Goal: Task Accomplishment & Management: Manage account settings

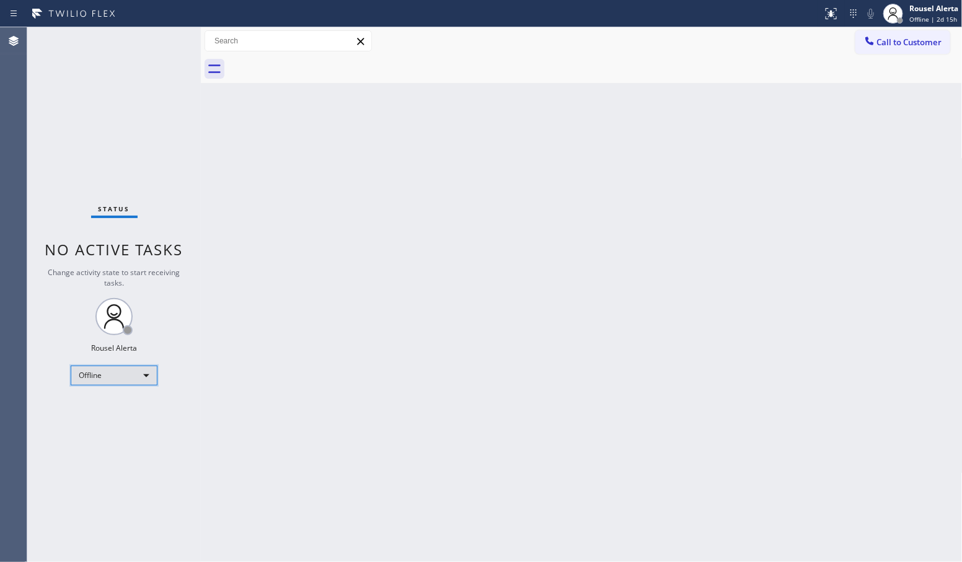
click at [150, 376] on div "Offline" at bounding box center [114, 376] width 87 height 20
click at [137, 411] on li "Available" at bounding box center [113, 408] width 84 height 15
click at [692, 411] on div "Back to Dashboard Change Sender ID Customers Technicians Select a contact Outbo…" at bounding box center [582, 294] width 762 height 535
click at [243, 187] on div "Back to Dashboard Change Sender ID Customers Technicians Select a contact Outbo…" at bounding box center [582, 294] width 762 height 535
click at [583, 161] on div "Back to Dashboard Change Sender ID Customers Technicians Select a contact Outbo…" at bounding box center [582, 294] width 762 height 535
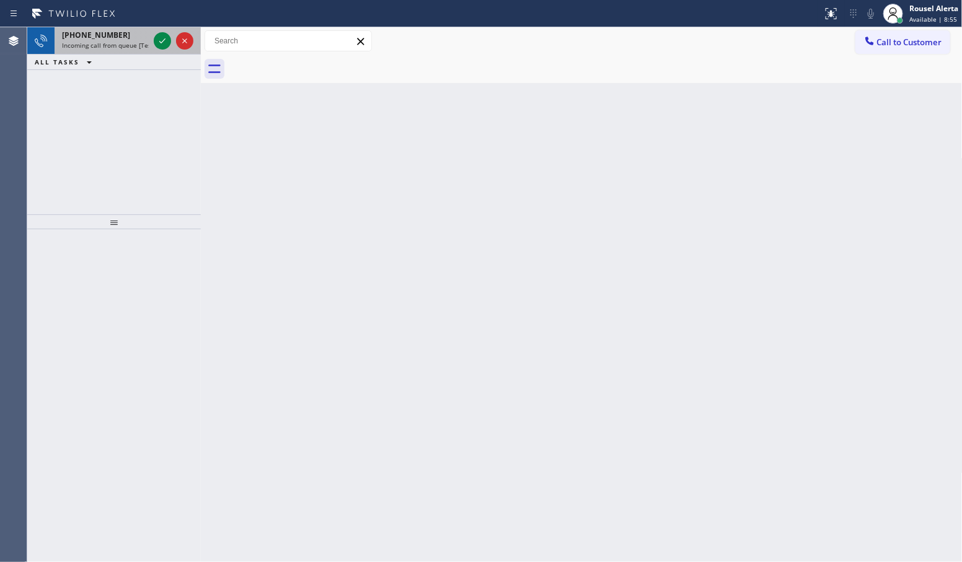
click at [138, 44] on span "Incoming call from queue [Test] All" at bounding box center [113, 45] width 103 height 9
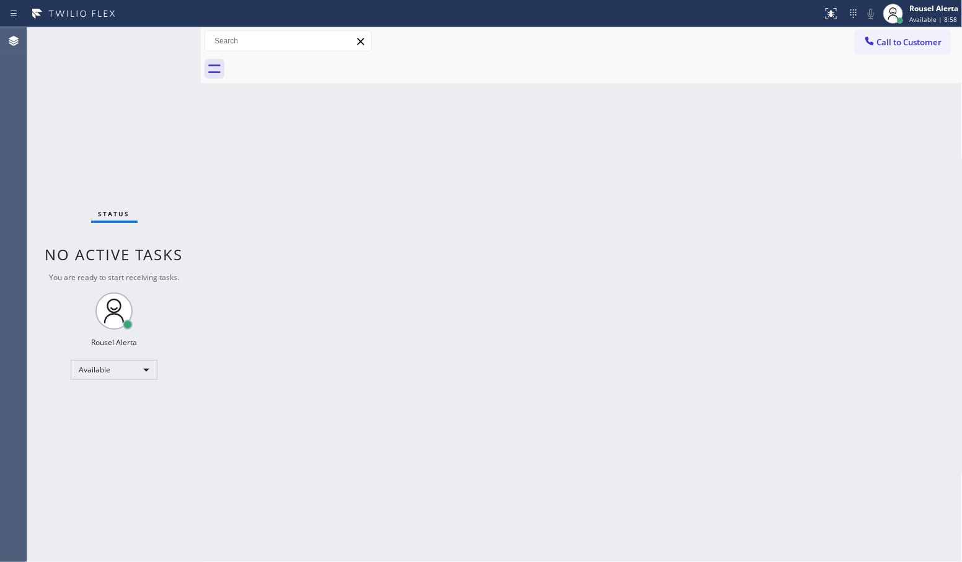
click at [246, 332] on div "Back to Dashboard Change Sender ID Customers Technicians Select a contact Outbo…" at bounding box center [582, 294] width 762 height 535
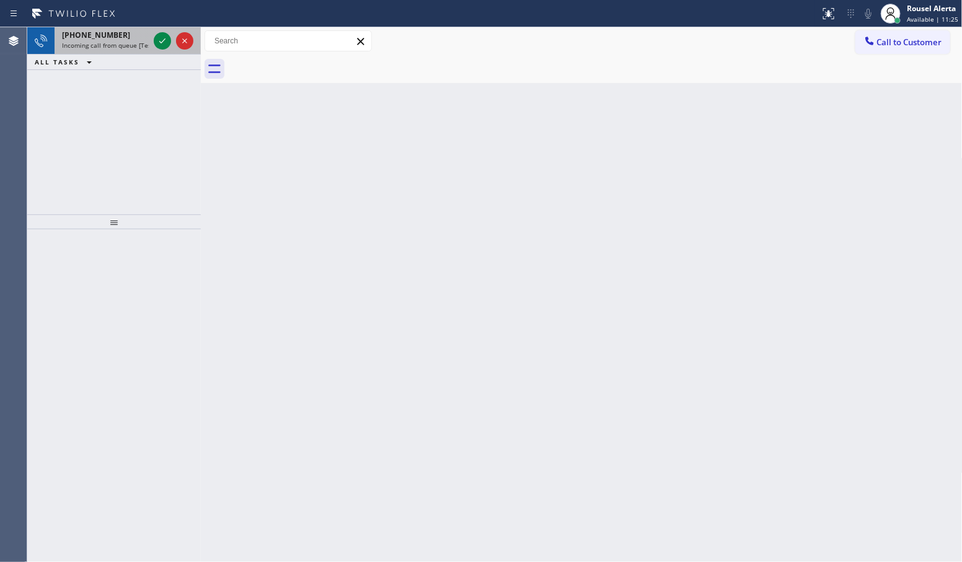
click at [129, 51] on div "[PHONE_NUMBER] Incoming call from queue [Test] All" at bounding box center [103, 40] width 97 height 27
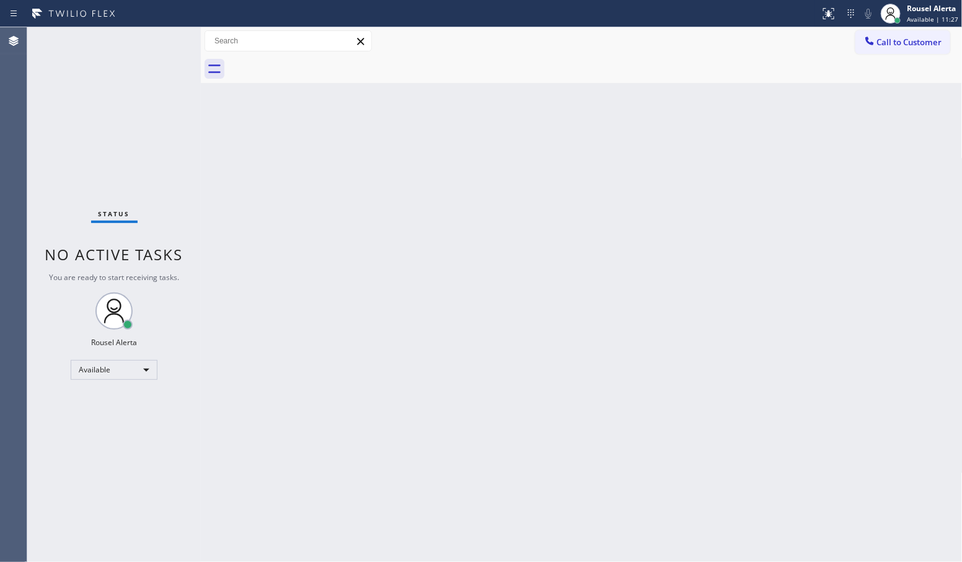
click at [153, 286] on div "Status No active tasks You are ready to start receiving tasks. Rousel Alerta Av…" at bounding box center [114, 294] width 174 height 535
click at [274, 255] on div "Back to Dashboard Change Sender ID Customers Technicians Select a contact Outbo…" at bounding box center [582, 294] width 762 height 535
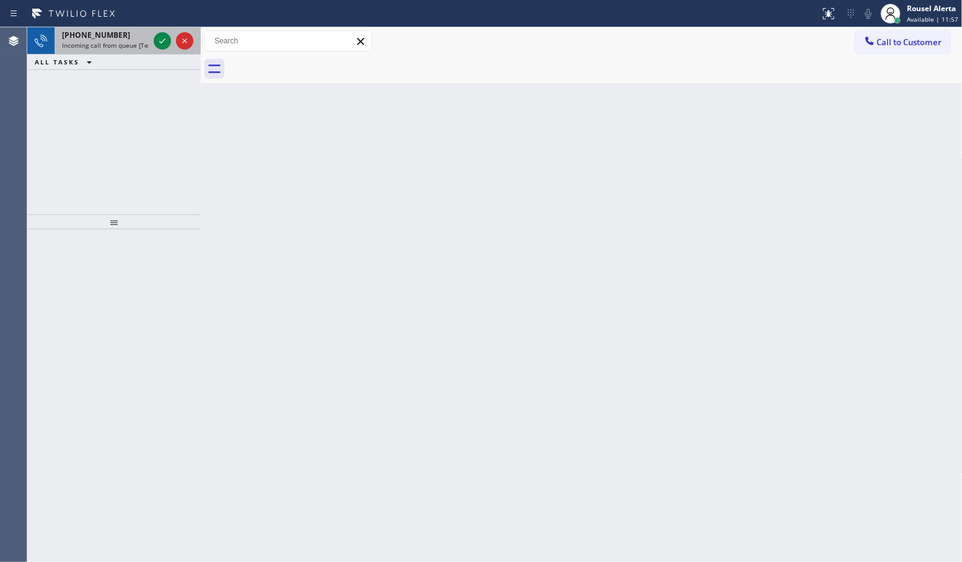
click at [135, 48] on span "Incoming call from queue [Test] All" at bounding box center [113, 45] width 103 height 9
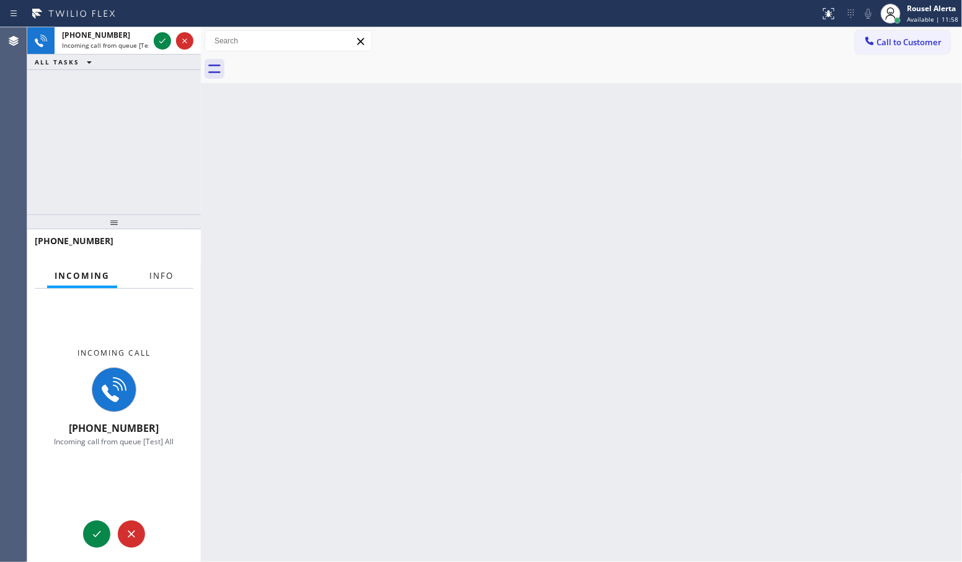
click at [168, 275] on span "Info" at bounding box center [161, 275] width 24 height 11
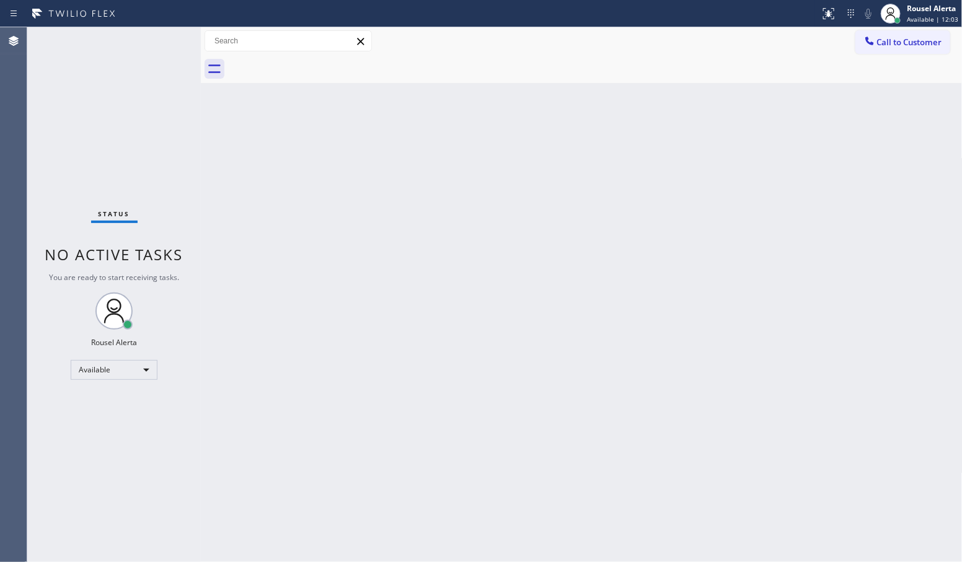
click at [152, 44] on div "Status No active tasks You are ready to start receiving tasks. Rousel Alerta Av…" at bounding box center [114, 294] width 174 height 535
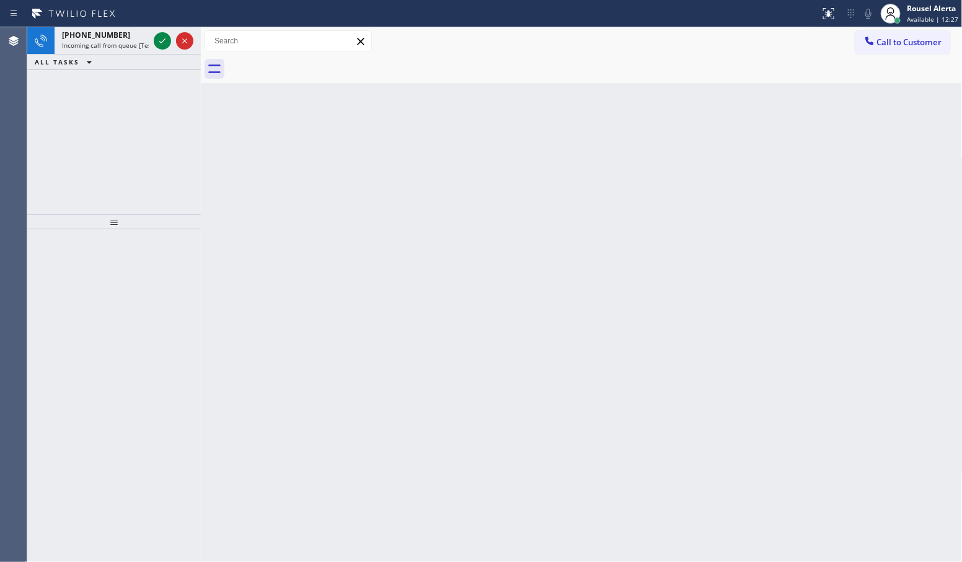
drag, startPoint x: 119, startPoint y: 47, endPoint x: 147, endPoint y: 56, distance: 29.2
click at [119, 47] on span "Incoming call from queue [Test] All" at bounding box center [113, 45] width 103 height 9
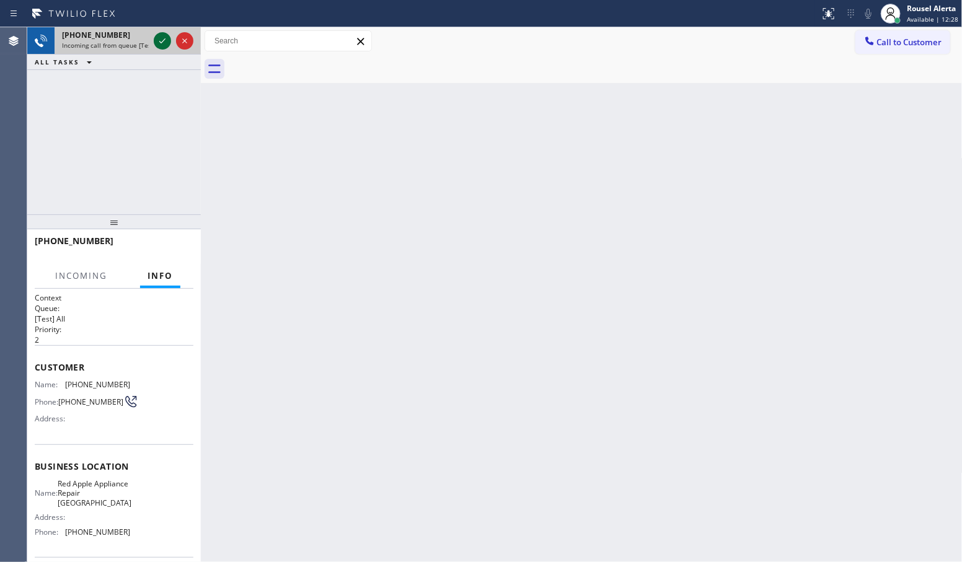
click at [166, 45] on icon at bounding box center [162, 40] width 15 height 15
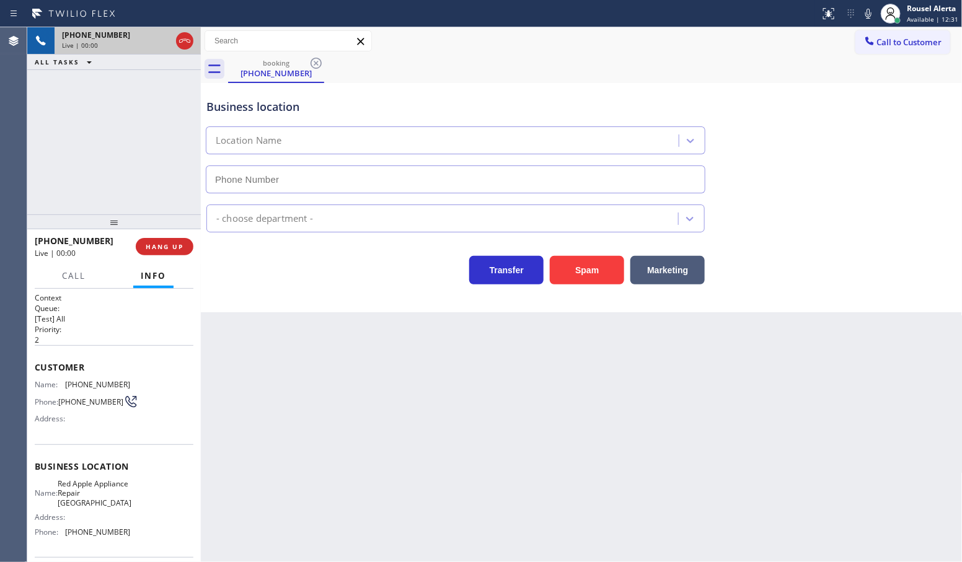
type input "[PHONE_NUMBER]"
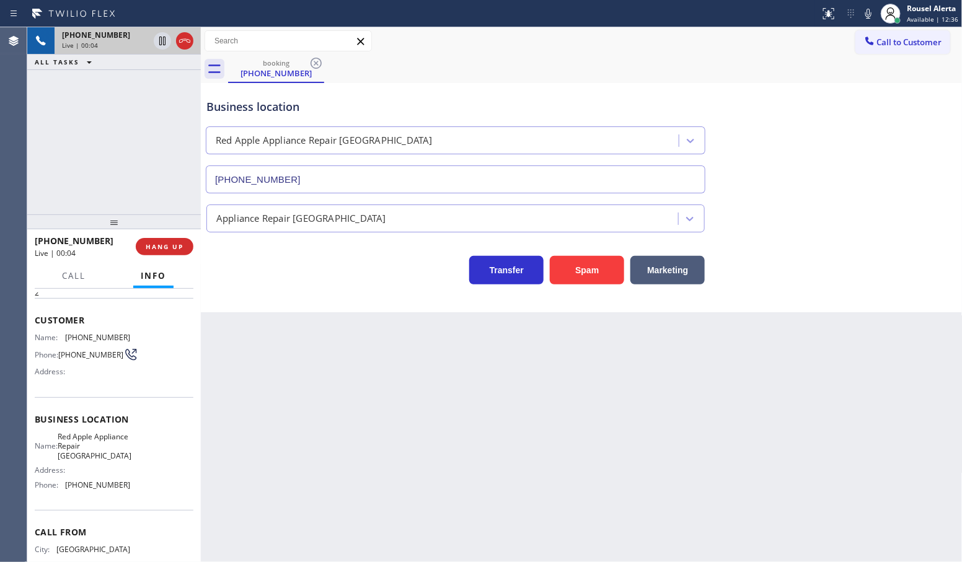
scroll to position [27, 0]
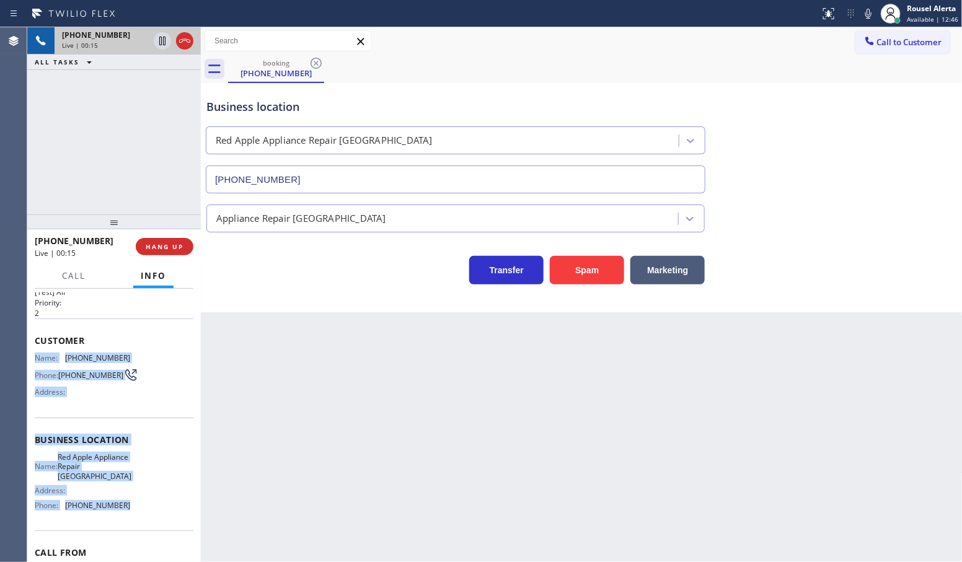
drag, startPoint x: 34, startPoint y: 353, endPoint x: 160, endPoint y: 506, distance: 197.7
click at [160, 506] on div "Context Queue: [Test] All Priority: 2 Customer Name: [PHONE_NUMBER] Phone: [PHO…" at bounding box center [114, 445] width 159 height 359
copy div "Name: [PHONE_NUMBER] Phone: [PHONE_NUMBER] Address: Business location Name: Red…"
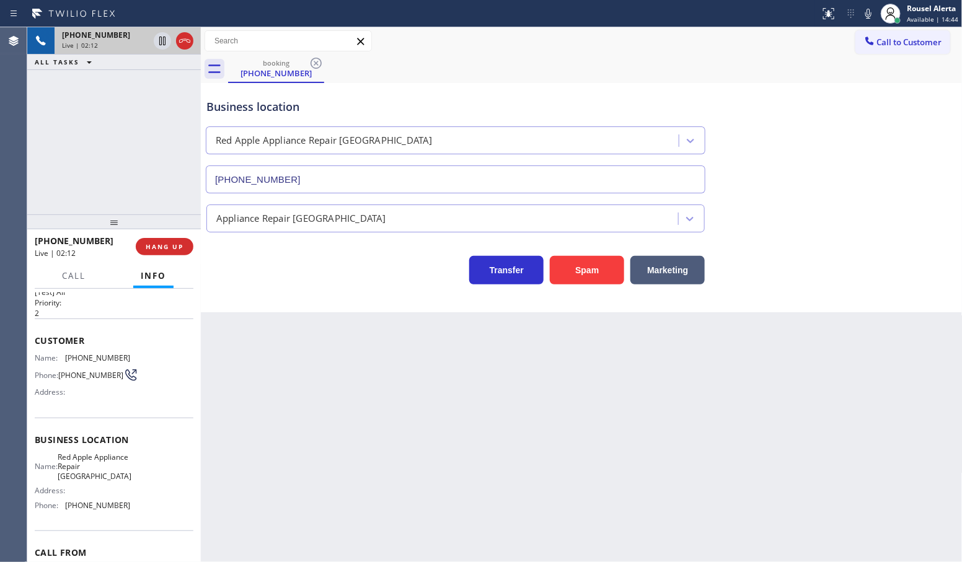
click at [118, 133] on div "[PHONE_NUMBER] Live | 02:12 ALL TASKS ALL TASKS ACTIVE TASKS TASKS IN WRAP UP" at bounding box center [114, 120] width 174 height 187
click at [158, 45] on icon at bounding box center [162, 40] width 15 height 15
click at [867, 11] on icon at bounding box center [868, 13] width 15 height 15
click at [105, 154] on div "[PHONE_NUMBER] Live | 02:19 ALL TASKS ALL TASKS ACTIVE TASKS TASKS IN WRAP UP" at bounding box center [114, 120] width 174 height 187
click at [154, 38] on div at bounding box center [162, 40] width 17 height 15
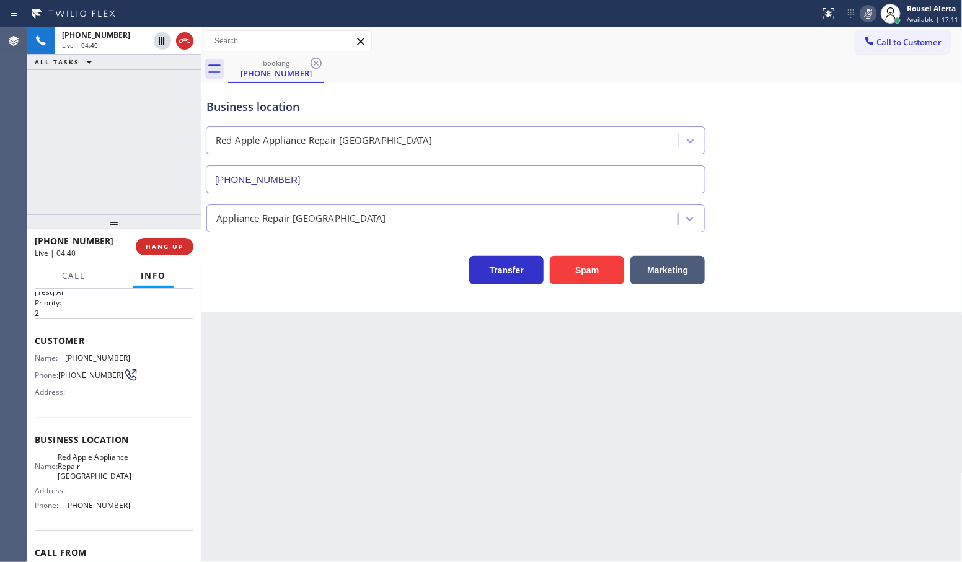
click at [870, 19] on icon at bounding box center [868, 13] width 15 height 15
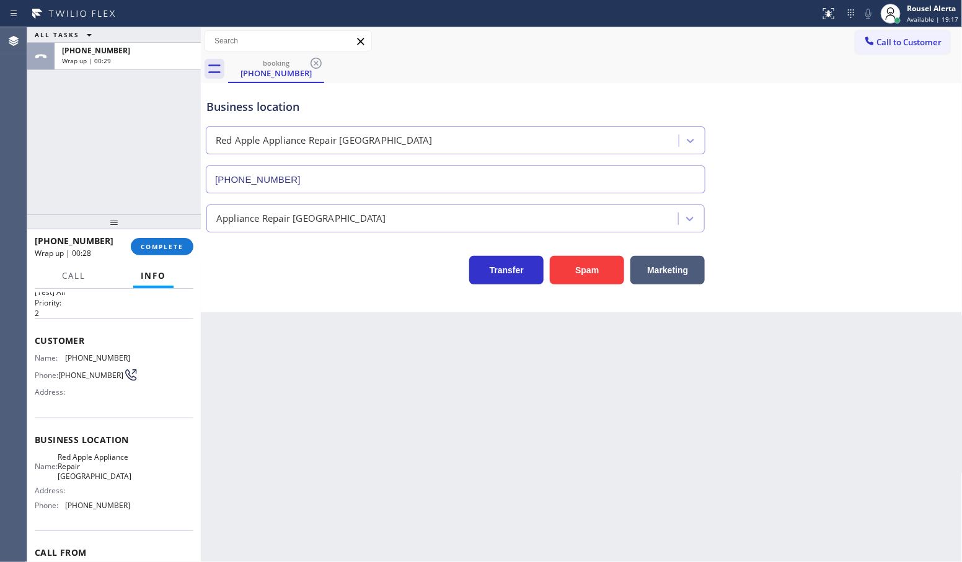
click at [366, 399] on div "Back to Dashboard Change Sender ID Customers Technicians Select a contact Outbo…" at bounding box center [582, 294] width 762 height 535
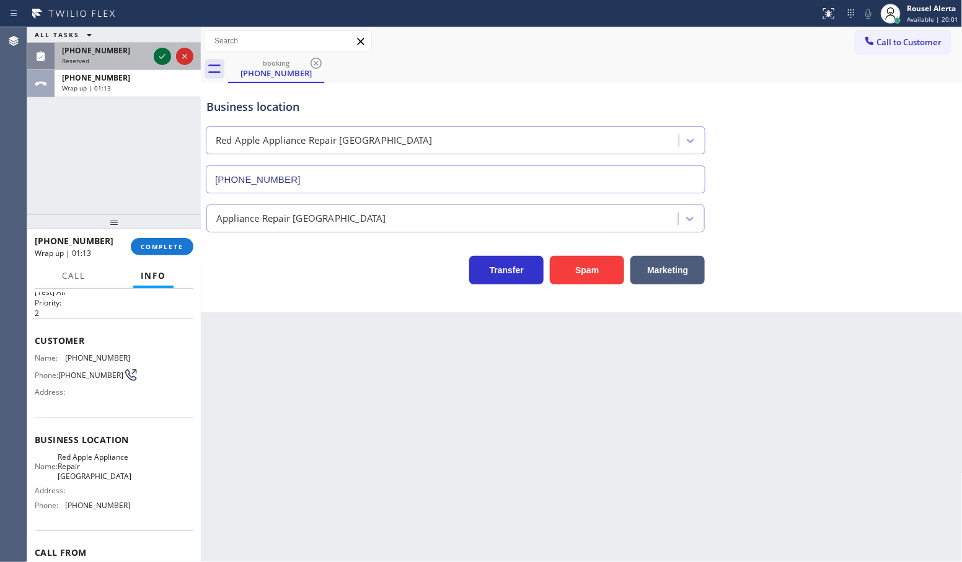
click at [162, 60] on icon at bounding box center [162, 56] width 15 height 15
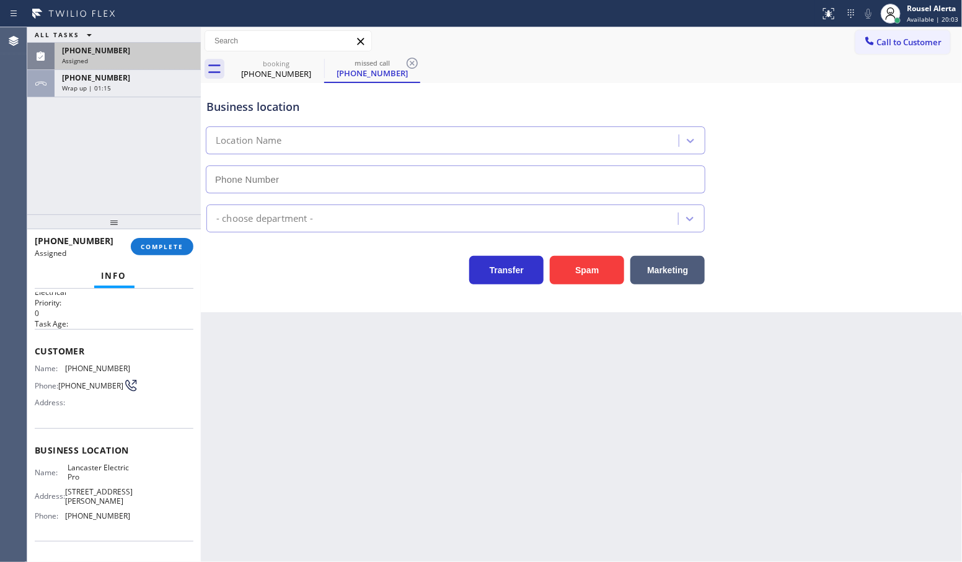
type input "[PHONE_NUMBER]"
click at [151, 243] on span "COMPLETE" at bounding box center [162, 246] width 43 height 9
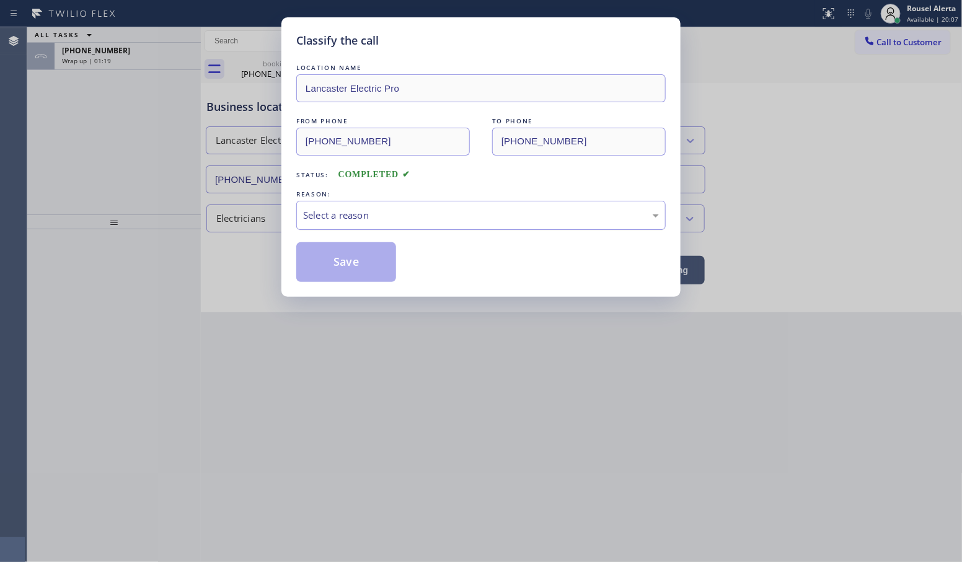
click at [345, 224] on div "Select a reason" at bounding box center [481, 215] width 370 height 29
click at [363, 260] on button "Save" at bounding box center [346, 262] width 100 height 40
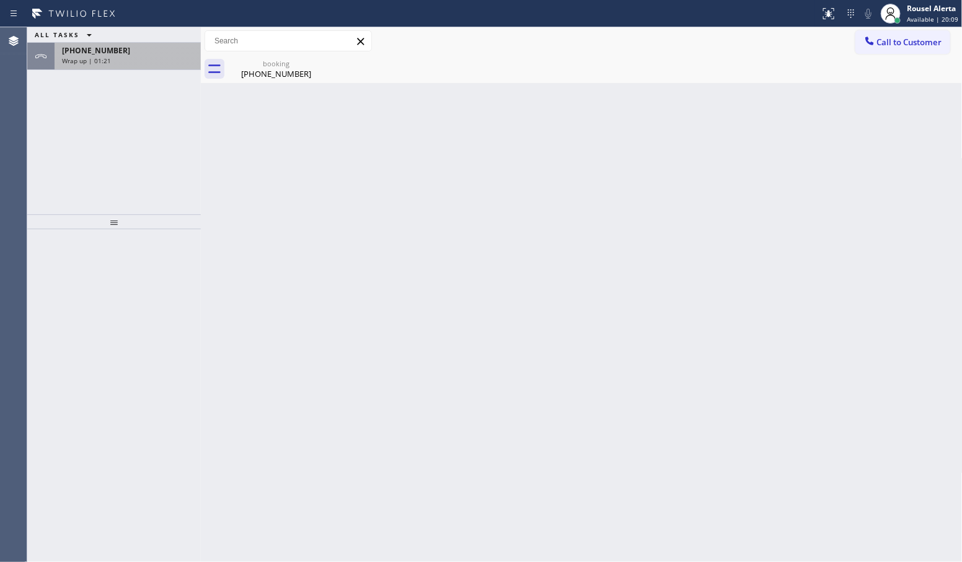
click at [128, 60] on div "Wrap up | 01:21" at bounding box center [127, 60] width 131 height 9
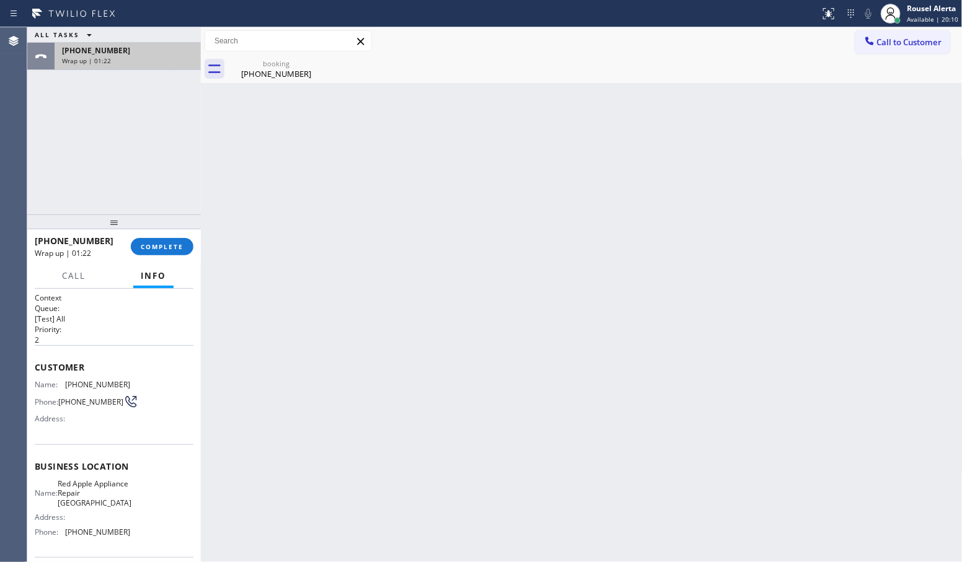
click at [128, 60] on div "Wrap up | 01:22" at bounding box center [127, 60] width 131 height 9
click at [170, 246] on span "COMPLETE" at bounding box center [162, 246] width 43 height 9
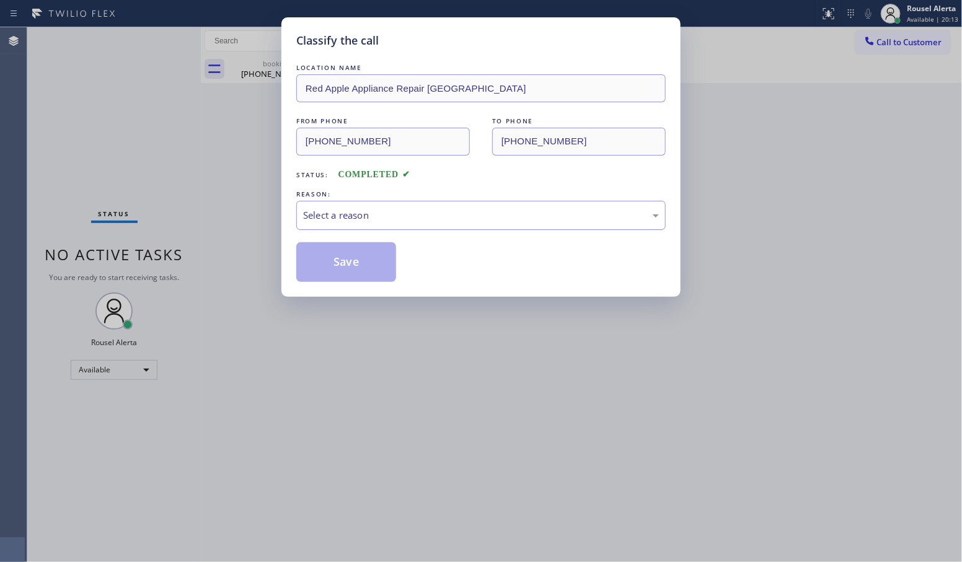
click at [492, 205] on div "Select a reason" at bounding box center [481, 215] width 370 height 29
click at [353, 265] on button "Save" at bounding box center [346, 262] width 100 height 40
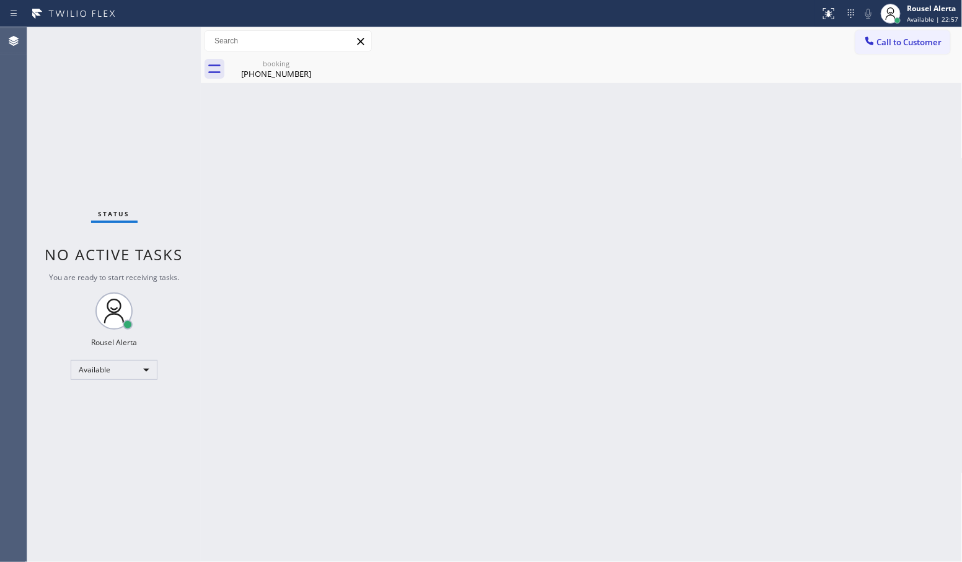
click at [345, 243] on div "Back to Dashboard Change Sender ID Customers Technicians Select a contact Outbo…" at bounding box center [582, 294] width 762 height 535
click at [311, 65] on icon at bounding box center [316, 63] width 11 height 11
drag, startPoint x: 276, startPoint y: 66, endPoint x: 284, endPoint y: 65, distance: 8.1
click at [275, 66] on div "booking" at bounding box center [276, 63] width 94 height 9
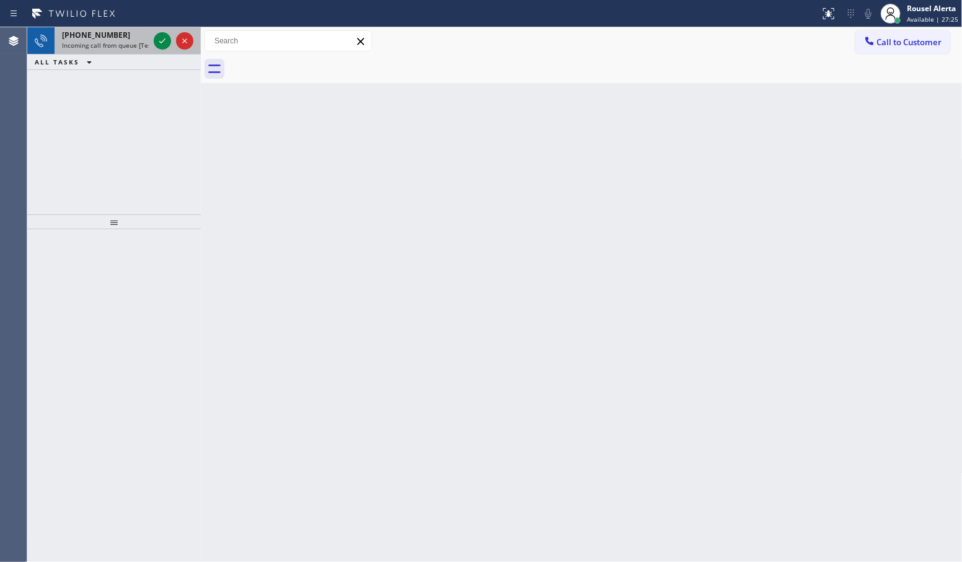
click at [118, 37] on div "[PHONE_NUMBER]" at bounding box center [105, 35] width 87 height 11
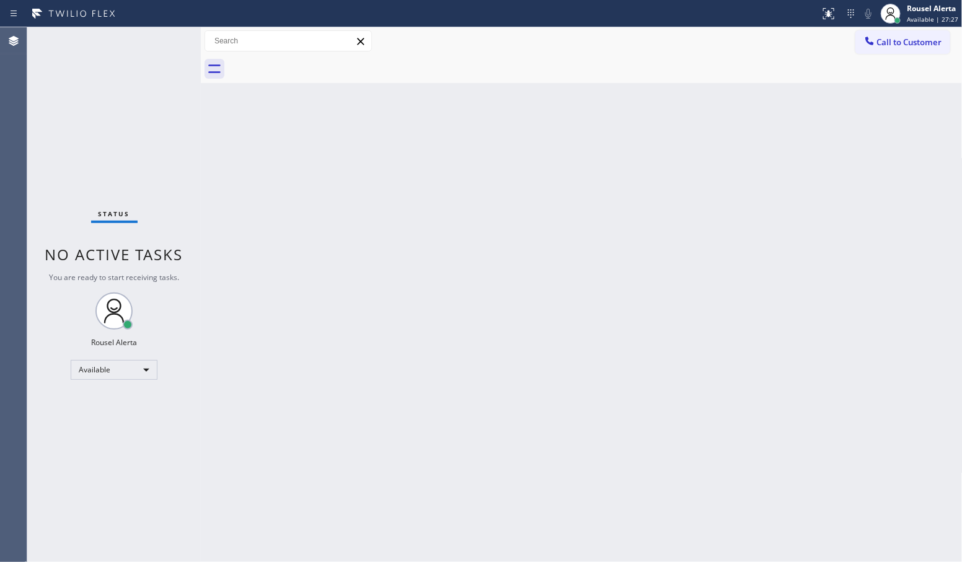
click at [408, 283] on div "Back to Dashboard Change Sender ID Customers Technicians Select a contact Outbo…" at bounding box center [582, 294] width 762 height 535
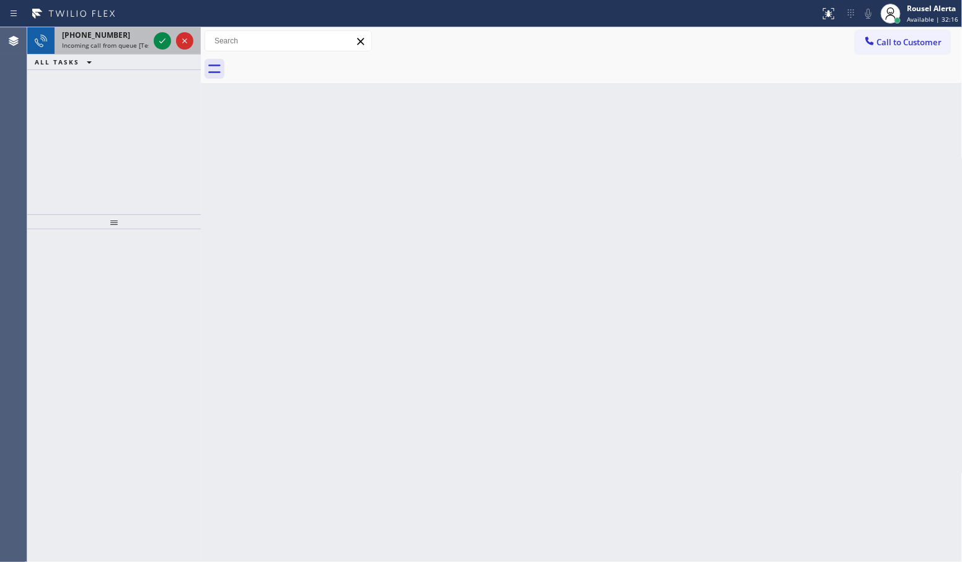
click at [119, 32] on div "[PHONE_NUMBER]" at bounding box center [105, 35] width 87 height 11
click at [110, 43] on span "Incoming call from queue [Test] All" at bounding box center [113, 45] width 103 height 9
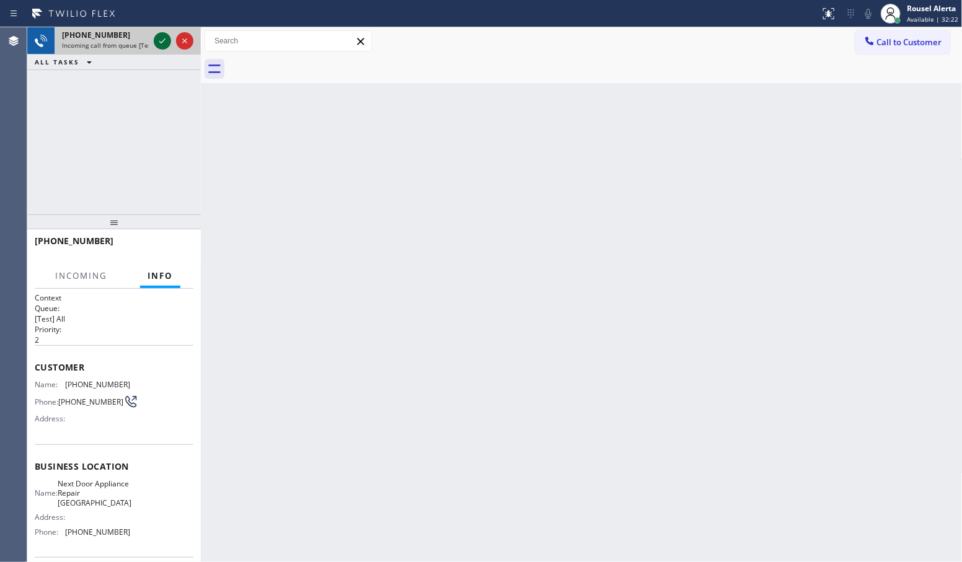
click at [154, 39] on div at bounding box center [162, 40] width 17 height 15
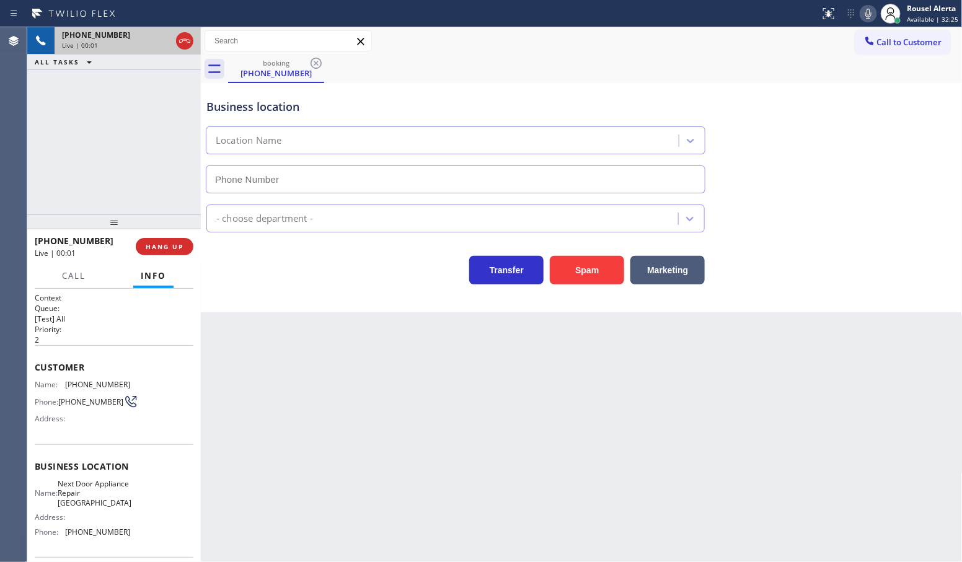
type input "[PHONE_NUMBER]"
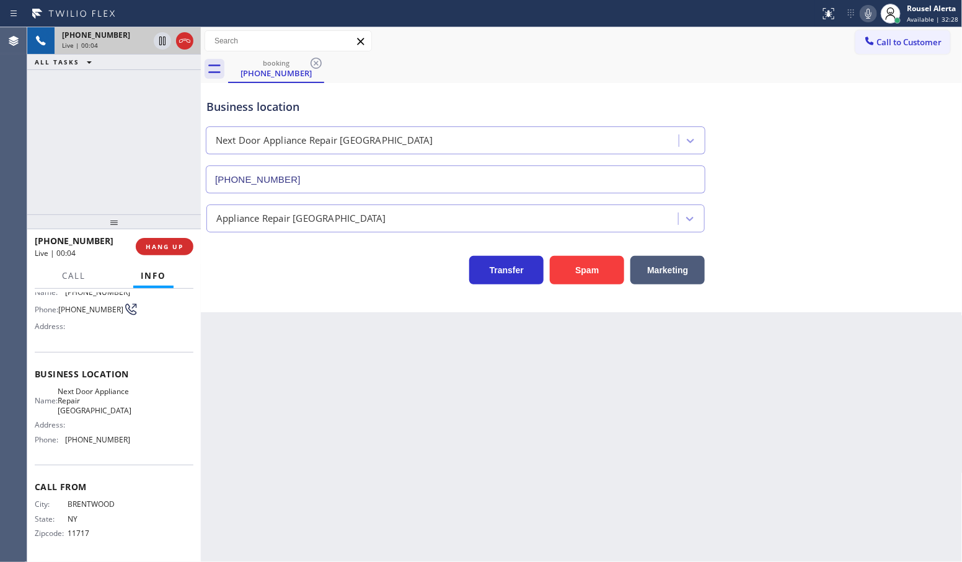
scroll to position [26, 0]
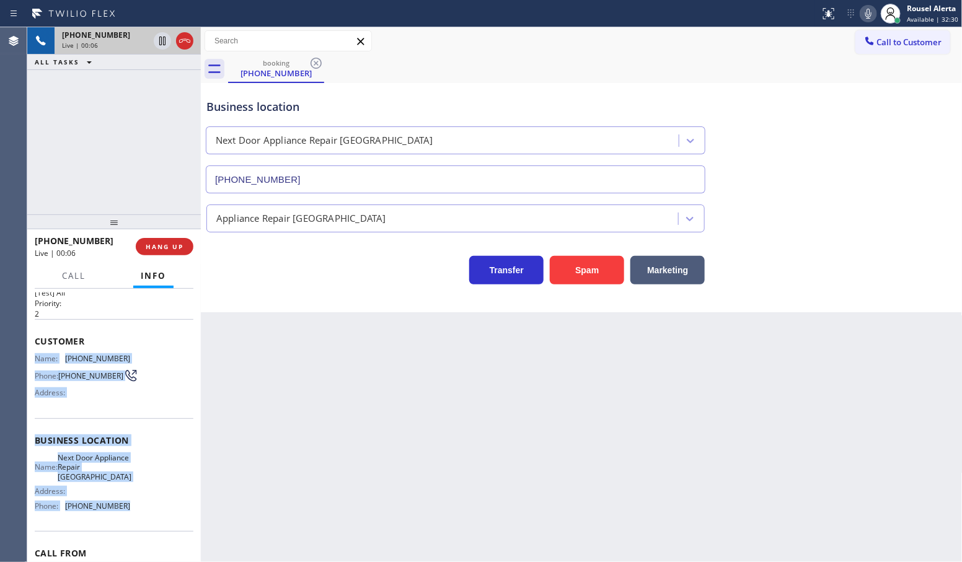
drag, startPoint x: 35, startPoint y: 364, endPoint x: 130, endPoint y: 519, distance: 182.0
click at [130, 519] on div "Context Queue: [Test] All Priority: 2 Customer Name: [PHONE_NUMBER] Phone: [PHO…" at bounding box center [114, 426] width 174 height 274
copy div "Name: [PHONE_NUMBER] Phone: [PHONE_NUMBER] Address: Business location Name: Nex…"
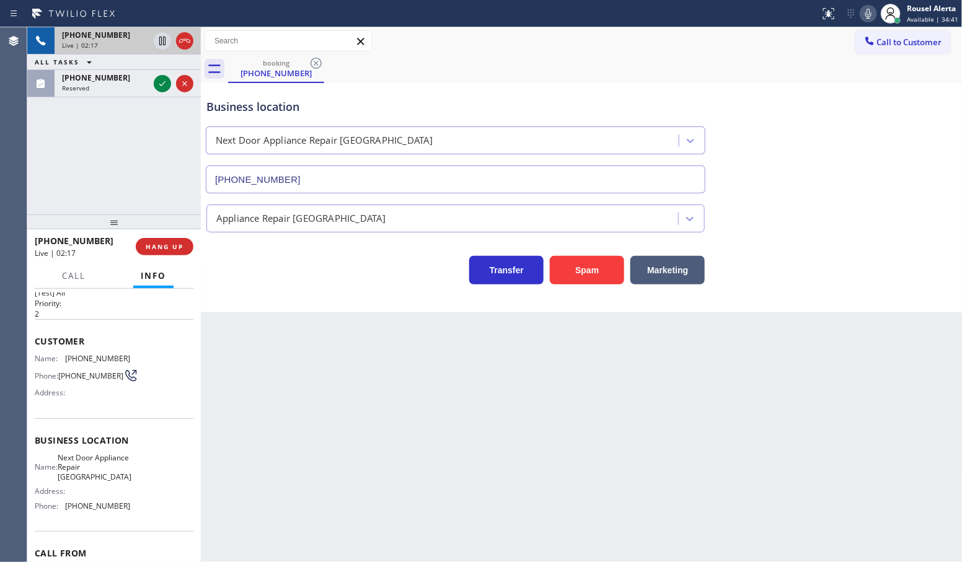
click at [376, 410] on div "Back to Dashboard Change Sender ID Customers Technicians Select a contact Outbo…" at bounding box center [582, 294] width 762 height 535
click at [156, 90] on icon at bounding box center [162, 83] width 15 height 15
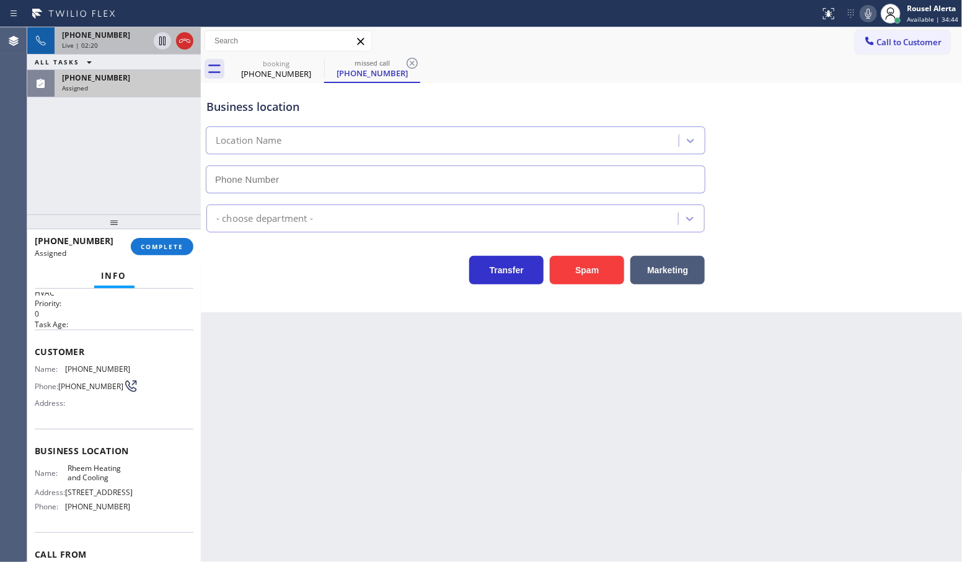
type input "[PHONE_NUMBER]"
click at [157, 46] on icon at bounding box center [162, 40] width 15 height 15
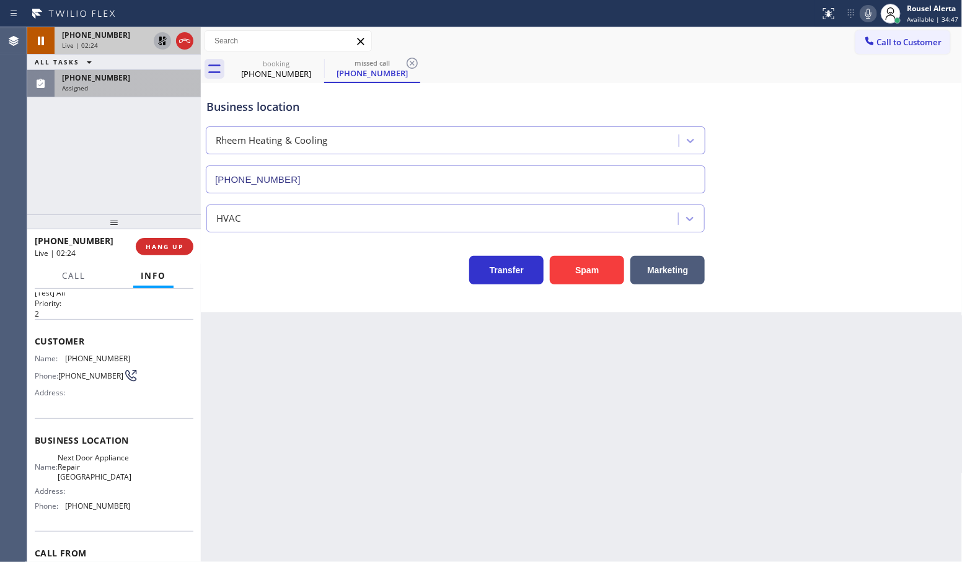
click at [865, 12] on icon at bounding box center [868, 13] width 15 height 15
click at [100, 92] on div "[PHONE_NUMBER] Assigned" at bounding box center [125, 83] width 141 height 27
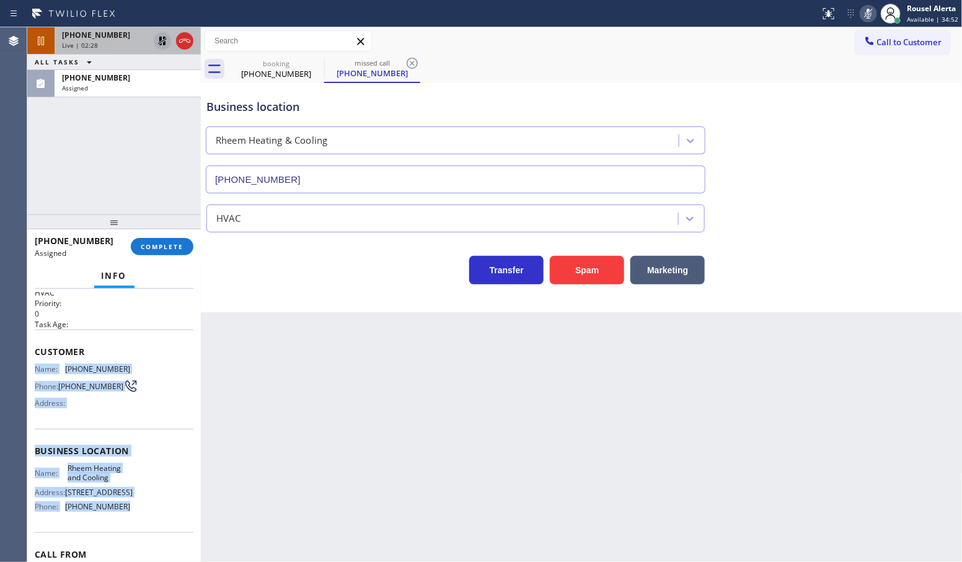
drag, startPoint x: 33, startPoint y: 366, endPoint x: 128, endPoint y: 518, distance: 178.9
click at [128, 518] on div "Context Queue: HVAC Priority: 0 Task Age: Customer Name: [PHONE_NUMBER] Phone: …" at bounding box center [114, 426] width 174 height 274
copy div "Name: [PHONE_NUMBER] Phone: [PHONE_NUMBER] Address: Business location Name: Rhe…"
click at [82, 95] on div "[PHONE_NUMBER] Assigned" at bounding box center [125, 83] width 141 height 27
click at [143, 246] on span "COMPLETE" at bounding box center [162, 246] width 43 height 9
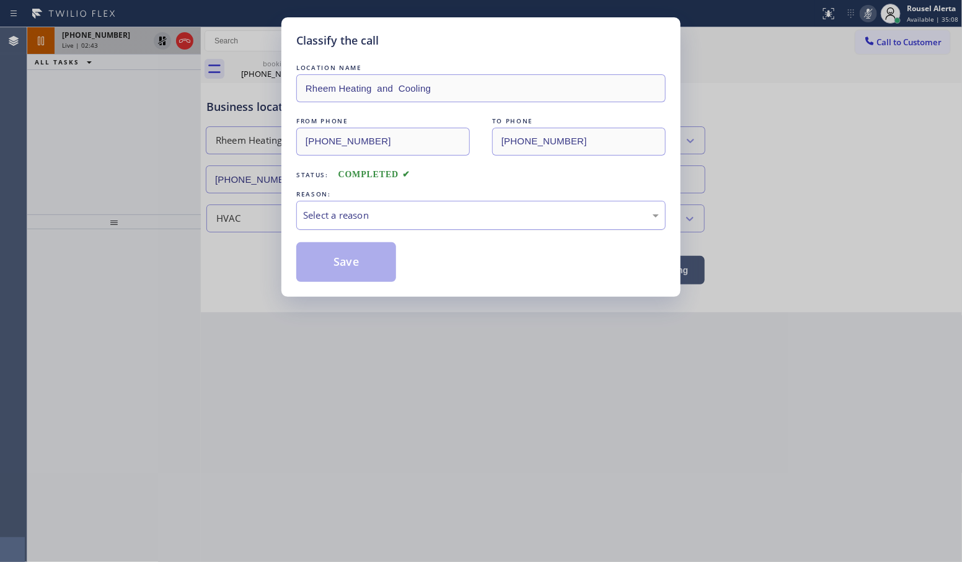
click at [391, 214] on div "Select a reason" at bounding box center [481, 215] width 356 height 14
click at [361, 260] on button "Save" at bounding box center [346, 262] width 100 height 40
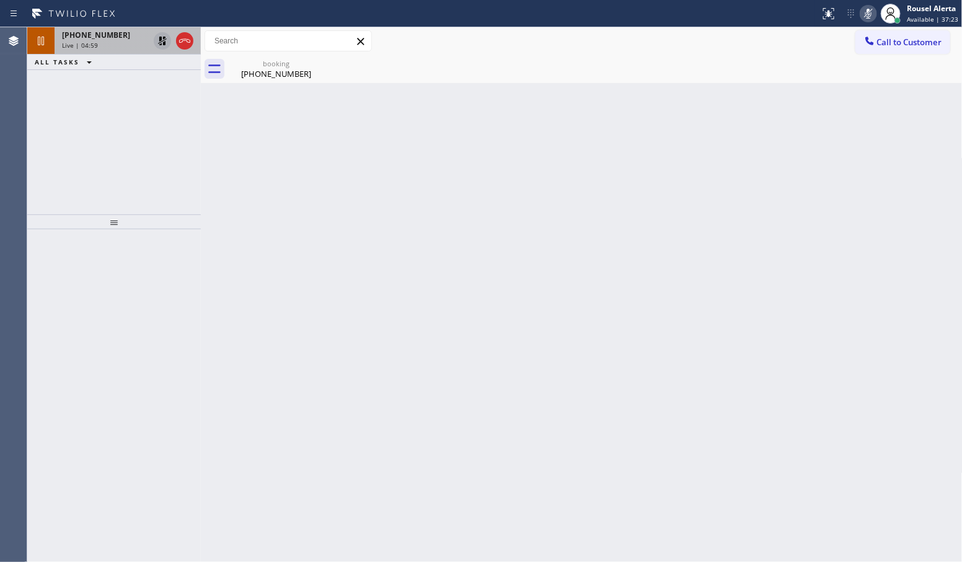
click at [160, 41] on icon at bounding box center [162, 40] width 15 height 15
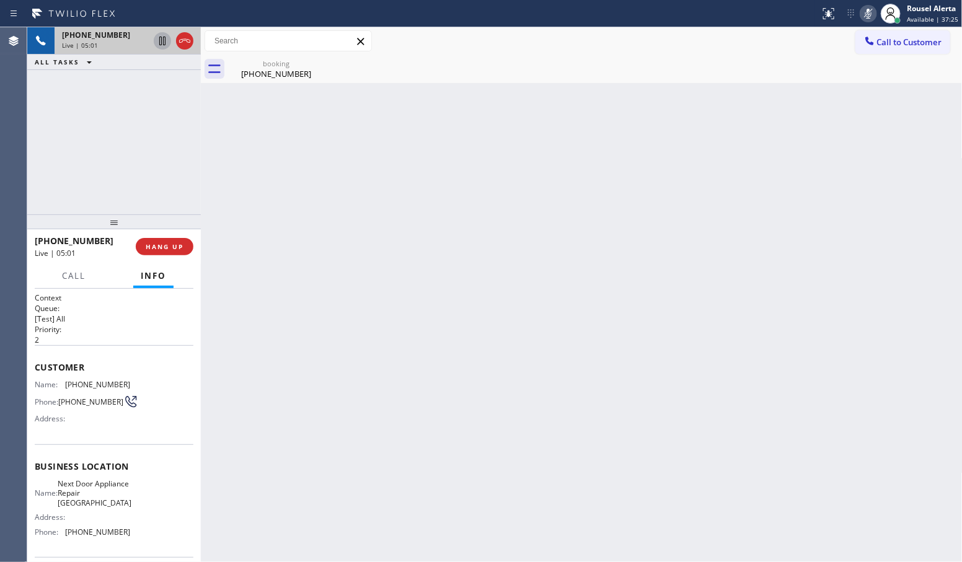
click at [872, 14] on icon at bounding box center [868, 13] width 15 height 15
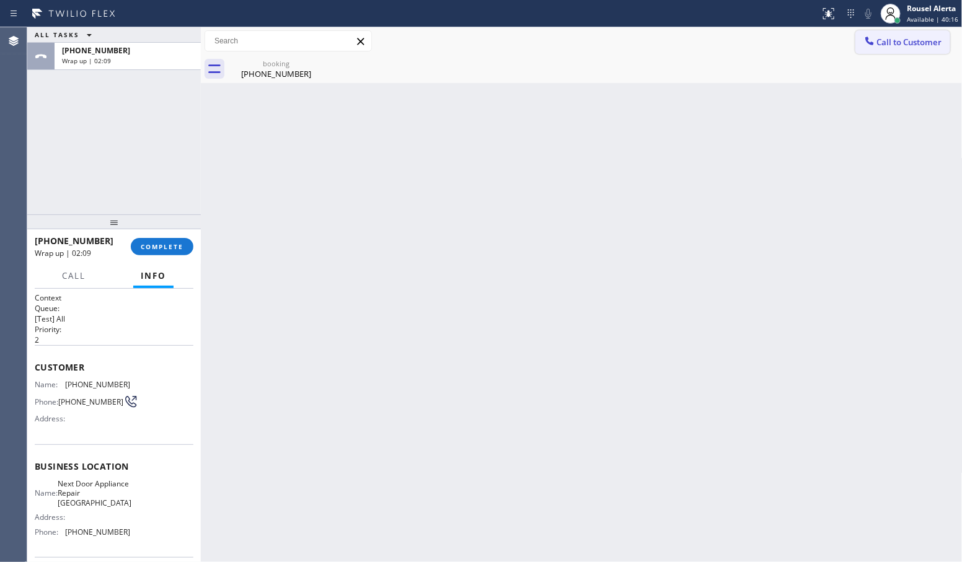
click at [887, 42] on span "Call to Customer" at bounding box center [909, 42] width 65 height 11
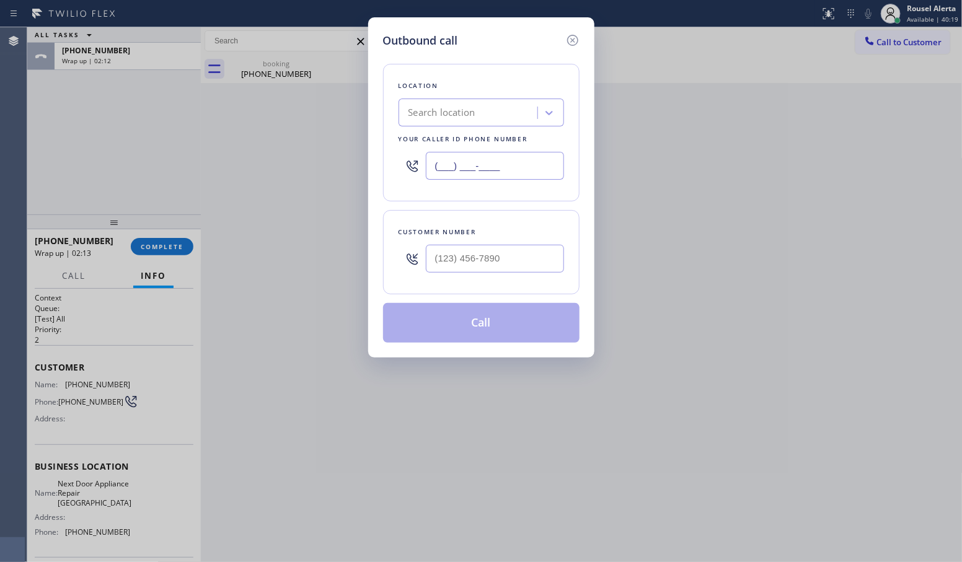
drag, startPoint x: 510, startPoint y: 171, endPoint x: 400, endPoint y: 167, distance: 110.4
click at [400, 167] on div "(___) ___-____" at bounding box center [482, 166] width 166 height 40
paste input "631) 203-1974"
type input "[PHONE_NUMBER]"
click at [525, 255] on input "(___) ___-____" at bounding box center [495, 259] width 138 height 28
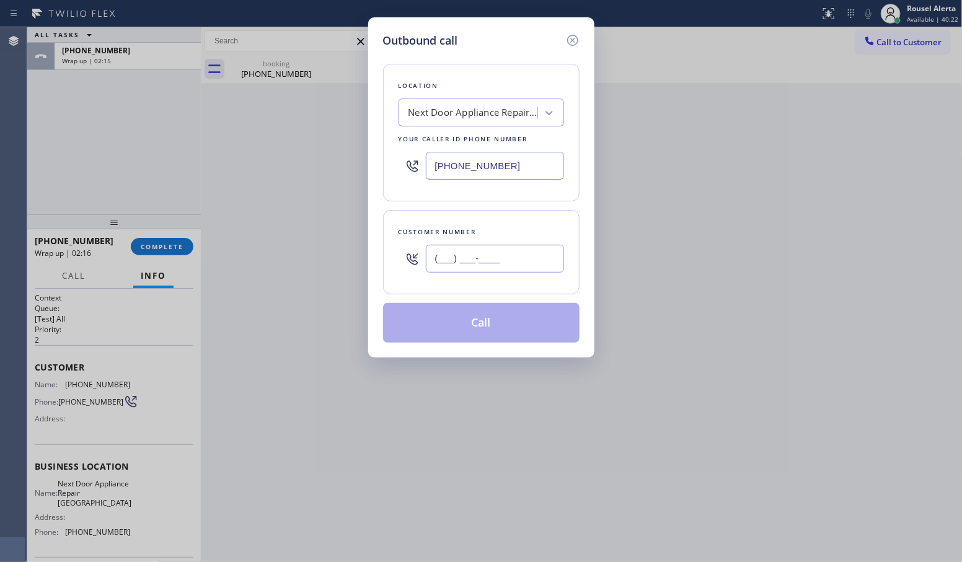
paste input "631) 357-0172"
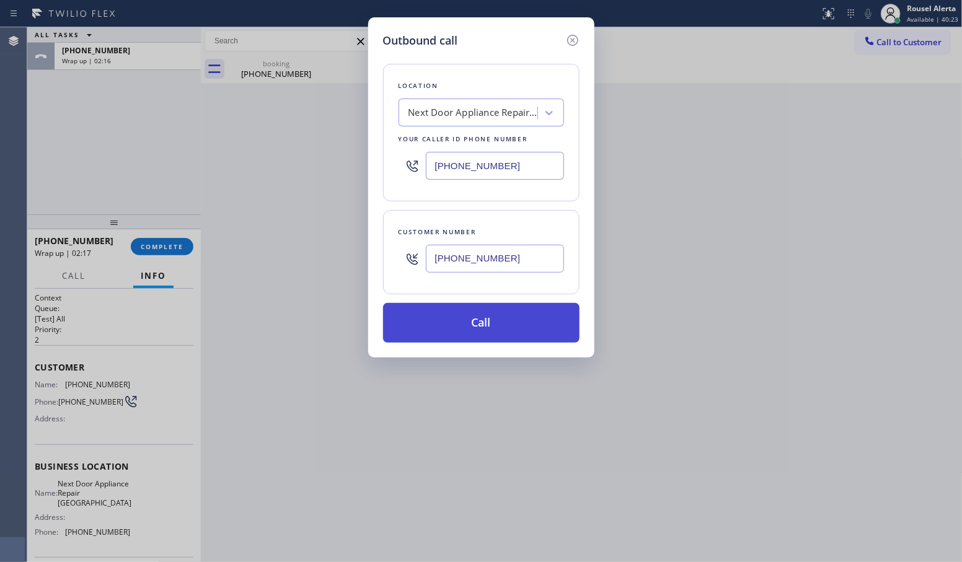
type input "[PHONE_NUMBER]"
click at [522, 321] on button "Call" at bounding box center [481, 323] width 197 height 40
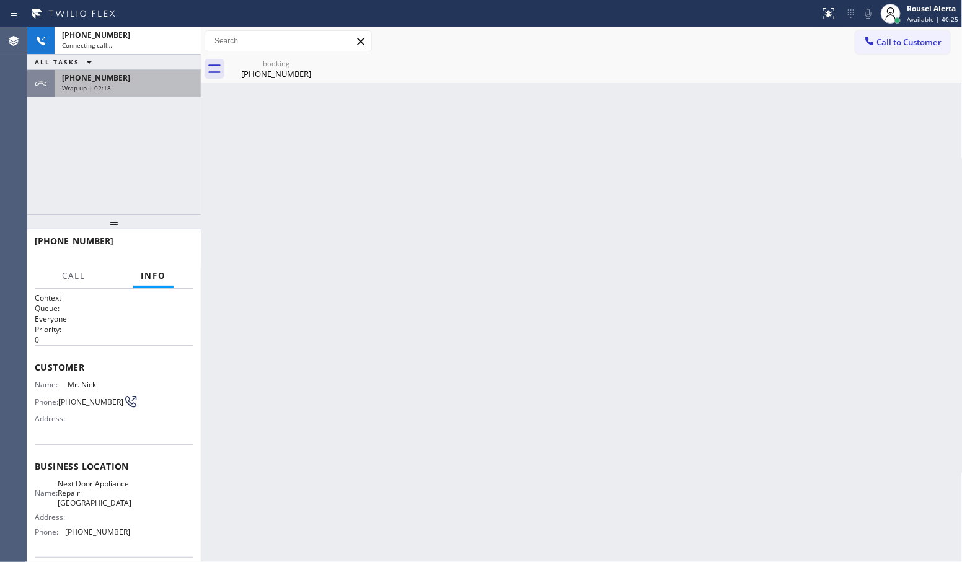
drag, startPoint x: 108, startPoint y: 76, endPoint x: 126, endPoint y: 146, distance: 71.6
click at [108, 76] on span "[PHONE_NUMBER]" at bounding box center [96, 78] width 68 height 11
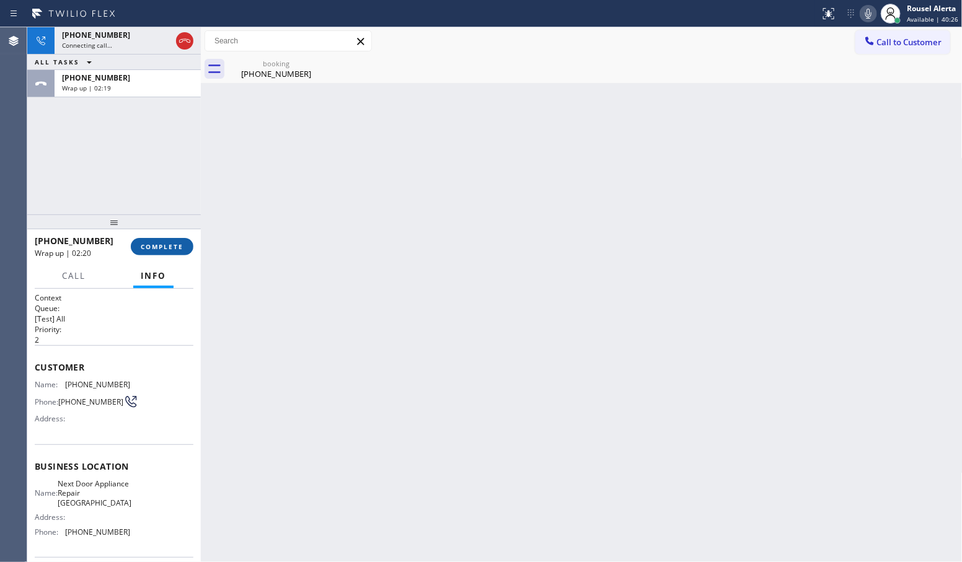
click at [166, 255] on button "COMPLETE" at bounding box center [162, 246] width 63 height 17
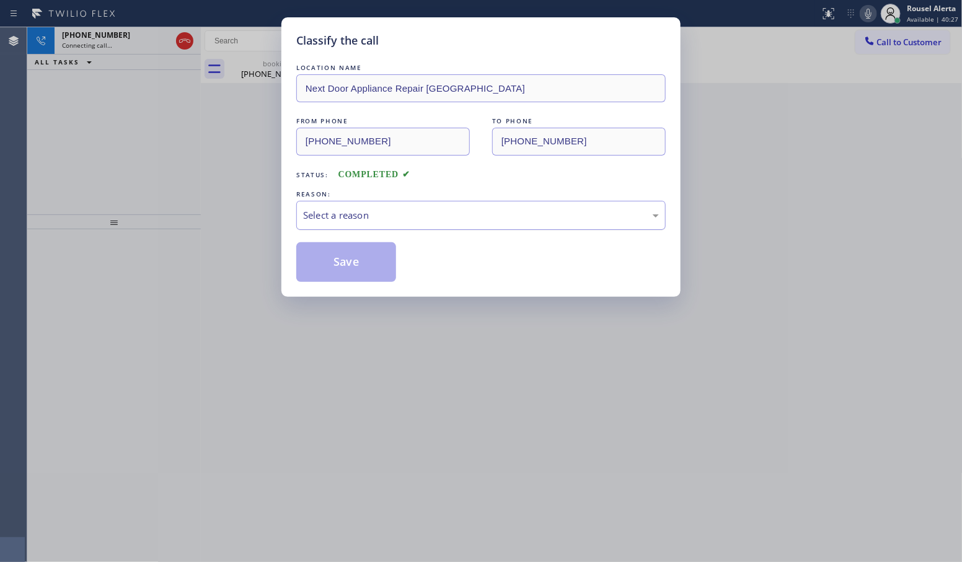
click at [434, 215] on div "Select a reason" at bounding box center [481, 215] width 356 height 14
click at [376, 272] on button "Save" at bounding box center [346, 262] width 100 height 40
click at [571, 443] on div "Classify the call LOCATION NAME Next Door Appliance Repair [GEOGRAPHIC_DATA] FR…" at bounding box center [481, 281] width 962 height 562
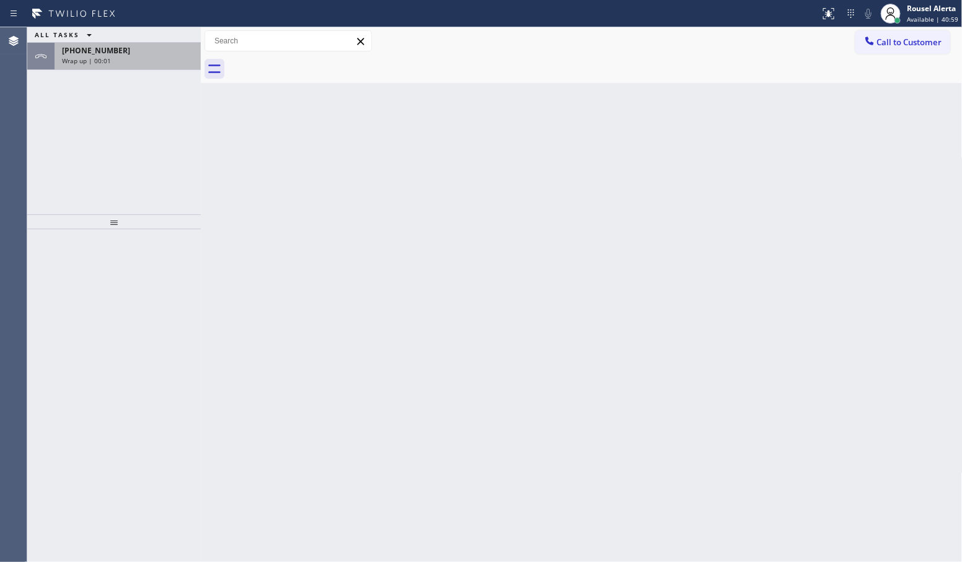
drag, startPoint x: 157, startPoint y: 50, endPoint x: 156, endPoint y: 61, distance: 11.2
click at [157, 50] on div "[PHONE_NUMBER]" at bounding box center [127, 50] width 131 height 11
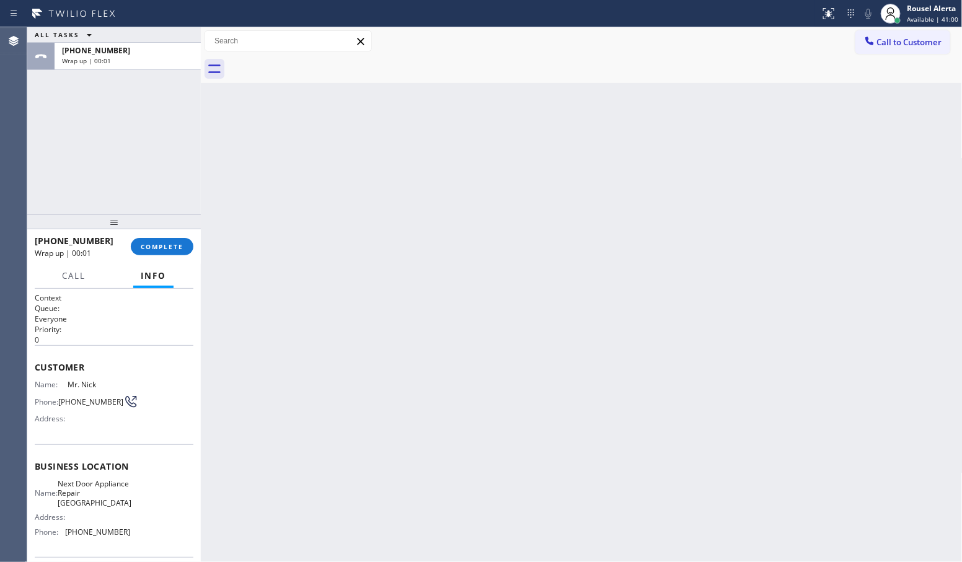
drag, startPoint x: 162, startPoint y: 231, endPoint x: 167, endPoint y: 241, distance: 11.1
click at [166, 229] on div at bounding box center [114, 222] width 174 height 15
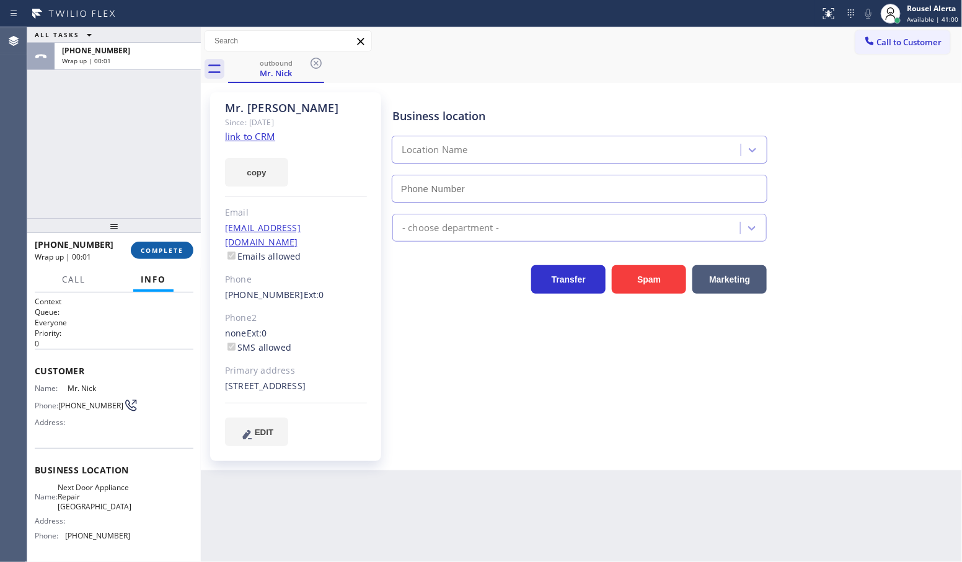
click at [169, 250] on span "COMPLETE" at bounding box center [162, 250] width 43 height 9
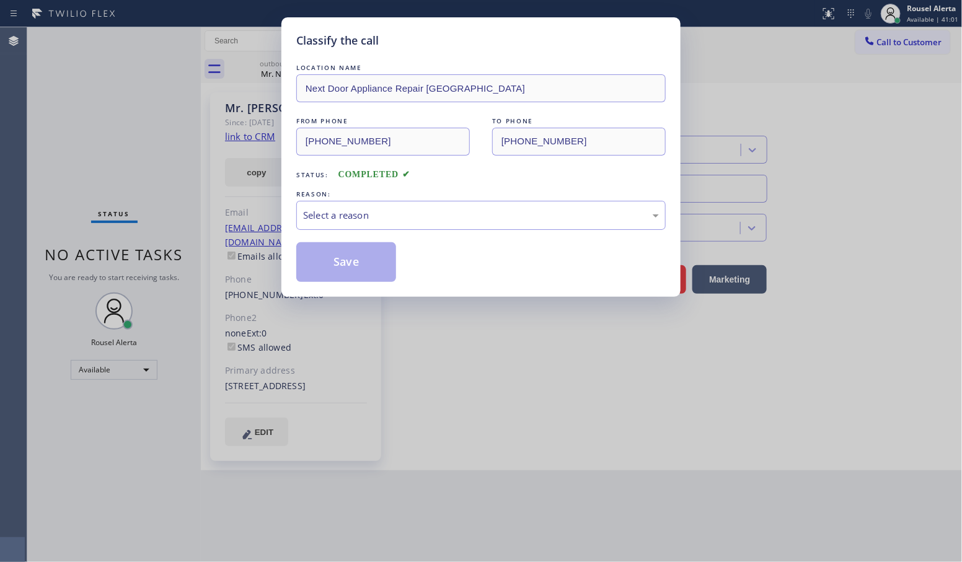
type input "[PHONE_NUMBER]"
click at [522, 206] on div "Select a reason" at bounding box center [481, 215] width 370 height 29
click at [363, 262] on button "Save" at bounding box center [346, 262] width 100 height 40
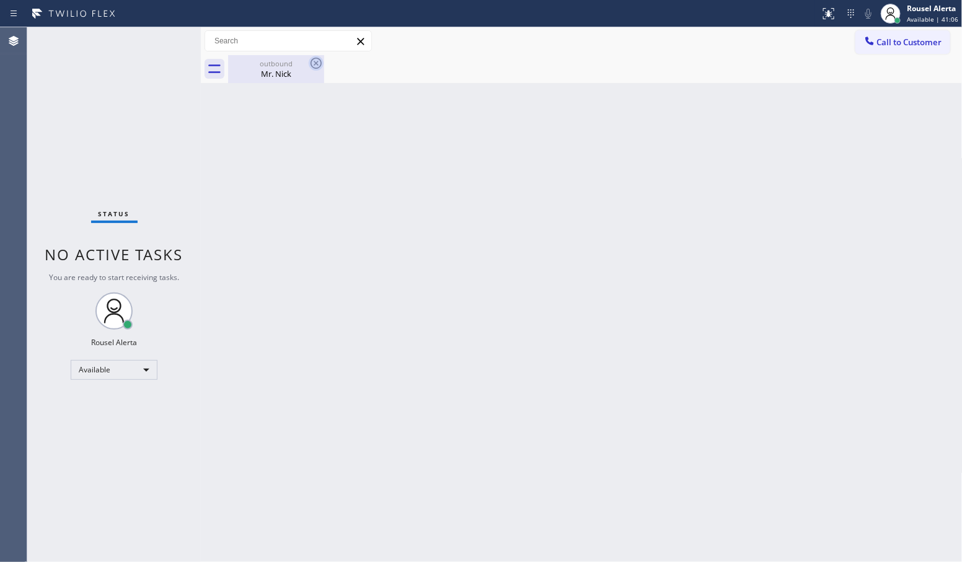
click at [307, 60] on div "outbound" at bounding box center [276, 63] width 94 height 9
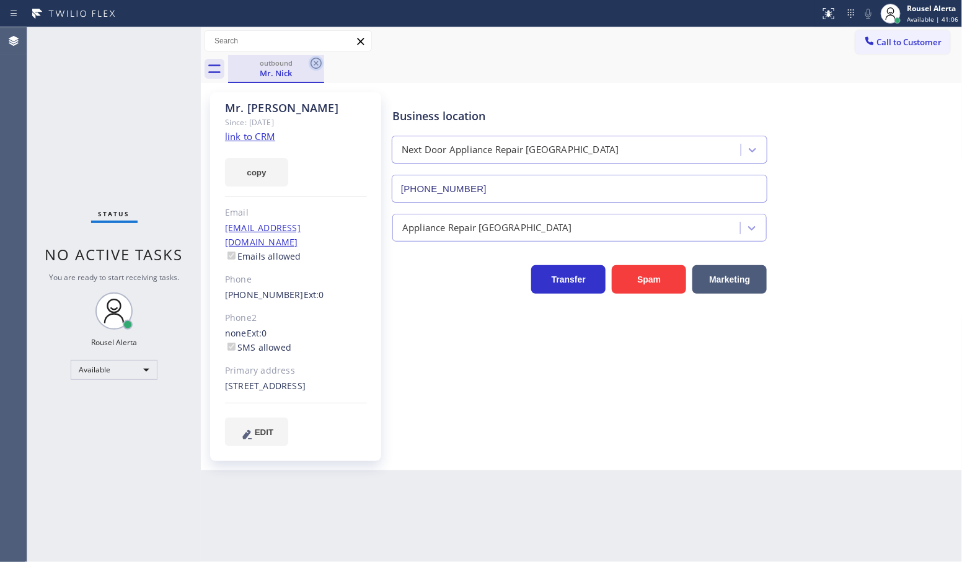
click at [314, 59] on icon at bounding box center [316, 63] width 15 height 15
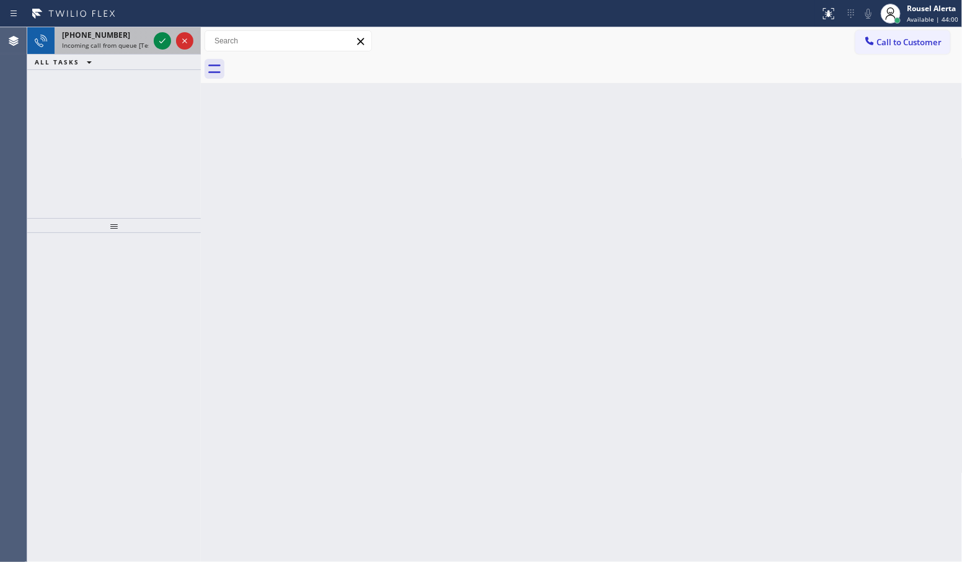
click at [131, 37] on div "[PHONE_NUMBER]" at bounding box center [105, 35] width 87 height 11
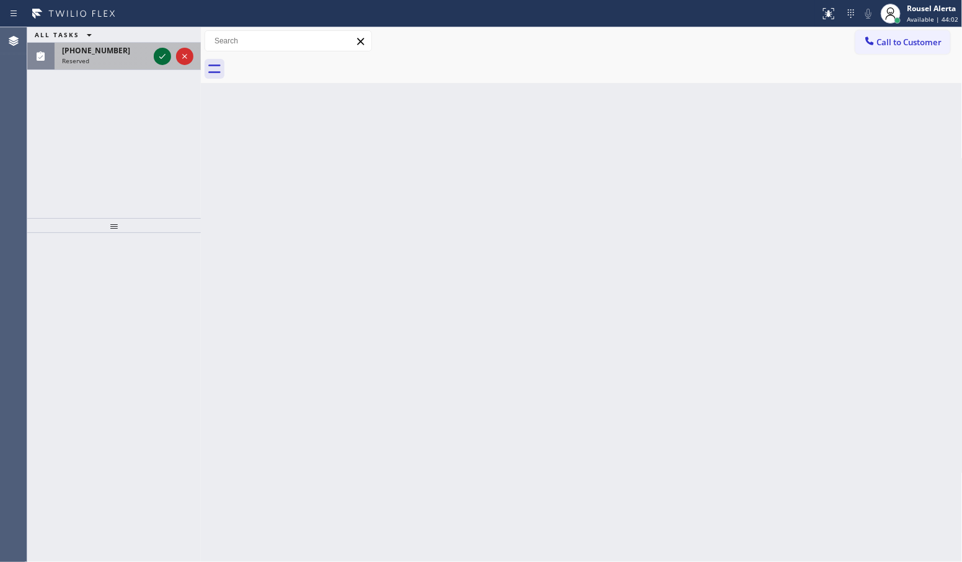
click at [161, 62] on icon at bounding box center [162, 56] width 15 height 15
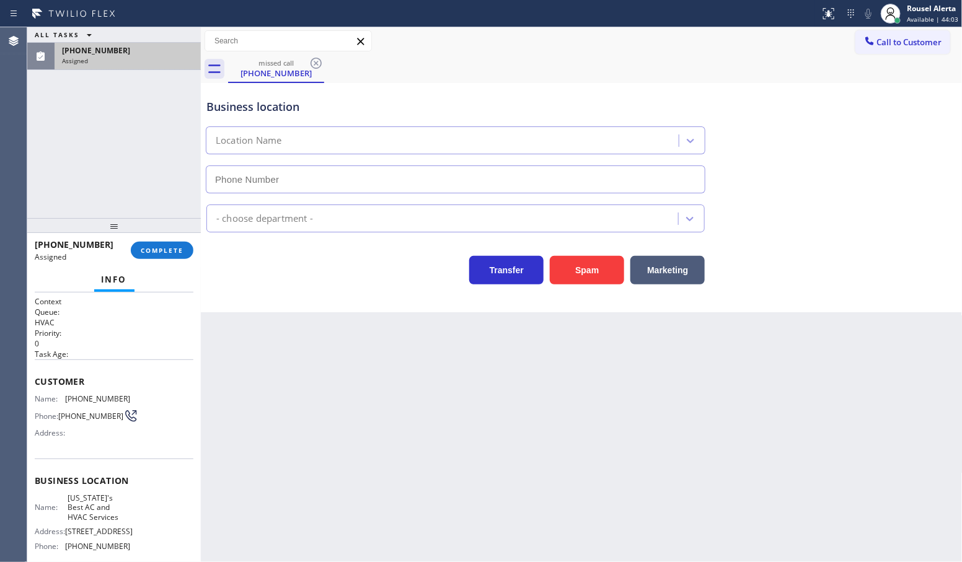
type input "[PHONE_NUMBER]"
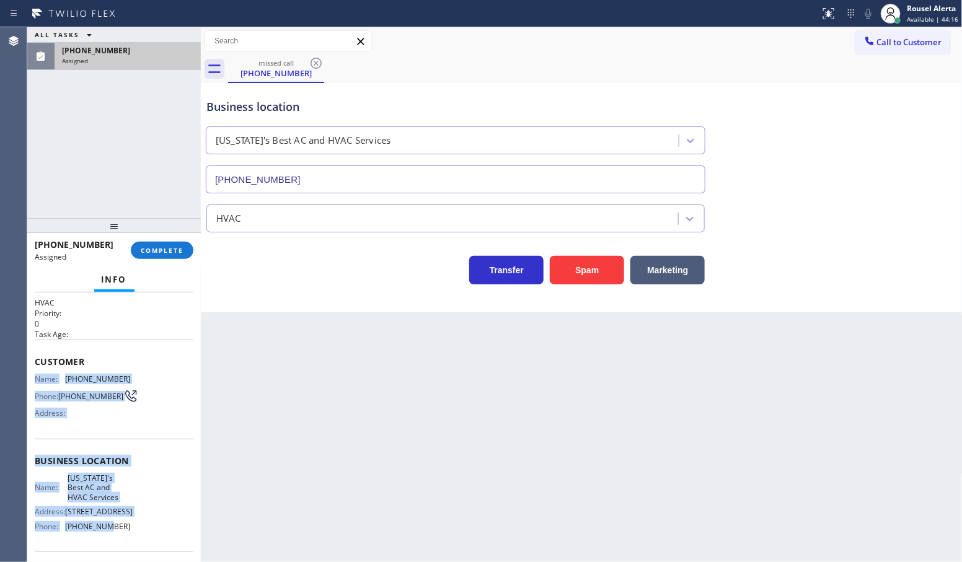
scroll to position [77, 0]
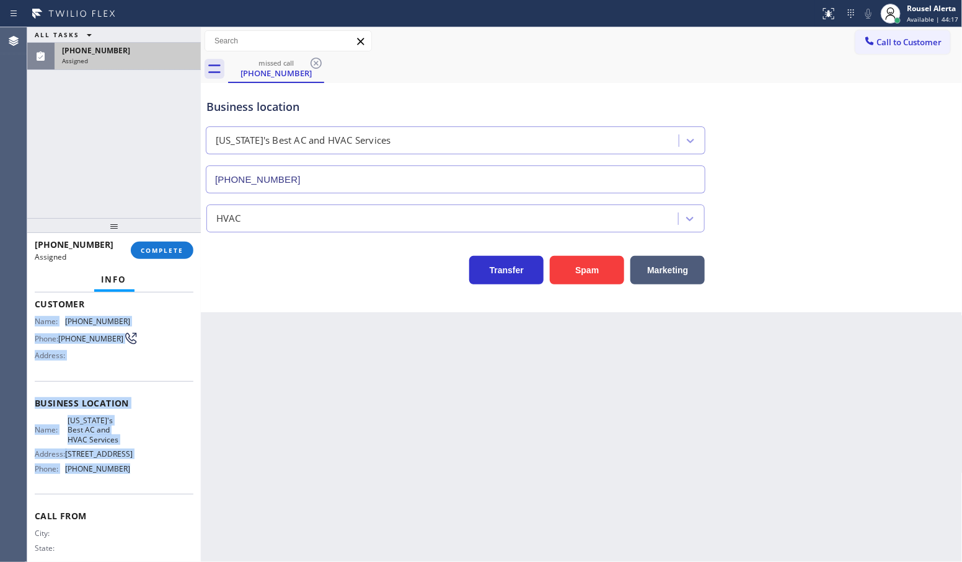
drag, startPoint x: 32, startPoint y: 397, endPoint x: 134, endPoint y: 476, distance: 128.6
click at [134, 476] on div "Context Queue: HVAC Priority: 0 Task Age: Customer Name: [PHONE_NUMBER] Phone: …" at bounding box center [114, 428] width 174 height 270
copy div "Name: [PHONE_NUMBER] Phone: [PHONE_NUMBER] Address: Business location Name: [US…"
click at [190, 253] on button "COMPLETE" at bounding box center [162, 250] width 63 height 17
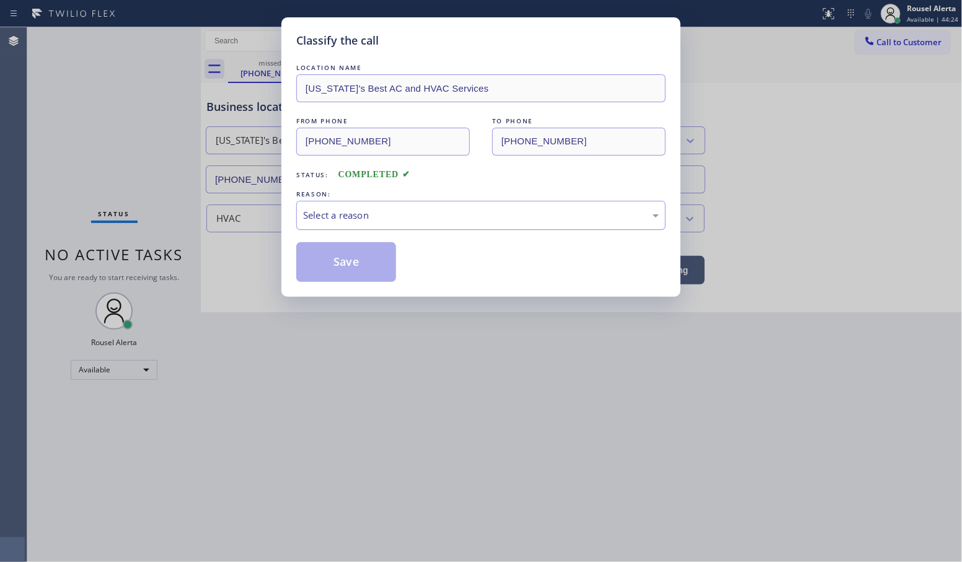
click at [334, 216] on div "Select a reason" at bounding box center [481, 215] width 356 height 14
click at [356, 255] on button "Save" at bounding box center [346, 262] width 100 height 40
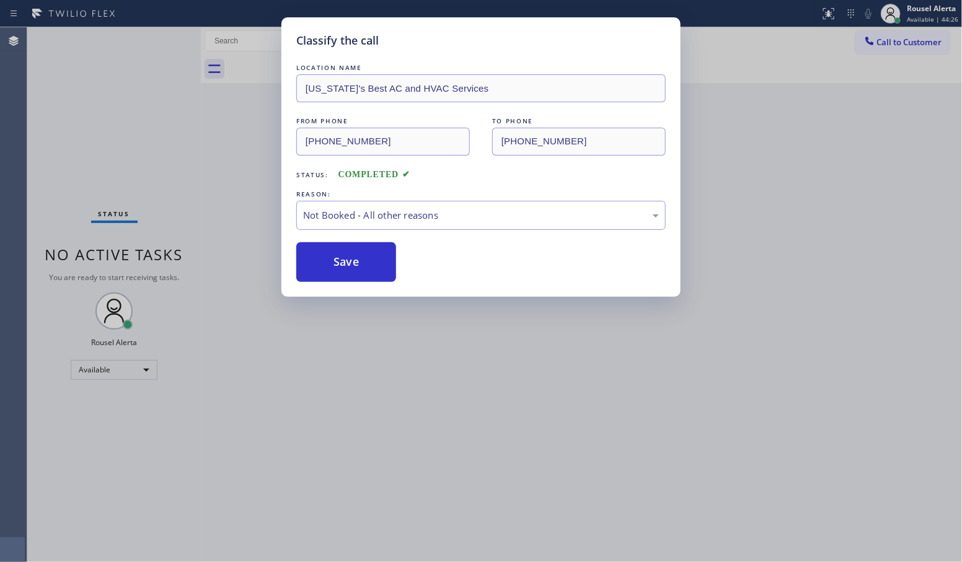
drag, startPoint x: 903, startPoint y: 188, endPoint x: 915, endPoint y: 133, distance: 55.8
click at [906, 180] on div "Classify the call LOCATION NAME [US_STATE]'s Best AC and HVAC Services FROM PHO…" at bounding box center [481, 281] width 962 height 562
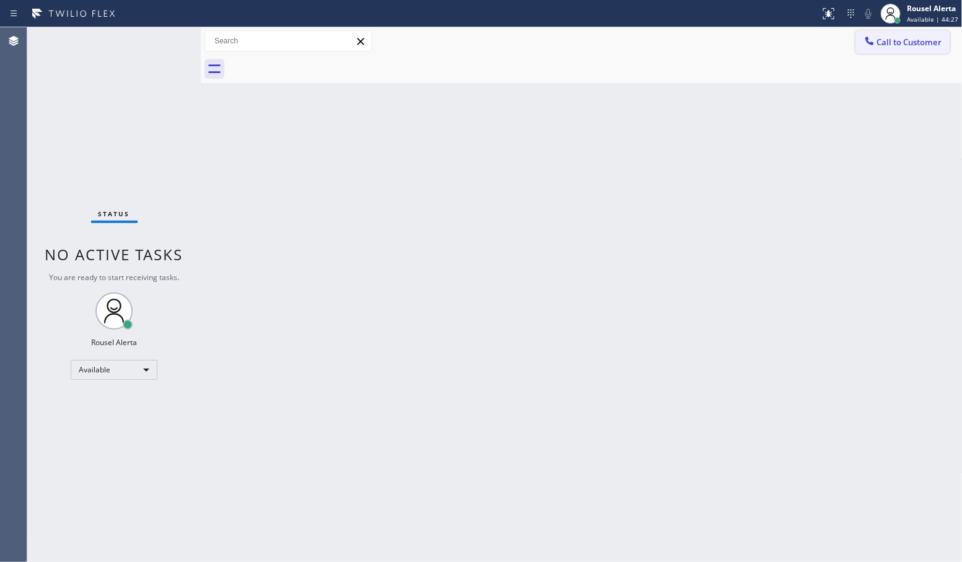
click at [903, 38] on span "Call to Customer" at bounding box center [909, 42] width 65 height 11
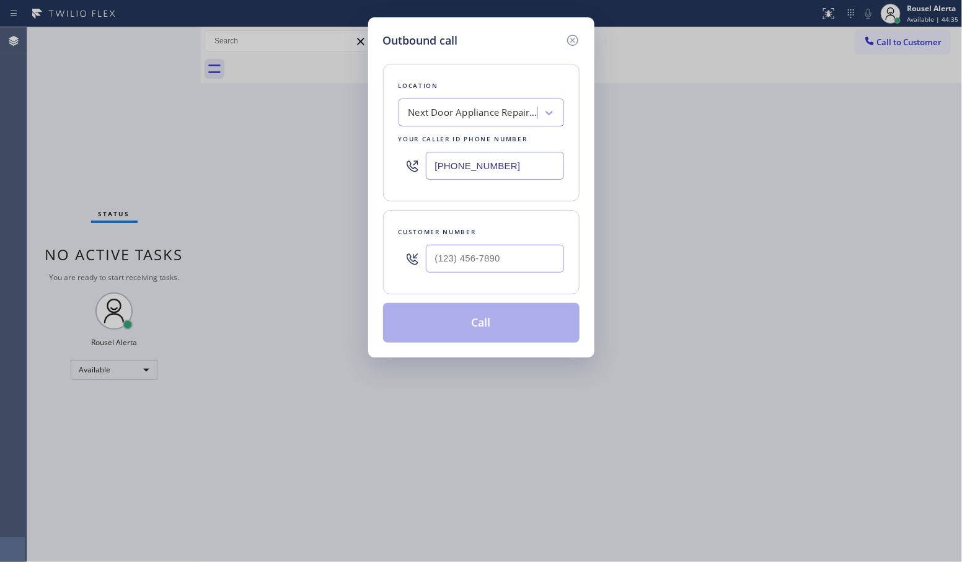
drag, startPoint x: 532, startPoint y: 169, endPoint x: 374, endPoint y: 166, distance: 158.1
click at [374, 166] on div "Outbound call Location Next Door Appliance Repair [GEOGRAPHIC_DATA] Your caller…" at bounding box center [481, 187] width 226 height 340
paste input "929) 323-4787"
type input "[PHONE_NUMBER]"
click at [494, 267] on input "(___) ___-____" at bounding box center [495, 259] width 138 height 28
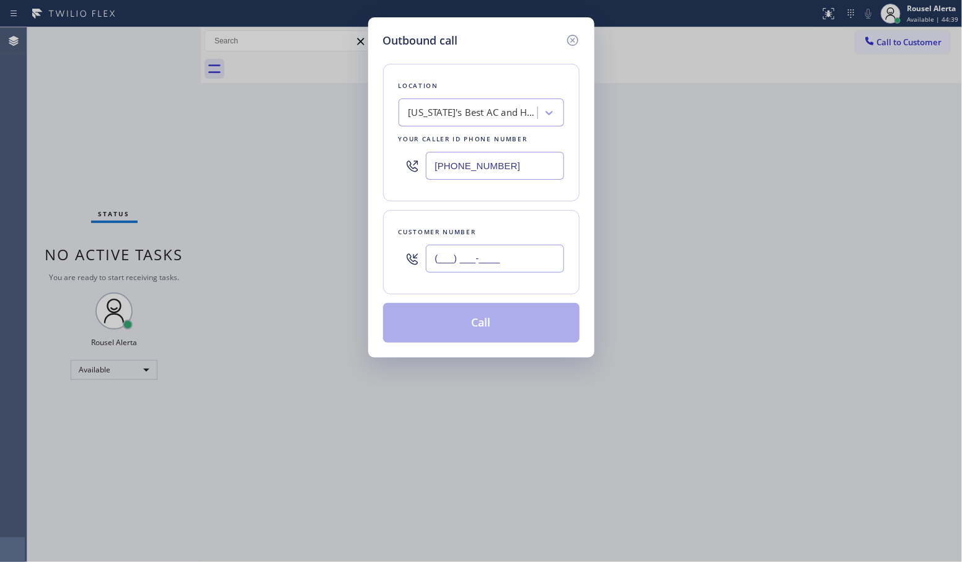
paste input "315) 234-8873"
type input "[PHONE_NUMBER]"
click at [487, 323] on button "Call" at bounding box center [481, 323] width 197 height 40
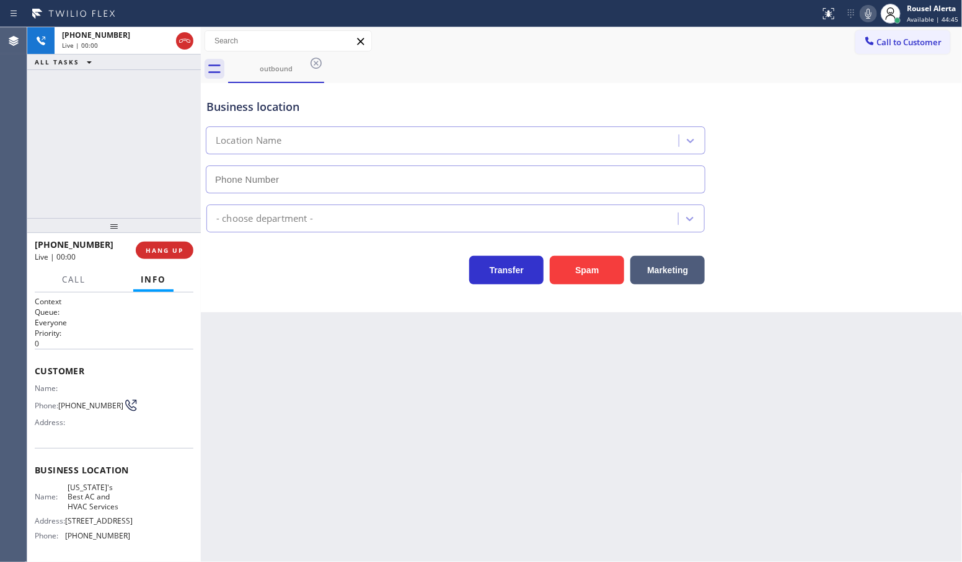
type input "[PHONE_NUMBER]"
click at [585, 275] on button "Spam" at bounding box center [587, 270] width 74 height 29
click at [166, 251] on span "HANG UP" at bounding box center [165, 250] width 38 height 9
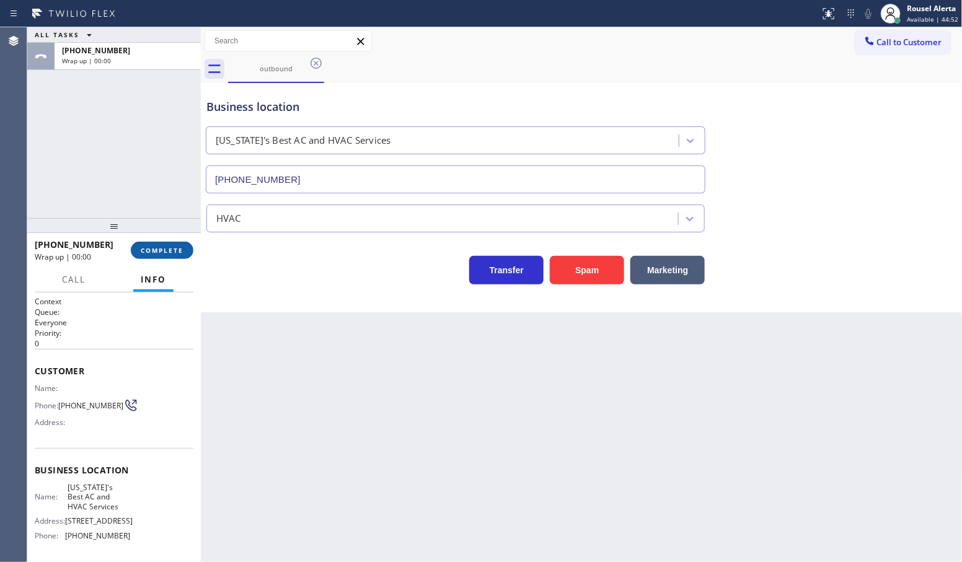
click at [166, 251] on span "COMPLETE" at bounding box center [162, 250] width 43 height 9
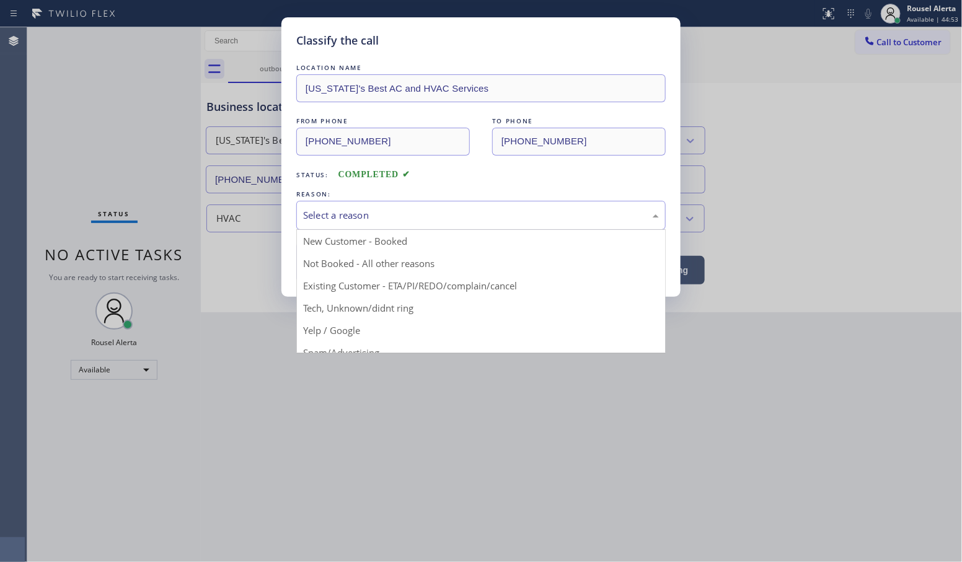
click at [374, 213] on div "Select a reason" at bounding box center [481, 215] width 356 height 14
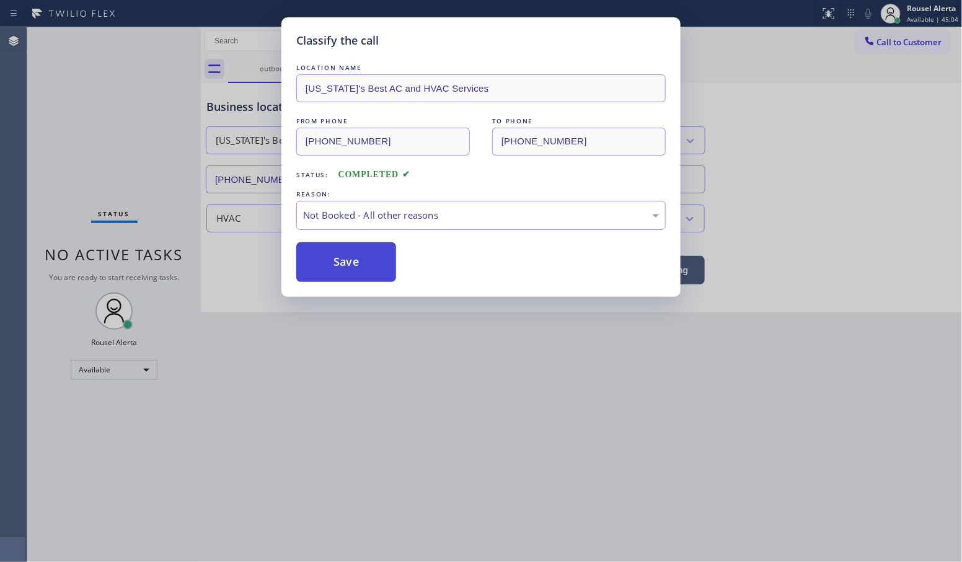
click at [352, 254] on button "Save" at bounding box center [346, 262] width 100 height 40
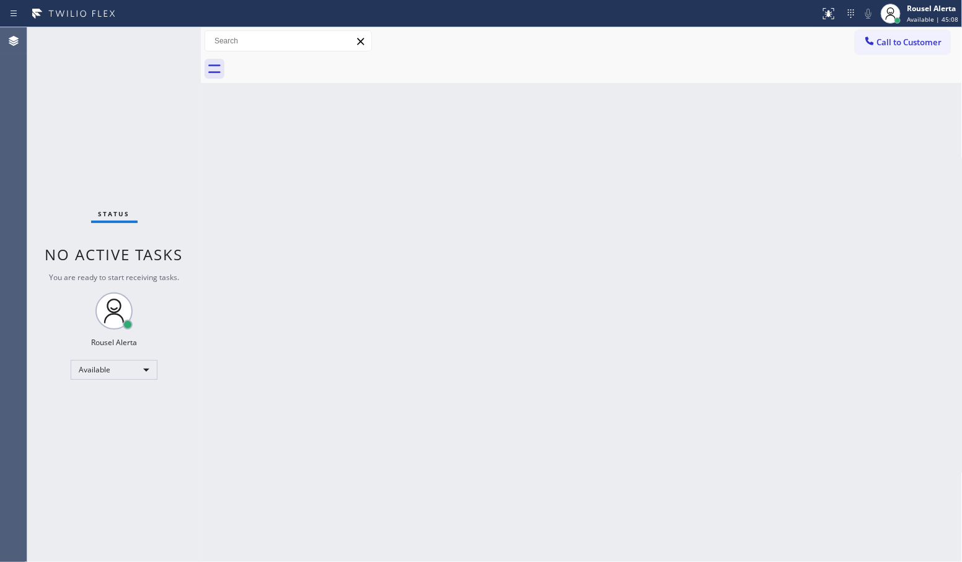
drag, startPoint x: 587, startPoint y: 232, endPoint x: 590, endPoint y: 239, distance: 7.5
click at [587, 234] on div "Back to Dashboard Change Sender ID Customers Technicians Select a contact Outbo…" at bounding box center [582, 294] width 762 height 535
click at [97, 50] on div "Status No active tasks You are ready to start receiving tasks. Rousel Alerta Av…" at bounding box center [114, 294] width 174 height 535
click at [926, 50] on button "Call to Customer" at bounding box center [903, 42] width 95 height 24
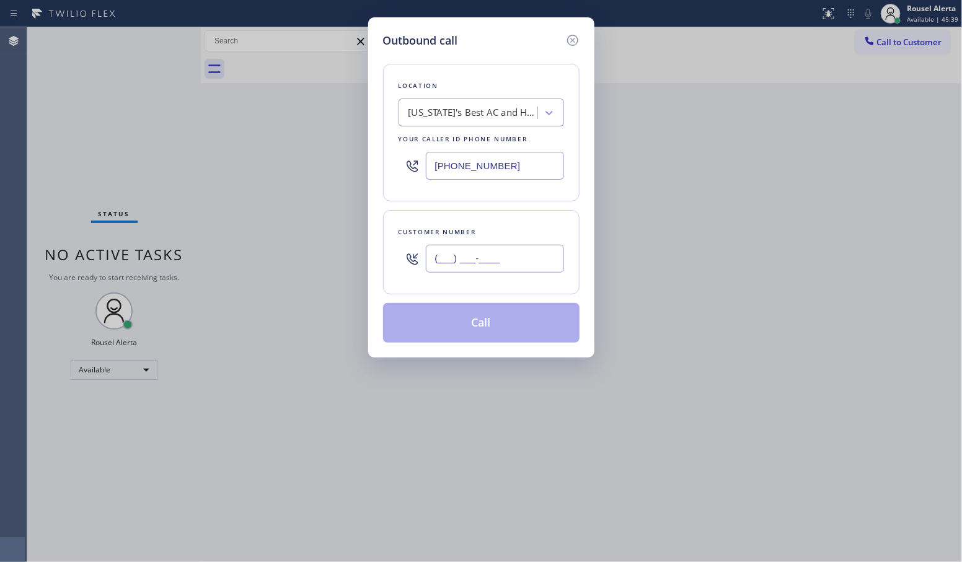
click at [485, 258] on input "(___) ___-____" at bounding box center [495, 259] width 138 height 28
paste input "315) 234-8873"
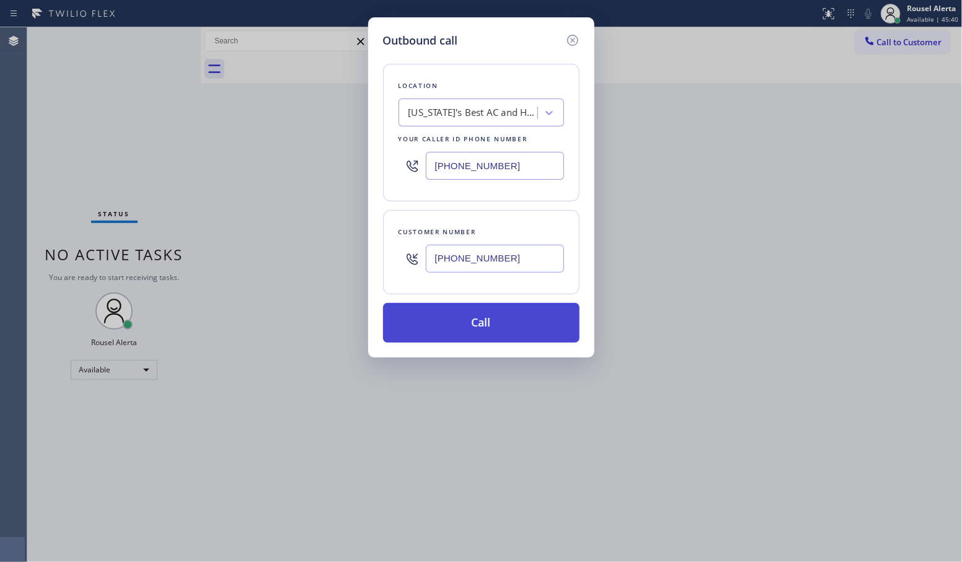
type input "[PHONE_NUMBER]"
click at [493, 329] on button "Call" at bounding box center [481, 323] width 197 height 40
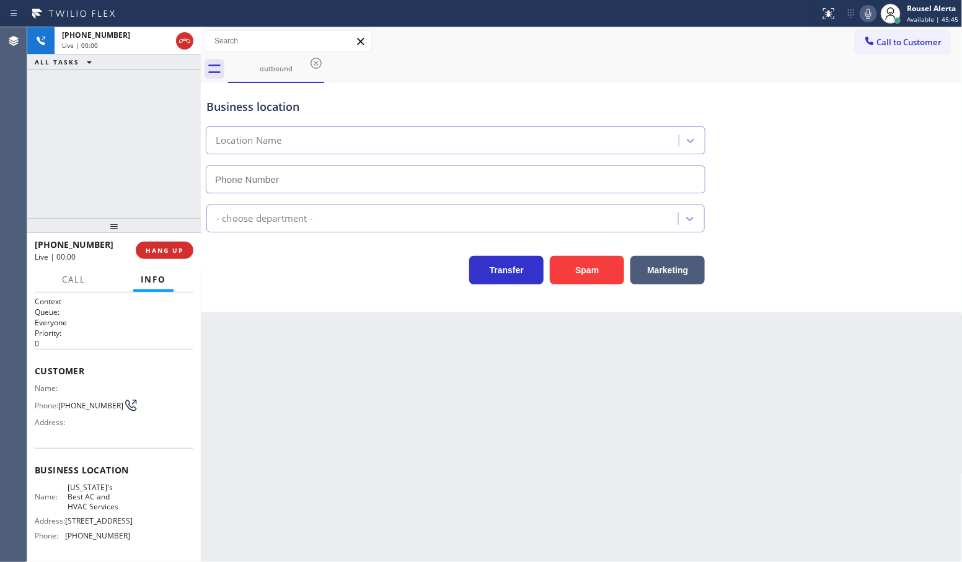
type input "[PHONE_NUMBER]"
click at [644, 389] on div "Back to Dashboard Change Sender ID Customers Technicians Select a contact Outbo…" at bounding box center [582, 294] width 762 height 535
drag, startPoint x: 144, startPoint y: 179, endPoint x: 260, endPoint y: 371, distance: 224.8
click at [144, 179] on div "[PHONE_NUMBER] Live | 00:48 ALL TASKS ALL TASKS ACTIVE TASKS TASKS IN WRAP UP" at bounding box center [114, 122] width 174 height 191
click at [317, 457] on div "Back to Dashboard Change Sender ID Customers Technicians Select a contact Outbo…" at bounding box center [582, 294] width 762 height 535
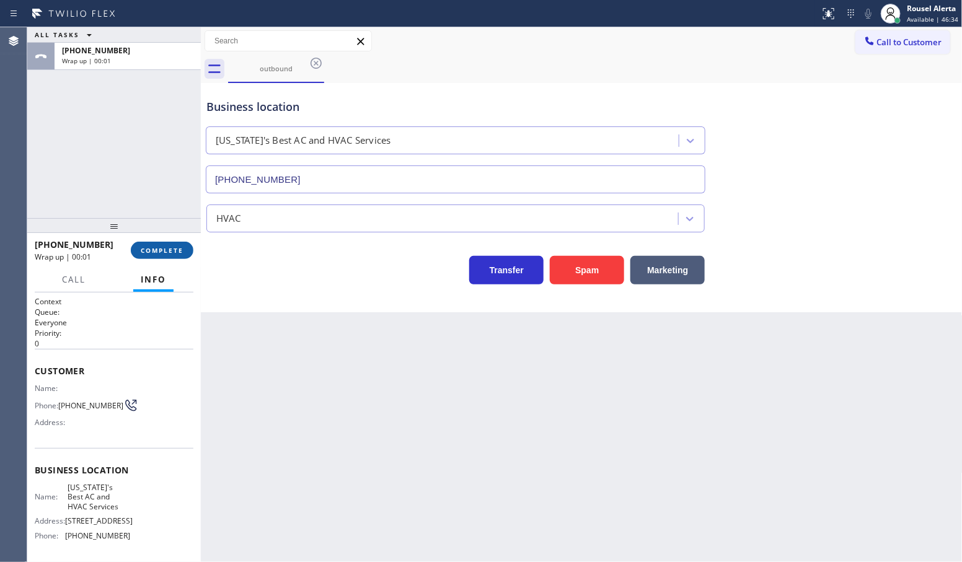
click at [154, 251] on span "COMPLETE" at bounding box center [162, 250] width 43 height 9
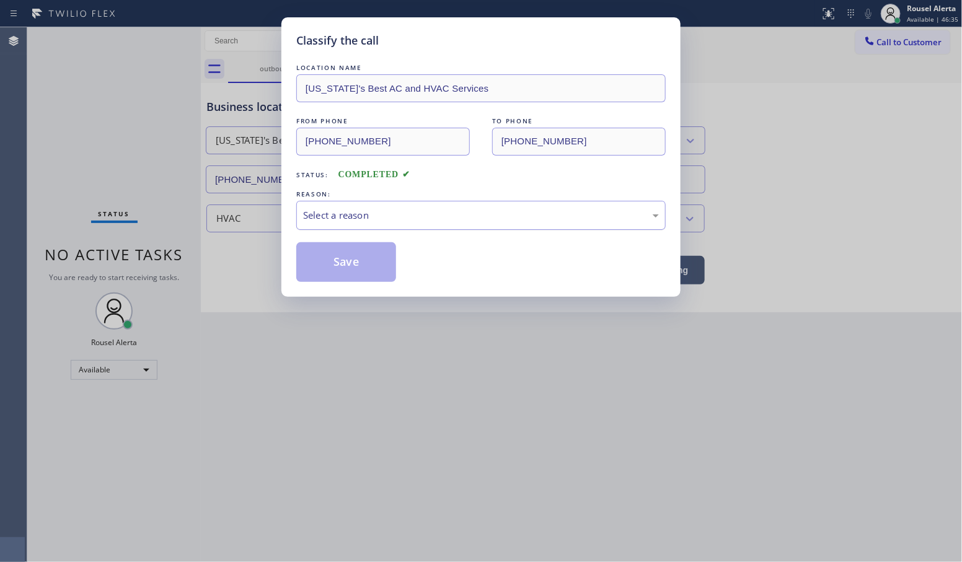
click at [386, 214] on div "Select a reason" at bounding box center [481, 215] width 356 height 14
click at [368, 249] on button "Save" at bounding box center [346, 262] width 100 height 40
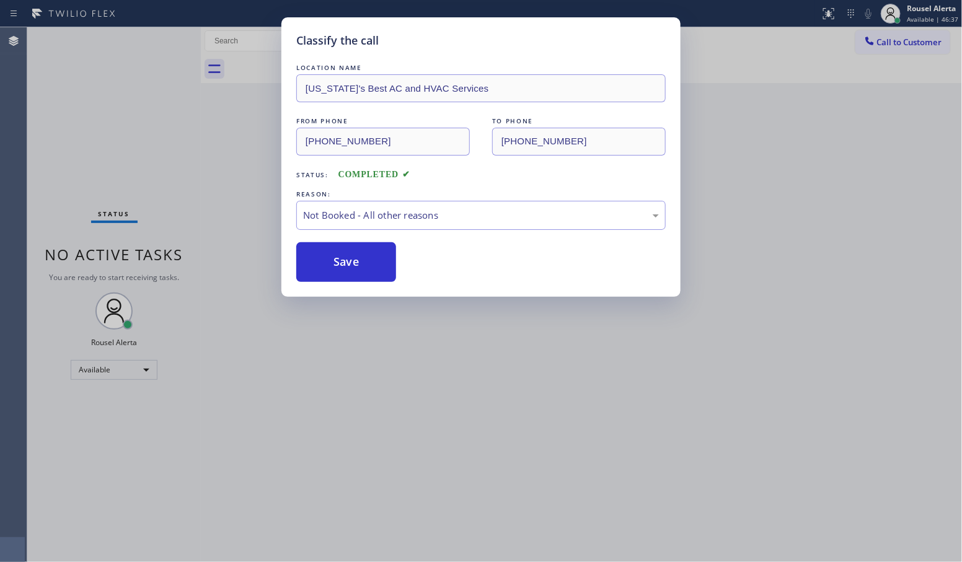
click at [493, 499] on div "Classify the call LOCATION NAME [US_STATE]'s Best AC and HVAC Services FROM PHO…" at bounding box center [481, 281] width 962 height 562
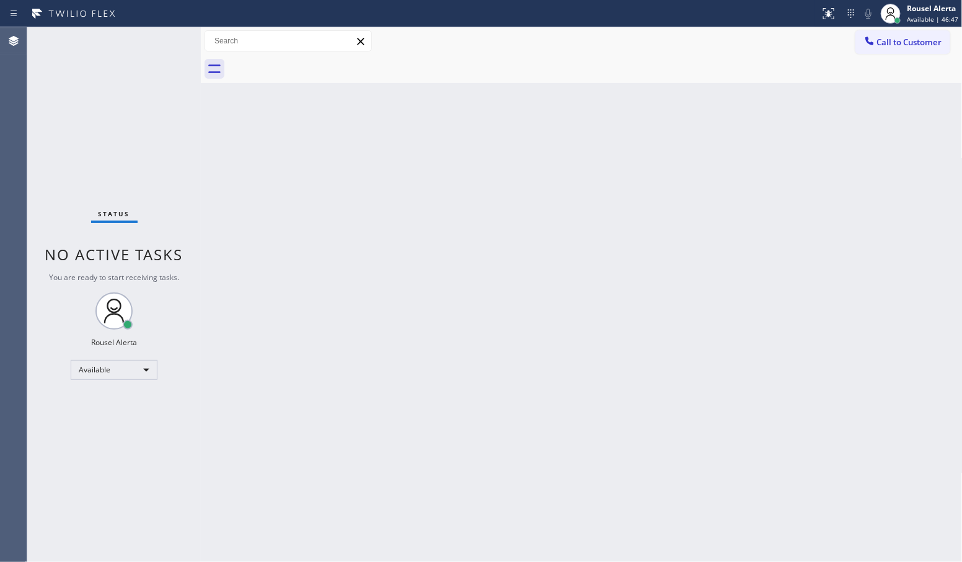
click at [143, 33] on div "Status No active tasks You are ready to start receiving tasks. Rousel Alerta Av…" at bounding box center [114, 294] width 174 height 535
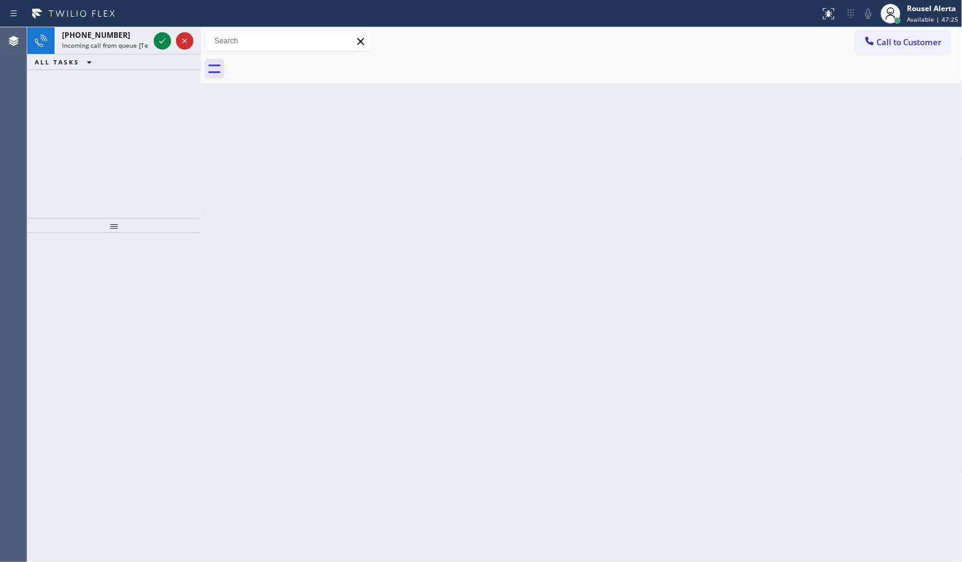
click at [100, 75] on div "[PHONE_NUMBER] Incoming call from queue [Test] All ALL TASKS ALL TASKS ACTIVE T…" at bounding box center [114, 122] width 174 height 191
click at [97, 34] on span "[PHONE_NUMBER]" at bounding box center [96, 35] width 68 height 11
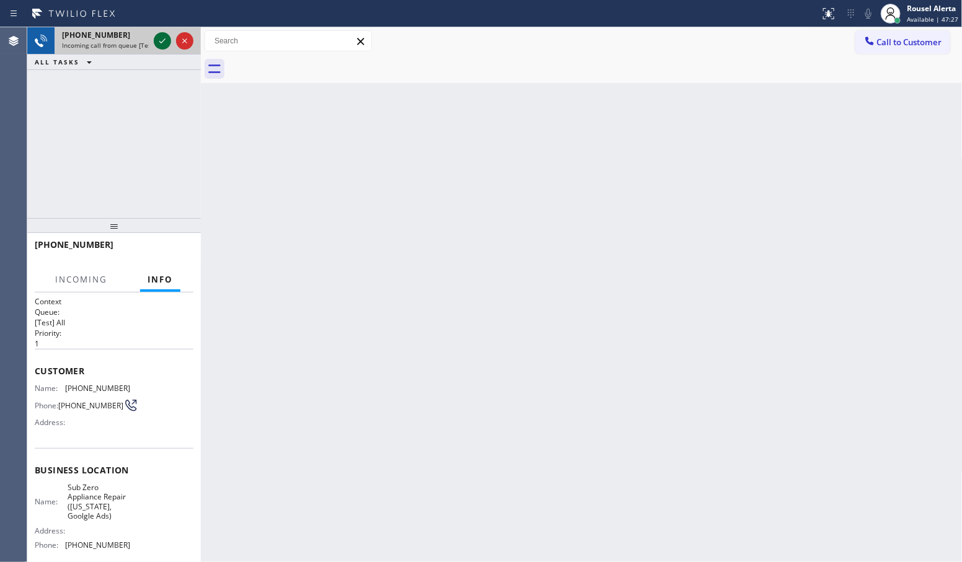
click at [159, 44] on icon at bounding box center [162, 40] width 15 height 15
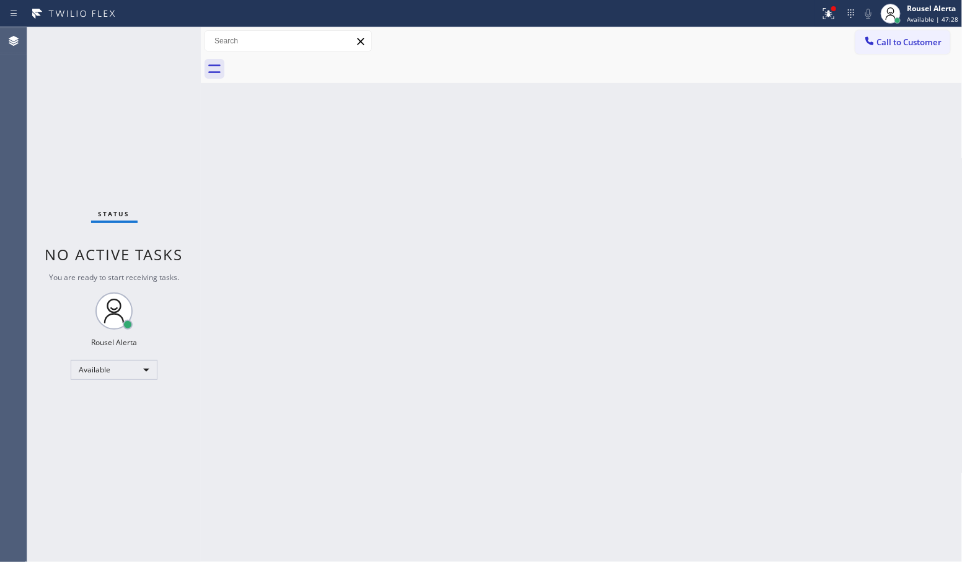
click at [504, 355] on div "Back to Dashboard Change Sender ID Customers Technicians Select a contact Outbo…" at bounding box center [582, 294] width 762 height 535
drag, startPoint x: 151, startPoint y: 41, endPoint x: 345, endPoint y: 100, distance: 202.8
click at [151, 40] on div "Status No active tasks You are ready to start receiving tasks. Rousel Alerta Av…" at bounding box center [114, 294] width 174 height 535
click at [836, 12] on icon at bounding box center [828, 13] width 15 height 15
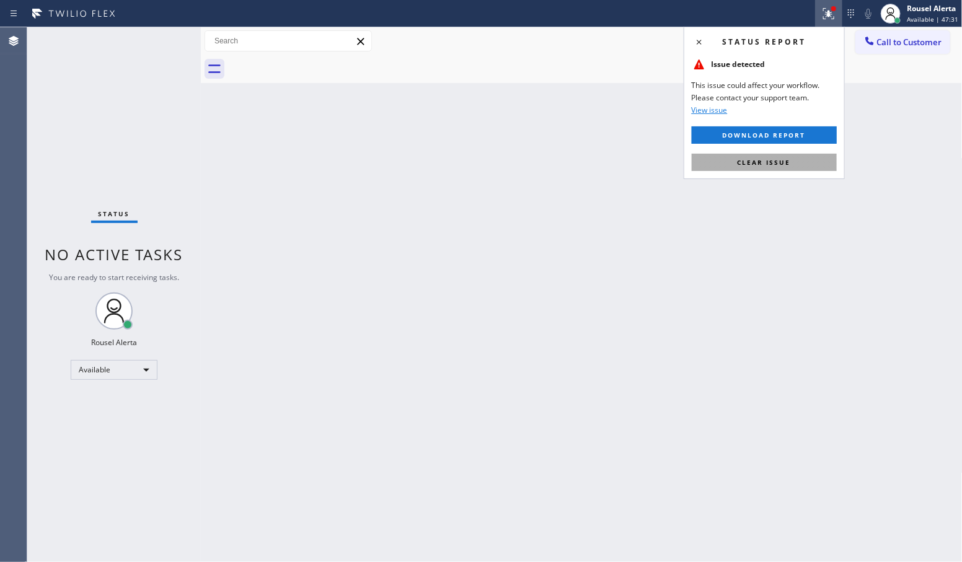
click at [792, 164] on button "Clear issue" at bounding box center [764, 162] width 145 height 17
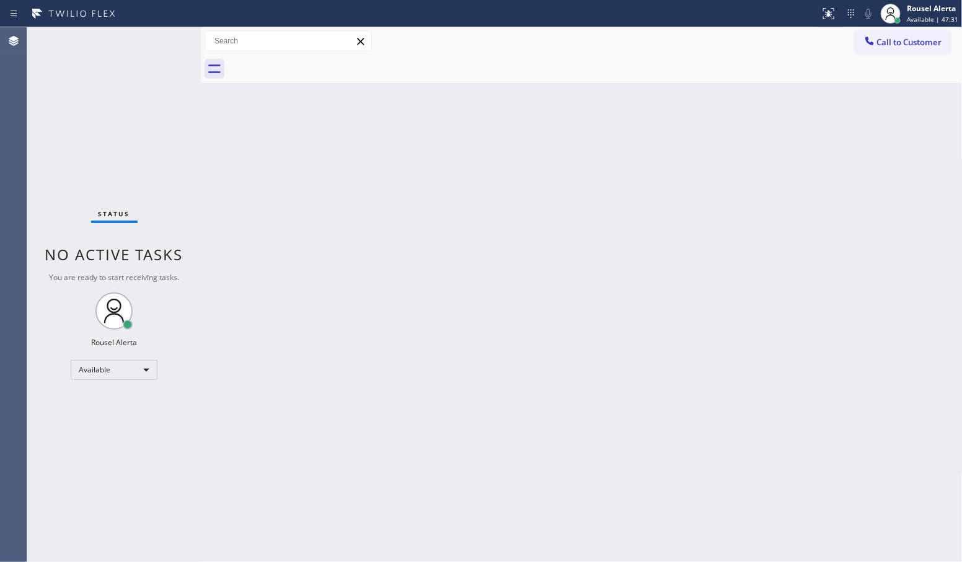
click at [822, 265] on div "Back to Dashboard Change Sender ID Customers Technicians Select a contact Outbo…" at bounding box center [582, 294] width 762 height 535
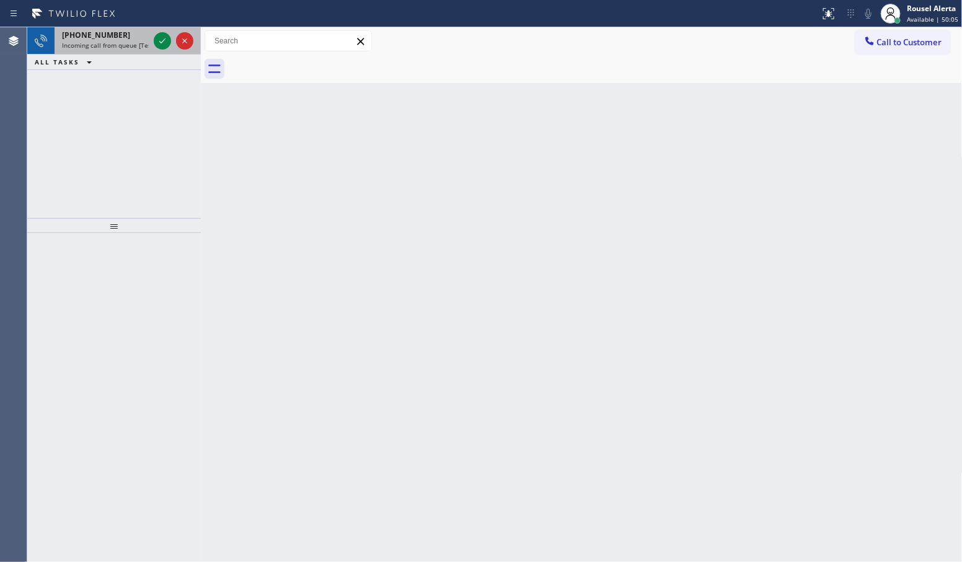
click at [113, 45] on span "Incoming call from queue [Test] All" at bounding box center [113, 45] width 103 height 9
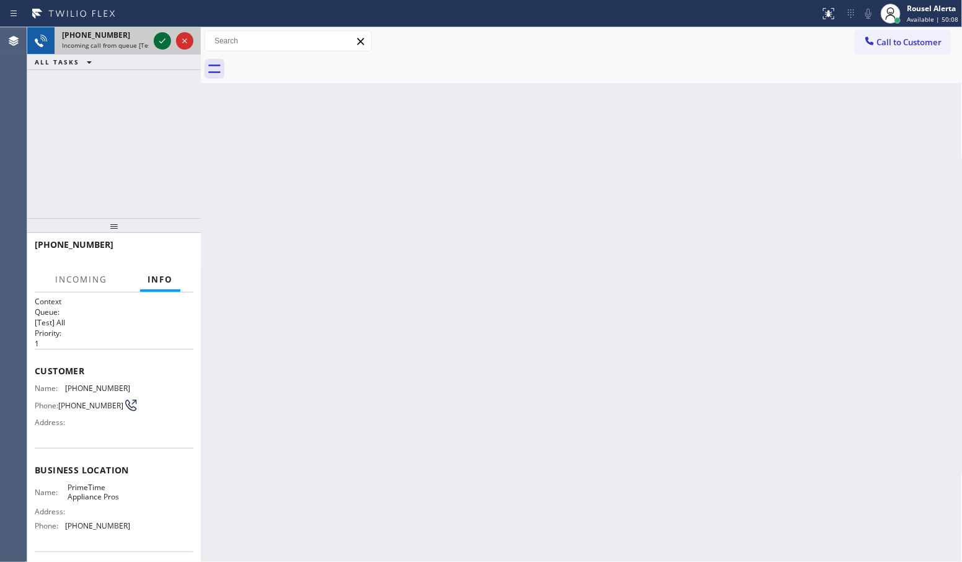
click at [162, 45] on icon at bounding box center [162, 40] width 15 height 15
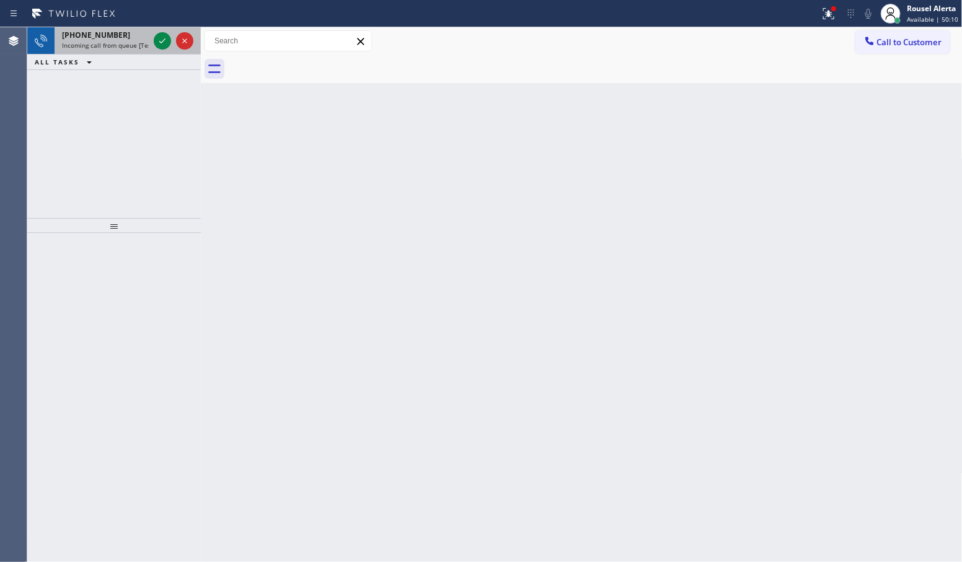
click at [113, 41] on span "Incoming call from queue [Test] All" at bounding box center [113, 45] width 103 height 9
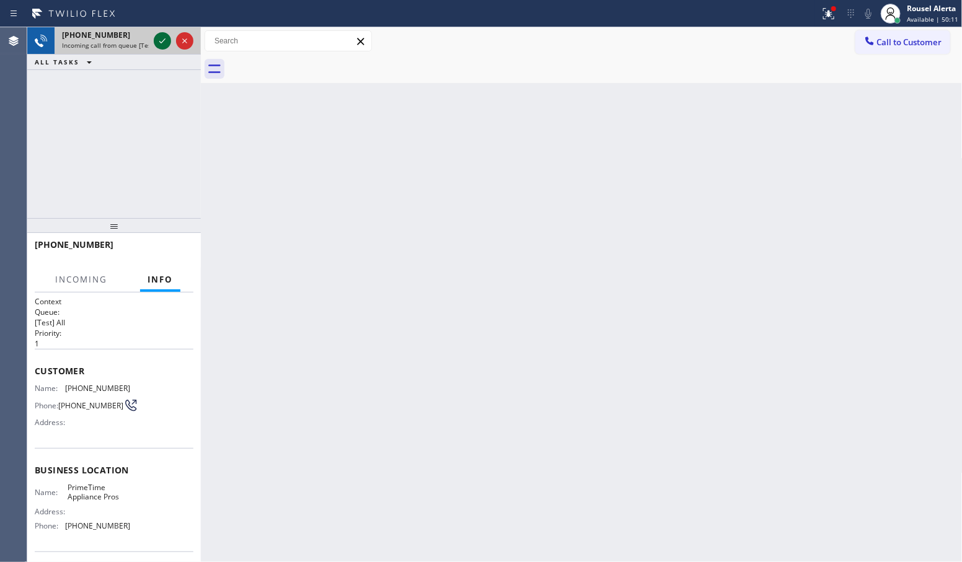
click at [160, 33] on icon at bounding box center [162, 40] width 15 height 15
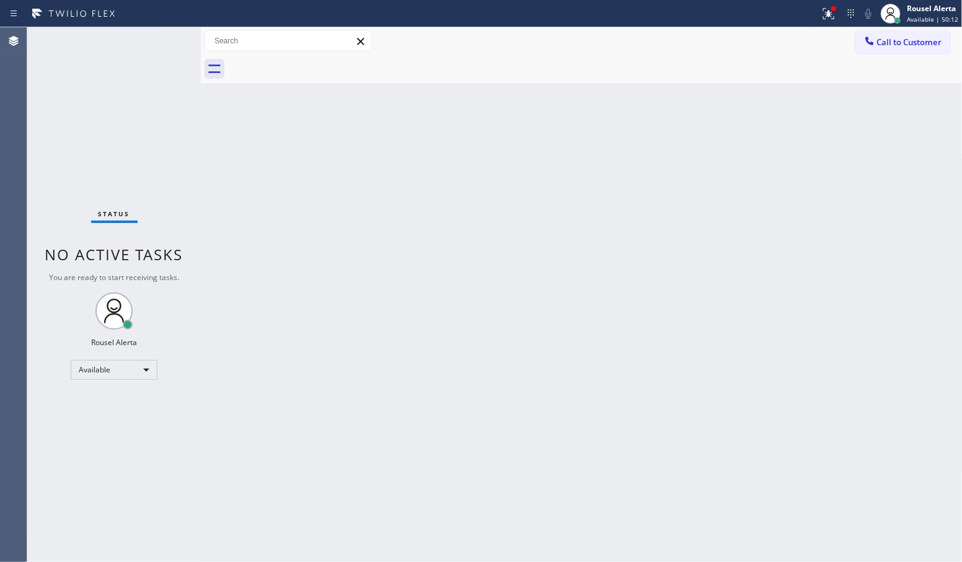
click at [133, 85] on div "Status No active tasks You are ready to start receiving tasks. Rousel Alerta Av…" at bounding box center [114, 294] width 174 height 535
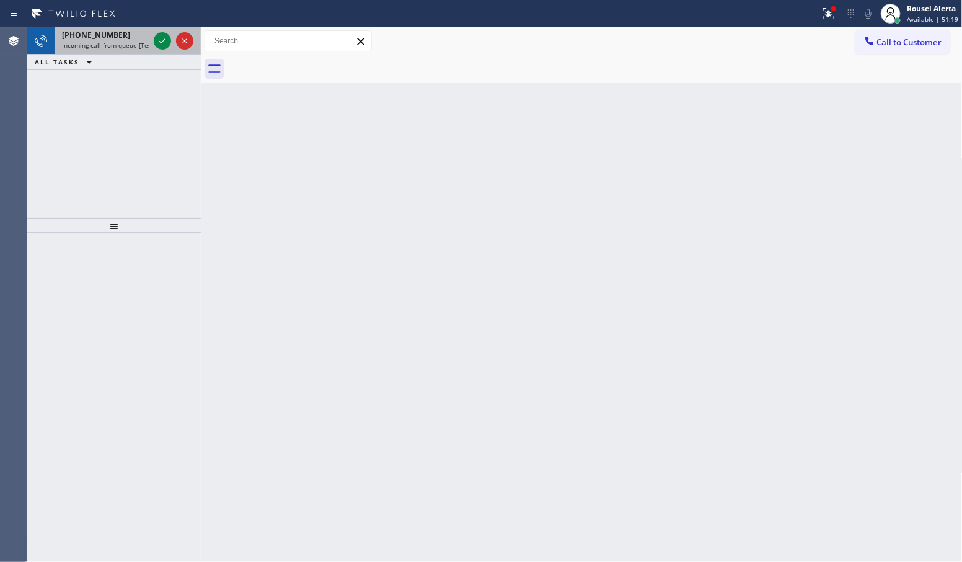
drag, startPoint x: 117, startPoint y: 31, endPoint x: 138, endPoint y: 36, distance: 22.3
click at [118, 33] on div "[PHONE_NUMBER]" at bounding box center [105, 35] width 87 height 11
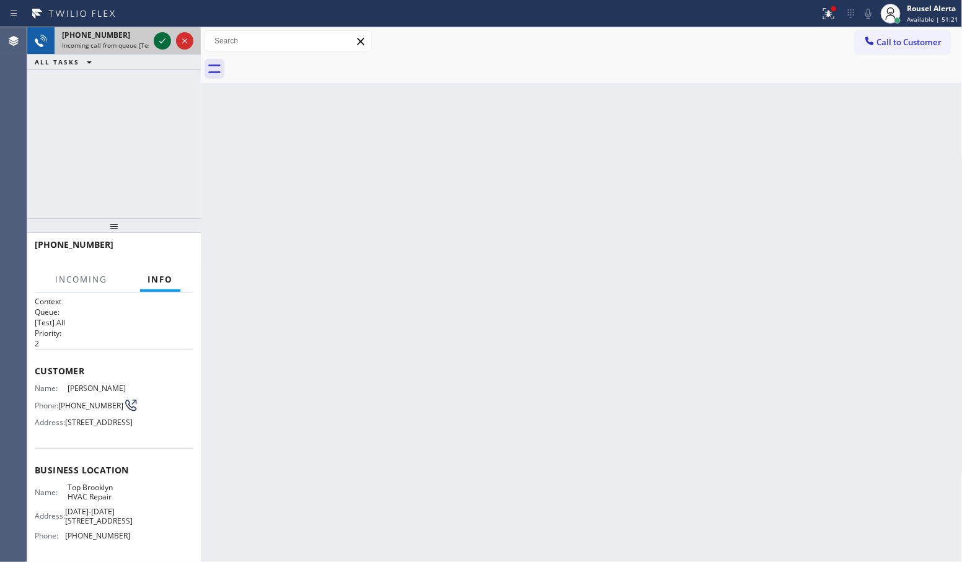
click at [162, 45] on icon at bounding box center [162, 40] width 15 height 15
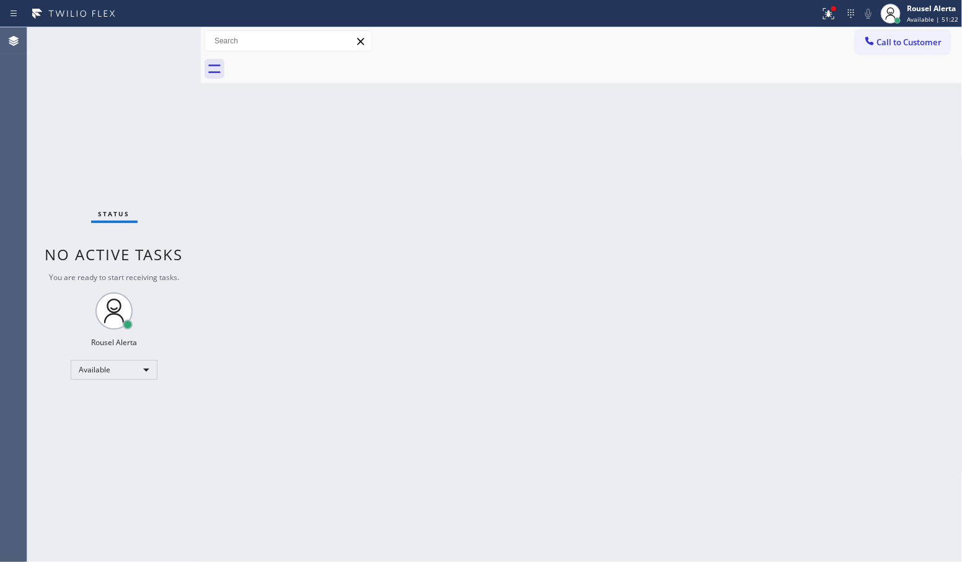
click at [169, 47] on div "Status No active tasks You are ready to start receiving tasks. Rousel Alerta Av…" at bounding box center [114, 294] width 174 height 535
click at [825, 14] on icon at bounding box center [828, 13] width 15 height 15
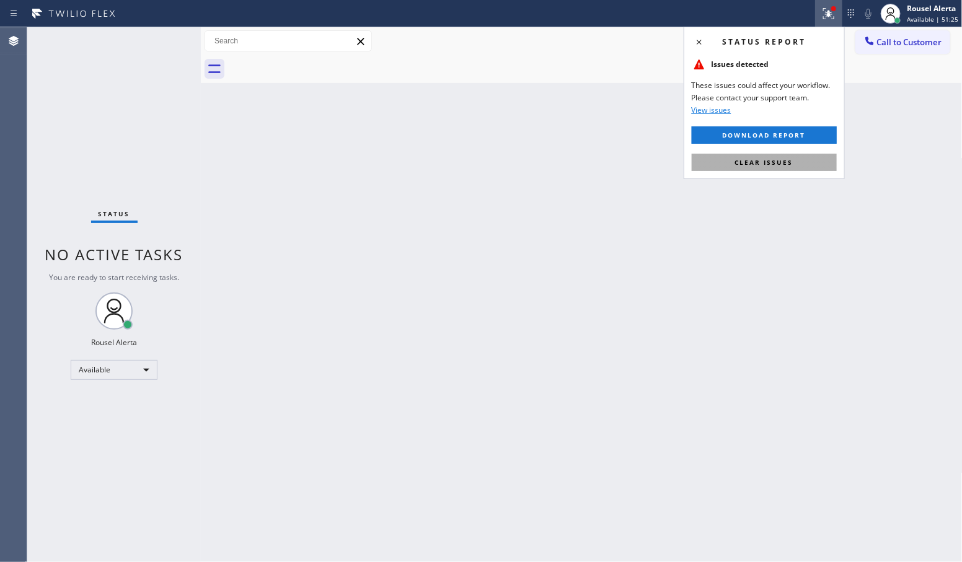
click at [821, 159] on button "Clear issues" at bounding box center [764, 162] width 145 height 17
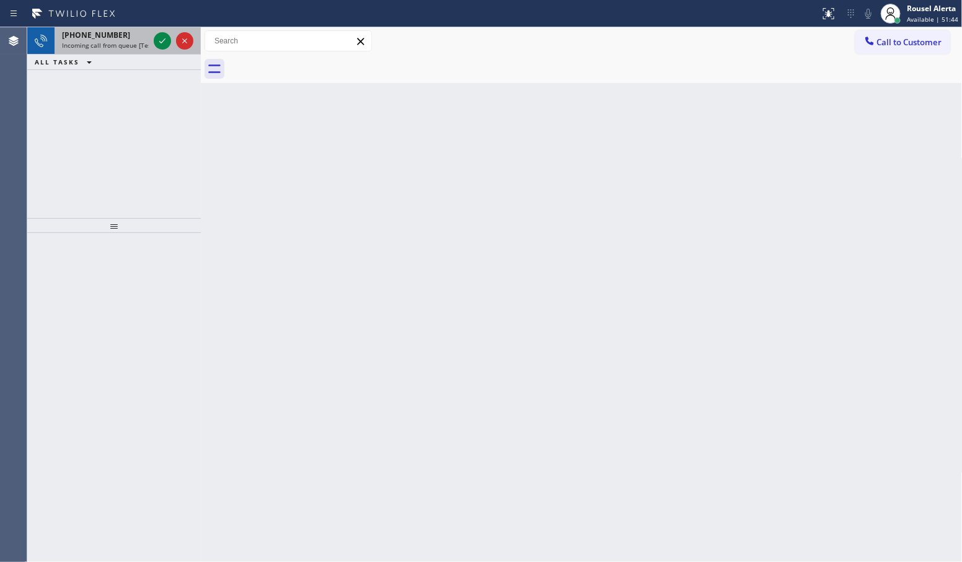
drag, startPoint x: 128, startPoint y: 31, endPoint x: 152, endPoint y: 39, distance: 25.5
click at [128, 31] on div "[PHONE_NUMBER]" at bounding box center [105, 35] width 87 height 11
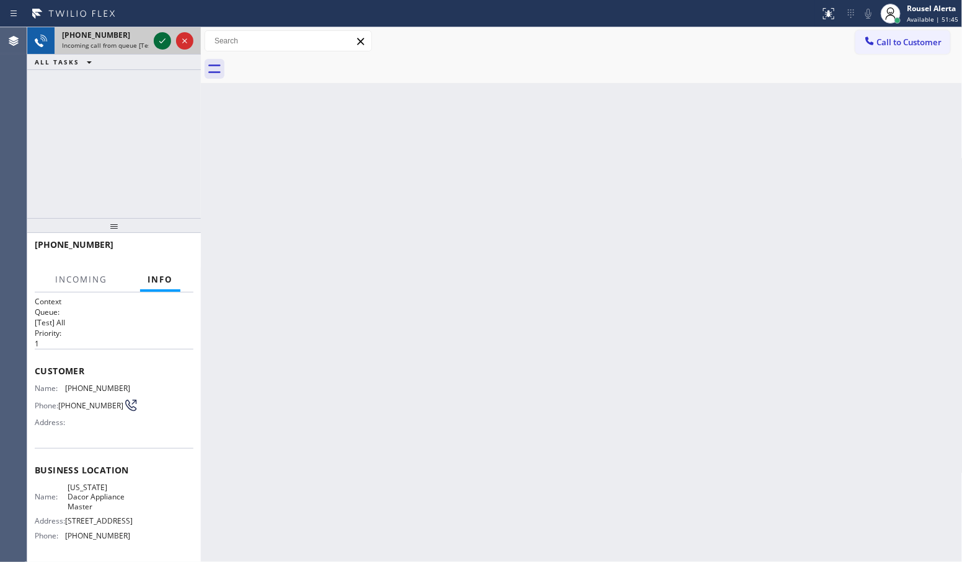
click at [156, 40] on icon at bounding box center [162, 40] width 15 height 15
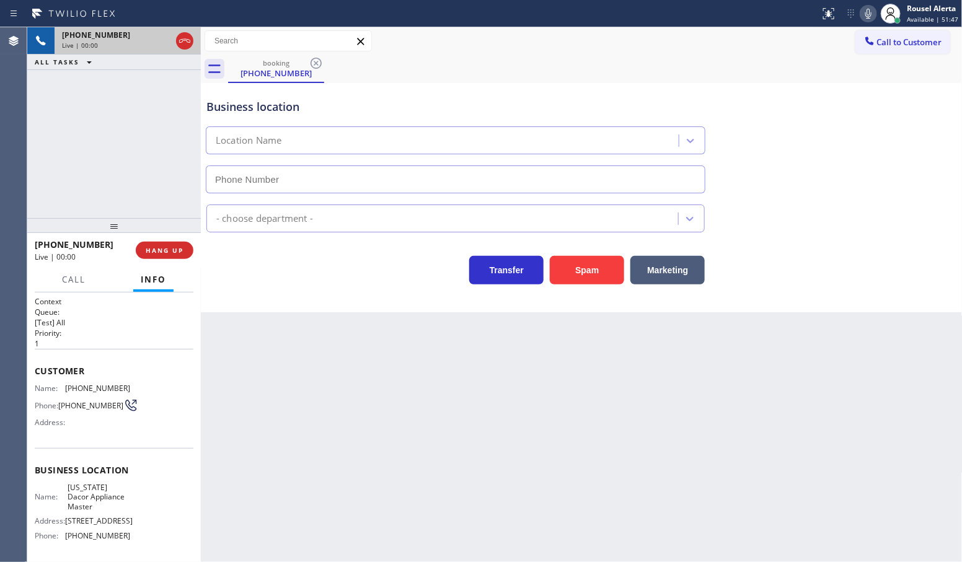
type input "[PHONE_NUMBER]"
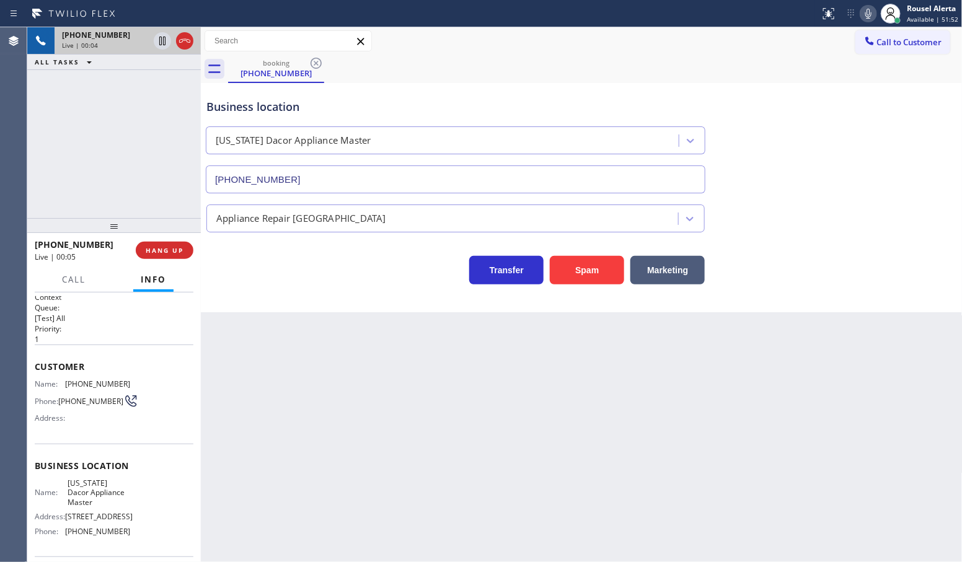
scroll to position [1, 0]
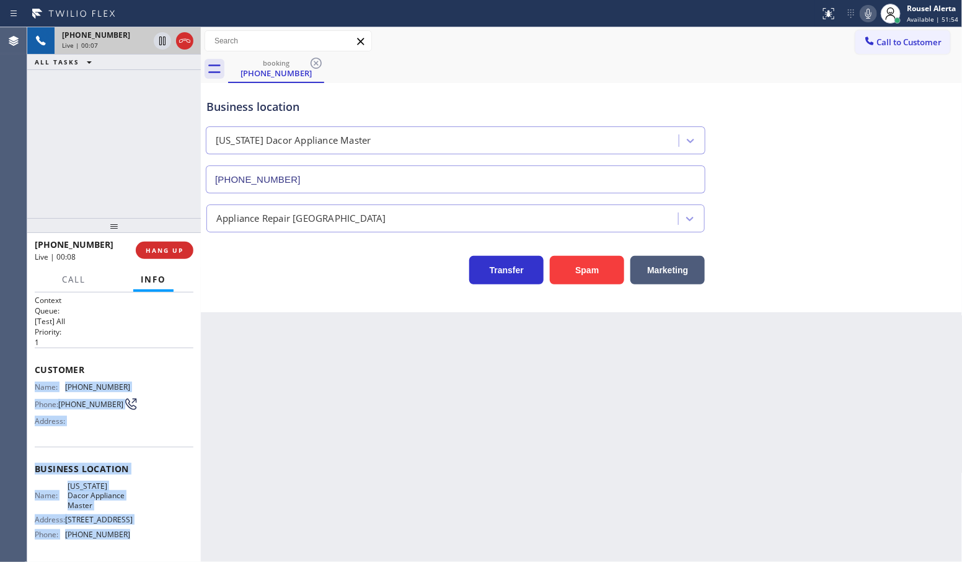
drag, startPoint x: 30, startPoint y: 381, endPoint x: 135, endPoint y: 532, distance: 183.9
click at [135, 532] on div "Context Queue: [Test] All Priority: 1 Customer Name: [PHONE_NUMBER] Phone: [PHO…" at bounding box center [114, 428] width 174 height 270
copy div "Name: [PHONE_NUMBER] Phone: [PHONE_NUMBER] Address: Business location Name: [US…"
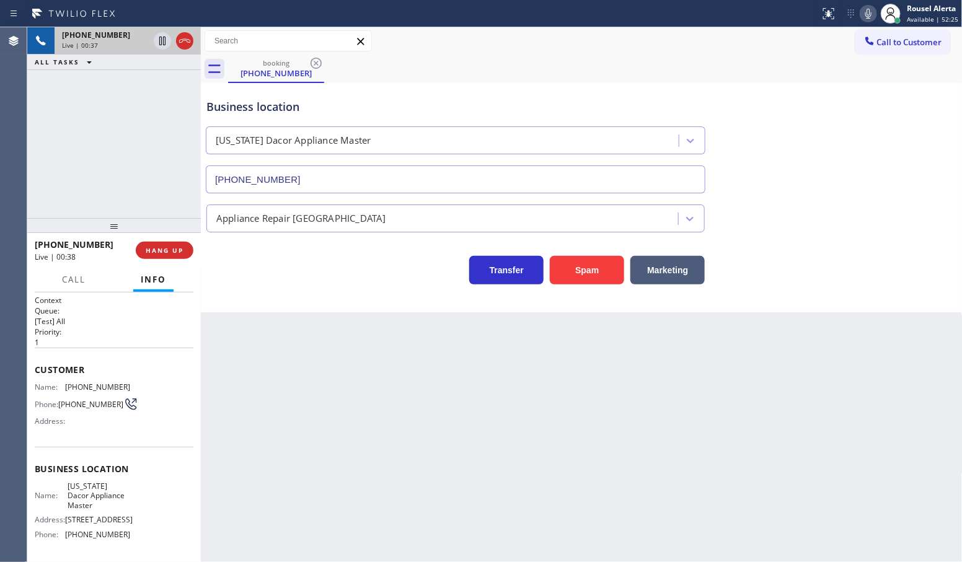
drag, startPoint x: 101, startPoint y: 203, endPoint x: 127, endPoint y: 212, distance: 27.4
click at [104, 203] on div "[PHONE_NUMBER] Live | 00:37 ALL TASKS ALL TASKS ACTIVE TASKS TASKS IN WRAP UP" at bounding box center [114, 122] width 174 height 191
click at [277, 355] on div "Back to Dashboard Change Sender ID Customers Technicians Select a contact Outbo…" at bounding box center [582, 294] width 762 height 535
click at [165, 247] on span "HANG UP" at bounding box center [165, 250] width 38 height 9
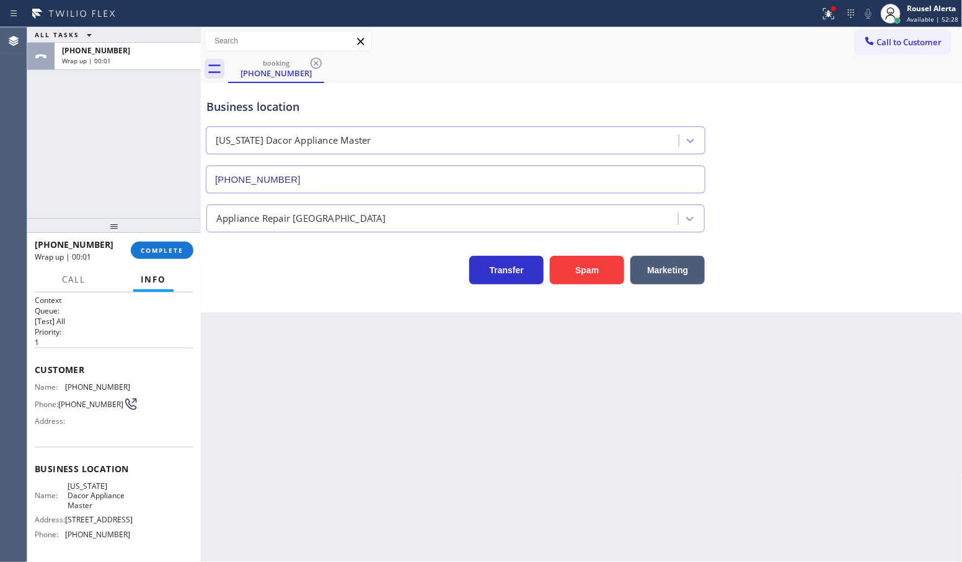
click at [180, 240] on div "[PHONE_NUMBER] Wrap up | 00:01 COMPLETE" at bounding box center [114, 250] width 159 height 32
click at [178, 246] on span "COMPLETE" at bounding box center [162, 250] width 43 height 9
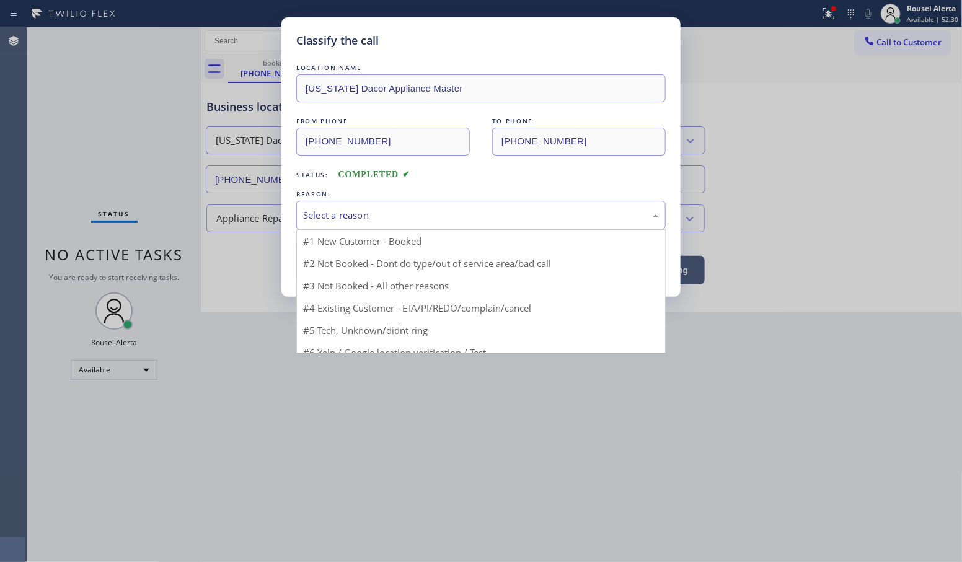
click at [417, 210] on div "Select a reason" at bounding box center [481, 215] width 356 height 14
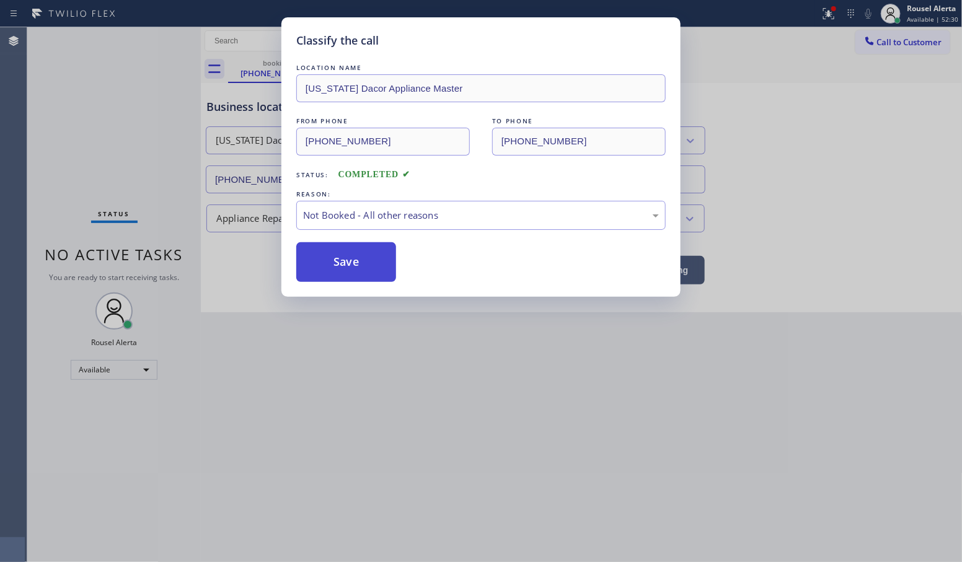
click at [383, 256] on button "Save" at bounding box center [346, 262] width 100 height 40
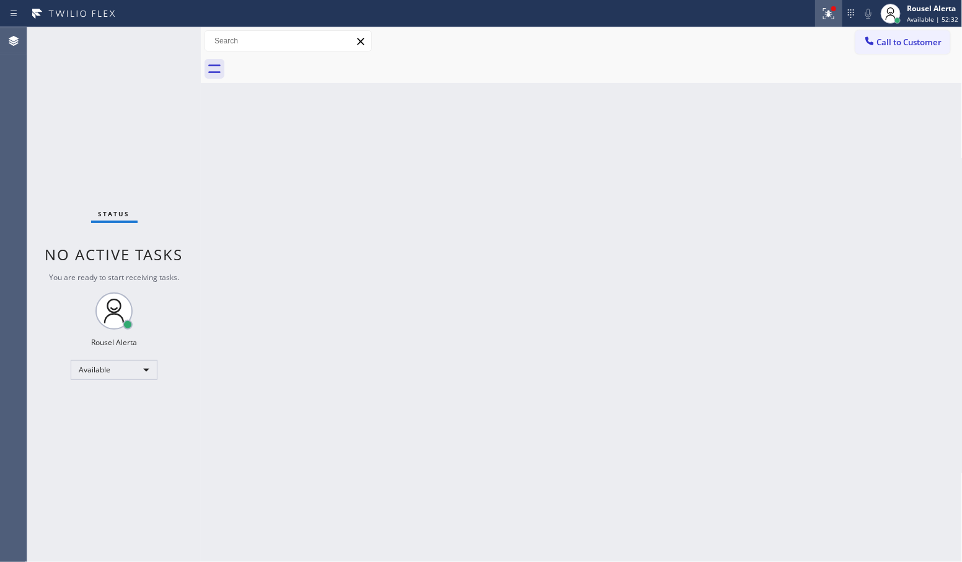
click at [832, 23] on button at bounding box center [828, 13] width 27 height 27
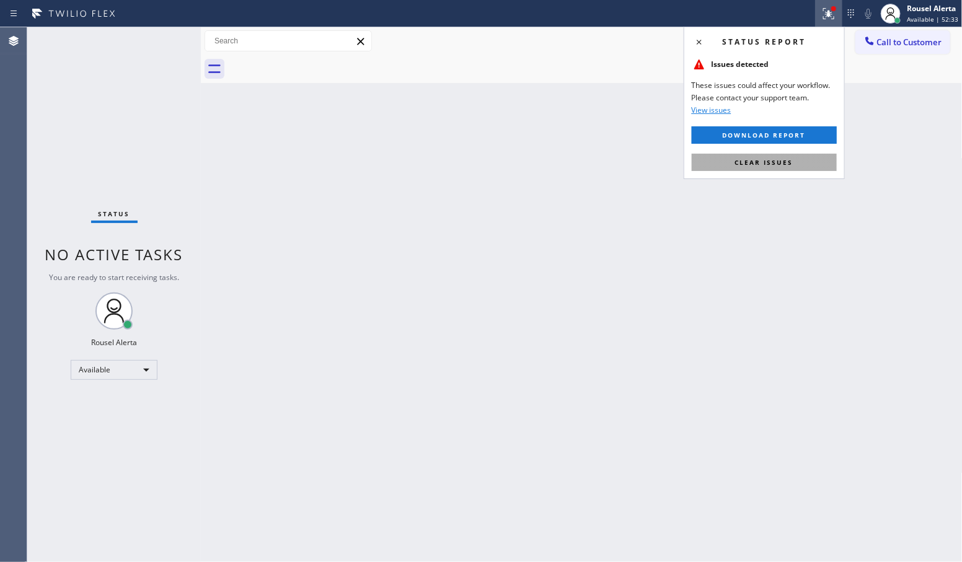
click at [800, 164] on button "Clear issues" at bounding box center [764, 162] width 145 height 17
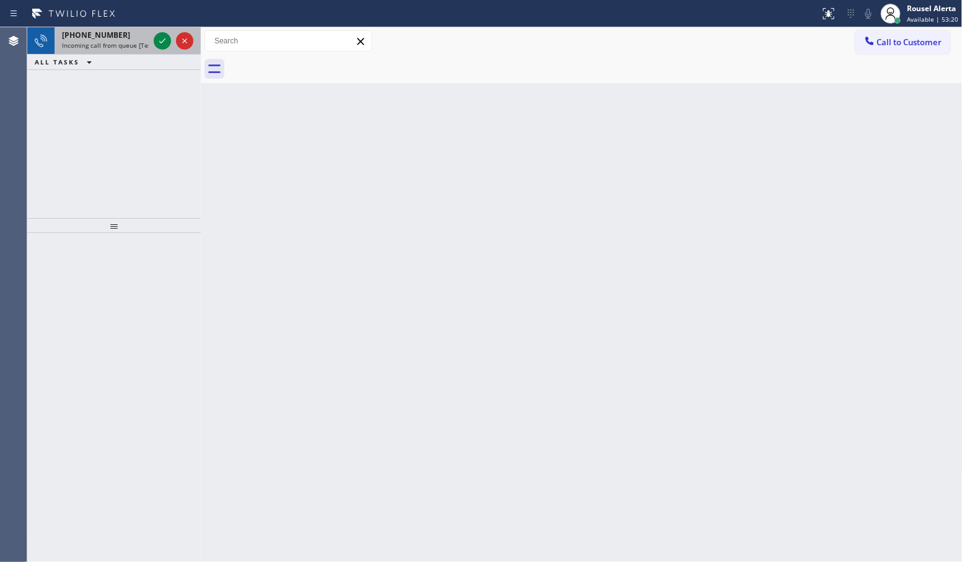
click at [131, 43] on span "Incoming call from queue [Test] All" at bounding box center [113, 45] width 103 height 9
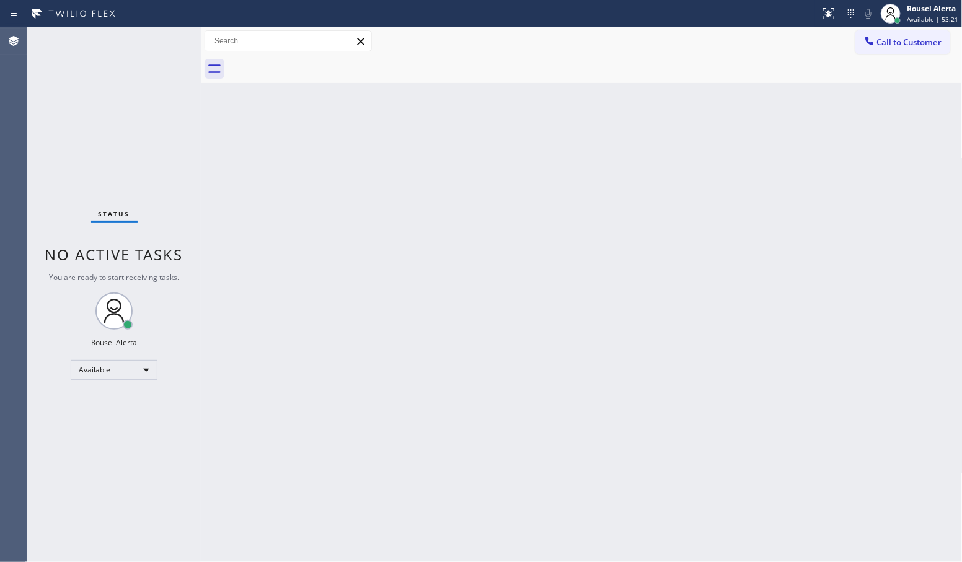
drag, startPoint x: 374, startPoint y: 262, endPoint x: 270, endPoint y: 200, distance: 121.5
click at [373, 262] on div "Back to Dashboard Change Sender ID Customers Technicians Select a contact Outbo…" at bounding box center [582, 294] width 762 height 535
click at [156, 63] on div "Status No active tasks You are ready to start receiving tasks. Rousel Alerta Av…" at bounding box center [114, 294] width 174 height 535
click at [161, 32] on div "Status No active tasks You are ready to start receiving tasks. Rousel Alerta Av…" at bounding box center [114, 294] width 174 height 535
click at [373, 166] on div "Back to Dashboard Change Sender ID Customers Technicians Select a contact Outbo…" at bounding box center [582, 294] width 762 height 535
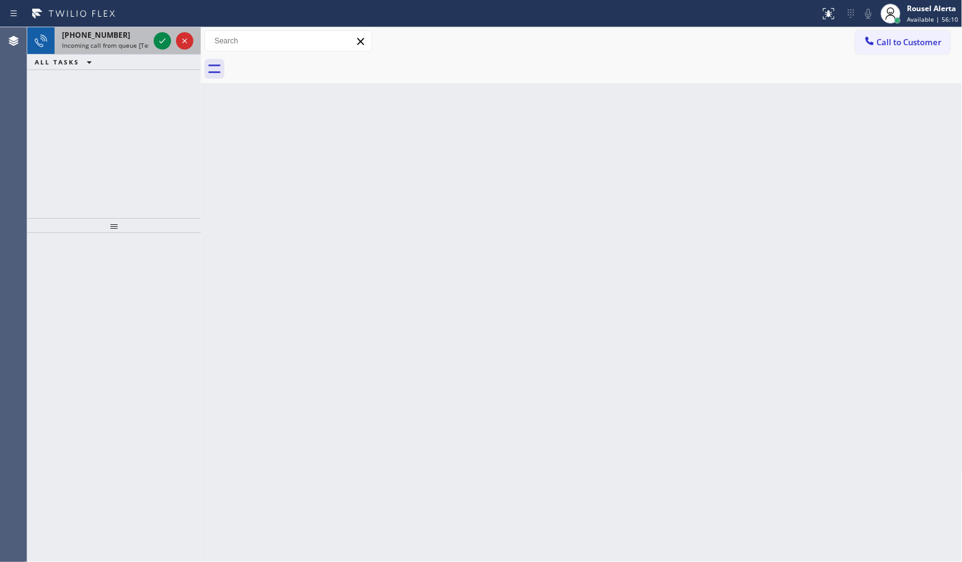
click at [135, 41] on span "Incoming call from queue [Test] All" at bounding box center [113, 45] width 103 height 9
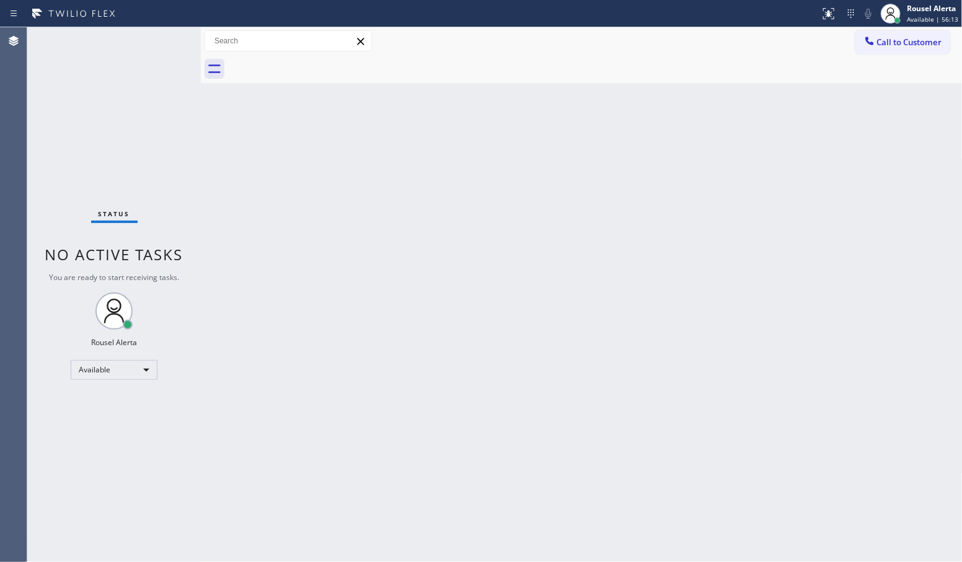
click at [168, 42] on div "Status No active tasks You are ready to start receiving tasks. Rousel Alerta Av…" at bounding box center [114, 294] width 174 height 535
click at [502, 158] on div "Back to Dashboard Change Sender ID Customers Technicians Select a contact Outbo…" at bounding box center [582, 294] width 762 height 535
click at [122, 56] on div "Status No active tasks You are ready to start receiving tasks. Rousel Alerta Av…" at bounding box center [114, 294] width 174 height 535
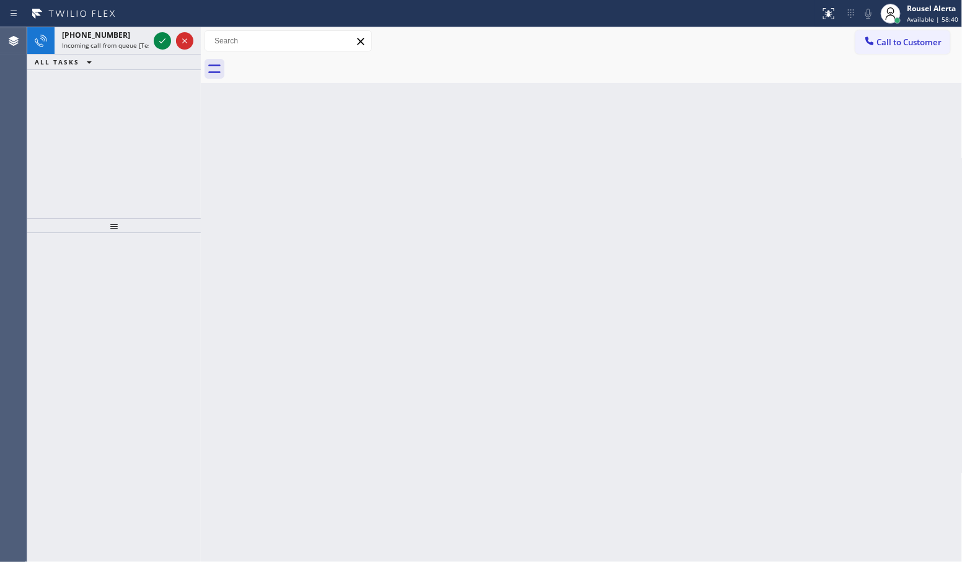
click at [433, 198] on div "Back to Dashboard Change Sender ID Customers Technicians Select a contact Outbo…" at bounding box center [582, 294] width 762 height 535
click at [123, 42] on span "Incoming call from queue [Test] All" at bounding box center [113, 45] width 103 height 9
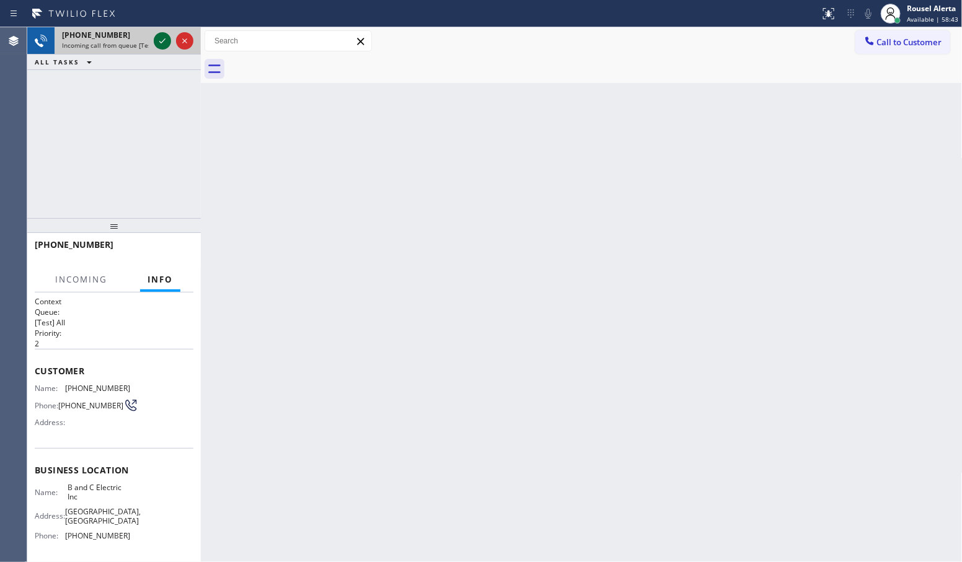
click at [159, 35] on icon at bounding box center [162, 40] width 15 height 15
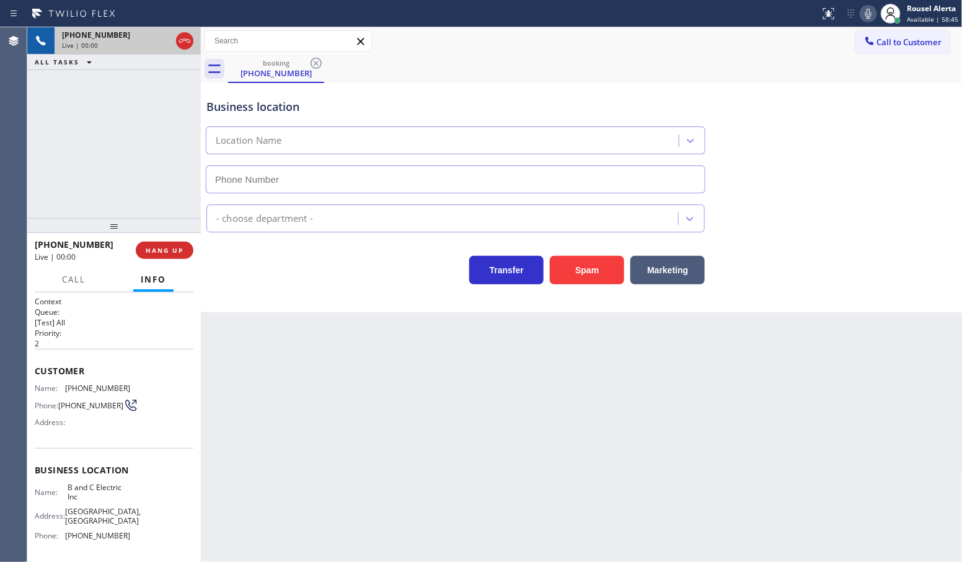
type input "[PHONE_NUMBER]"
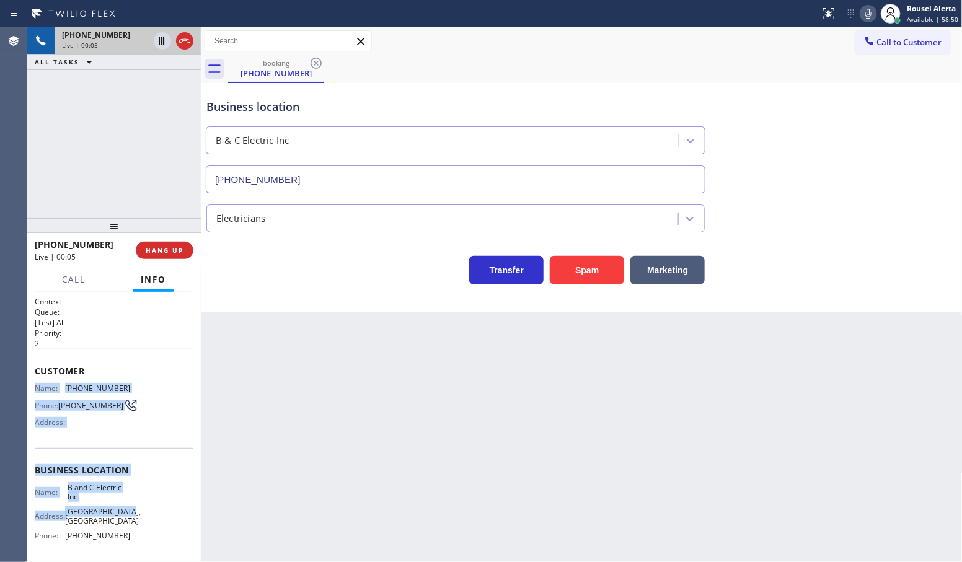
scroll to position [77, 0]
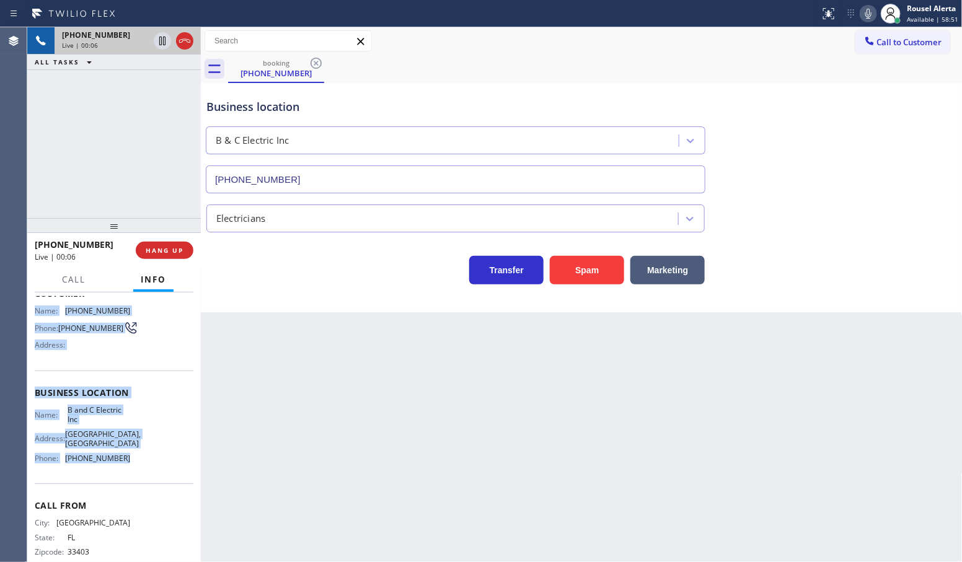
drag, startPoint x: 35, startPoint y: 388, endPoint x: 137, endPoint y: 472, distance: 131.7
click at [137, 472] on div "Context Queue: [Test] All Priority: 2 Customer Name: [PHONE_NUMBER] Phone: [PHO…" at bounding box center [114, 398] width 159 height 359
copy div "Name: [PHONE_NUMBER] Phone: [PHONE_NUMBER] Address: Business location Name: B a…"
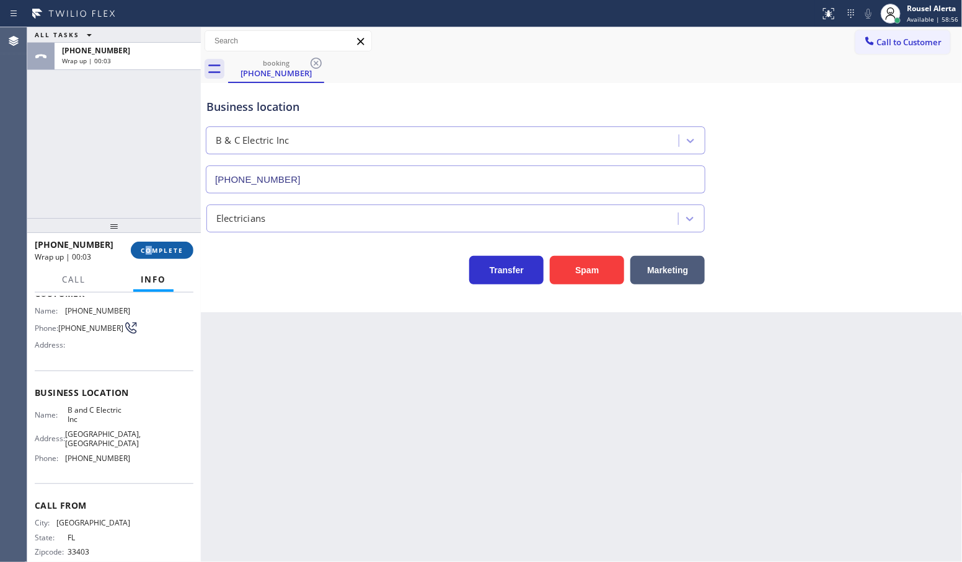
drag, startPoint x: 144, startPoint y: 239, endPoint x: 149, endPoint y: 243, distance: 6.7
click at [149, 242] on div "[PHONE_NUMBER] Wrap up | 00:03 COMPLETE" at bounding box center [114, 250] width 159 height 32
click at [150, 246] on span "COMPLETE" at bounding box center [162, 250] width 43 height 9
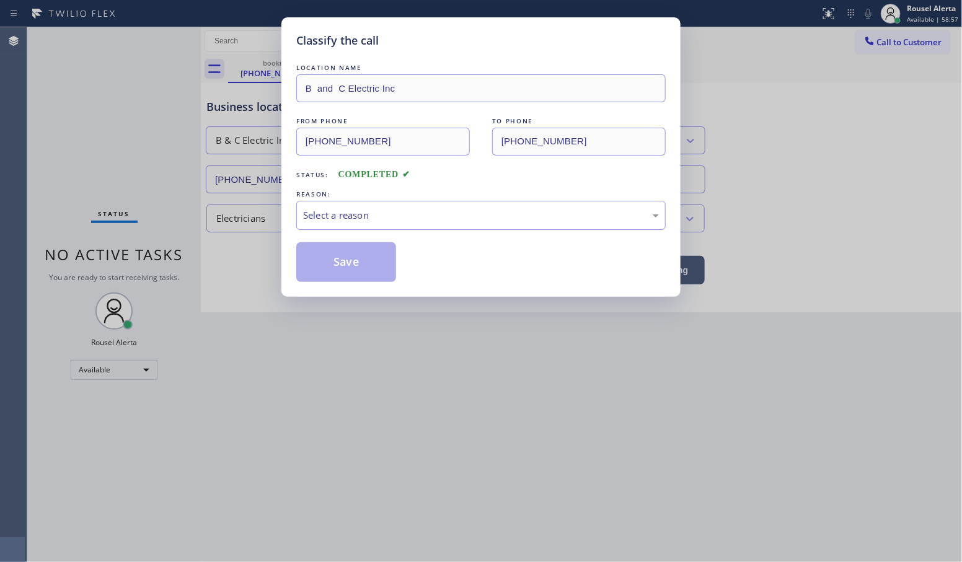
click at [370, 215] on div "Select a reason" at bounding box center [481, 215] width 356 height 14
click at [351, 273] on button "Save" at bounding box center [346, 262] width 100 height 40
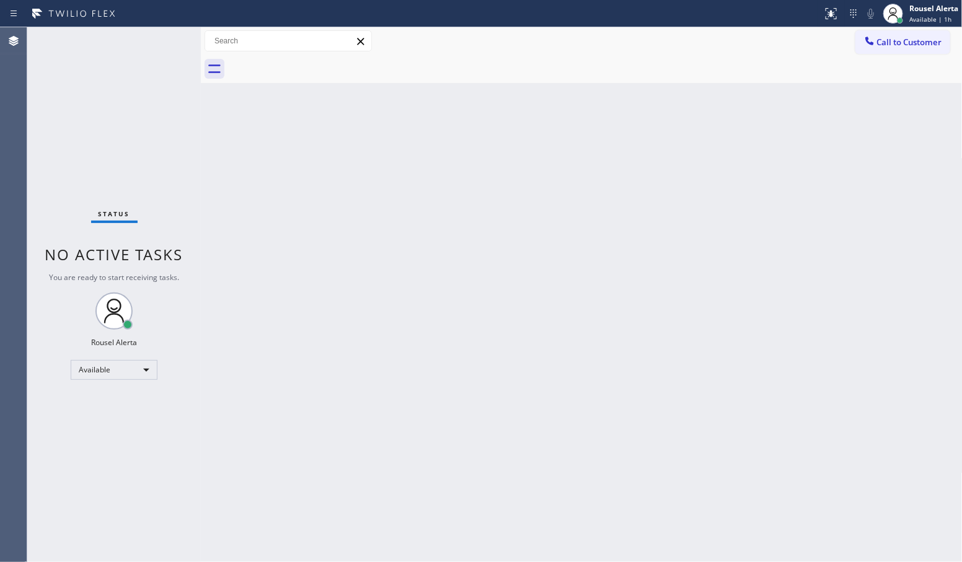
click at [296, 288] on div "Back to Dashboard Change Sender ID Customers Technicians Select a contact Outbo…" at bounding box center [582, 294] width 762 height 535
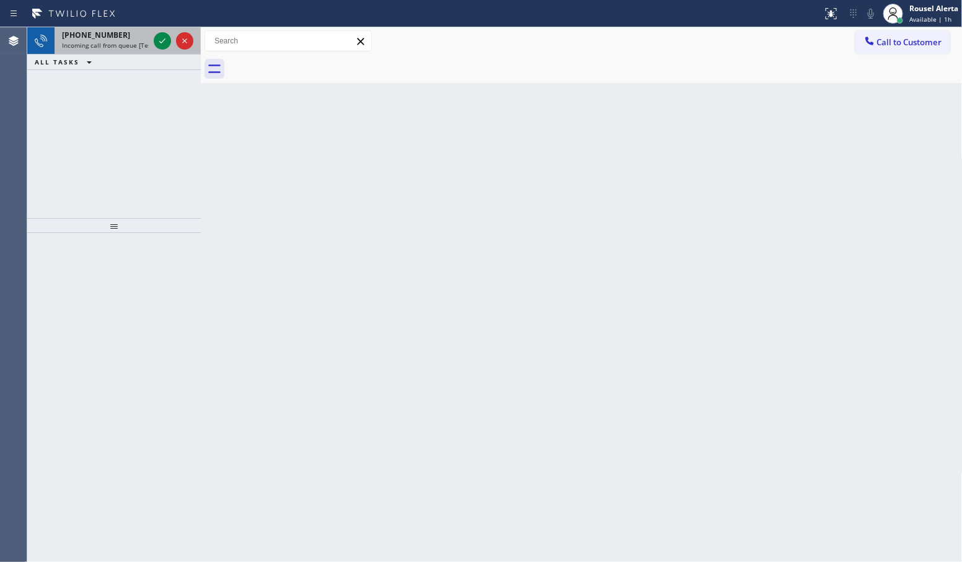
click at [127, 42] on span "Incoming call from queue [Test] All" at bounding box center [113, 45] width 103 height 9
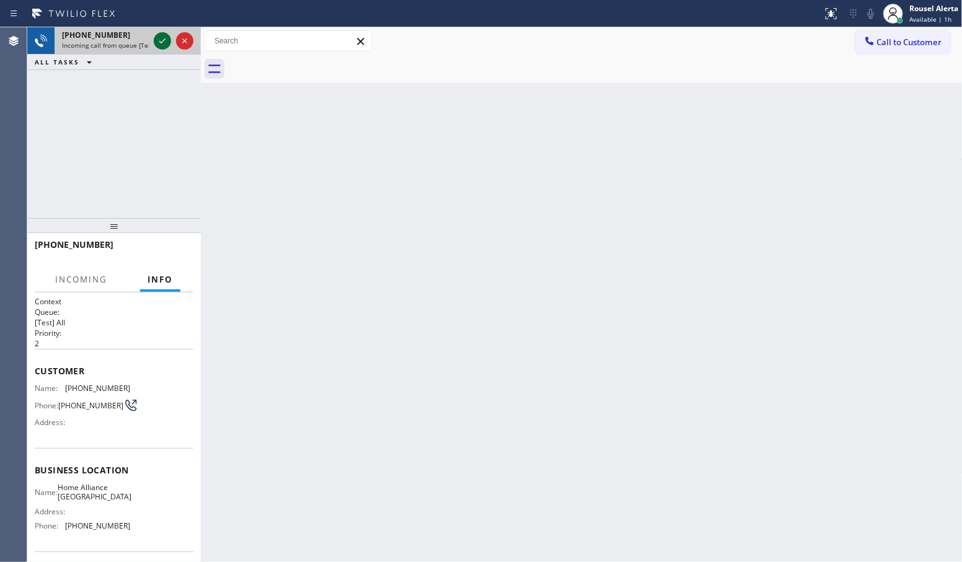
click at [162, 37] on icon at bounding box center [162, 40] width 15 height 15
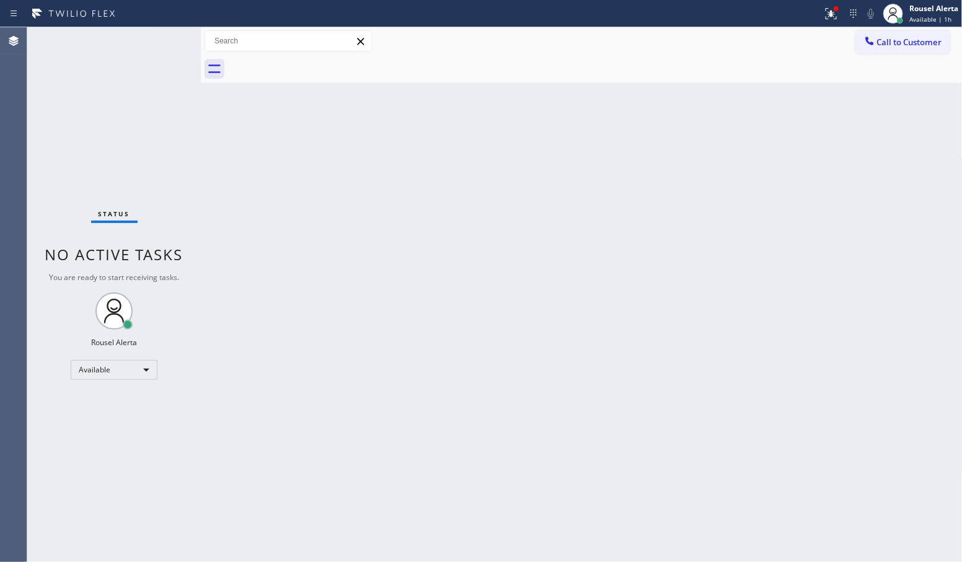
click at [212, 150] on div "Back to Dashboard Change Sender ID Customers Technicians Select a contact Outbo…" at bounding box center [582, 294] width 762 height 535
click at [172, 82] on div "Status No active tasks You are ready to start receiving tasks. Rousel Alerta Av…" at bounding box center [114, 294] width 174 height 535
click at [227, 529] on div "Back to Dashboard Change Sender ID Customers Technicians Select a contact Outbo…" at bounding box center [582, 294] width 762 height 535
click at [841, 11] on div at bounding box center [831, 13] width 27 height 15
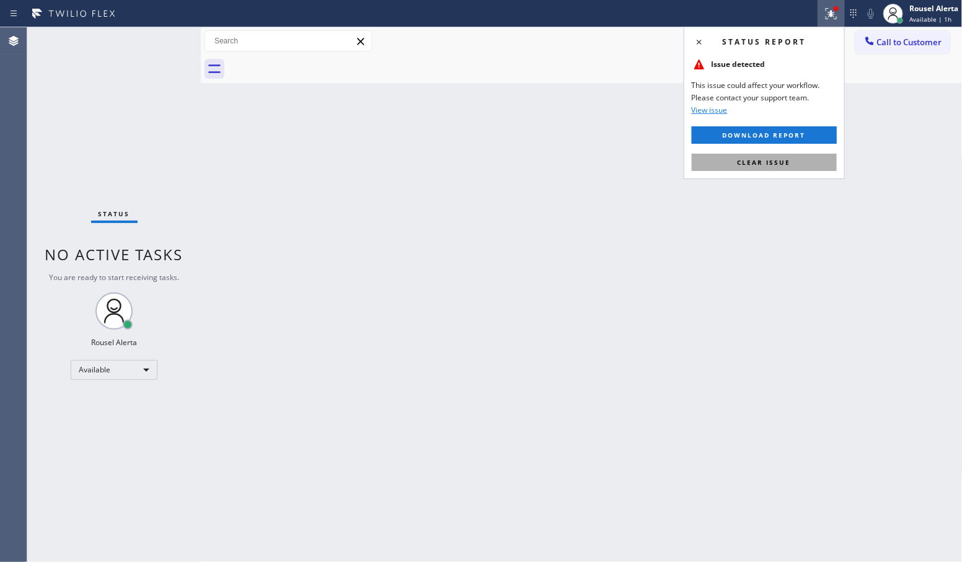
click at [775, 169] on button "Clear issue" at bounding box center [764, 162] width 145 height 17
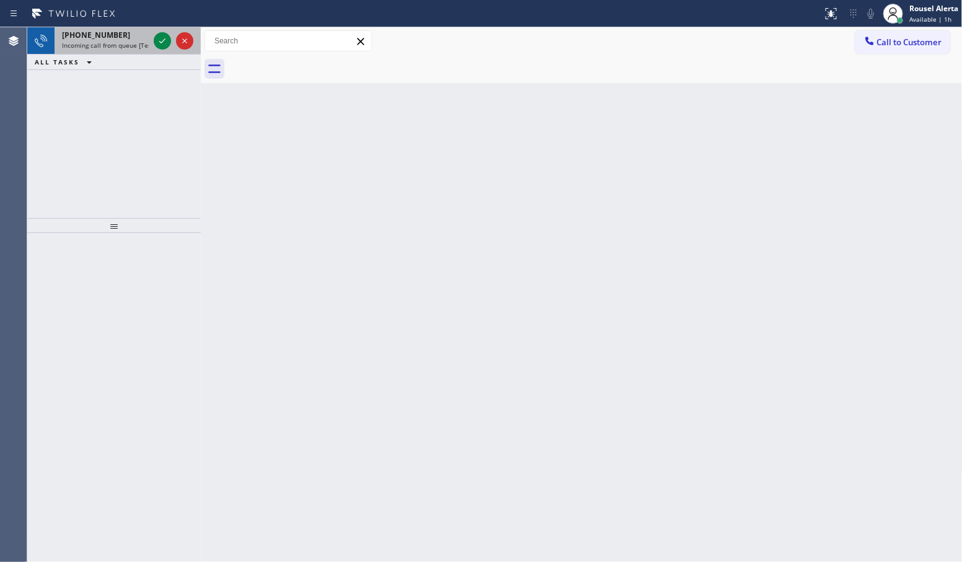
click at [129, 35] on div "[PHONE_NUMBER]" at bounding box center [105, 35] width 87 height 11
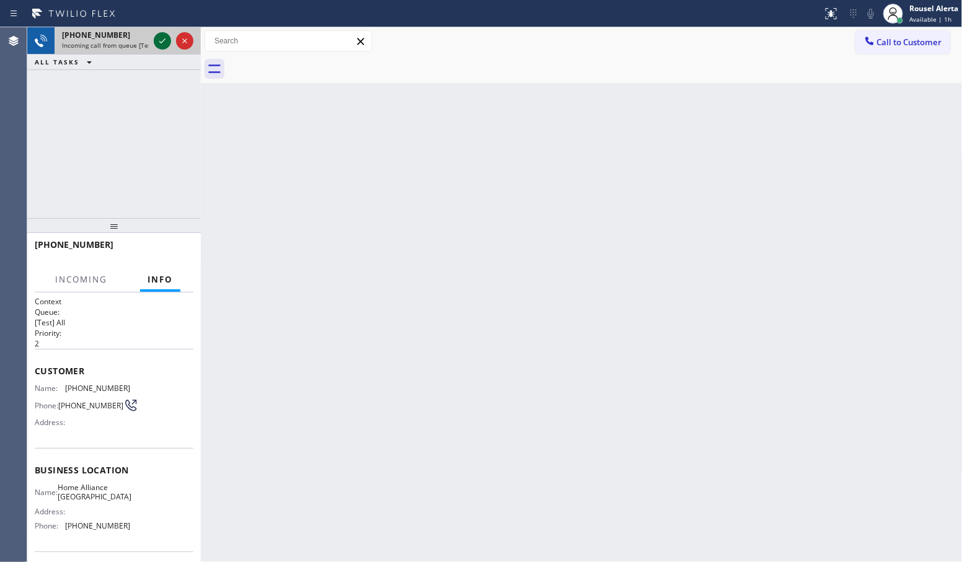
click at [163, 42] on icon at bounding box center [162, 40] width 15 height 15
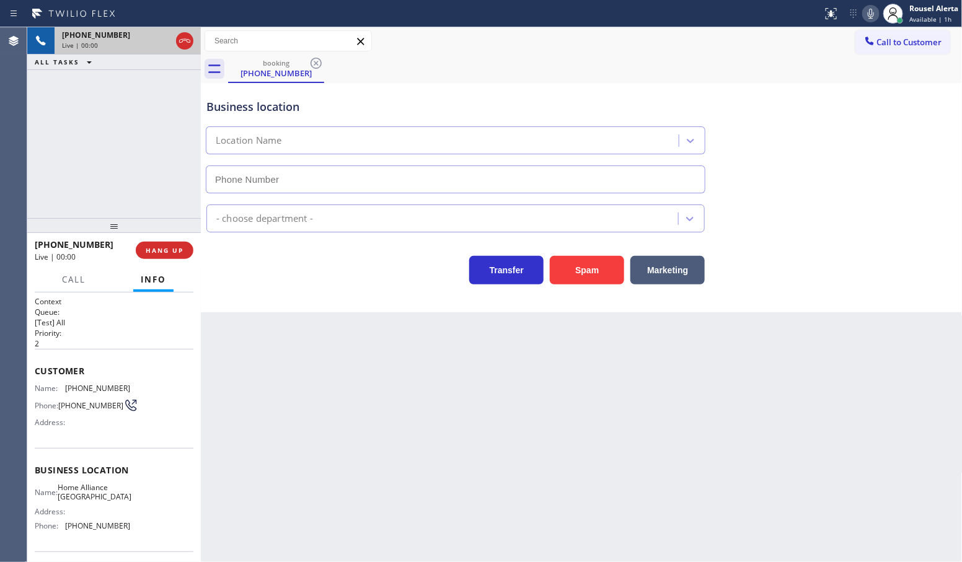
type input "[PHONE_NUMBER]"
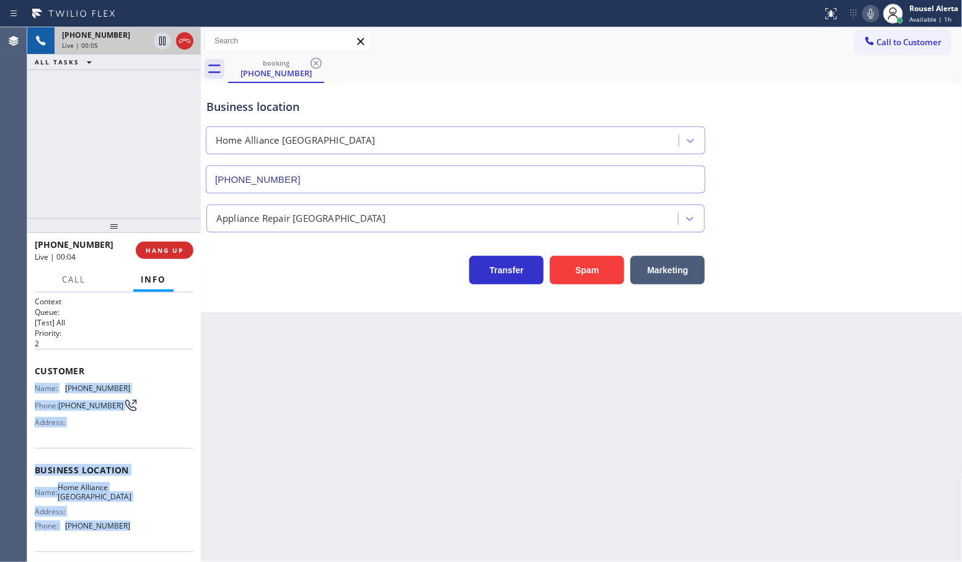
drag, startPoint x: 32, startPoint y: 387, endPoint x: 135, endPoint y: 527, distance: 173.4
click at [135, 527] on div "Context Queue: [Test] All Priority: 2 Customer Name: [PHONE_NUMBER] Phone: [PHO…" at bounding box center [114, 428] width 174 height 270
copy div "Name: [PHONE_NUMBER] Phone: [PHONE_NUMBER] Address: Business location Name: Hom…"
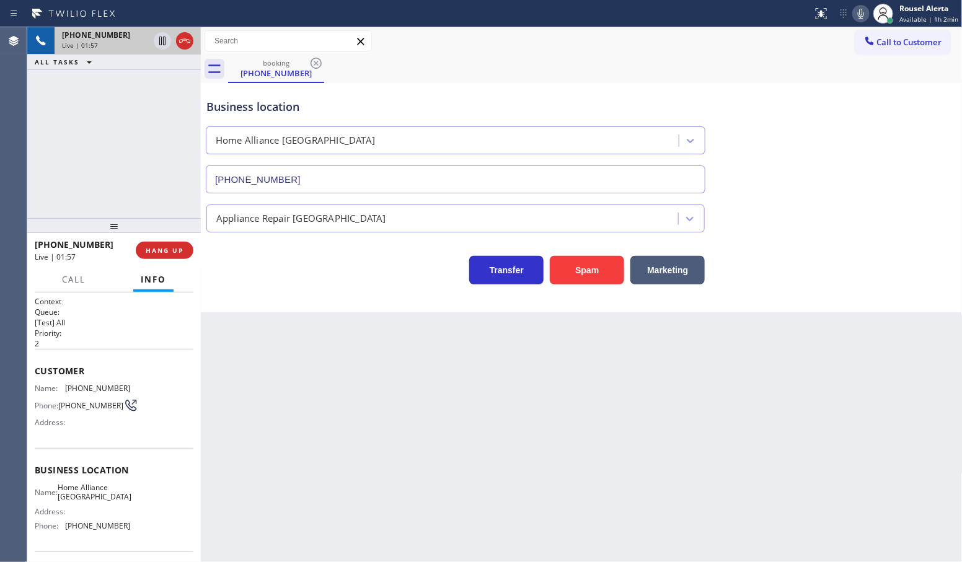
click at [315, 356] on div "Back to Dashboard Change Sender ID Customers Technicians Select a contact Outbo…" at bounding box center [582, 294] width 762 height 535
click at [164, 122] on div "[PHONE_NUMBER] Live | 01:58 ALL TASKS ALL TASKS ACTIVE TASKS TASKS IN WRAP UP" at bounding box center [114, 122] width 174 height 191
click at [161, 42] on icon at bounding box center [162, 40] width 15 height 15
click at [863, 14] on icon at bounding box center [861, 14] width 6 height 10
click at [157, 42] on icon at bounding box center [162, 40] width 15 height 15
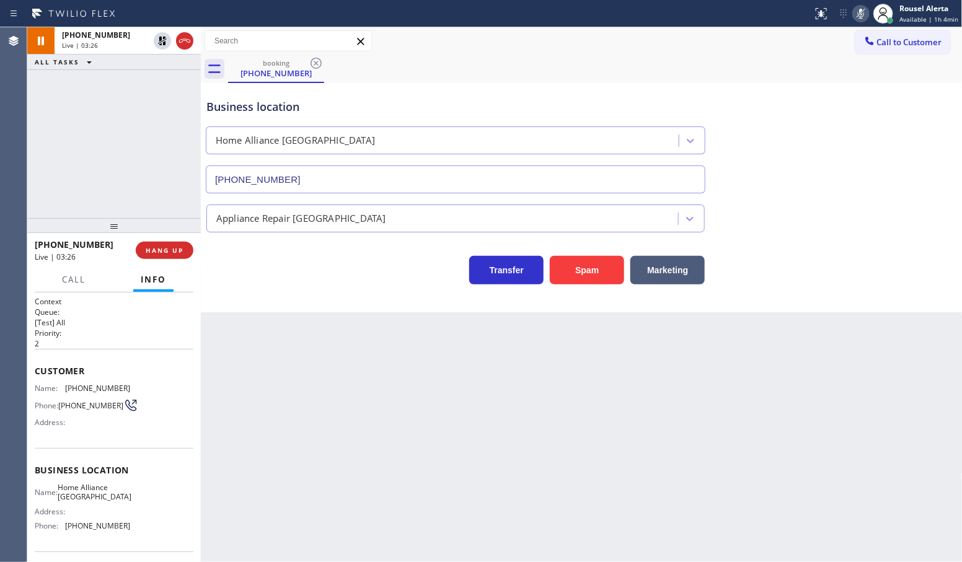
click at [863, 8] on icon at bounding box center [861, 13] width 15 height 15
click at [163, 251] on span "HANG UP" at bounding box center [165, 250] width 38 height 9
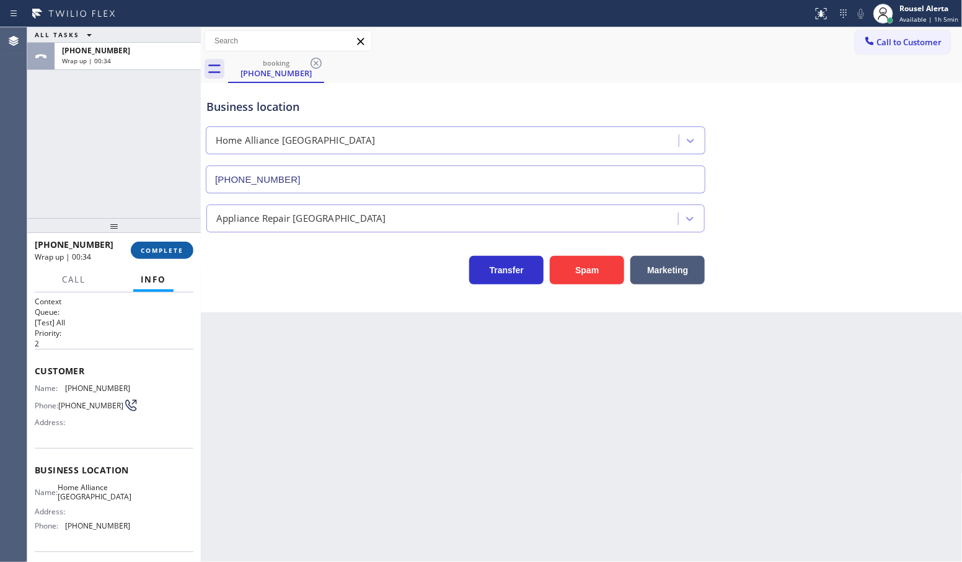
click at [163, 249] on span "COMPLETE" at bounding box center [162, 250] width 43 height 9
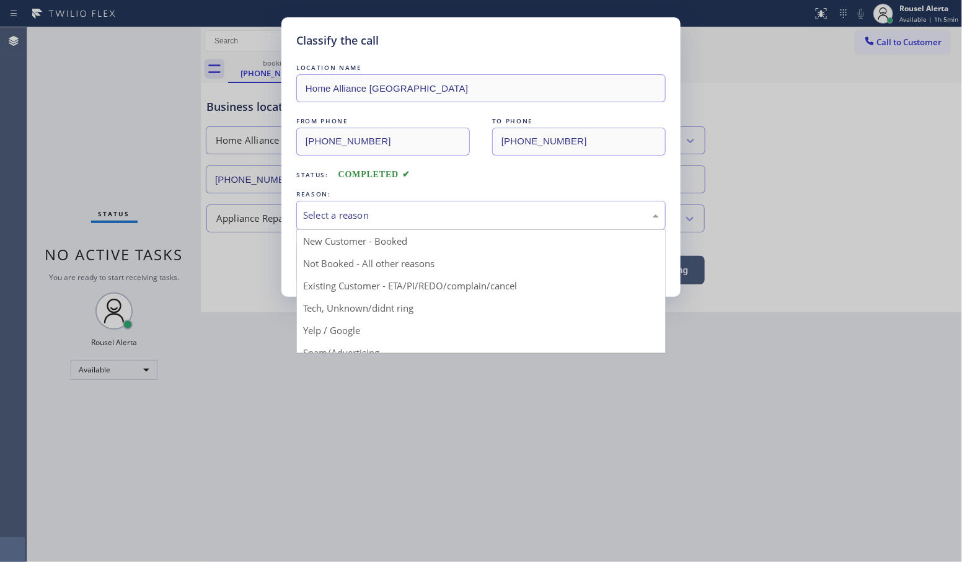
click at [351, 219] on div "Select a reason" at bounding box center [481, 215] width 356 height 14
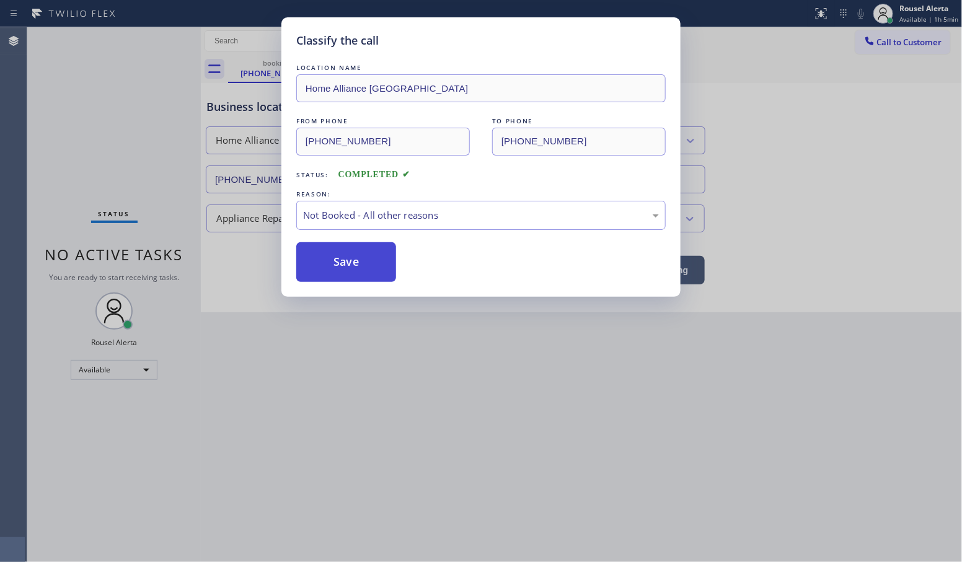
click at [345, 262] on button "Save" at bounding box center [346, 262] width 100 height 40
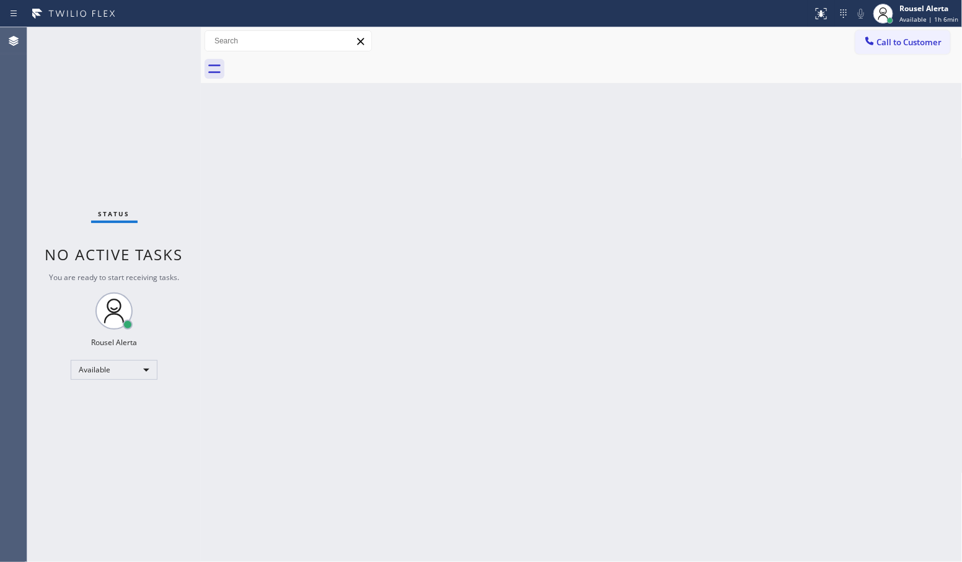
click at [408, 427] on div "Back to Dashboard Change Sender ID Customers Technicians Select a contact Outbo…" at bounding box center [582, 294] width 762 height 535
drag, startPoint x: 428, startPoint y: 389, endPoint x: 391, endPoint y: 345, distance: 58.5
click at [428, 389] on div "Back to Dashboard Change Sender ID Customers Technicians Select a contact Outbo…" at bounding box center [582, 294] width 762 height 535
click at [153, 32] on div "Status No active tasks You are ready to start receiving tasks. Rousel Alerta Av…" at bounding box center [114, 294] width 174 height 535
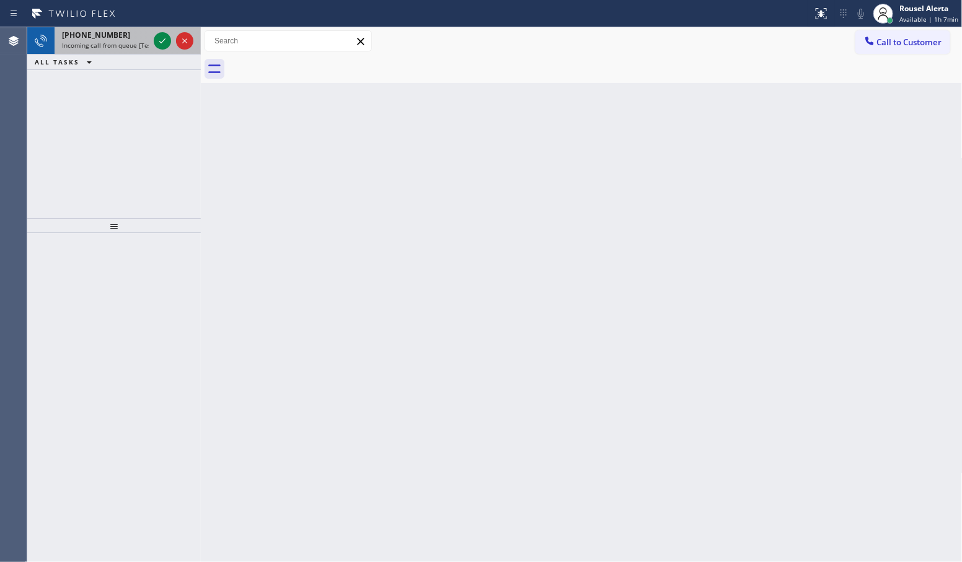
click at [107, 37] on span "[PHONE_NUMBER]" at bounding box center [96, 35] width 68 height 11
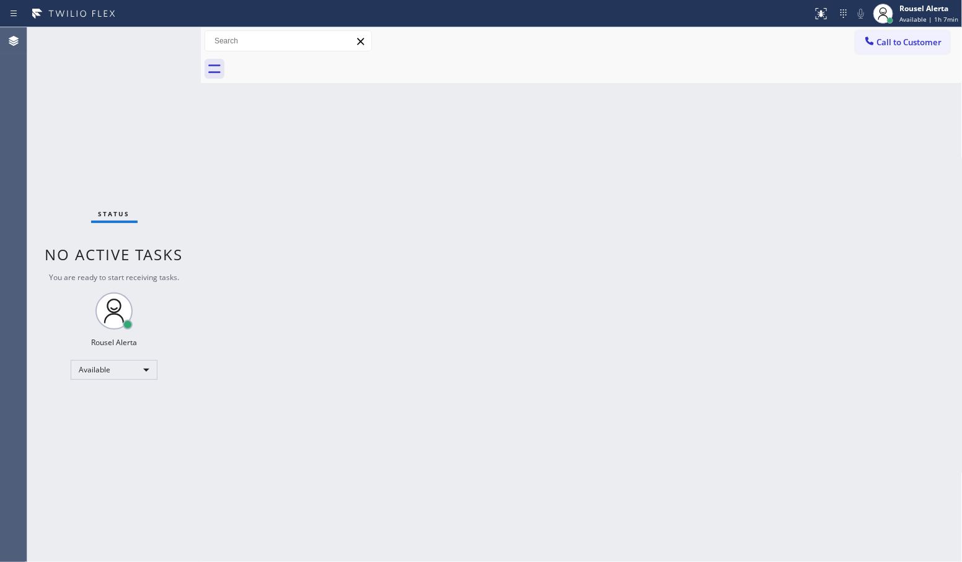
click at [141, 54] on div "Status No active tasks You are ready to start receiving tasks. Rousel Alerta Av…" at bounding box center [114, 294] width 174 height 535
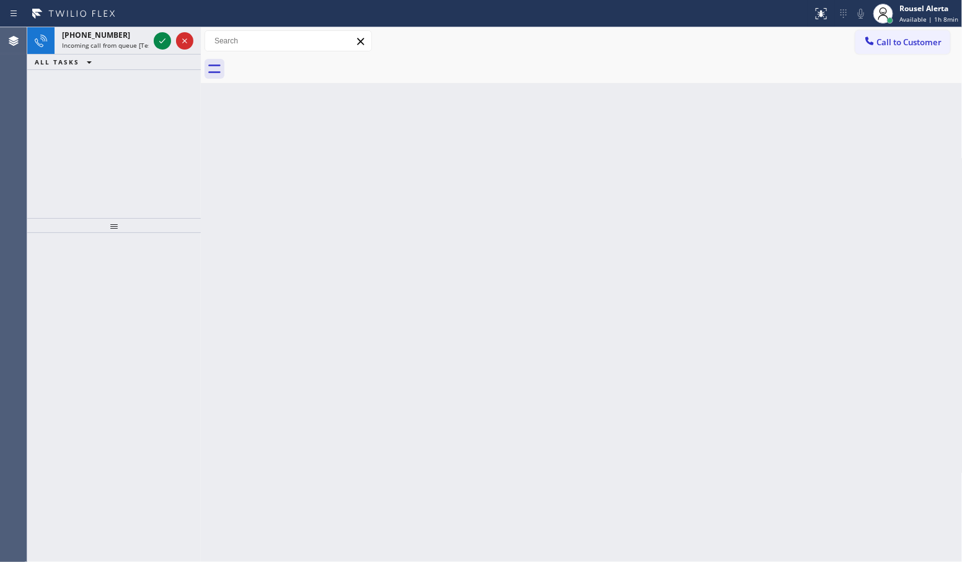
click at [140, 51] on div "[PHONE_NUMBER] Incoming call from queue [Test] All" at bounding box center [103, 40] width 97 height 27
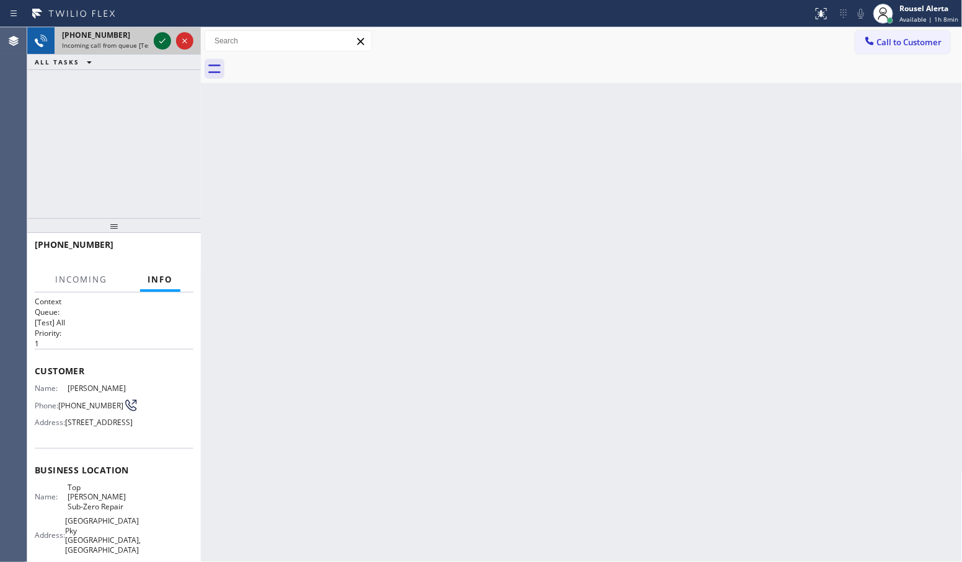
click at [160, 40] on icon at bounding box center [162, 40] width 15 height 15
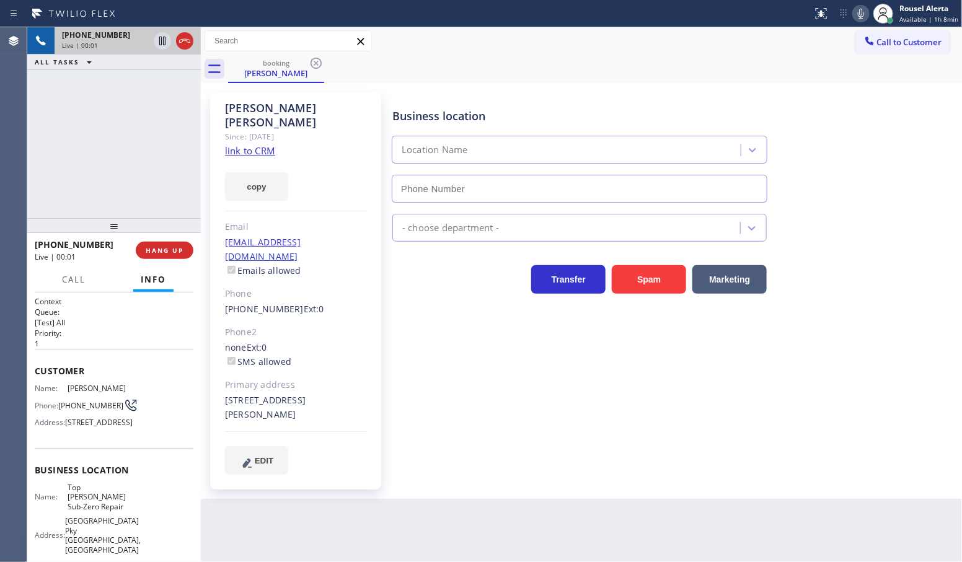
type input "[PHONE_NUMBER]"
click at [262, 144] on link "link to CRM" at bounding box center [250, 150] width 50 height 12
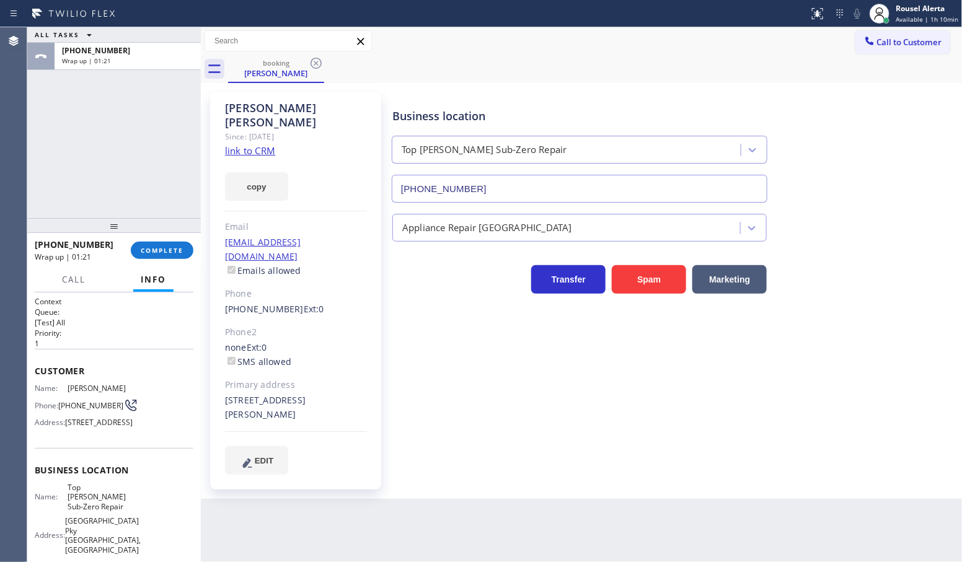
click at [164, 273] on button "Info" at bounding box center [153, 280] width 40 height 24
click at [156, 247] on span "COMPLETE" at bounding box center [162, 250] width 43 height 9
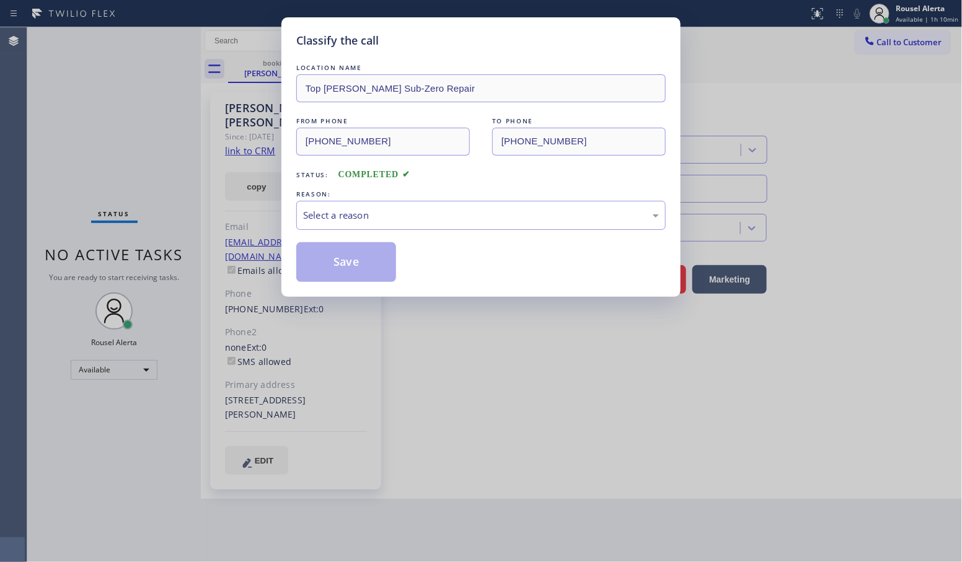
click at [413, 234] on div "LOCATION NAME Top [PERSON_NAME] Sub-Zero Repair FROM PHONE [PHONE_NUMBER] TO PH…" at bounding box center [481, 171] width 370 height 221
click at [417, 221] on div "Select a reason" at bounding box center [481, 215] width 356 height 14
click at [386, 274] on button "Save" at bounding box center [346, 262] width 100 height 40
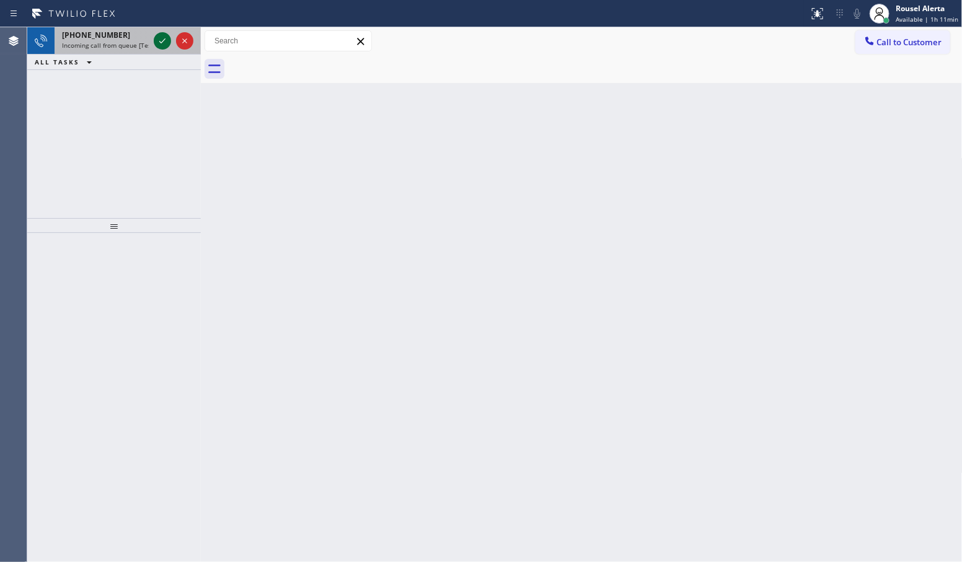
drag, startPoint x: 136, startPoint y: 38, endPoint x: 159, endPoint y: 42, distance: 23.1
click at [136, 38] on div "[PHONE_NUMBER]" at bounding box center [105, 35] width 87 height 11
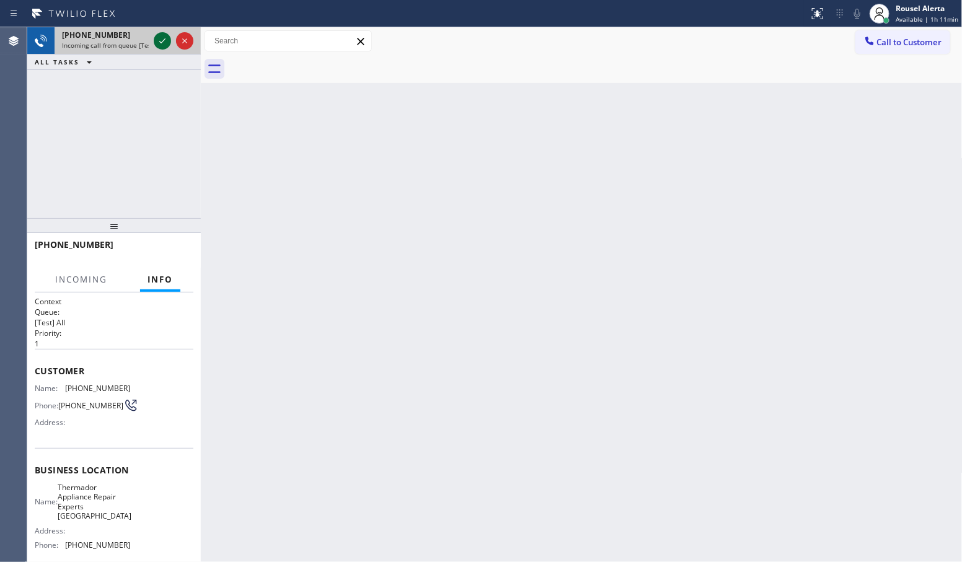
click at [160, 42] on icon at bounding box center [162, 40] width 6 height 5
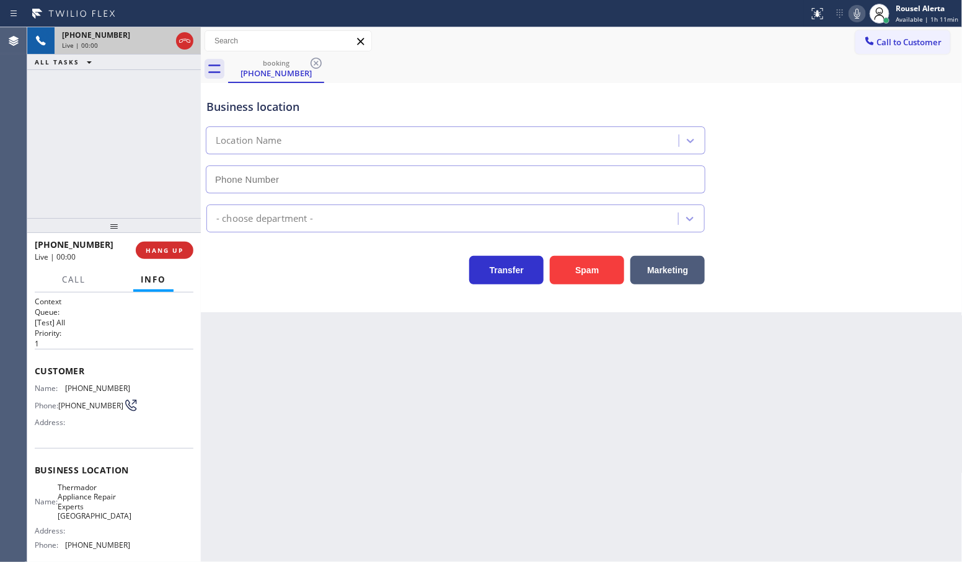
type input "[PHONE_NUMBER]"
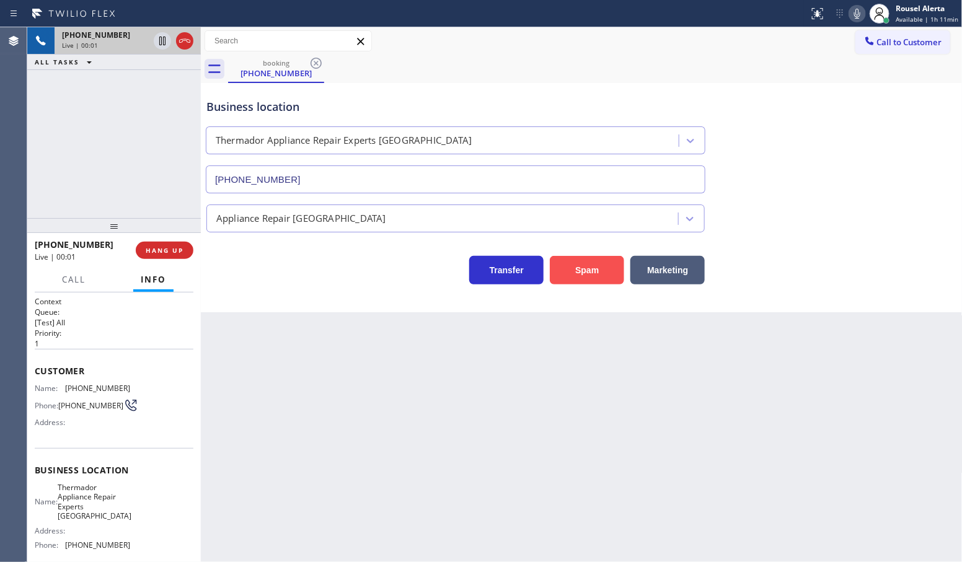
click at [600, 272] on button "Spam" at bounding box center [587, 270] width 74 height 29
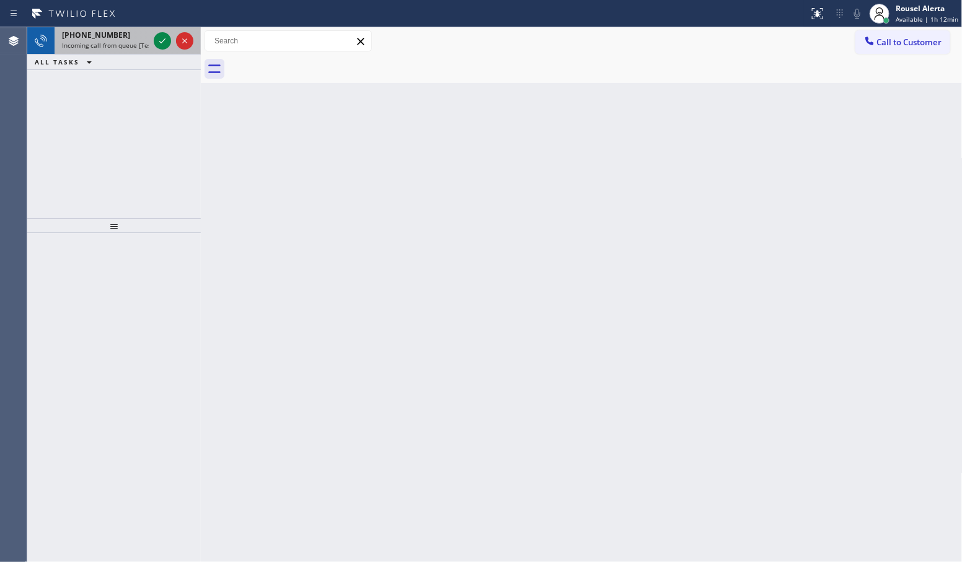
click at [149, 38] on div "[PHONE_NUMBER] Incoming call from queue [Test] All" at bounding box center [103, 40] width 97 height 27
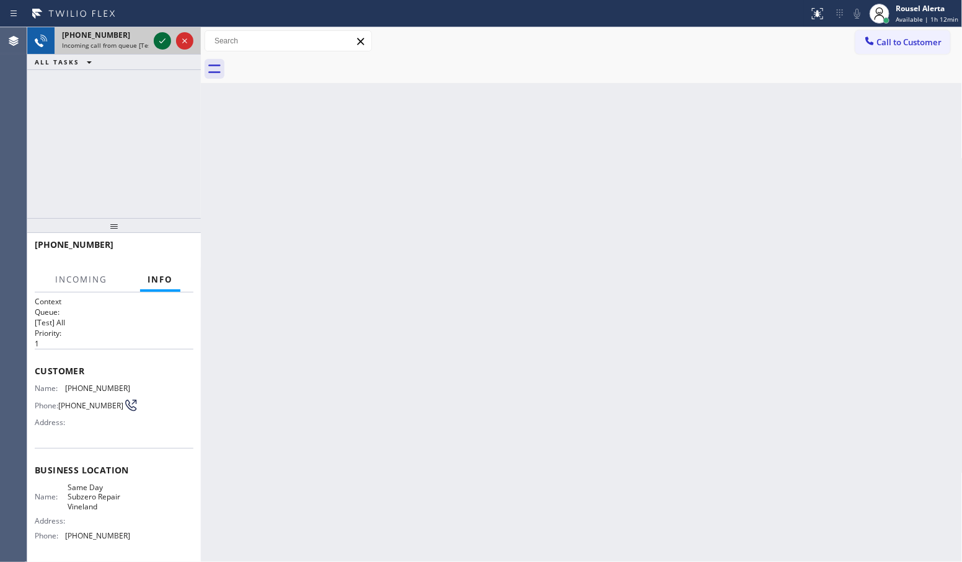
click at [156, 38] on icon at bounding box center [162, 40] width 15 height 15
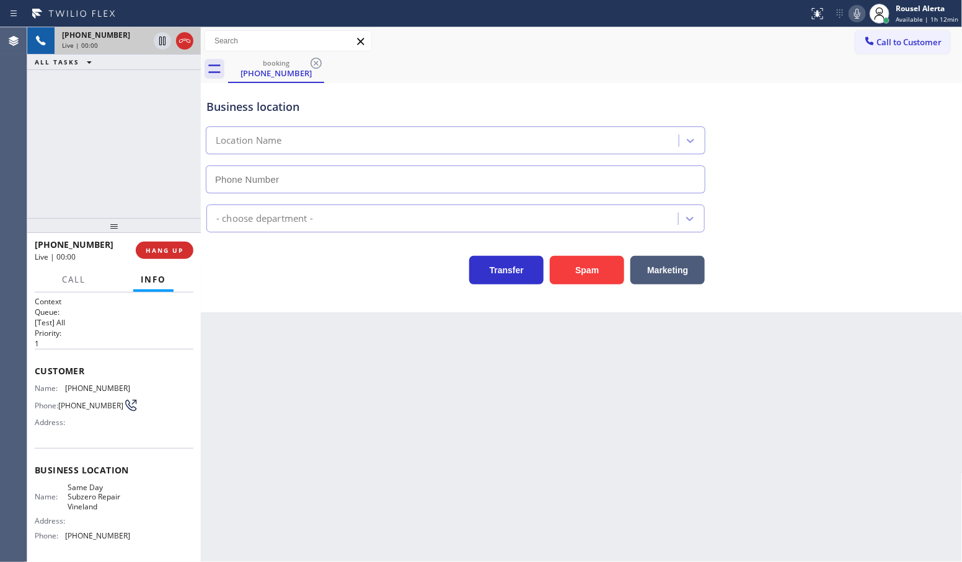
type input "[PHONE_NUMBER]"
click at [606, 277] on button "Spam" at bounding box center [587, 270] width 74 height 29
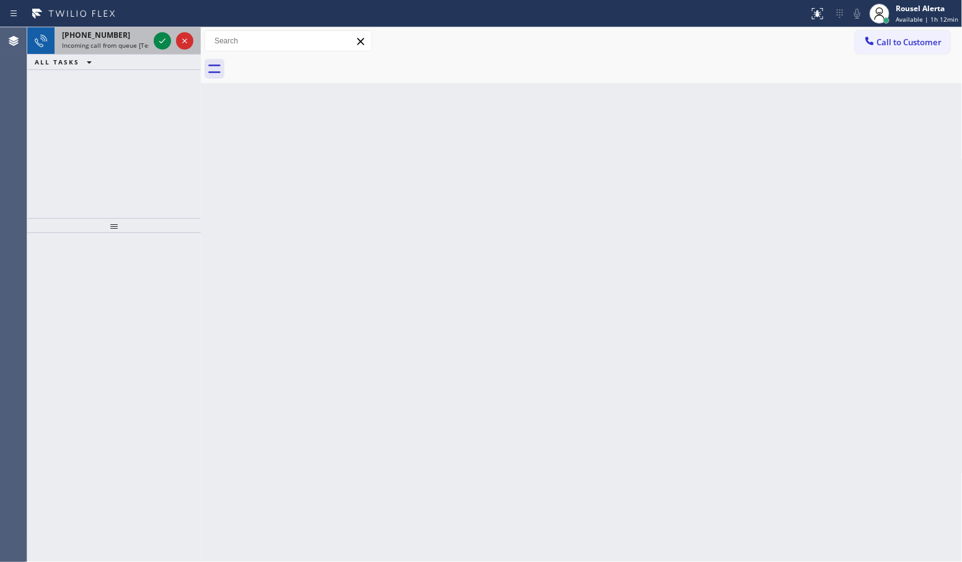
click at [131, 45] on span "Incoming call from queue [Test] All" at bounding box center [113, 45] width 103 height 9
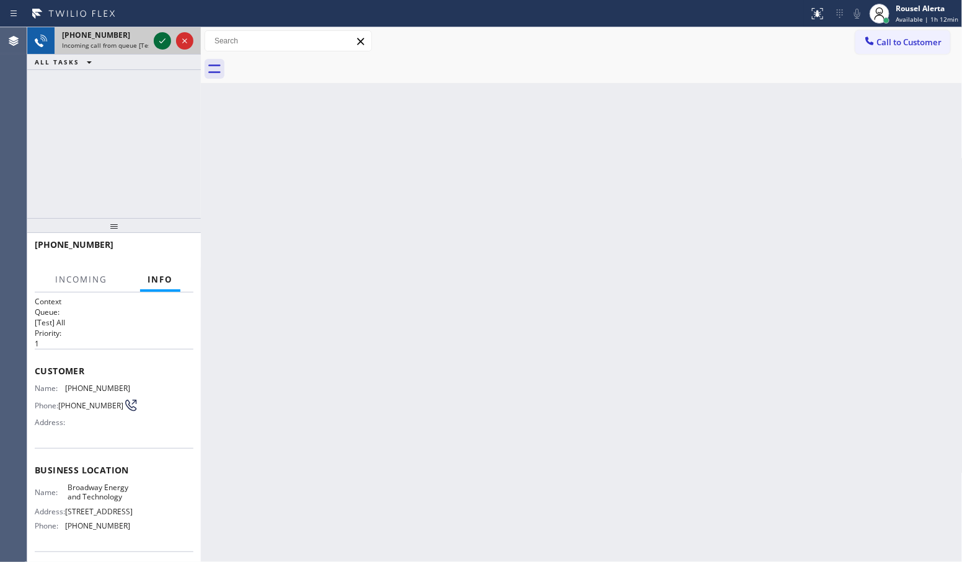
click at [158, 40] on icon at bounding box center [162, 40] width 15 height 15
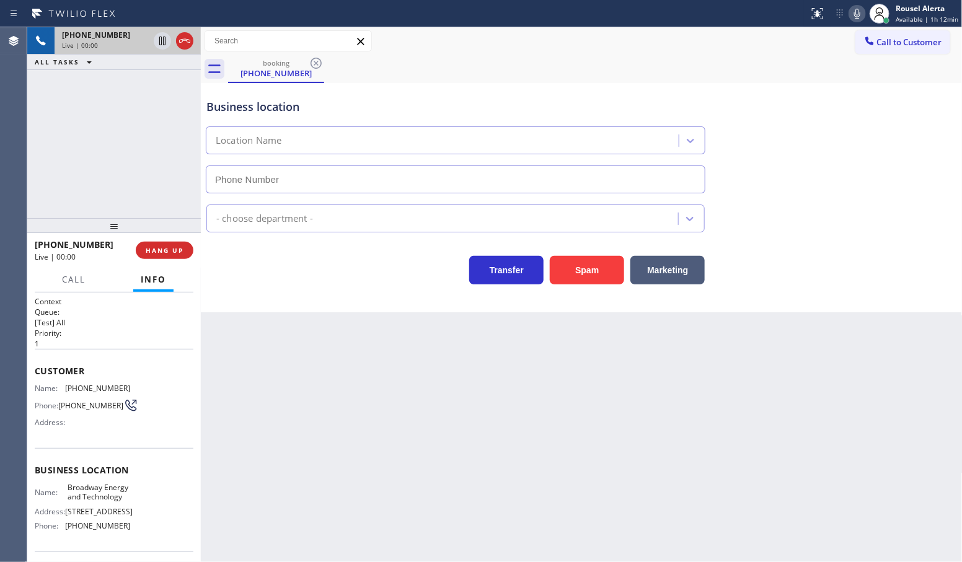
type input "[PHONE_NUMBER]"
click at [166, 255] on button "HANG UP" at bounding box center [165, 250] width 58 height 17
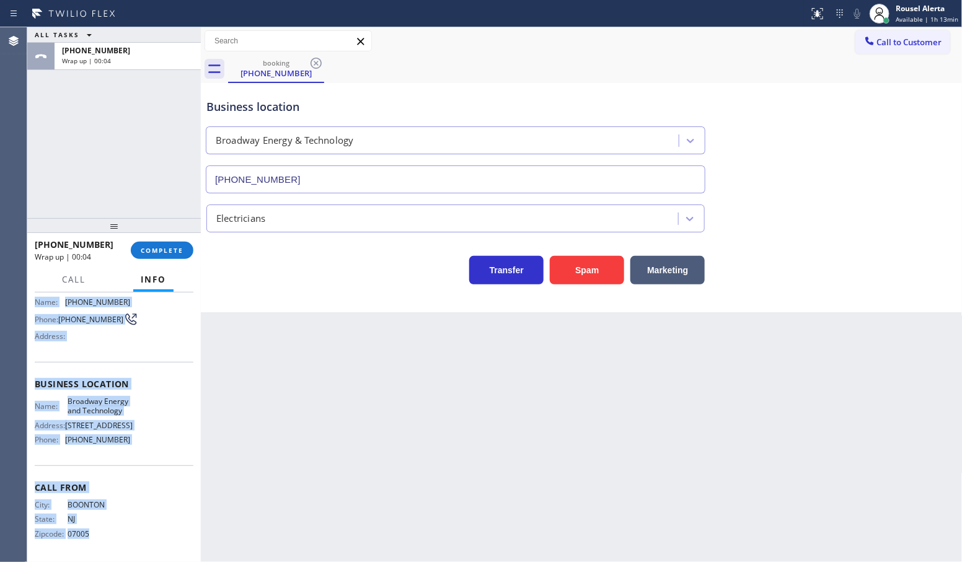
scroll to position [136, 0]
drag, startPoint x: 35, startPoint y: 386, endPoint x: 158, endPoint y: 448, distance: 138.4
click at [158, 448] on div "Context Queue: [Test] All Priority: 1 Customer Name: [PHONE_NUMBER] Phone: [PHO…" at bounding box center [114, 384] width 159 height 349
copy div "Name: [PHONE_NUMBER] Phone: [PHONE_NUMBER] Address: Business location Name: Bro…"
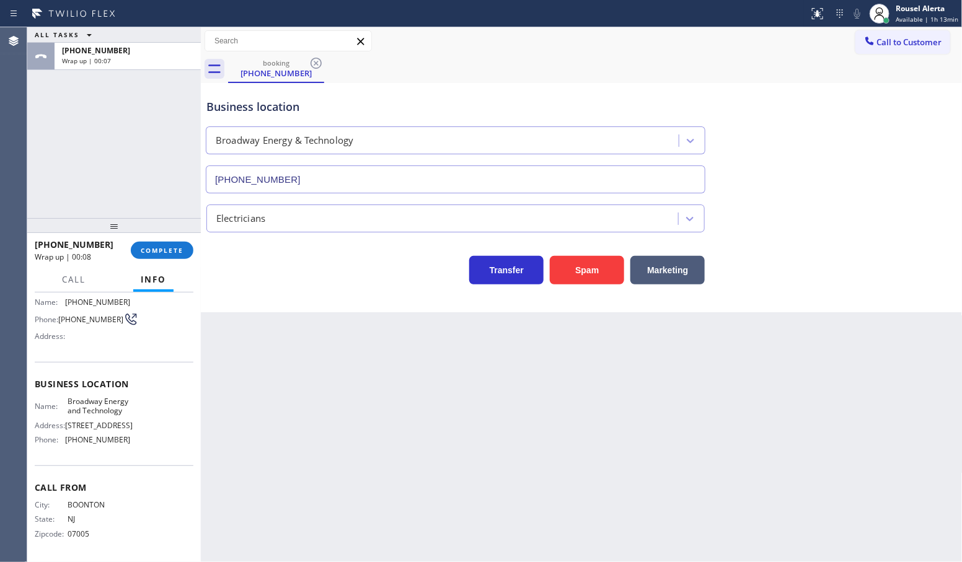
click at [662, 76] on div "booking [PHONE_NUMBER]" at bounding box center [595, 69] width 735 height 28
click at [168, 252] on span "COMPLETE" at bounding box center [162, 250] width 43 height 9
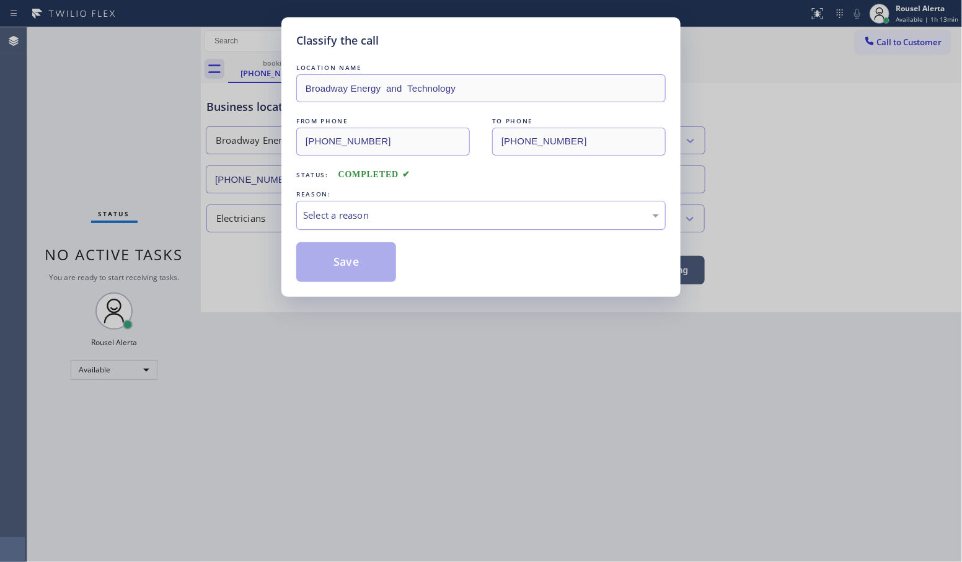
click at [371, 214] on div "Select a reason" at bounding box center [481, 215] width 356 height 14
click at [357, 277] on button "Save" at bounding box center [346, 262] width 100 height 40
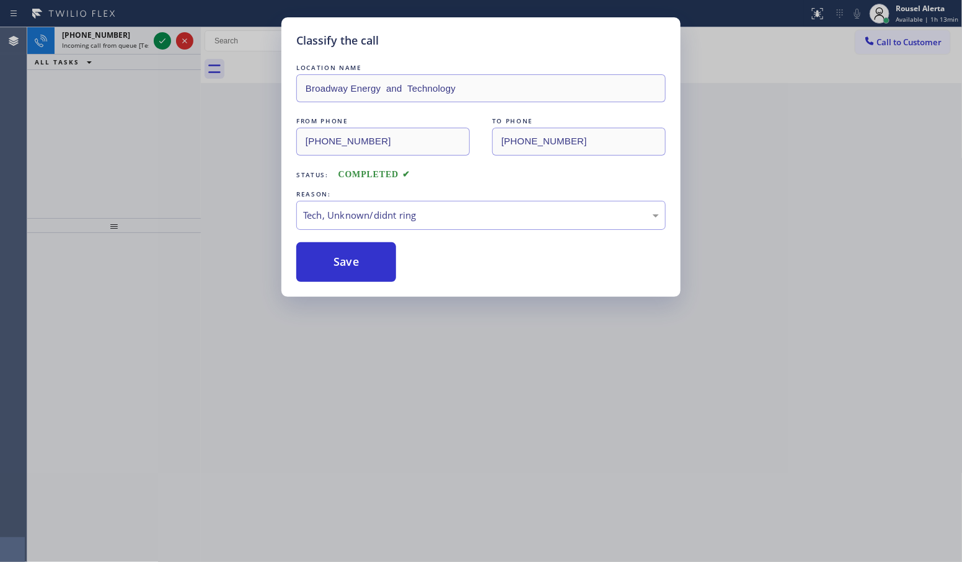
click at [779, 221] on div "Back to Dashboard Change Sender ID Customers Technicians Select a contact Outbo…" at bounding box center [582, 294] width 762 height 535
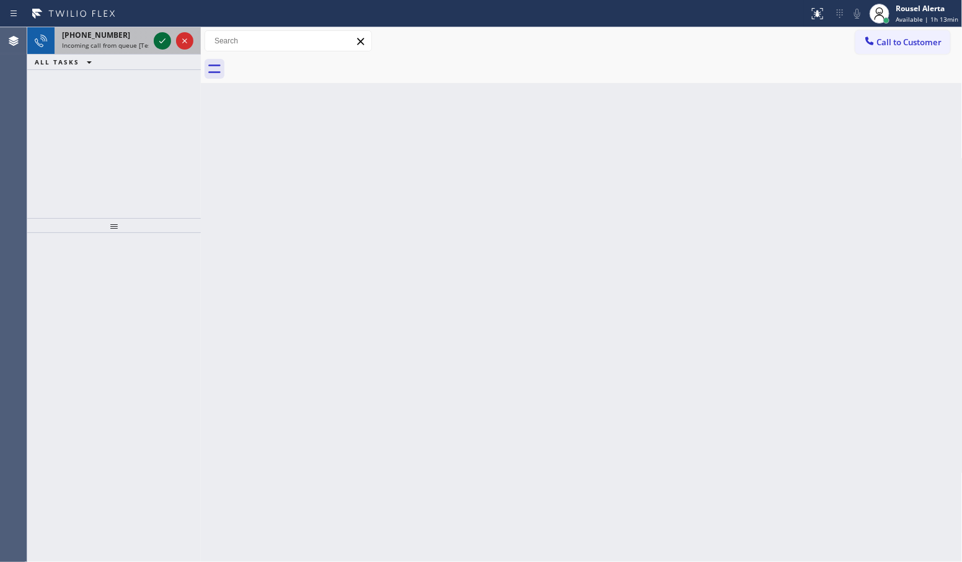
click at [163, 43] on icon at bounding box center [162, 40] width 15 height 15
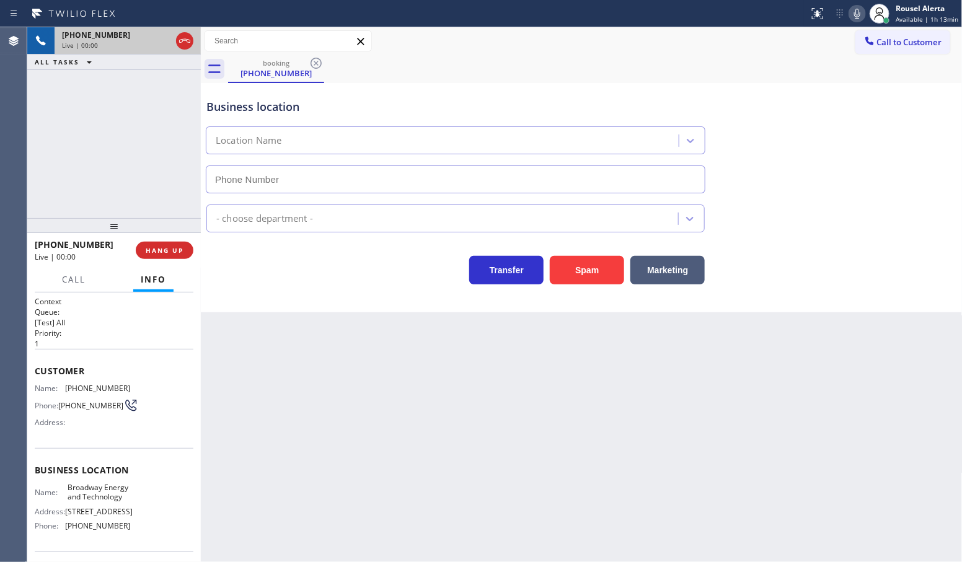
type input "[PHONE_NUMBER]"
click at [127, 98] on div "[PHONE_NUMBER] Live | 02:14 ALL TASKS ALL TASKS ACTIVE TASKS TASKS IN WRAP UP" at bounding box center [114, 122] width 174 height 191
drag, startPoint x: 156, startPoint y: 45, endPoint x: 171, endPoint y: 46, distance: 15.6
click at [156, 45] on icon at bounding box center [162, 40] width 15 height 15
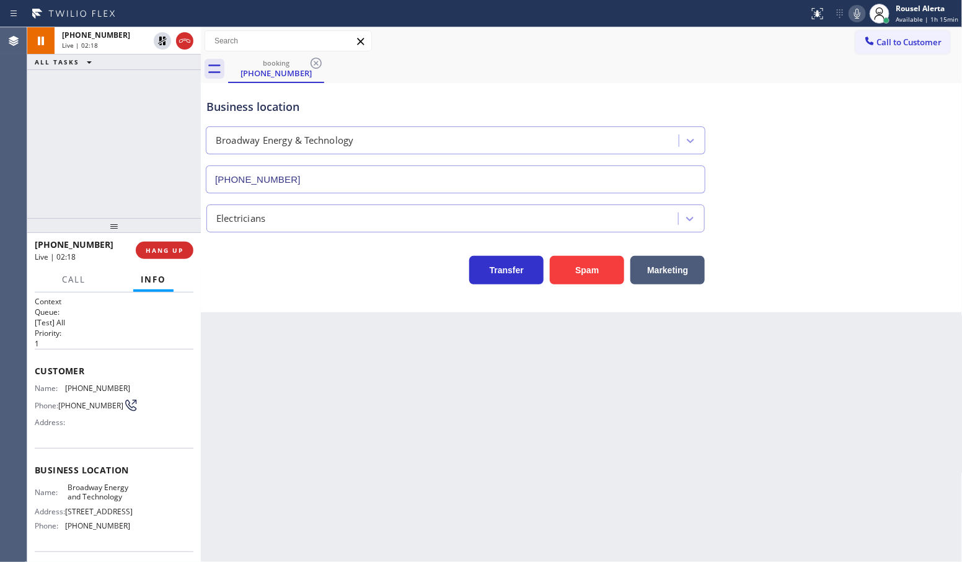
click at [859, 15] on icon at bounding box center [857, 13] width 15 height 15
click at [159, 42] on icon at bounding box center [162, 40] width 15 height 15
click at [859, 9] on icon at bounding box center [857, 14] width 6 height 10
click at [445, 451] on div "Back to Dashboard Change Sender ID Customers Technicians Select a contact Outbo…" at bounding box center [582, 294] width 762 height 535
click at [381, 441] on div "Back to Dashboard Change Sender ID Customers Technicians Select a contact Outbo…" at bounding box center [582, 294] width 762 height 535
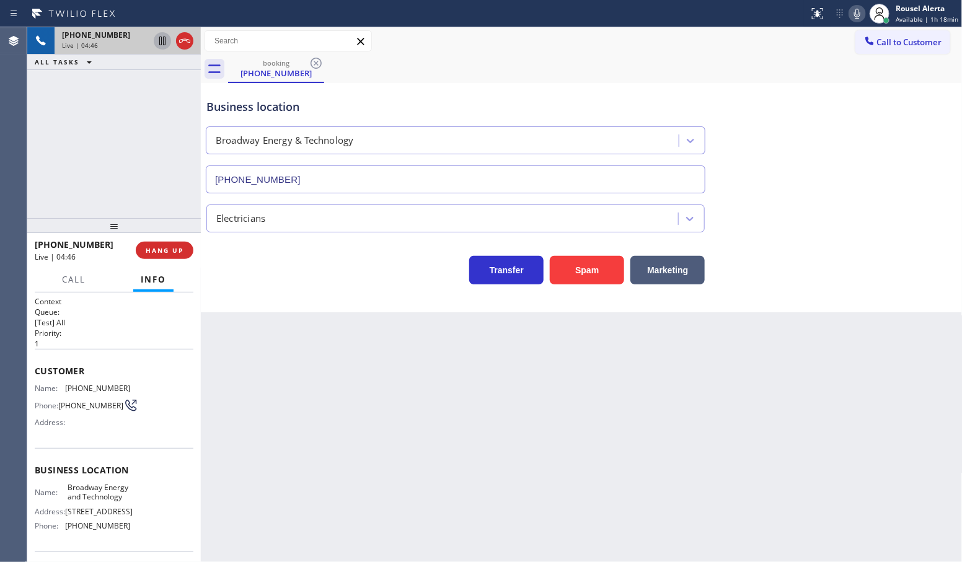
drag, startPoint x: 143, startPoint y: 177, endPoint x: 107, endPoint y: 216, distance: 52.6
click at [140, 175] on div "[PHONE_NUMBER] Live | 04:46 ALL TASKS ALL TASKS ACTIVE TASKS TASKS IN WRAP UP" at bounding box center [114, 122] width 174 height 191
click at [76, 283] on span "Call" at bounding box center [74, 279] width 24 height 11
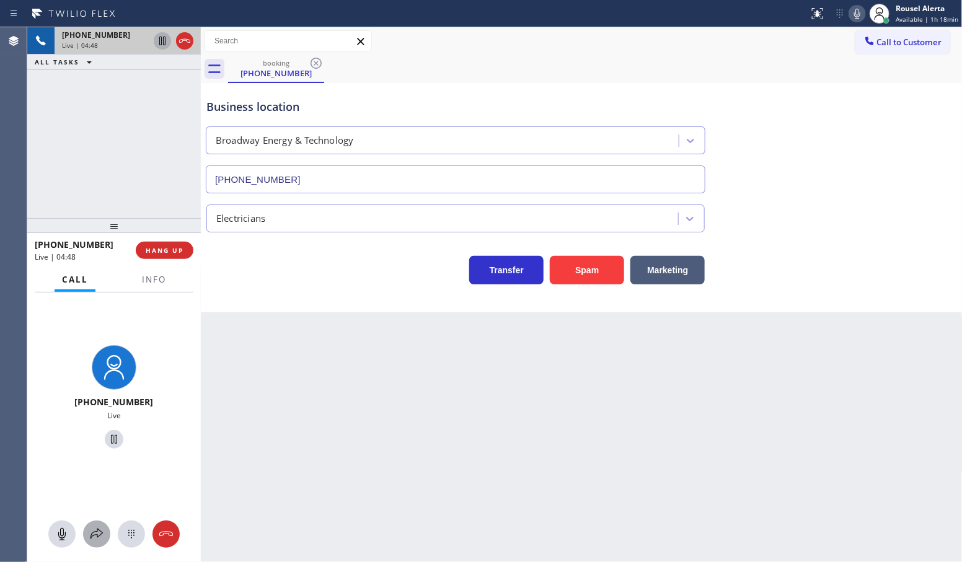
click at [89, 531] on icon at bounding box center [96, 534] width 15 height 15
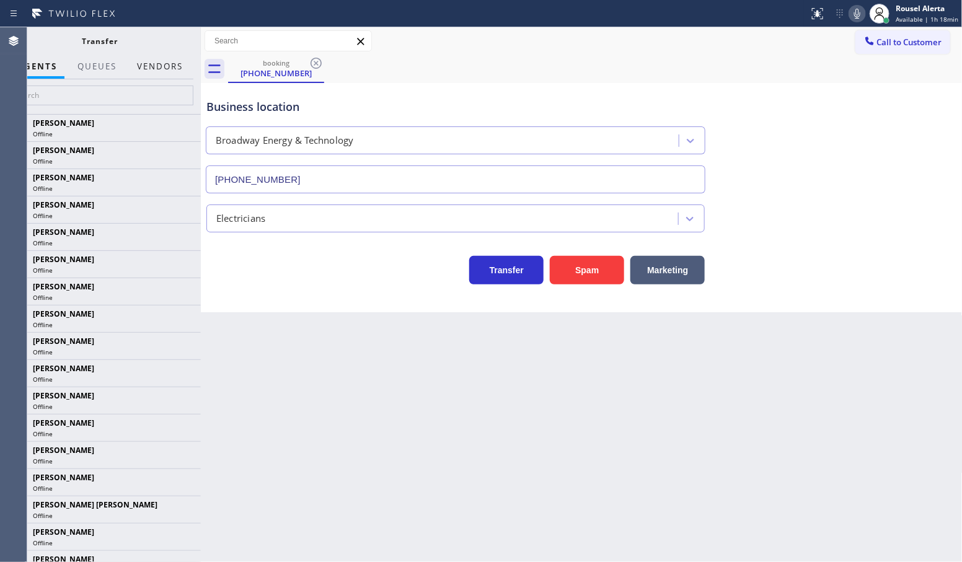
click at [161, 60] on button "Vendors" at bounding box center [160, 67] width 61 height 24
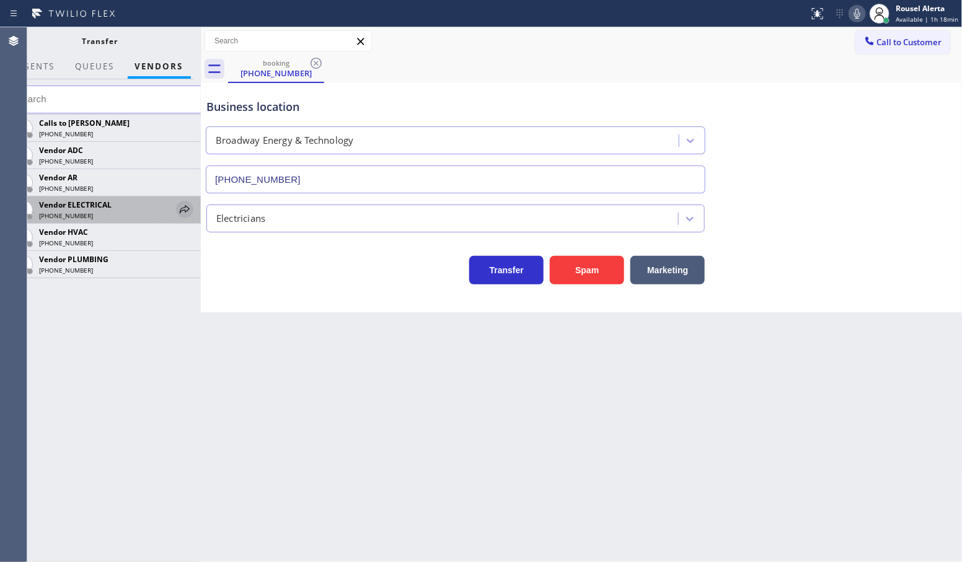
click at [189, 210] on icon at bounding box center [184, 209] width 15 height 15
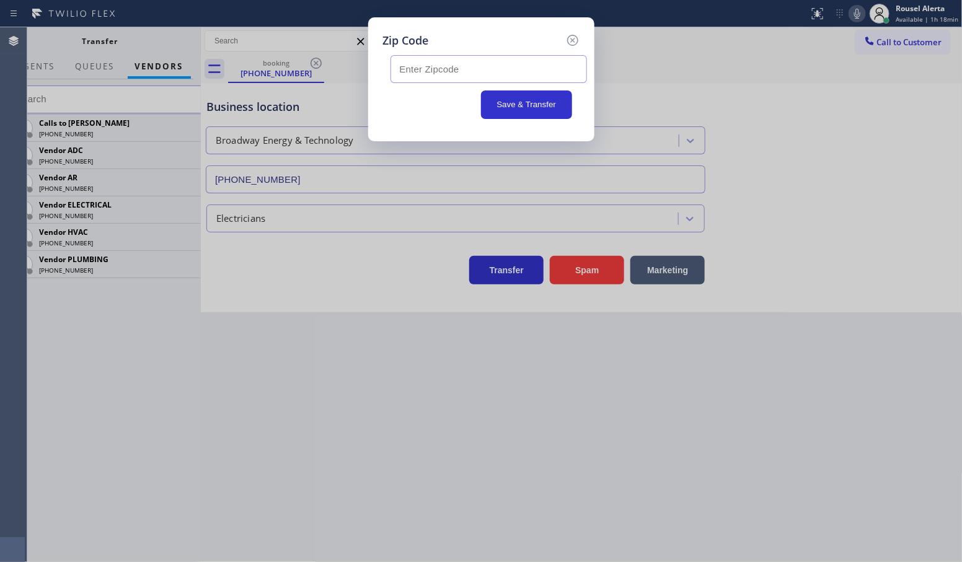
click at [485, 67] on input "text" at bounding box center [489, 69] width 197 height 28
paste input "07740"
type input "07740"
click at [508, 103] on button "Save & Transfer" at bounding box center [526, 105] width 91 height 29
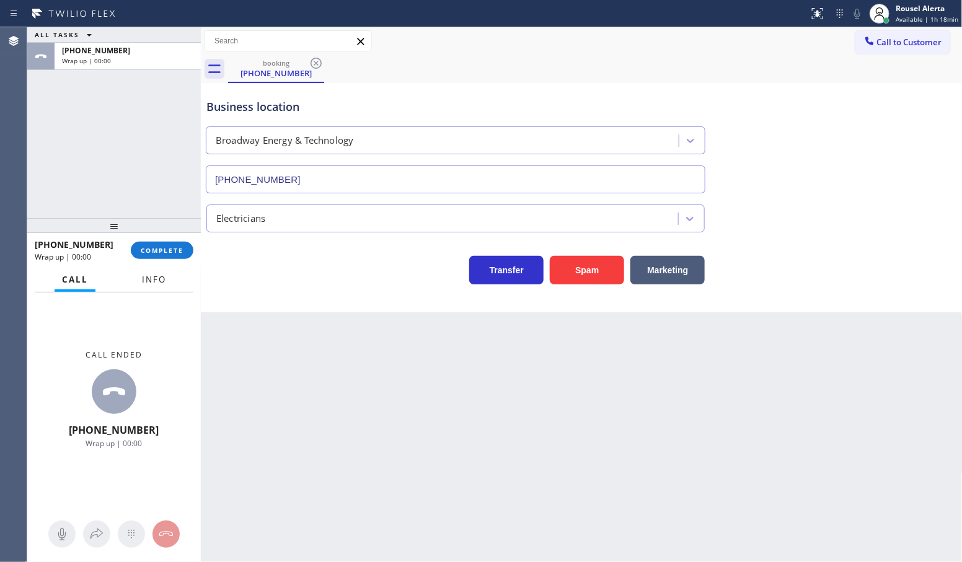
click at [159, 275] on span "Info" at bounding box center [154, 279] width 24 height 11
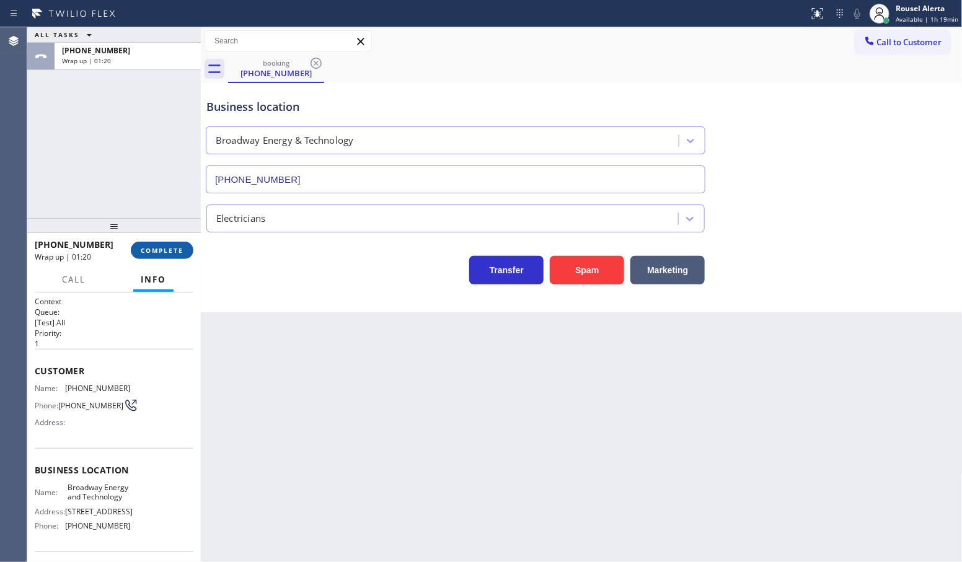
click at [146, 248] on span "COMPLETE" at bounding box center [162, 250] width 43 height 9
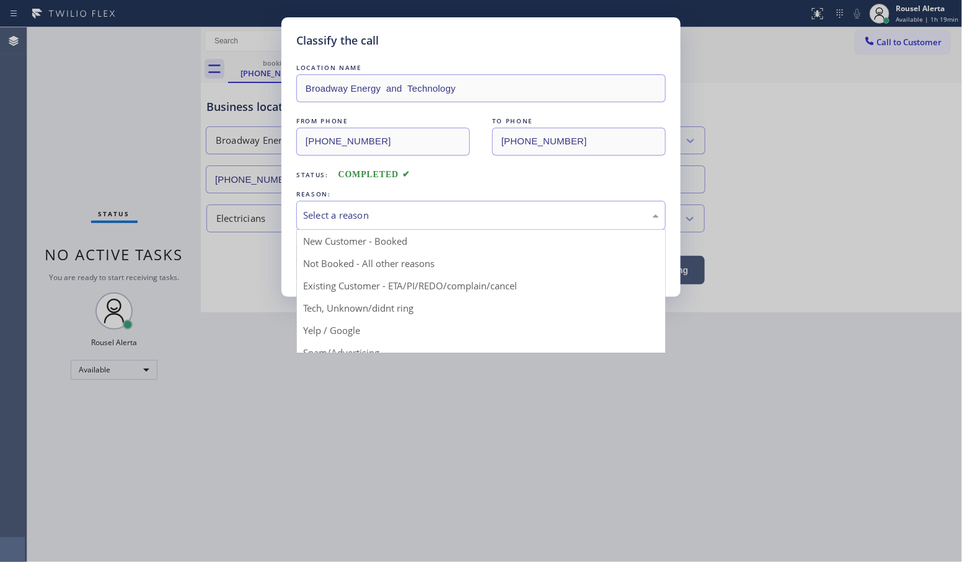
click at [379, 215] on div "Select a reason" at bounding box center [481, 215] width 356 height 14
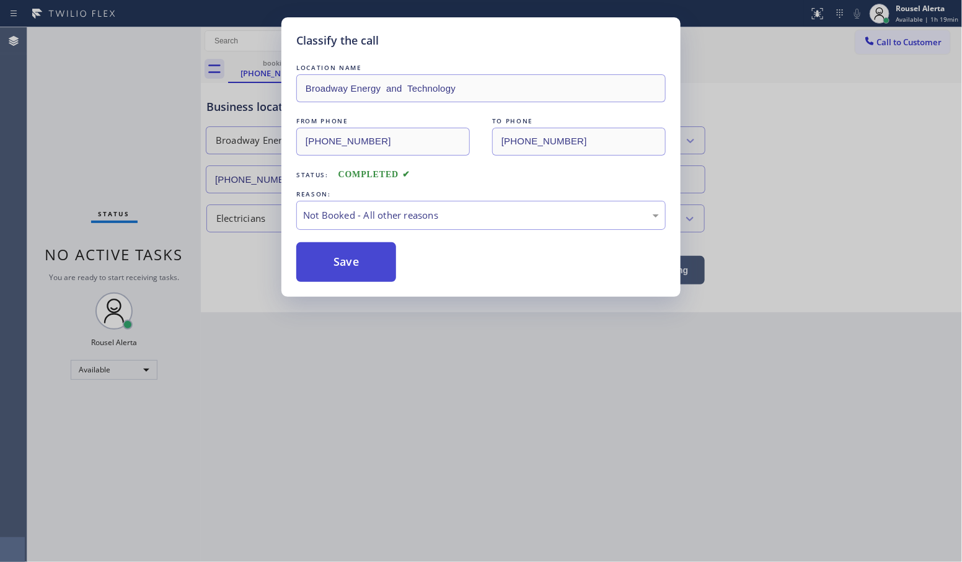
click at [356, 268] on button "Save" at bounding box center [346, 262] width 100 height 40
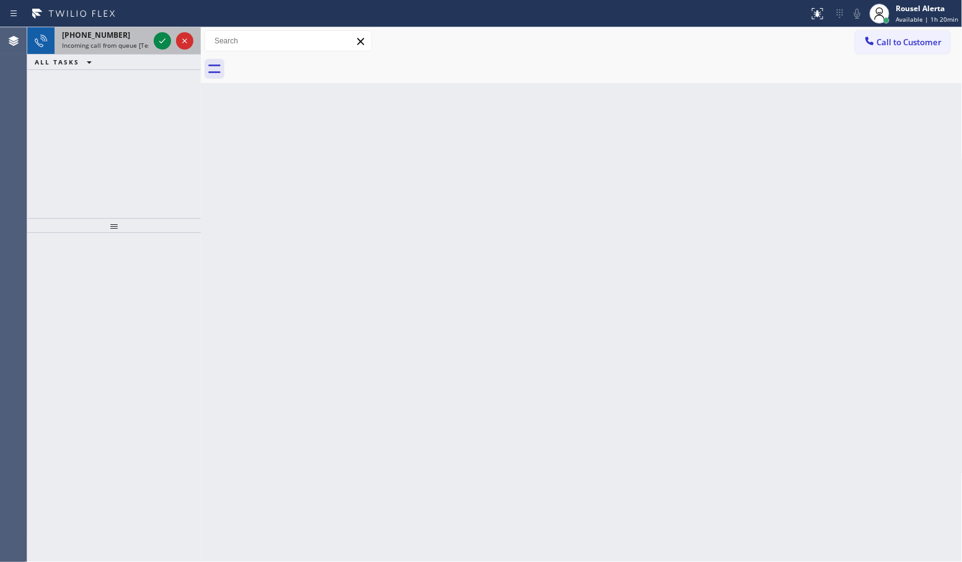
click at [112, 48] on span "Incoming call from queue [Test] All" at bounding box center [113, 45] width 103 height 9
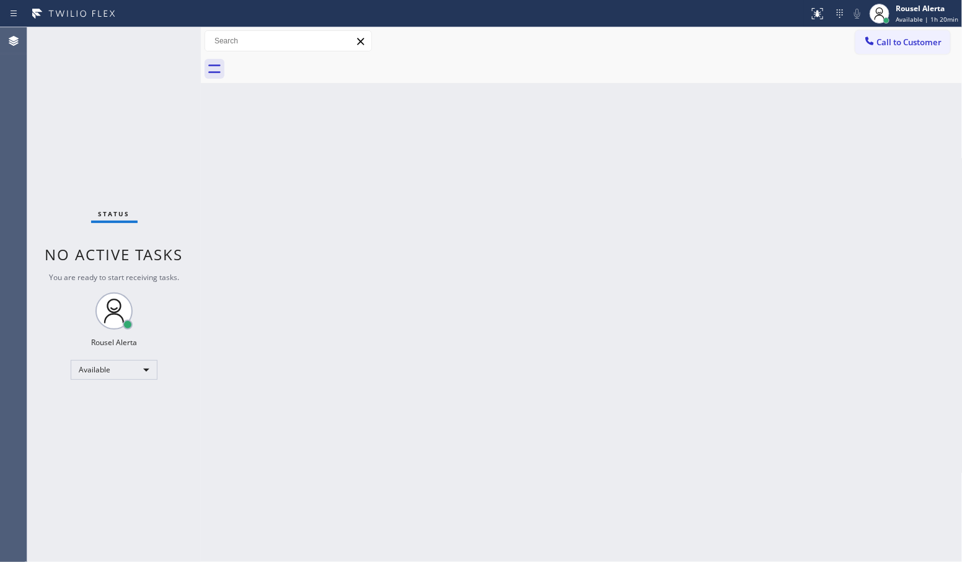
click at [632, 316] on div "Back to Dashboard Change Sender ID Customers Technicians Select a contact Outbo…" at bounding box center [582, 294] width 762 height 535
click at [153, 118] on div "Status No active tasks You are ready to start receiving tasks. Rousel Alerta Av…" at bounding box center [114, 294] width 174 height 535
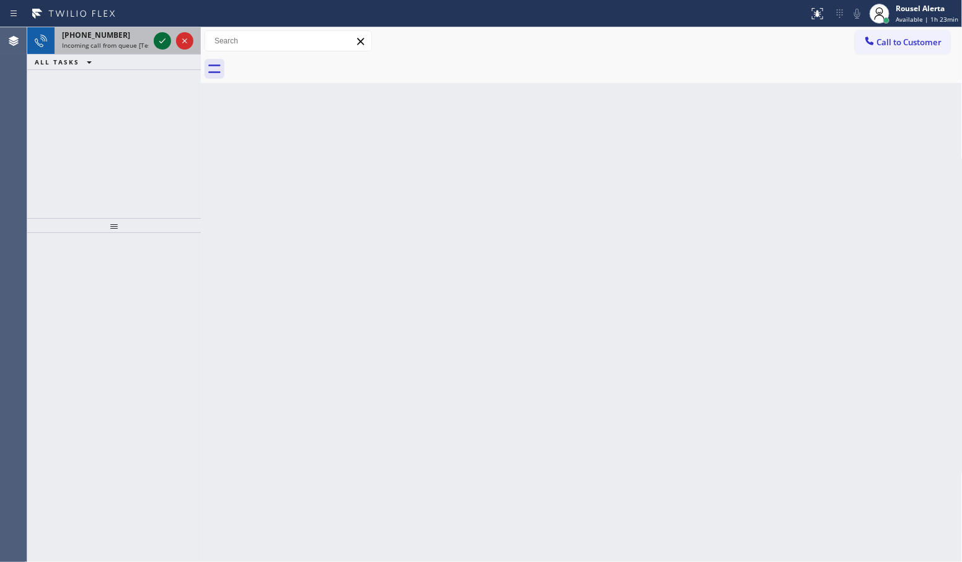
click at [163, 41] on icon at bounding box center [162, 40] width 6 height 5
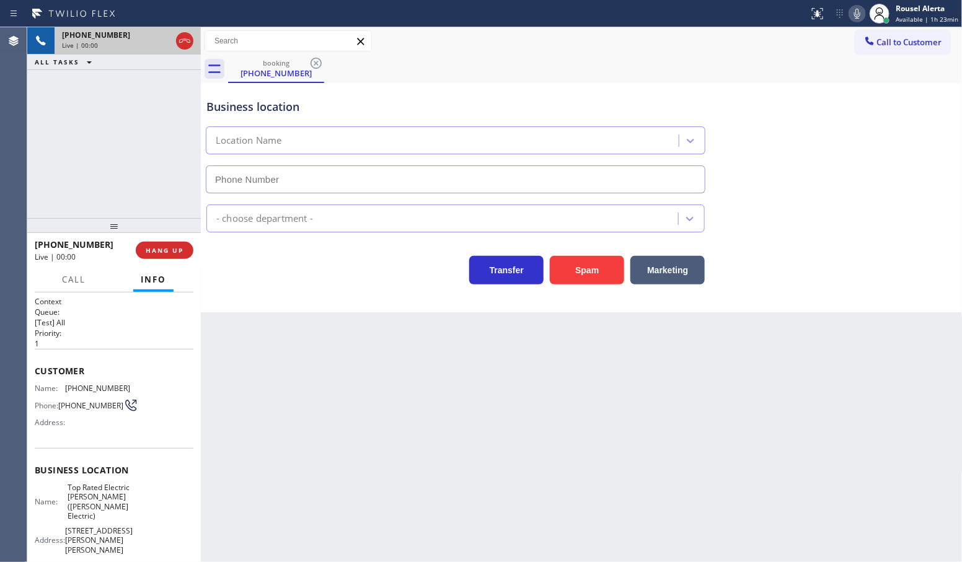
type input "[PHONE_NUMBER]"
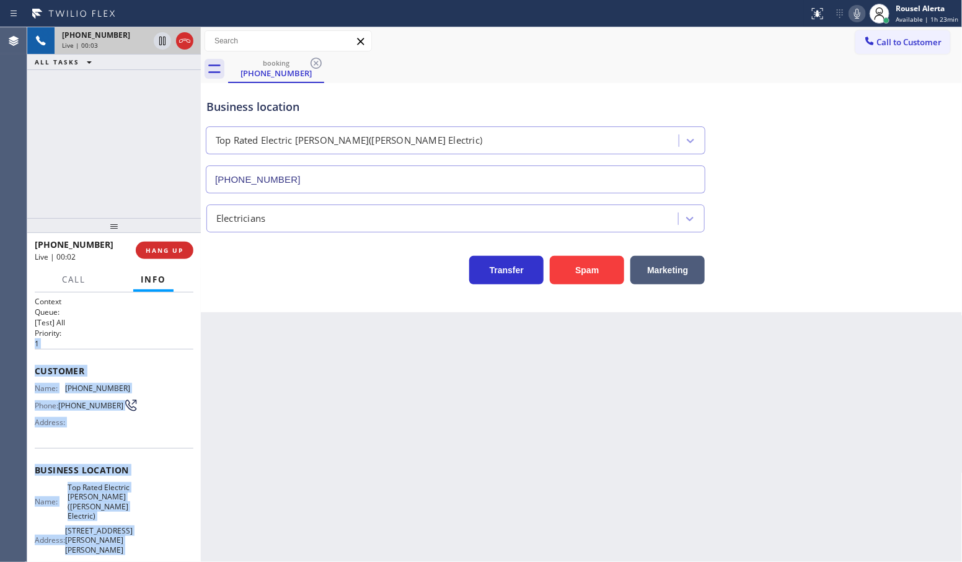
drag, startPoint x: 180, startPoint y: 326, endPoint x: 201, endPoint y: 404, distance: 80.3
click at [201, 422] on div "[PHONE_NUMBER] Live | 00:03 ALL TASKS ALL TASKS ACTIVE TASKS TASKS IN WRAP UP […" at bounding box center [494, 294] width 935 height 535
click at [593, 273] on button "Spam" at bounding box center [587, 270] width 74 height 29
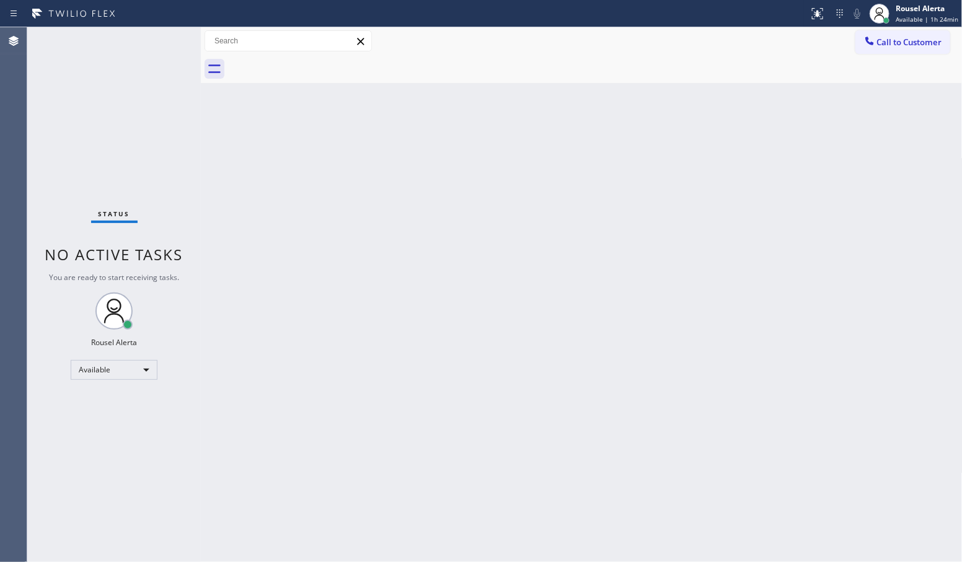
click at [504, 242] on div "Back to Dashboard Change Sender ID Customers Technicians Select a contact Outbo…" at bounding box center [582, 294] width 762 height 535
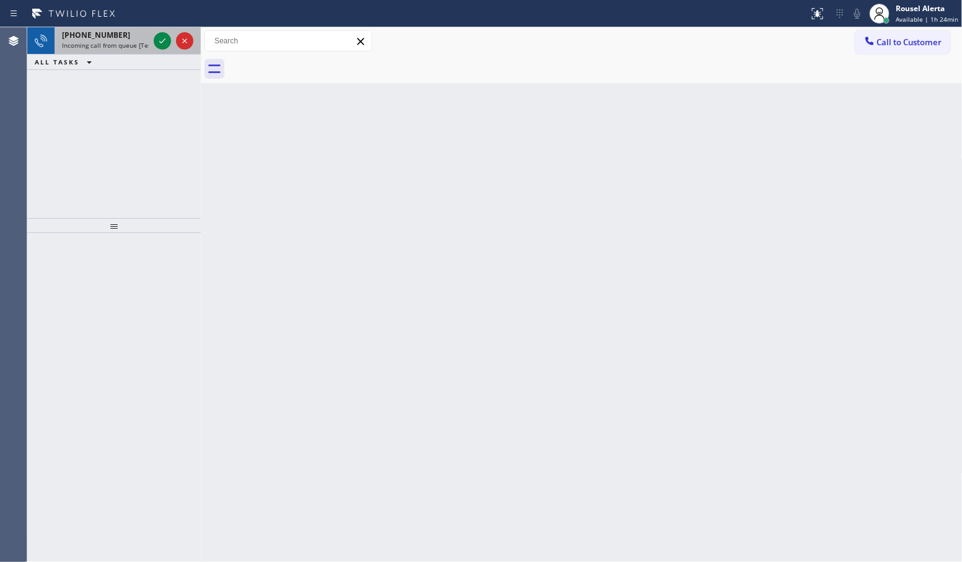
click at [155, 32] on div at bounding box center [173, 40] width 45 height 27
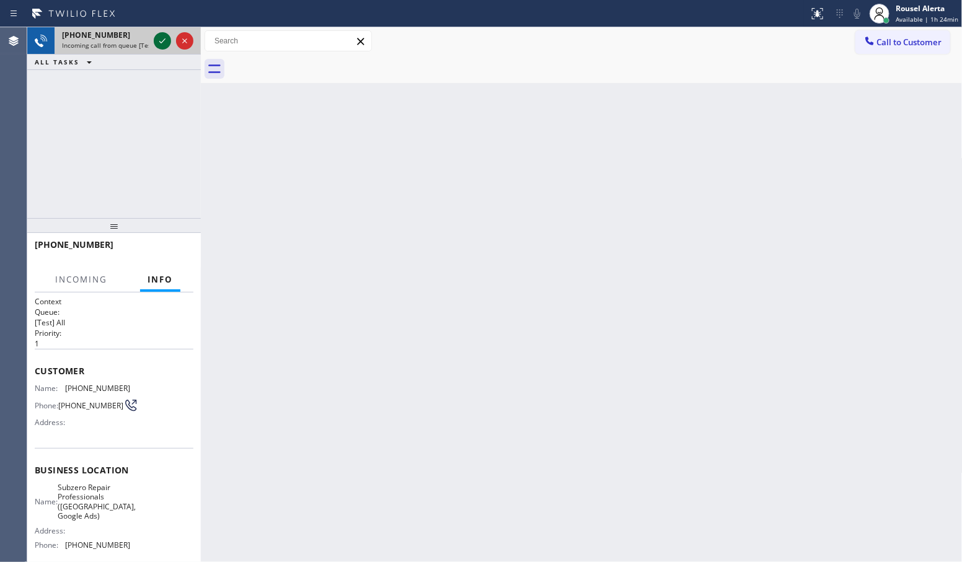
click at [158, 38] on icon at bounding box center [162, 40] width 15 height 15
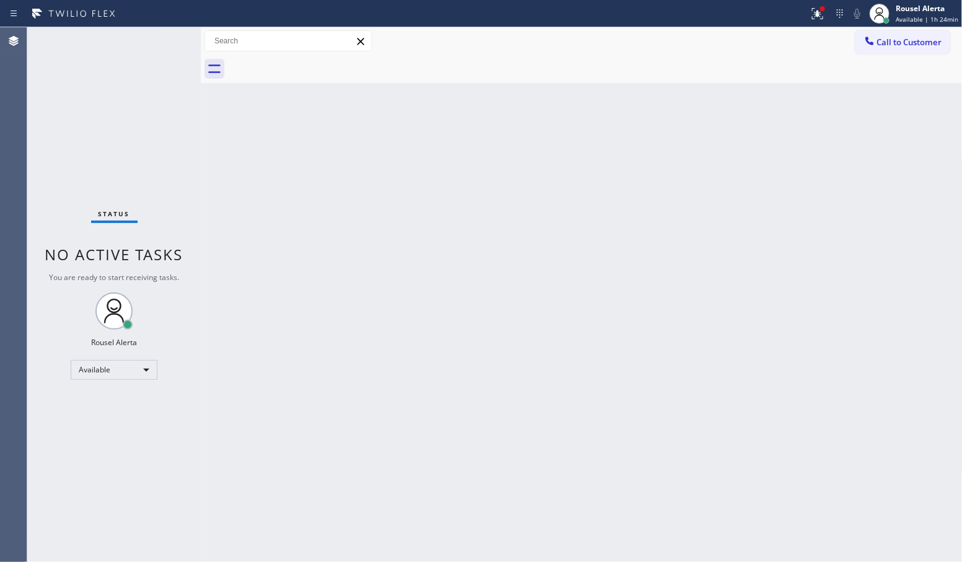
click at [158, 40] on div "Status No active tasks You are ready to start receiving tasks. Rousel Alerta Av…" at bounding box center [114, 294] width 174 height 535
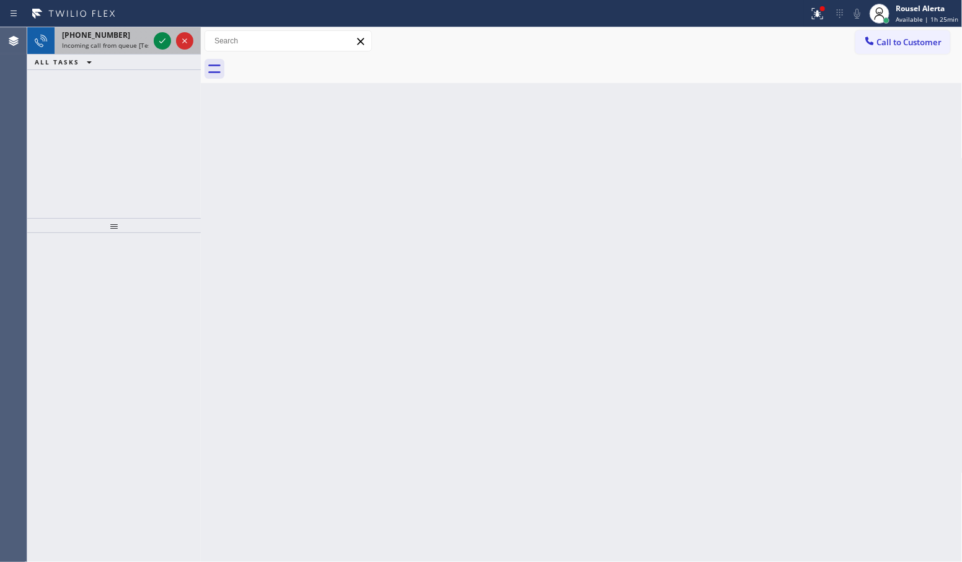
click at [104, 35] on span "[PHONE_NUMBER]" at bounding box center [96, 35] width 68 height 11
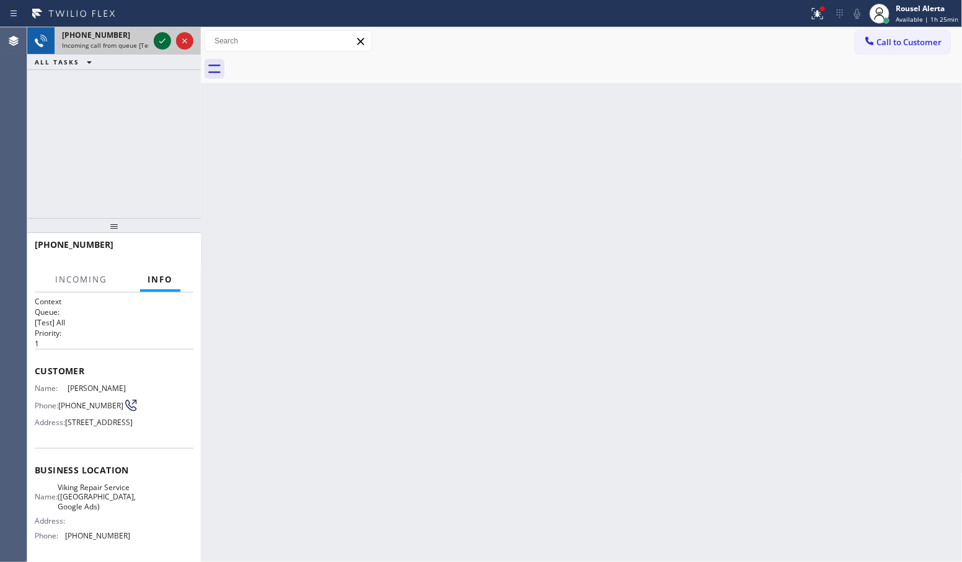
click at [157, 41] on icon at bounding box center [162, 40] width 15 height 15
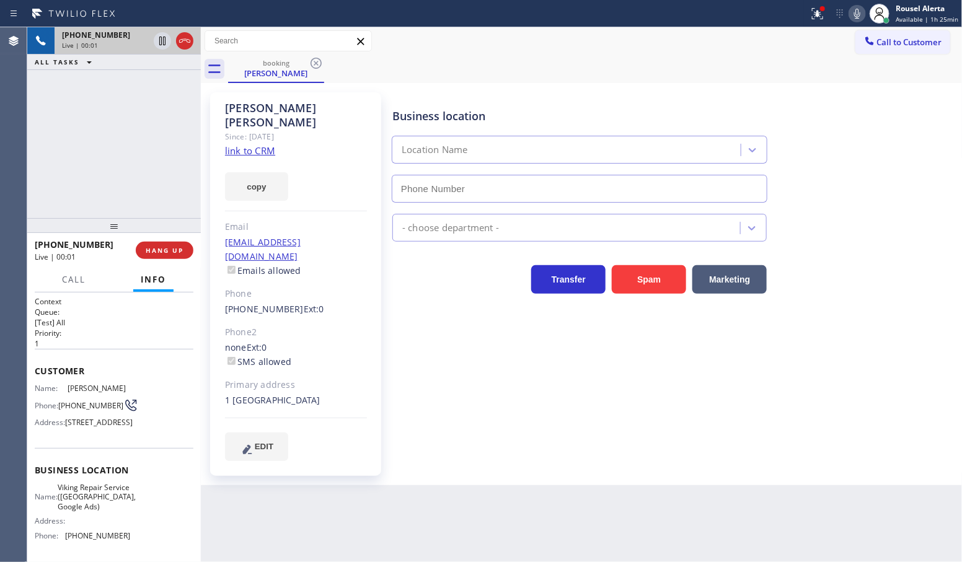
type input "[PHONE_NUMBER]"
click at [242, 144] on link "link to CRM" at bounding box center [250, 150] width 50 height 12
click at [149, 126] on div "[PHONE_NUMBER] Live | 00:32 ALL TASKS ALL TASKS ACTIVE TASKS TASKS IN WRAP UP" at bounding box center [114, 122] width 174 height 191
click at [159, 42] on icon at bounding box center [162, 40] width 15 height 15
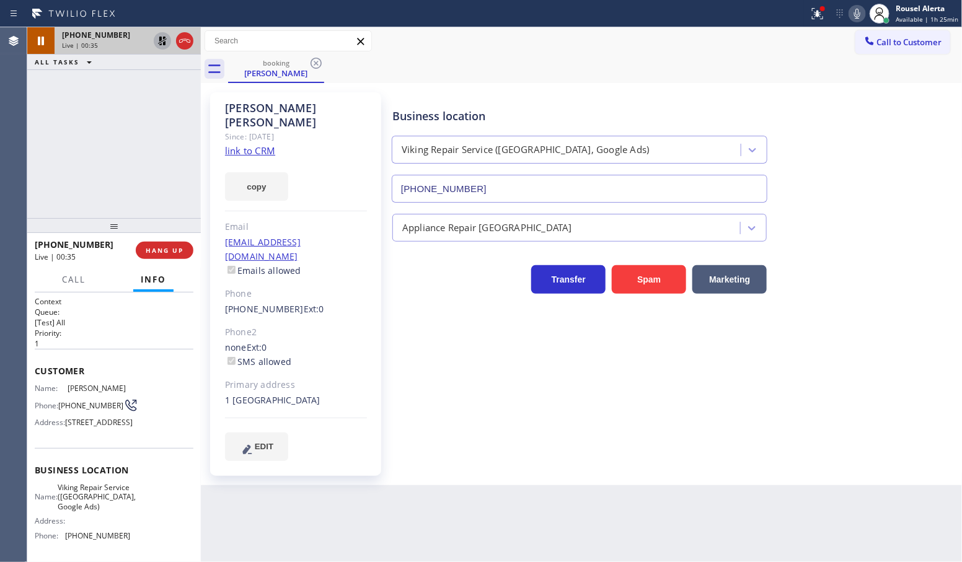
click at [856, 12] on icon at bounding box center [857, 13] width 15 height 15
click at [60, 113] on div "[PHONE_NUMBER] Live | 03:12 ALL TASKS ALL TASKS ACTIVE TASKS TASKS IN WRAP UP" at bounding box center [114, 122] width 174 height 191
click at [414, 503] on div "Back to Dashboard Change Sender ID Customers Technicians Select a contact Outbo…" at bounding box center [582, 294] width 762 height 535
click at [122, 140] on div "[PHONE_NUMBER] Live | 03:15 ALL TASKS ALL TASKS ACTIVE TASKS TASKS IN WRAP UP" at bounding box center [114, 122] width 174 height 191
click at [162, 39] on icon at bounding box center [162, 40] width 15 height 15
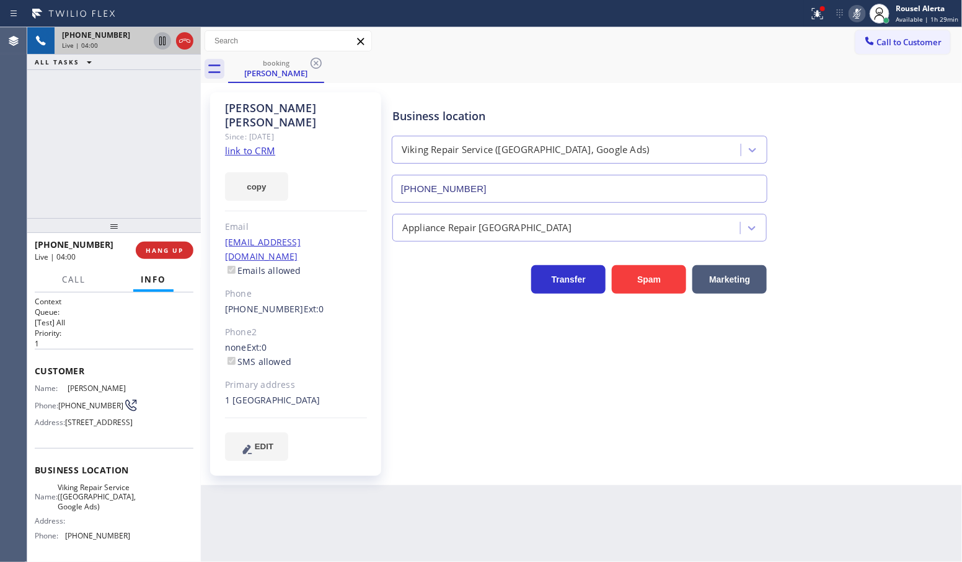
click at [861, 14] on icon at bounding box center [857, 14] width 6 height 10
drag, startPoint x: 451, startPoint y: 510, endPoint x: 374, endPoint y: 355, distance: 173.3
click at [451, 510] on div "Back to Dashboard Change Sender ID Customers Technicians Select a contact Outbo…" at bounding box center [582, 294] width 762 height 535
click at [825, 17] on icon at bounding box center [817, 13] width 15 height 15
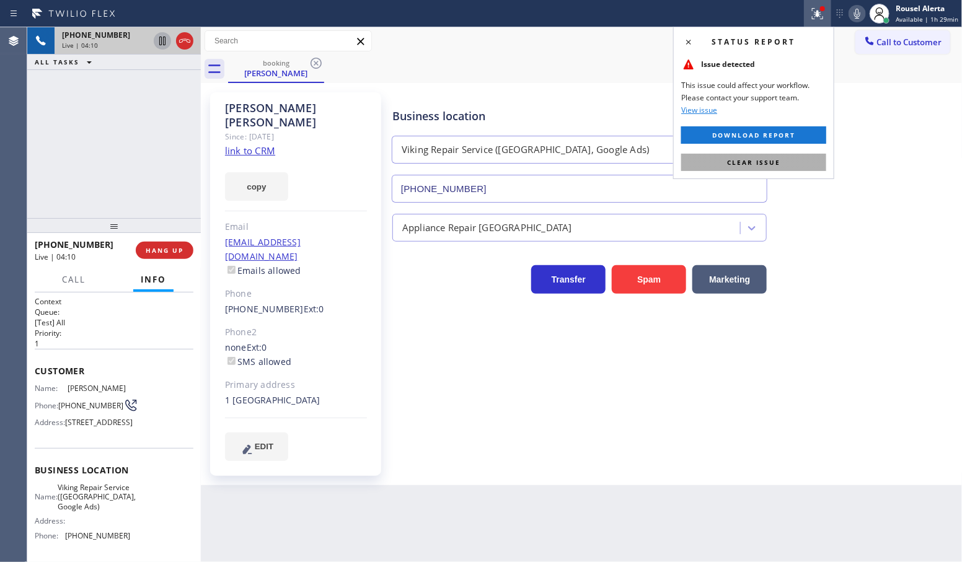
click at [786, 168] on button "Clear issue" at bounding box center [753, 162] width 145 height 17
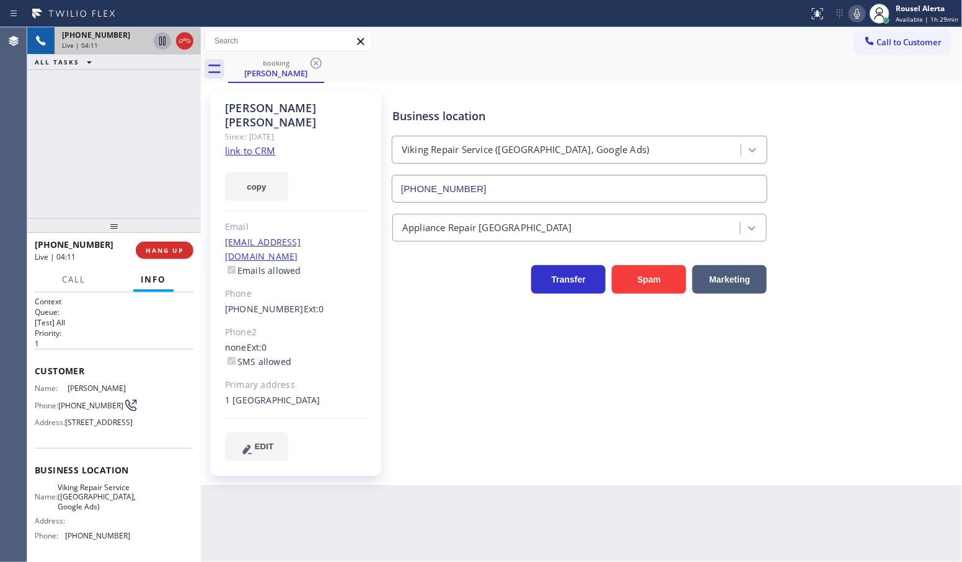
click at [639, 516] on div "Back to Dashboard Change Sender ID Customers Technicians Select a contact Outbo…" at bounding box center [582, 294] width 762 height 535
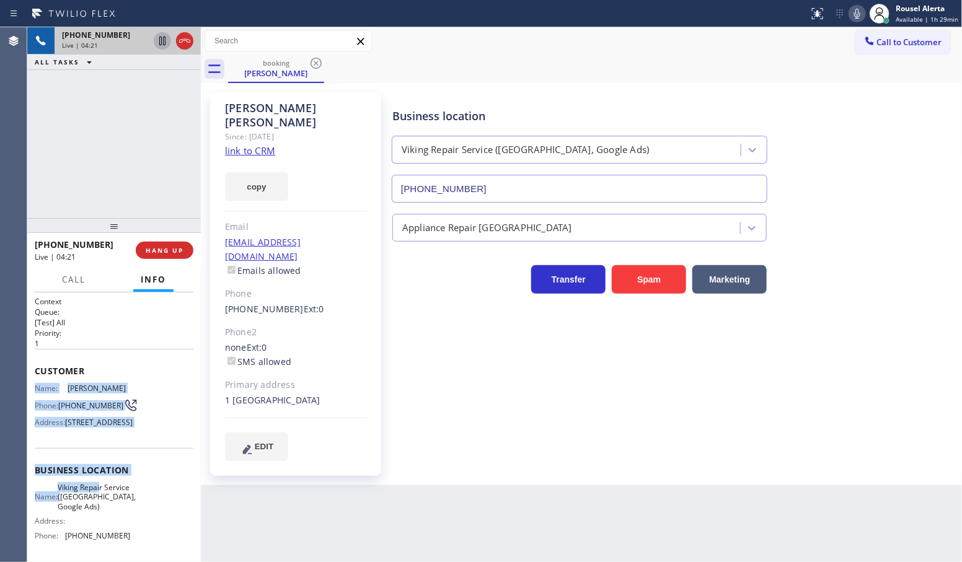
scroll to position [77, 0]
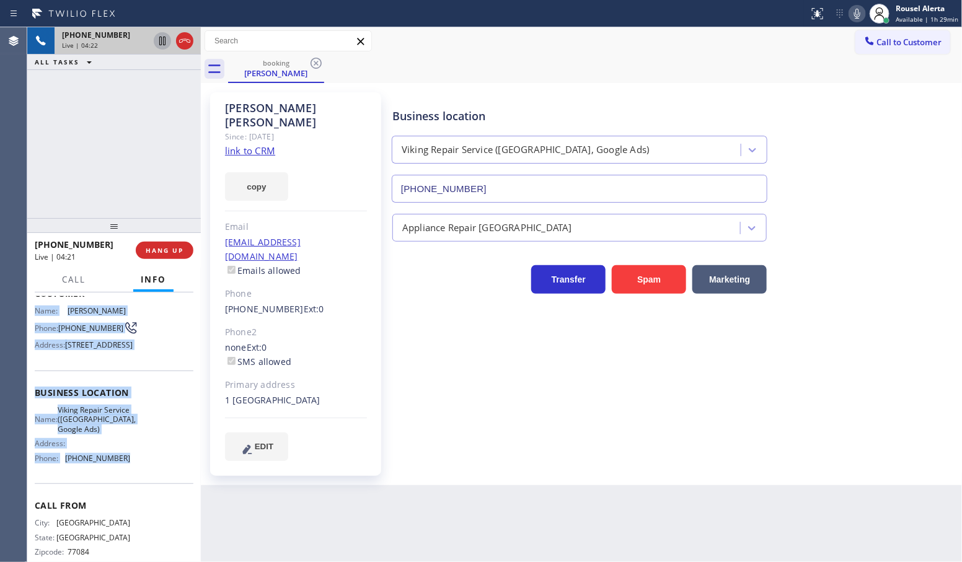
drag, startPoint x: 33, startPoint y: 384, endPoint x: 130, endPoint y: 494, distance: 146.2
click at [130, 494] on div "Context Queue: [Test] All Priority: 1 Customer Name: [PERSON_NAME] Phone: [PHON…" at bounding box center [114, 428] width 174 height 270
copy div "Name: [PERSON_NAME] Phone: [PHONE_NUMBER] Address: [STREET_ADDRESS] Business lo…"
click at [856, 11] on icon at bounding box center [857, 13] width 15 height 15
click at [857, 13] on icon at bounding box center [857, 13] width 15 height 15
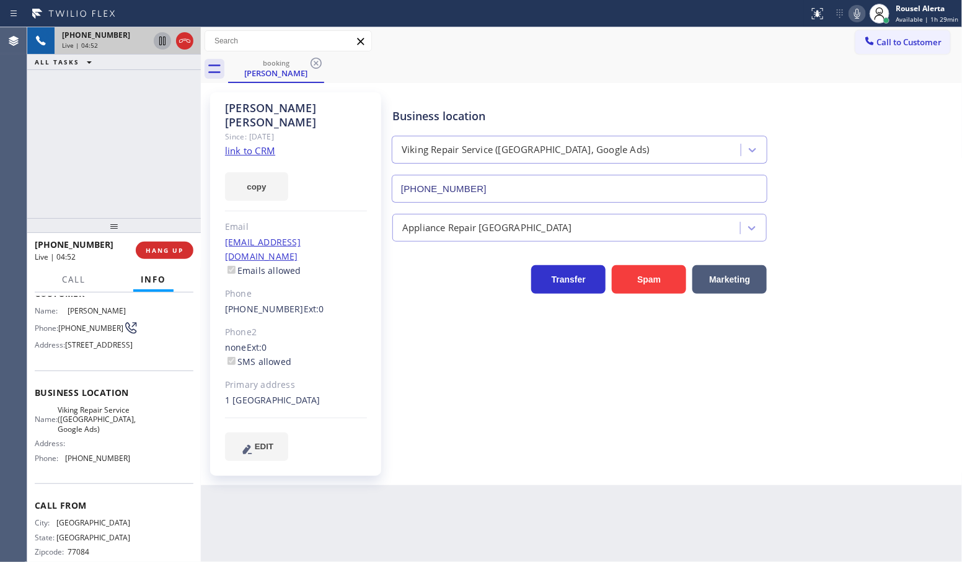
click at [136, 154] on div "[PHONE_NUMBER] Live | 04:52 ALL TASKS ALL TASKS ACTIVE TASKS TASKS IN WRAP UP" at bounding box center [114, 122] width 174 height 191
click at [862, 8] on icon at bounding box center [857, 13] width 15 height 15
click at [856, 15] on icon at bounding box center [857, 13] width 15 height 15
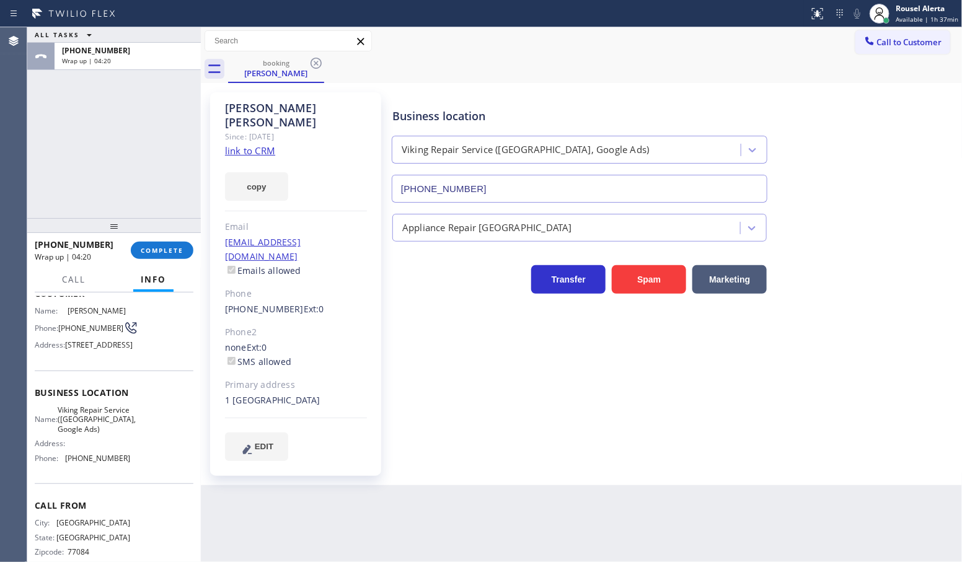
click at [149, 241] on div "[PHONE_NUMBER] Wrap up | 04:20 COMPLETE" at bounding box center [114, 250] width 159 height 32
click at [149, 251] on span "COMPLETE" at bounding box center [162, 250] width 43 height 9
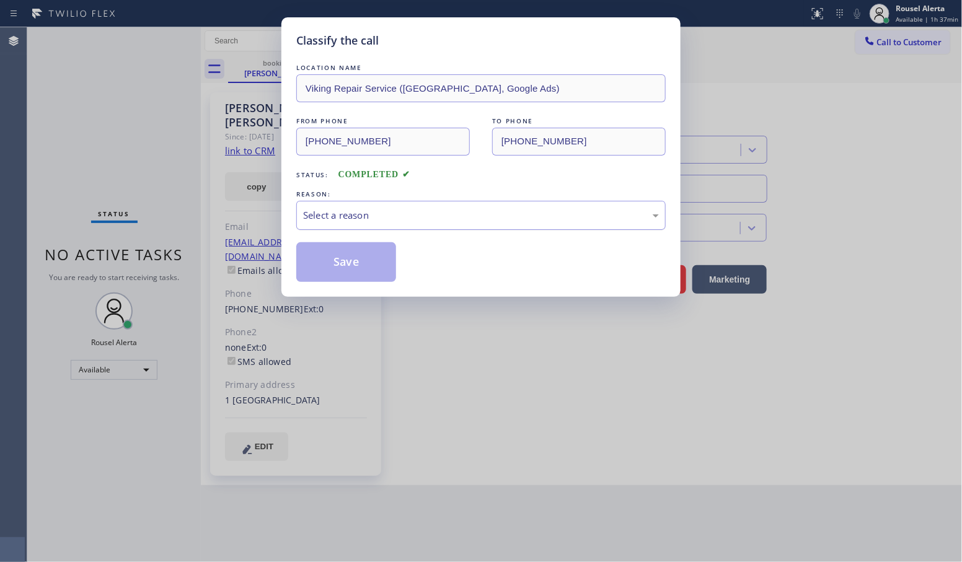
click at [379, 224] on div "Select a reason" at bounding box center [481, 215] width 370 height 29
click at [360, 252] on button "Save" at bounding box center [346, 262] width 100 height 40
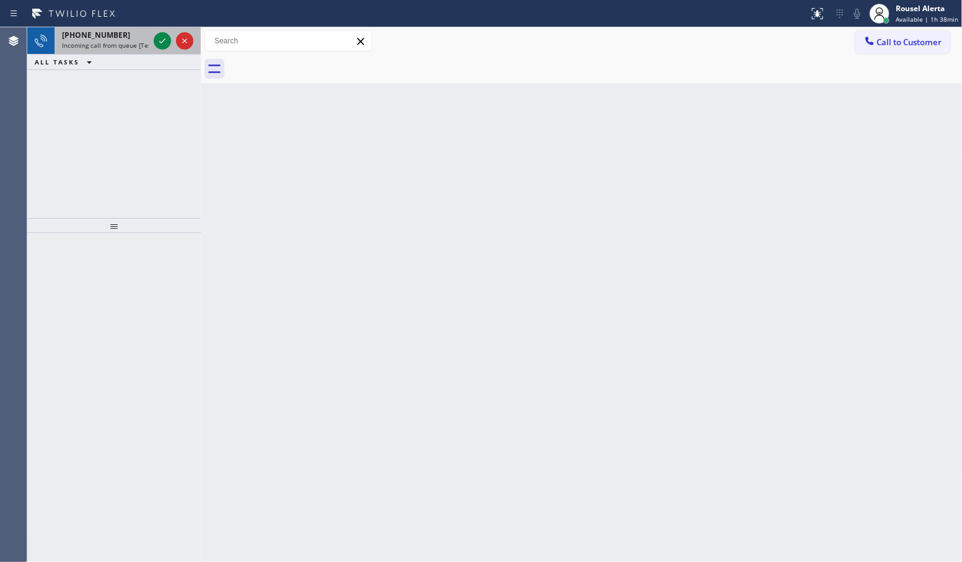
click at [113, 32] on div "[PHONE_NUMBER]" at bounding box center [105, 35] width 87 height 11
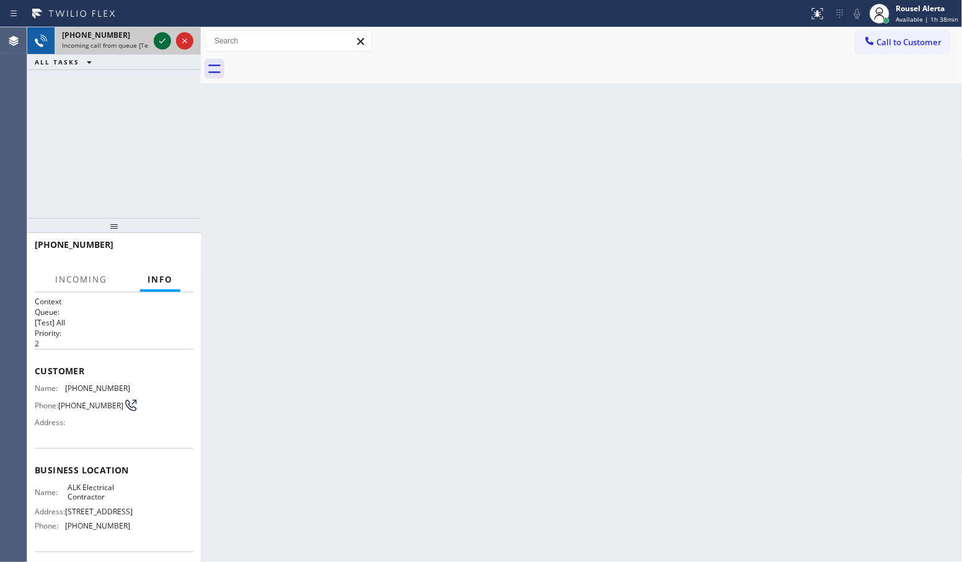
click at [159, 48] on icon at bounding box center [162, 40] width 15 height 15
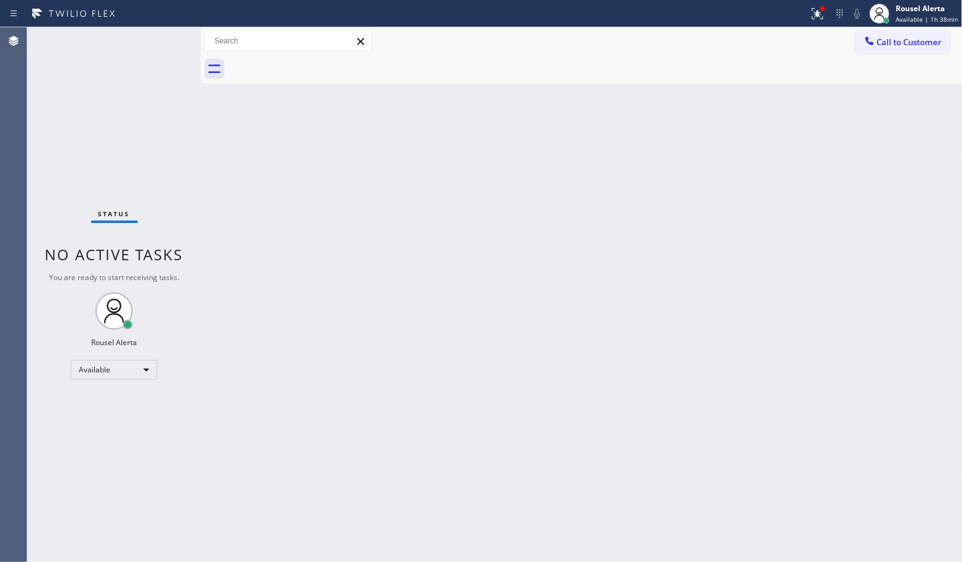
click at [128, 48] on div "Status No active tasks You are ready to start receiving tasks. Rousel Alerta Av…" at bounding box center [114, 294] width 174 height 535
click at [815, 6] on icon at bounding box center [817, 13] width 15 height 15
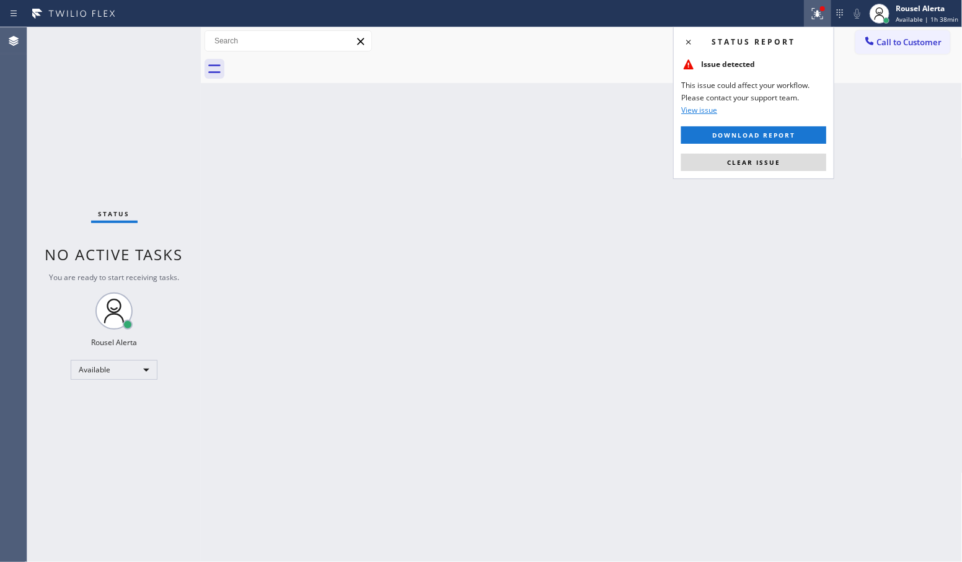
drag, startPoint x: 789, startPoint y: 162, endPoint x: 779, endPoint y: 174, distance: 15.8
click at [787, 163] on button "Clear issue" at bounding box center [753, 162] width 145 height 17
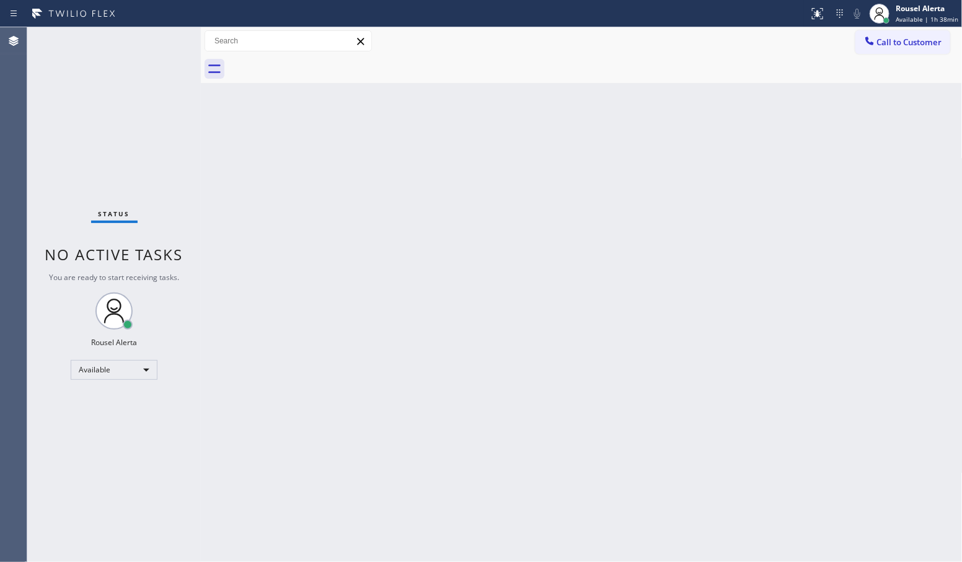
drag, startPoint x: 724, startPoint y: 378, endPoint x: 423, endPoint y: 364, distance: 300.4
click at [724, 375] on div "Back to Dashboard Change Sender ID Customers Technicians Select a contact Outbo…" at bounding box center [582, 294] width 762 height 535
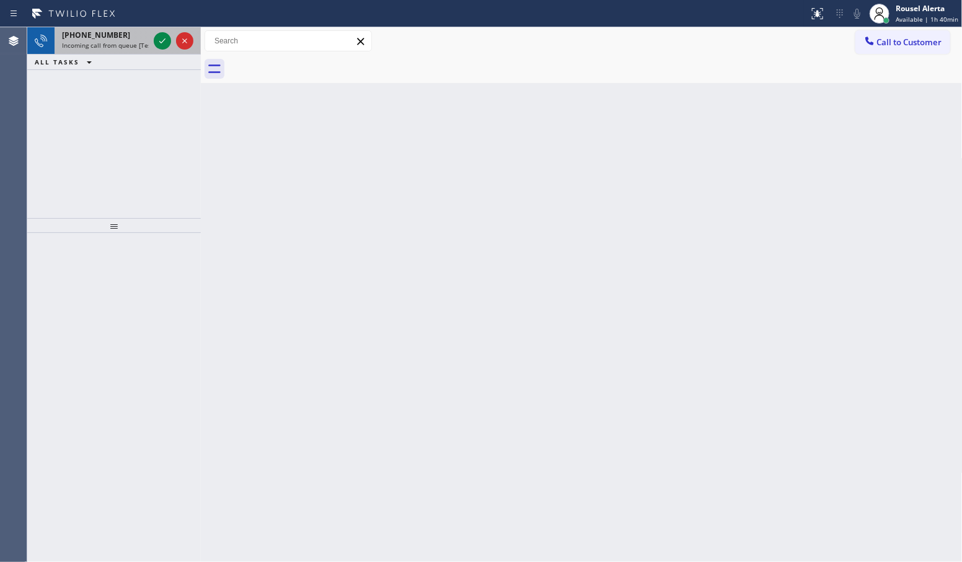
drag, startPoint x: 100, startPoint y: 55, endPoint x: 109, endPoint y: 38, distance: 19.1
click at [101, 55] on button "ALL TASKS" at bounding box center [65, 62] width 77 height 15
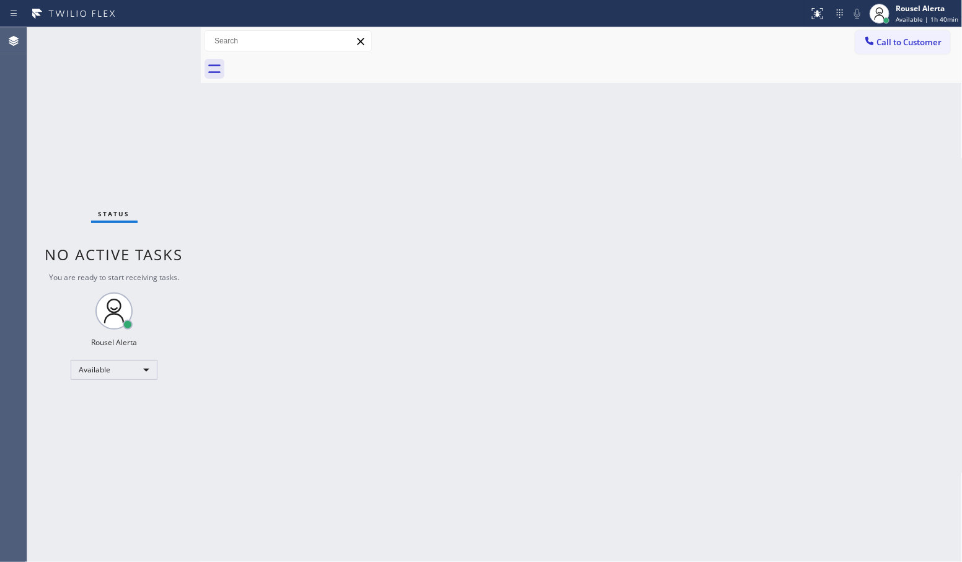
click at [112, 34] on div "Status No active tasks You are ready to start receiving tasks. Rousel Alerta Av…" at bounding box center [114, 294] width 174 height 535
click at [133, 69] on div "Status No active tasks You are ready to start receiving tasks. Rousel Alerta Av…" at bounding box center [114, 294] width 174 height 535
click at [143, 56] on div "Status No active tasks You are ready to start receiving tasks. Rousel Alerta Av…" at bounding box center [114, 294] width 174 height 535
click at [373, 370] on div "Back to Dashboard Change Sender ID Customers Technicians Select a contact Outbo…" at bounding box center [582, 294] width 762 height 535
click at [132, 102] on div "Status No active tasks You are ready to start receiving tasks. Rousel Alerta Av…" at bounding box center [114, 294] width 174 height 535
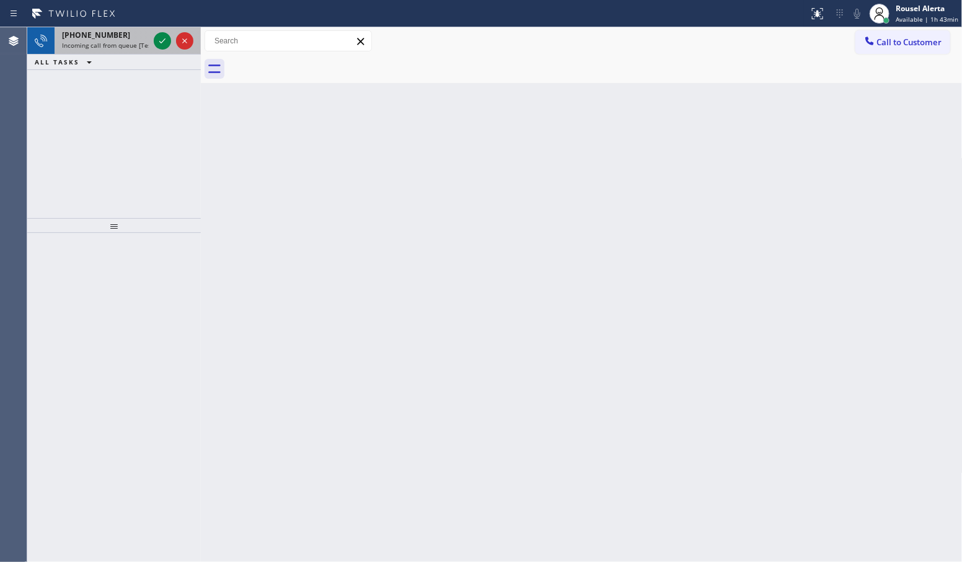
click at [133, 41] on span "Incoming call from queue [Test] All" at bounding box center [113, 45] width 103 height 9
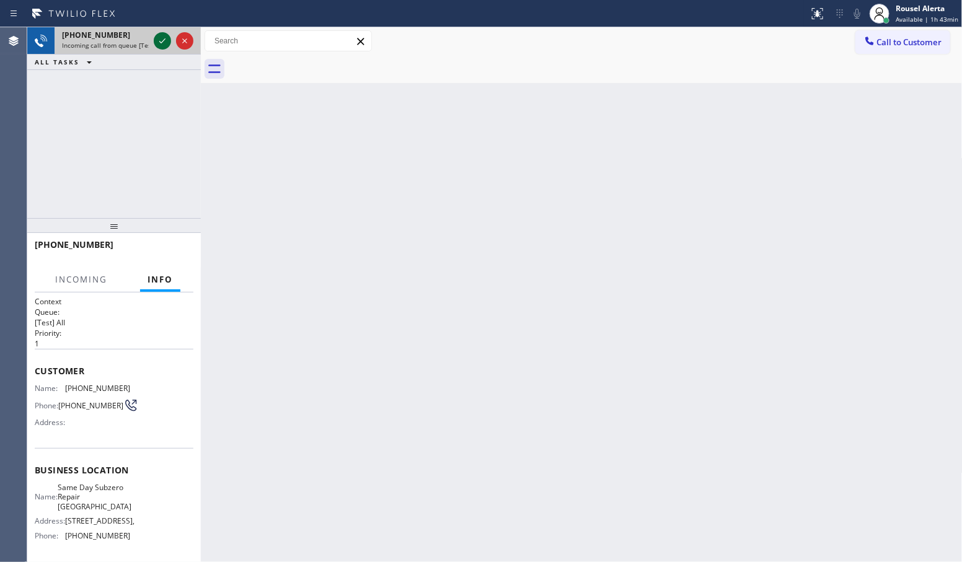
click at [159, 43] on icon at bounding box center [162, 40] width 15 height 15
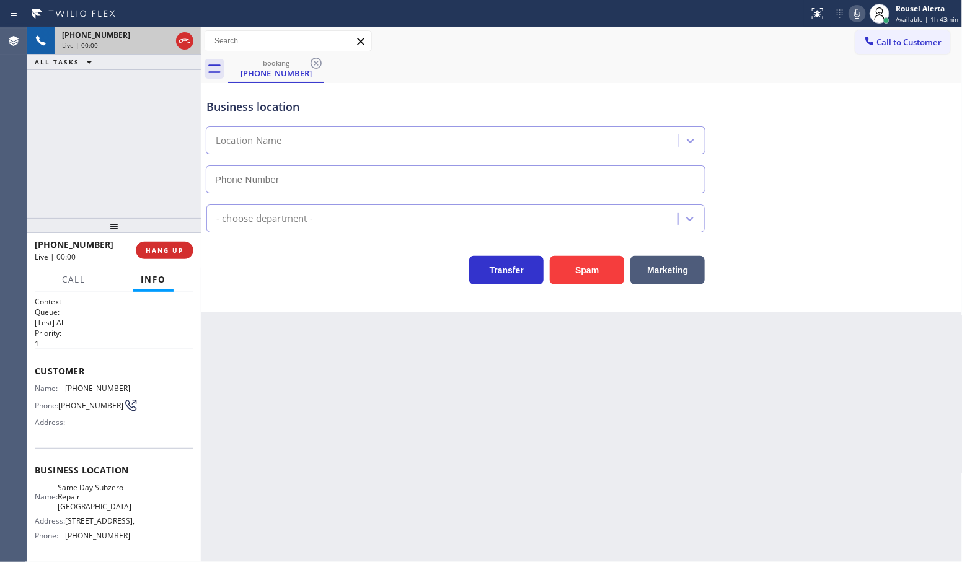
type input "[PHONE_NUMBER]"
click at [568, 280] on button "Spam" at bounding box center [587, 270] width 74 height 29
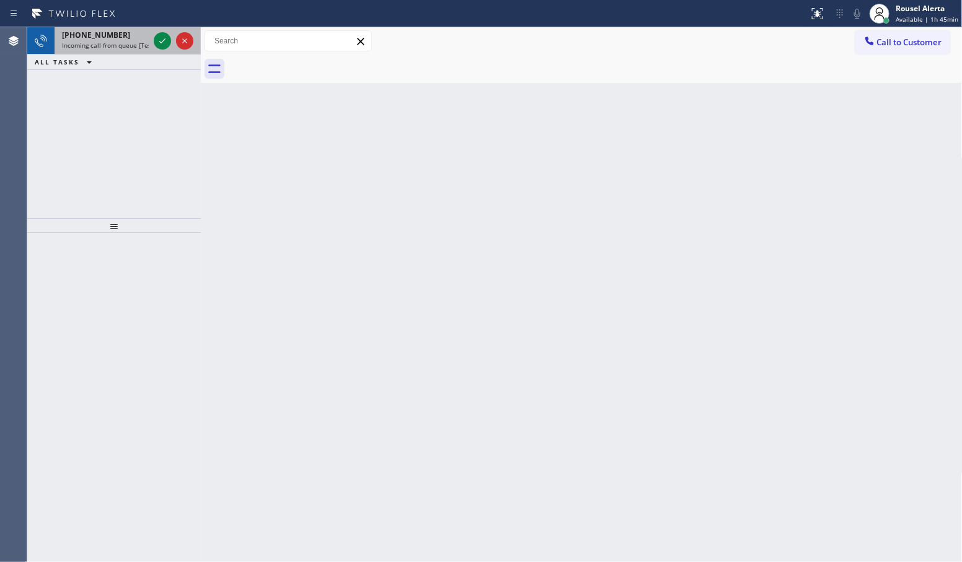
drag, startPoint x: 112, startPoint y: 53, endPoint x: 179, endPoint y: 51, distance: 66.4
click at [113, 51] on div "[PHONE_NUMBER] Incoming call from queue [Test] All" at bounding box center [103, 40] width 97 height 27
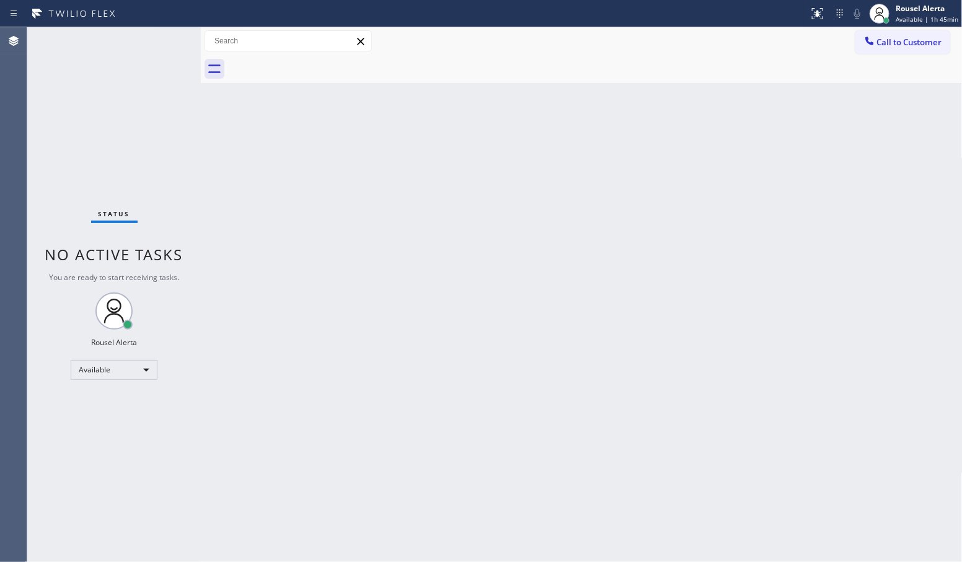
click at [156, 32] on div "Status No active tasks You are ready to start receiving tasks. Rousel Alerta Av…" at bounding box center [114, 294] width 174 height 535
click at [156, 33] on div "Status No active tasks You are ready to start receiving tasks. Rousel Alerta Av…" at bounding box center [114, 294] width 174 height 535
click at [157, 35] on div "Status No active tasks You are ready to start receiving tasks. Rousel Alerta Av…" at bounding box center [114, 294] width 174 height 535
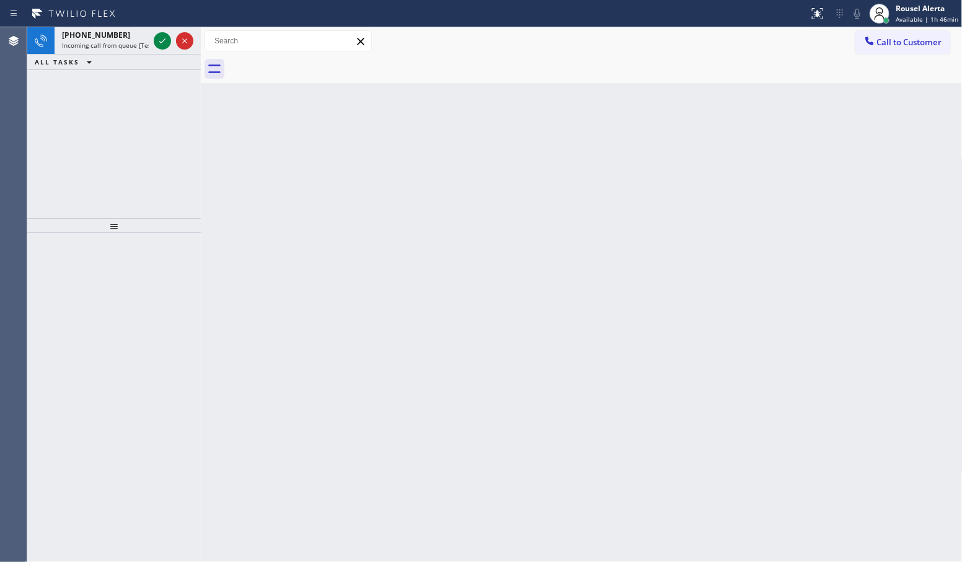
click at [131, 112] on div "[PHONE_NUMBER] Incoming call from queue [Test] All ALL TASKS ALL TASKS ACTIVE T…" at bounding box center [114, 122] width 174 height 191
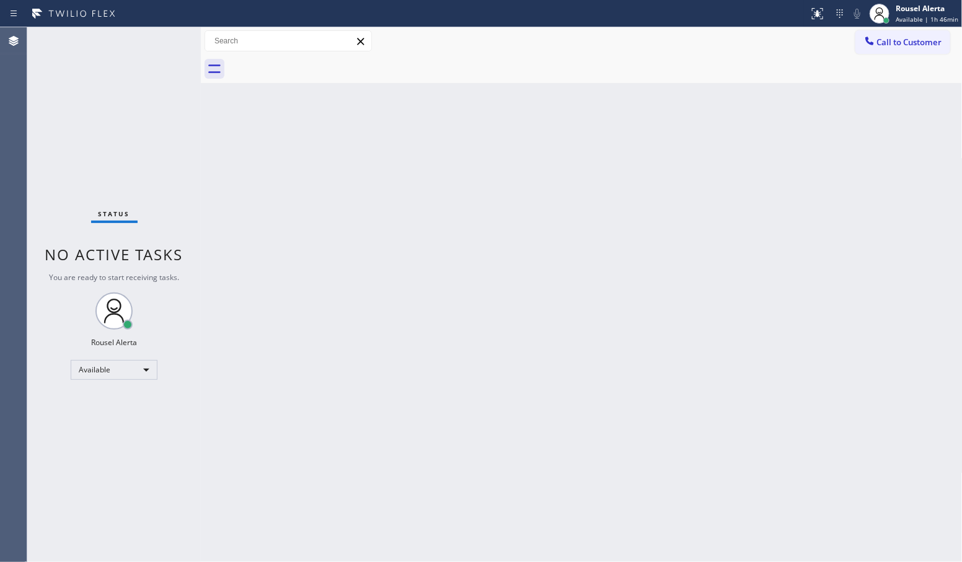
click at [138, 42] on div "Status No active tasks You are ready to start receiving tasks. Rousel Alerta Av…" at bounding box center [114, 294] width 174 height 535
drag, startPoint x: 138, startPoint y: 42, endPoint x: 144, endPoint y: 35, distance: 8.8
click at [143, 35] on div "Status No active tasks You are ready to start receiving tasks. Rousel Alerta Av…" at bounding box center [114, 294] width 174 height 535
click at [222, 148] on div "Back to Dashboard Change Sender ID Customers Technicians Select a contact Outbo…" at bounding box center [582, 294] width 762 height 535
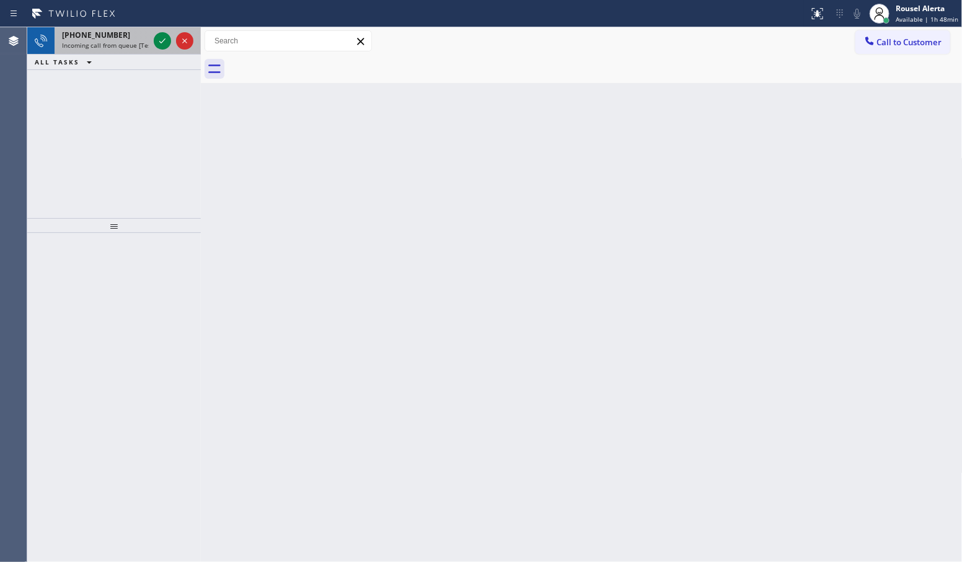
click at [115, 46] on span "Incoming call from queue [Test] All" at bounding box center [113, 45] width 103 height 9
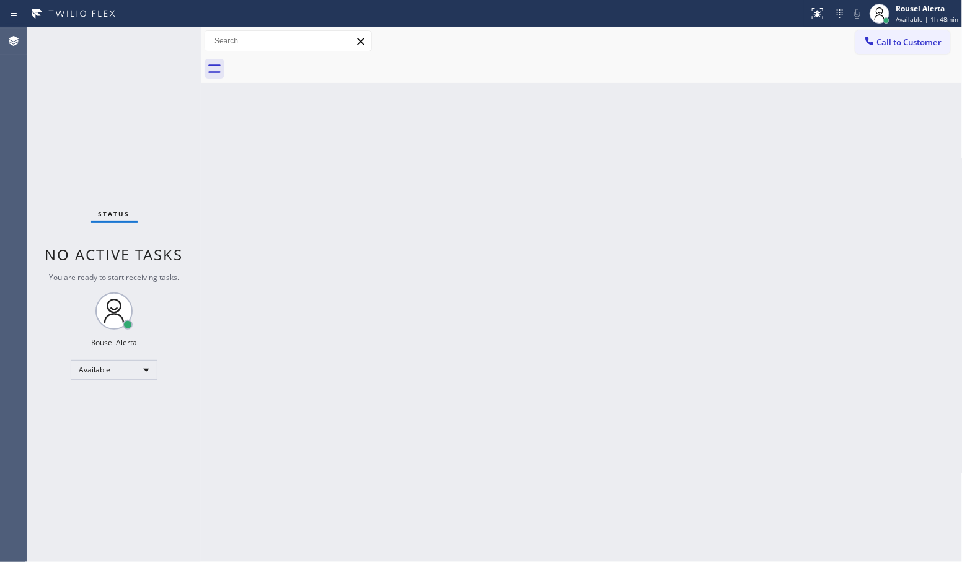
click at [162, 40] on div "Status No active tasks You are ready to start receiving tasks. Rousel Alerta Av…" at bounding box center [114, 294] width 174 height 535
click at [296, 215] on div "Back to Dashboard Change Sender ID Customers Technicians Select a contact Outbo…" at bounding box center [582, 294] width 762 height 535
drag, startPoint x: 432, startPoint y: 291, endPoint x: 457, endPoint y: 336, distance: 51.4
click at [438, 307] on div "Back to Dashboard Change Sender ID Customers Technicians Select a contact Outbo…" at bounding box center [582, 294] width 762 height 535
click at [147, 32] on div "Status No active tasks You are ready to start receiving tasks. Rousel Alerta Av…" at bounding box center [114, 294] width 174 height 535
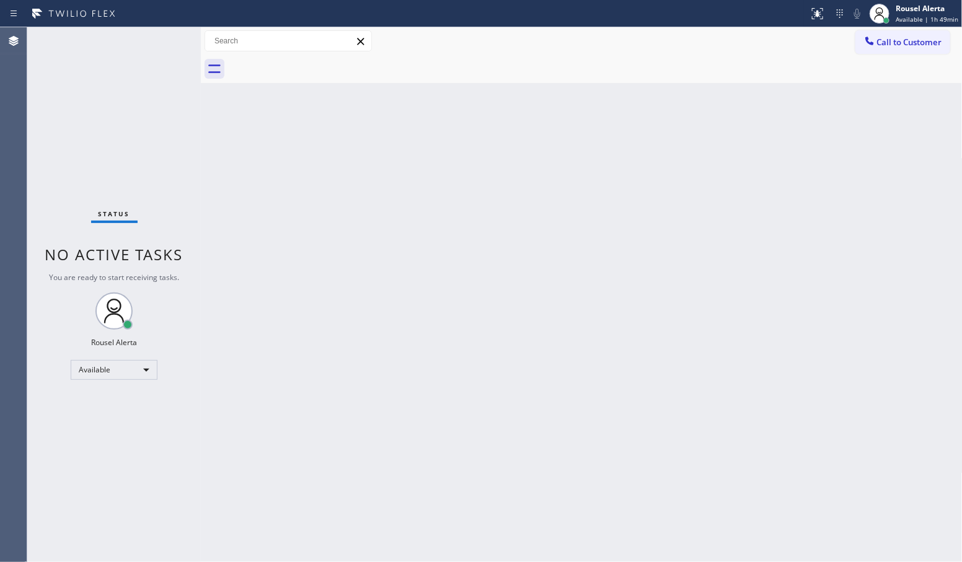
click at [110, 105] on div "Status No active tasks You are ready to start receiving tasks. Rousel Alerta Av…" at bounding box center [114, 294] width 174 height 535
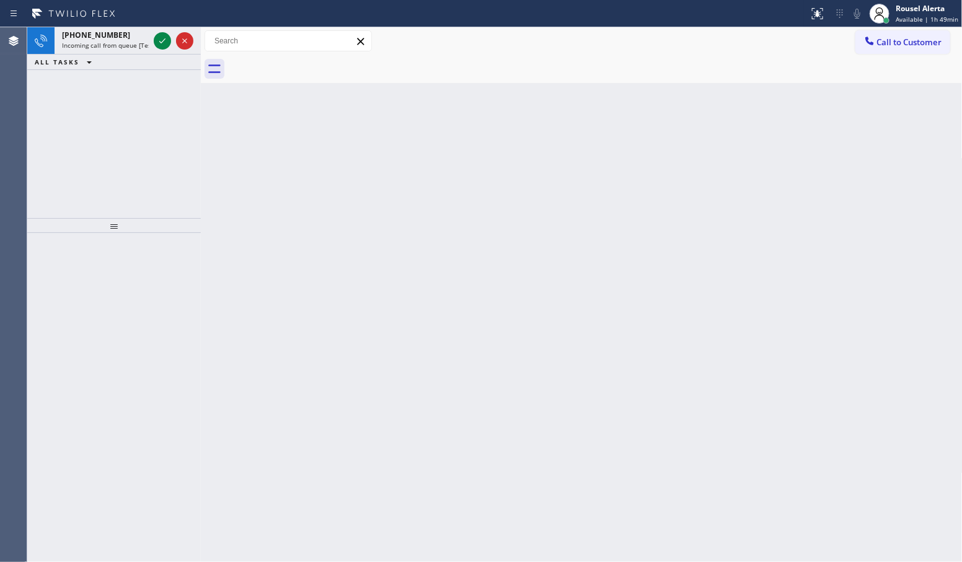
click at [118, 22] on icon at bounding box center [73, 14] width 93 height 20
click at [136, 31] on div "[PHONE_NUMBER]" at bounding box center [105, 35] width 87 height 11
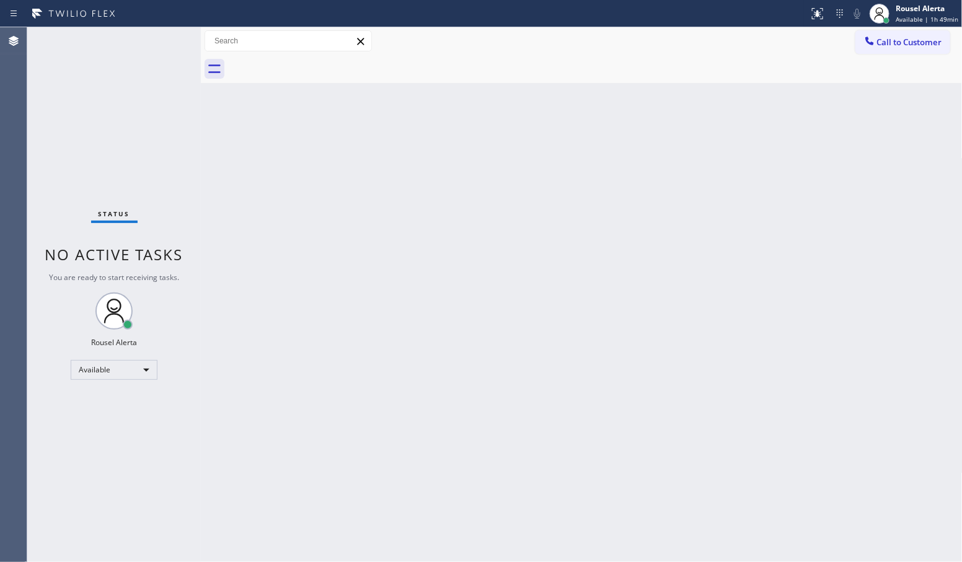
click at [155, 38] on div "Status No active tasks You are ready to start receiving tasks. Rousel Alerta Av…" at bounding box center [114, 294] width 174 height 535
click at [184, 122] on div "Status No active tasks You are ready to start receiving tasks. Rousel Alerta Av…" at bounding box center [114, 294] width 174 height 535
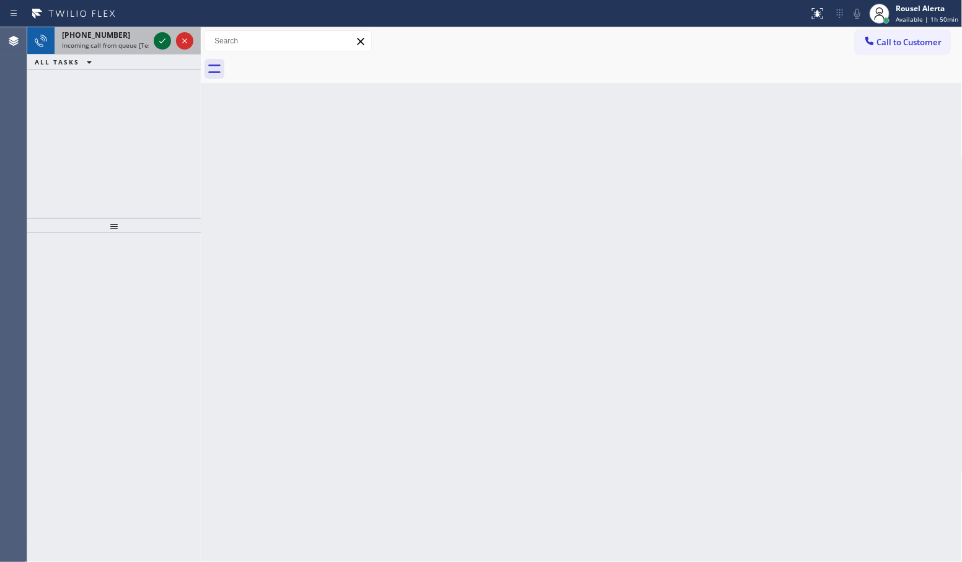
click at [166, 37] on icon at bounding box center [162, 40] width 15 height 15
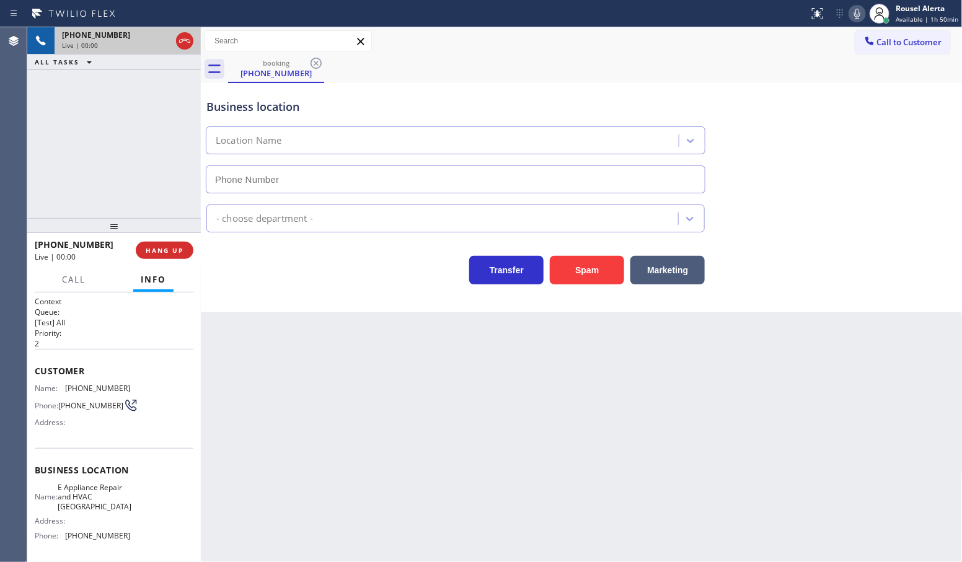
type input "[PHONE_NUMBER]"
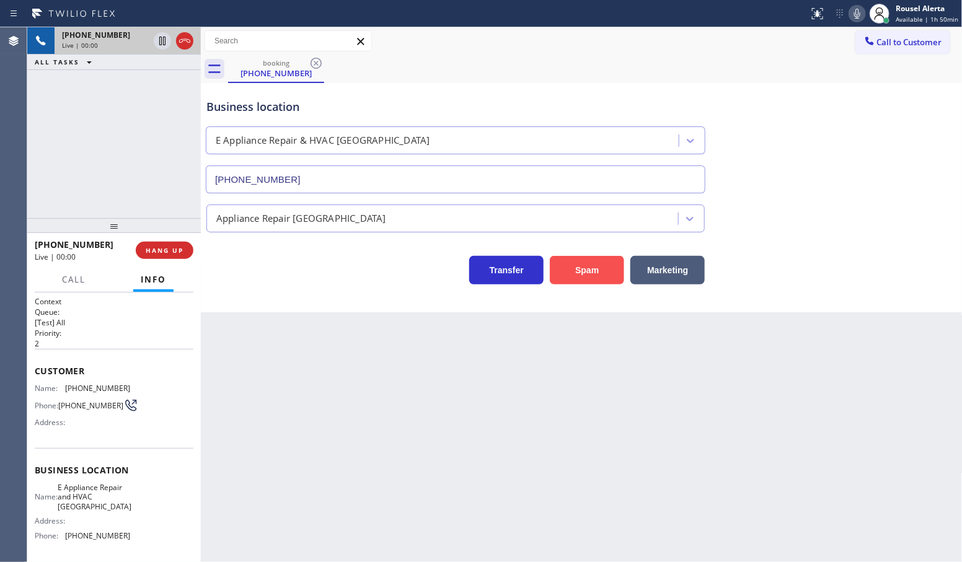
click at [596, 278] on button "Spam" at bounding box center [587, 270] width 74 height 29
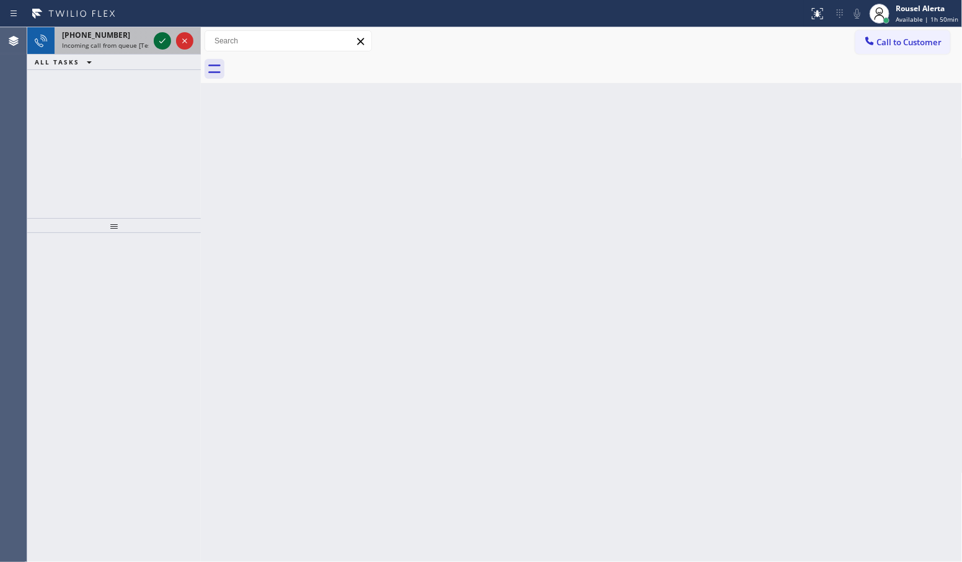
click at [155, 35] on icon at bounding box center [162, 40] width 15 height 15
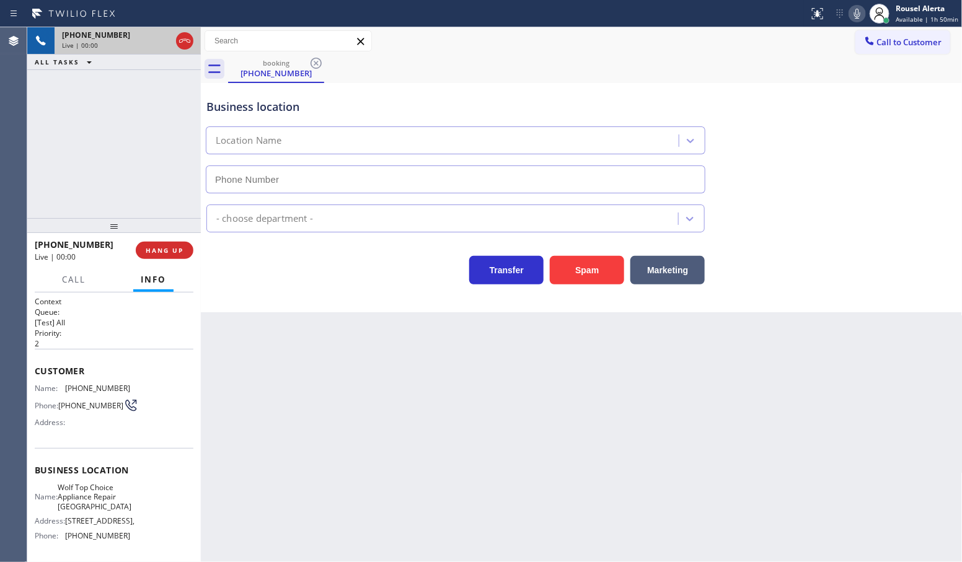
type input "[PHONE_NUMBER]"
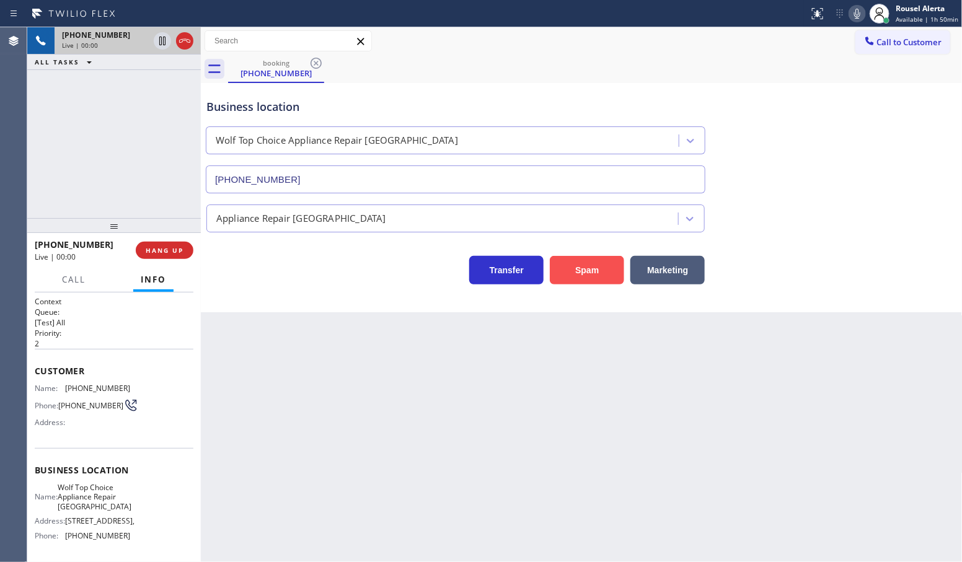
click at [593, 277] on button "Spam" at bounding box center [587, 270] width 74 height 29
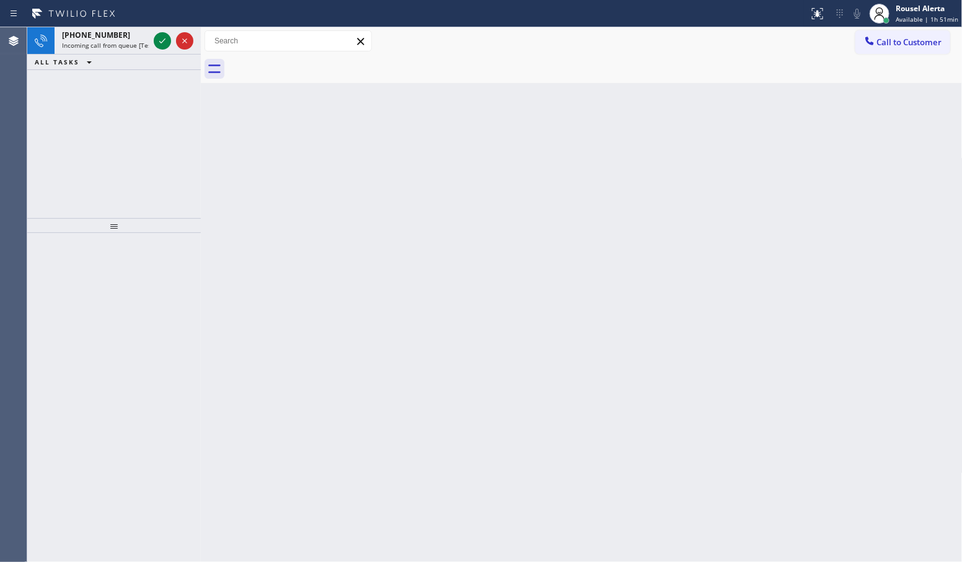
click at [139, 47] on span "Incoming call from queue [Test] All" at bounding box center [113, 45] width 103 height 9
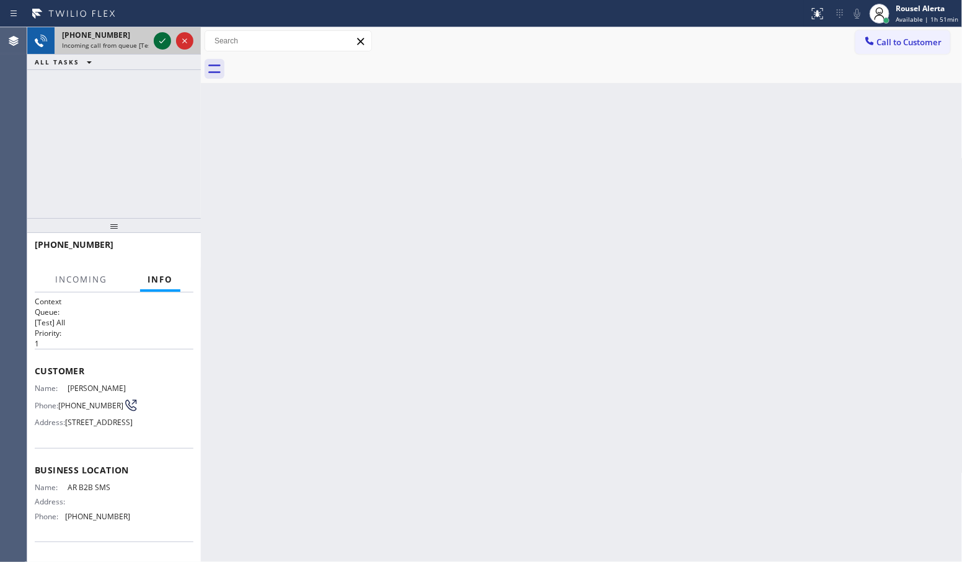
click at [157, 45] on icon at bounding box center [162, 40] width 15 height 15
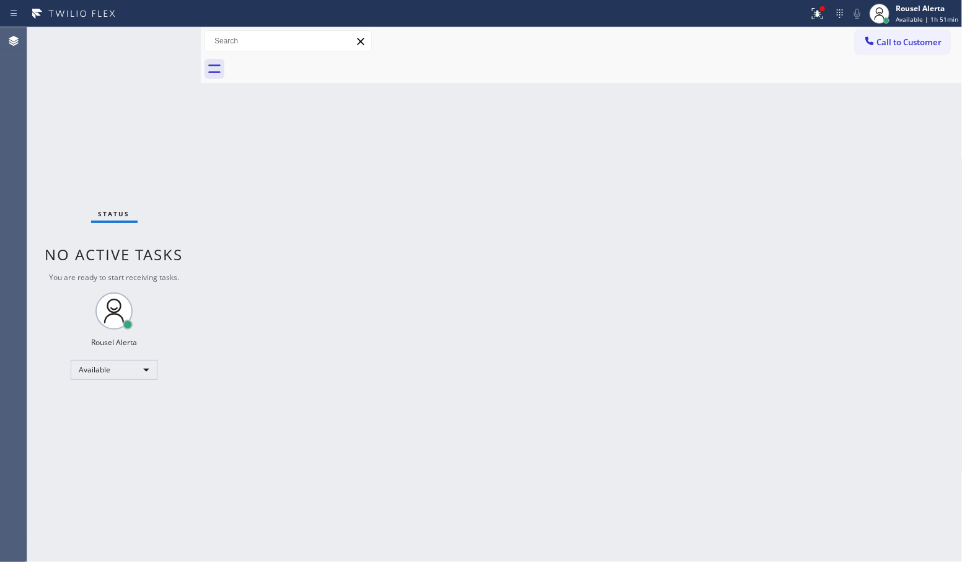
click at [166, 50] on div "Status No active tasks You are ready to start receiving tasks. Rousel Alerta Av…" at bounding box center [114, 294] width 174 height 535
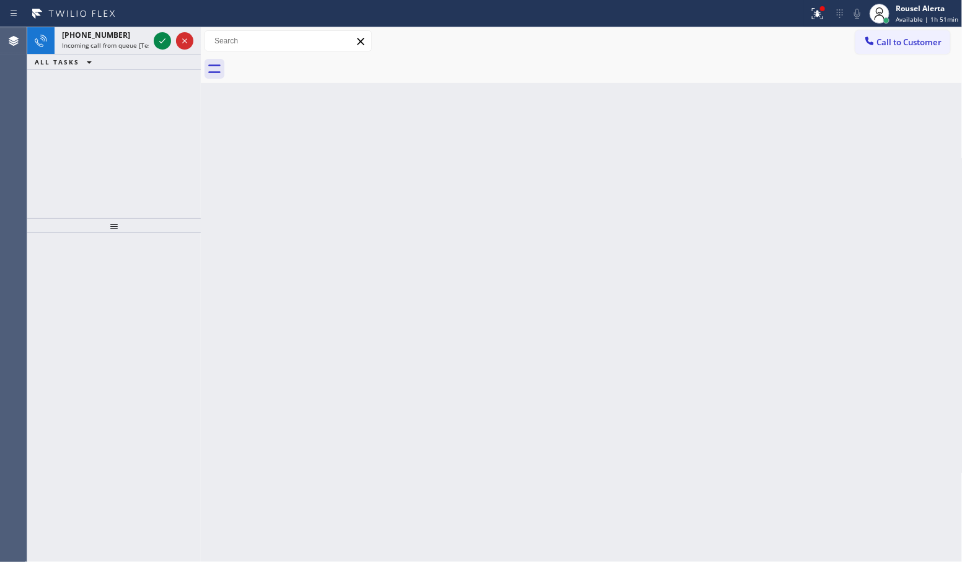
click at [137, 25] on div "Status report Issue detected This issue could affect your workflow. Please cont…" at bounding box center [481, 13] width 962 height 27
click at [143, 32] on div "[PHONE_NUMBER]" at bounding box center [105, 35] width 87 height 11
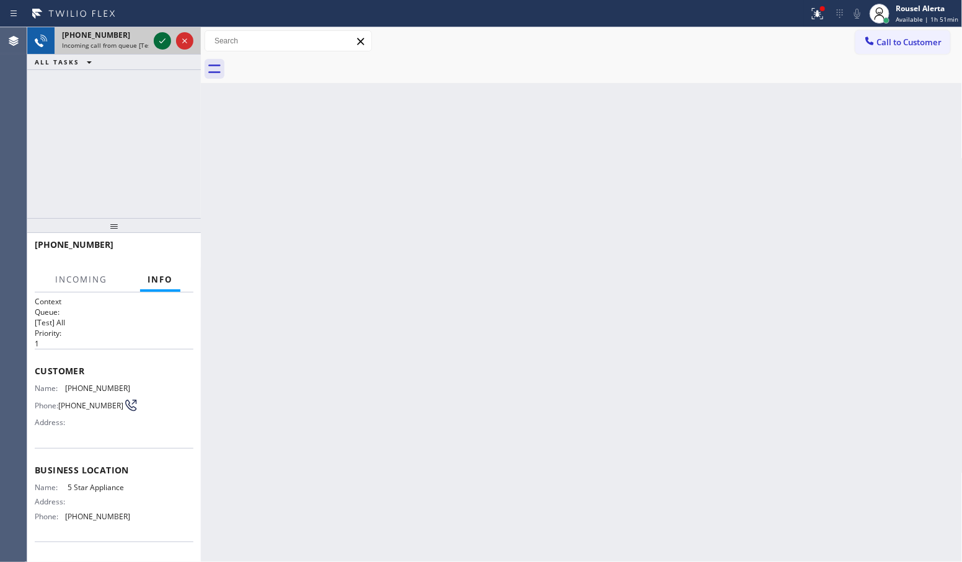
click at [156, 45] on icon at bounding box center [162, 40] width 15 height 15
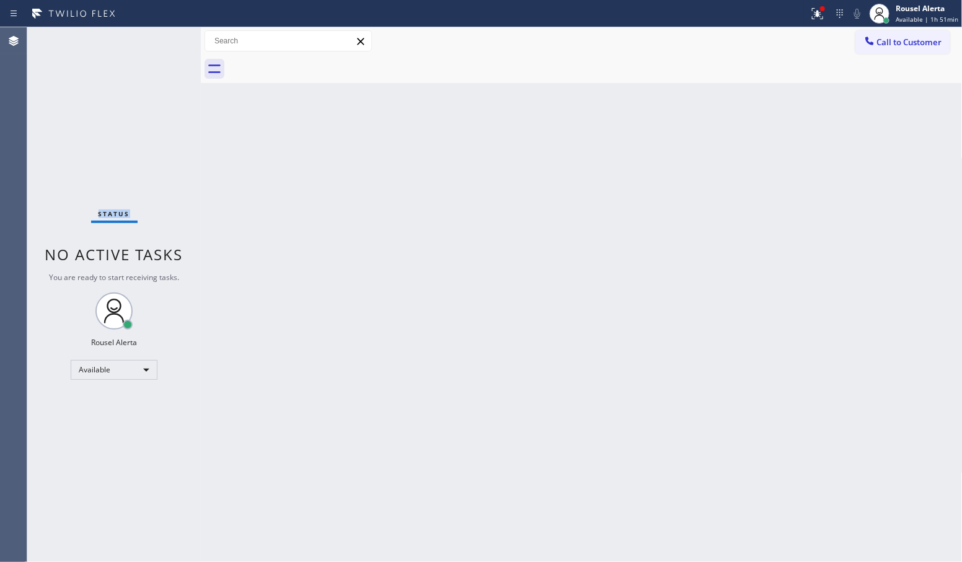
click at [156, 45] on div "Status No active tasks You are ready to start receiving tasks. Rousel Alerta Av…" at bounding box center [114, 294] width 174 height 535
click at [831, 22] on button at bounding box center [817, 13] width 27 height 27
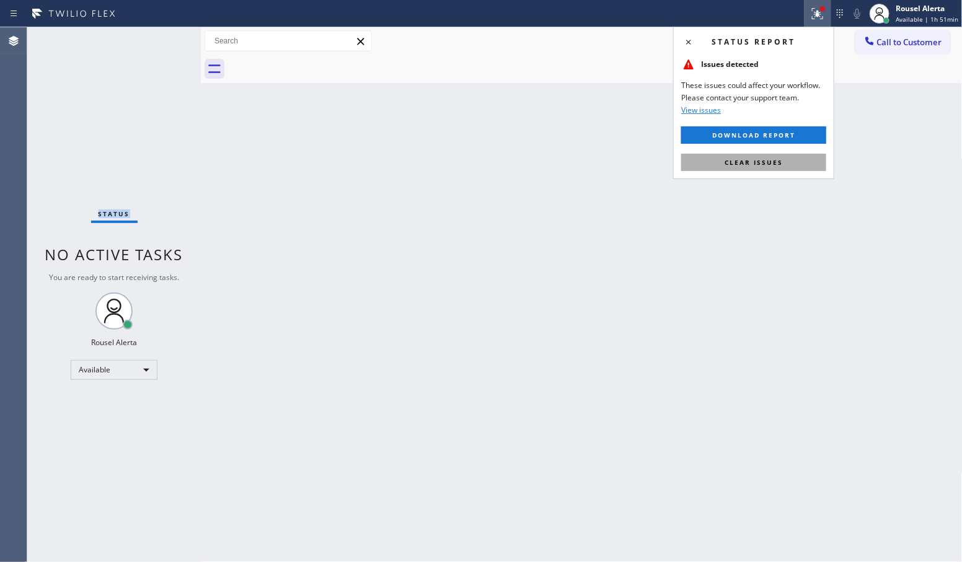
click at [766, 166] on span "Clear issues" at bounding box center [754, 162] width 58 height 9
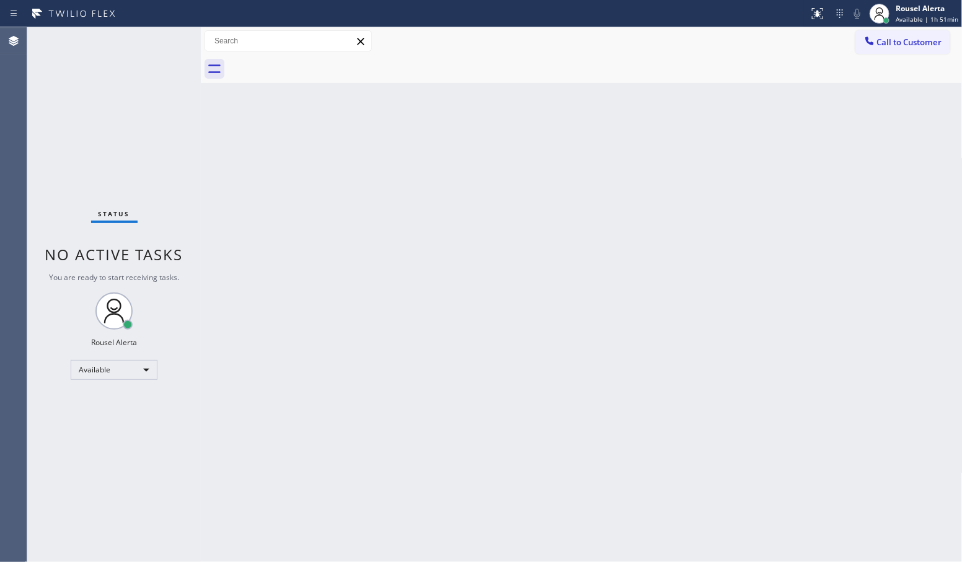
click at [717, 280] on div "Back to Dashboard Change Sender ID Customers Technicians Select a contact Outbo…" at bounding box center [582, 294] width 762 height 535
click at [144, 34] on div "Status No active tasks You are ready to start receiving tasks. Rousel Alerta Av…" at bounding box center [114, 294] width 174 height 535
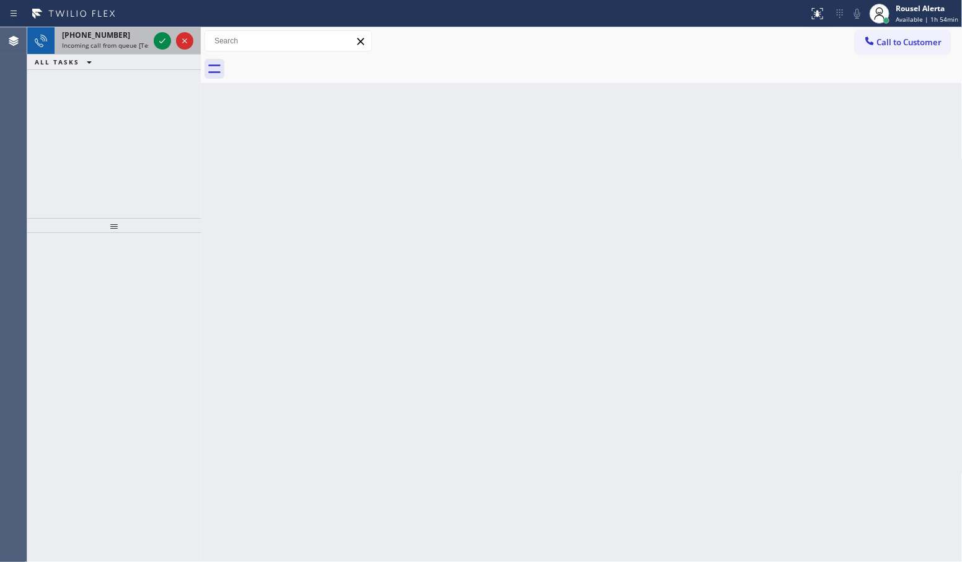
click at [138, 38] on div "[PHONE_NUMBER]" at bounding box center [105, 35] width 87 height 11
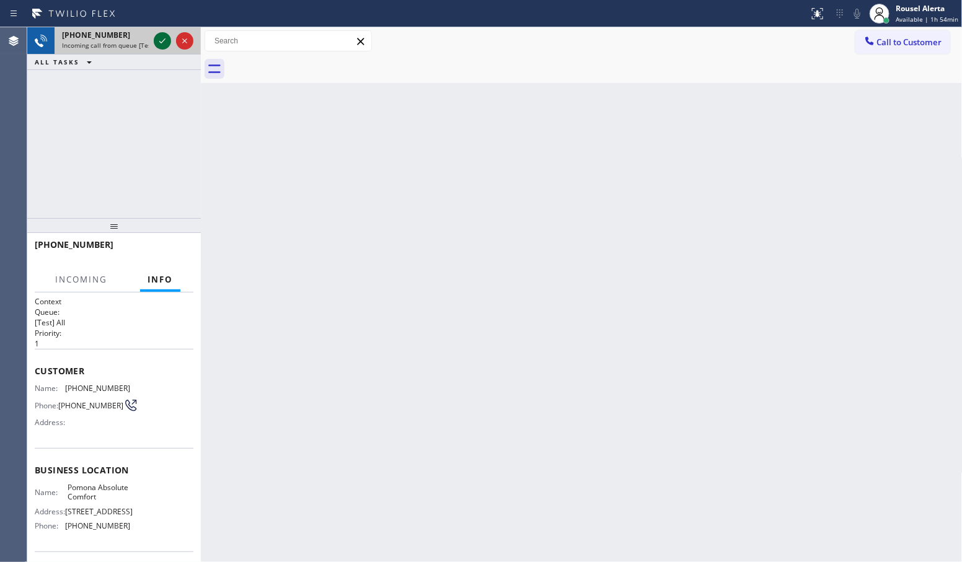
click at [154, 41] on div at bounding box center [162, 40] width 17 height 15
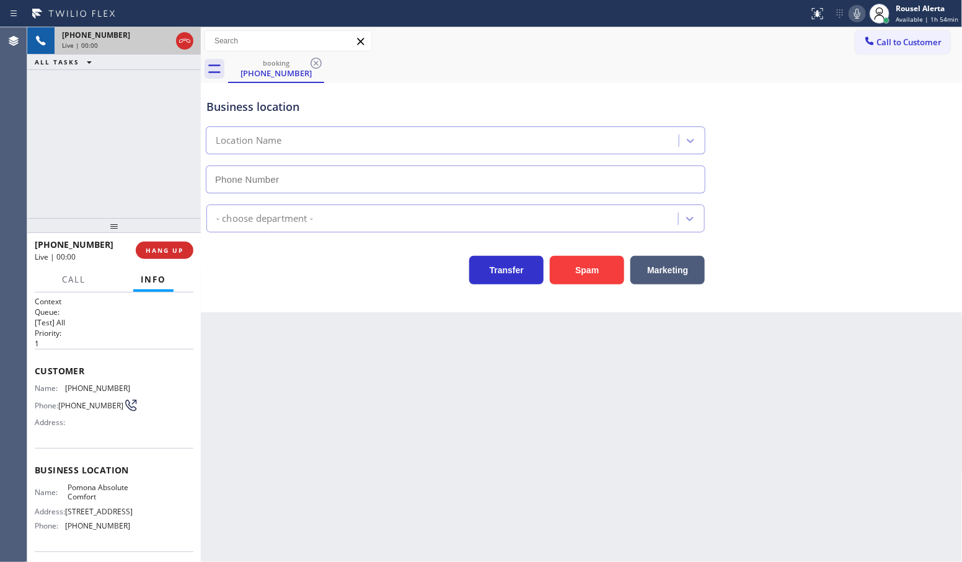
type input "[PHONE_NUMBER]"
click at [316, 469] on div "Back to Dashboard Change Sender ID Customers Technicians Select a contact Outbo…" at bounding box center [582, 294] width 762 height 535
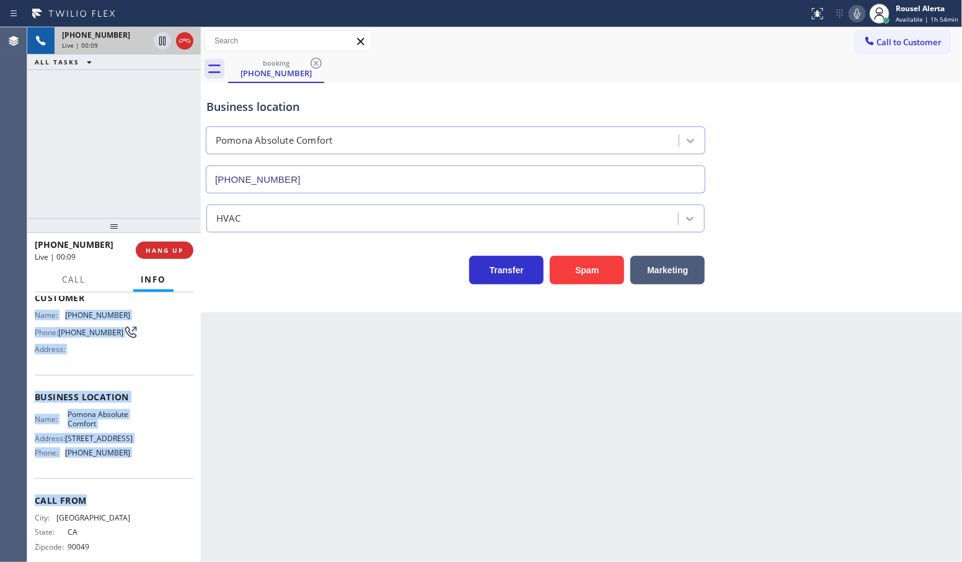
scroll to position [77, 0]
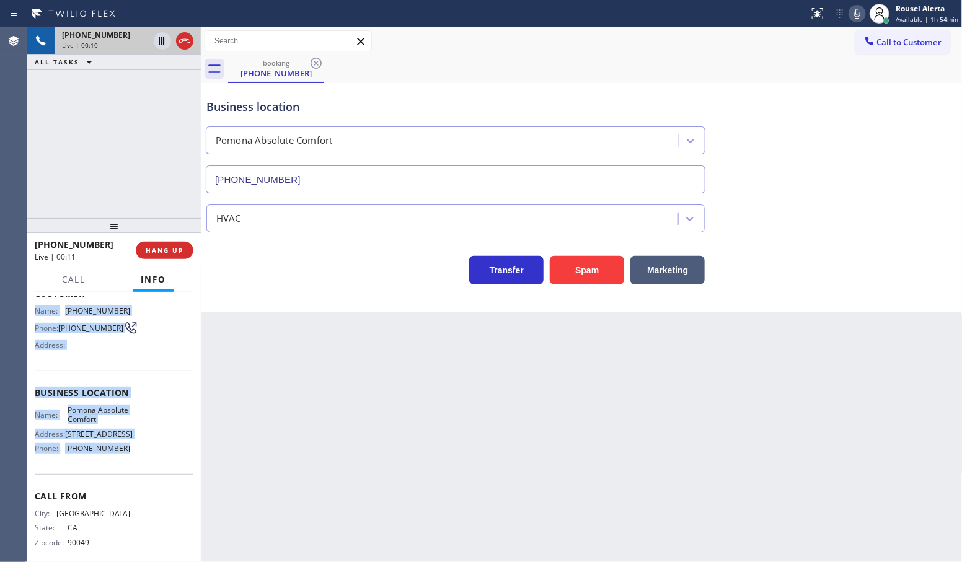
drag, startPoint x: 33, startPoint y: 384, endPoint x: 149, endPoint y: 485, distance: 153.4
click at [149, 485] on div "Context Queue: [Test] All Priority: 1 Customer Name: [PHONE_NUMBER] Phone: [PHO…" at bounding box center [114, 428] width 174 height 270
copy div "Name: [PHONE_NUMBER] Phone: [PHONE_NUMBER] Address: Business location Name: Pom…"
click at [162, 42] on icon at bounding box center [162, 40] width 15 height 15
click at [860, 17] on icon at bounding box center [857, 13] width 15 height 15
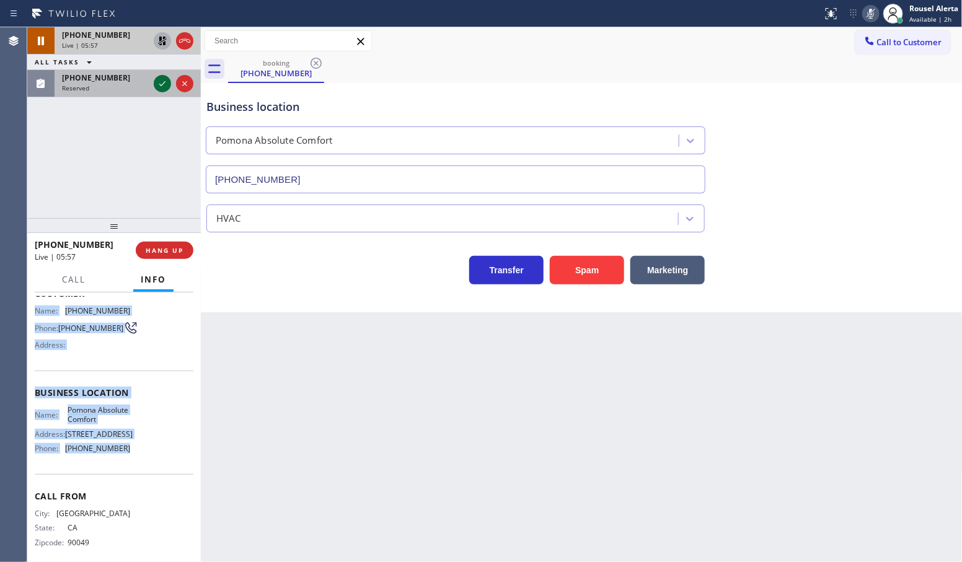
click at [156, 81] on icon at bounding box center [162, 83] width 15 height 15
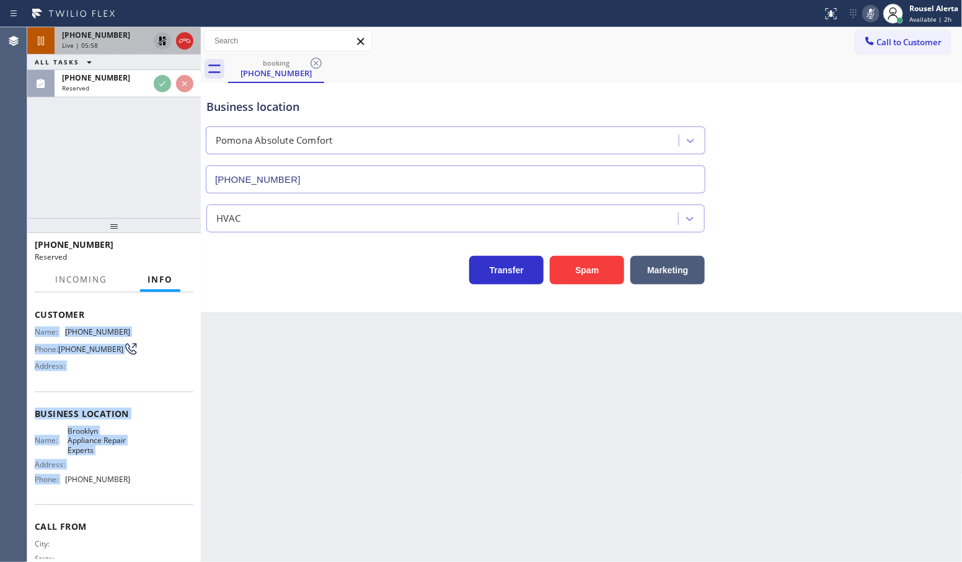
scroll to position [97, 0]
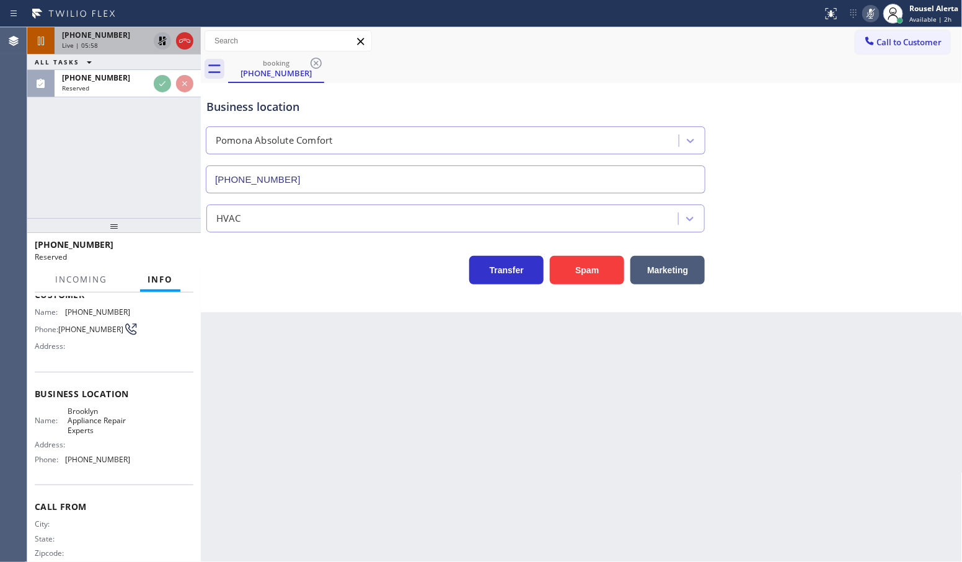
click at [128, 461] on div "Name: Brooklyn Appliance Repair Experts Address: Phone: [PHONE_NUMBER]" at bounding box center [114, 438] width 159 height 63
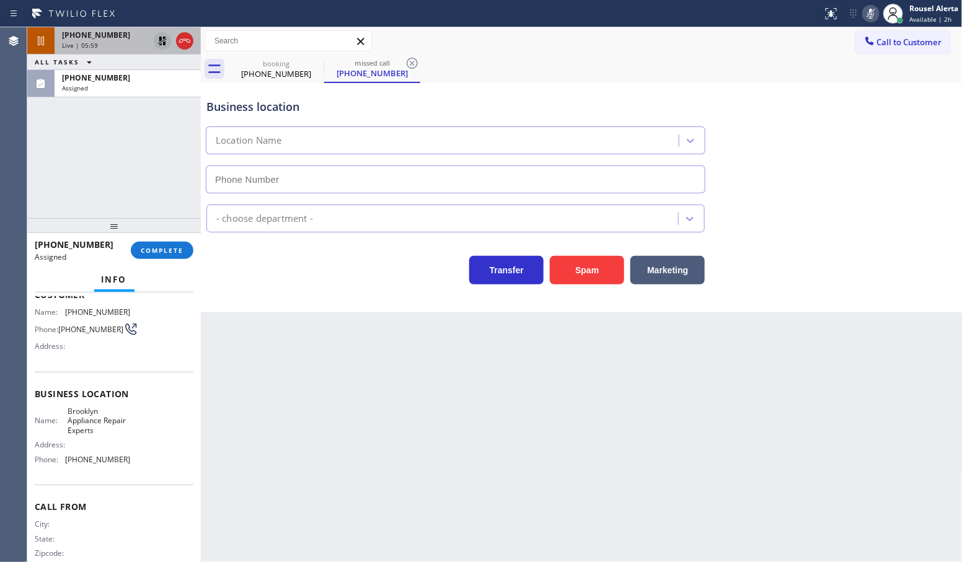
type input "[PHONE_NUMBER]"
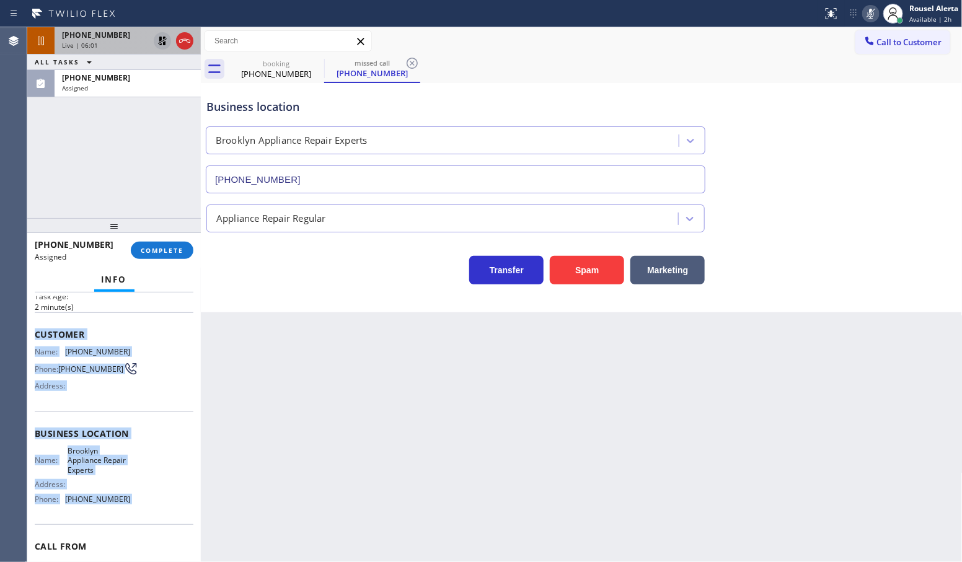
scroll to position [45, 0]
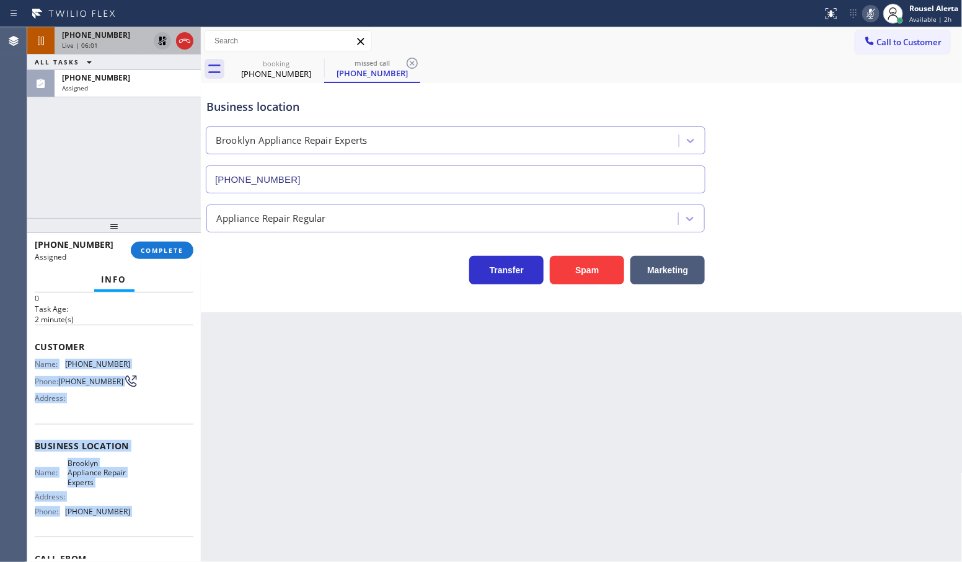
drag, startPoint x: 128, startPoint y: 462, endPoint x: 29, endPoint y: 355, distance: 146.1
click at [29, 355] on div "Context Queue: Appliance Repair Priority: 0 Task Age: [DEMOGRAPHIC_DATA] minute…" at bounding box center [114, 428] width 174 height 270
click at [150, 93] on div "[PHONE_NUMBER] Assigned" at bounding box center [125, 83] width 141 height 27
click at [161, 244] on button "COMPLETE" at bounding box center [162, 250] width 63 height 17
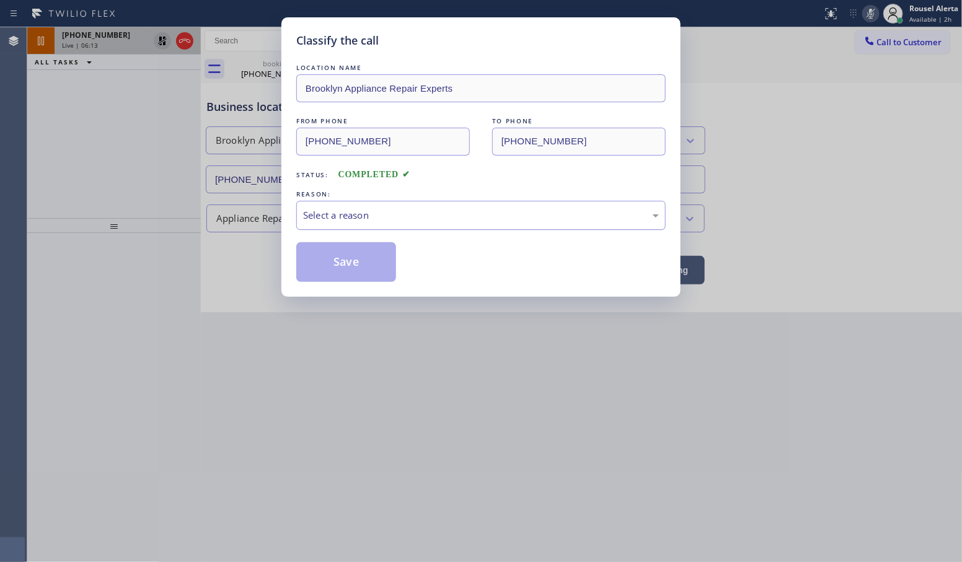
click at [316, 209] on div "Select a reason" at bounding box center [481, 215] width 356 height 14
click at [348, 259] on button "Save" at bounding box center [346, 262] width 100 height 40
click at [141, 35] on div "[PHONE_NUMBER]" at bounding box center [105, 35] width 87 height 11
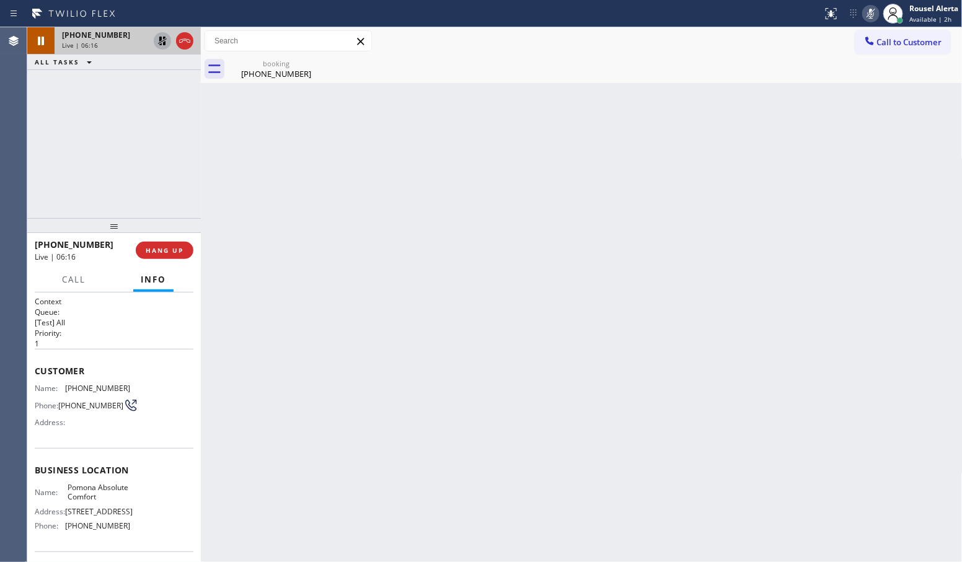
click at [156, 41] on icon at bounding box center [162, 40] width 15 height 15
click at [868, 12] on icon at bounding box center [871, 14] width 6 height 10
click at [81, 281] on span "Call" at bounding box center [74, 279] width 24 height 11
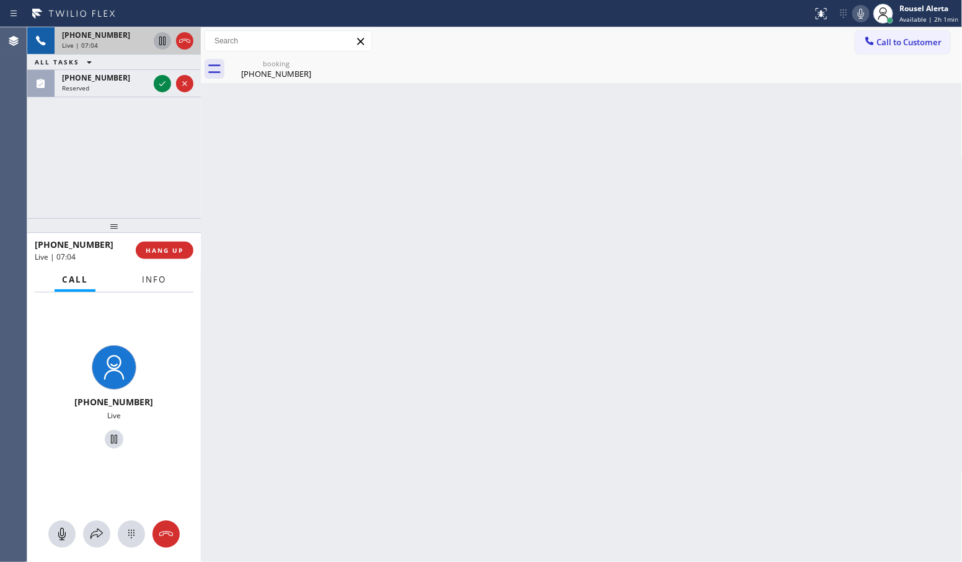
click at [146, 280] on span "Info" at bounding box center [154, 279] width 24 height 11
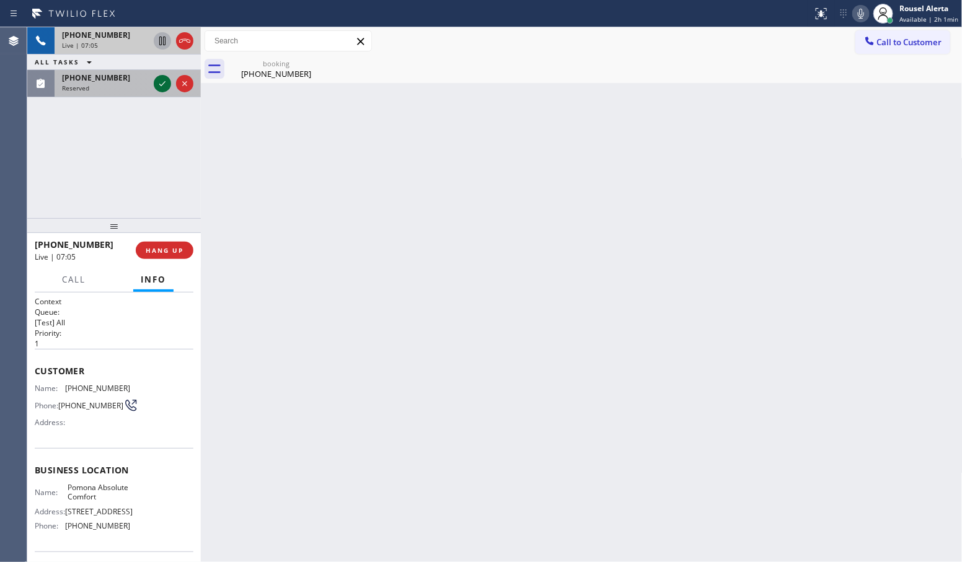
click at [156, 86] on icon at bounding box center [162, 83] width 15 height 15
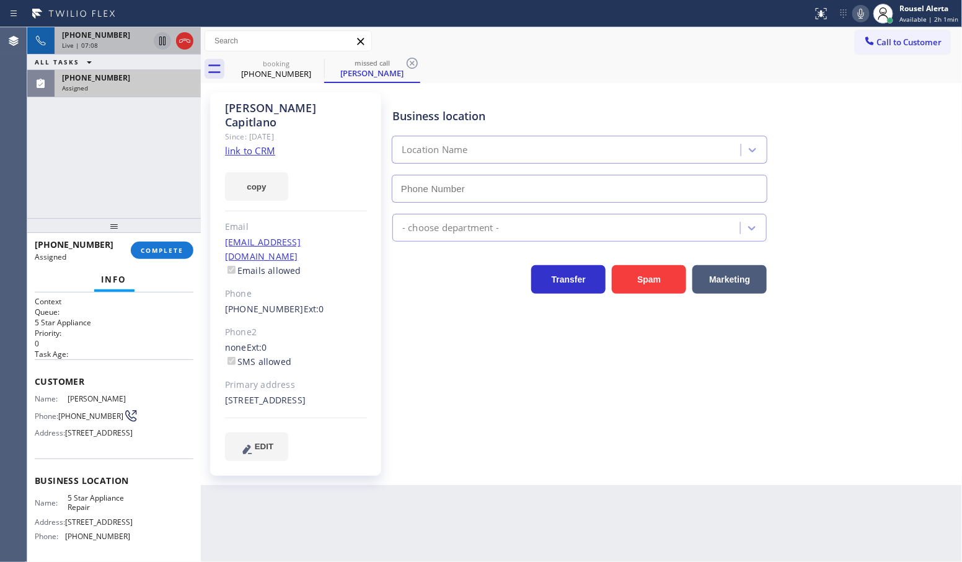
type input "[PHONE_NUMBER]"
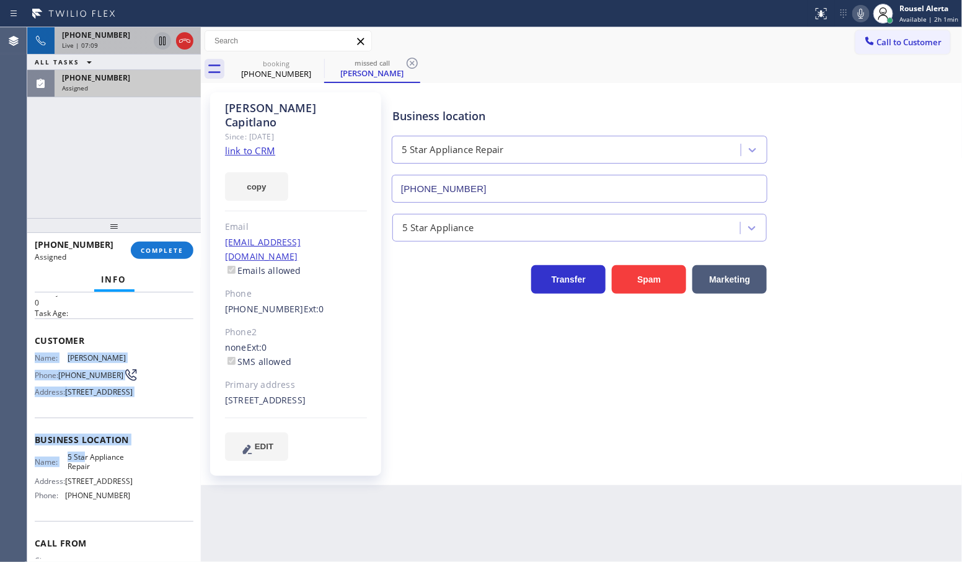
scroll to position [137, 0]
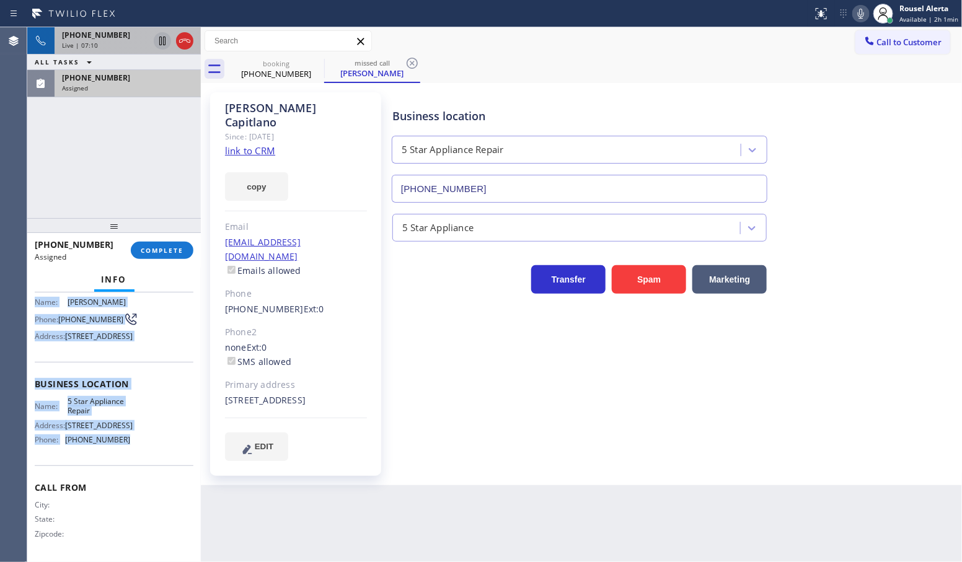
drag, startPoint x: 32, startPoint y: 398, endPoint x: 141, endPoint y: 453, distance: 121.4
click at [141, 453] on div "Context Queue: 5 Star Appliance Priority: 0 Task Age: Customer Name: [PERSON_NA…" at bounding box center [114, 428] width 174 height 270
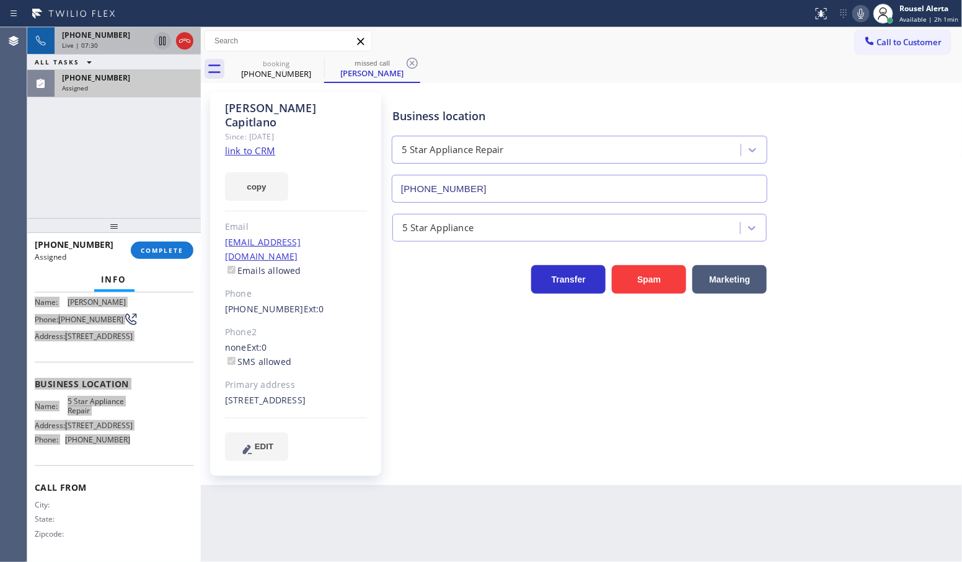
scroll to position [147, 0]
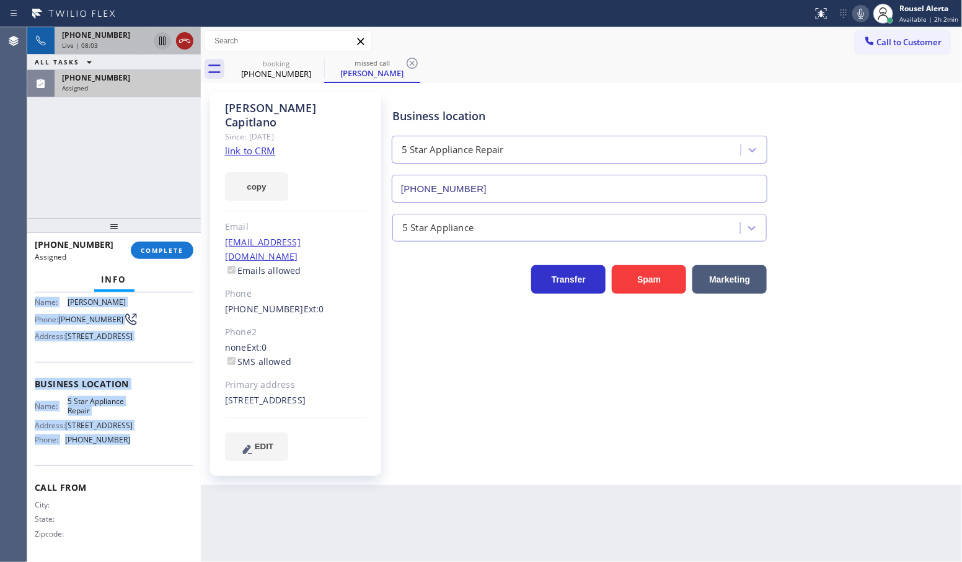
click at [181, 45] on icon at bounding box center [184, 40] width 15 height 15
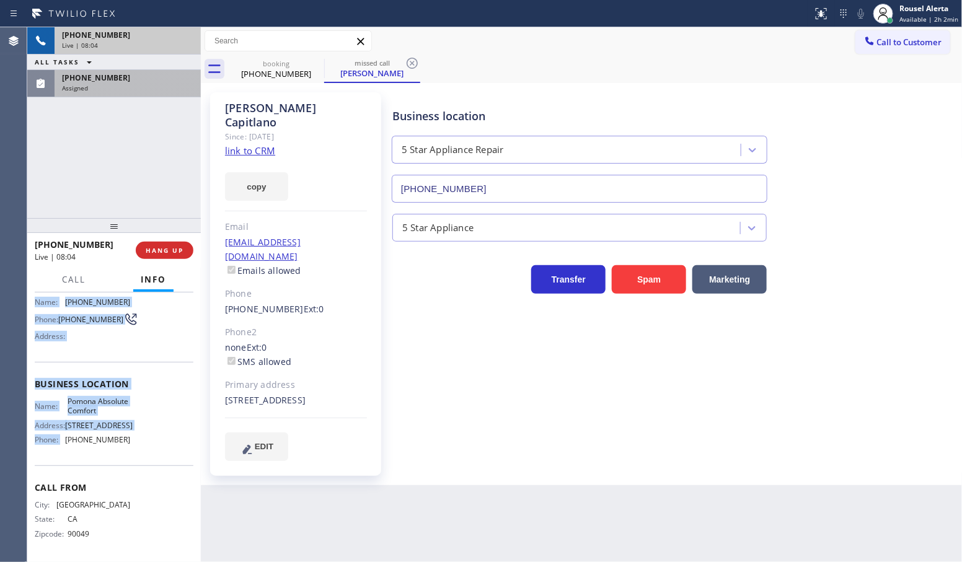
click at [153, 79] on div "[PHONE_NUMBER]" at bounding box center [127, 78] width 131 height 11
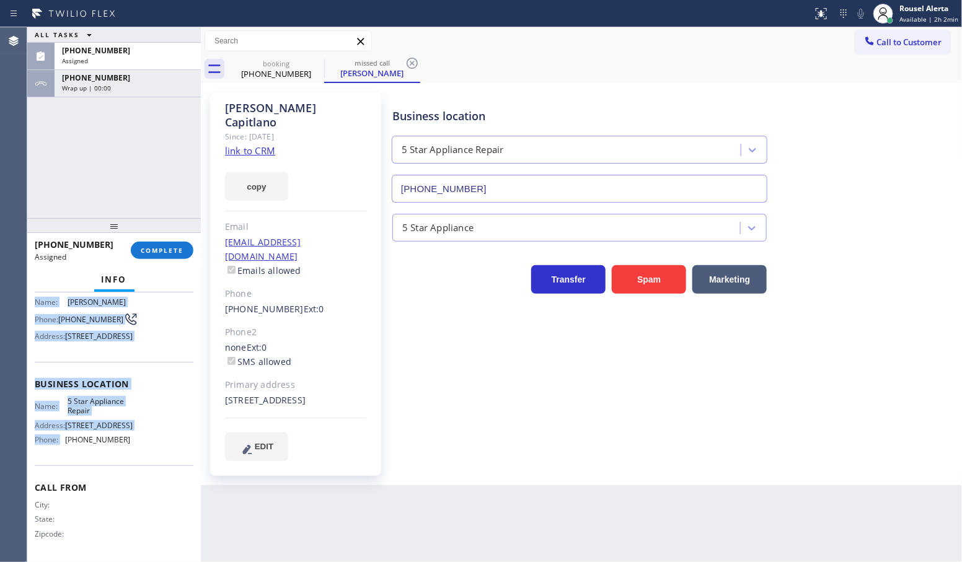
scroll to position [147, 0]
click at [157, 251] on span "COMPLETE" at bounding box center [162, 250] width 43 height 9
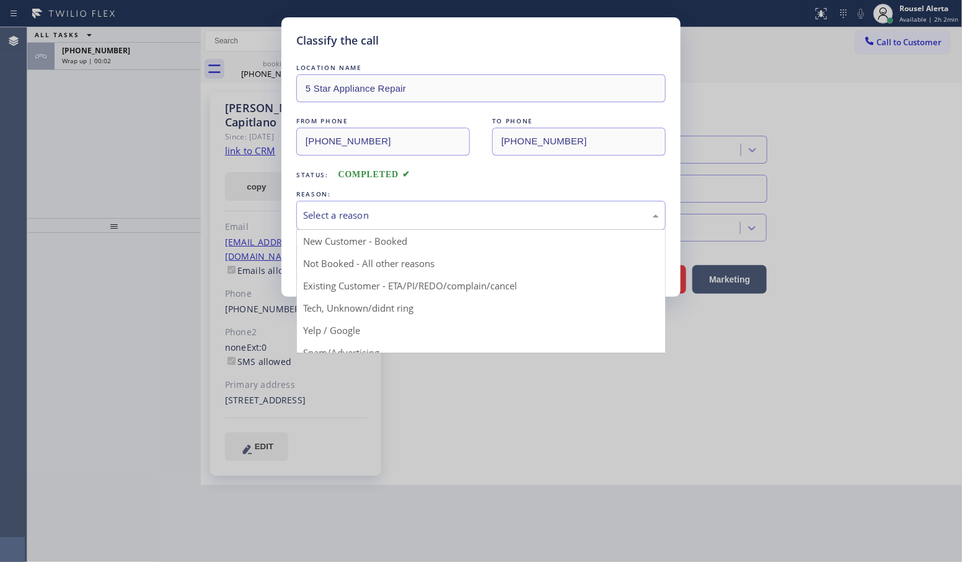
click at [401, 223] on div "Select a reason" at bounding box center [481, 215] width 356 height 14
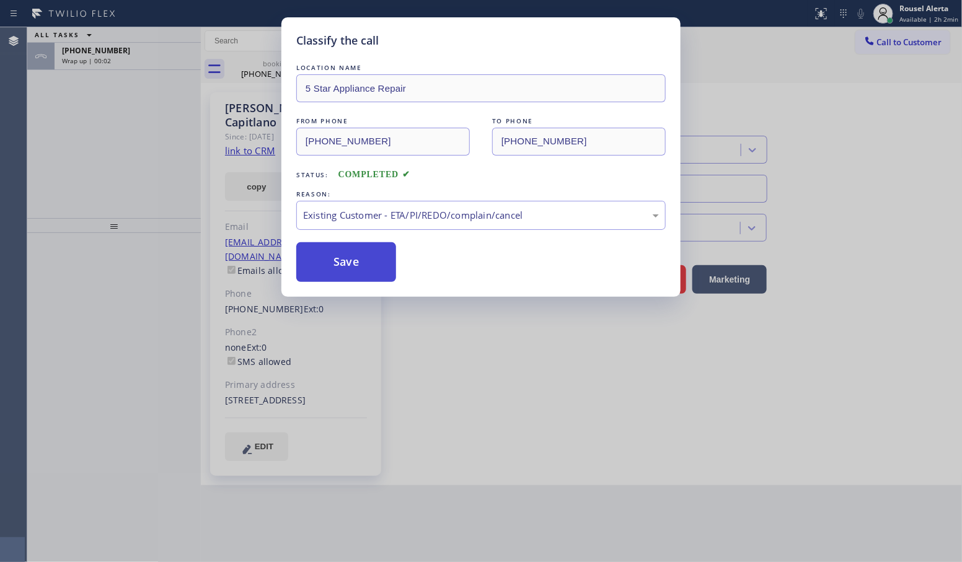
drag, startPoint x: 372, startPoint y: 274, endPoint x: 361, endPoint y: 270, distance: 11.4
click at [370, 274] on button "Save" at bounding box center [346, 262] width 100 height 40
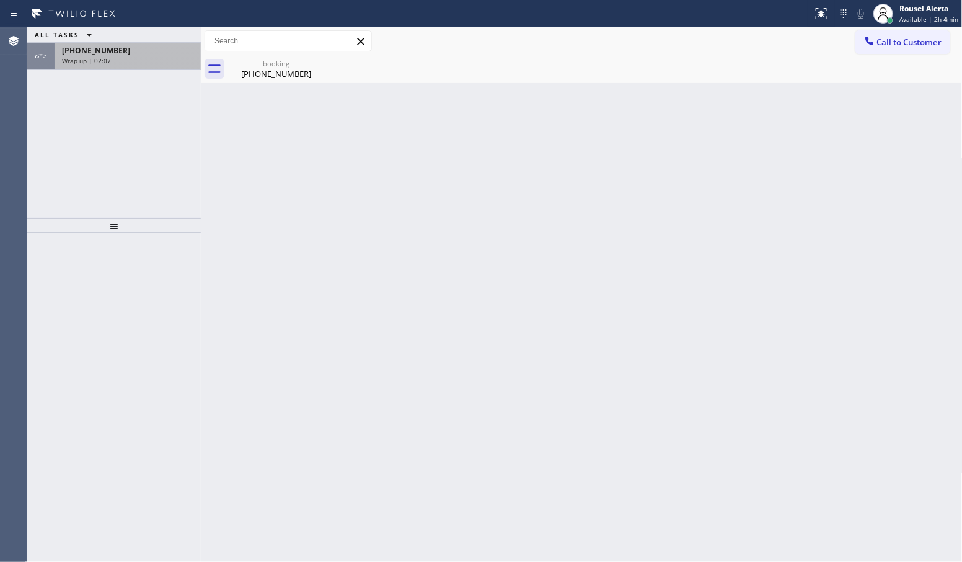
click at [149, 67] on div "[PHONE_NUMBER] Wrap up | 02:07" at bounding box center [125, 56] width 141 height 27
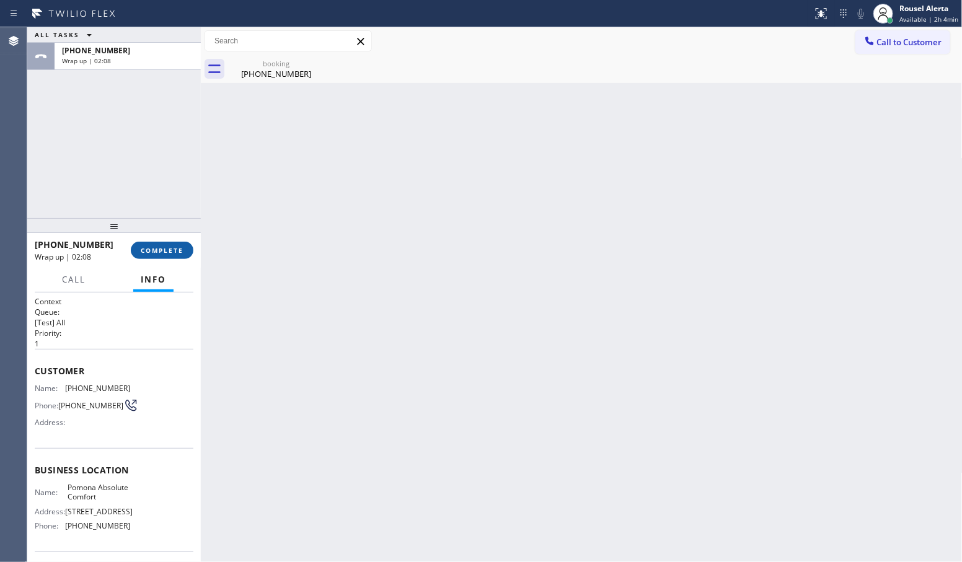
click at [152, 249] on span "COMPLETE" at bounding box center [162, 250] width 43 height 9
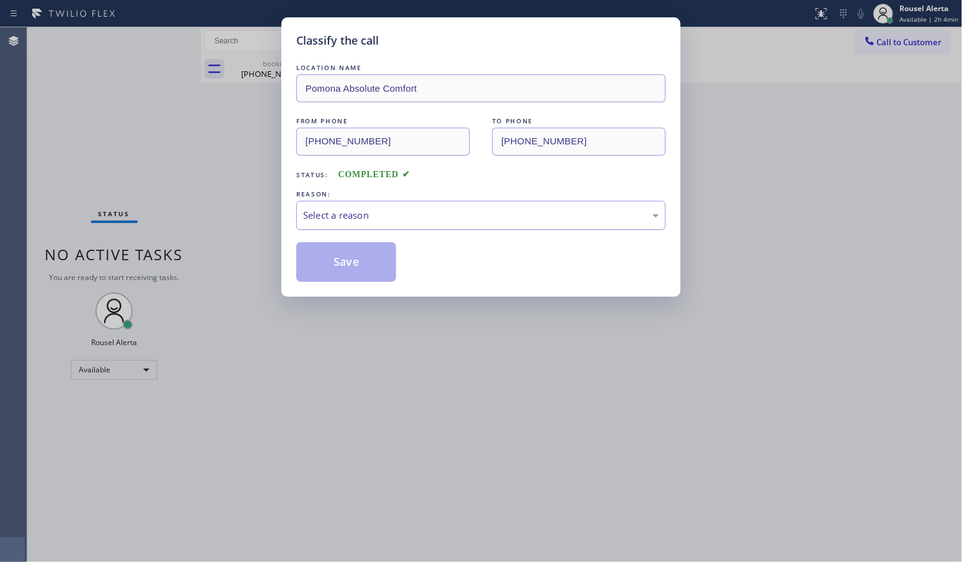
click at [392, 215] on div "Select a reason" at bounding box center [481, 215] width 356 height 14
click at [363, 270] on button "Save" at bounding box center [346, 262] width 100 height 40
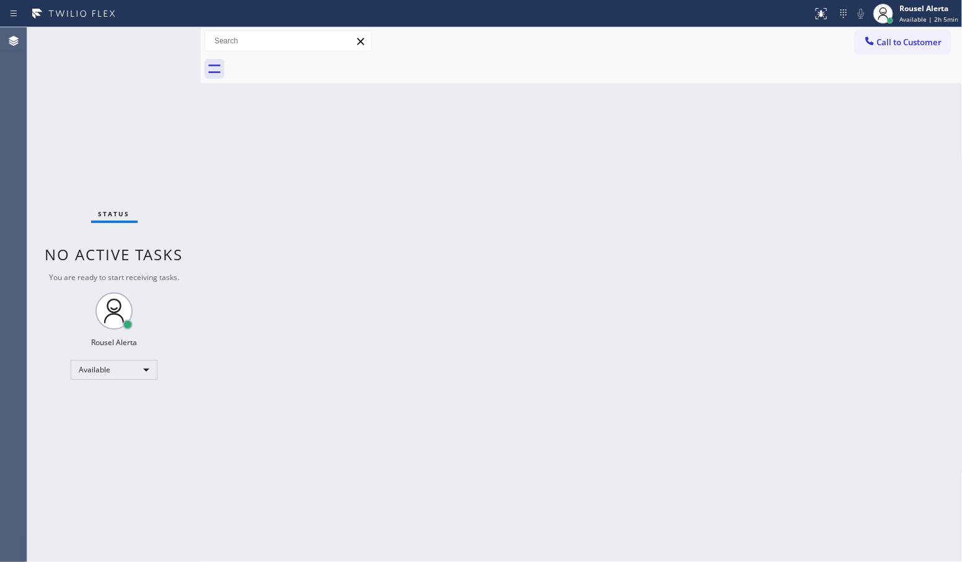
click at [259, 283] on div "Back to Dashboard Change Sender ID Customers Technicians Select a contact Outbo…" at bounding box center [582, 294] width 762 height 535
drag, startPoint x: 160, startPoint y: 82, endPoint x: 159, endPoint y: 51, distance: 31.6
click at [160, 70] on div "Status No active tasks You are ready to start receiving tasks. Rousel Alerta Av…" at bounding box center [114, 294] width 174 height 535
click at [201, 203] on div at bounding box center [201, 294] width 0 height 535
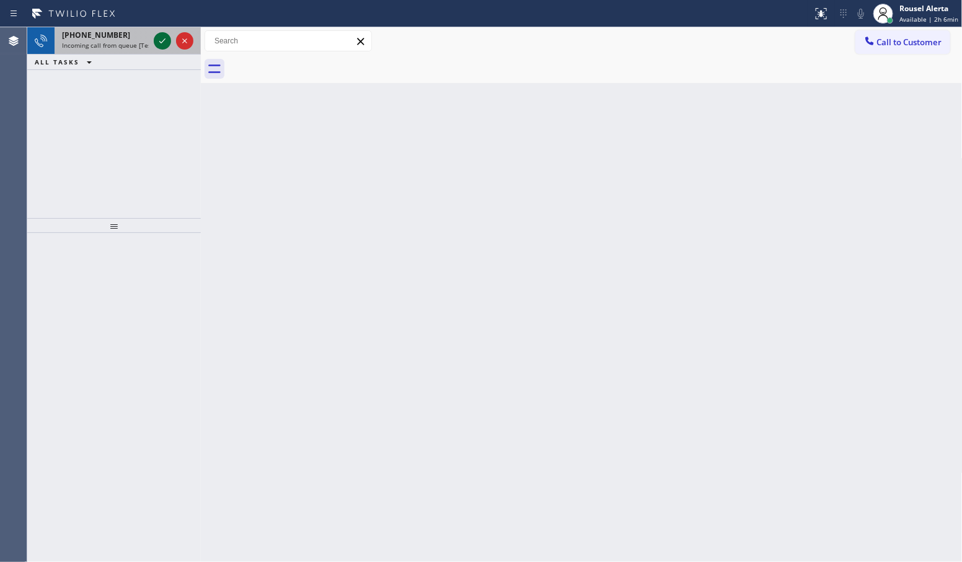
click at [164, 42] on icon at bounding box center [162, 40] width 15 height 15
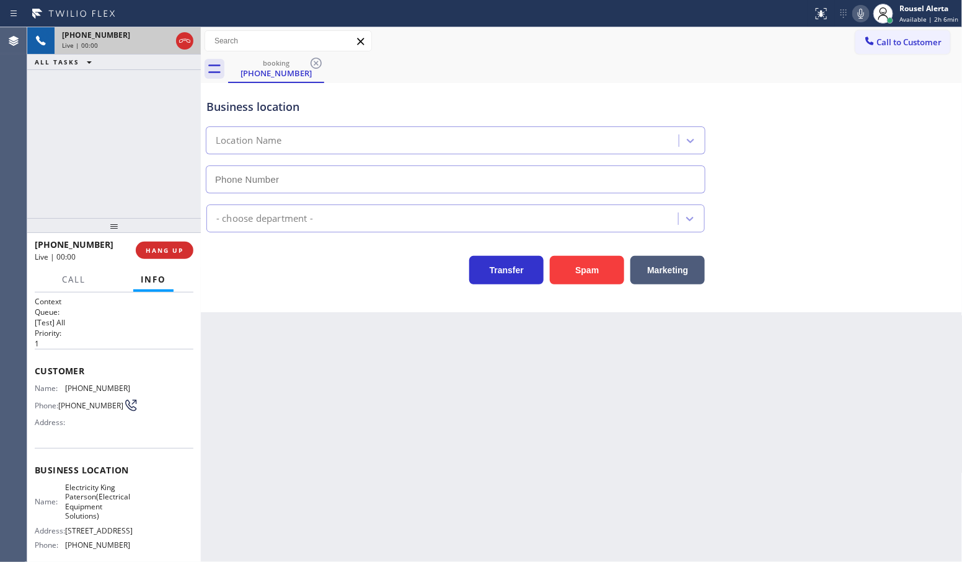
type input "[PHONE_NUMBER]"
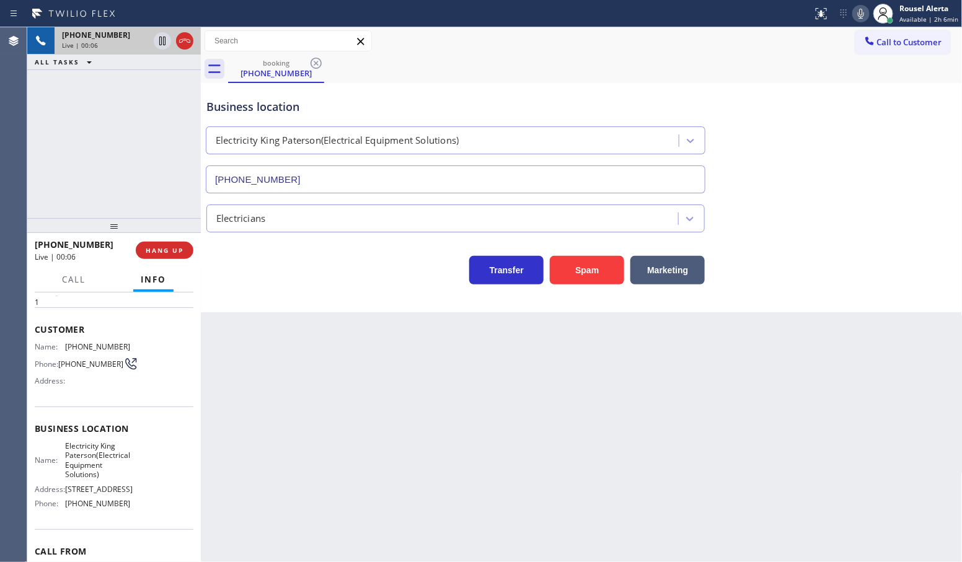
scroll to position [77, 0]
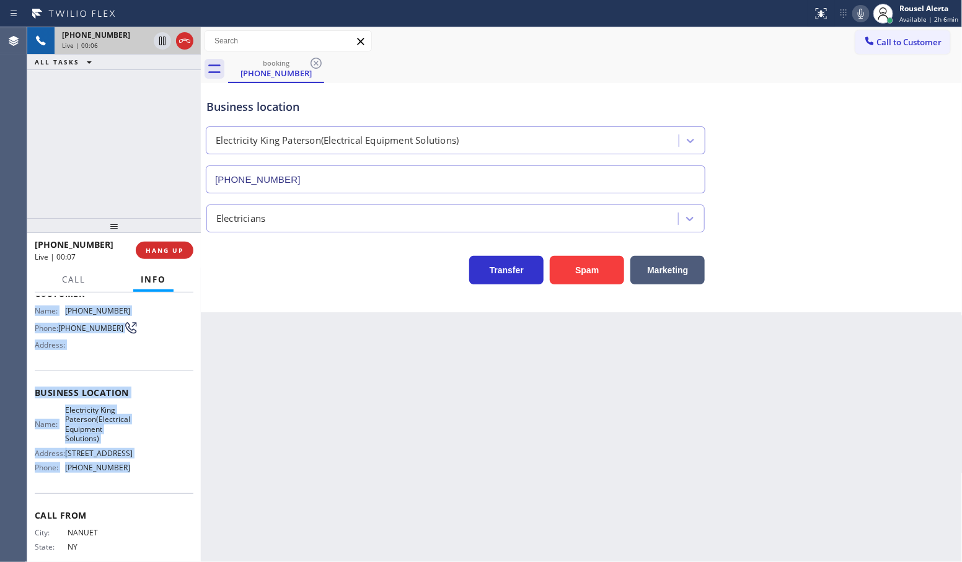
drag, startPoint x: 35, startPoint y: 387, endPoint x: 136, endPoint y: 485, distance: 140.3
click at [136, 485] on div "Context Queue: [Test] All Priority: 1 Customer Name: [PHONE_NUMBER] Phone: [PHO…" at bounding box center [114, 403] width 159 height 368
drag, startPoint x: 155, startPoint y: 43, endPoint x: 161, endPoint y: 41, distance: 6.7
click at [155, 43] on icon at bounding box center [162, 40] width 15 height 15
click at [859, 13] on icon at bounding box center [861, 13] width 15 height 15
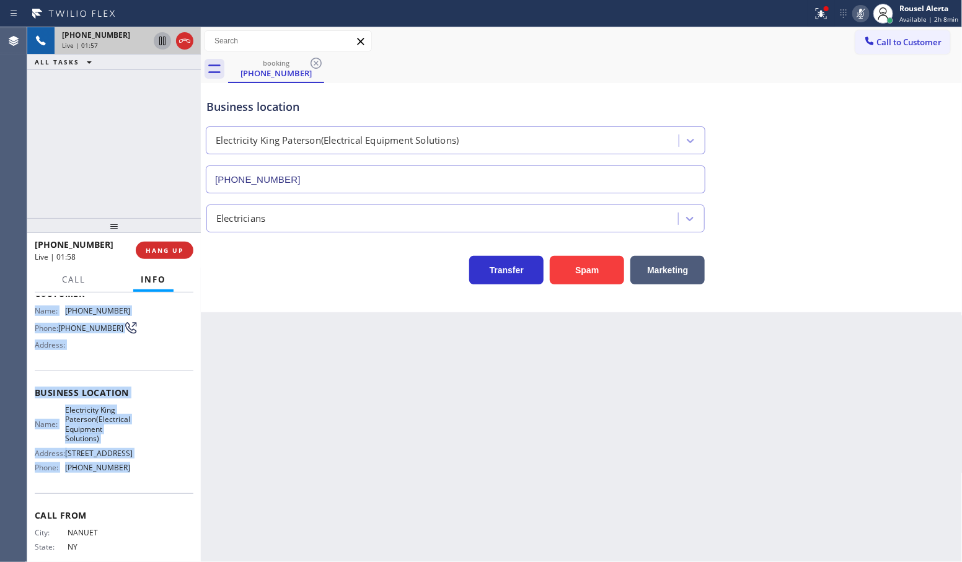
click at [160, 47] on icon at bounding box center [162, 40] width 15 height 15
click at [159, 47] on icon at bounding box center [162, 40] width 15 height 15
drag, startPoint x: 859, startPoint y: 11, endPoint x: 868, endPoint y: 22, distance: 14.5
click at [859, 11] on icon at bounding box center [861, 13] width 15 height 15
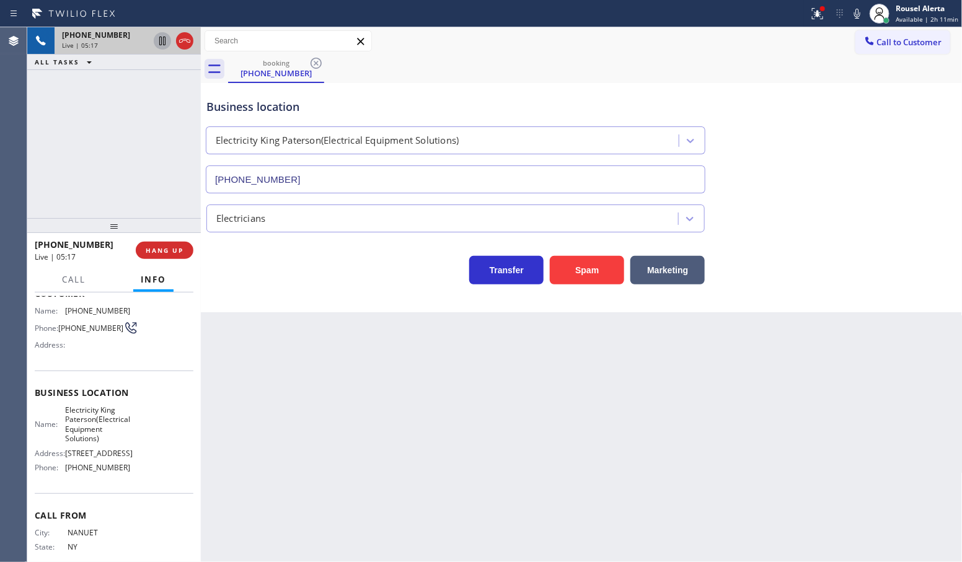
drag, startPoint x: 532, startPoint y: 63, endPoint x: 825, endPoint y: 40, distance: 294.1
click at [542, 63] on div "booking [PHONE_NUMBER]" at bounding box center [595, 69] width 735 height 28
click at [864, 4] on div "Status report Issues detected These issues could affect your workflow. Please c…" at bounding box center [883, 13] width 158 height 27
click at [859, 19] on icon at bounding box center [857, 13] width 15 height 15
click at [670, 59] on div "booking [PHONE_NUMBER]" at bounding box center [595, 69] width 735 height 28
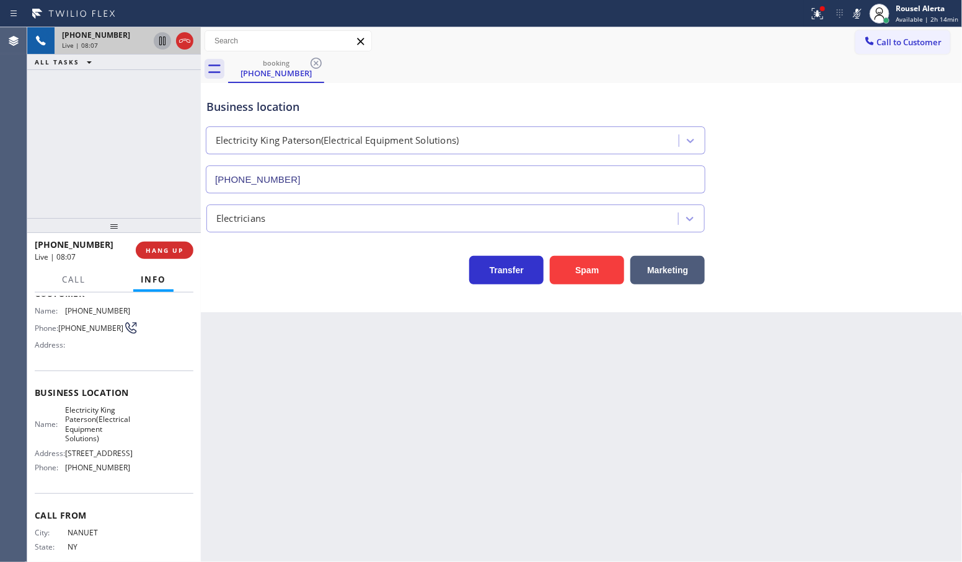
drag, startPoint x: 864, startPoint y: 9, endPoint x: 850, endPoint y: 12, distance: 14.0
click at [862, 9] on rect at bounding box center [857, 12] width 9 height 9
click at [811, 14] on div at bounding box center [817, 13] width 27 height 15
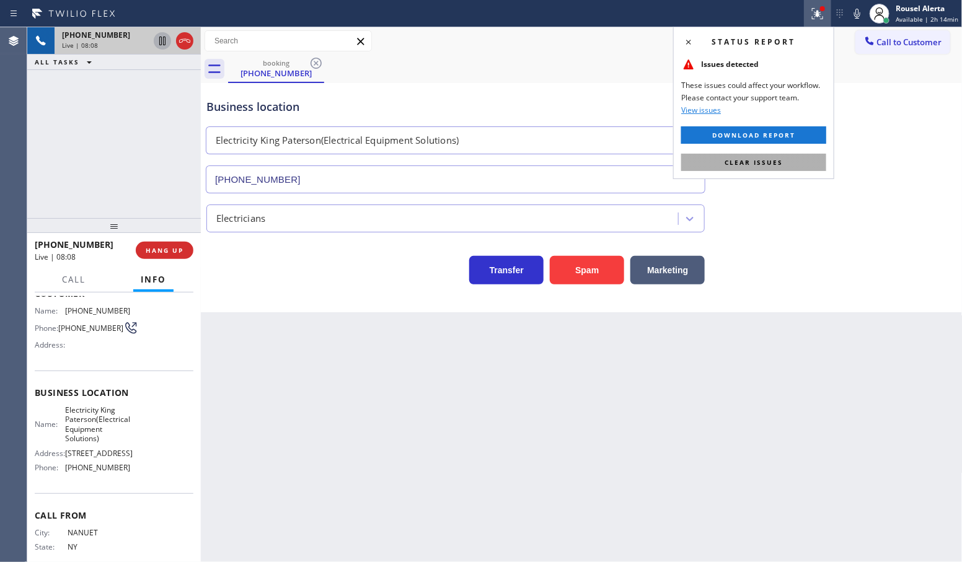
click at [795, 166] on button "Clear issues" at bounding box center [753, 162] width 145 height 17
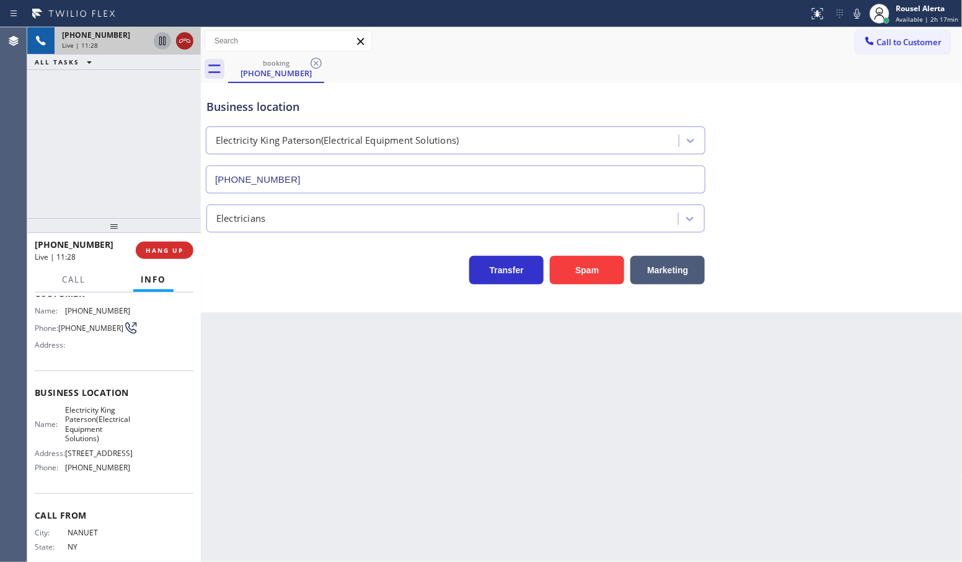
click at [180, 47] on icon at bounding box center [184, 40] width 15 height 15
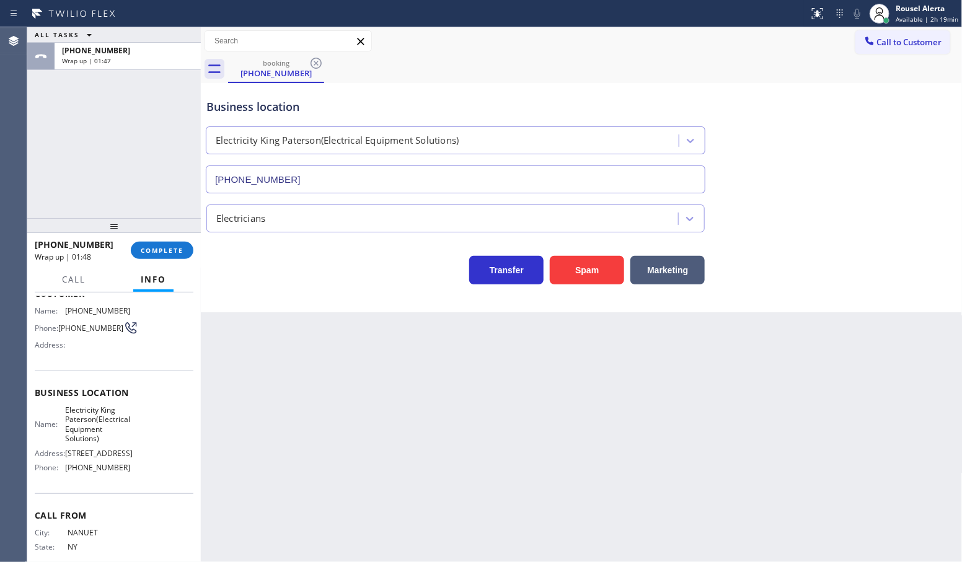
click at [149, 241] on div "[PHONE_NUMBER] Wrap up | 01:48 COMPLETE" at bounding box center [114, 250] width 159 height 32
click at [150, 254] on span "COMPLETE" at bounding box center [162, 250] width 43 height 9
drag, startPoint x: 308, startPoint y: 377, endPoint x: 273, endPoint y: 355, distance: 41.3
click at [307, 376] on div "Back to Dashboard Change Sender ID Customers Technicians Select a contact Outbo…" at bounding box center [582, 294] width 762 height 535
click at [179, 254] on span "COMPLETE" at bounding box center [162, 250] width 43 height 9
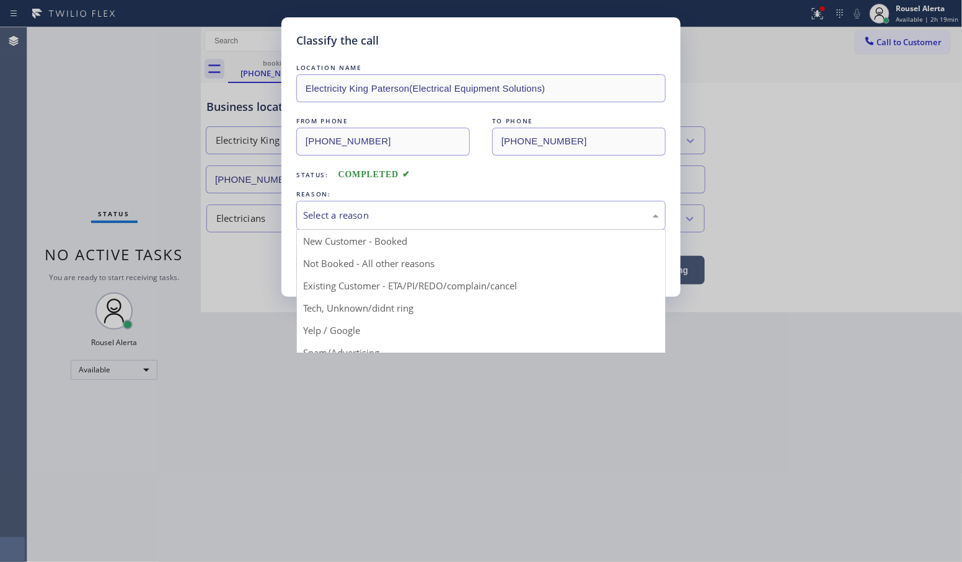
click at [340, 206] on div "Select a reason" at bounding box center [481, 215] width 370 height 29
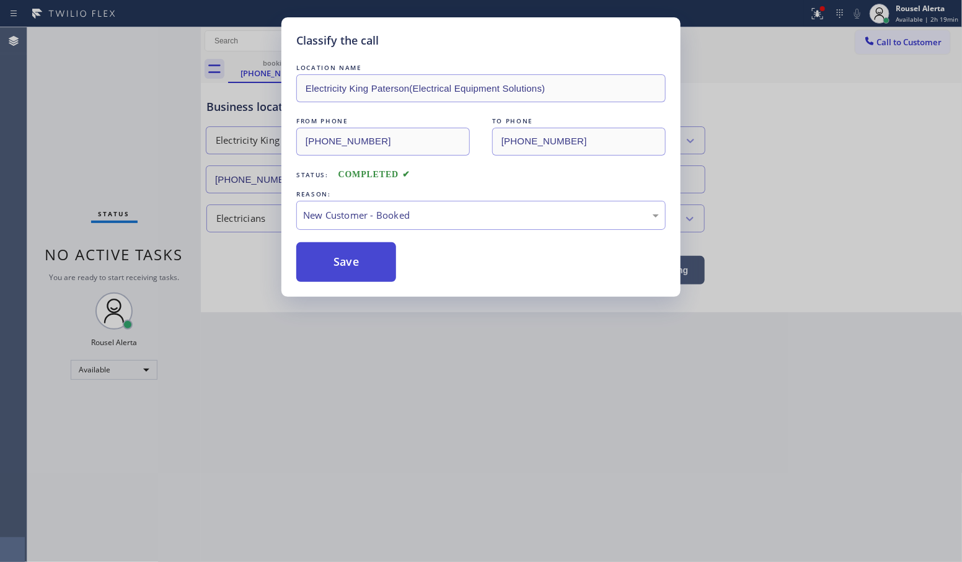
click at [326, 273] on button "Save" at bounding box center [346, 262] width 100 height 40
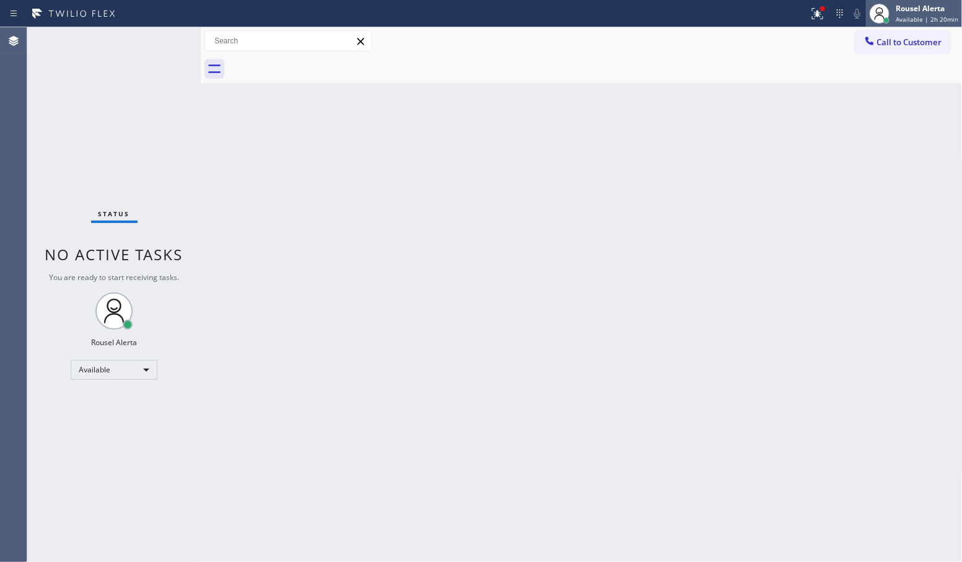
click at [910, 13] on div "Rousel Alerta" at bounding box center [927, 8] width 63 height 11
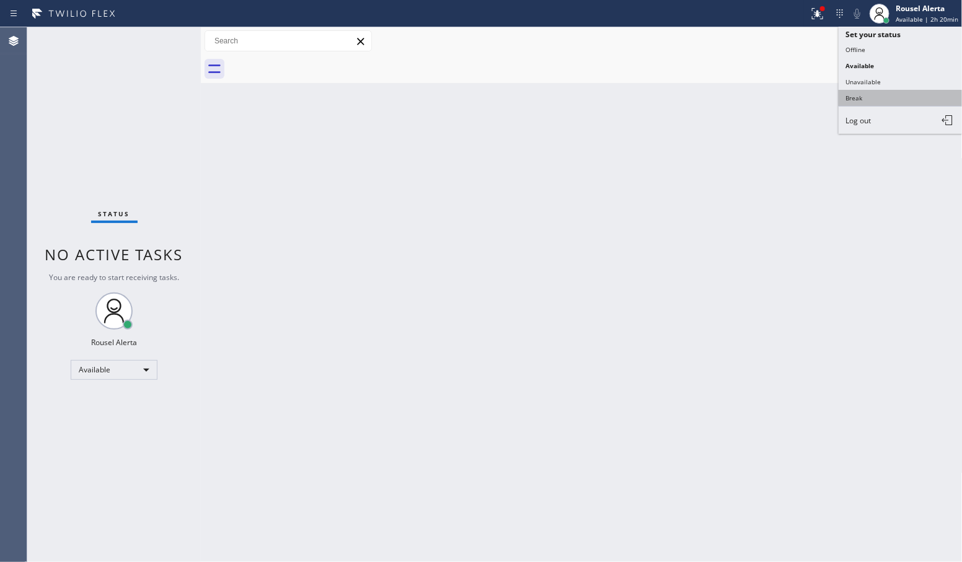
click at [894, 95] on button "Break" at bounding box center [901, 98] width 124 height 16
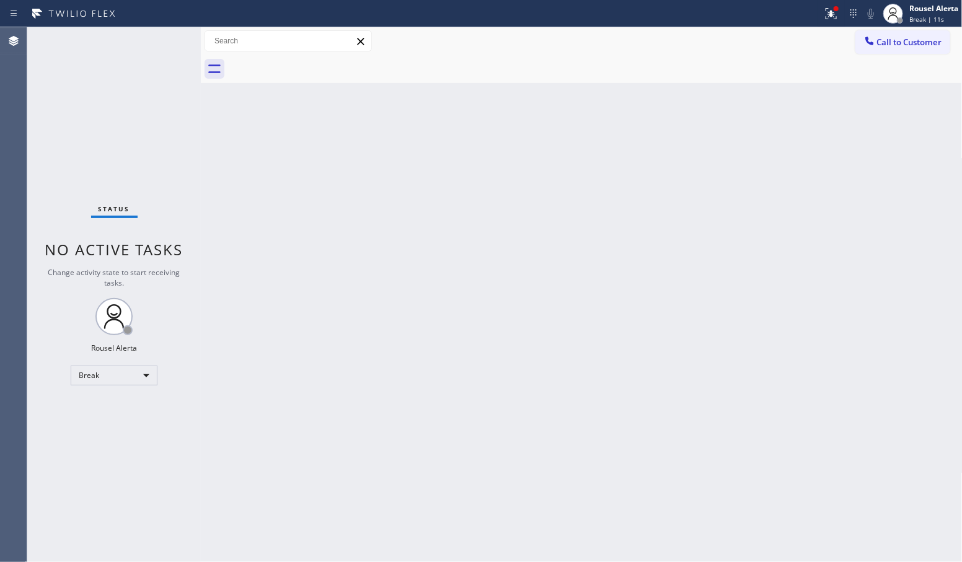
click at [151, 62] on div "Status No active tasks Change activity state to start receiving tasks. Rousel A…" at bounding box center [114, 294] width 174 height 535
click at [260, 268] on div "Back to Dashboard Change Sender ID Customers Technicians Select a contact Outbo…" at bounding box center [582, 294] width 762 height 535
click at [826, 19] on icon at bounding box center [831, 13] width 15 height 15
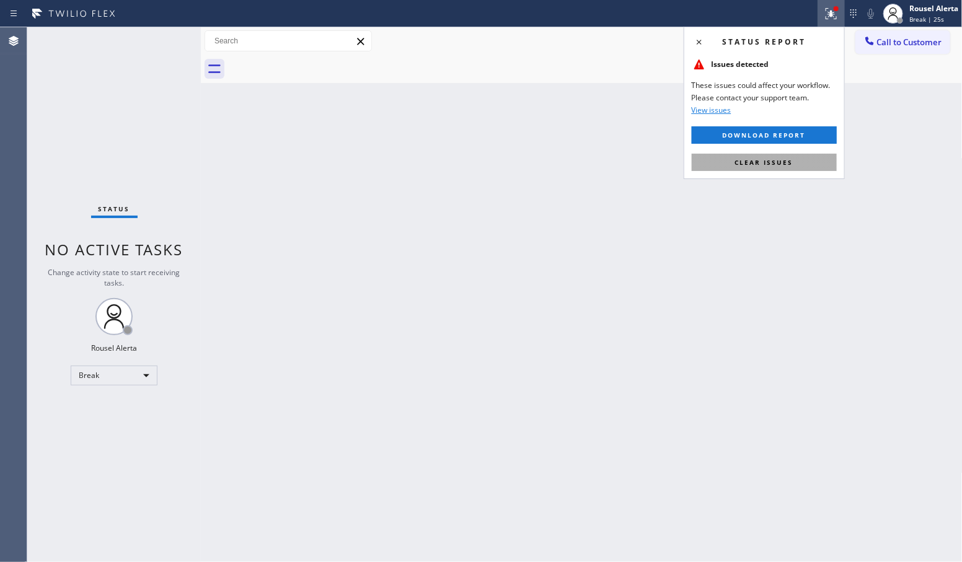
click at [770, 162] on span "Clear issues" at bounding box center [764, 162] width 58 height 9
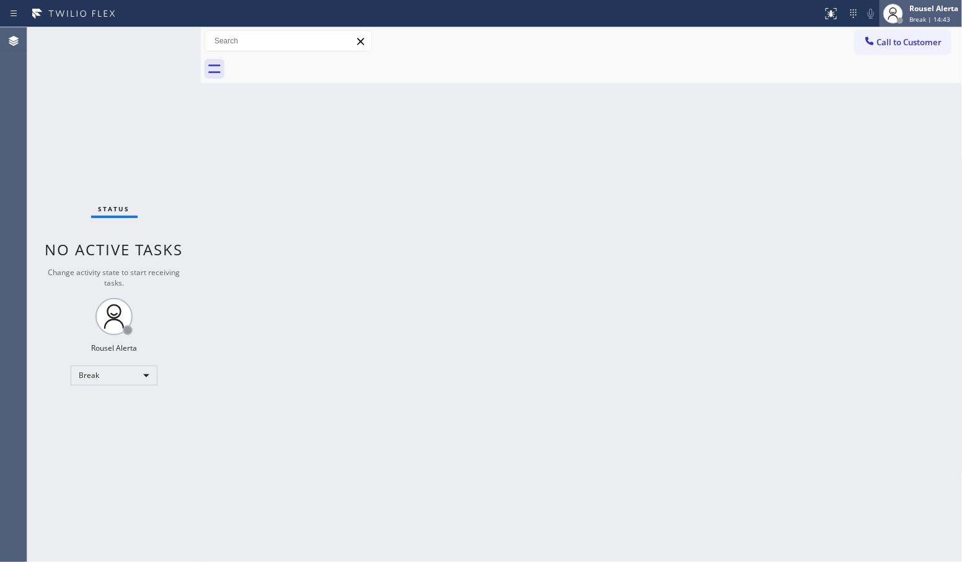
click at [910, 17] on span "Break | 14:43" at bounding box center [930, 19] width 41 height 9
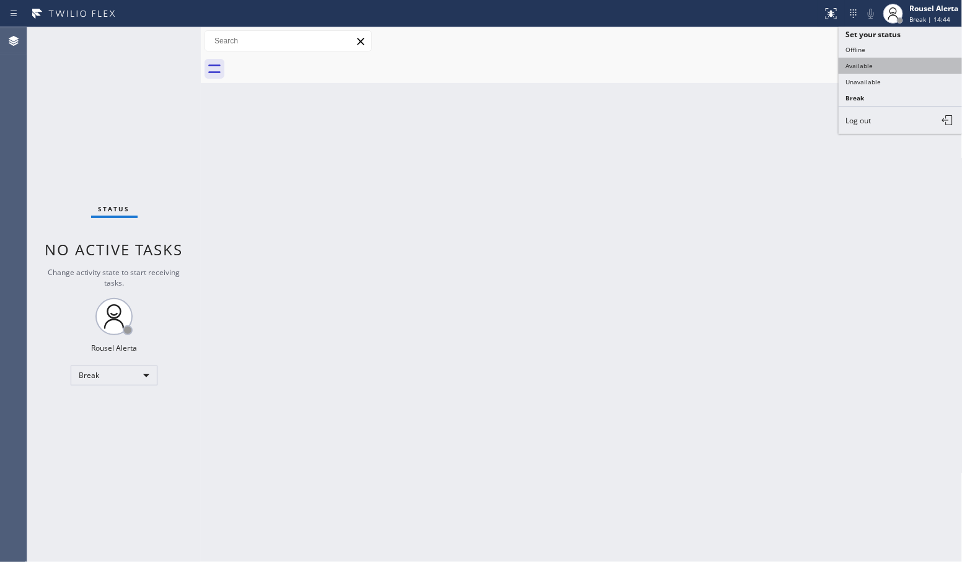
click at [892, 67] on button "Available" at bounding box center [901, 66] width 124 height 16
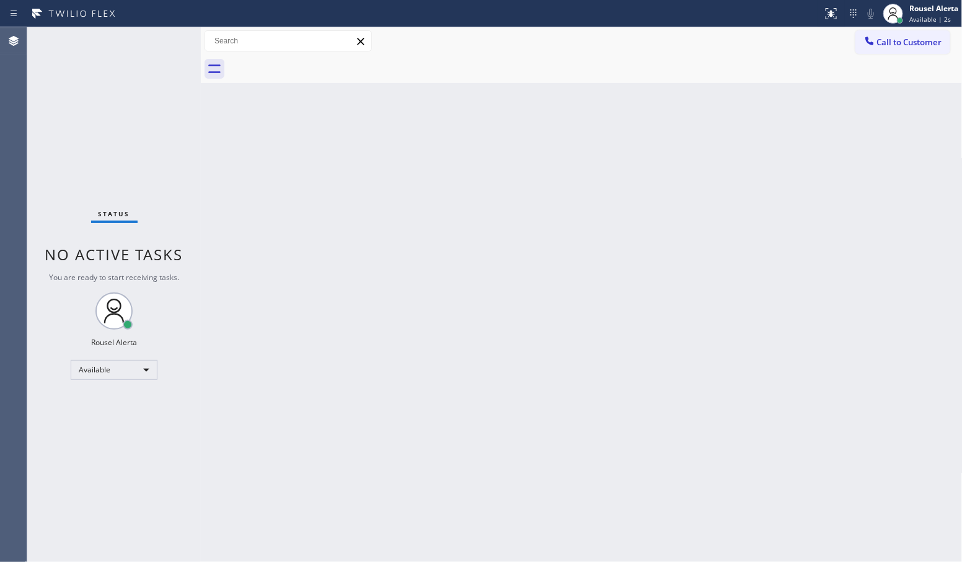
click at [789, 538] on div "Back to Dashboard Change Sender ID Customers Technicians Select a contact Outbo…" at bounding box center [582, 294] width 762 height 535
click at [770, 333] on div "Back to Dashboard Change Sender ID Customers Technicians Select a contact Outbo…" at bounding box center [582, 294] width 762 height 535
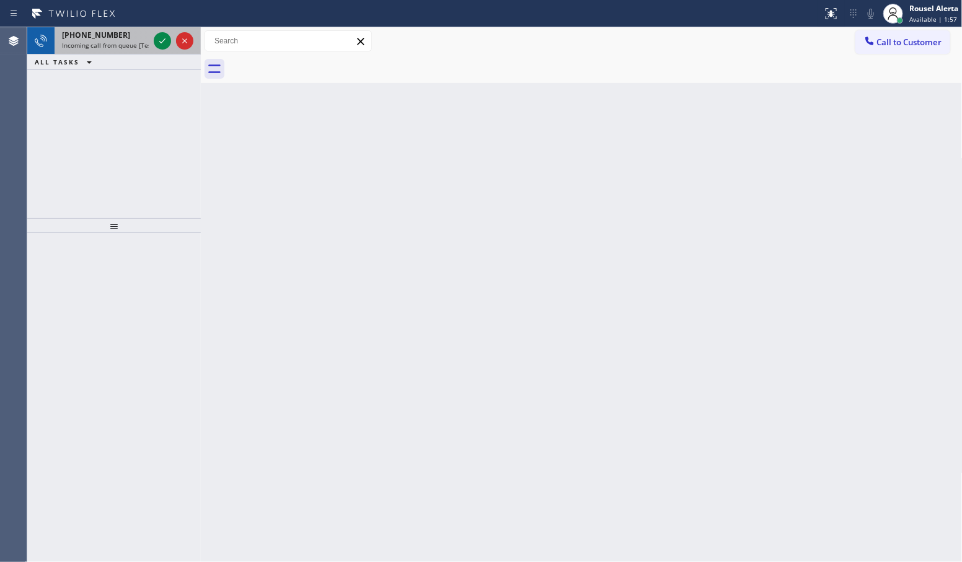
click at [117, 38] on div "[PHONE_NUMBER]" at bounding box center [105, 35] width 87 height 11
click at [161, 41] on icon at bounding box center [162, 40] width 15 height 15
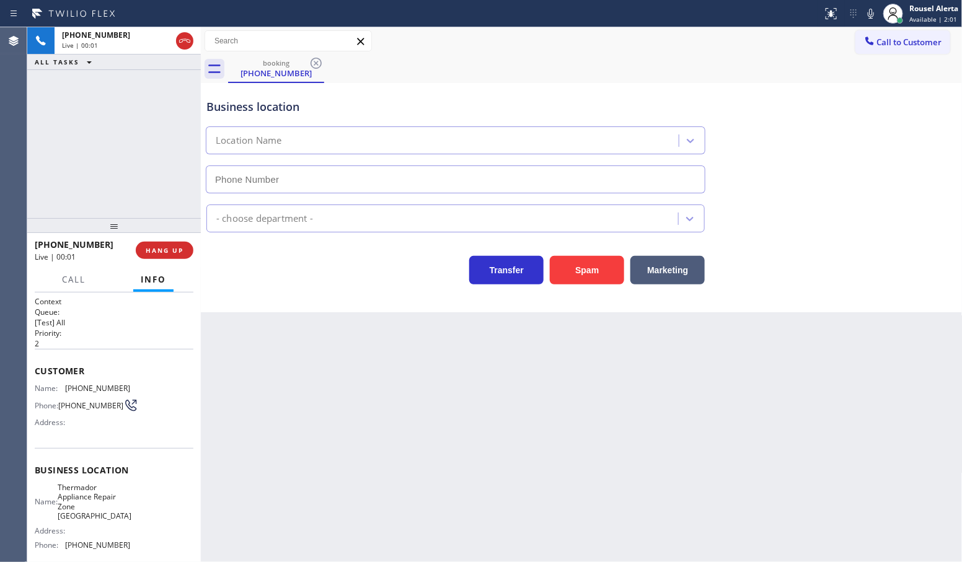
type input "[PHONE_NUMBER]"
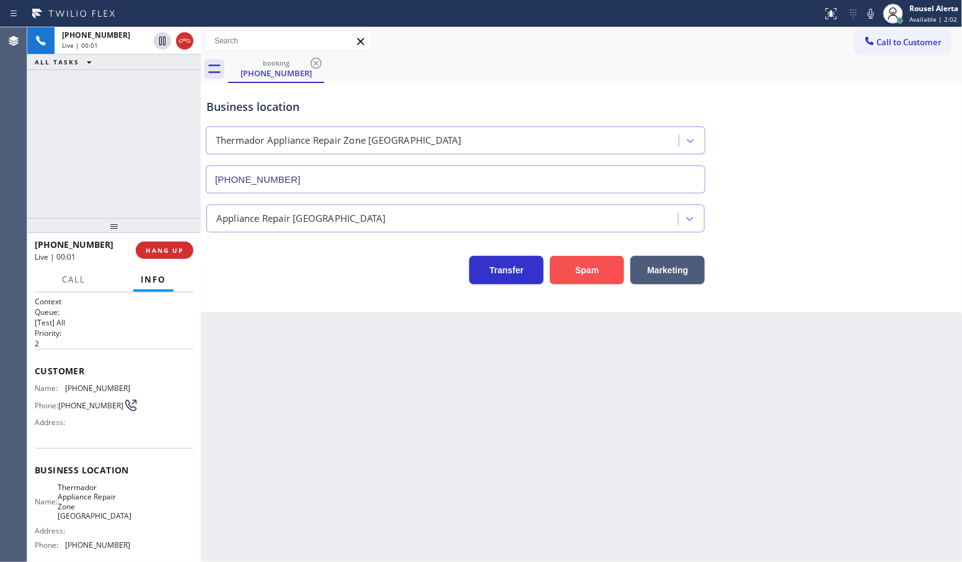
click at [569, 282] on button "Spam" at bounding box center [587, 270] width 74 height 29
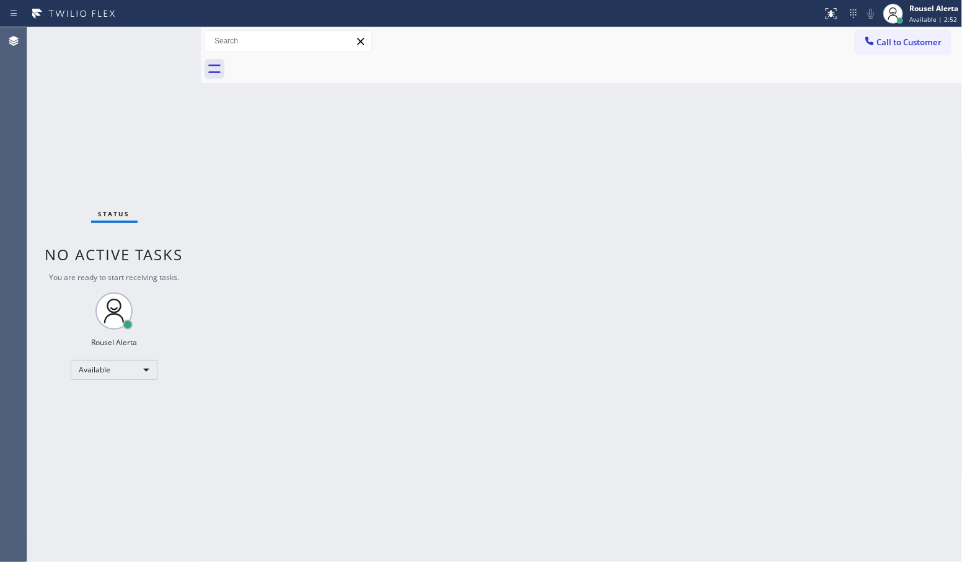
click at [162, 29] on div "Status No active tasks You are ready to start receiving tasks. Rousel Alerta Av…" at bounding box center [114, 294] width 174 height 535
click at [155, 36] on div "Status No active tasks You are ready to start receiving tasks. Rousel Alerta Av…" at bounding box center [114, 294] width 174 height 535
drag, startPoint x: 306, startPoint y: 336, endPoint x: 339, endPoint y: 416, distance: 86.5
click at [335, 397] on div "Back to Dashboard Change Sender ID Customers Technicians Select a contact Outbo…" at bounding box center [582, 294] width 762 height 535
click at [123, 73] on div "Status No active tasks You are ready to start receiving tasks. Rousel Alerta Av…" at bounding box center [114, 294] width 174 height 535
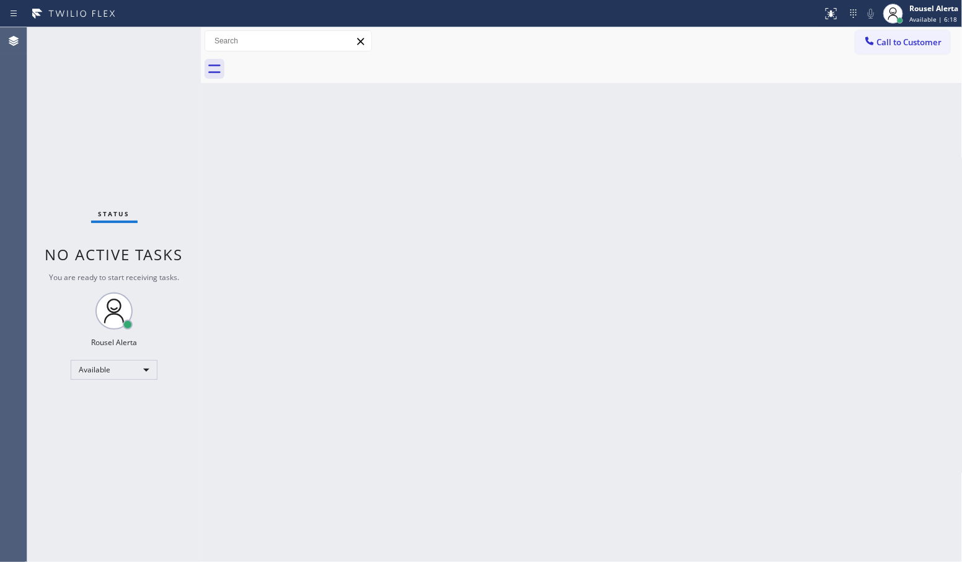
click at [159, 34] on div "Status No active tasks You are ready to start receiving tasks. Rousel Alerta Av…" at bounding box center [114, 294] width 174 height 535
click at [117, 43] on div "Status No active tasks You are ready to start receiving tasks. Rousel Alerta Av…" at bounding box center [114, 294] width 174 height 535
click at [118, 43] on div "Status No active tasks You are ready to start receiving tasks. Rousel Alerta Av…" at bounding box center [114, 294] width 174 height 535
click at [485, 263] on div "Back to Dashboard Change Sender ID Customers Technicians Select a contact Outbo…" at bounding box center [582, 294] width 762 height 535
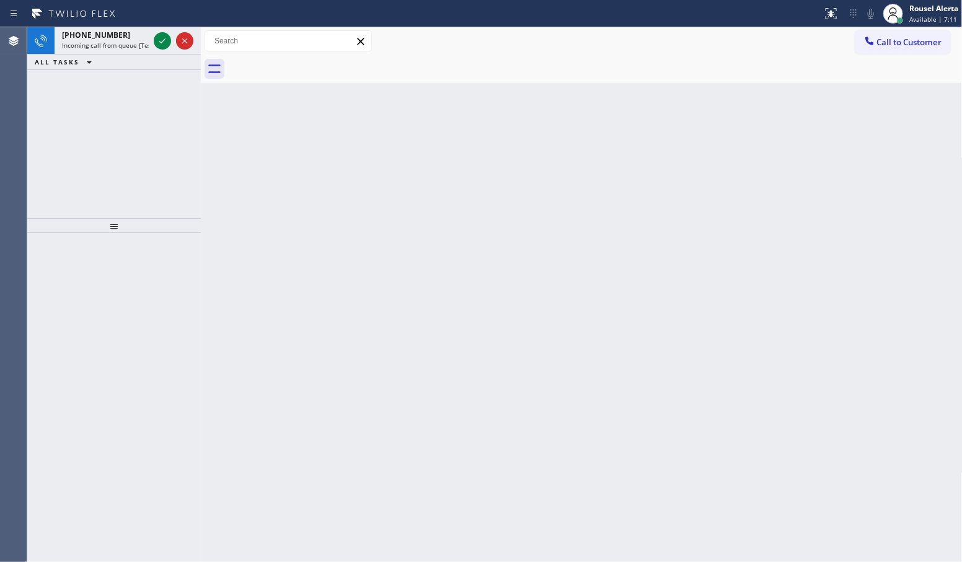
click at [154, 30] on div at bounding box center [173, 40] width 45 height 27
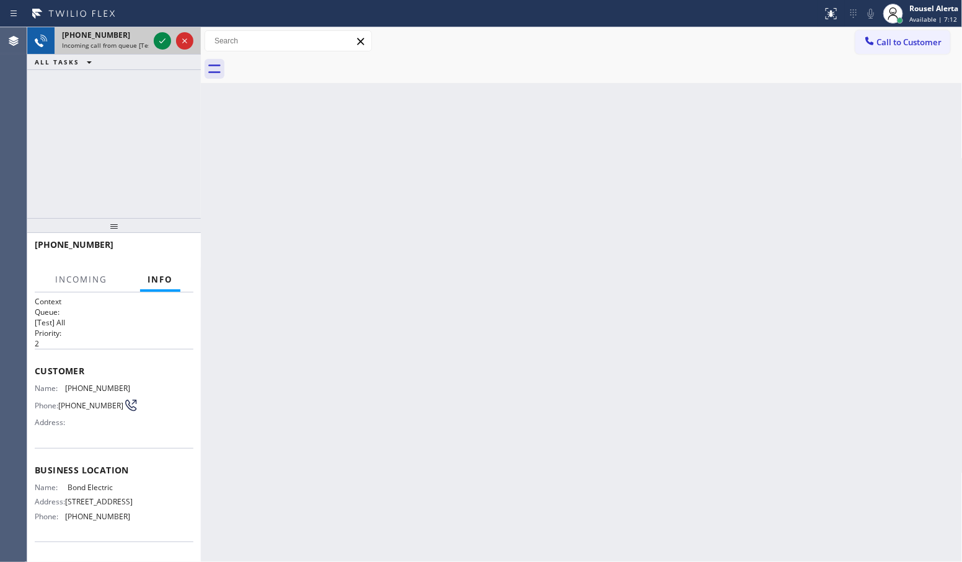
click at [153, 32] on div at bounding box center [173, 40] width 45 height 27
click at [154, 41] on div at bounding box center [162, 40] width 17 height 15
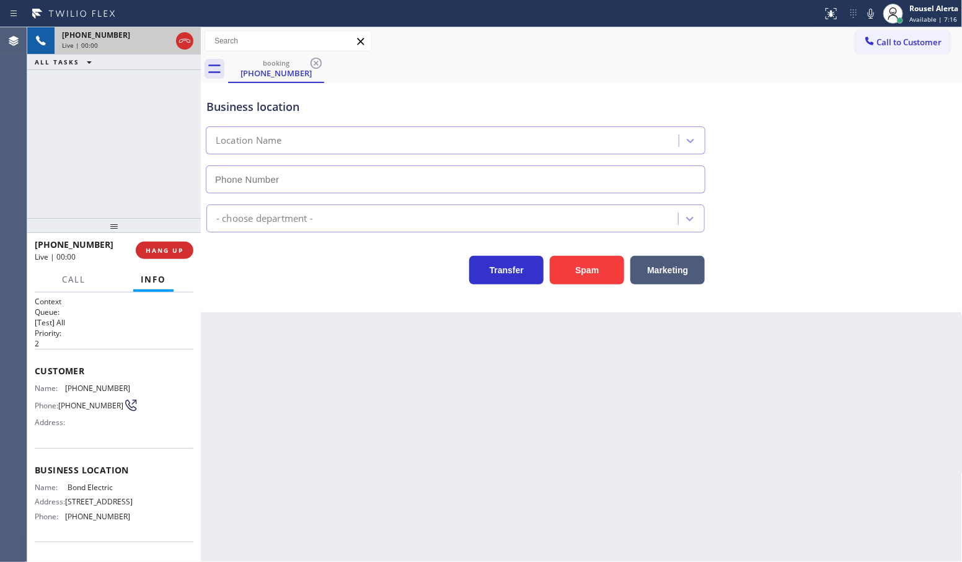
type input "[PHONE_NUMBER]"
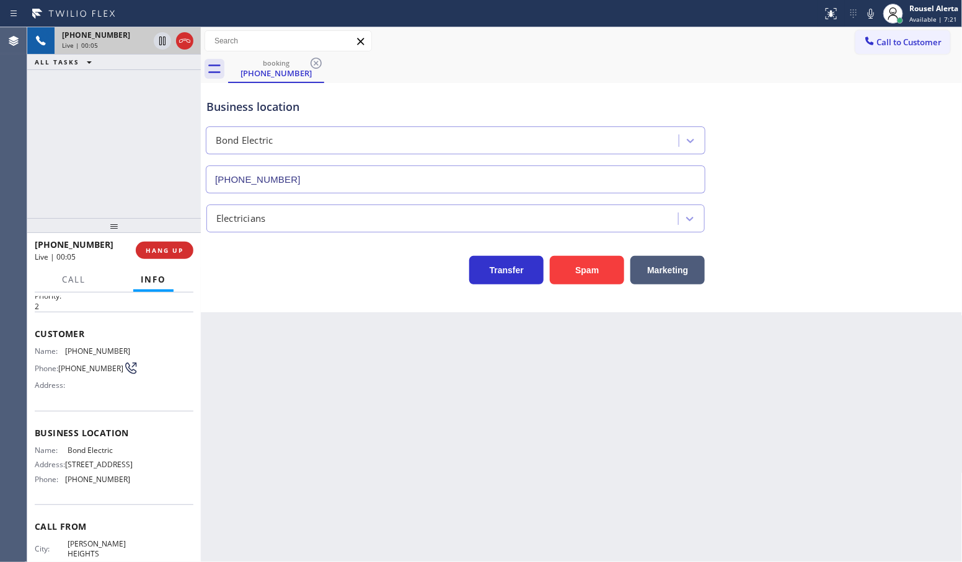
scroll to position [35, 0]
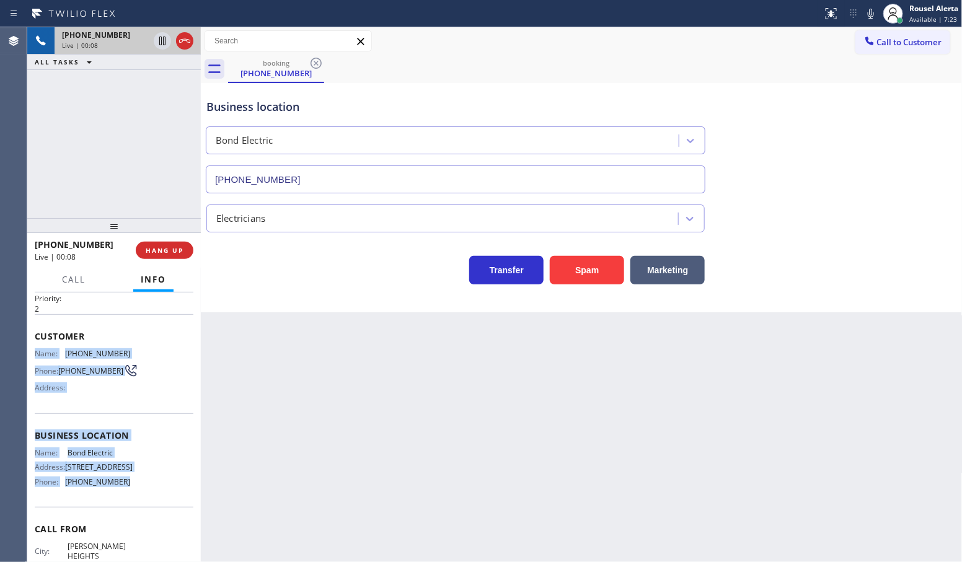
drag, startPoint x: 32, startPoint y: 352, endPoint x: 151, endPoint y: 500, distance: 190.2
click at [151, 502] on div "Context Queue: [Test] All Priority: 2 Customer Name: [PHONE_NUMBER] Phone: [PHO…" at bounding box center [114, 428] width 174 height 270
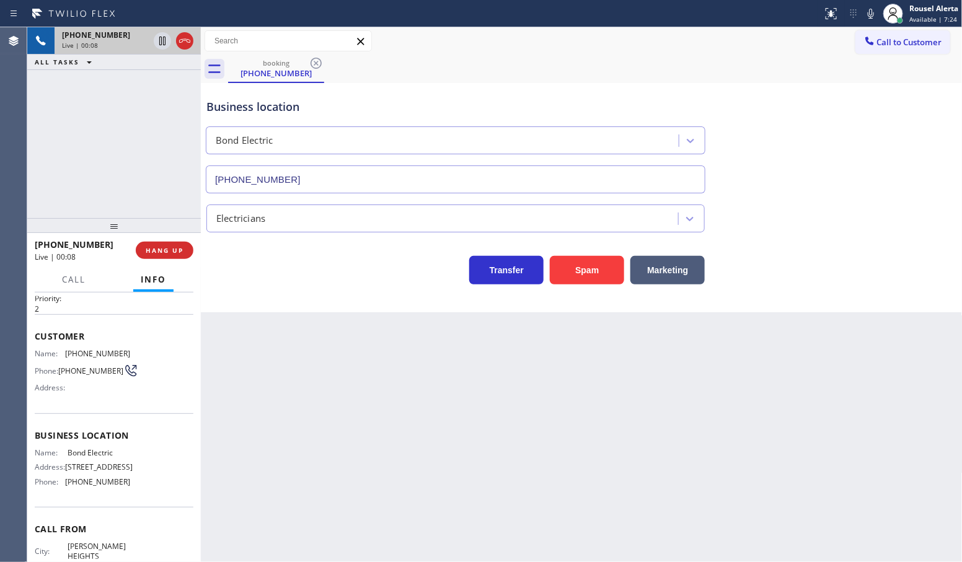
drag, startPoint x: 234, startPoint y: 459, endPoint x: 252, endPoint y: 367, distance: 93.5
click at [242, 445] on div "Back to Dashboard Change Sender ID Customers Technicians Select a contact Outbo…" at bounding box center [582, 294] width 762 height 535
click at [241, 440] on div "Back to Dashboard Change Sender ID Customers Technicians Select a contact Outbo…" at bounding box center [582, 294] width 762 height 535
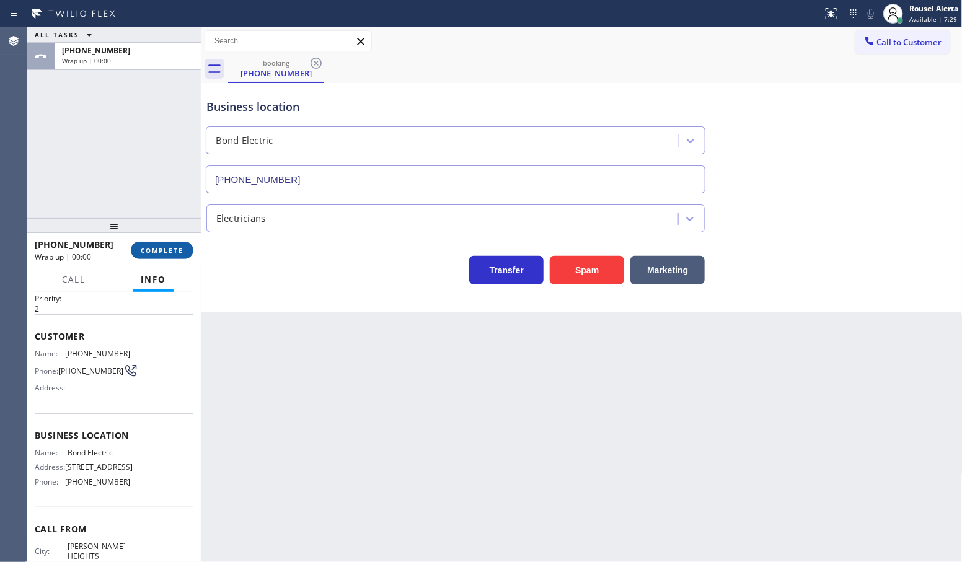
click at [170, 254] on span "COMPLETE" at bounding box center [162, 250] width 43 height 9
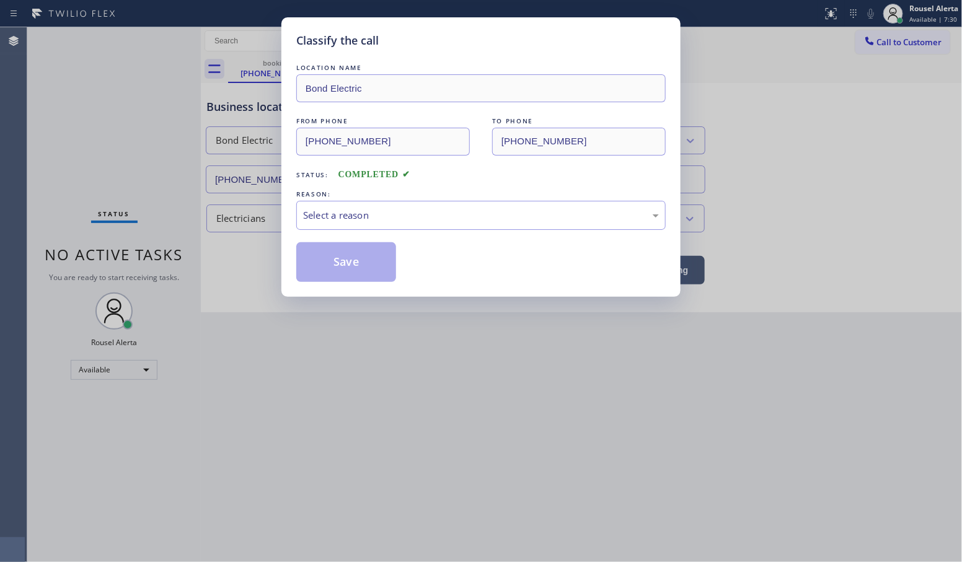
click at [363, 199] on div "REASON:" at bounding box center [481, 194] width 370 height 13
click at [368, 229] on div "Select a reason" at bounding box center [481, 215] width 370 height 29
click at [389, 265] on button "Save" at bounding box center [346, 262] width 100 height 40
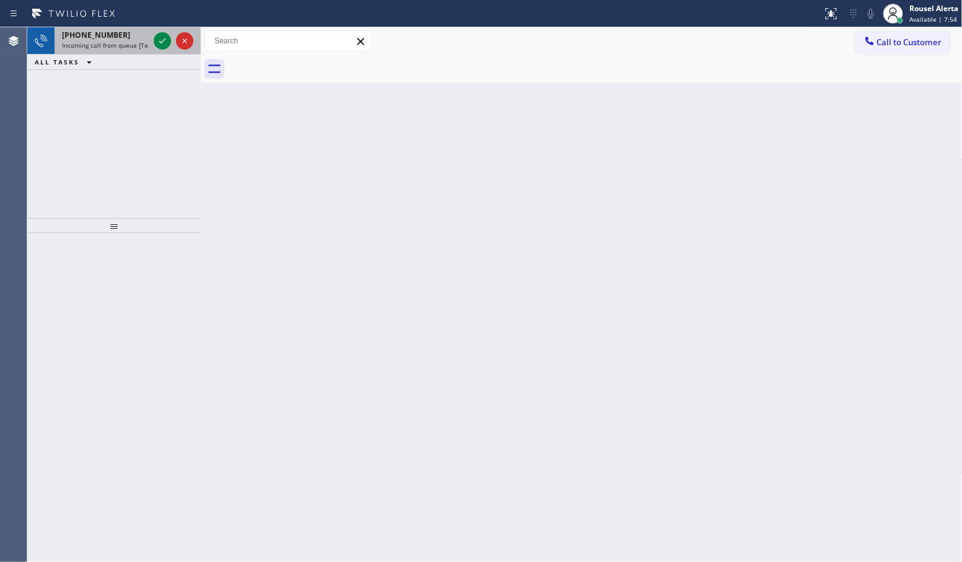
click at [153, 42] on div at bounding box center [173, 40] width 45 height 27
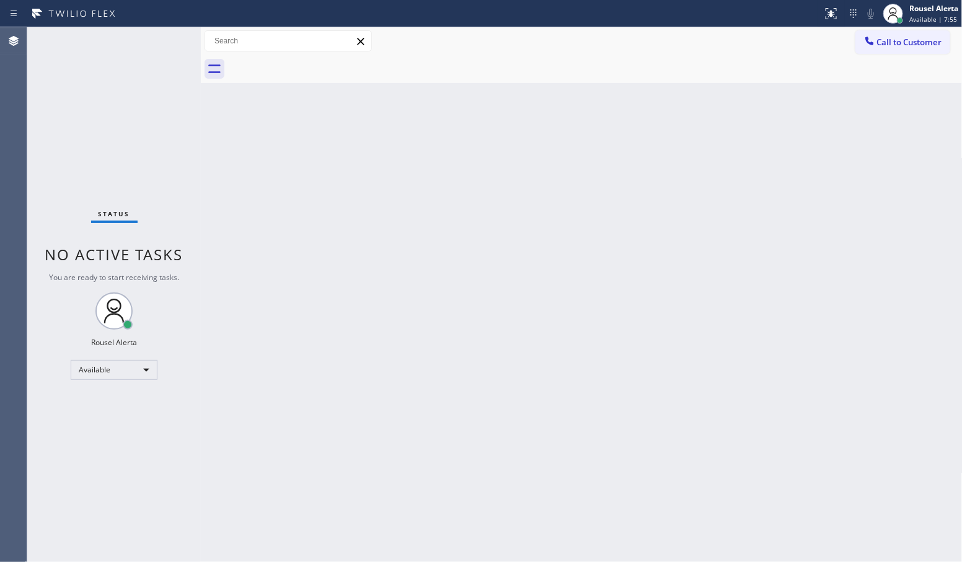
click at [153, 42] on div "Status No active tasks You are ready to start receiving tasks. Rousel Alerta Av…" at bounding box center [114, 294] width 174 height 535
click at [113, 34] on div "Status No active tasks You are ready to start receiving tasks. Rousel Alerta Av…" at bounding box center [114, 294] width 174 height 535
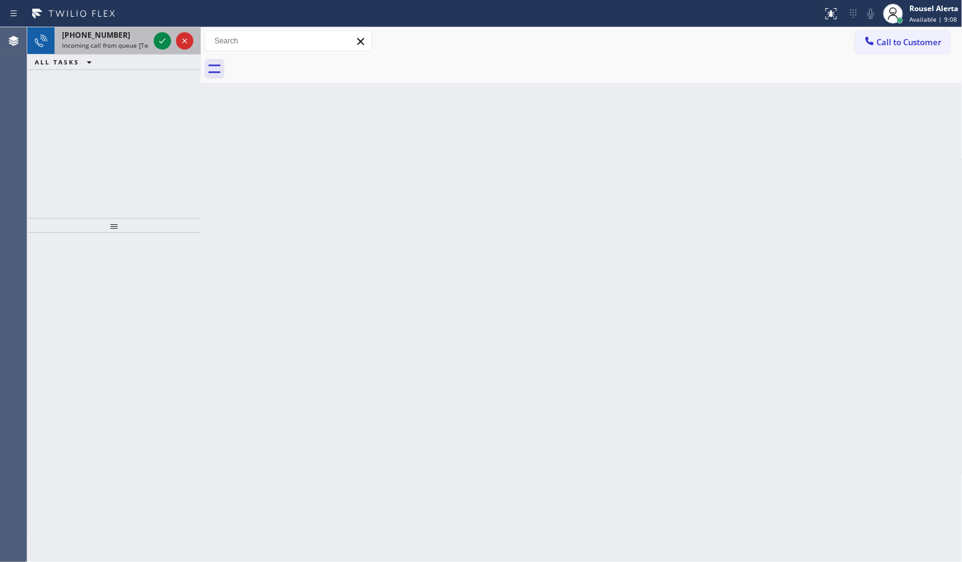
click at [112, 32] on span "[PHONE_NUMBER]" at bounding box center [96, 35] width 68 height 11
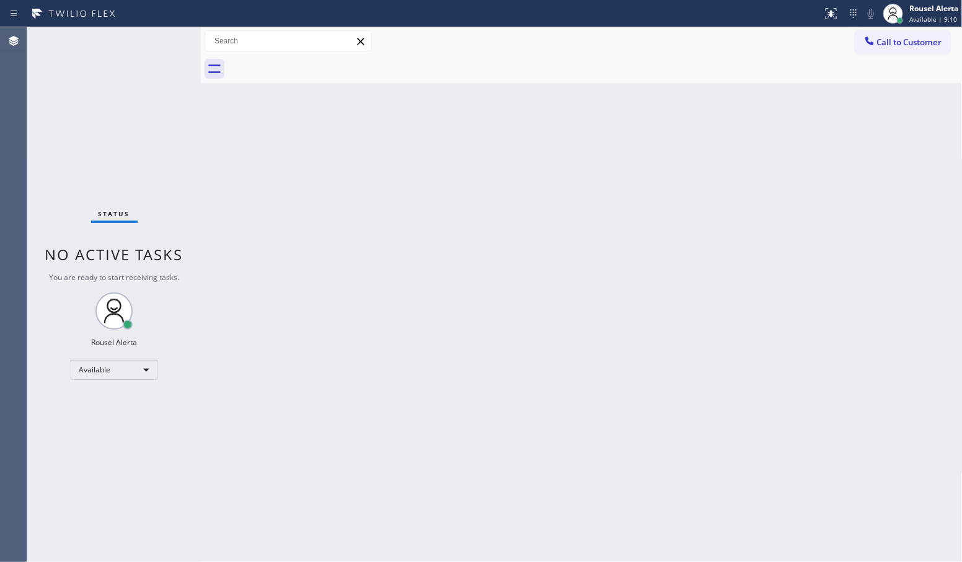
click at [150, 39] on div "Status No active tasks You are ready to start receiving tasks. Rousel Alerta Av…" at bounding box center [114, 294] width 174 height 535
click at [151, 40] on div "Status No active tasks You are ready to start receiving tasks. Rousel Alerta Av…" at bounding box center [114, 294] width 174 height 535
click at [151, 41] on div "Status No active tasks You are ready to start receiving tasks. Rousel Alerta Av…" at bounding box center [114, 294] width 174 height 535
click at [469, 200] on div "Back to Dashboard Change Sender ID Customers Technicians Select a contact Outbo…" at bounding box center [582, 294] width 762 height 535
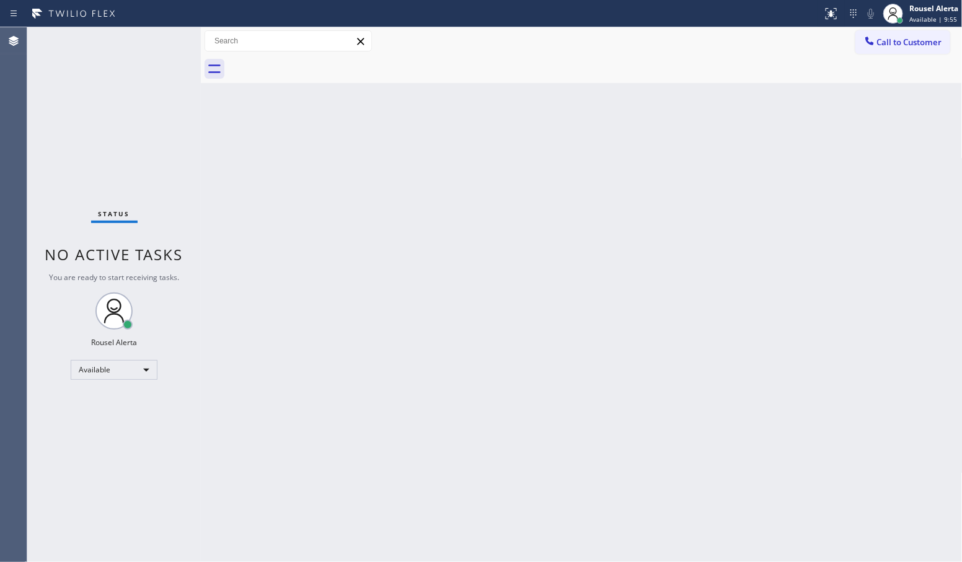
click at [154, 33] on div "Status No active tasks You are ready to start receiving tasks. Rousel Alerta Av…" at bounding box center [114, 294] width 174 height 535
click at [163, 43] on div "Status No active tasks You are ready to start receiving tasks. Rousel Alerta Av…" at bounding box center [114, 294] width 174 height 535
click at [162, 42] on div "Status No active tasks You are ready to start receiving tasks. Rousel Alerta Av…" at bounding box center [114, 294] width 174 height 535
click at [161, 42] on div "Status No active tasks You are ready to start receiving tasks. Rousel Alerta Av…" at bounding box center [114, 294] width 174 height 535
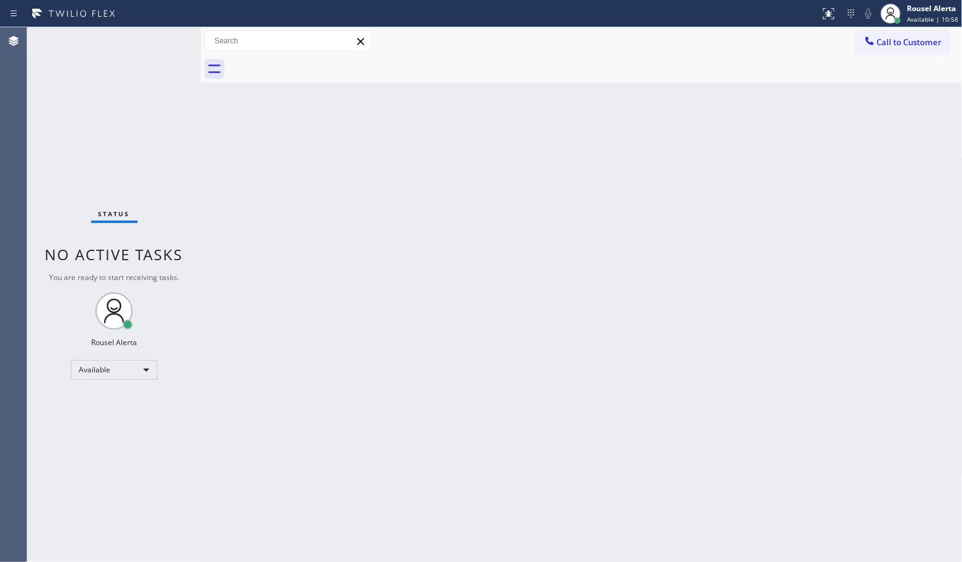
click at [265, 247] on div "Back to Dashboard Change Sender ID Customers Technicians Select a contact Outbo…" at bounding box center [582, 294] width 762 height 535
click at [159, 47] on div "Status No active tasks You are ready to start receiving tasks. Rousel Alerta Av…" at bounding box center [114, 294] width 174 height 535
click at [159, 48] on div "Status No active tasks You are ready to start receiving tasks. Rousel Alerta Av…" at bounding box center [114, 294] width 174 height 535
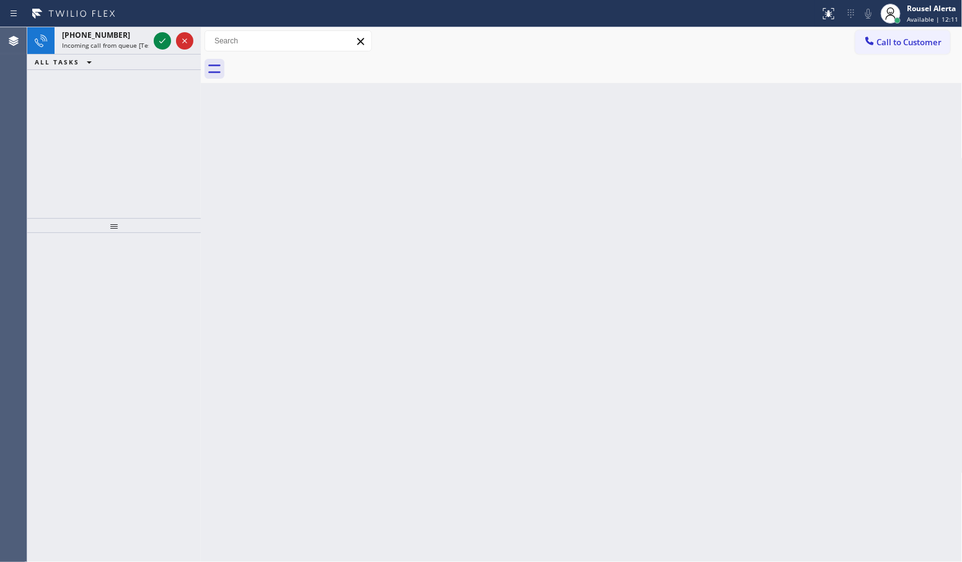
click at [148, 36] on div "[PHONE_NUMBER]" at bounding box center [105, 35] width 87 height 11
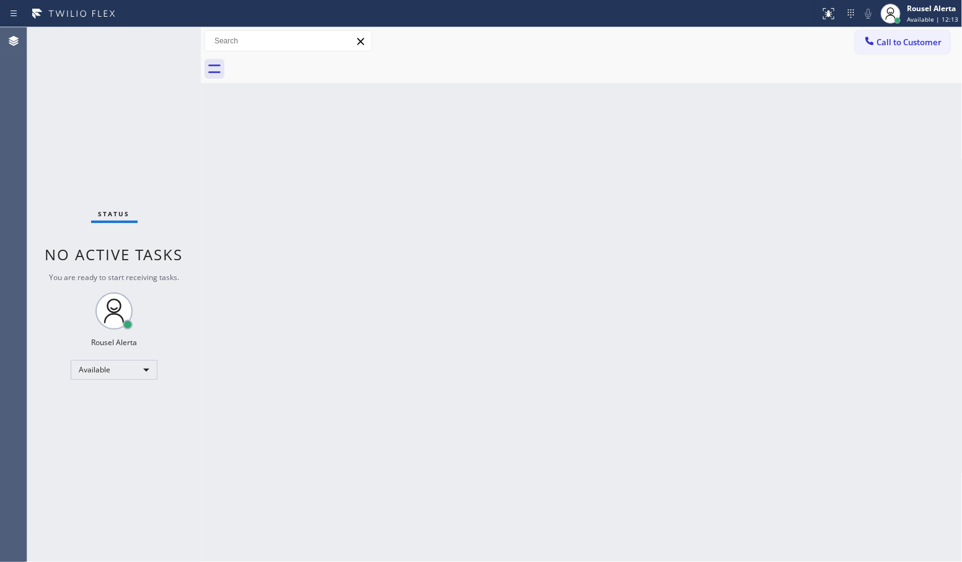
click at [151, 38] on div "Status No active tasks You are ready to start receiving tasks. Rousel Alerta Av…" at bounding box center [114, 294] width 174 height 535
drag, startPoint x: 153, startPoint y: 43, endPoint x: 159, endPoint y: 56, distance: 14.4
click at [159, 56] on div "Status No active tasks You are ready to start receiving tasks. Rousel Alerta Av…" at bounding box center [114, 294] width 174 height 535
click at [162, 54] on div "Status No active tasks You are ready to start receiving tasks. Rousel Alerta Av…" at bounding box center [114, 294] width 174 height 535
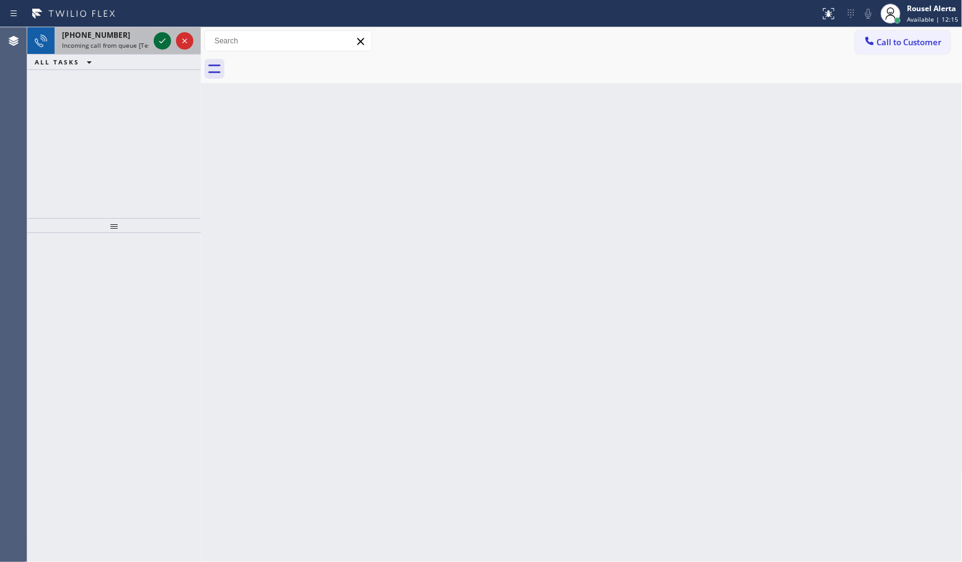
click at [163, 37] on icon at bounding box center [162, 40] width 15 height 15
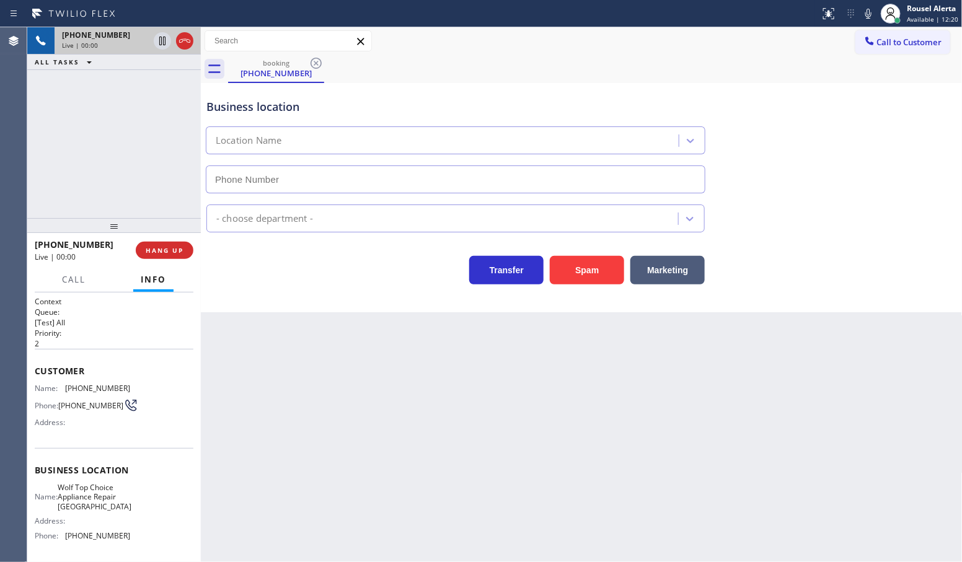
type input "[PHONE_NUMBER]"
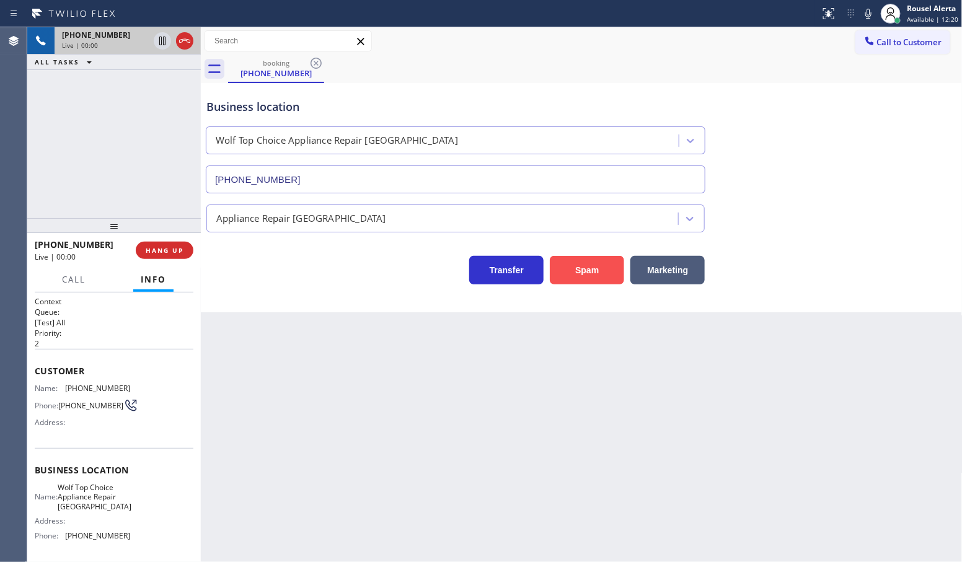
click at [565, 283] on button "Spam" at bounding box center [587, 270] width 74 height 29
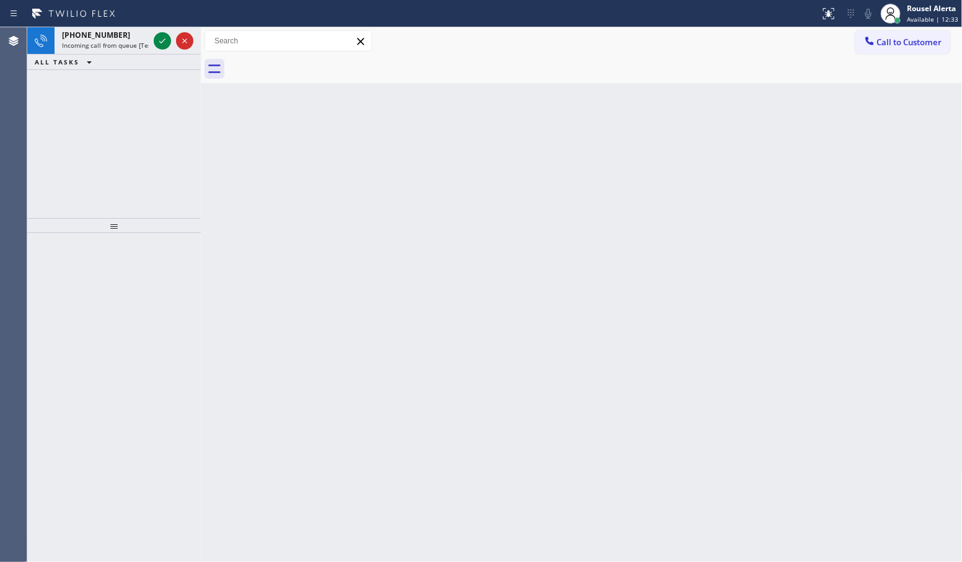
click at [153, 39] on div at bounding box center [173, 40] width 45 height 27
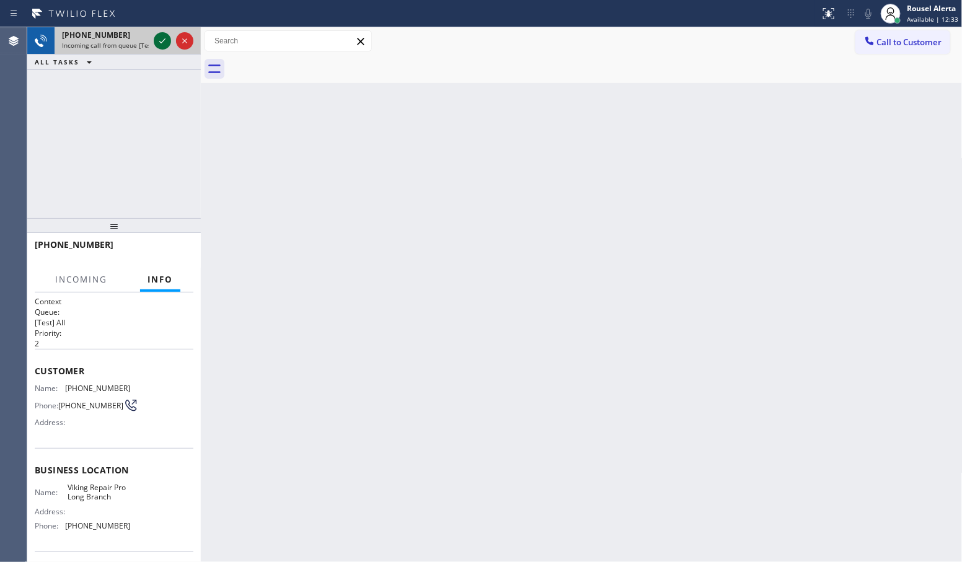
click at [154, 38] on div at bounding box center [162, 40] width 17 height 15
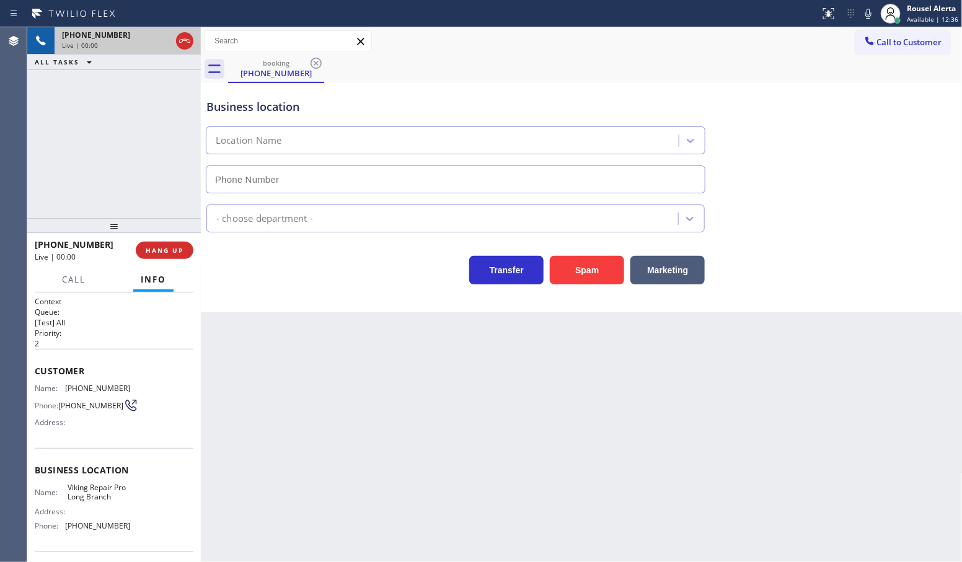
type input "[PHONE_NUMBER]"
click at [584, 279] on button "Spam" at bounding box center [587, 270] width 74 height 29
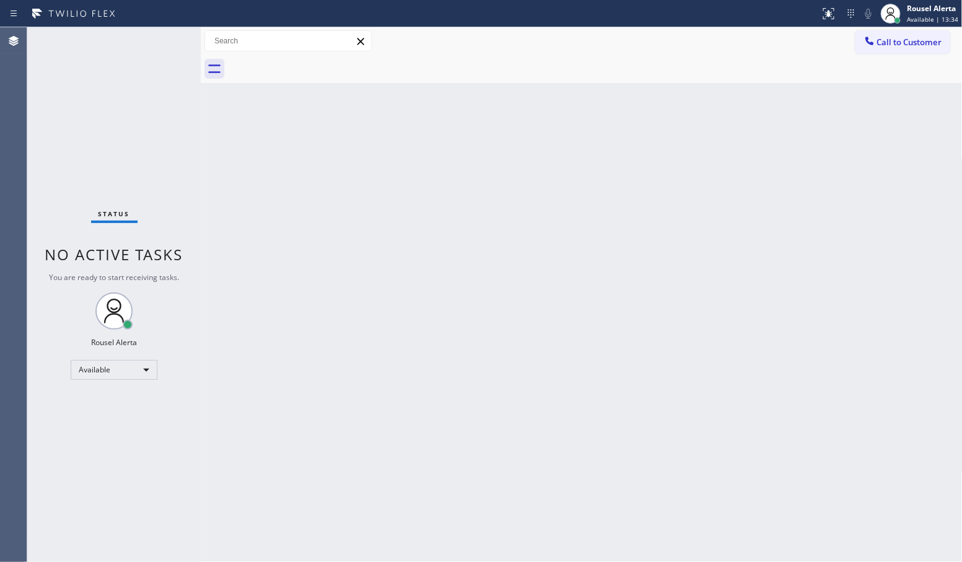
click at [151, 35] on div "Status No active tasks You are ready to start receiving tasks. Rousel Alerta Av…" at bounding box center [114, 294] width 174 height 535
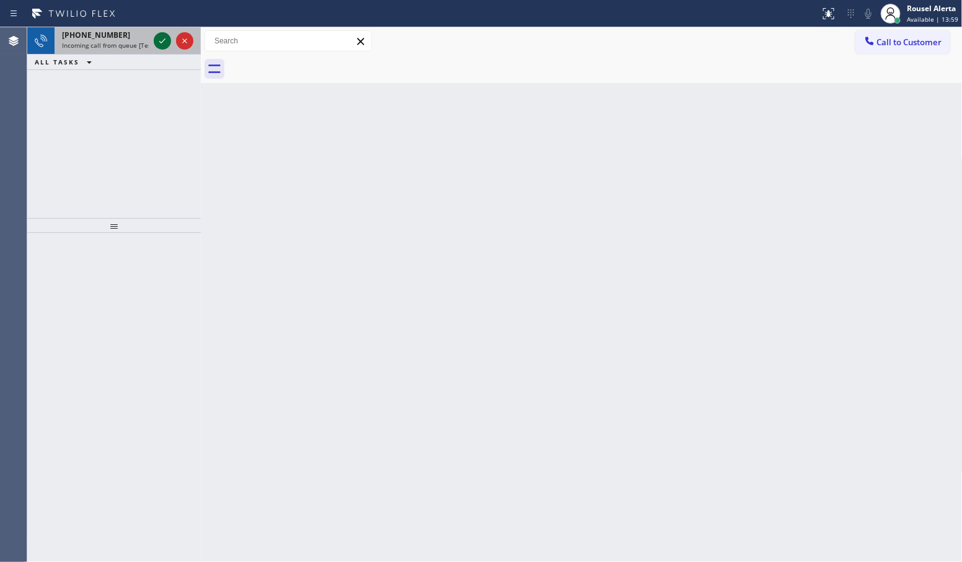
click at [154, 41] on div at bounding box center [162, 40] width 17 height 15
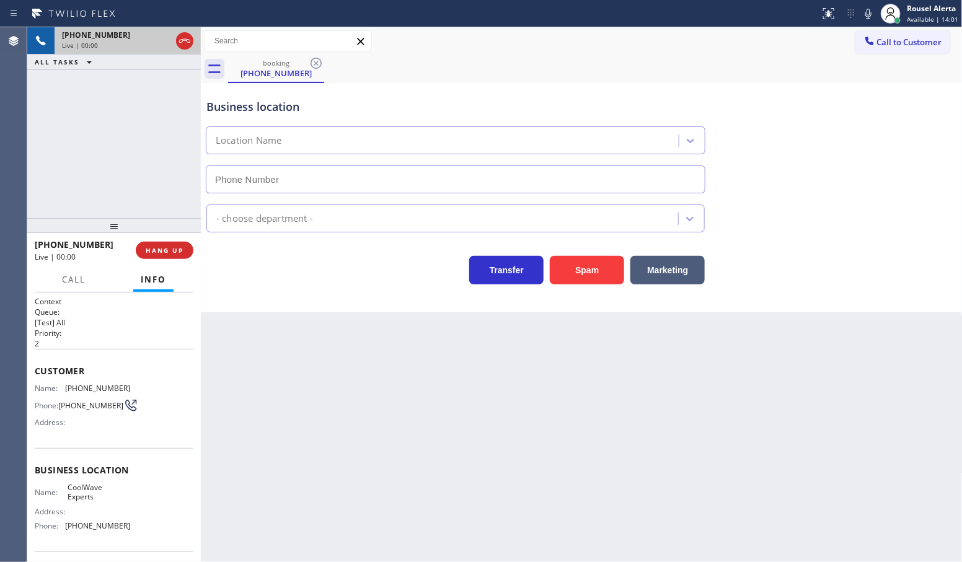
type input "[PHONE_NUMBER]"
click at [566, 267] on button "Spam" at bounding box center [587, 270] width 74 height 29
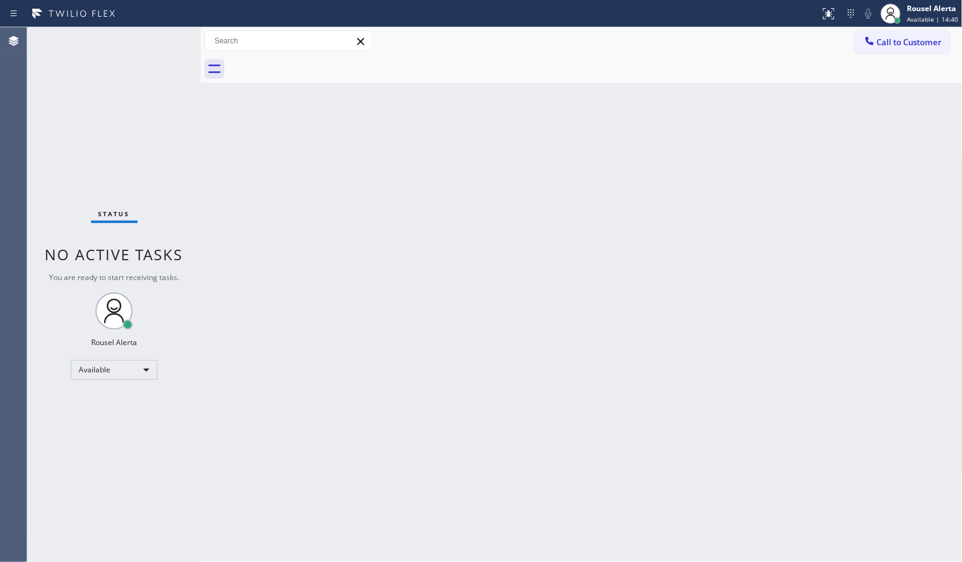
click at [157, 43] on div "Status No active tasks You are ready to start receiving tasks. Rousel Alerta Av…" at bounding box center [114, 294] width 174 height 535
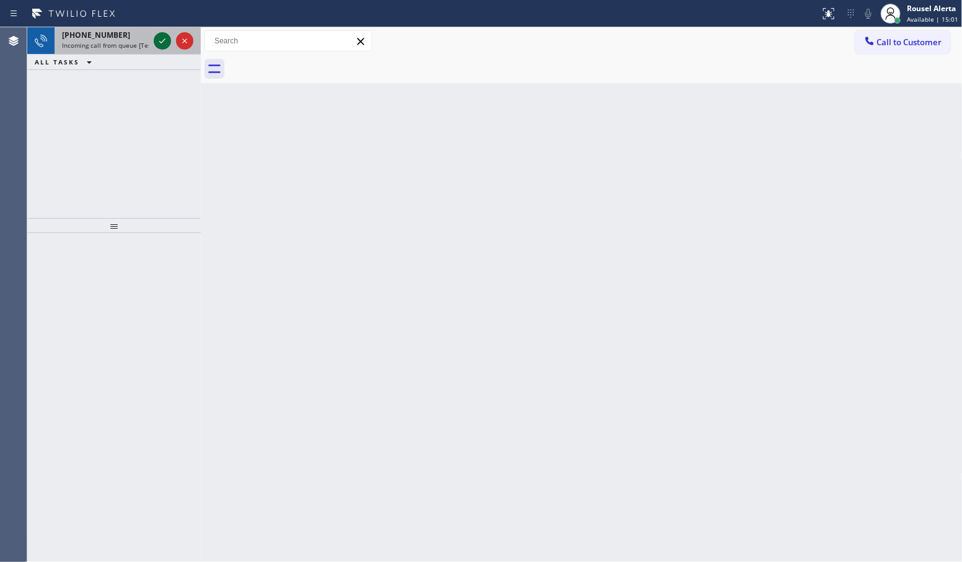
click at [156, 38] on icon at bounding box center [162, 40] width 15 height 15
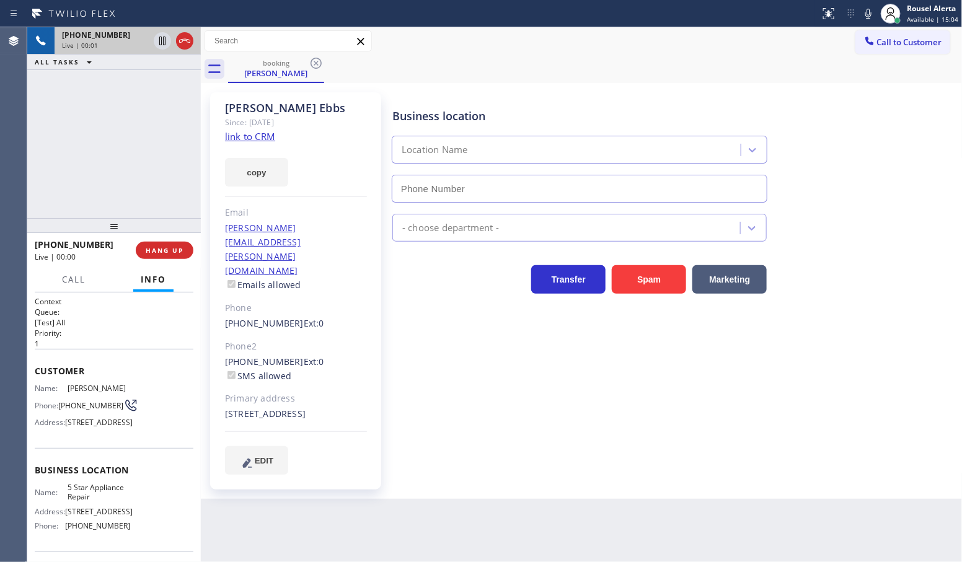
type input "[PHONE_NUMBER]"
click at [262, 140] on link "link to CRM" at bounding box center [250, 136] width 50 height 12
click at [128, 138] on div "[PHONE_NUMBER] Live | 01:04 ALL TASKS ALL TASKS ACTIVE TASKS TASKS IN WRAP UP" at bounding box center [114, 122] width 174 height 191
click at [387, 515] on div "Back to Dashboard Change Sender ID Customers Technicians Select a contact Outbo…" at bounding box center [582, 294] width 762 height 535
click at [162, 47] on icon at bounding box center [162, 40] width 15 height 15
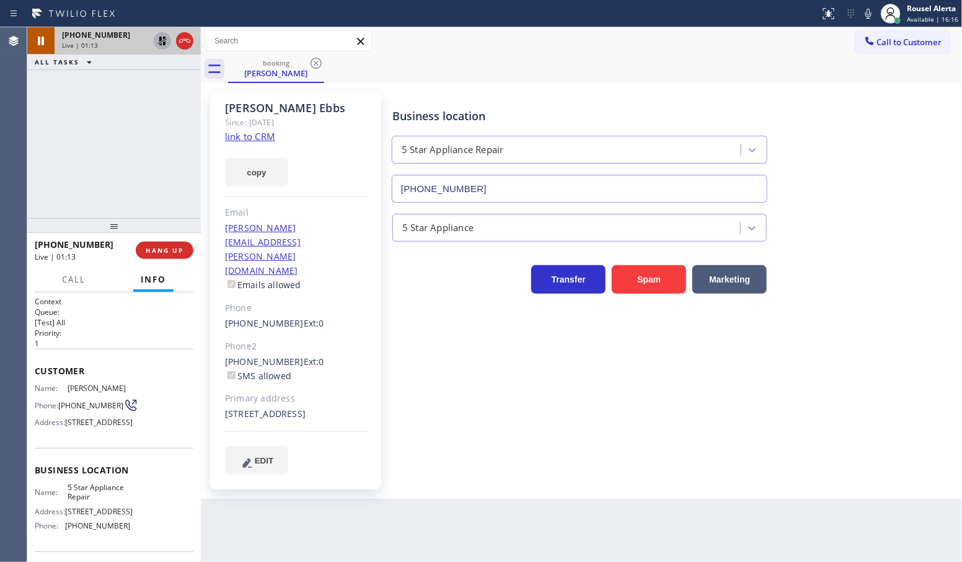
drag, startPoint x: 869, startPoint y: 12, endPoint x: 867, endPoint y: 28, distance: 15.6
click at [869, 12] on icon at bounding box center [868, 13] width 15 height 15
click at [156, 110] on div "[PHONE_NUMBER] Live | 02:21 ALL TASKS ALL TASKS ACTIVE TASKS TASKS IN WRAP UP" at bounding box center [114, 122] width 174 height 191
drag, startPoint x: 26, startPoint y: 383, endPoint x: 88, endPoint y: 456, distance: 96.4
click at [88, 456] on div "Agent Desktop Classify the call LOCATION NAME Lancaster Electric Pro FROM PHONE…" at bounding box center [481, 294] width 962 height 535
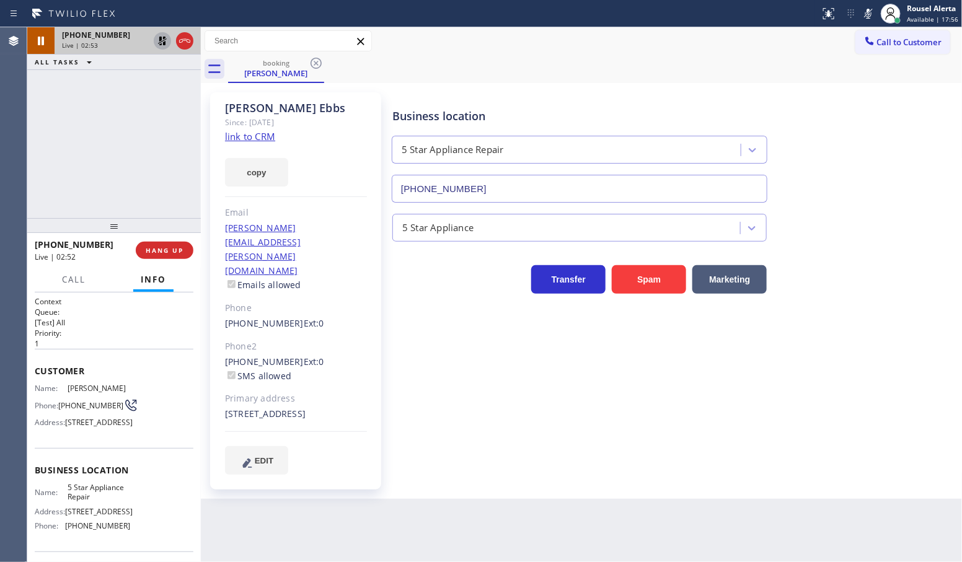
click at [56, 427] on span "Address:" at bounding box center [50, 422] width 30 height 9
drag, startPoint x: 25, startPoint y: 386, endPoint x: 64, endPoint y: 445, distance: 70.7
click at [64, 445] on div "Agent Desktop Classify the call LOCATION NAME Lancaster Electric Pro FROM PHONE…" at bounding box center [481, 294] width 962 height 535
drag, startPoint x: 62, startPoint y: 425, endPoint x: 38, endPoint y: 394, distance: 39.8
click at [60, 423] on div "Address: [STREET_ADDRESS]" at bounding box center [82, 422] width 95 height 9
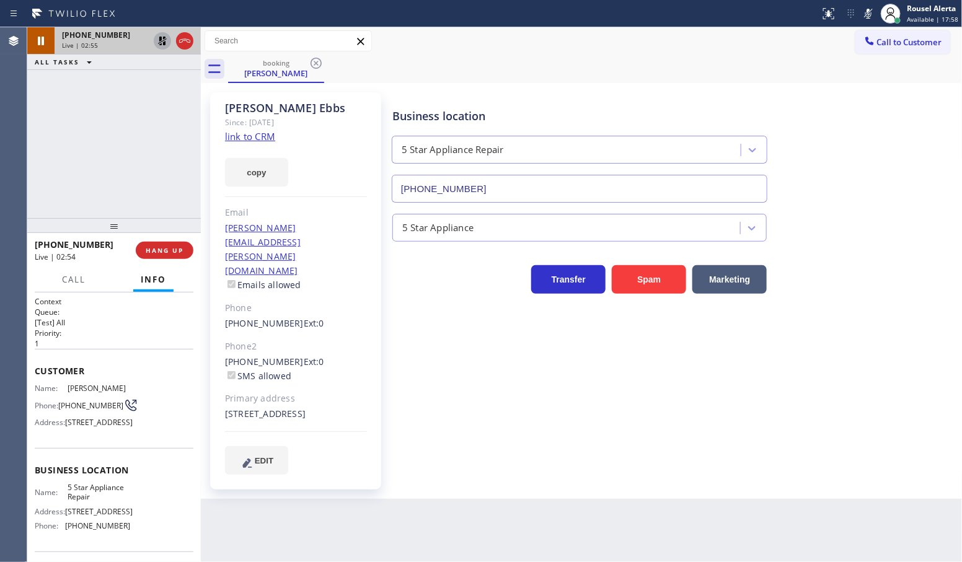
click at [31, 384] on div "Context Queue: [Test] All Priority: 1 Customer Name: [PERSON_NAME] Phone: [PHON…" at bounding box center [114, 428] width 174 height 270
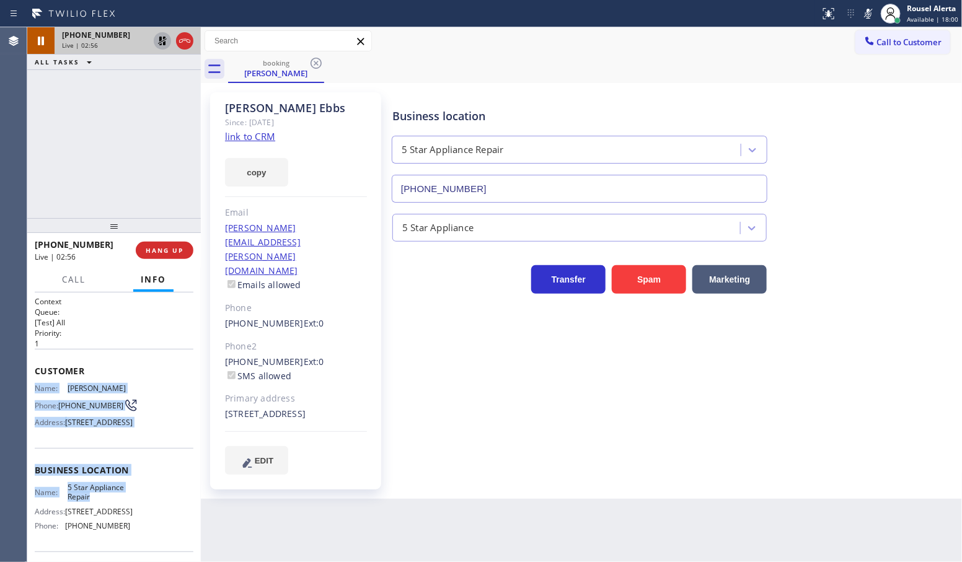
scroll to position [77, 0]
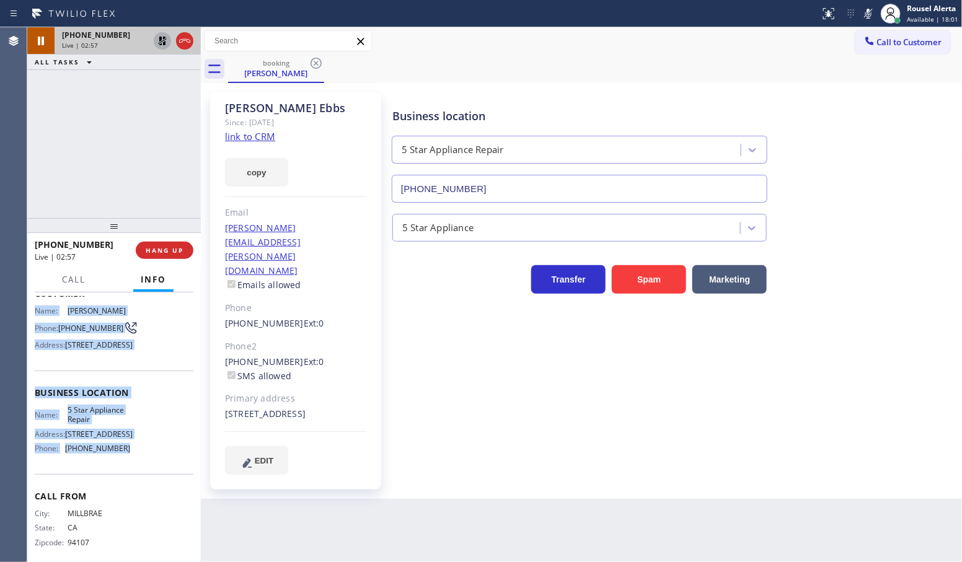
drag, startPoint x: 38, startPoint y: 389, endPoint x: 139, endPoint y: 490, distance: 142.9
click at [139, 490] on div "Context Queue: [Test] All Priority: 1 Customer Name: [PERSON_NAME] Phone: [PHON…" at bounding box center [114, 428] width 174 height 270
click at [156, 37] on icon at bounding box center [162, 40] width 15 height 15
click at [871, 14] on icon at bounding box center [868, 14] width 6 height 10
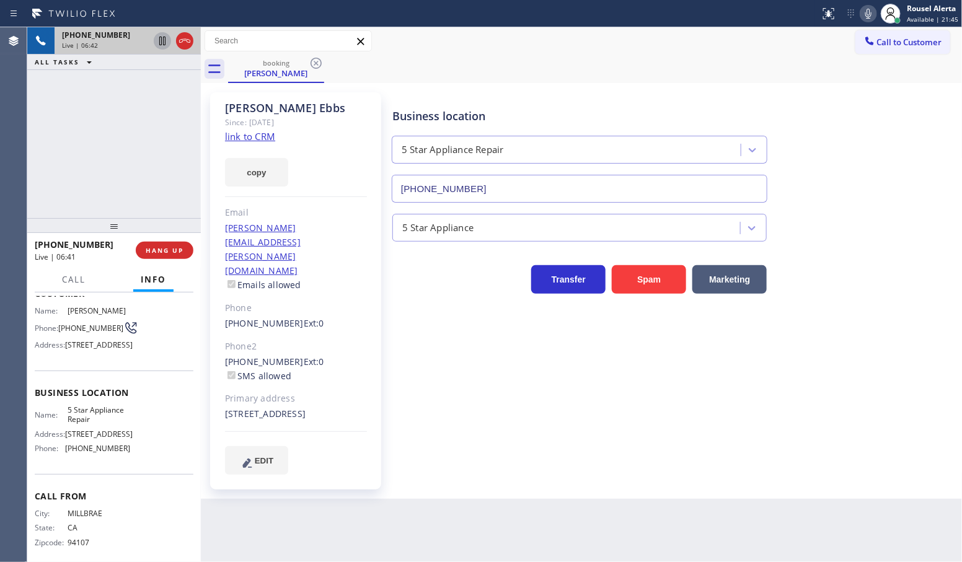
click at [150, 94] on div "[PHONE_NUMBER] Live | 06:42 ALL TASKS ALL TASKS ACTIVE TASKS TASKS IN WRAP UP" at bounding box center [114, 122] width 174 height 191
click at [163, 249] on span "HANG UP" at bounding box center [165, 250] width 38 height 9
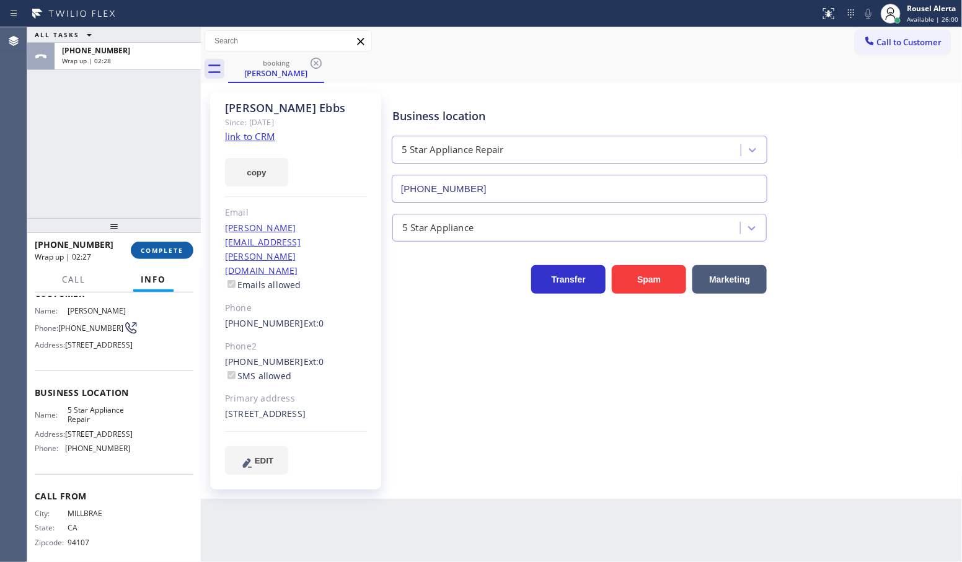
click at [161, 244] on button "COMPLETE" at bounding box center [162, 250] width 63 height 17
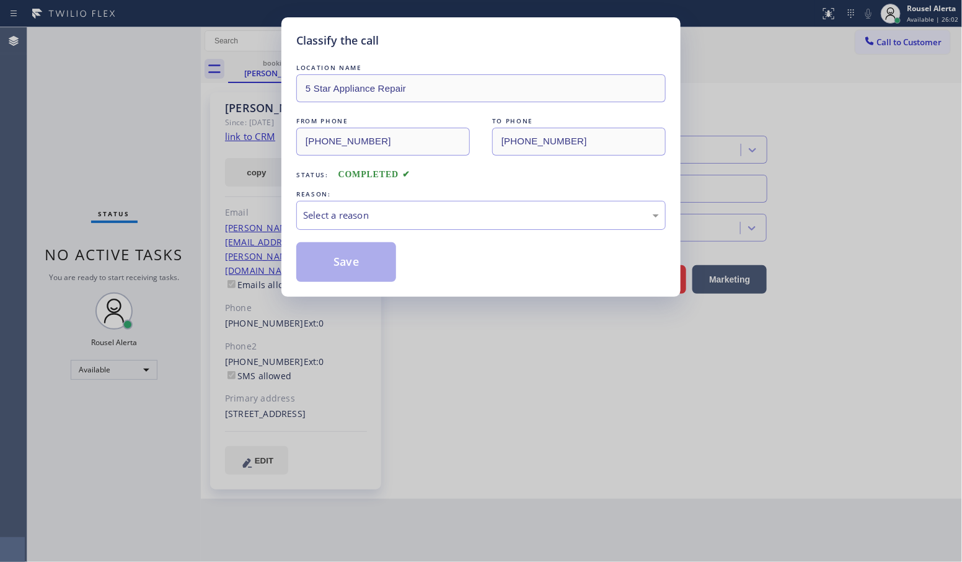
click at [305, 215] on div "Select a reason" at bounding box center [481, 215] width 356 height 14
click at [345, 264] on button "Save" at bounding box center [346, 262] width 100 height 40
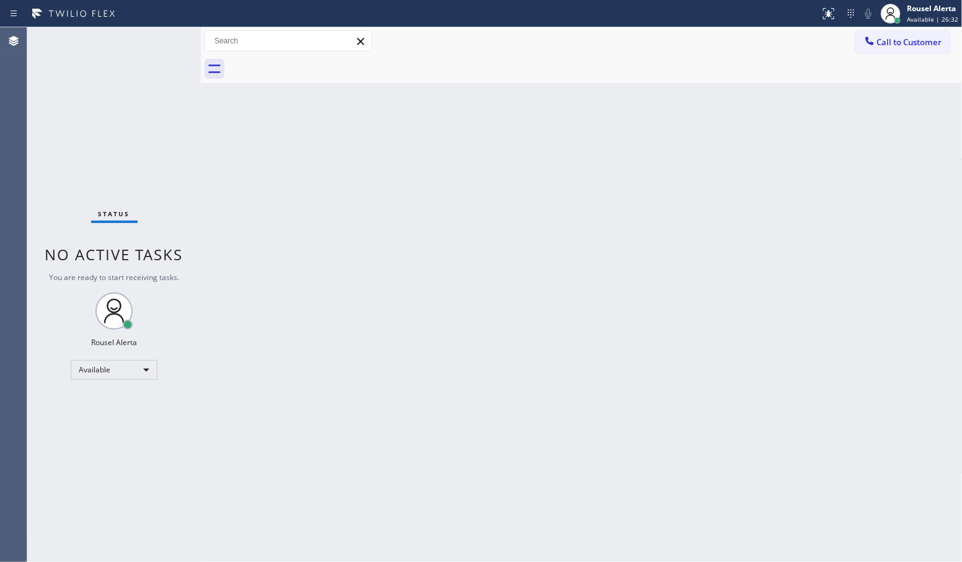
click at [156, 42] on div "Status No active tasks You are ready to start receiving tasks. Rousel Alerta Av…" at bounding box center [114, 294] width 174 height 535
click at [123, 35] on div "Status No active tasks You are ready to start receiving tasks. Rousel Alerta Av…" at bounding box center [114, 294] width 174 height 535
click at [134, 38] on div "Status No active tasks You are ready to start receiving tasks. Rousel Alerta Av…" at bounding box center [114, 294] width 174 height 535
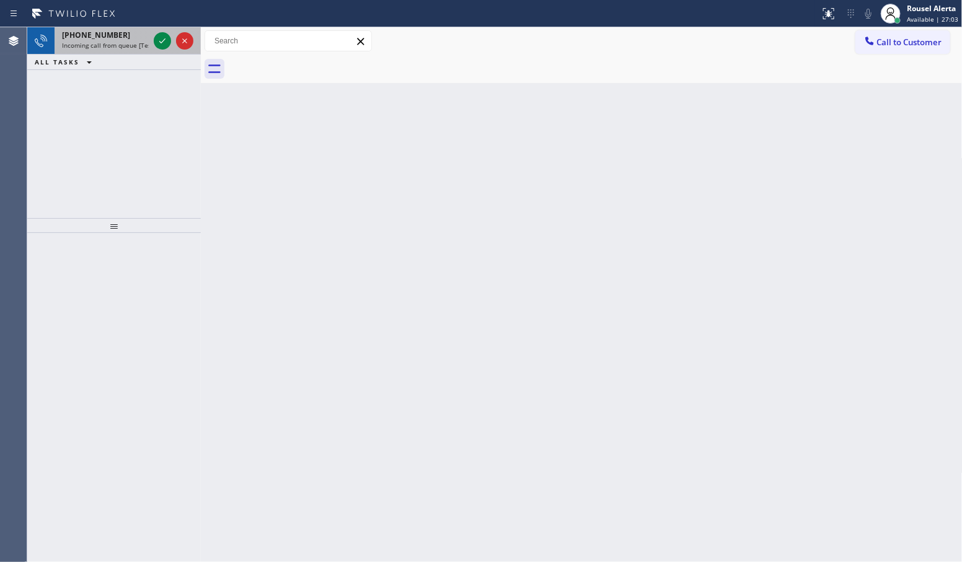
drag, startPoint x: 138, startPoint y: 45, endPoint x: 155, endPoint y: 50, distance: 17.5
click at [139, 45] on span "Incoming call from queue [Test] All" at bounding box center [113, 45] width 103 height 9
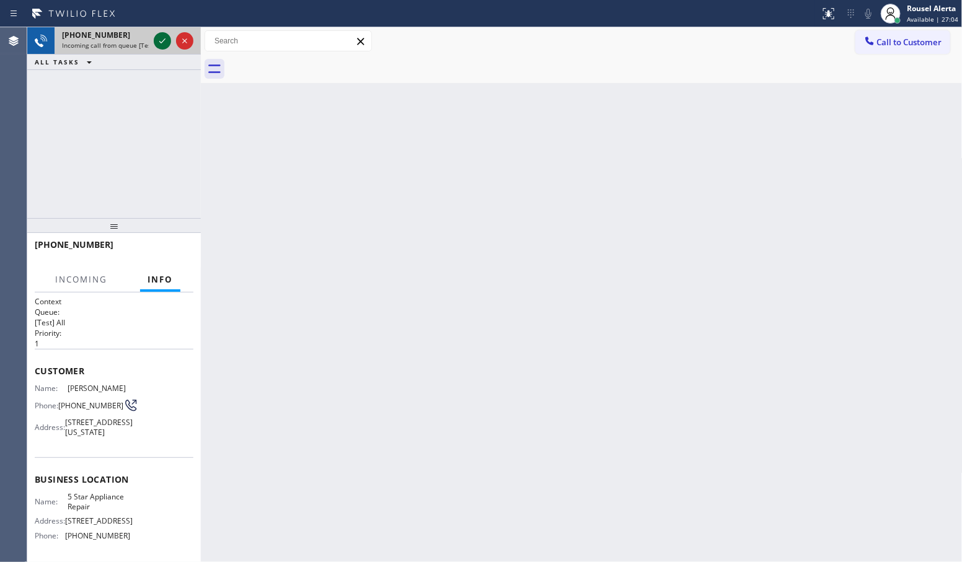
click at [166, 45] on icon at bounding box center [162, 40] width 15 height 15
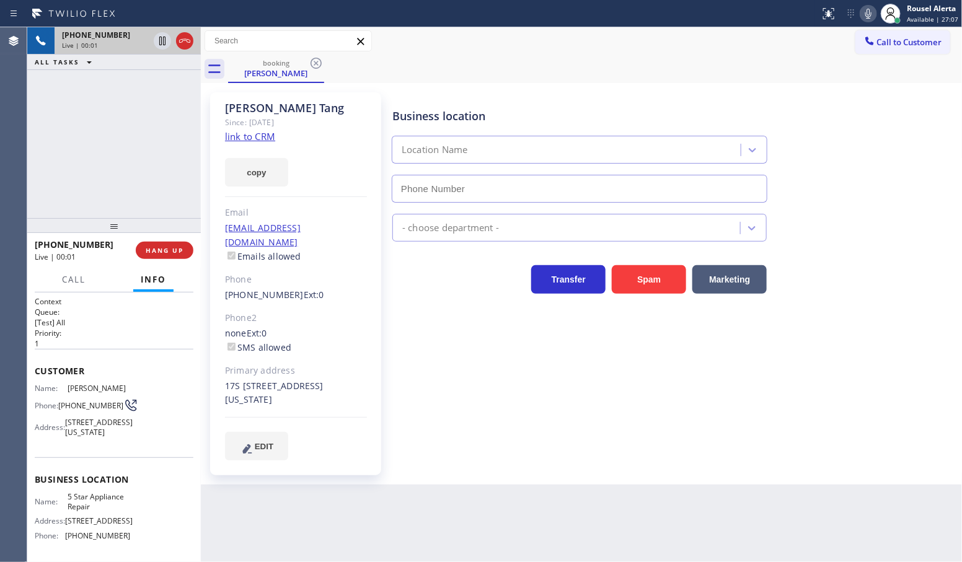
type input "[PHONE_NUMBER]"
click at [262, 138] on link "link to CRM" at bounding box center [250, 136] width 50 height 12
click at [158, 38] on icon at bounding box center [162, 40] width 15 height 15
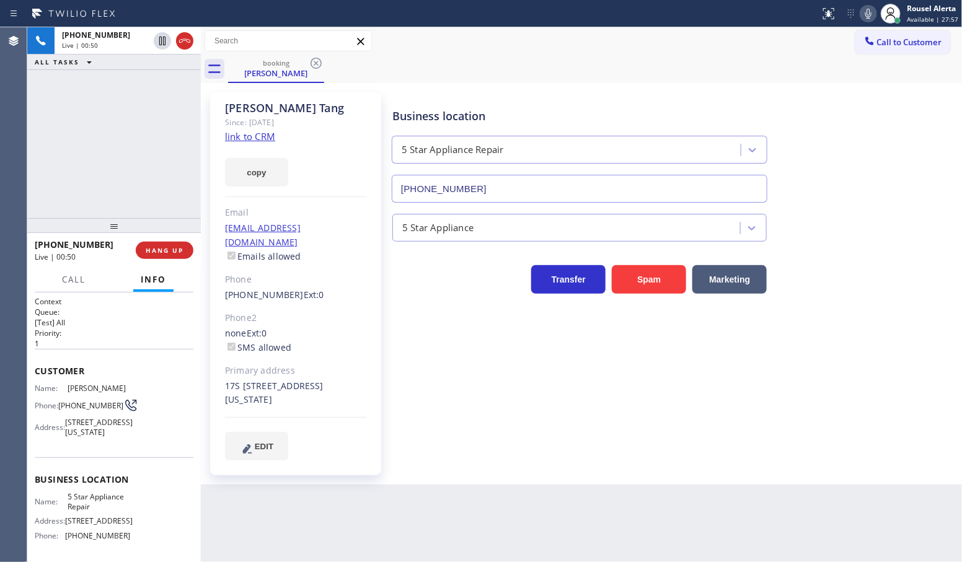
click at [869, 14] on icon at bounding box center [868, 13] width 15 height 15
click at [117, 103] on div "[PHONE_NUMBER] Live | 02:17 ALL TASKS ALL TASKS ACTIVE TASKS TASKS IN WRAP UP" at bounding box center [114, 122] width 174 height 191
click at [158, 44] on icon at bounding box center [162, 40] width 15 height 15
click at [864, 14] on icon at bounding box center [868, 13] width 15 height 15
click at [180, 113] on div "[PHONE_NUMBER] Live | 03:21 ALL TASKS ALL TASKS ACTIVE TASKS TASKS IN WRAP UP" at bounding box center [114, 122] width 174 height 191
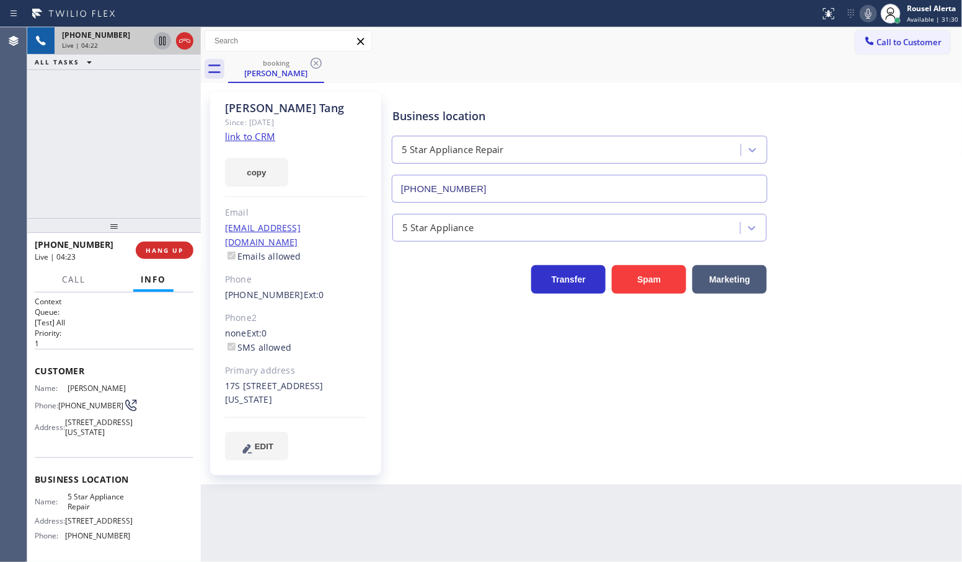
click at [870, 7] on icon at bounding box center [868, 13] width 15 height 15
click at [587, 94] on div "Business location 5 Star Appliance Repair [PHONE_NUMBER]" at bounding box center [675, 147] width 570 height 112
click at [869, 11] on icon at bounding box center [868, 14] width 6 height 10
click at [144, 97] on div "[PHONE_NUMBER] Live | 06:40 ALL TASKS ALL TASKS ACTIVE TASKS TASKS IN WRAP UP" at bounding box center [114, 122] width 174 height 191
click at [165, 252] on span "HANG UP" at bounding box center [165, 250] width 38 height 9
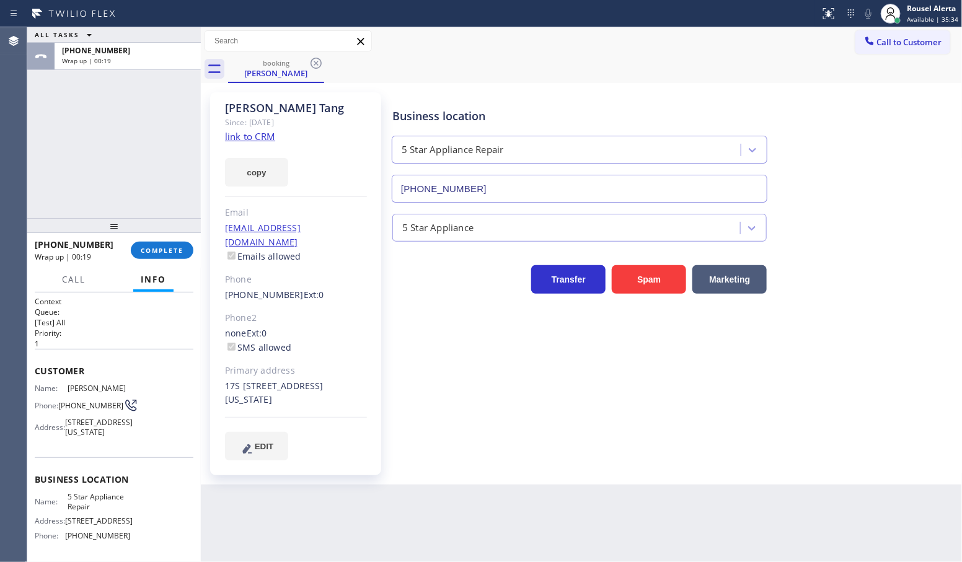
click at [91, 96] on div "ALL TASKS ALL TASKS ACTIVE TASKS TASKS IN WRAP UP [PHONE_NUMBER] Wrap up | 00:19" at bounding box center [114, 122] width 174 height 191
click at [149, 251] on span "COMPLETE" at bounding box center [162, 250] width 43 height 9
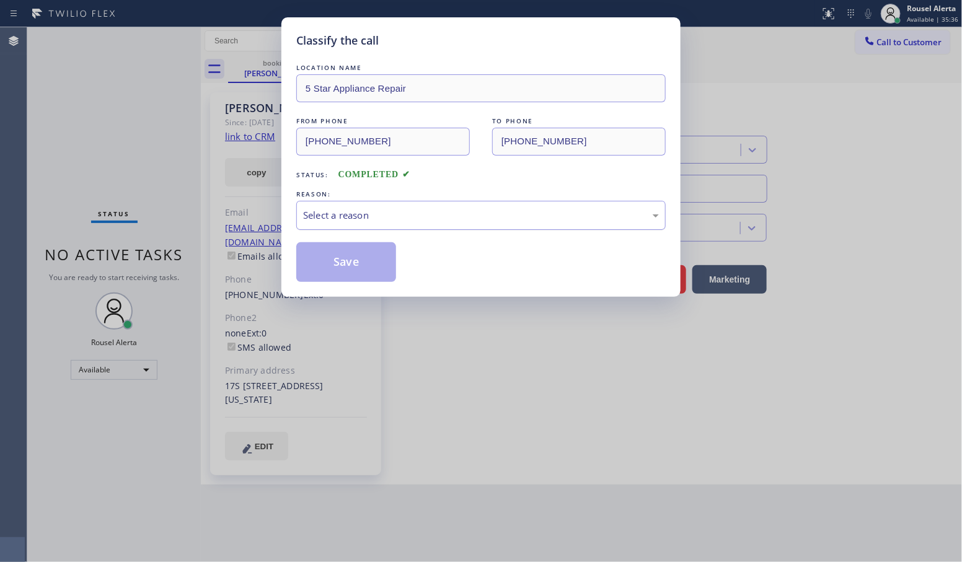
click at [442, 225] on div "Select a reason" at bounding box center [481, 215] width 370 height 29
click at [378, 280] on button "Save" at bounding box center [346, 262] width 100 height 40
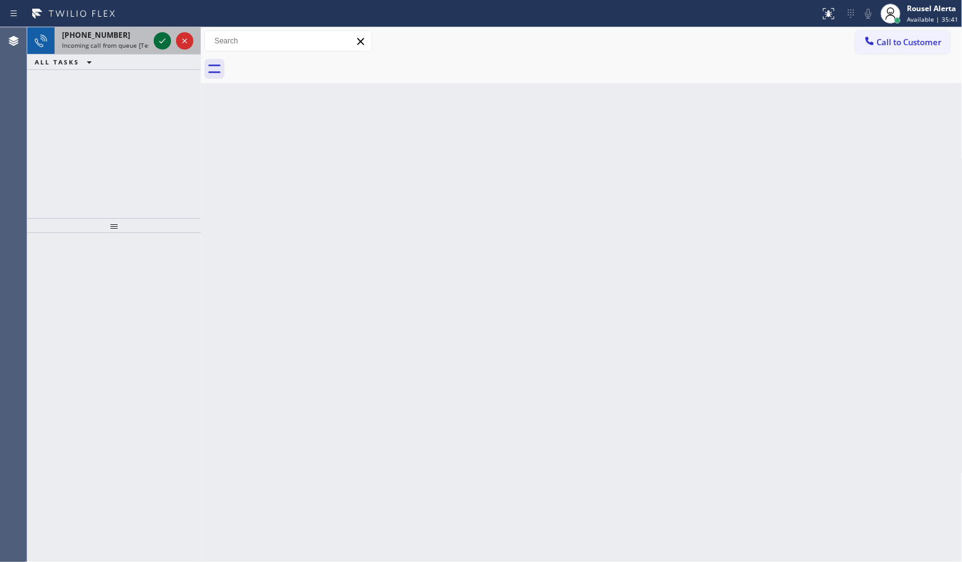
click at [154, 37] on div at bounding box center [162, 40] width 17 height 15
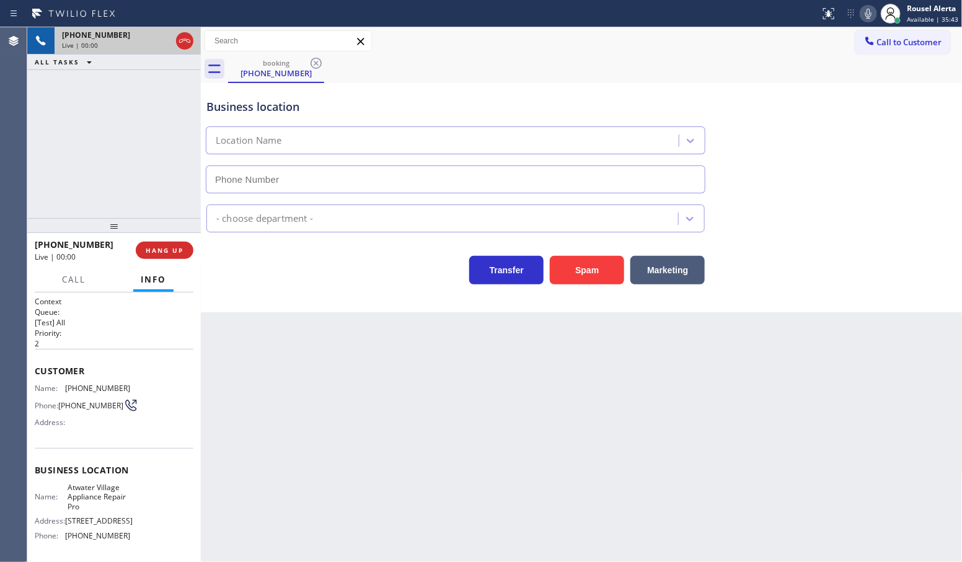
type input "[PHONE_NUMBER]"
click at [590, 283] on button "Spam" at bounding box center [587, 270] width 74 height 29
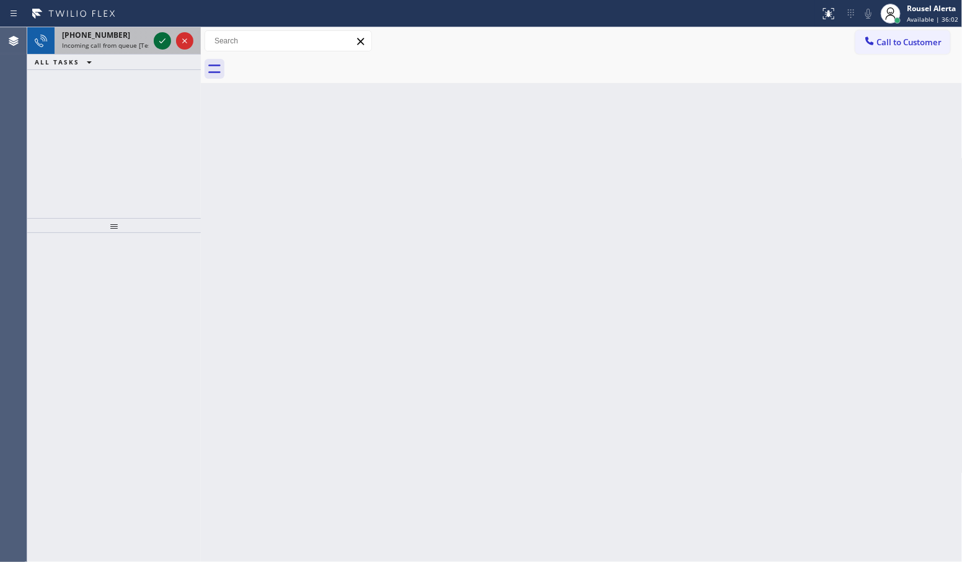
click at [156, 41] on icon at bounding box center [162, 40] width 15 height 15
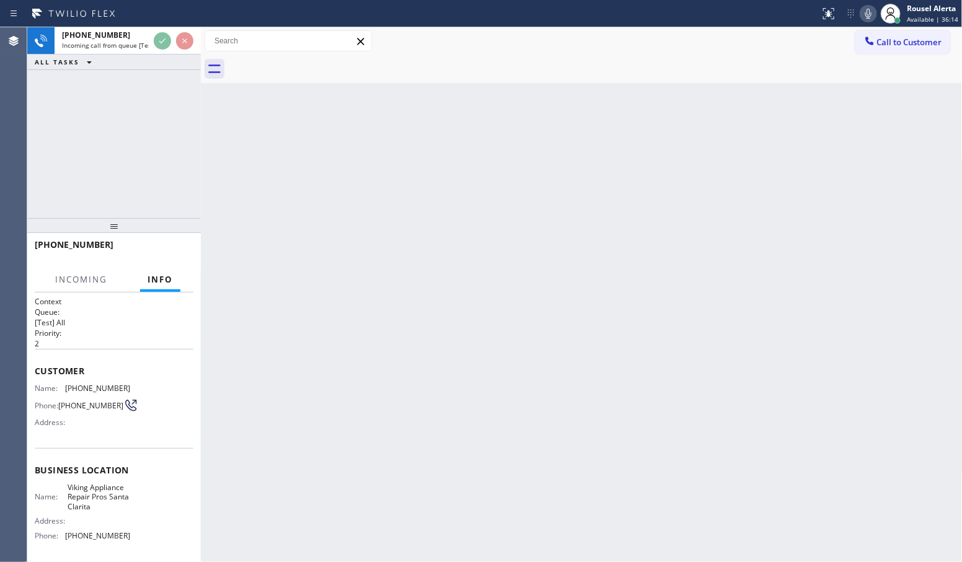
click at [146, 4] on div at bounding box center [410, 14] width 810 height 20
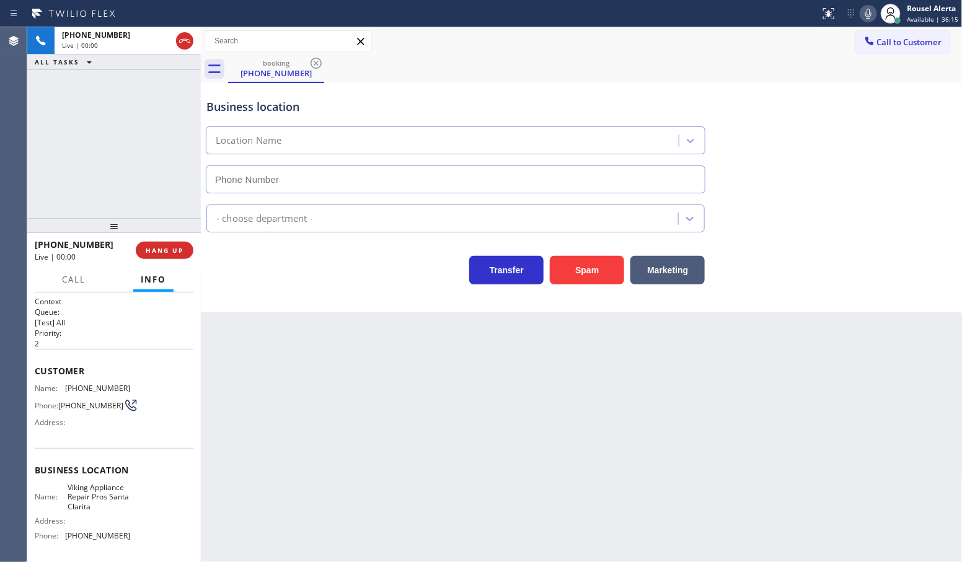
type input "[PHONE_NUMBER]"
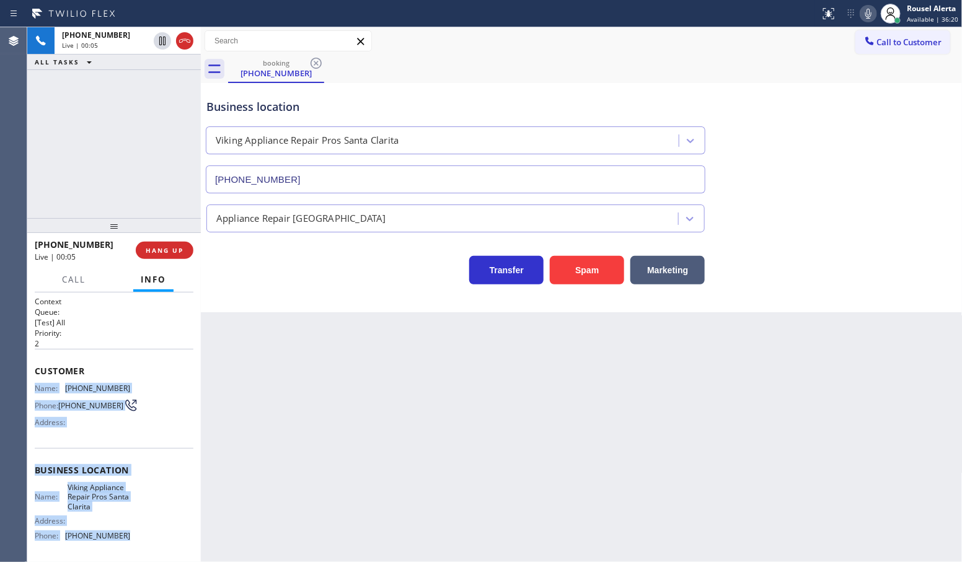
drag, startPoint x: 31, startPoint y: 383, endPoint x: 146, endPoint y: 536, distance: 191.3
click at [146, 536] on div "Context Queue: [Test] All Priority: 2 Customer Name: [PHONE_NUMBER] Phone: [PHO…" at bounding box center [114, 428] width 174 height 270
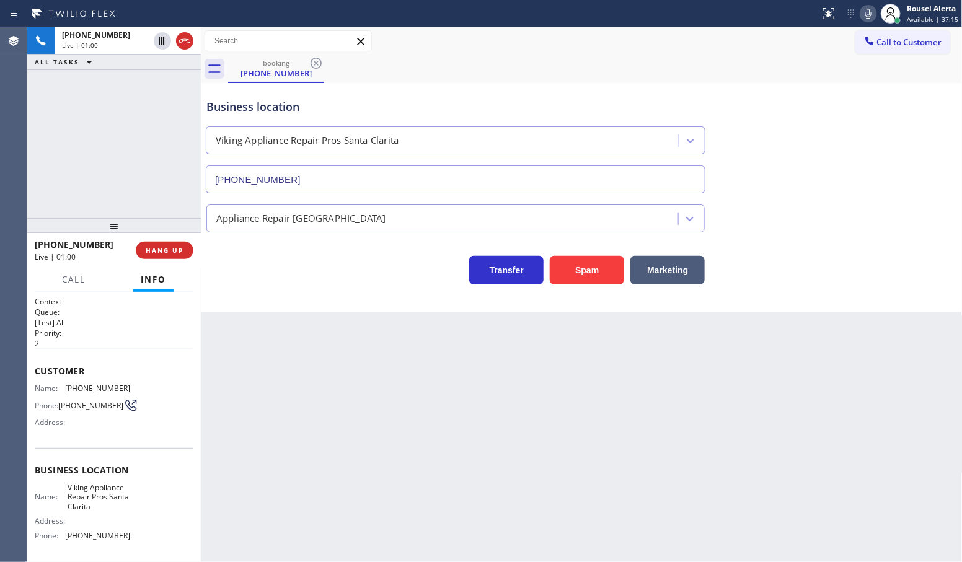
drag, startPoint x: 381, startPoint y: 363, endPoint x: 363, endPoint y: 342, distance: 27.2
click at [379, 364] on div "Back to Dashboard Change Sender ID Customers Technicians Select a contact Outbo…" at bounding box center [582, 294] width 762 height 535
click at [190, 170] on div "[PHONE_NUMBER] Live | 01:01 ALL TASKS ALL TASKS ACTIVE TASKS TASKS IN WRAP UP" at bounding box center [114, 122] width 174 height 191
click at [278, 367] on div "Back to Dashboard Change Sender ID Customers Technicians Select a contact Outbo…" at bounding box center [582, 294] width 762 height 535
drag, startPoint x: 141, startPoint y: 126, endPoint x: 195, endPoint y: 237, distance: 124.2
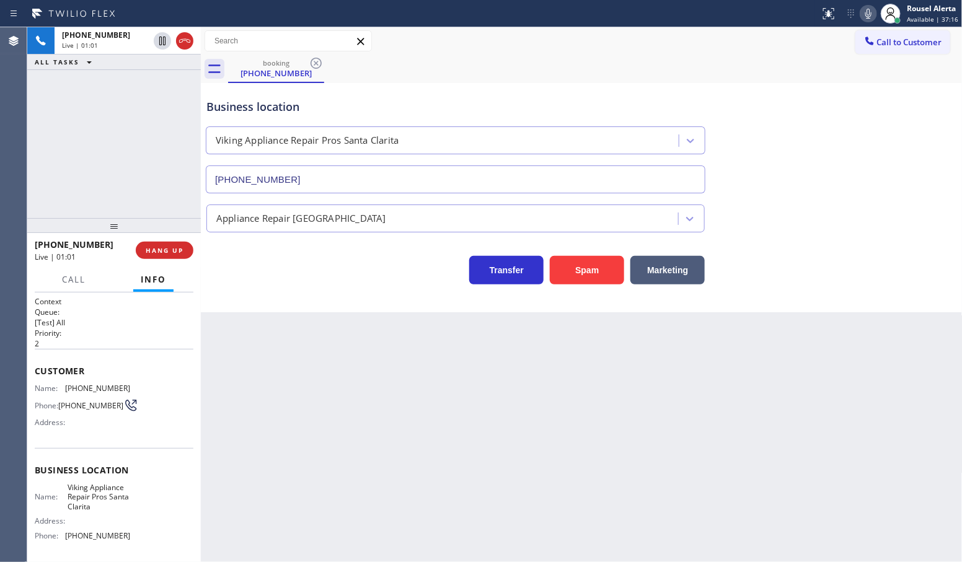
click at [144, 131] on div "[PHONE_NUMBER] Live | 01:01 ALL TASKS ALL TASKS ACTIVE TASKS TASKS IN WRAP UP" at bounding box center [114, 122] width 174 height 191
click at [286, 410] on div "Back to Dashboard Change Sender ID Customers Technicians Select a contact Outbo…" at bounding box center [582, 294] width 762 height 535
click at [171, 255] on button "HANG UP" at bounding box center [165, 250] width 58 height 17
click at [162, 249] on span "HANG UP" at bounding box center [165, 250] width 38 height 9
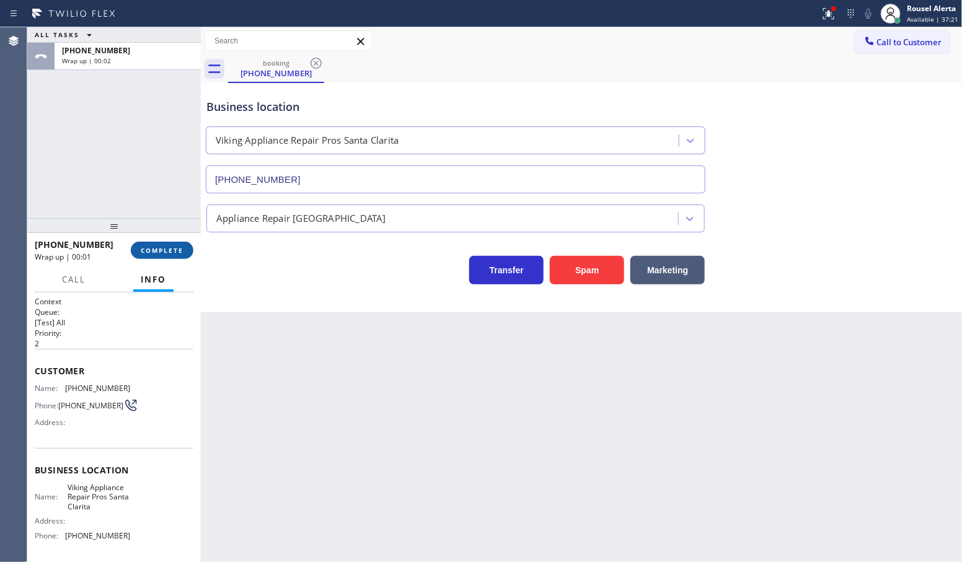
click at [192, 252] on button "COMPLETE" at bounding box center [162, 250] width 63 height 17
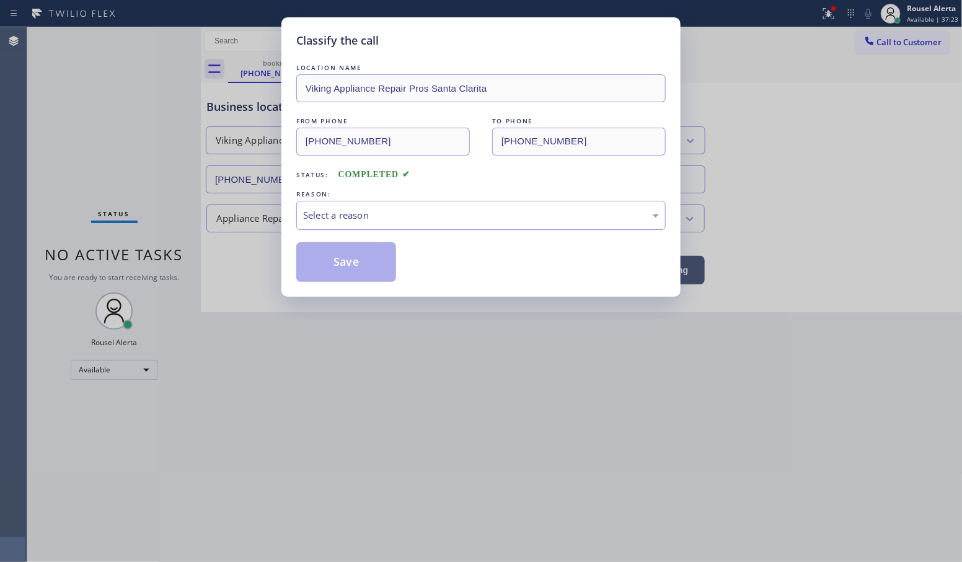
click at [327, 226] on div "Select a reason" at bounding box center [481, 215] width 370 height 29
click at [339, 268] on button "Save" at bounding box center [346, 262] width 100 height 40
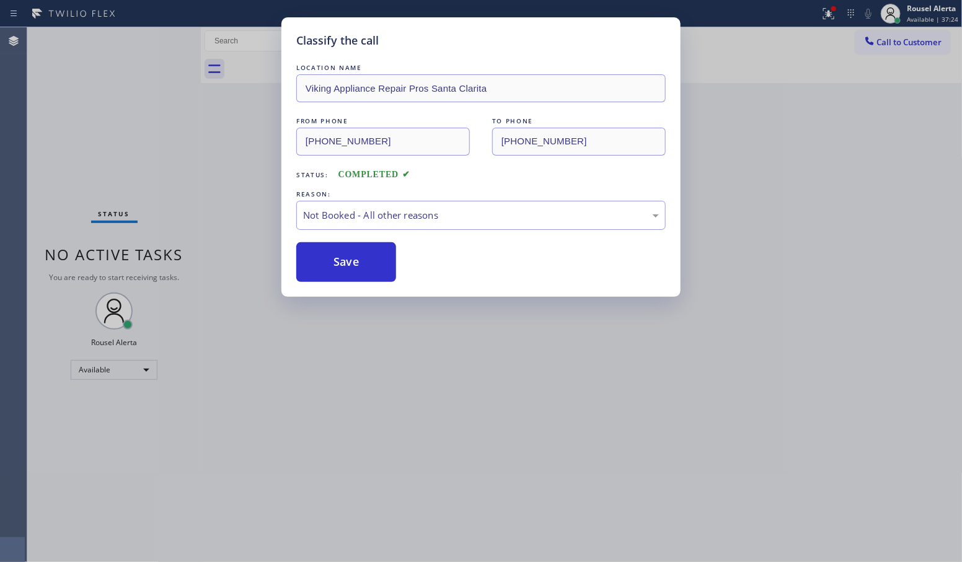
click at [500, 494] on div "Classify the call LOCATION NAME Viking Appliance Repair Pros Santa Clarita FROM…" at bounding box center [481, 281] width 962 height 562
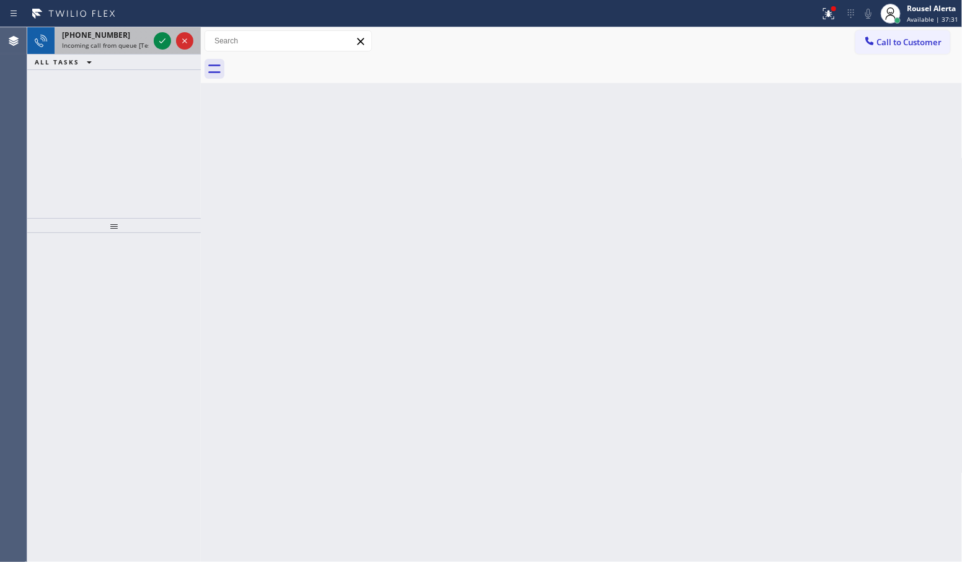
click at [153, 45] on div at bounding box center [173, 40] width 45 height 27
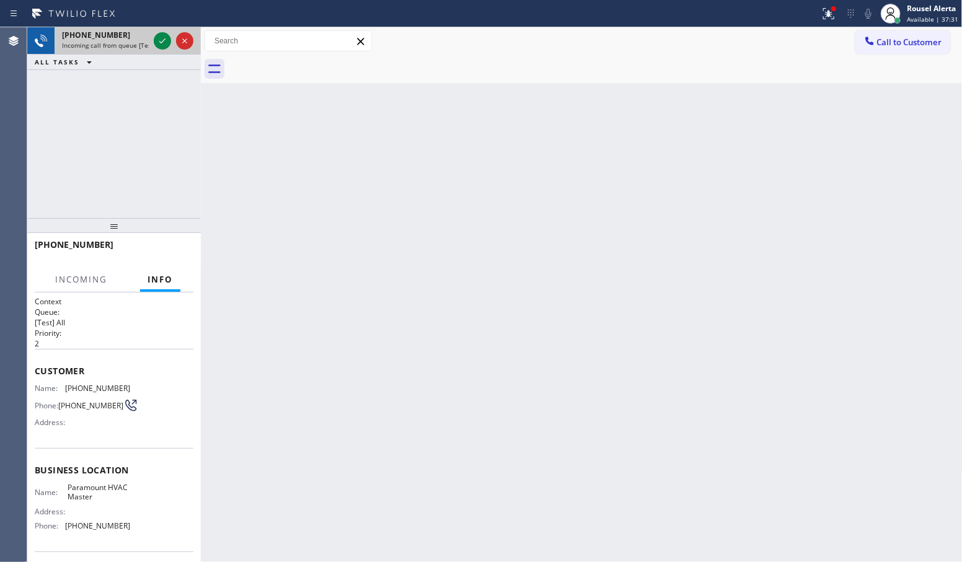
click at [153, 45] on div at bounding box center [173, 40] width 45 height 27
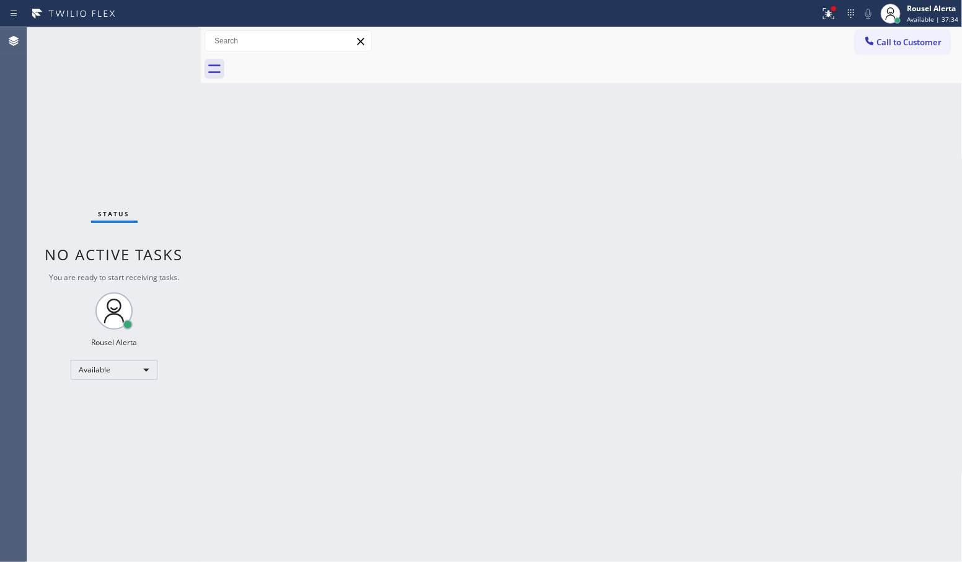
click at [361, 280] on div "Back to Dashboard Change Sender ID Customers Technicians Select a contact Outbo…" at bounding box center [582, 294] width 762 height 535
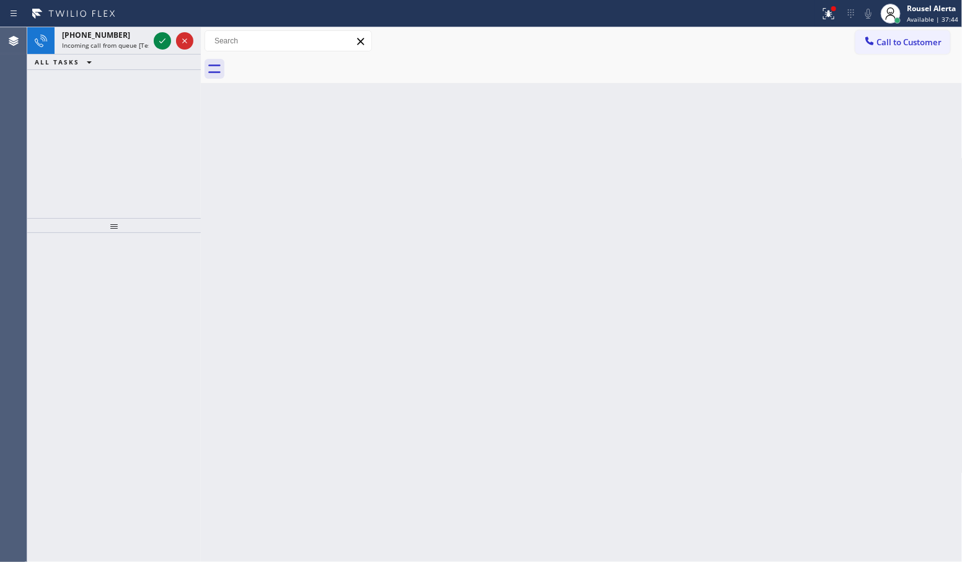
click at [460, 442] on div "Back to Dashboard Change Sender ID Customers Technicians Select a contact Outbo…" at bounding box center [582, 294] width 762 height 535
click at [159, 38] on icon at bounding box center [162, 40] width 15 height 15
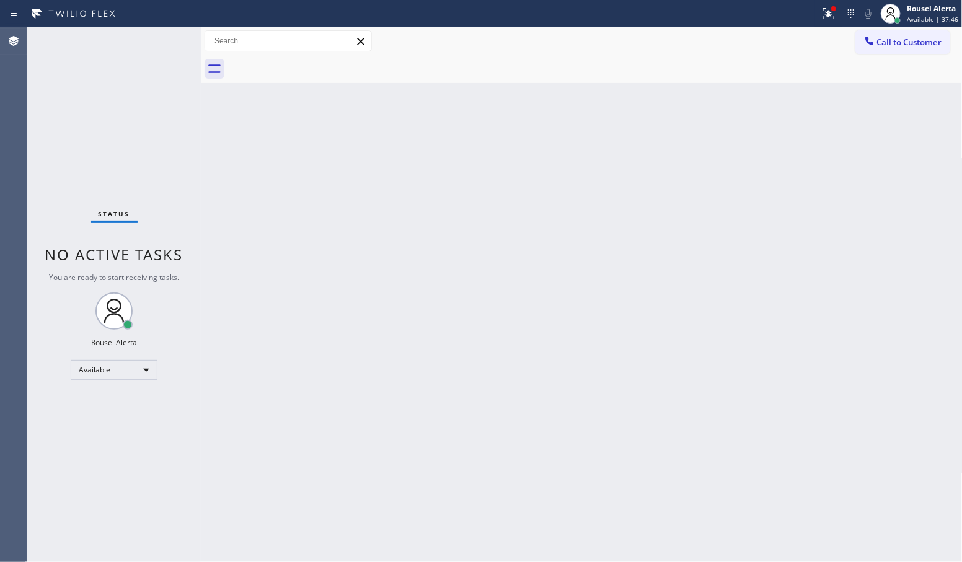
click at [159, 38] on div "Status No active tasks You are ready to start receiving tasks. Rousel Alerta Av…" at bounding box center [114, 294] width 174 height 535
click at [160, 38] on div "Status No active tasks You are ready to start receiving tasks. Rousel Alerta Av…" at bounding box center [114, 294] width 174 height 535
click at [507, 273] on div "Back to Dashboard Change Sender ID Customers Technicians Select a contact Outbo…" at bounding box center [582, 294] width 762 height 535
click at [822, 9] on div at bounding box center [828, 13] width 27 height 15
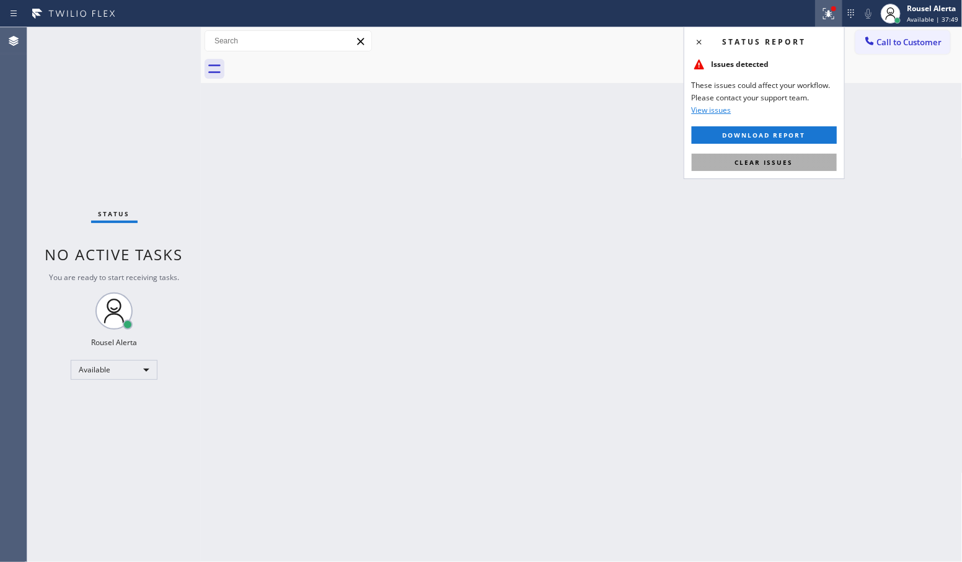
click at [784, 159] on span "Clear issues" at bounding box center [764, 162] width 58 height 9
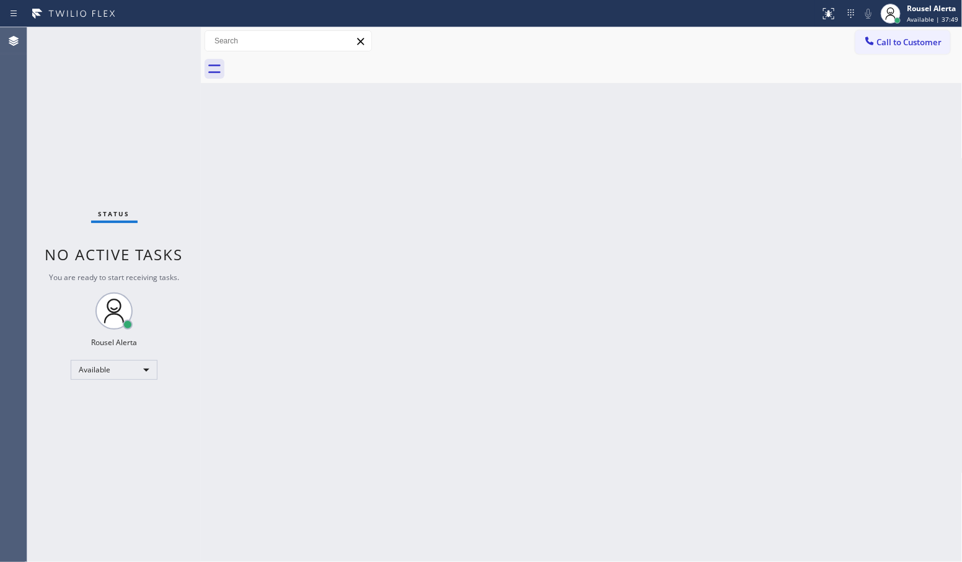
click at [742, 285] on div "Back to Dashboard Change Sender ID Customers Technicians Select a contact Outbo…" at bounding box center [582, 294] width 762 height 535
click at [129, 120] on div "Status No active tasks You are ready to start receiving tasks. Rousel Alerta Av…" at bounding box center [114, 294] width 174 height 535
click at [366, 169] on div "Back to Dashboard Change Sender ID Customers Technicians Select a contact Outbo…" at bounding box center [582, 294] width 762 height 535
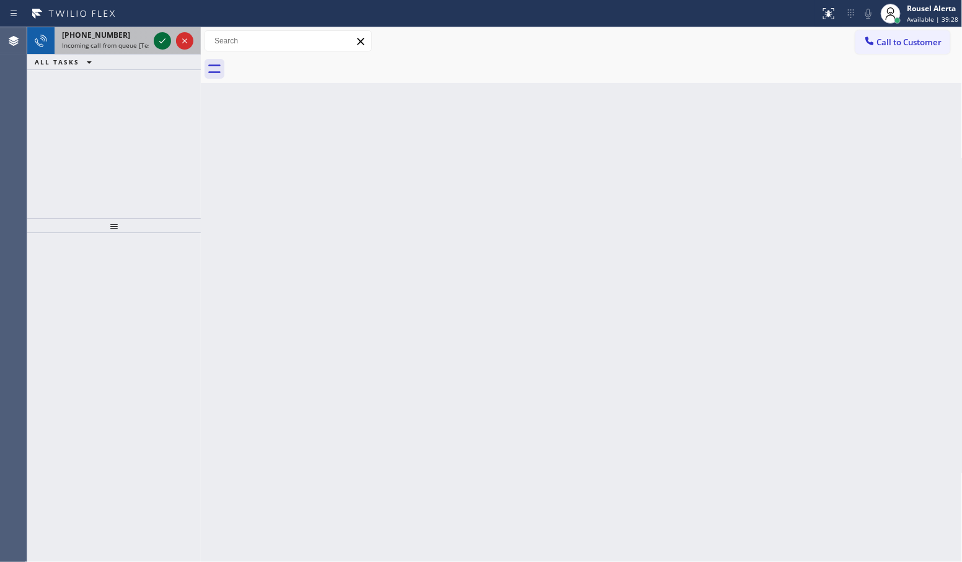
click at [157, 42] on icon at bounding box center [162, 40] width 15 height 15
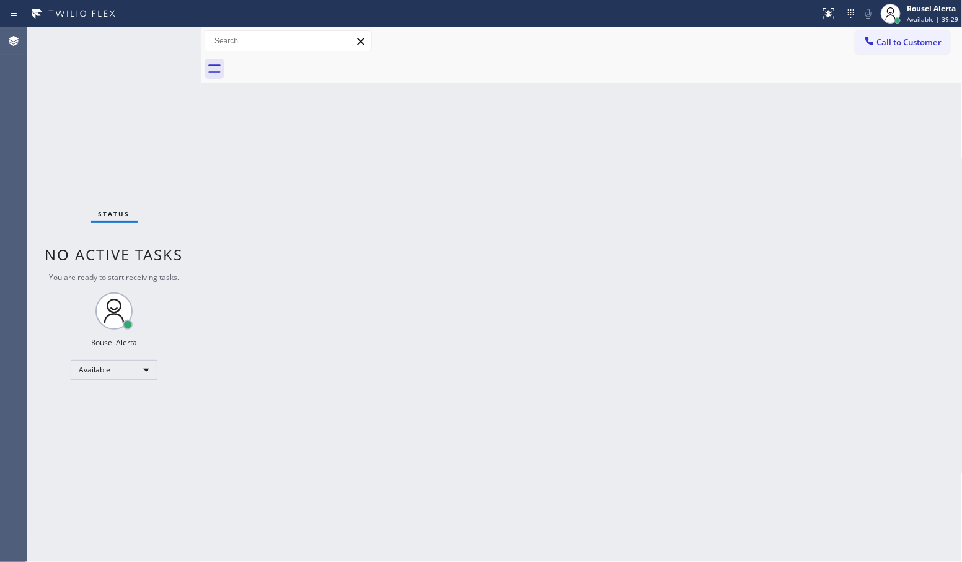
click at [157, 42] on div "Status No active tasks You are ready to start receiving tasks. Rousel Alerta Av…" at bounding box center [114, 294] width 174 height 535
click at [158, 42] on div "Status No active tasks You are ready to start receiving tasks. Rousel Alerta Av…" at bounding box center [114, 294] width 174 height 535
click at [825, 20] on button at bounding box center [828, 13] width 27 height 27
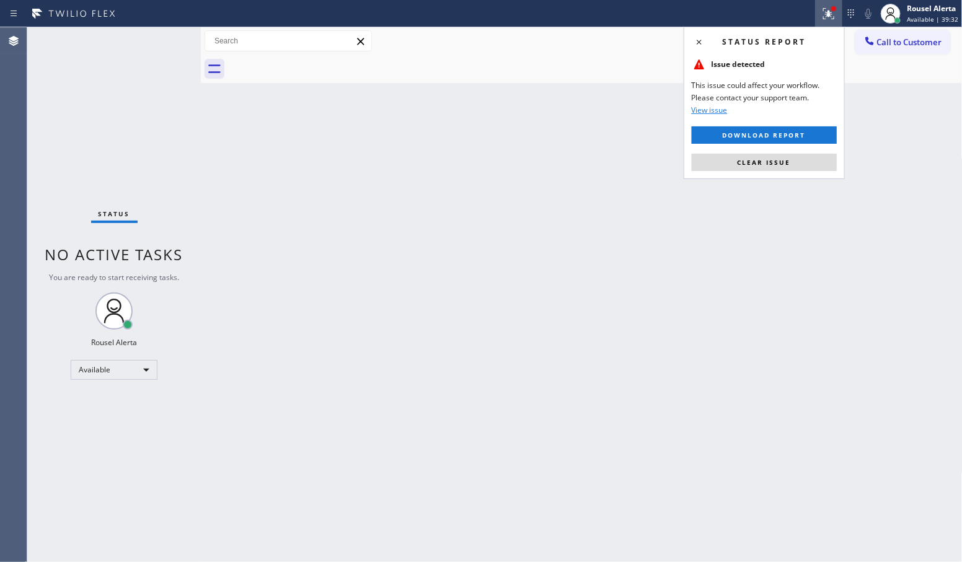
click at [794, 162] on button "Clear issue" at bounding box center [764, 162] width 145 height 17
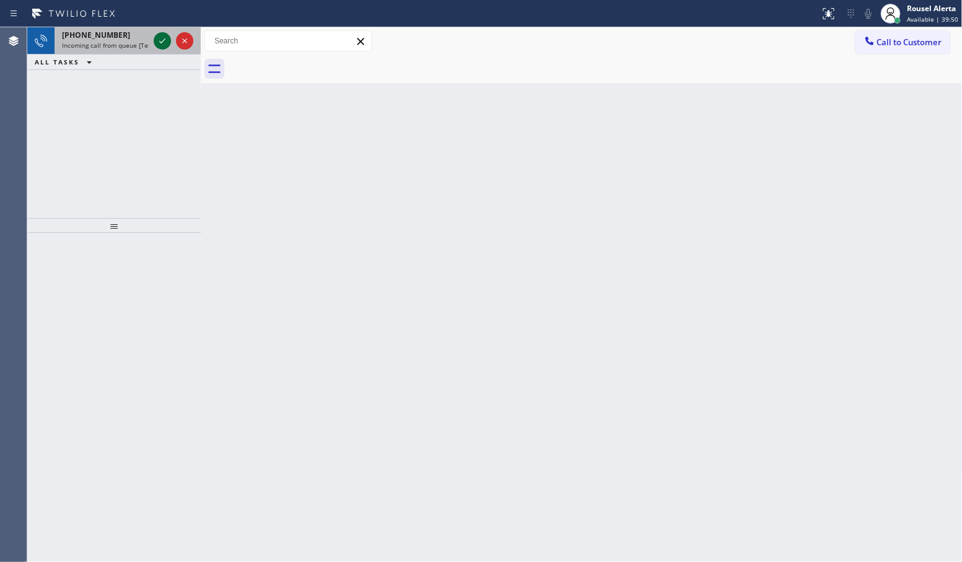
click at [159, 42] on icon at bounding box center [162, 40] width 15 height 15
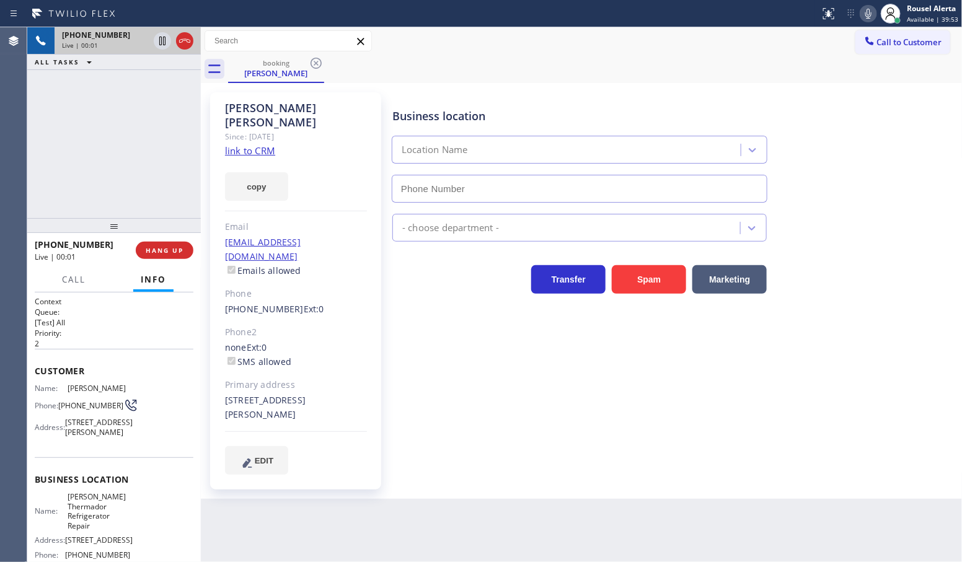
type input "[PHONE_NUMBER]"
click at [246, 144] on link "link to CRM" at bounding box center [250, 150] width 50 height 12
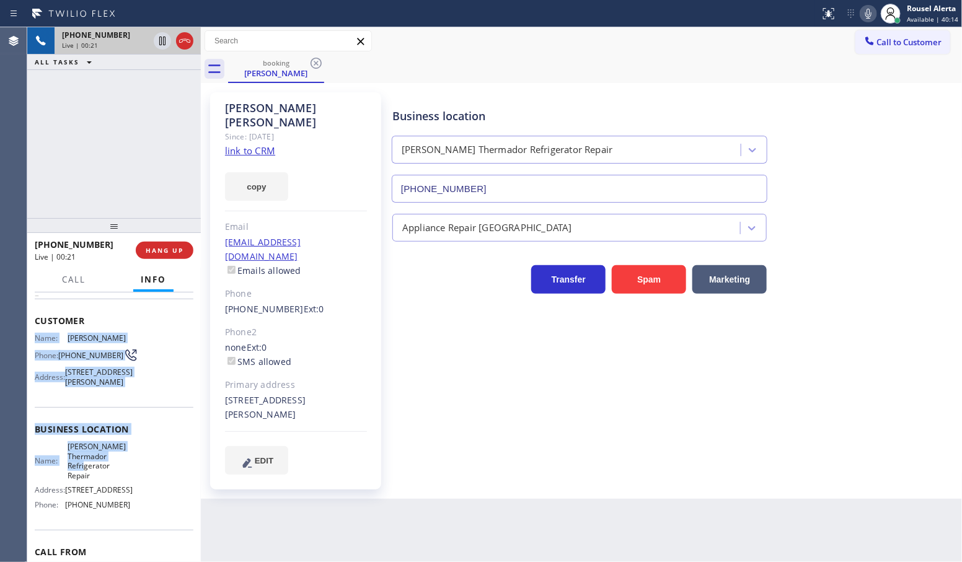
scroll to position [77, 0]
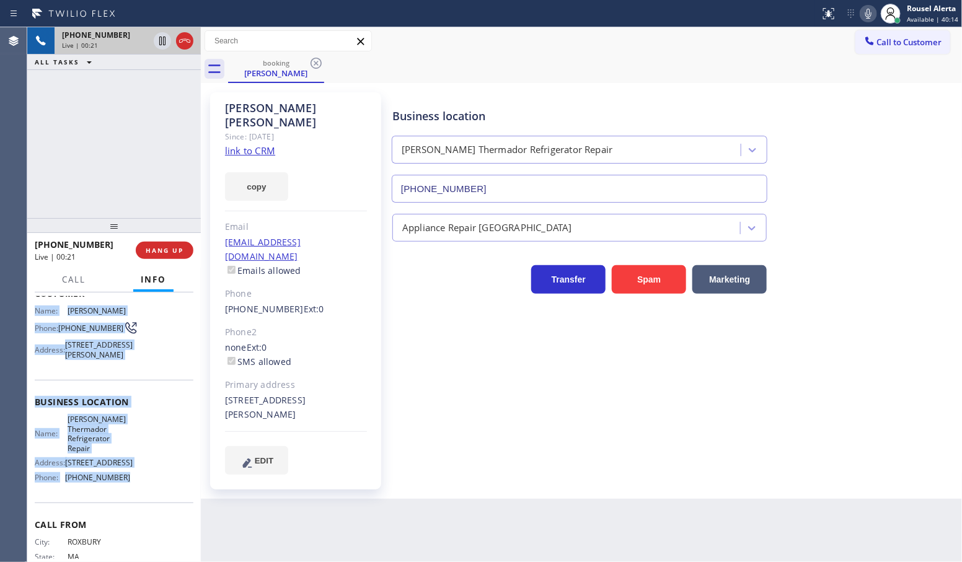
drag, startPoint x: 32, startPoint y: 391, endPoint x: 143, endPoint y: 513, distance: 164.6
click at [143, 513] on div "Context Queue: [Test] All Priority: 2 Customer Name: [PERSON_NAME] Phone: [PHON…" at bounding box center [114, 428] width 174 height 270
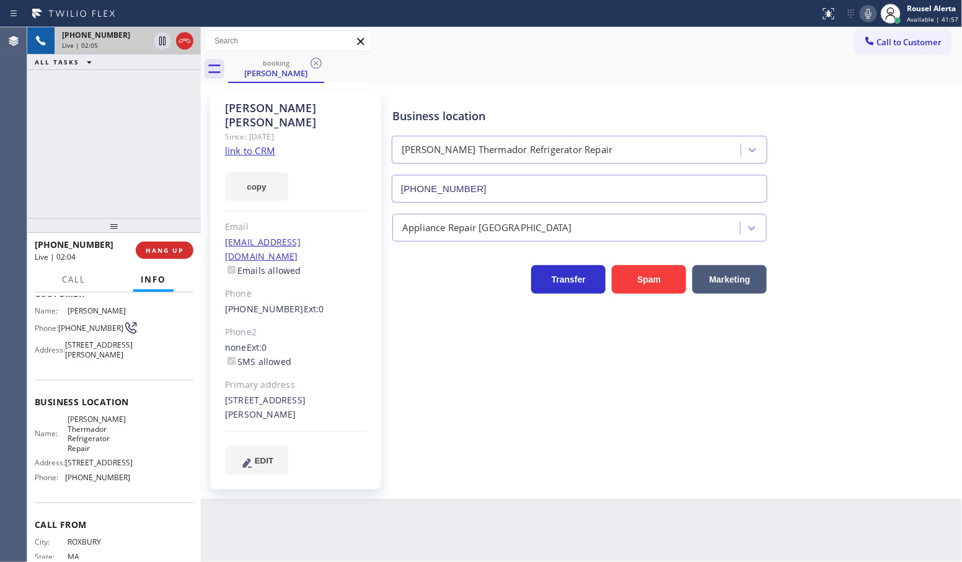
click at [125, 148] on div "[PHONE_NUMBER] Live | 02:05 ALL TASKS ALL TASKS ACTIVE TASKS TASKS IN WRAP UP" at bounding box center [114, 122] width 174 height 191
click at [160, 47] on icon at bounding box center [162, 40] width 15 height 15
click at [865, 14] on icon at bounding box center [868, 13] width 15 height 15
click at [161, 40] on icon at bounding box center [162, 41] width 9 height 9
click at [865, 7] on icon at bounding box center [868, 13] width 15 height 15
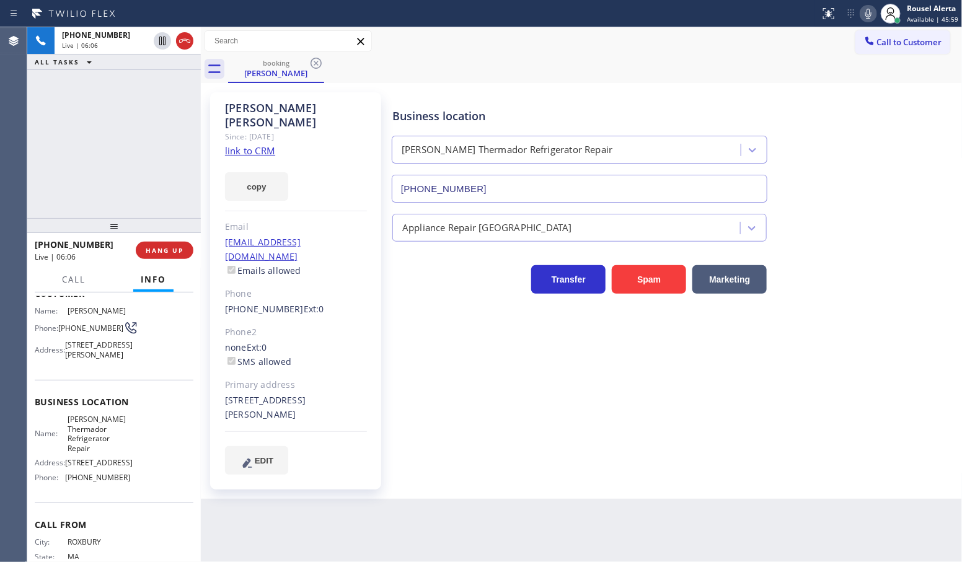
click at [959, 98] on div "[PERSON_NAME] Since: [DATE] link to CRM copy Email [EMAIL_ADDRESS][DOMAIN_NAME]…" at bounding box center [582, 291] width 762 height 416
click at [159, 87] on icon at bounding box center [162, 83] width 15 height 15
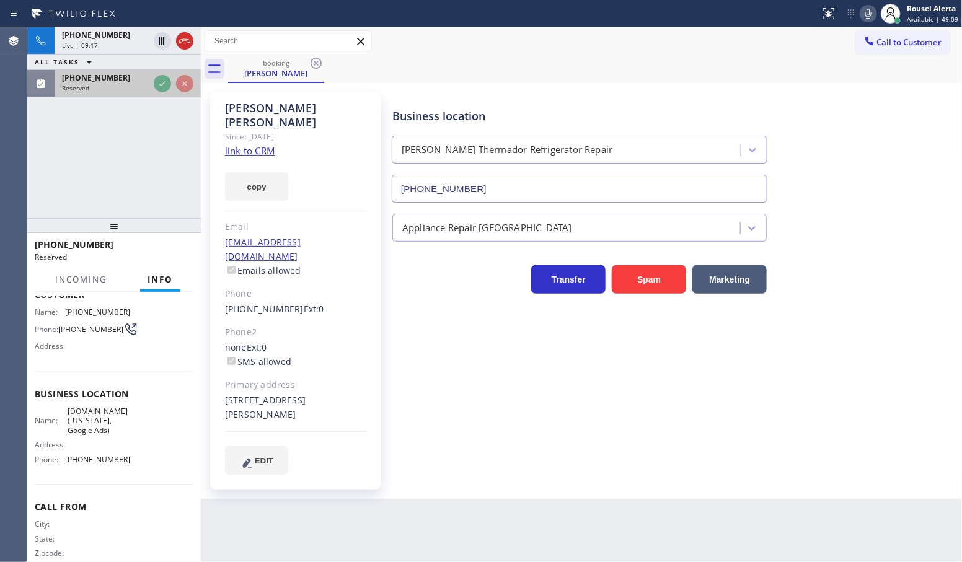
scroll to position [87, 0]
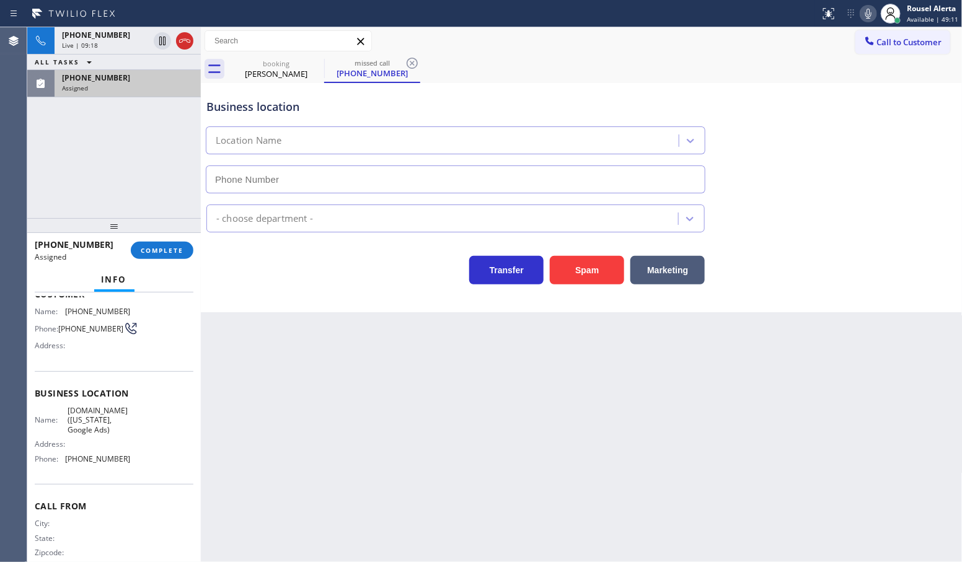
type input "[PHONE_NUMBER]"
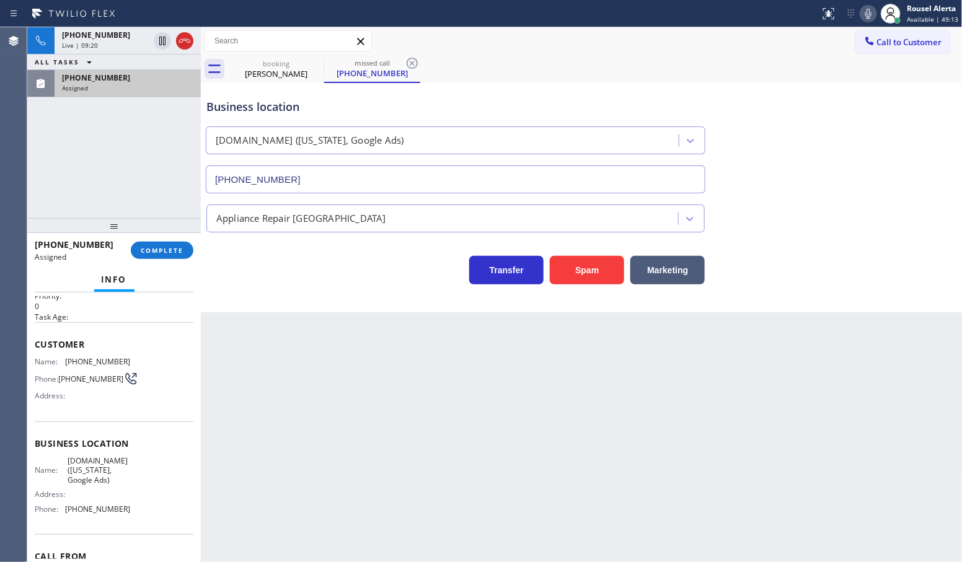
scroll to position [10, 0]
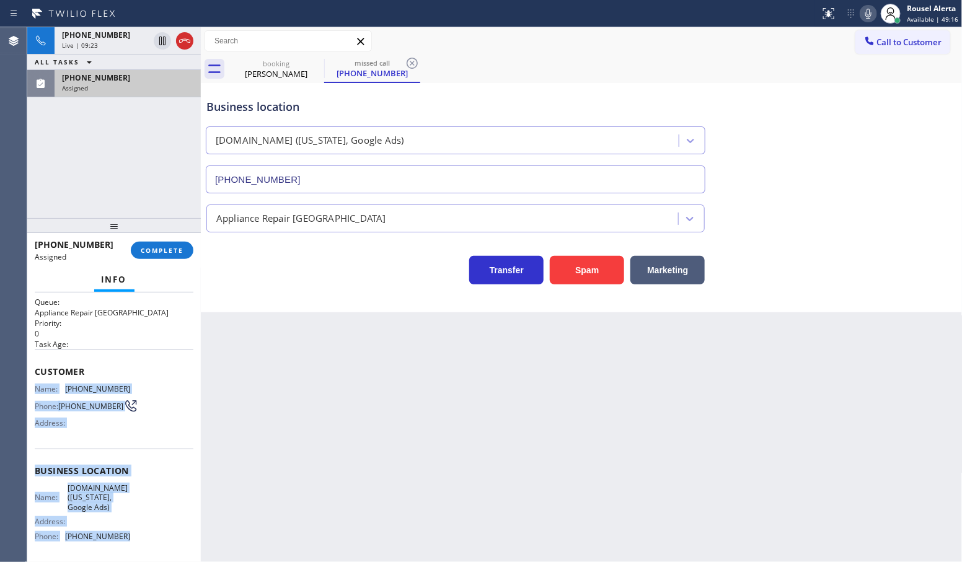
drag, startPoint x: 124, startPoint y: 535, endPoint x: 33, endPoint y: 384, distance: 176.1
click at [33, 384] on div "Context Queue: Appliance Repair High End Priority: 0 Task Age: Customer Name: […" at bounding box center [114, 428] width 174 height 270
click at [122, 135] on div "[PHONE_NUMBER] Live | 09:30 ALL TASKS ALL TASKS ACTIVE TASKS TASKS IN WRAP UP […" at bounding box center [114, 122] width 174 height 191
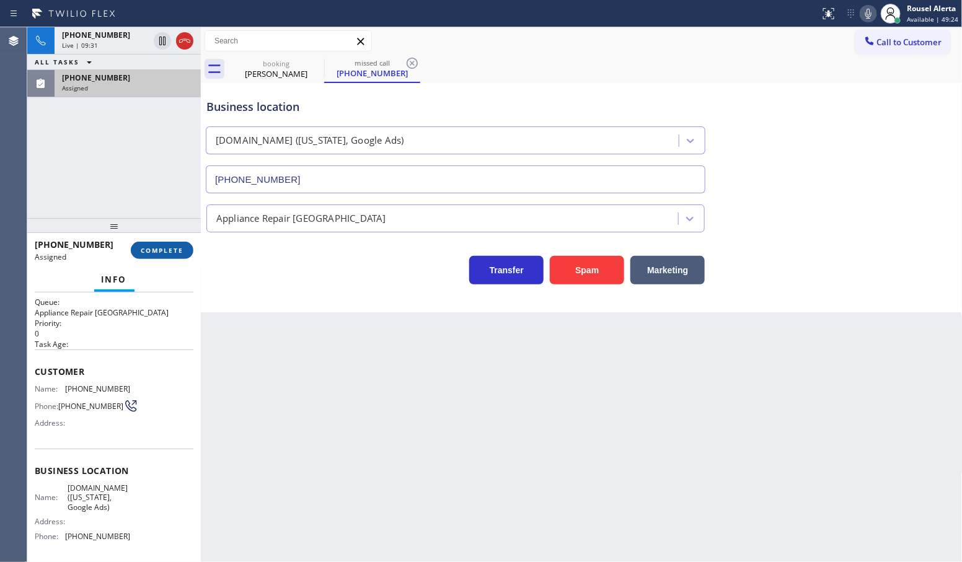
click at [165, 250] on span "COMPLETE" at bounding box center [162, 250] width 43 height 9
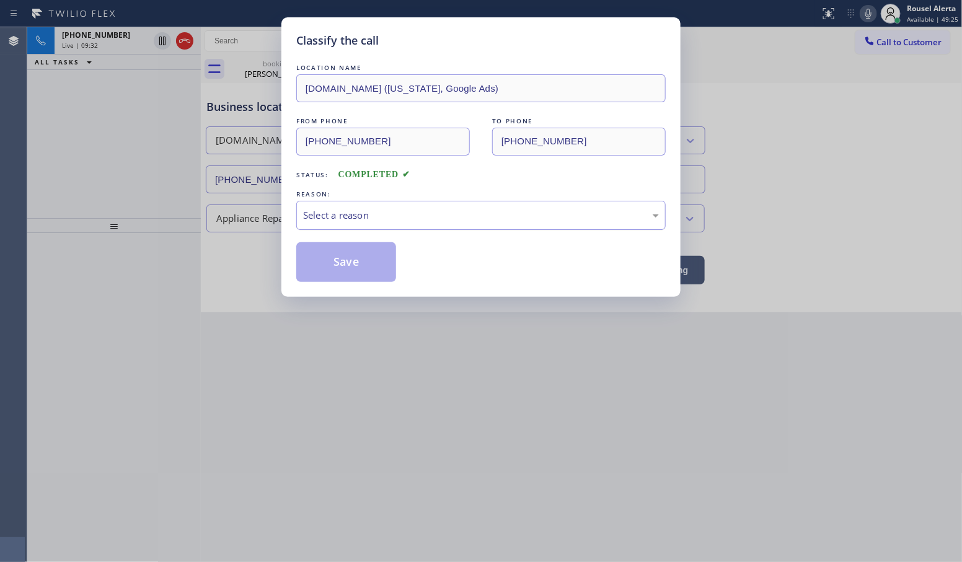
click at [363, 214] on div "Select a reason" at bounding box center [481, 215] width 356 height 14
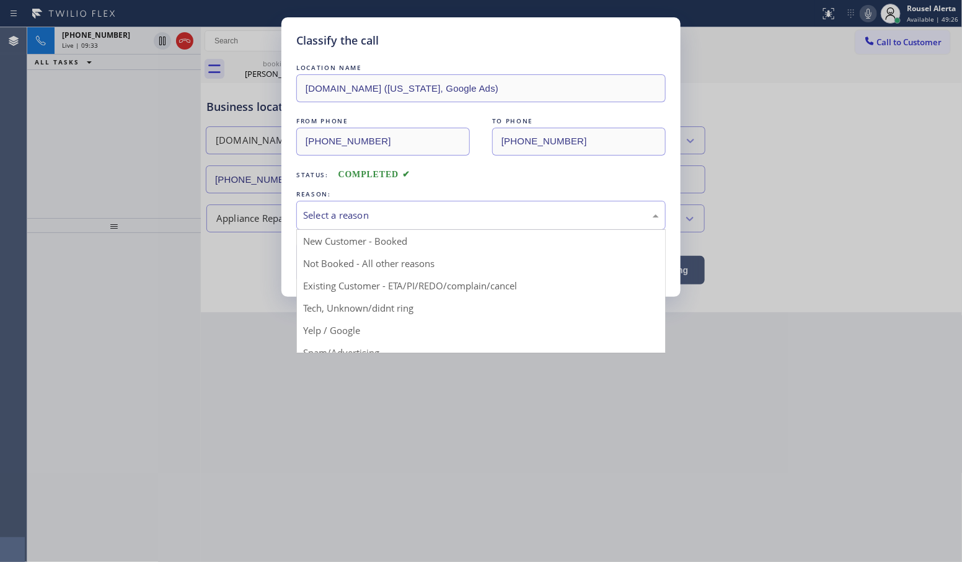
drag, startPoint x: 374, startPoint y: 255, endPoint x: 368, endPoint y: 267, distance: 13.9
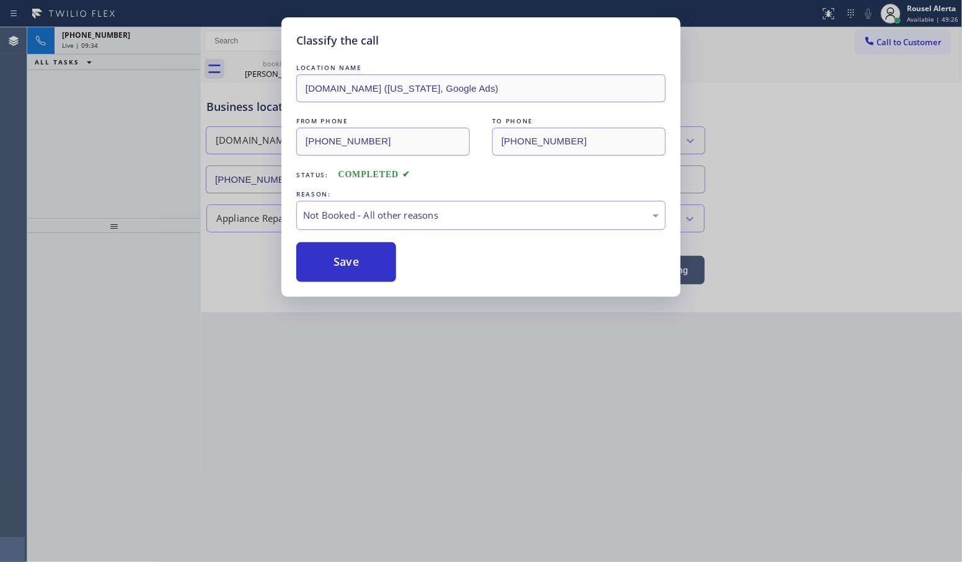
drag, startPoint x: 356, startPoint y: 275, endPoint x: 497, endPoint y: 287, distance: 141.3
click at [356, 275] on button "Save" at bounding box center [346, 262] width 100 height 40
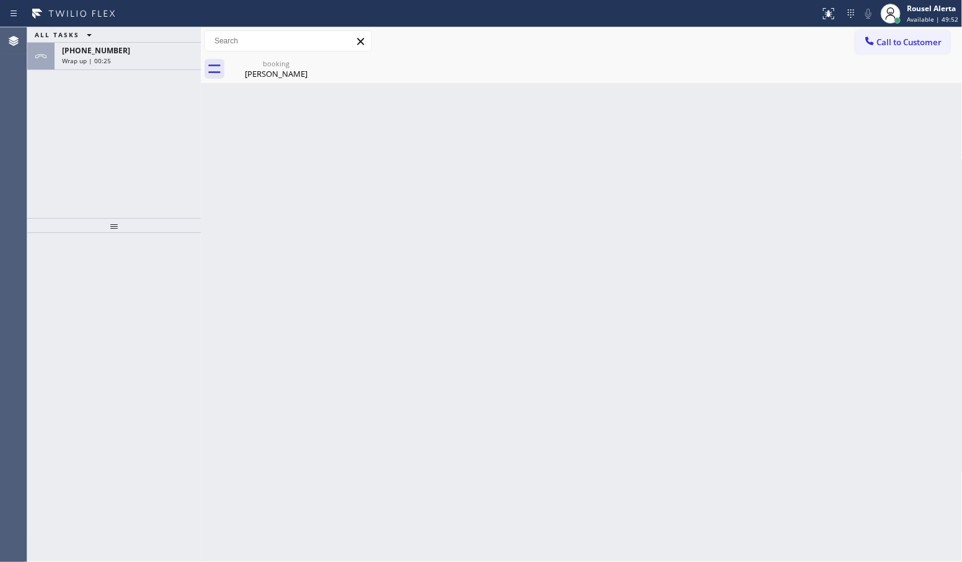
click at [289, 260] on div "Back to Dashboard Change Sender ID Customers Technicians Select a contact Outbo…" at bounding box center [582, 294] width 762 height 535
click at [147, 70] on div "ALL TASKS ALL TASKS ACTIVE TASKS TASKS IN WRAP UP [PHONE_NUMBER] Wrap up | 01:27" at bounding box center [114, 122] width 174 height 191
click at [154, 65] on div "[PHONE_NUMBER] Wrap up | 01:28" at bounding box center [125, 56] width 141 height 27
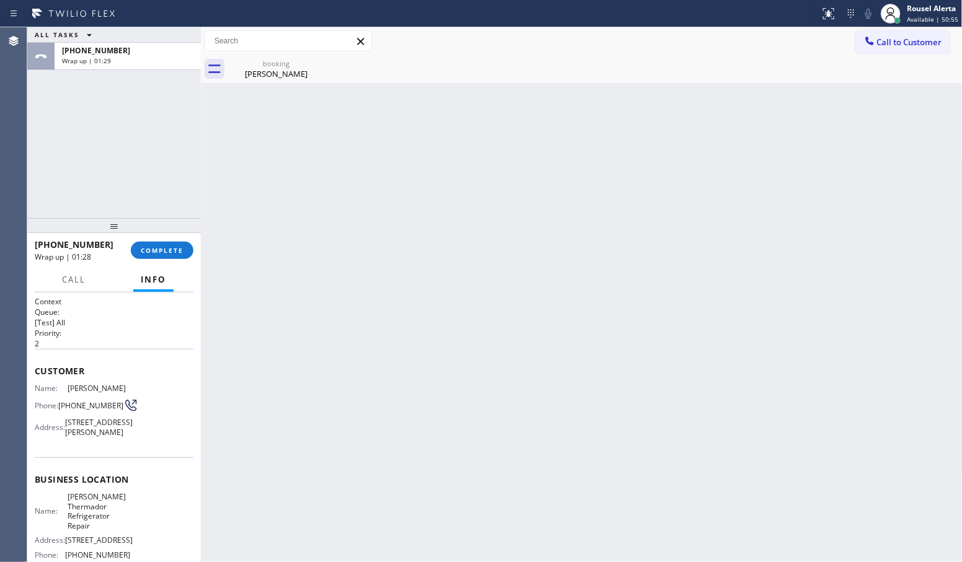
click at [174, 239] on div "[PHONE_NUMBER] Wrap up | 01:28 COMPLETE" at bounding box center [114, 250] width 159 height 32
click at [181, 253] on span "COMPLETE" at bounding box center [162, 250] width 43 height 9
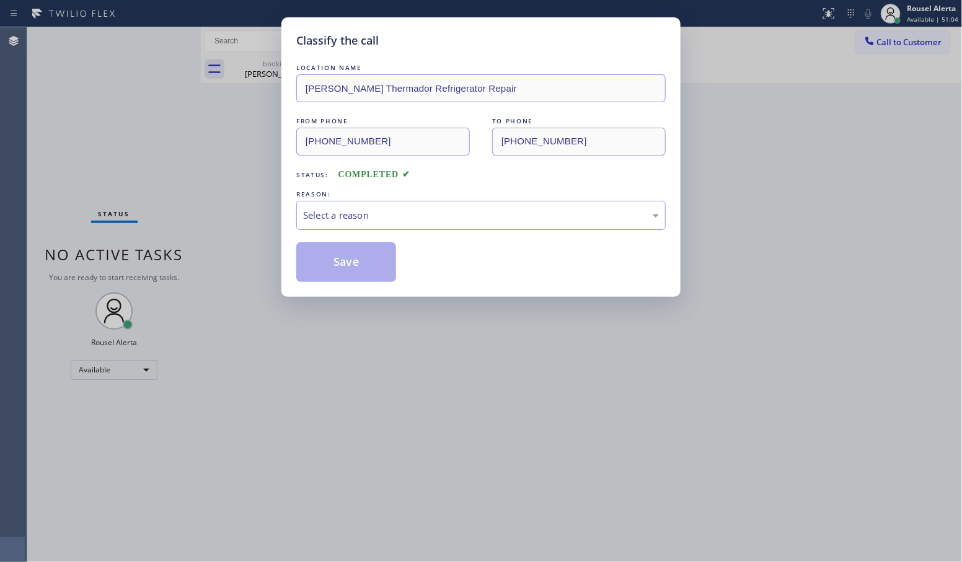
click at [407, 224] on div "Select a reason" at bounding box center [481, 215] width 370 height 29
click at [375, 260] on button "Save" at bounding box center [346, 262] width 100 height 40
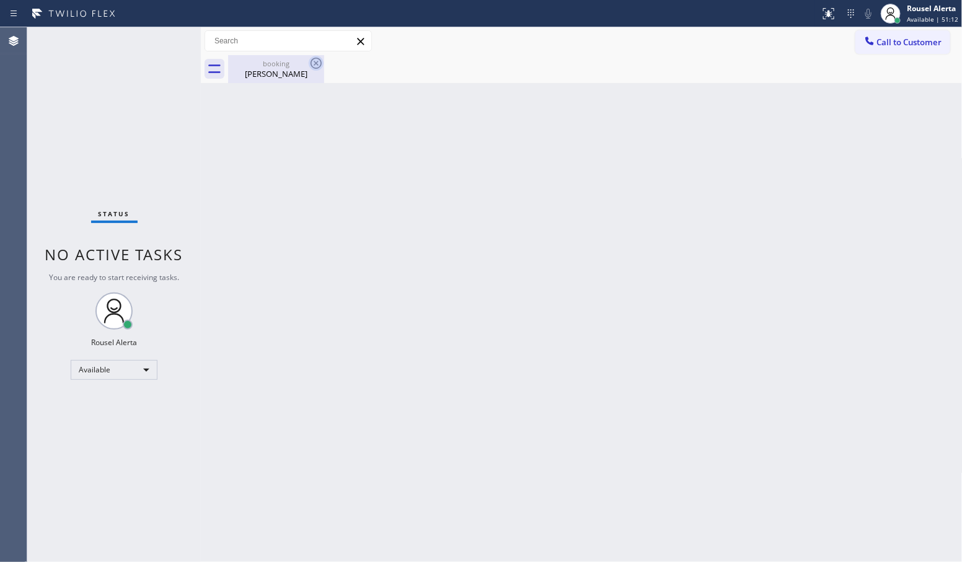
click at [311, 63] on icon at bounding box center [316, 63] width 15 height 15
click at [317, 65] on icon at bounding box center [316, 63] width 11 height 11
click at [152, 39] on div "Status No active tasks You are ready to start receiving tasks. Rousel Alerta Av…" at bounding box center [114, 294] width 174 height 535
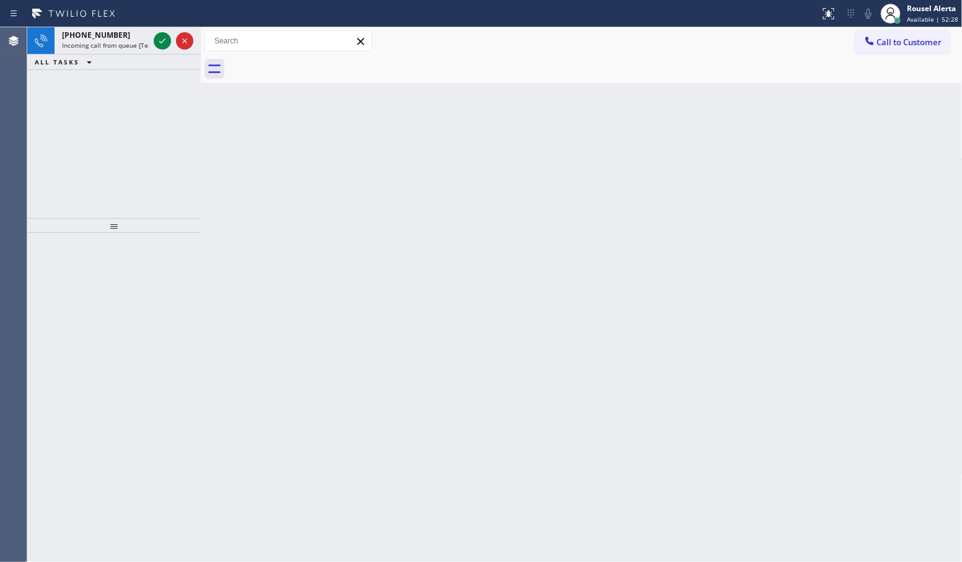
click at [156, 27] on div at bounding box center [173, 40] width 45 height 27
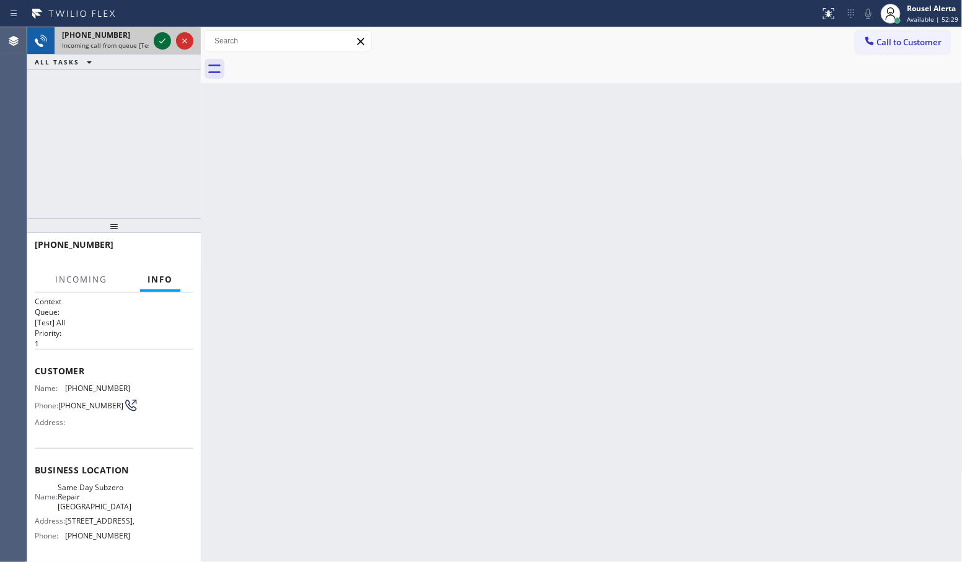
click at [158, 41] on icon at bounding box center [162, 40] width 15 height 15
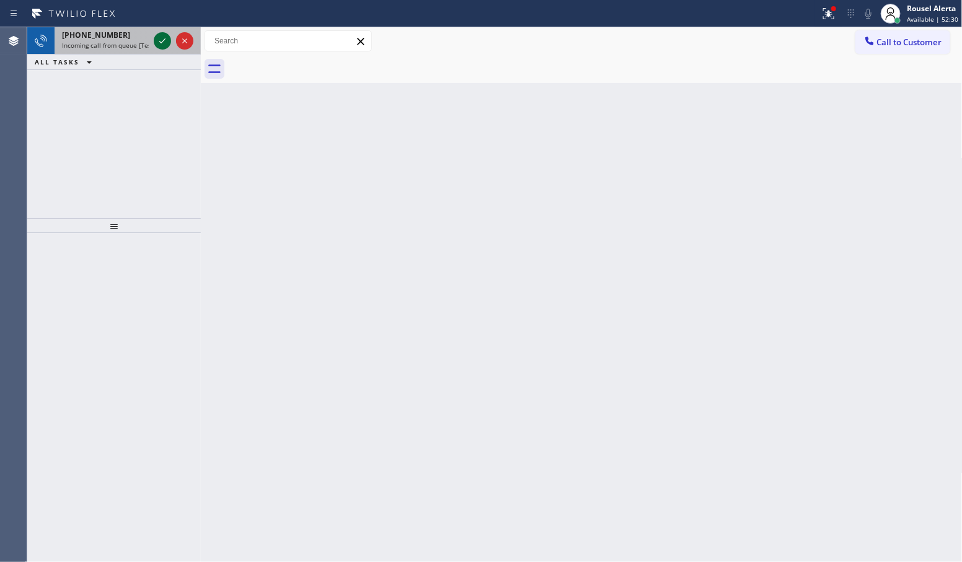
click at [160, 48] on button at bounding box center [162, 40] width 17 height 17
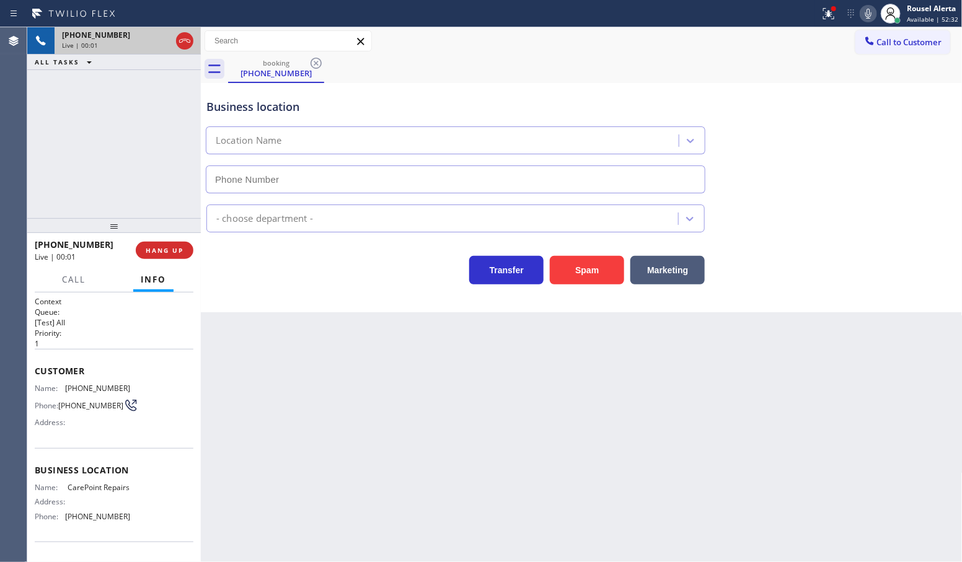
type input "[PHONE_NUMBER]"
drag, startPoint x: 707, startPoint y: 82, endPoint x: 721, endPoint y: 63, distance: 23.9
click at [709, 81] on div "Business location CarePoint Repairs [PHONE_NUMBER]" at bounding box center [582, 137] width 756 height 112
click at [830, 10] on icon at bounding box center [828, 13] width 15 height 15
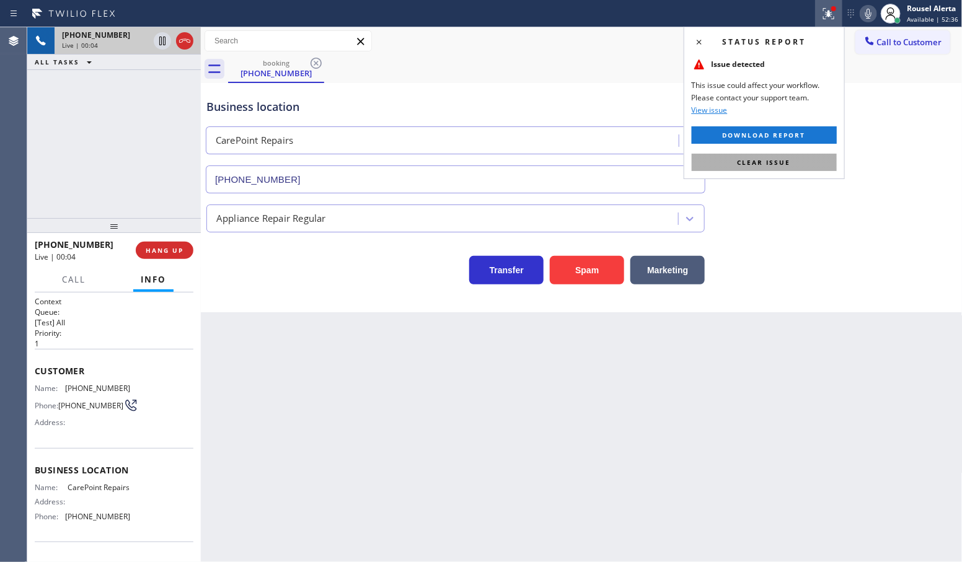
click at [811, 167] on button "Clear issue" at bounding box center [764, 162] width 145 height 17
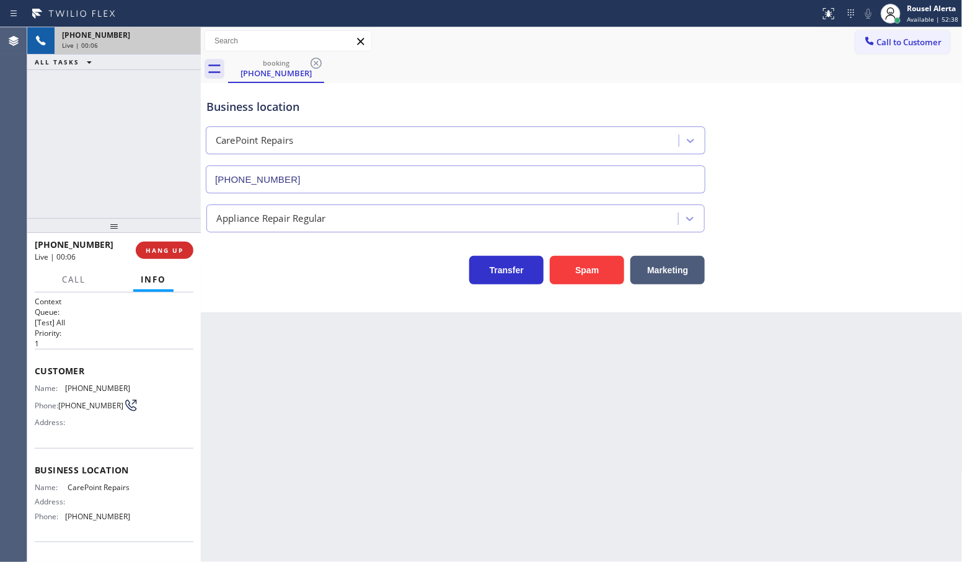
click at [409, 467] on div "Back to Dashboard Change Sender ID Customers Technicians Select a contact Outbo…" at bounding box center [582, 294] width 762 height 535
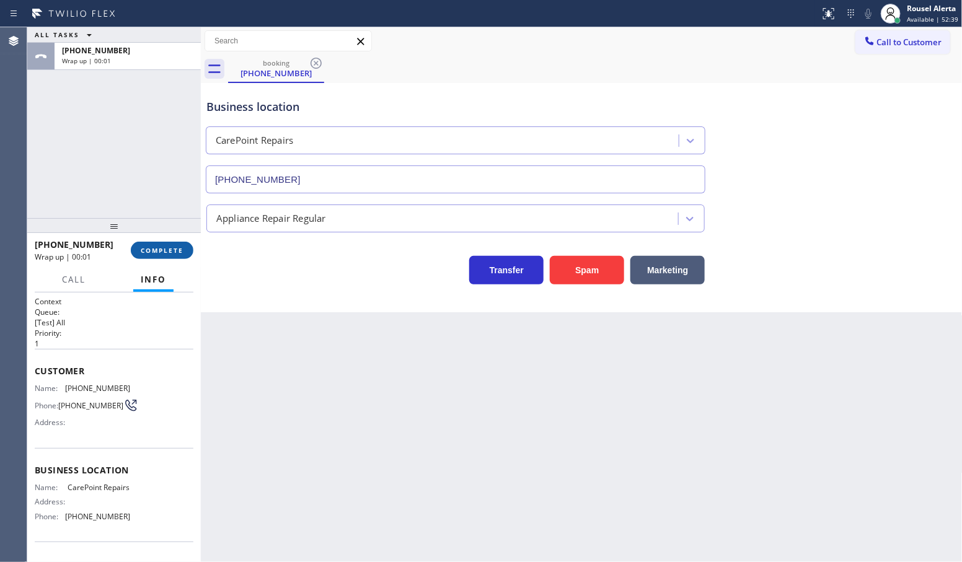
click at [175, 251] on span "COMPLETE" at bounding box center [162, 250] width 43 height 9
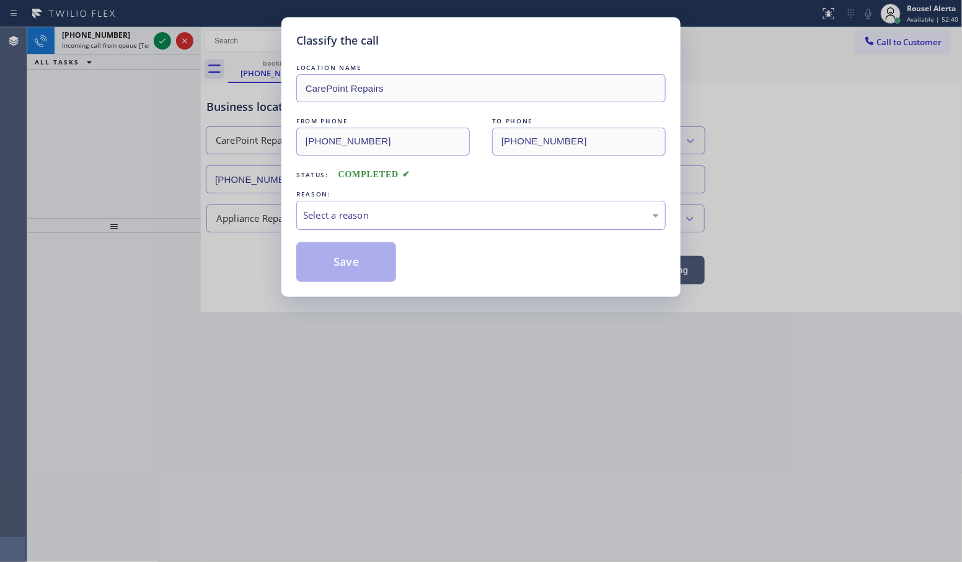
click at [366, 214] on div "Select a reason" at bounding box center [481, 215] width 356 height 14
click at [348, 268] on button "Save" at bounding box center [346, 262] width 100 height 40
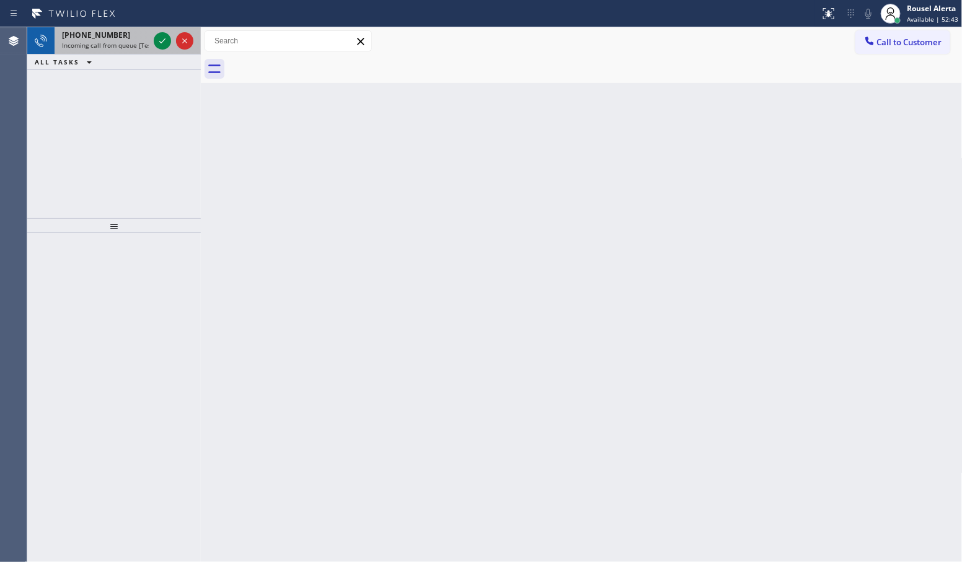
click at [131, 50] on div "[PHONE_NUMBER] Incoming call from queue [Test] All" at bounding box center [103, 40] width 97 height 27
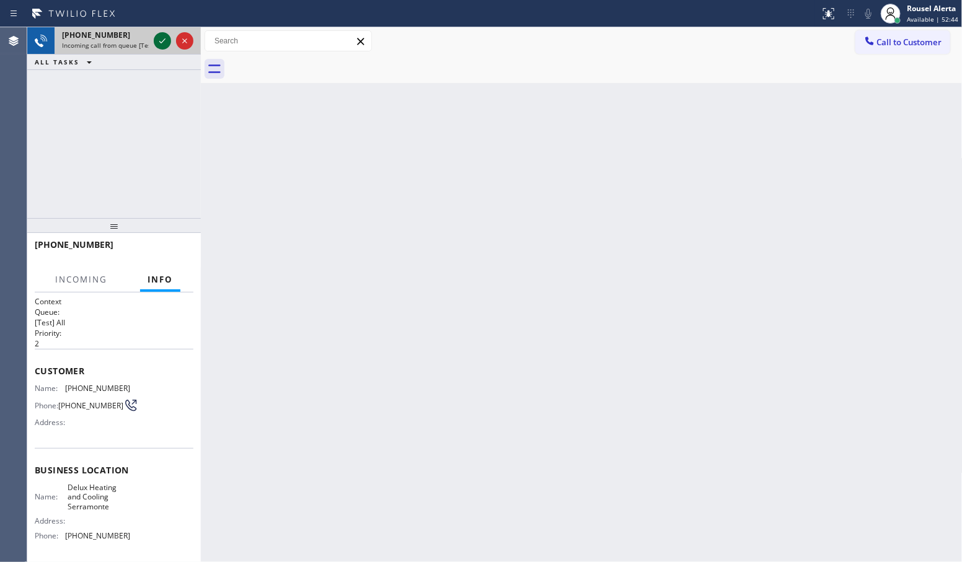
click at [157, 40] on icon at bounding box center [162, 40] width 15 height 15
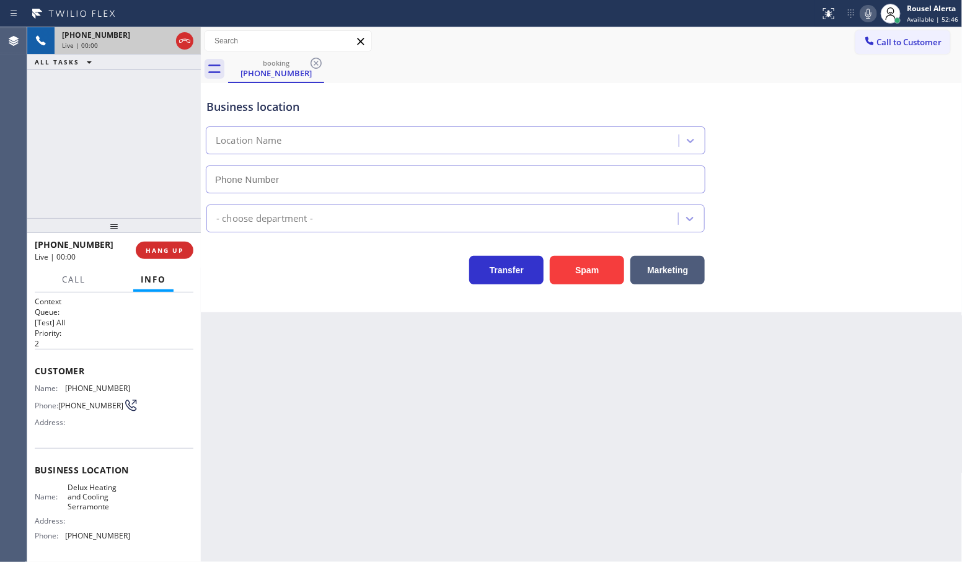
type input "[PHONE_NUMBER]"
click at [596, 274] on button "Spam" at bounding box center [587, 270] width 74 height 29
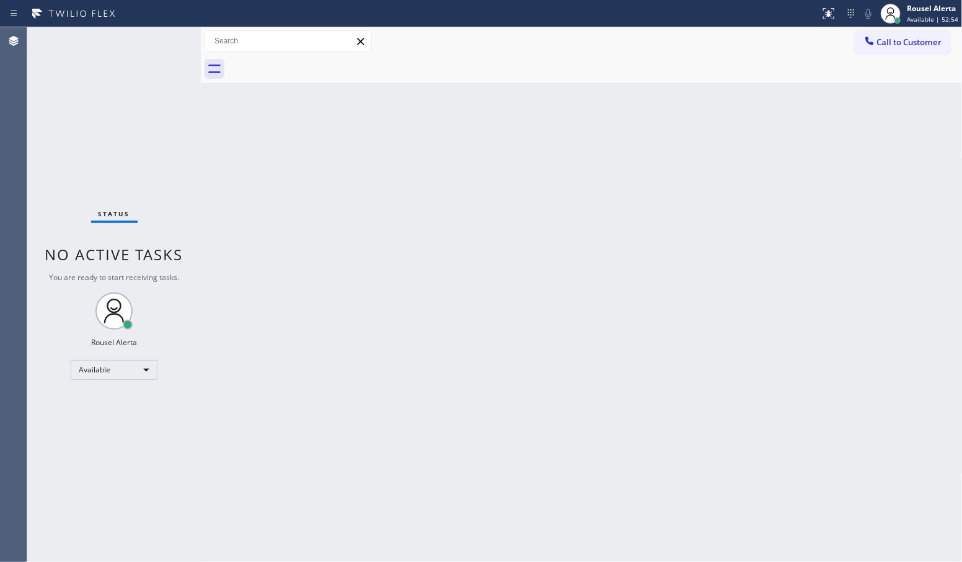
click at [537, 263] on div "Back to Dashboard Change Sender ID Customers Technicians Select a contact Outbo…" at bounding box center [582, 294] width 762 height 535
click at [165, 45] on div "Status No active tasks You are ready to start receiving tasks. Rousel Alerta Av…" at bounding box center [114, 294] width 174 height 535
click at [164, 44] on div "Status No active tasks You are ready to start receiving tasks. Rousel Alerta Av…" at bounding box center [114, 294] width 174 height 535
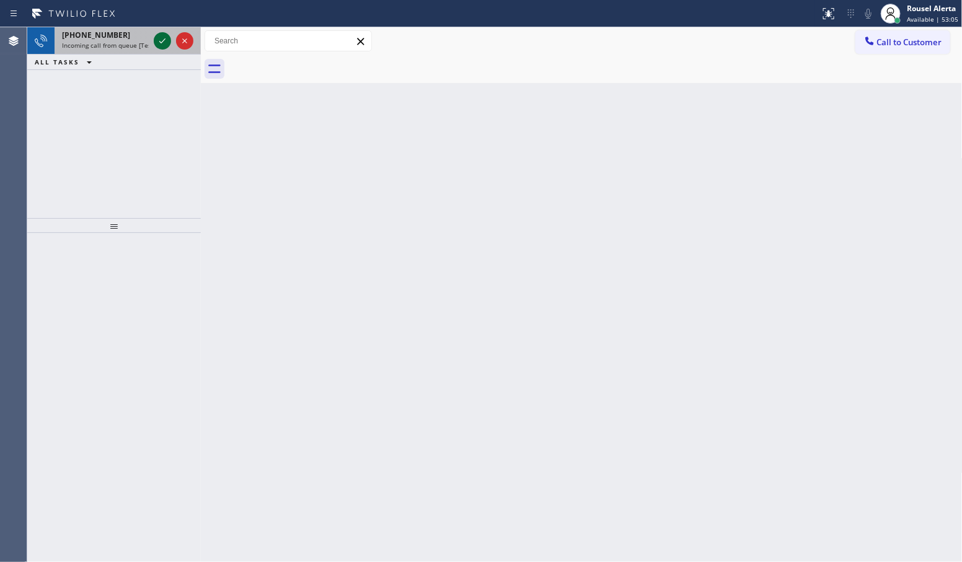
click at [164, 44] on icon at bounding box center [162, 40] width 15 height 15
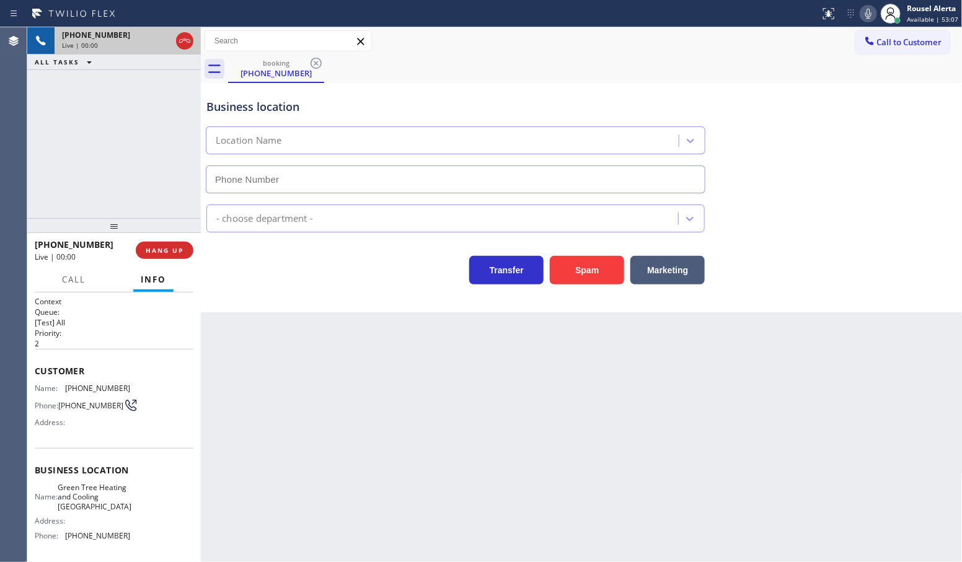
type input "[PHONE_NUMBER]"
click at [577, 284] on button "Spam" at bounding box center [587, 270] width 74 height 29
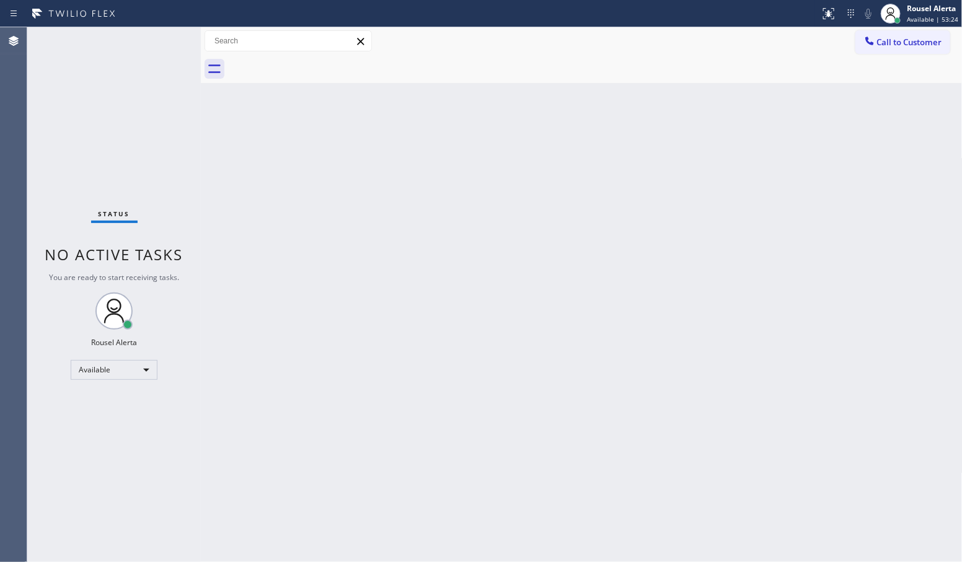
click at [149, 42] on div "Status No active tasks You are ready to start receiving tasks. Rousel Alerta Av…" at bounding box center [114, 294] width 174 height 535
click at [149, 41] on div "Status No active tasks You are ready to start receiving tasks. Rousel Alerta Av…" at bounding box center [114, 294] width 174 height 535
click at [150, 40] on div "Status No active tasks You are ready to start receiving tasks. Rousel Alerta Av…" at bounding box center [114, 294] width 174 height 535
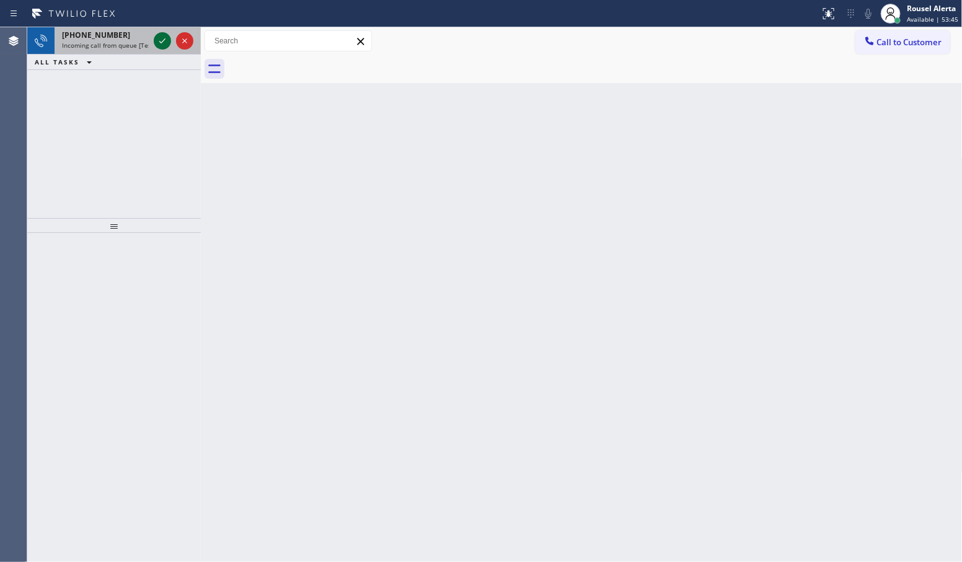
click at [154, 38] on div at bounding box center [162, 40] width 17 height 15
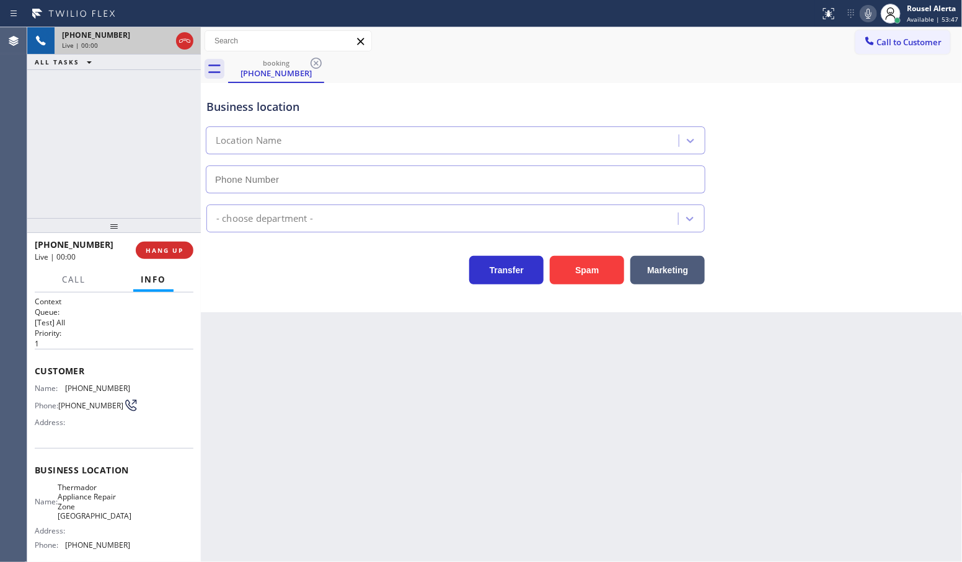
type input "[PHONE_NUMBER]"
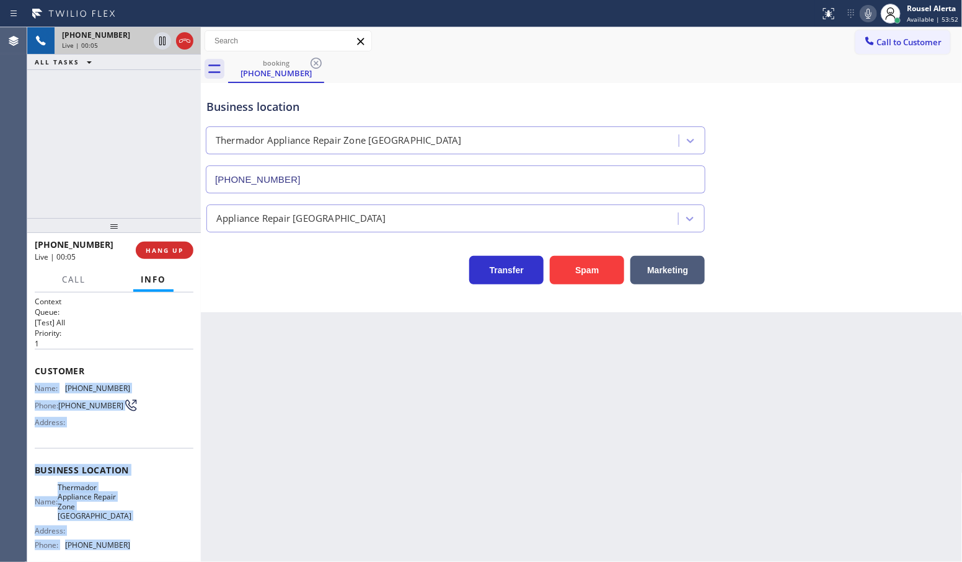
drag, startPoint x: 32, startPoint y: 389, endPoint x: 143, endPoint y: 549, distance: 194.5
click at [143, 549] on div "Context Queue: [Test] All Priority: 1 Customer Name: [PHONE_NUMBER] Phone: [PHO…" at bounding box center [114, 428] width 174 height 270
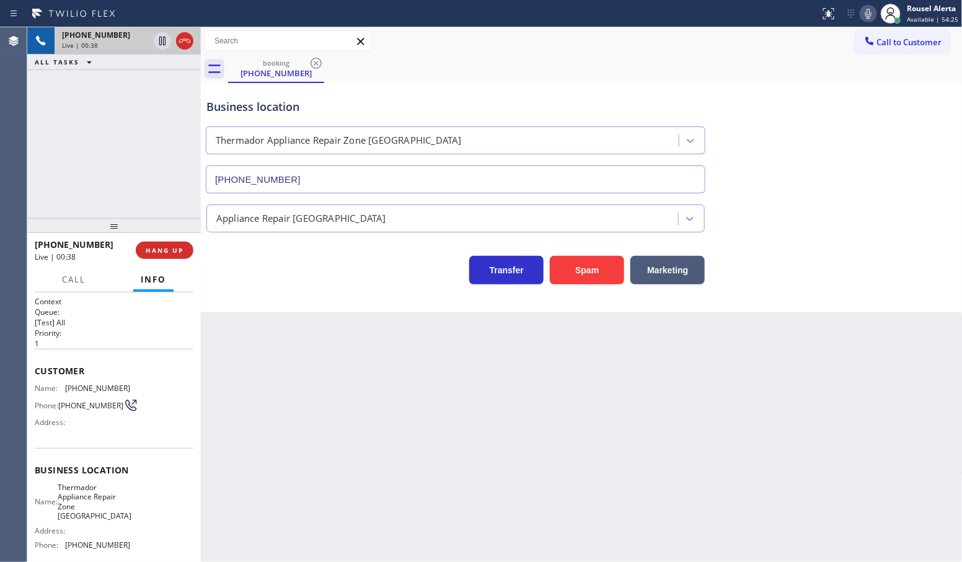
drag, startPoint x: 425, startPoint y: 387, endPoint x: 417, endPoint y: 377, distance: 13.7
click at [425, 387] on div "Back to Dashboard Change Sender ID Customers Technicians Select a contact Outbo…" at bounding box center [582, 294] width 762 height 535
click at [168, 265] on div "[PHONE_NUMBER] Live | 00:39 HANG UP" at bounding box center [114, 250] width 159 height 32
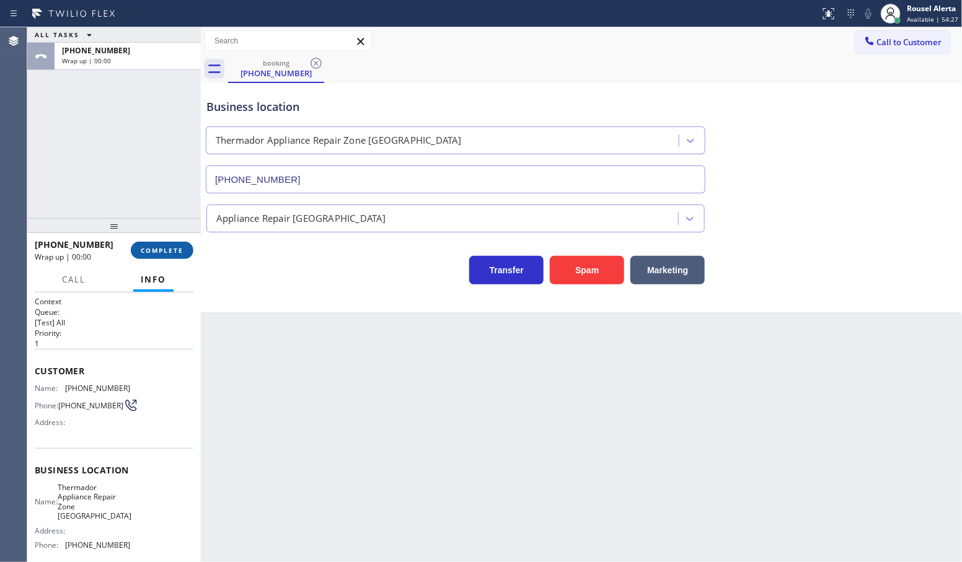
click at [169, 250] on span "COMPLETE" at bounding box center [162, 250] width 43 height 9
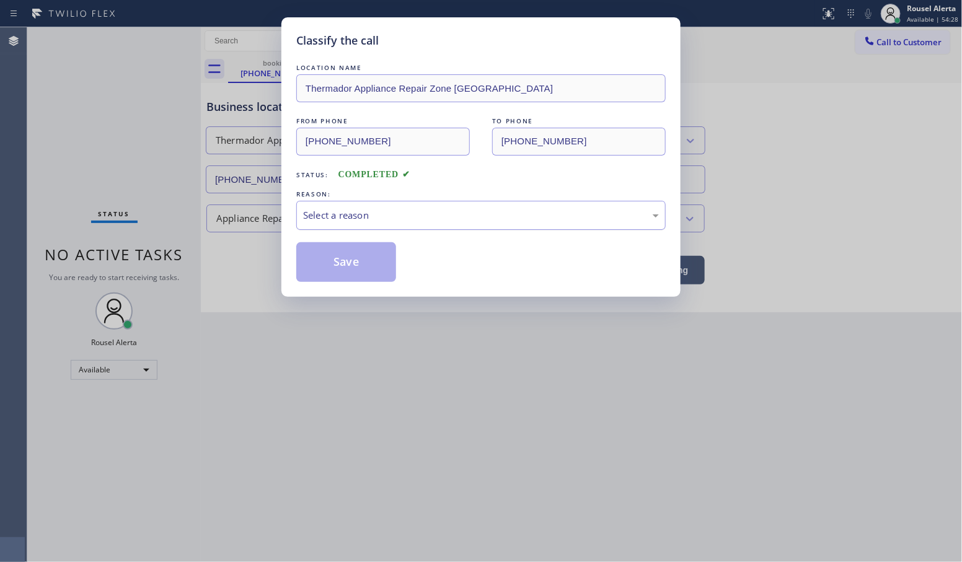
click at [361, 220] on div "Select a reason" at bounding box center [481, 215] width 356 height 14
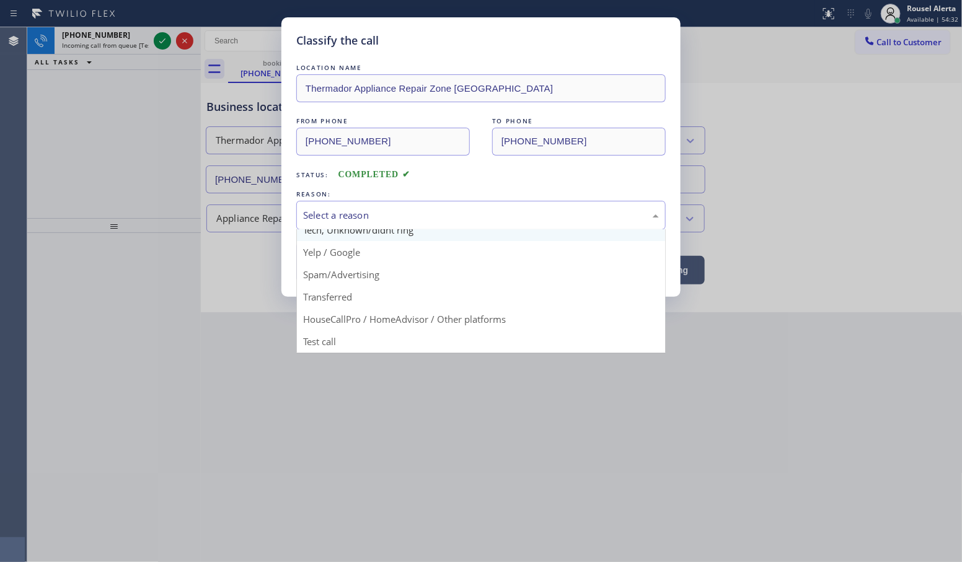
scroll to position [85, 0]
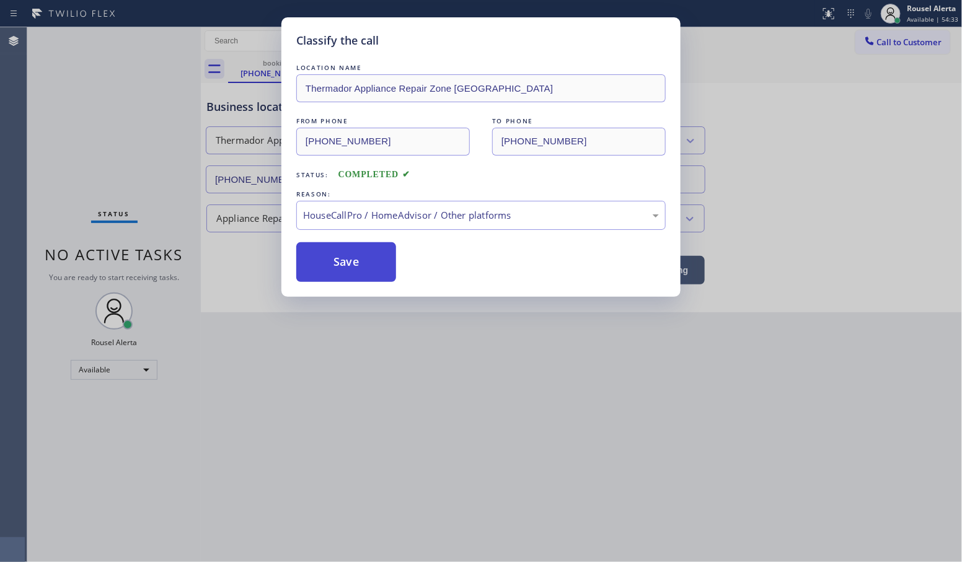
click at [353, 277] on button "Save" at bounding box center [346, 262] width 100 height 40
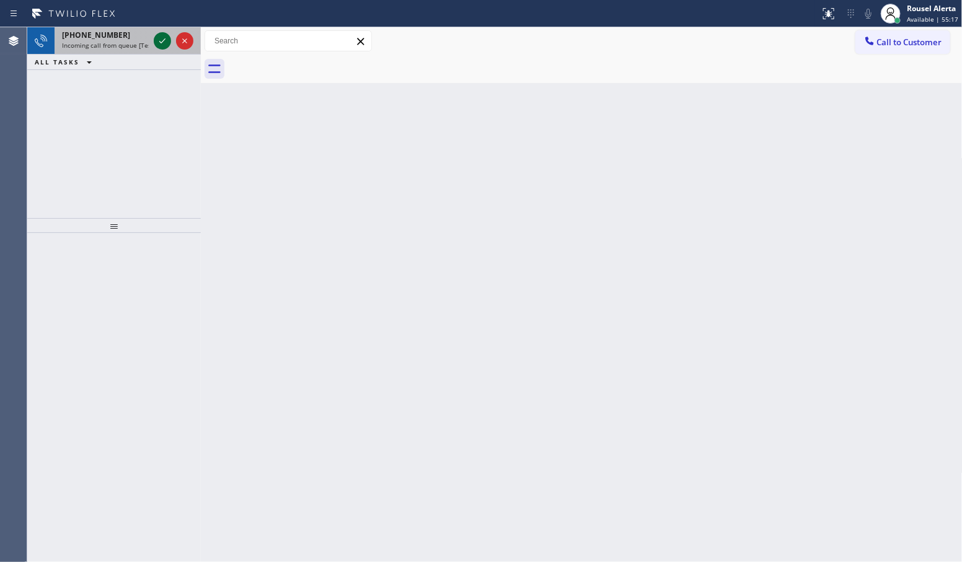
click at [157, 43] on icon at bounding box center [162, 40] width 15 height 15
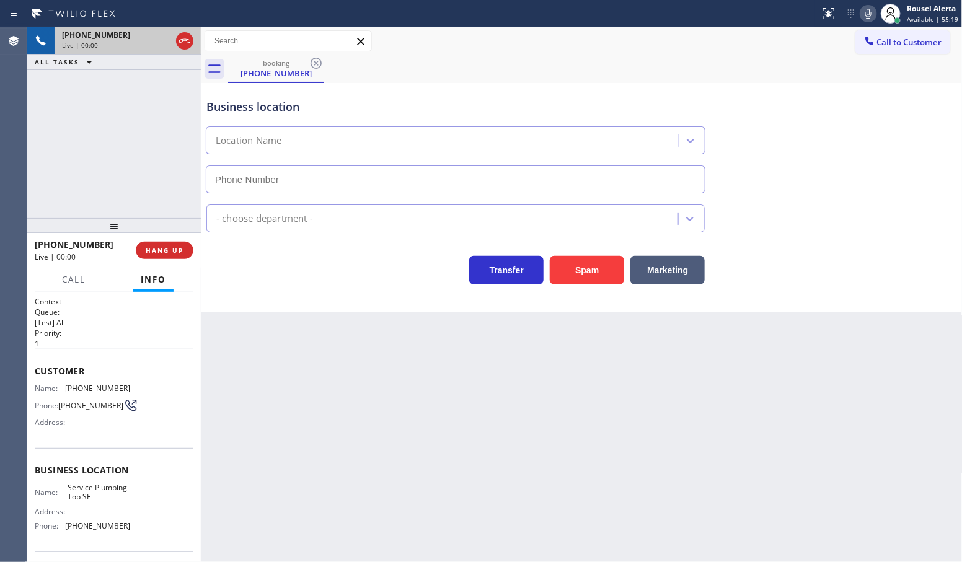
type input "[PHONE_NUMBER]"
click at [583, 277] on button "Spam" at bounding box center [587, 270] width 74 height 29
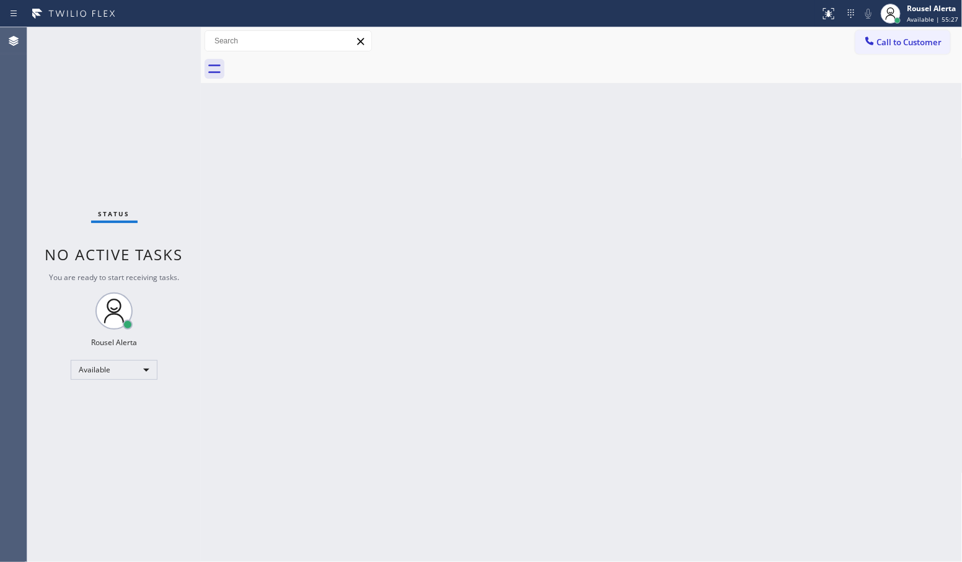
click at [354, 394] on div "Back to Dashboard Change Sender ID Customers Technicians Select a contact Outbo…" at bounding box center [582, 294] width 762 height 535
click at [161, 45] on div "Status No active tasks You are ready to start receiving tasks. Rousel Alerta Av…" at bounding box center [114, 294] width 174 height 535
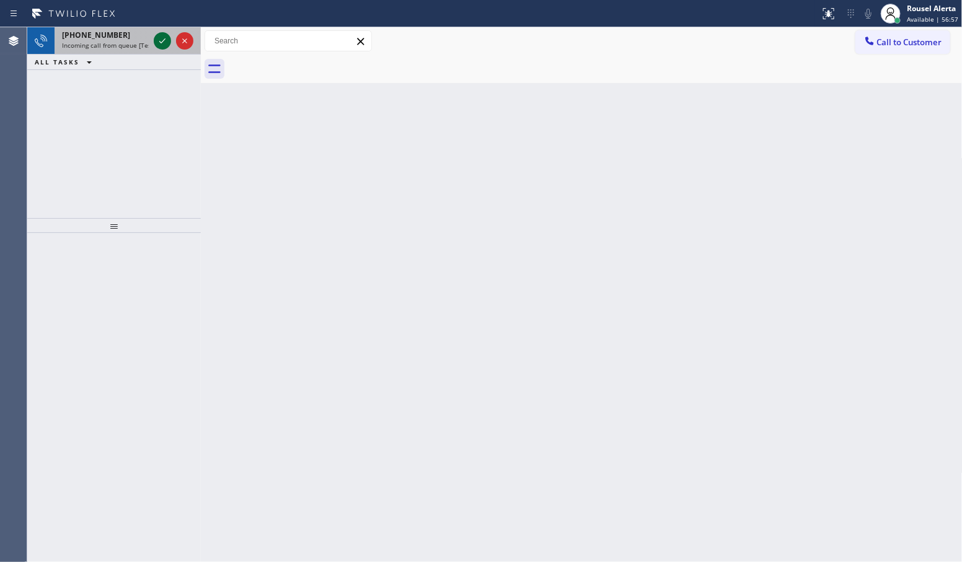
click at [162, 40] on icon at bounding box center [162, 40] width 15 height 15
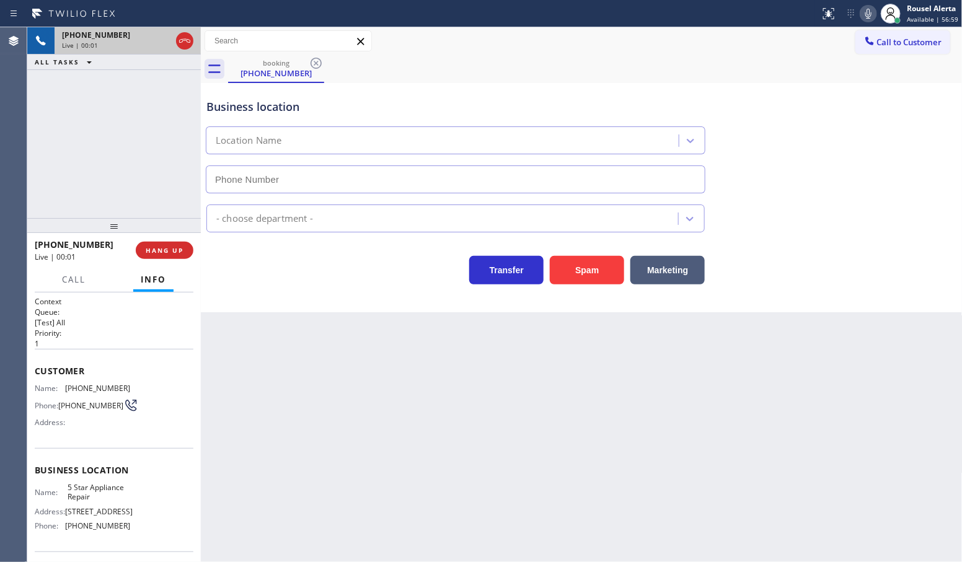
type input "[PHONE_NUMBER]"
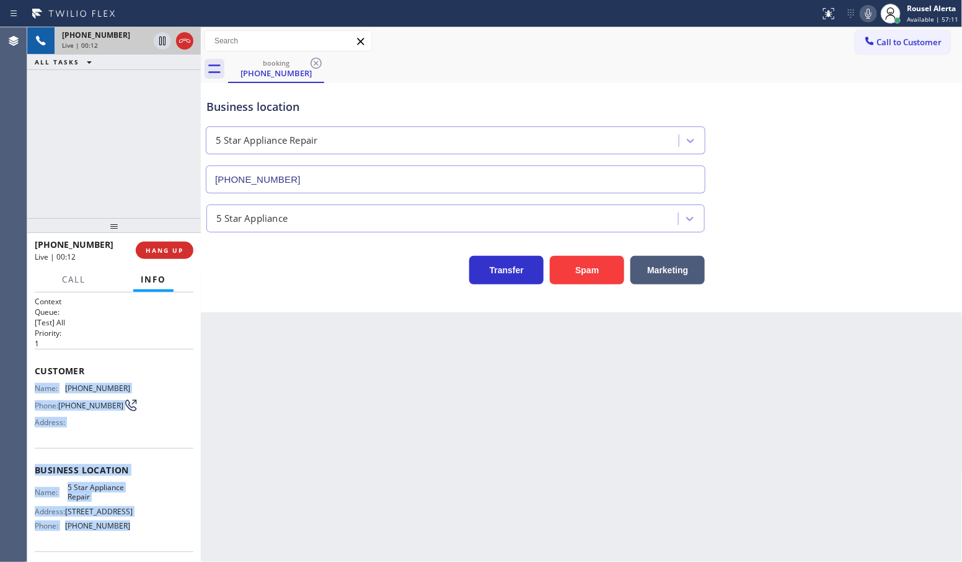
drag, startPoint x: 35, startPoint y: 380, endPoint x: 137, endPoint y: 532, distance: 182.8
click at [137, 532] on div "Context Queue: [Test] All Priority: 1 Customer Name: [PHONE_NUMBER] Phone: [PHO…" at bounding box center [114, 470] width 159 height 349
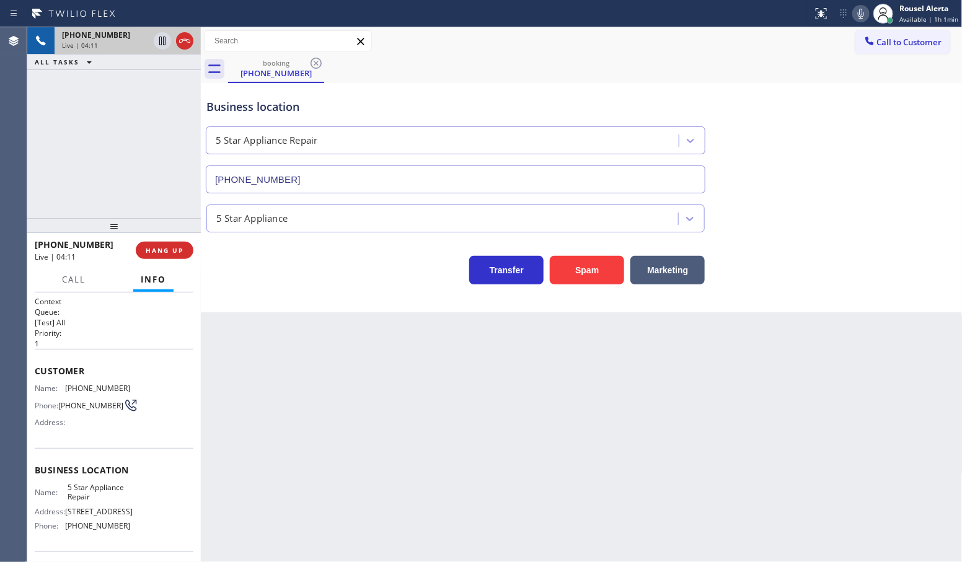
click at [106, 101] on div "[PHONE_NUMBER] Live | 04:11 ALL TASKS ALL TASKS ACTIVE TASKS TASKS IN WRAP UP" at bounding box center [114, 122] width 174 height 191
click at [160, 42] on icon at bounding box center [162, 40] width 15 height 15
click at [861, 12] on icon at bounding box center [861, 13] width 15 height 15
click at [158, 45] on icon at bounding box center [162, 40] width 15 height 15
click at [862, 13] on icon at bounding box center [861, 14] width 6 height 10
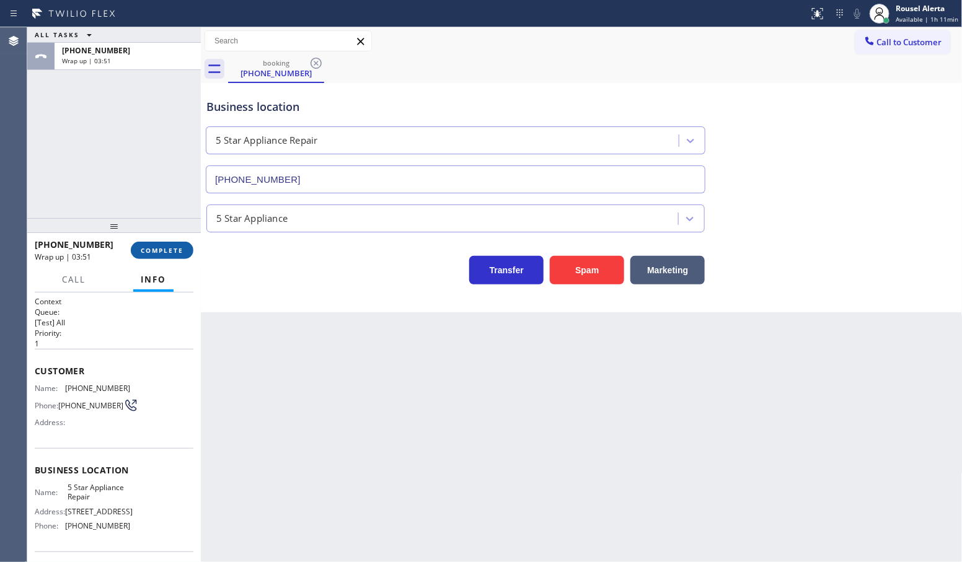
click at [147, 255] on button "COMPLETE" at bounding box center [162, 250] width 63 height 17
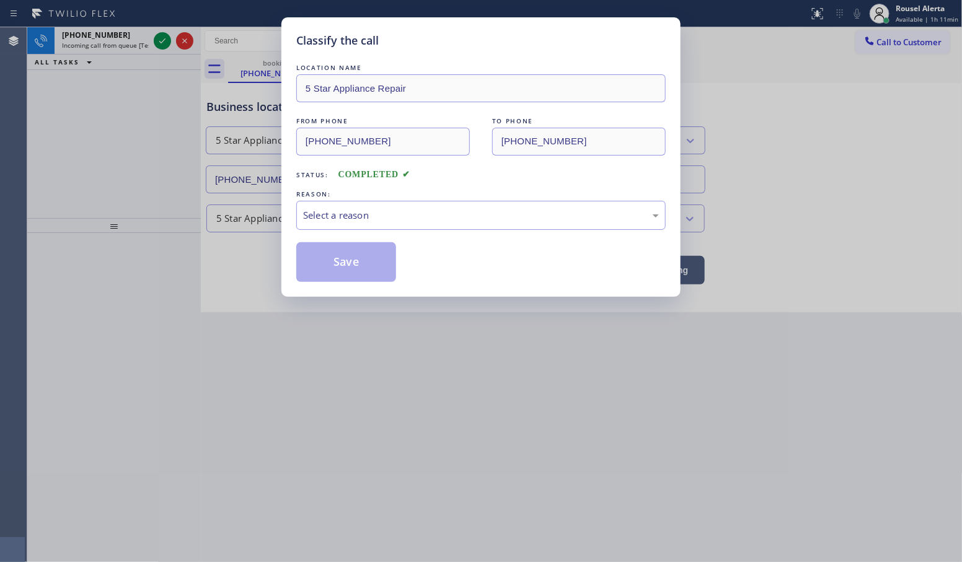
click at [330, 214] on div "Select a reason" at bounding box center [481, 215] width 356 height 14
click at [340, 257] on button "Save" at bounding box center [346, 262] width 100 height 40
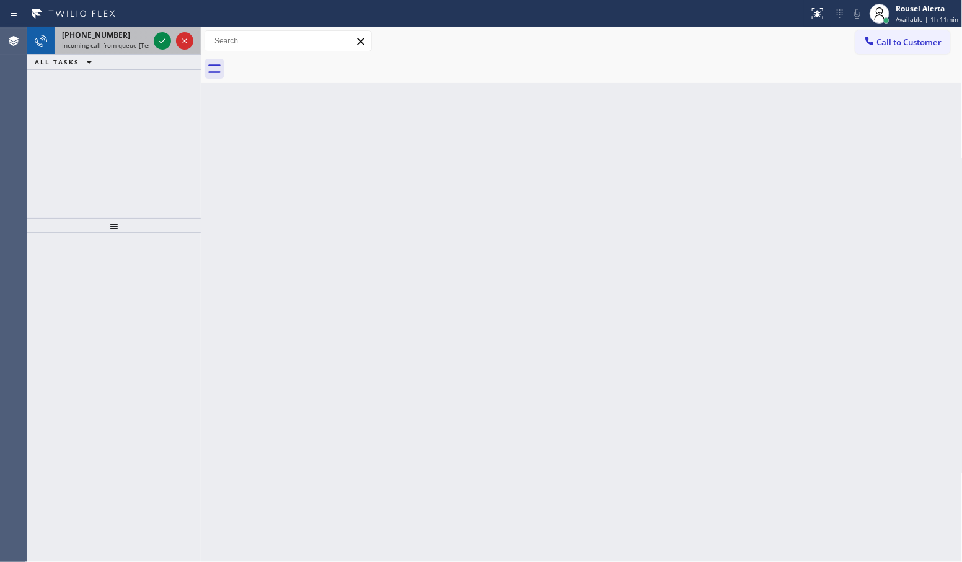
click at [137, 32] on div "[PHONE_NUMBER]" at bounding box center [105, 35] width 87 height 11
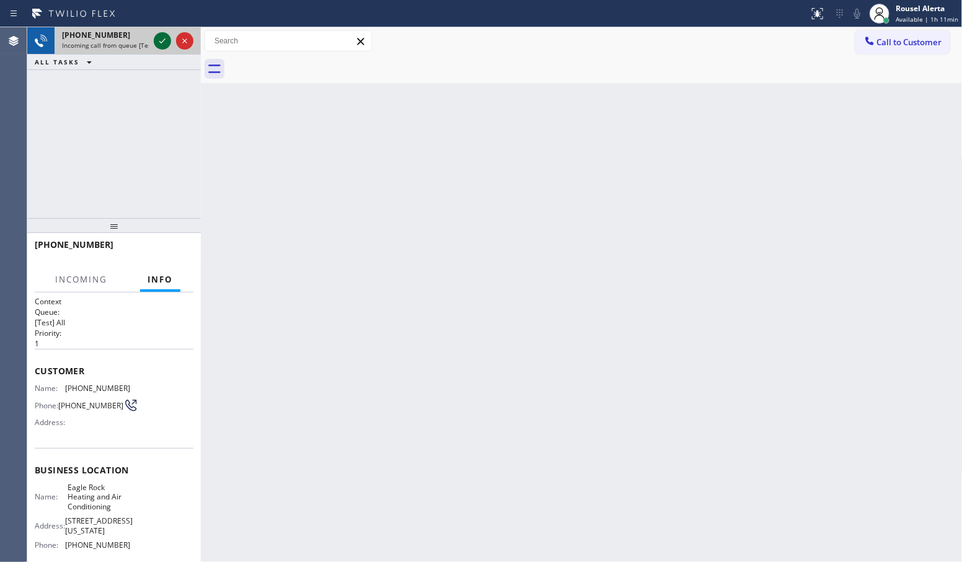
click at [155, 45] on icon at bounding box center [162, 40] width 15 height 15
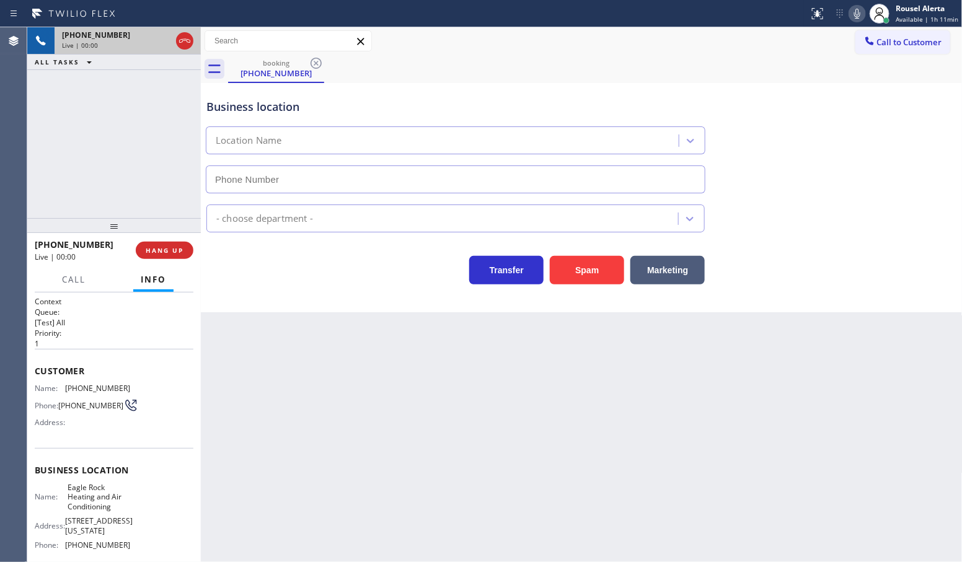
type input "[PHONE_NUMBER]"
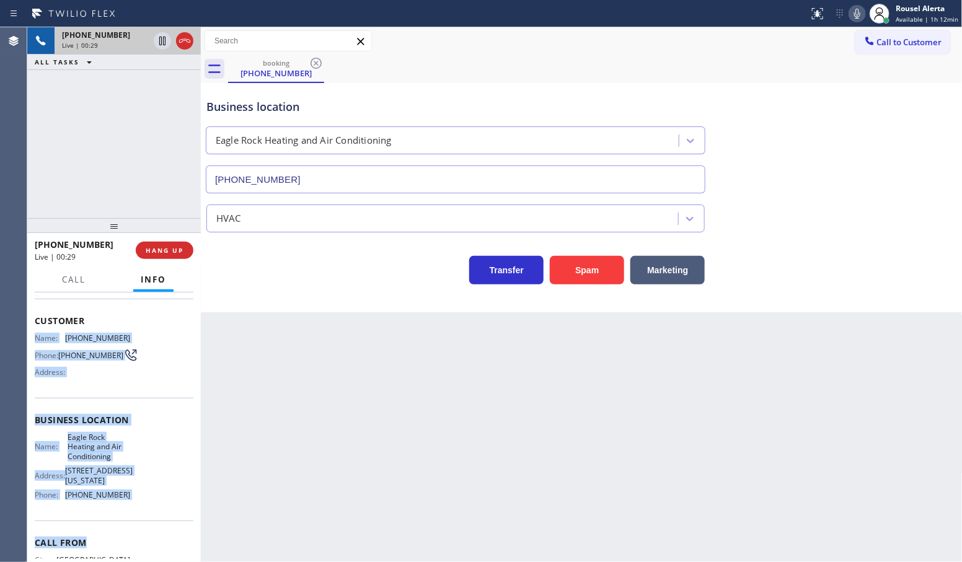
scroll to position [77, 0]
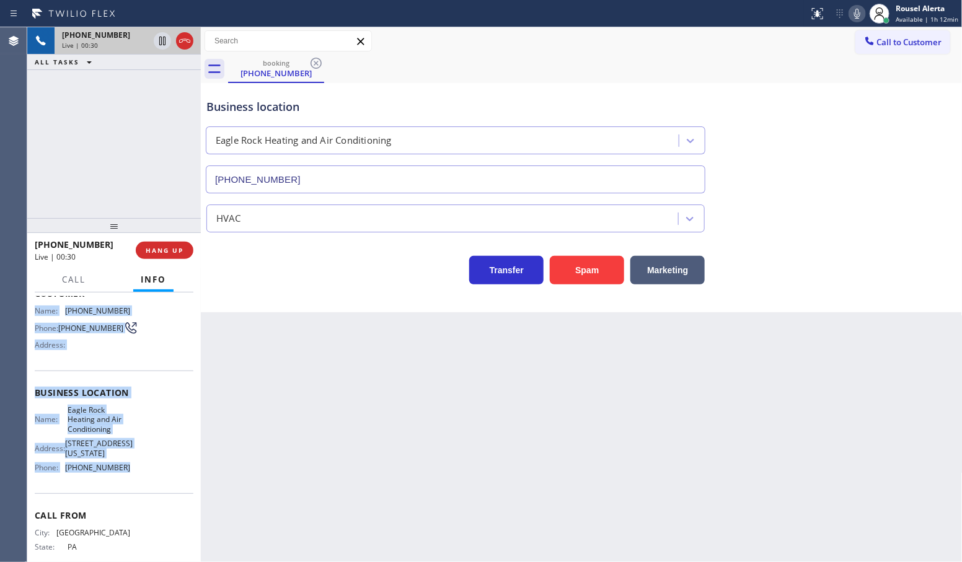
drag, startPoint x: 28, startPoint y: 385, endPoint x: 146, endPoint y: 479, distance: 150.5
click at [146, 479] on div "Context Queue: [Test] All Priority: 1 Customer Name: [PHONE_NUMBER] Phone: [PHO…" at bounding box center [114, 428] width 174 height 270
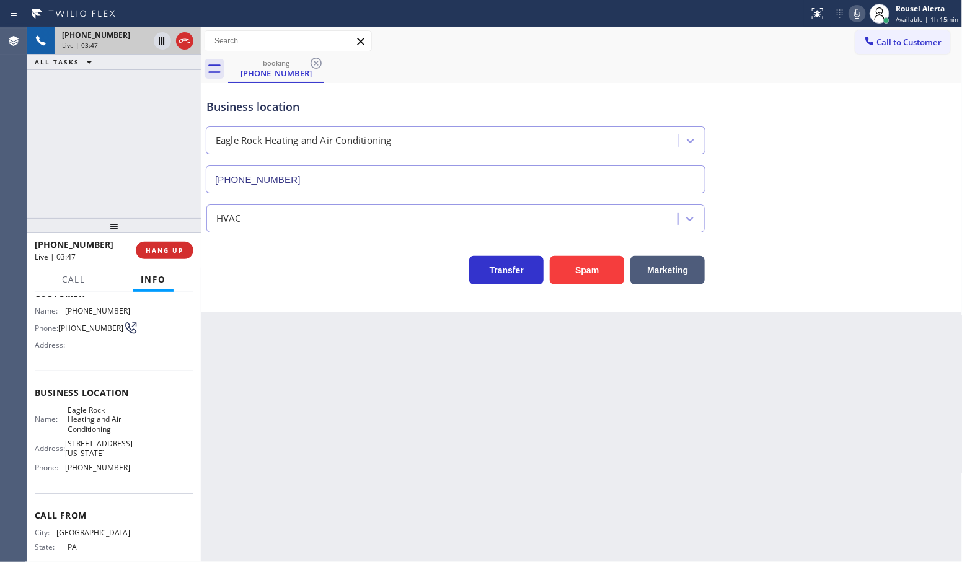
drag, startPoint x: 137, startPoint y: 122, endPoint x: 150, endPoint y: 126, distance: 13.5
click at [138, 122] on div "[PHONE_NUMBER] Live | 03:47 ALL TASKS ALL TASKS ACTIVE TASKS TASKS IN WRAP UP" at bounding box center [114, 122] width 174 height 191
click at [332, 400] on div "Back to Dashboard Change Sender ID Customers Technicians Select a contact Outbo…" at bounding box center [582, 294] width 762 height 535
click at [122, 152] on div "[PHONE_NUMBER] Live | 03:48 ALL TASKS ALL TASKS ACTIVE TASKS TASKS IN WRAP UP" at bounding box center [114, 122] width 174 height 191
click at [159, 43] on icon at bounding box center [162, 40] width 15 height 15
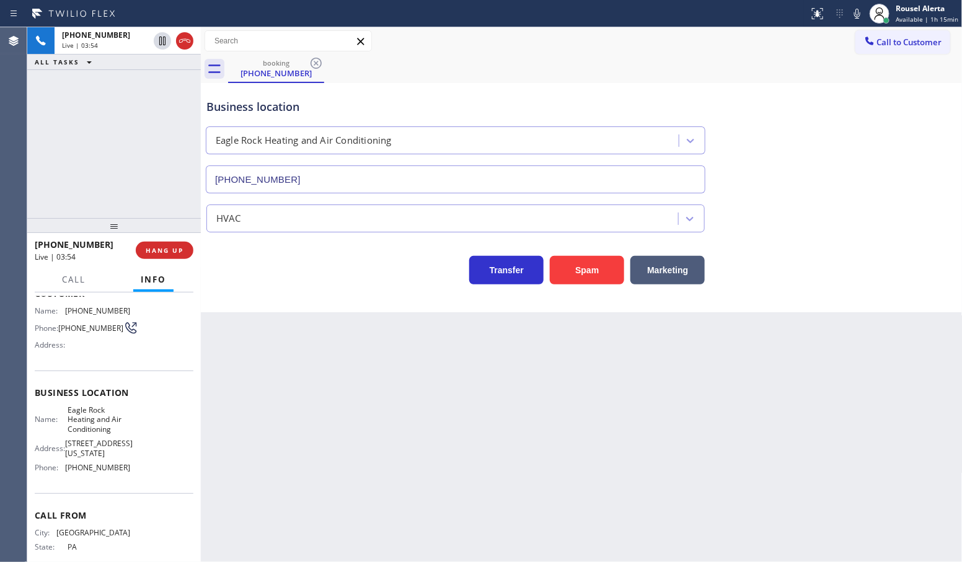
drag, startPoint x: 865, startPoint y: 14, endPoint x: 866, endPoint y: 20, distance: 6.3
click at [865, 14] on icon at bounding box center [857, 13] width 15 height 15
click at [160, 45] on icon at bounding box center [162, 40] width 15 height 15
click at [859, 16] on icon at bounding box center [857, 13] width 15 height 15
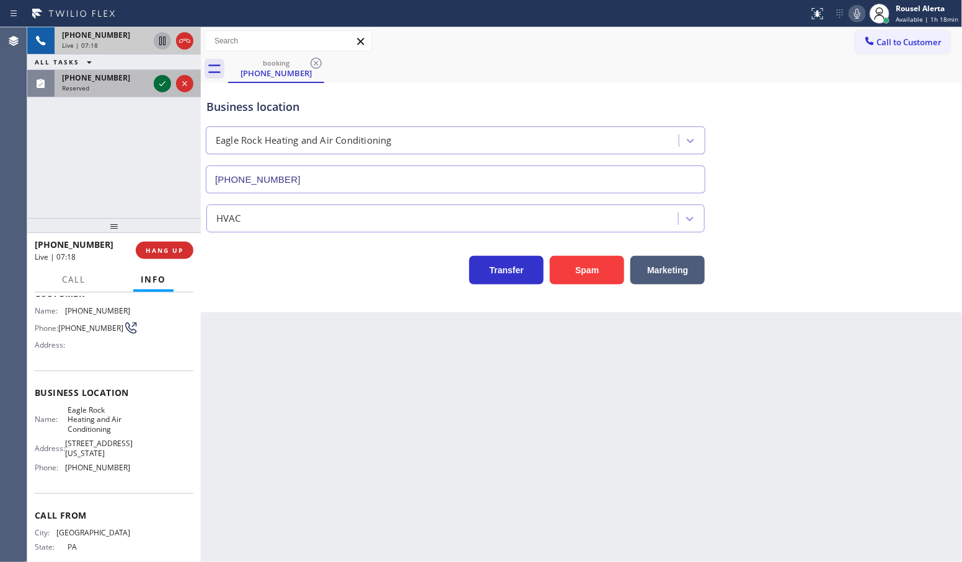
click at [158, 84] on icon at bounding box center [162, 83] width 15 height 15
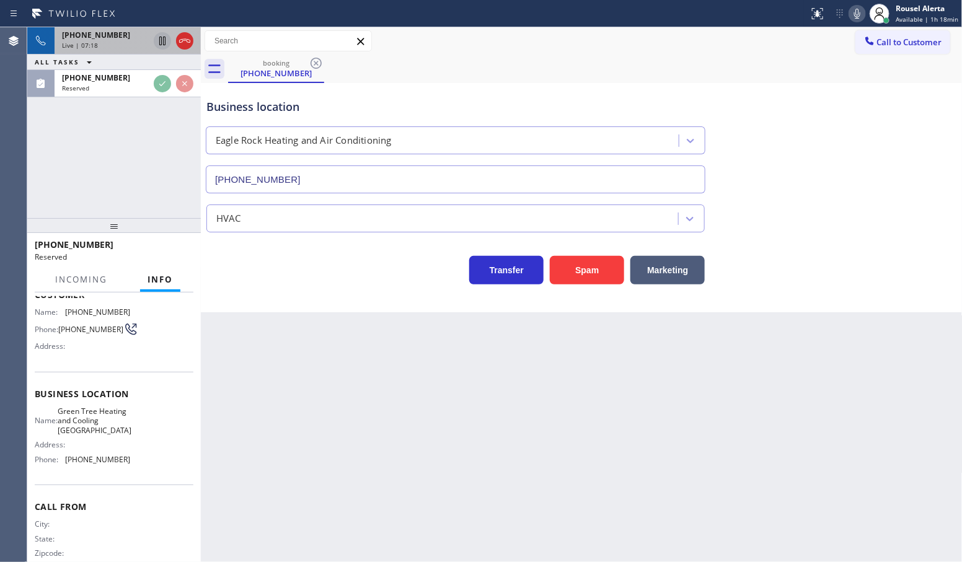
scroll to position [87, 0]
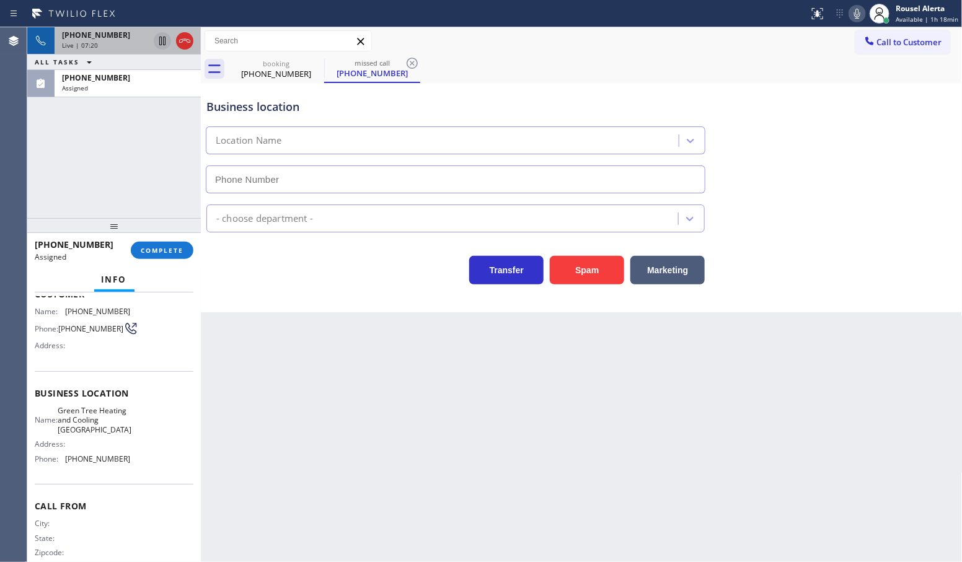
type input "[PHONE_NUMBER]"
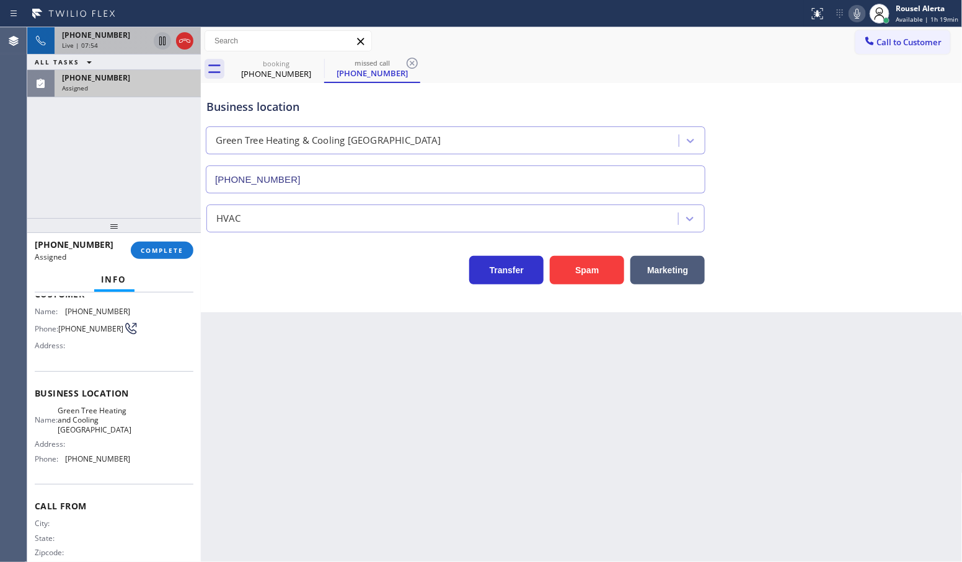
click at [151, 84] on div "Assigned" at bounding box center [127, 88] width 131 height 9
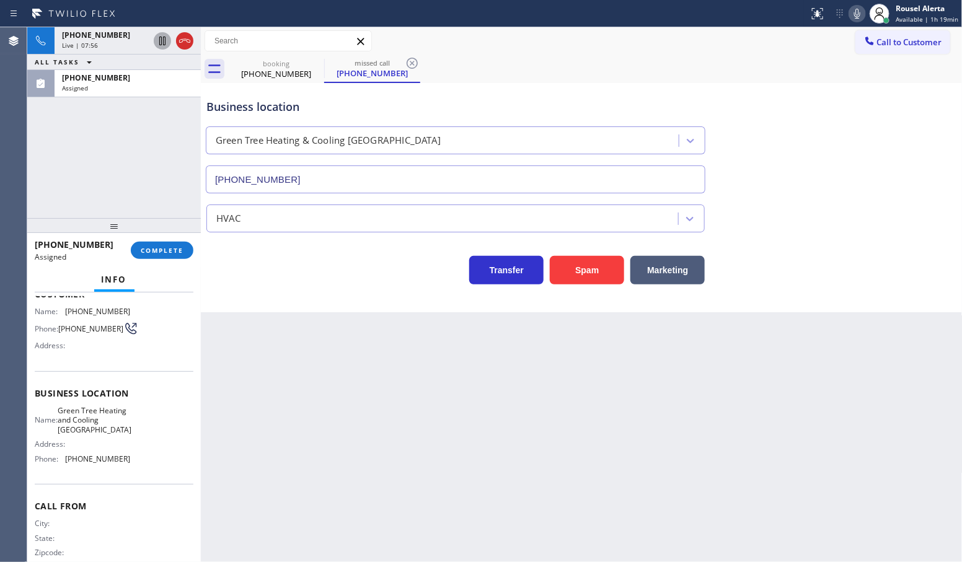
drag, startPoint x: 86, startPoint y: 38, endPoint x: 110, endPoint y: 153, distance: 117.3
click at [86, 38] on span "[PHONE_NUMBER]" at bounding box center [96, 35] width 68 height 11
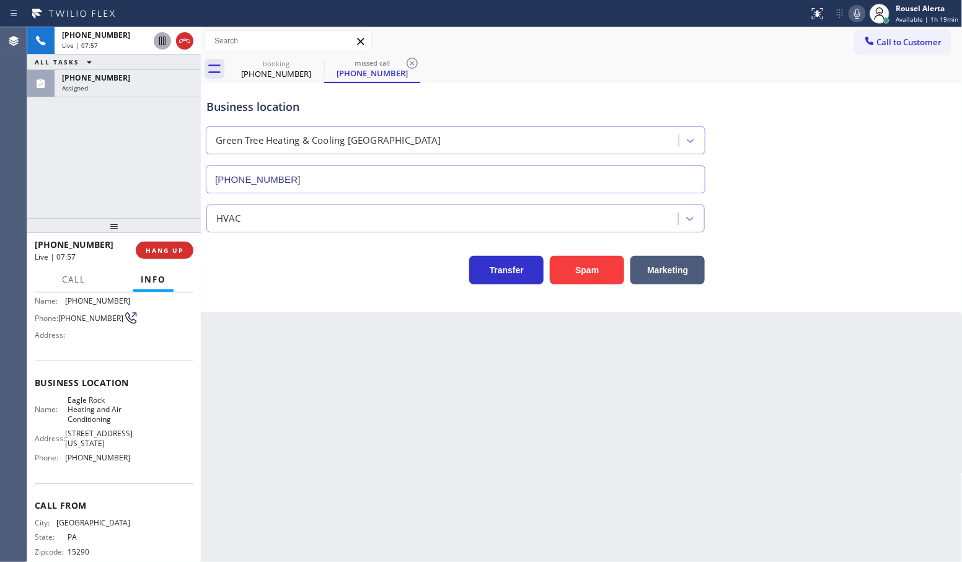
scroll to position [77, 0]
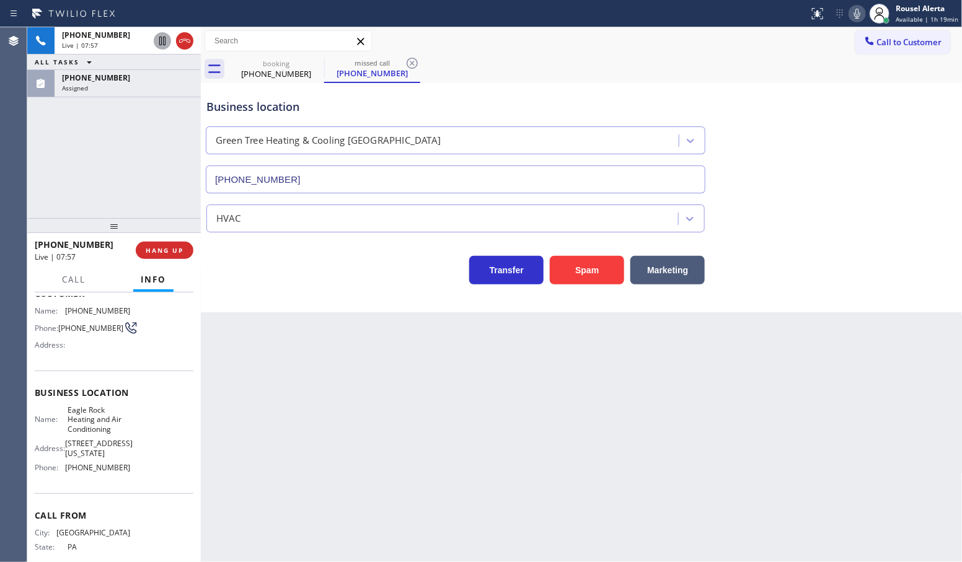
drag, startPoint x: 343, startPoint y: 476, endPoint x: 352, endPoint y: 475, distance: 8.7
click at [343, 475] on div "Back to Dashboard Change Sender ID Customers Technicians Select a contact Outbo…" at bounding box center [582, 294] width 762 height 535
click at [79, 36] on span "[PHONE_NUMBER]" at bounding box center [96, 35] width 68 height 11
click at [76, 274] on span "Call" at bounding box center [74, 279] width 24 height 11
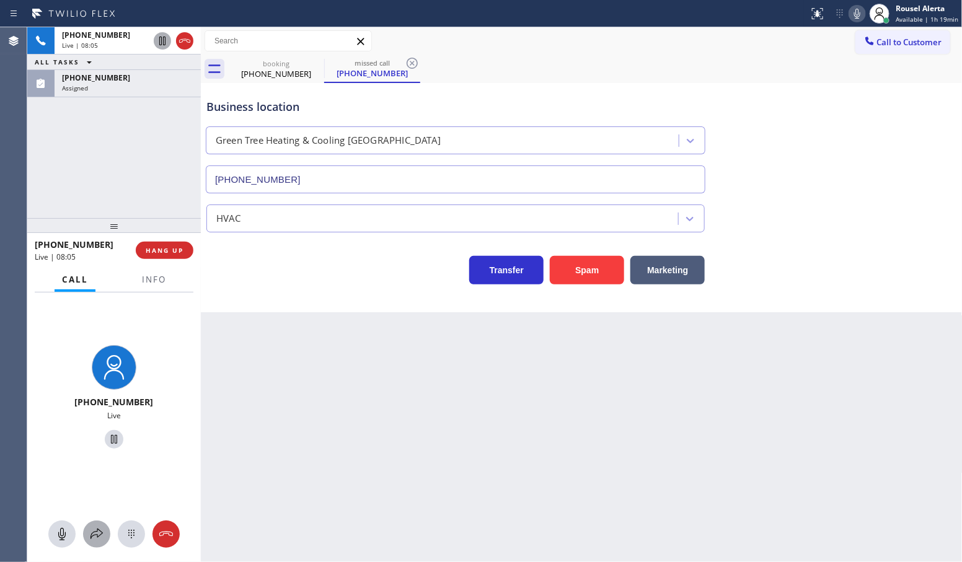
click at [92, 541] on button at bounding box center [96, 534] width 27 height 27
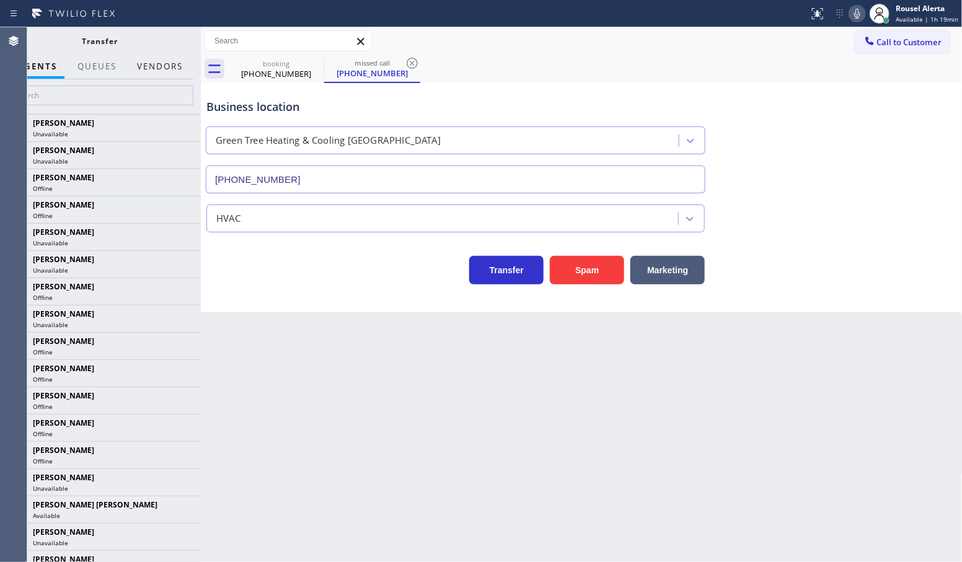
click at [171, 69] on button "Vendors" at bounding box center [160, 67] width 61 height 24
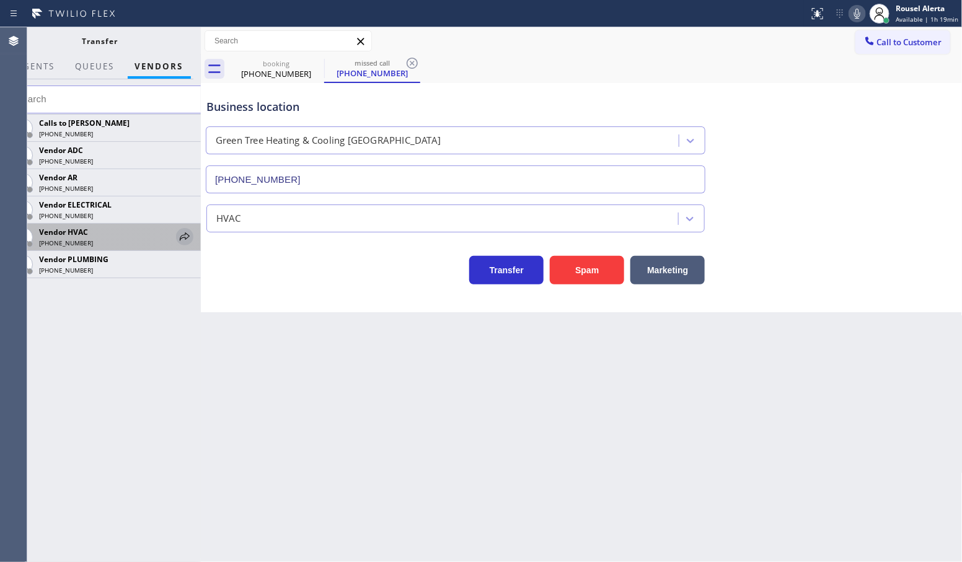
click at [180, 237] on icon at bounding box center [184, 236] width 15 height 15
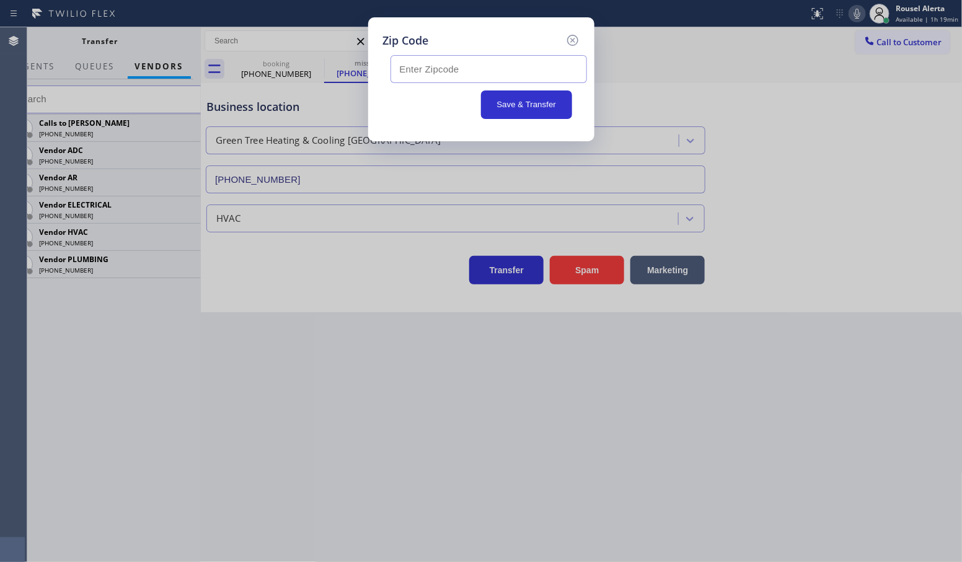
click at [469, 70] on input "text" at bounding box center [489, 69] width 197 height 28
click at [572, 35] on icon at bounding box center [572, 40] width 11 height 11
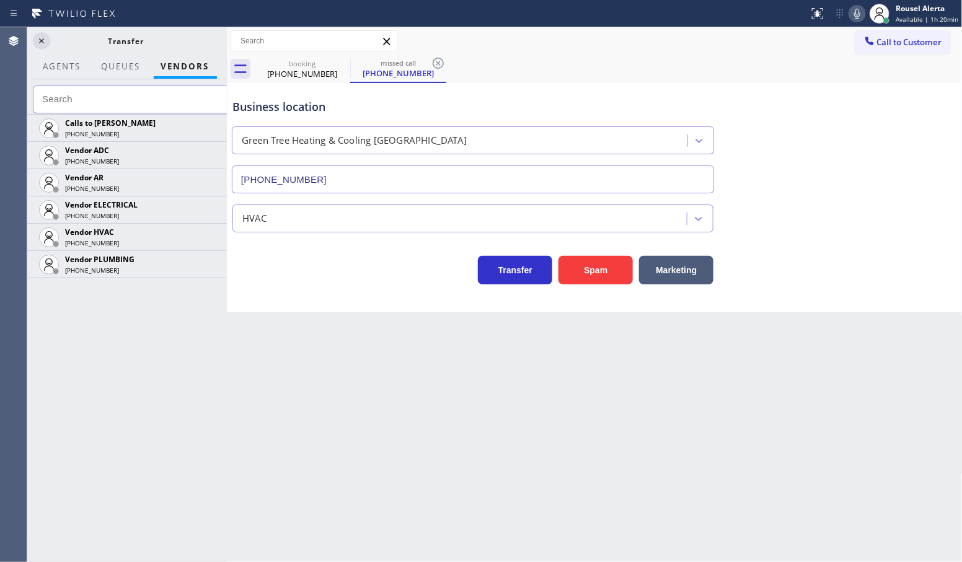
drag, startPoint x: 201, startPoint y: 38, endPoint x: 228, endPoint y: 35, distance: 26.2
click at [227, 35] on div at bounding box center [227, 294] width 0 height 535
click at [46, 42] on icon at bounding box center [41, 40] width 15 height 15
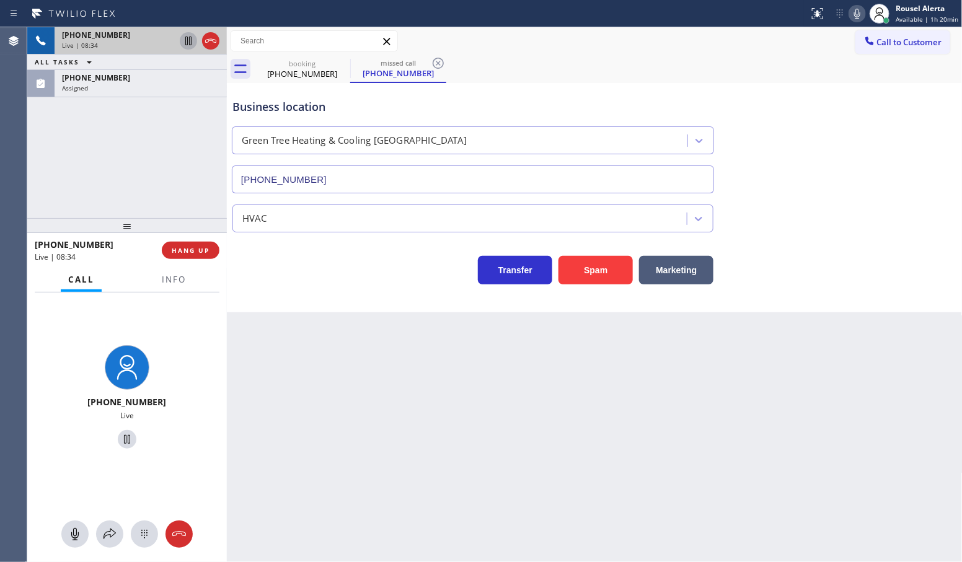
click at [130, 44] on div "Live | 08:34" at bounding box center [118, 45] width 113 height 9
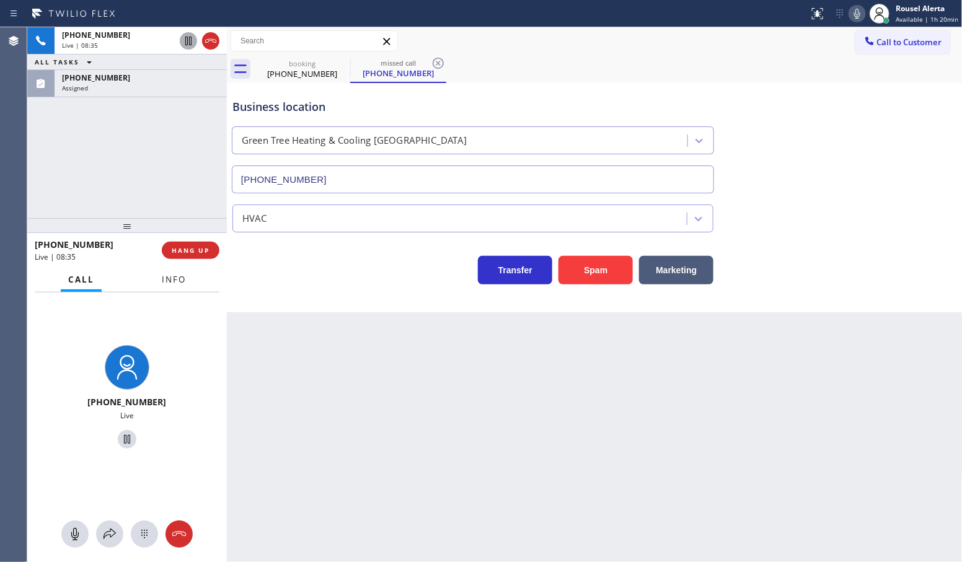
click at [159, 280] on button "Info" at bounding box center [173, 280] width 39 height 24
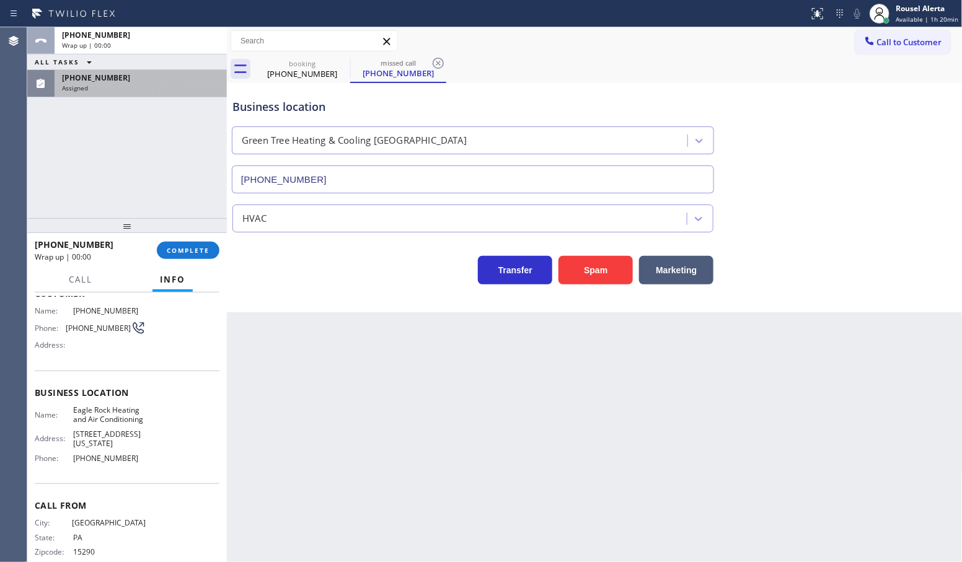
click at [156, 89] on div "[PHONE_NUMBER] Assigned" at bounding box center [138, 83] width 167 height 27
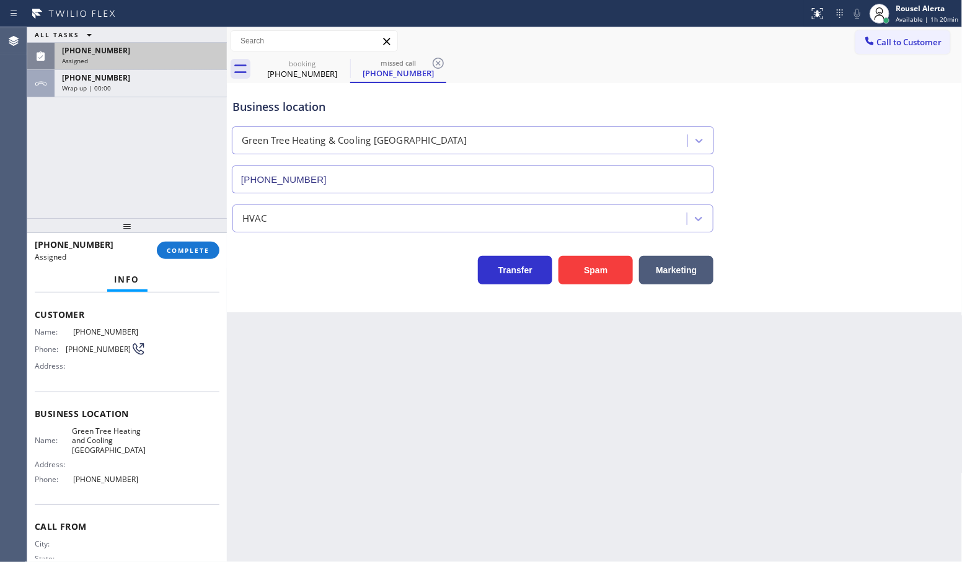
scroll to position [97, 0]
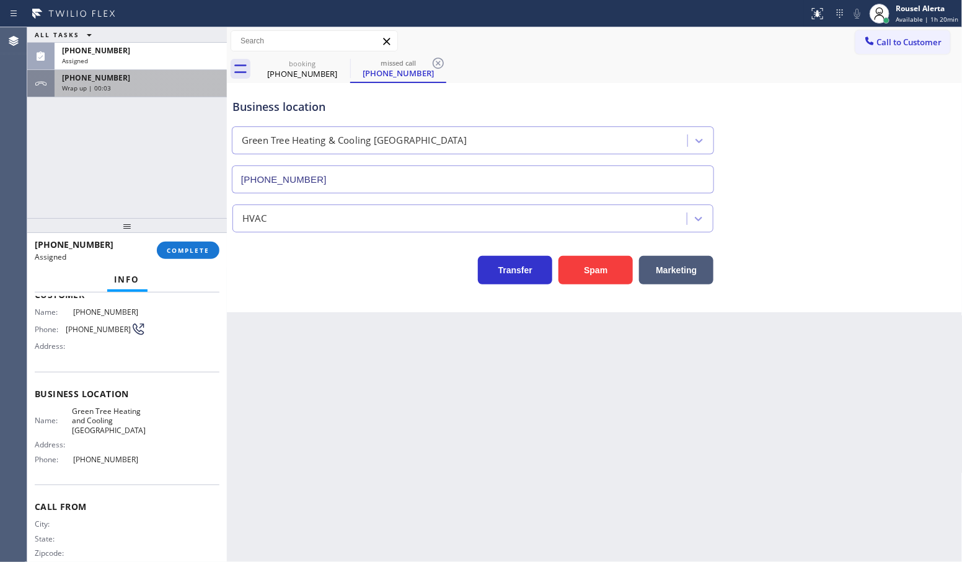
click at [110, 76] on span "[PHONE_NUMBER]" at bounding box center [96, 78] width 68 height 11
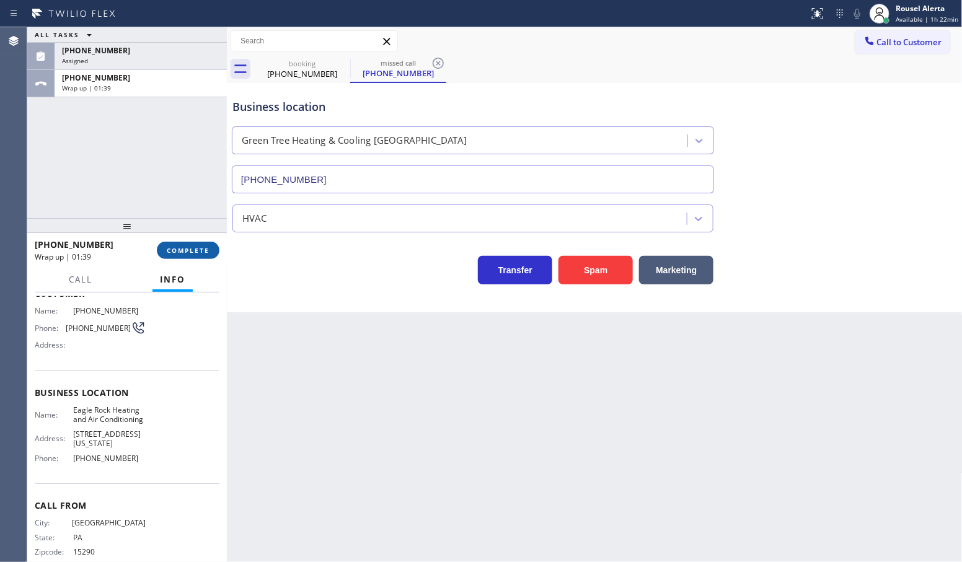
click at [195, 252] on span "COMPLETE" at bounding box center [188, 250] width 43 height 9
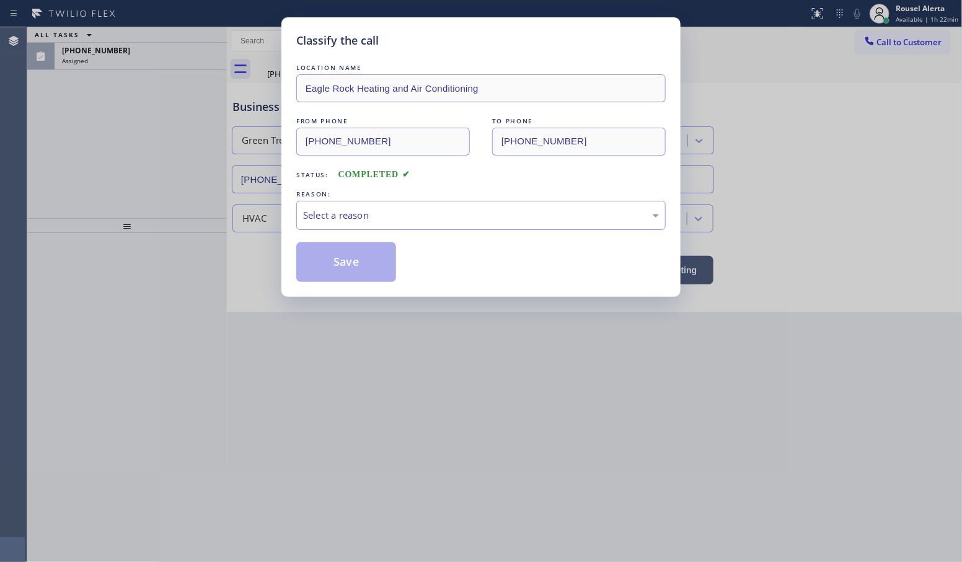
click at [375, 221] on div "Select a reason" at bounding box center [481, 215] width 356 height 14
click at [327, 270] on button "Save" at bounding box center [346, 262] width 100 height 40
click at [119, 50] on div "Classify the call LOCATION NAME Eagle Rock Heating and Air Conditioning FROM PH…" at bounding box center [481, 281] width 962 height 562
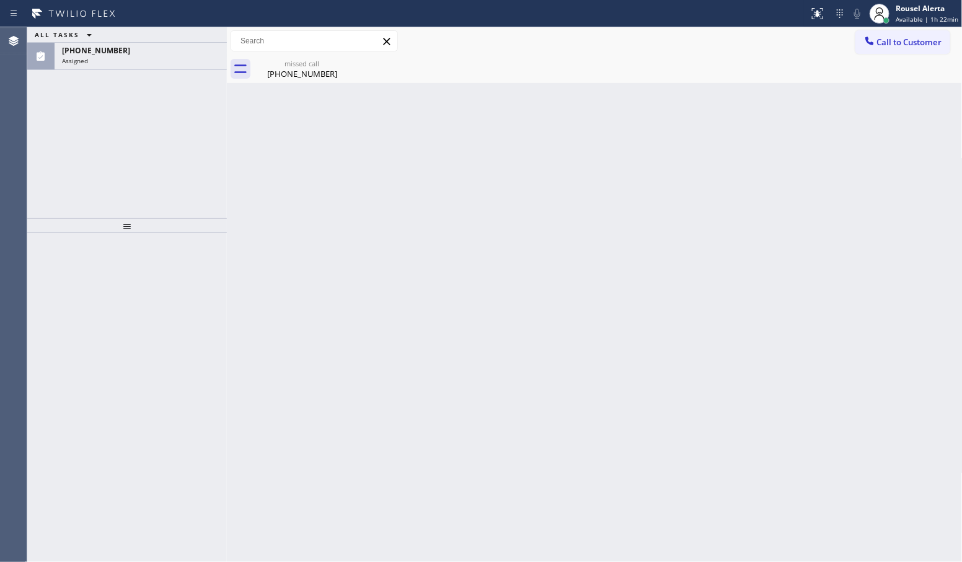
click at [119, 50] on div "[PHONE_NUMBER]" at bounding box center [140, 50] width 157 height 11
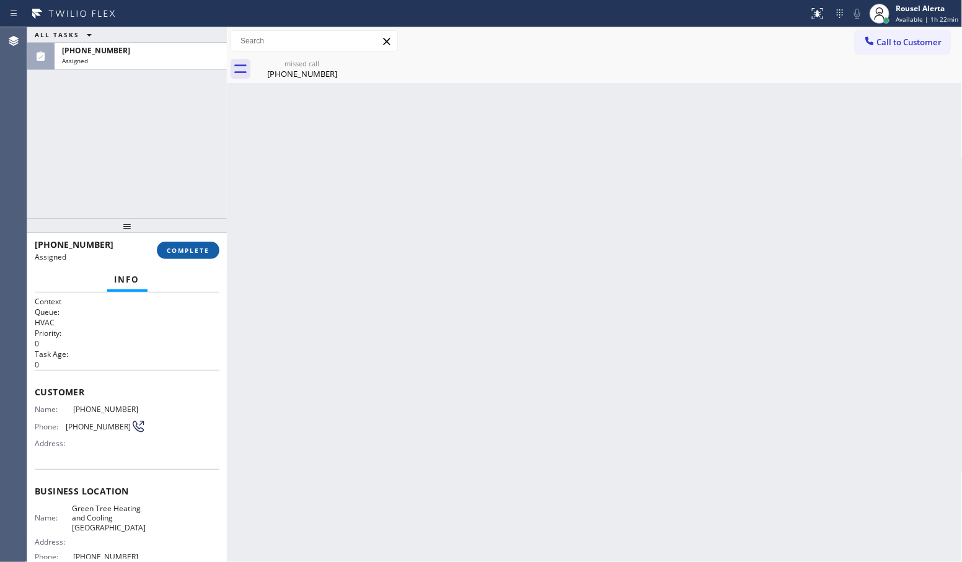
click at [175, 246] on span "COMPLETE" at bounding box center [188, 250] width 43 height 9
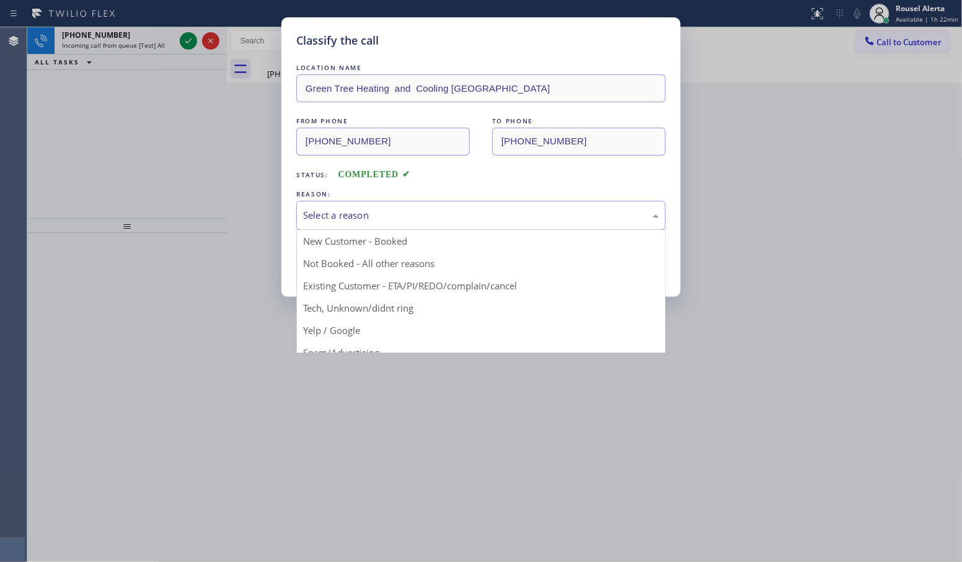
click at [392, 216] on div "Select a reason" at bounding box center [481, 215] width 356 height 14
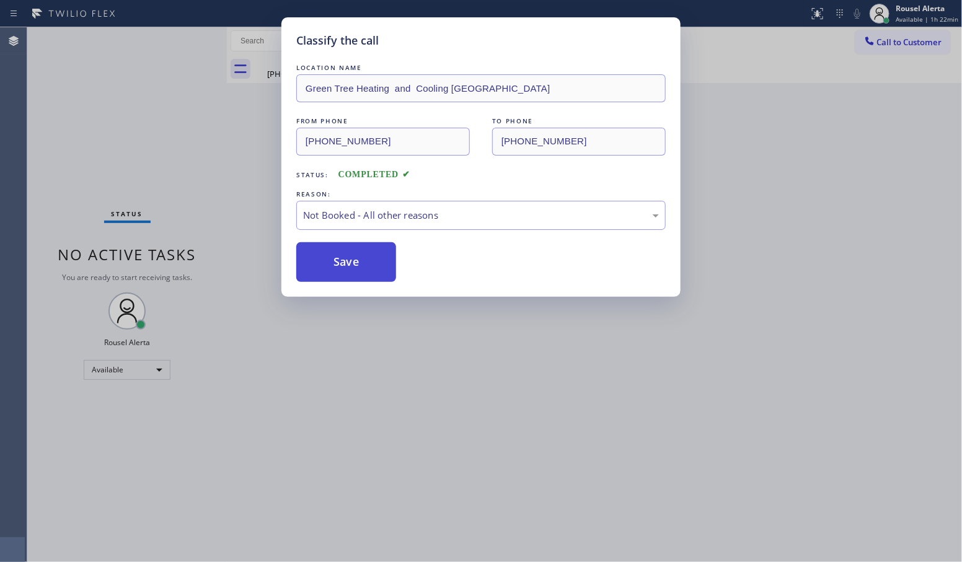
click at [344, 277] on button "Save" at bounding box center [346, 262] width 100 height 40
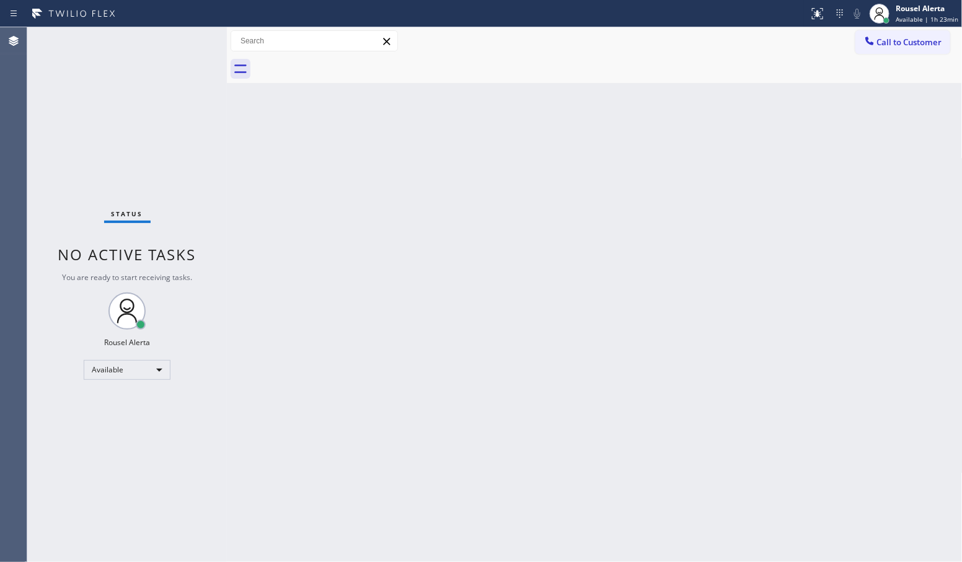
drag, startPoint x: 445, startPoint y: 296, endPoint x: 474, endPoint y: 252, distance: 52.3
click at [451, 287] on div "Back to Dashboard Change Sender ID Customers Technicians Select a contact Outbo…" at bounding box center [595, 294] width 736 height 535
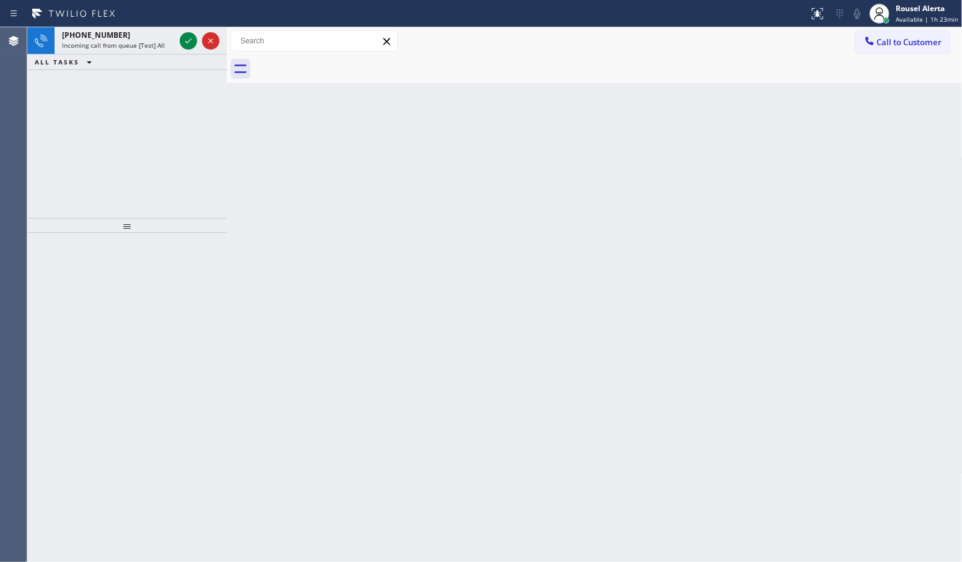
click at [117, 19] on icon at bounding box center [73, 14] width 93 height 20
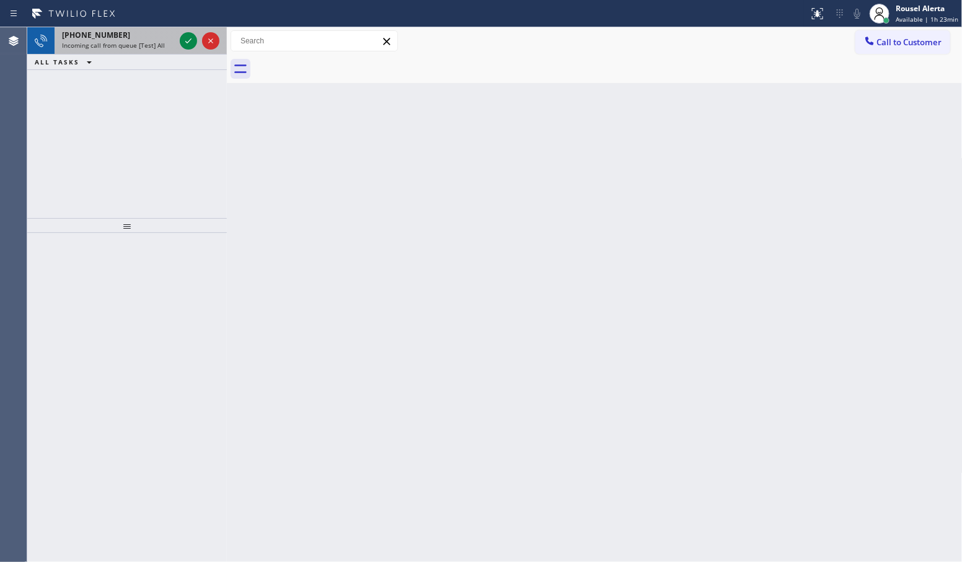
click at [139, 32] on div "[PHONE_NUMBER]" at bounding box center [118, 35] width 113 height 11
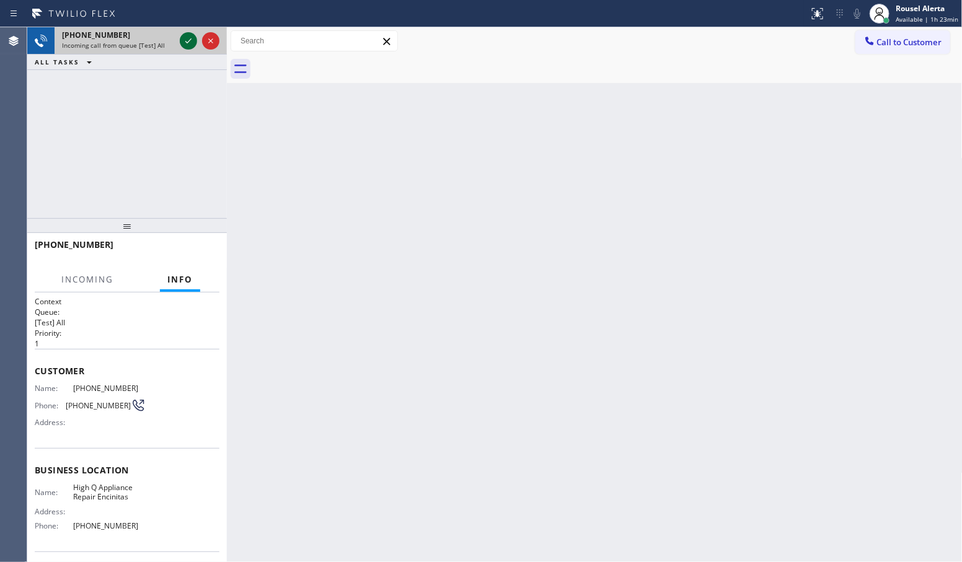
click at [181, 42] on icon at bounding box center [188, 40] width 15 height 15
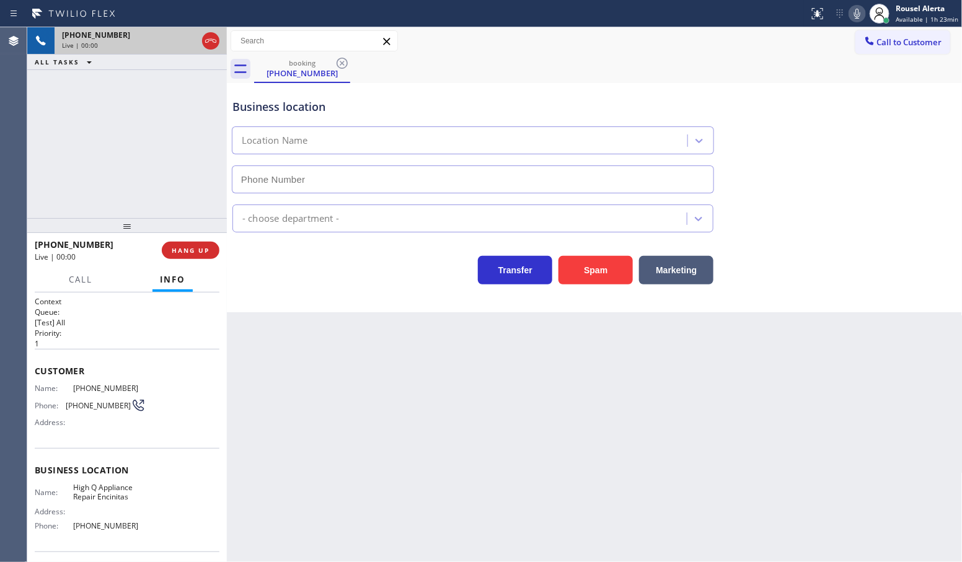
type input "[PHONE_NUMBER]"
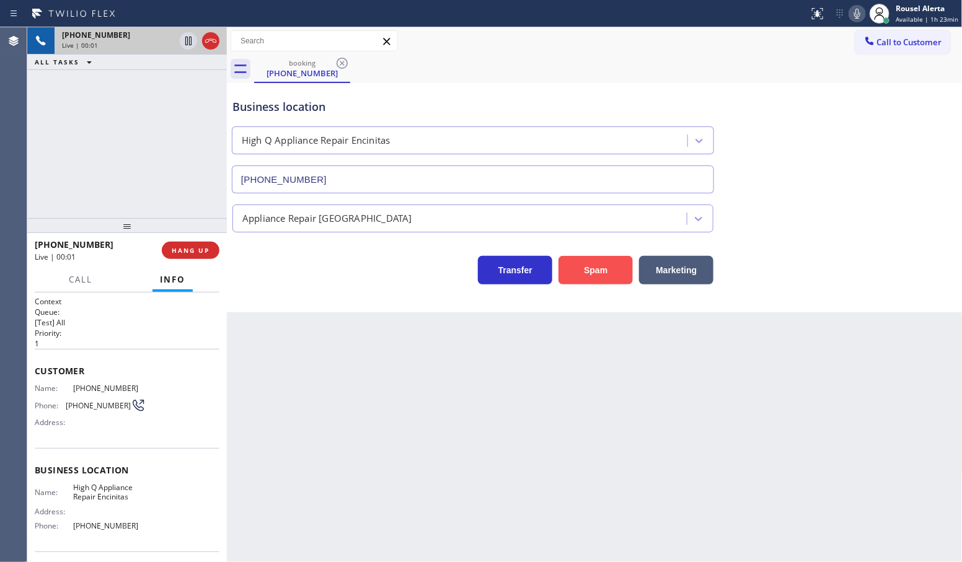
click at [572, 279] on button "Spam" at bounding box center [596, 270] width 74 height 29
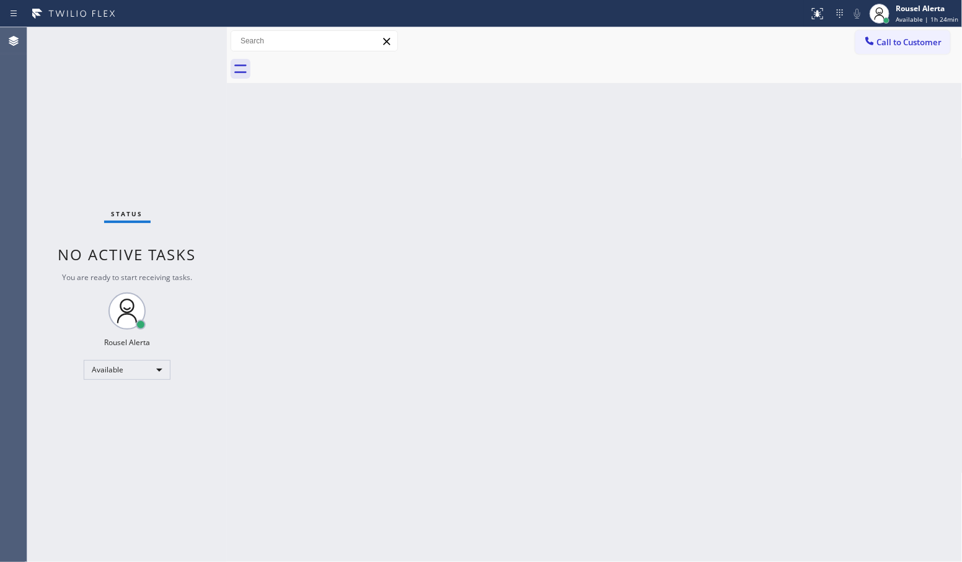
click at [136, 53] on div "Status No active tasks You are ready to start receiving tasks. Rousel Alerta Av…" at bounding box center [127, 294] width 200 height 535
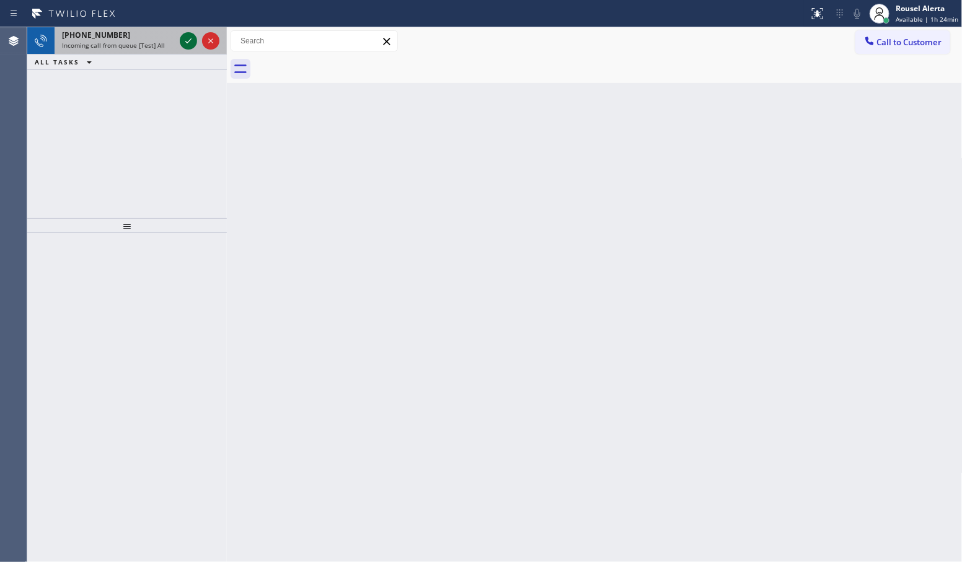
click at [181, 34] on icon at bounding box center [188, 40] width 15 height 15
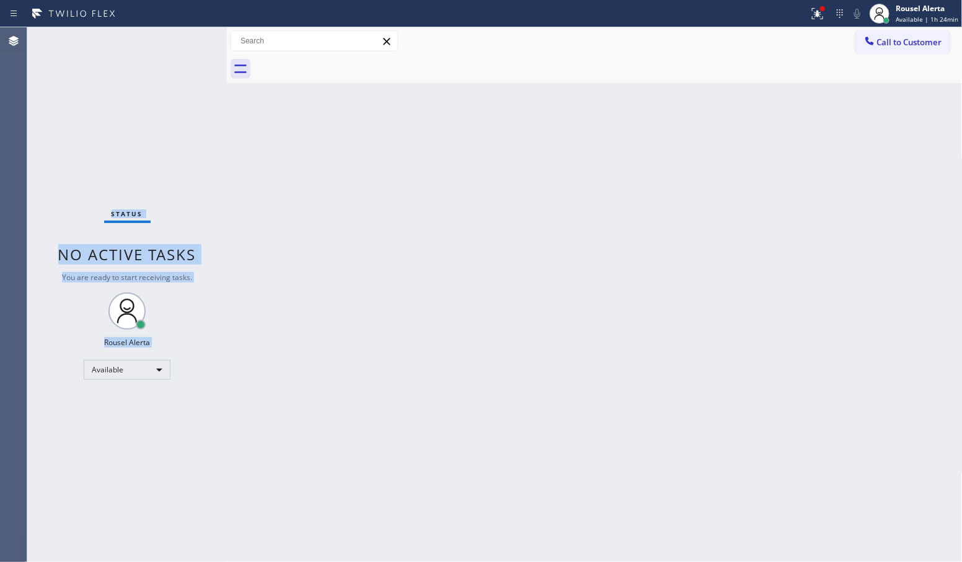
click at [181, 34] on div "Status No active tasks You are ready to start receiving tasks. Rousel Alerta Av…" at bounding box center [127, 294] width 200 height 535
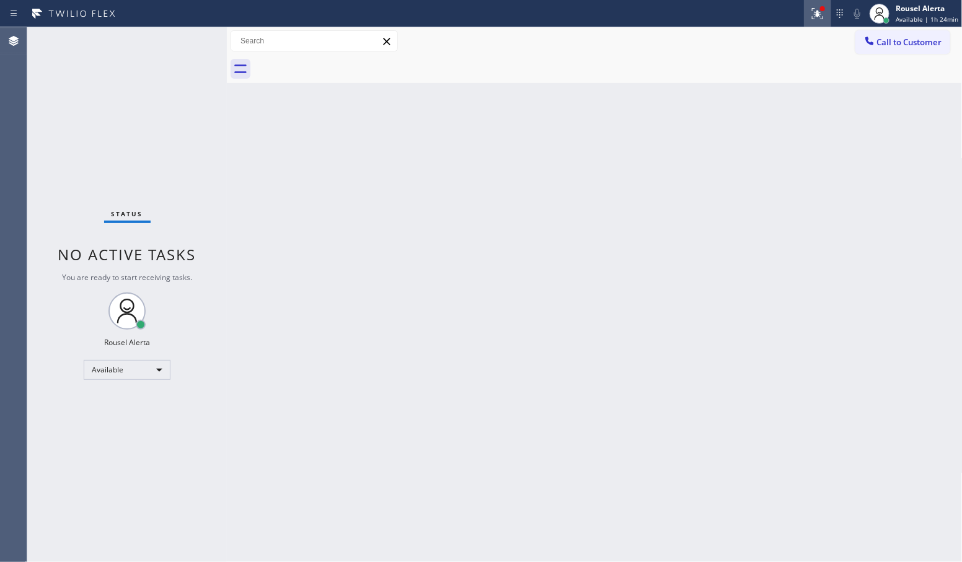
click at [813, 4] on button at bounding box center [817, 13] width 27 height 27
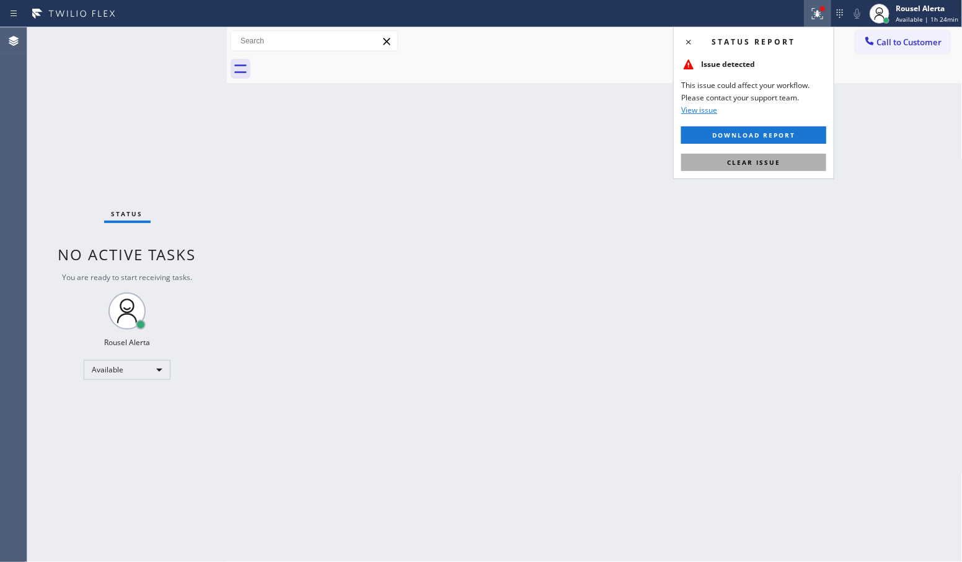
click at [795, 156] on button "Clear issue" at bounding box center [753, 162] width 145 height 17
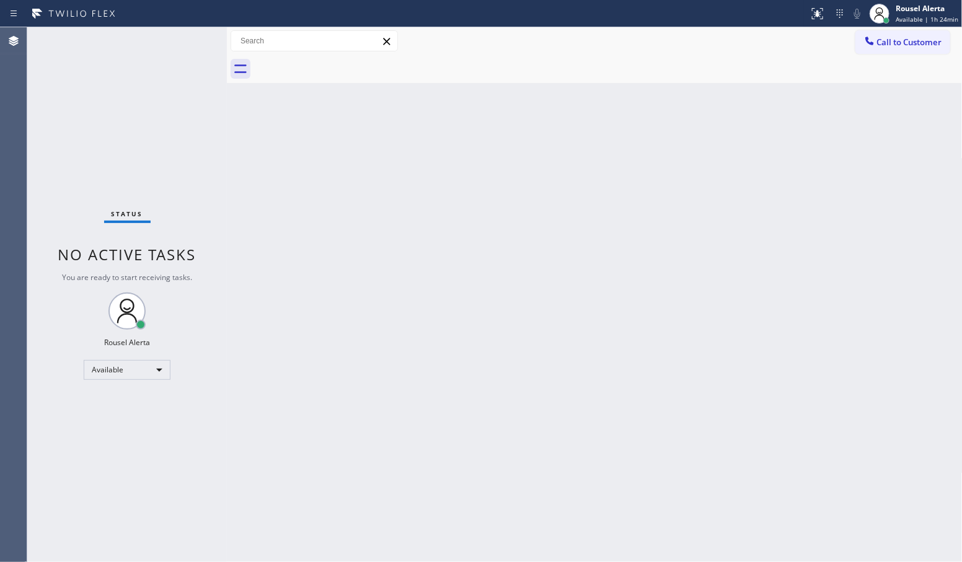
click at [719, 246] on div "Back to Dashboard Change Sender ID Customers Technicians Select a contact Outbo…" at bounding box center [595, 294] width 736 height 535
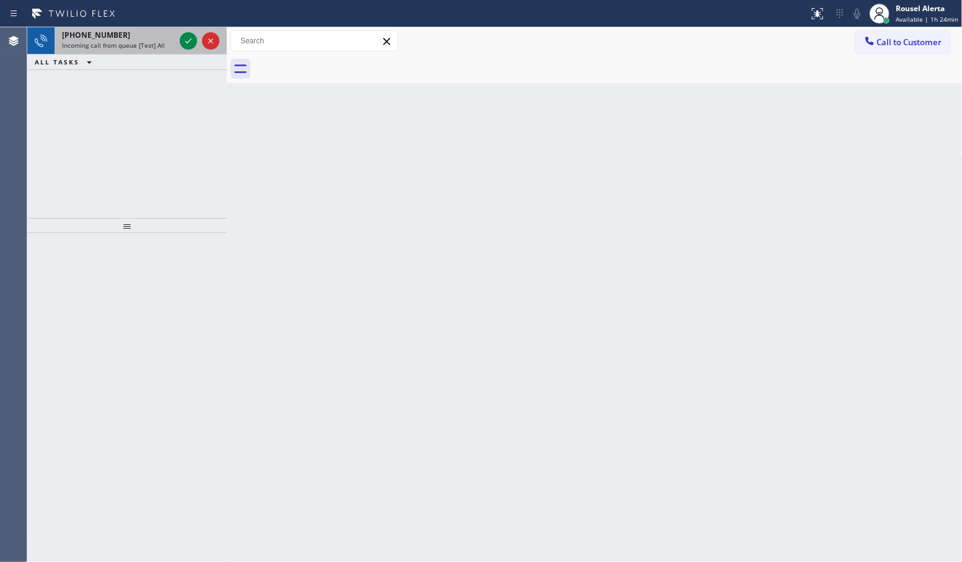
click at [151, 50] on div "[PHONE_NUMBER] Incoming call from queue [Test] All" at bounding box center [116, 40] width 123 height 27
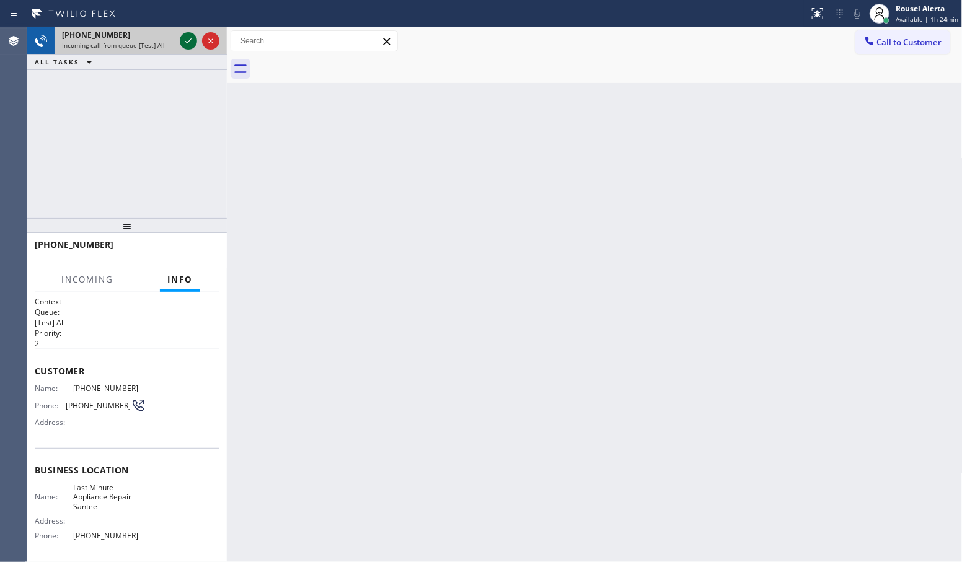
click at [185, 42] on icon at bounding box center [188, 40] width 15 height 15
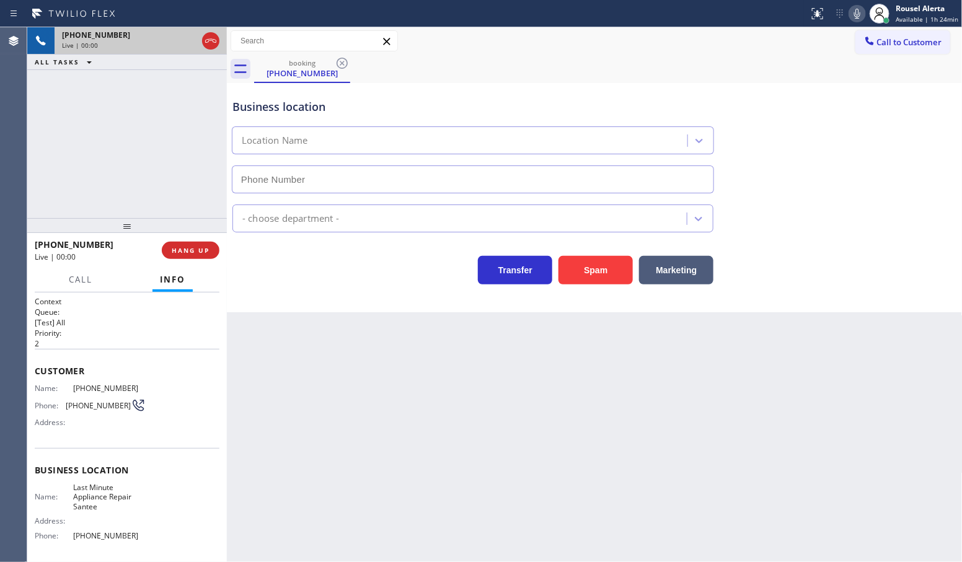
type input "[PHONE_NUMBER]"
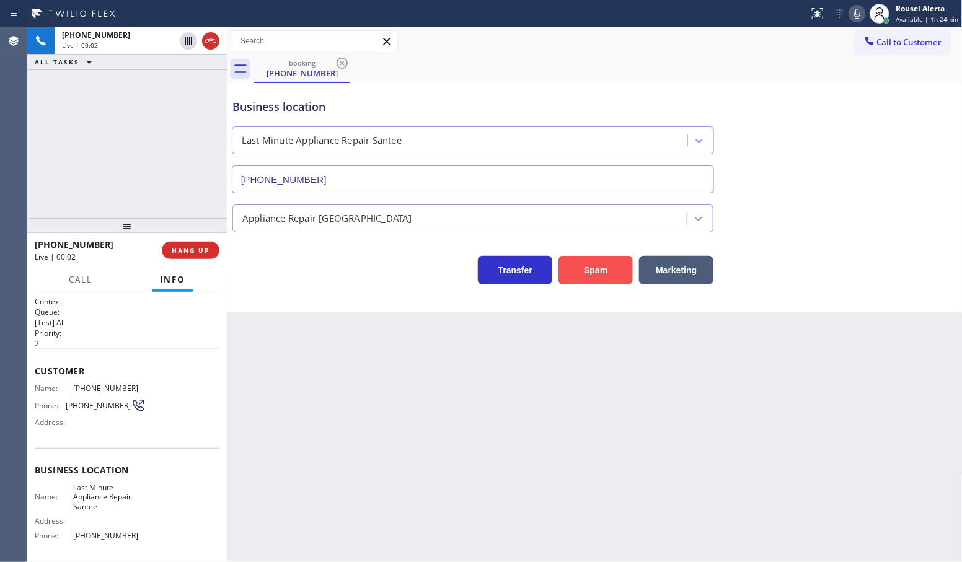
click at [600, 275] on button "Spam" at bounding box center [596, 270] width 74 height 29
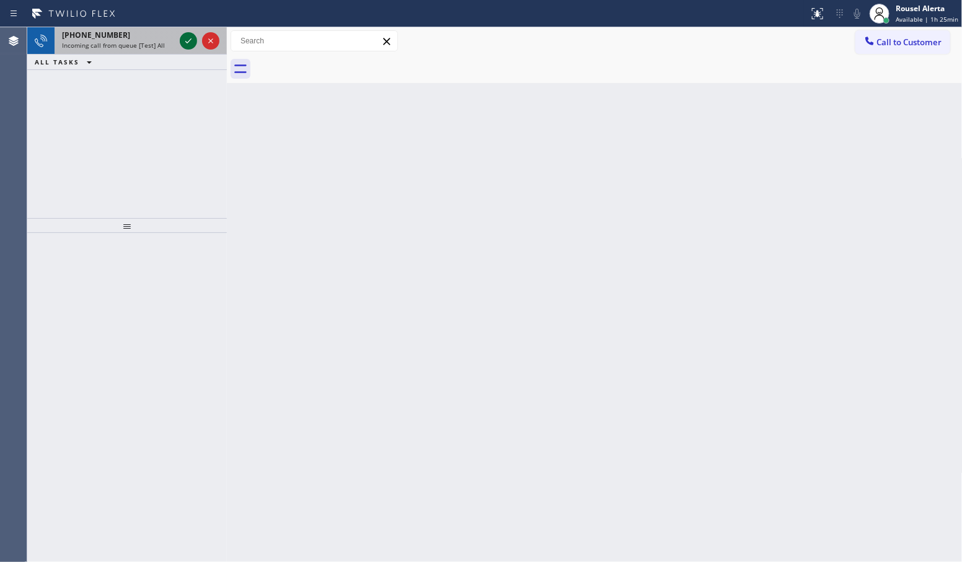
click at [187, 42] on icon at bounding box center [188, 40] width 15 height 15
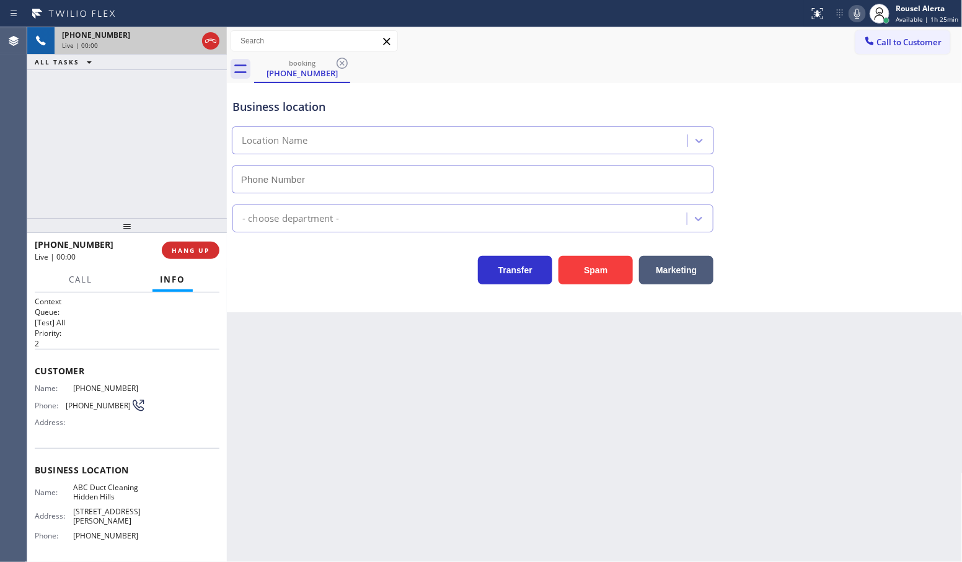
type input "[PHONE_NUMBER]"
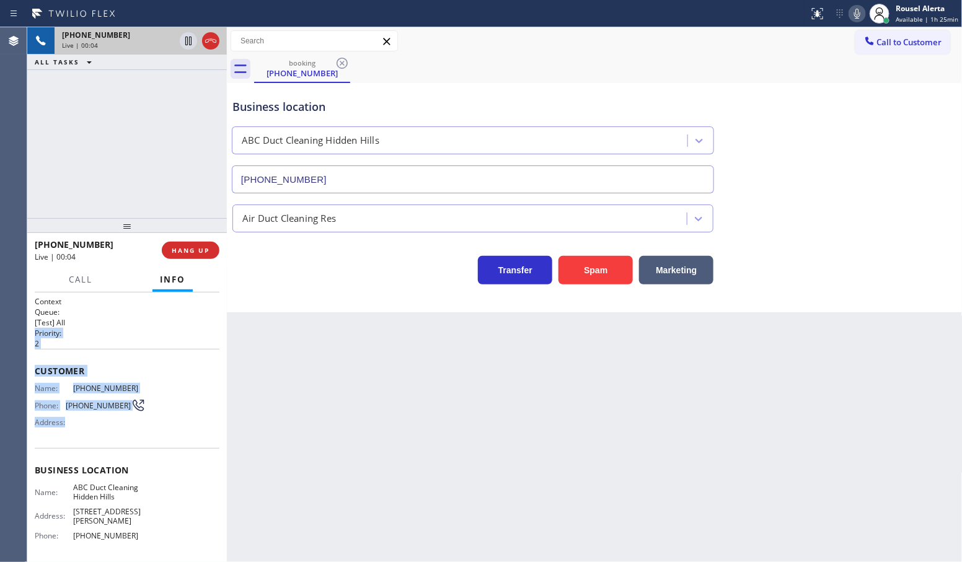
drag, startPoint x: 205, startPoint y: 321, endPoint x: 229, endPoint y: 356, distance: 42.8
click at [212, 414] on div "Context Queue: [Test] All Priority: 2 Customer Name: [PHONE_NUMBER] Phone: [PHO…" at bounding box center [127, 427] width 185 height 263
click at [232, 340] on div "Back to Dashboard Change Sender ID Customers Technicians Select a contact Outbo…" at bounding box center [595, 294] width 736 height 535
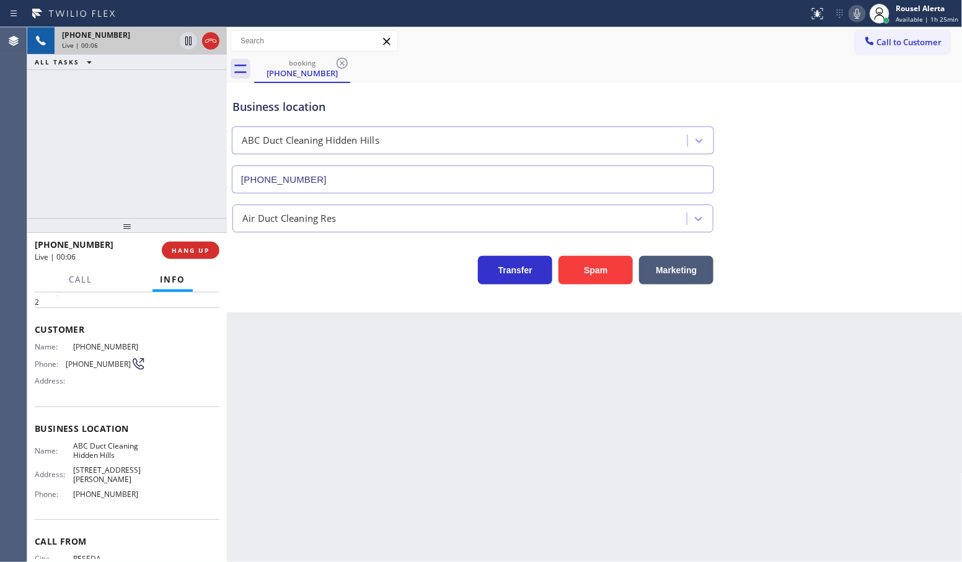
scroll to position [29, 0]
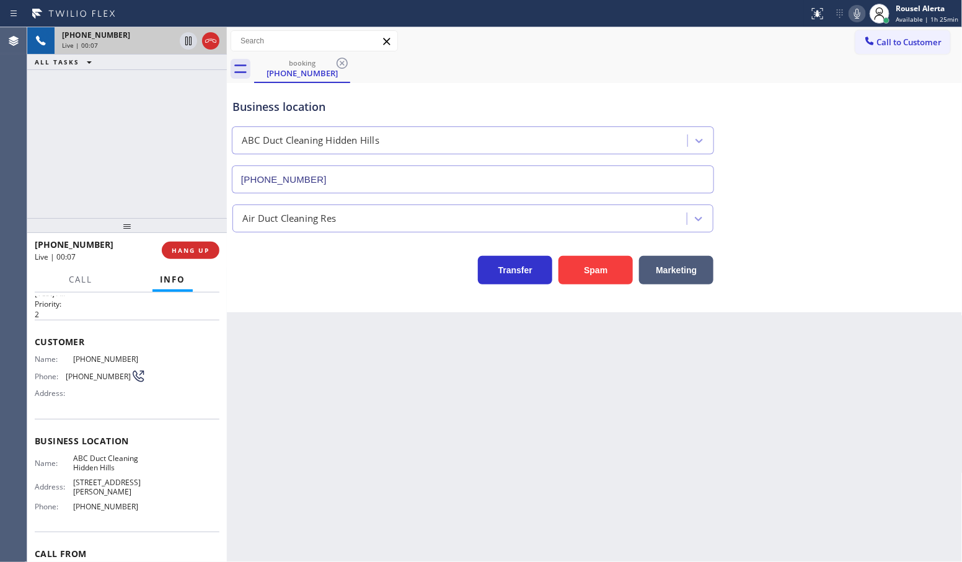
click at [375, 376] on div "Back to Dashboard Change Sender ID Customers Technicians Select a contact Outbo…" at bounding box center [595, 294] width 736 height 535
click at [205, 247] on span "HANG UP" at bounding box center [191, 250] width 38 height 9
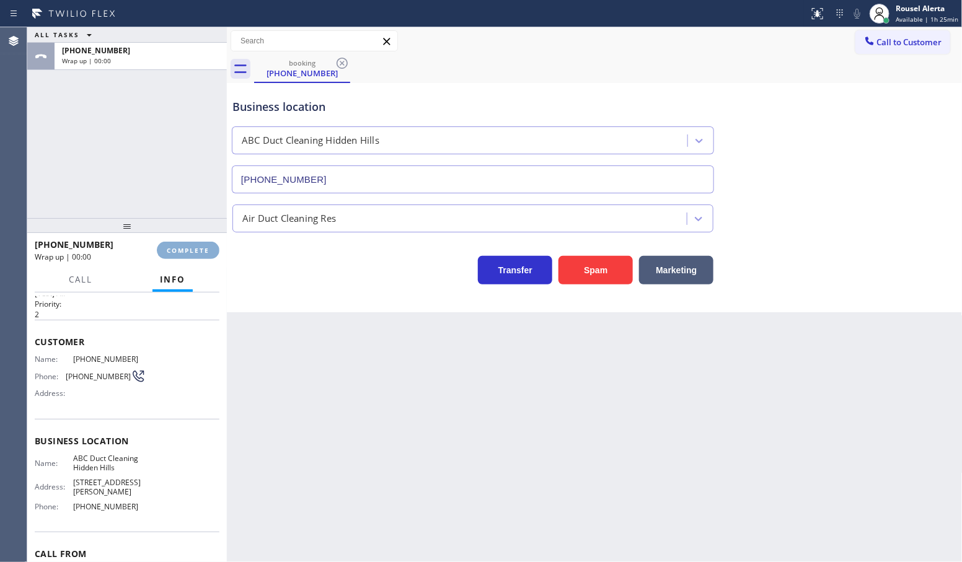
click at [203, 248] on span "COMPLETE" at bounding box center [188, 250] width 43 height 9
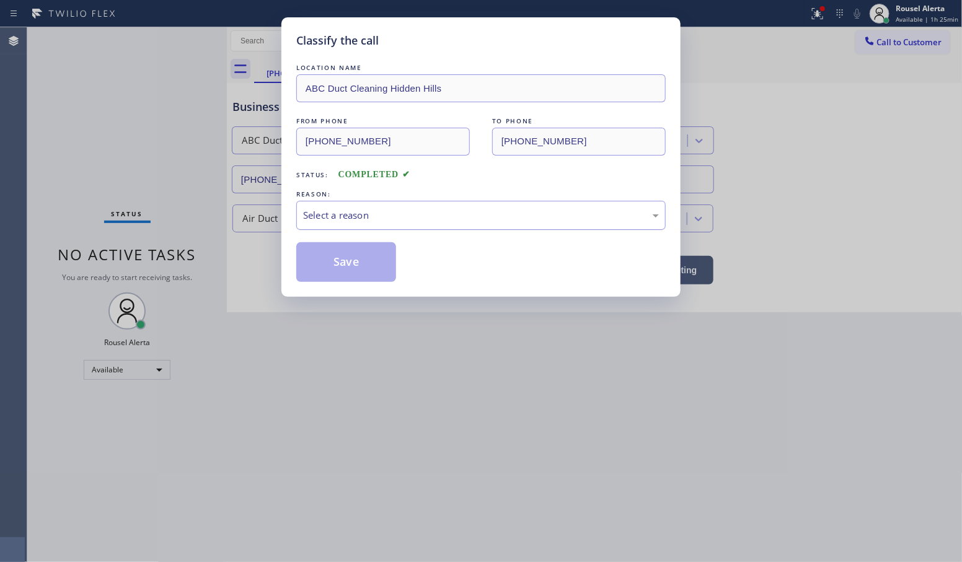
click at [330, 218] on div "Select a reason" at bounding box center [481, 215] width 356 height 14
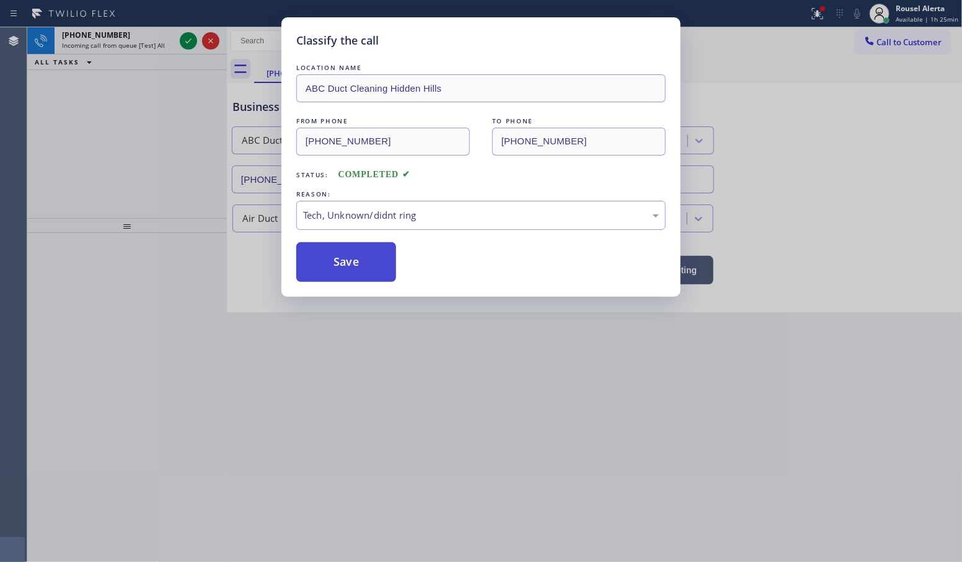
click at [353, 270] on button "Save" at bounding box center [346, 262] width 100 height 40
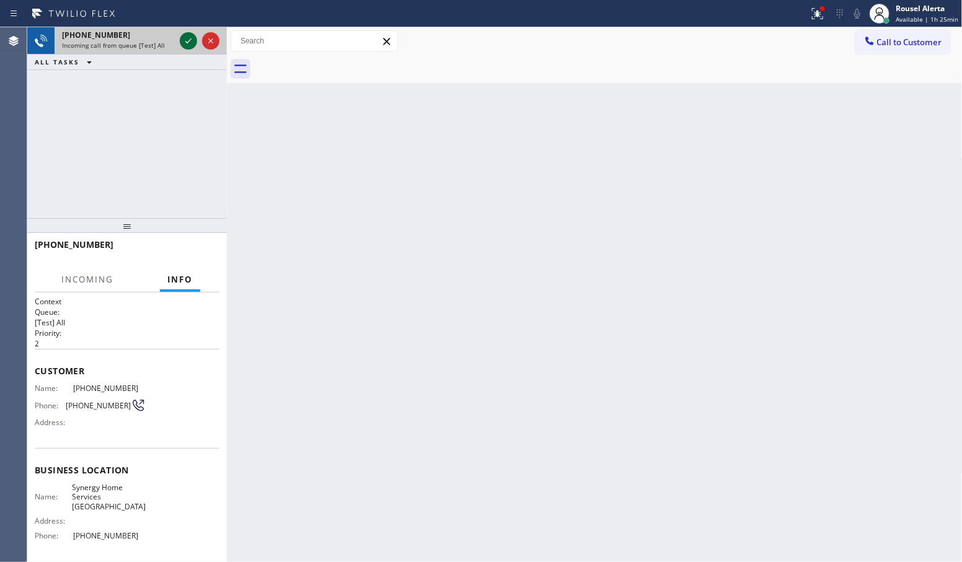
click at [183, 40] on icon at bounding box center [188, 40] width 15 height 15
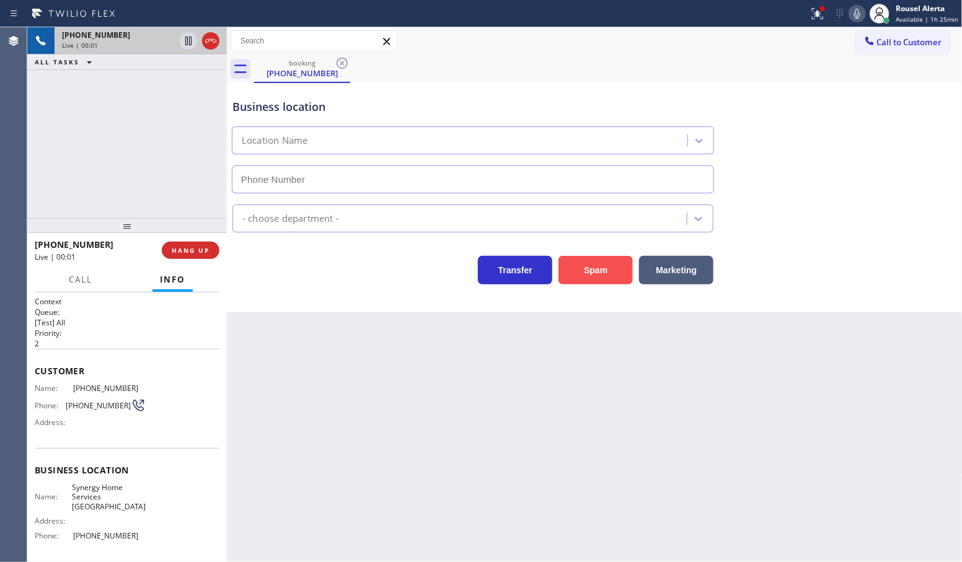
type input "[PHONE_NUMBER]"
click at [609, 280] on button "Spam" at bounding box center [596, 270] width 74 height 29
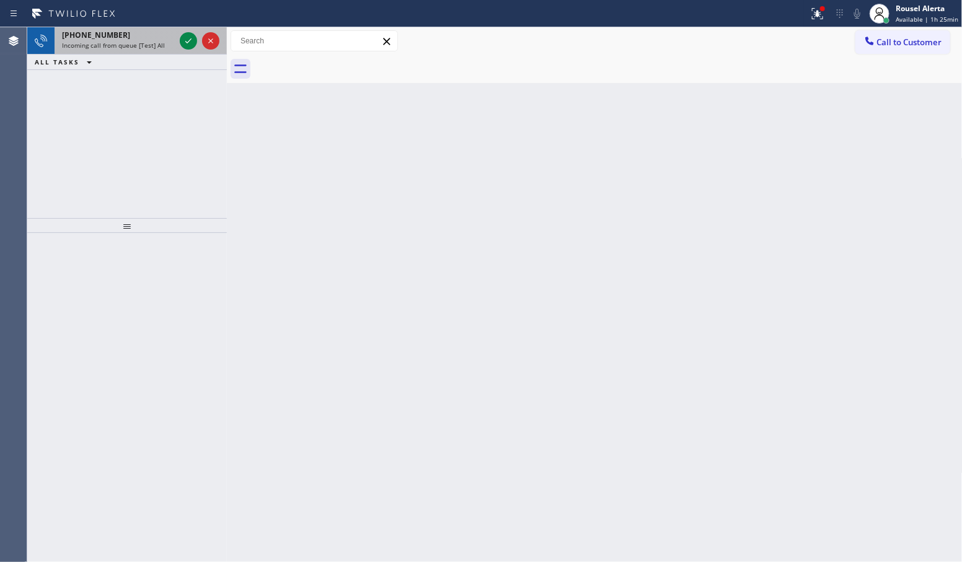
click at [146, 51] on div "[PHONE_NUMBER] Incoming call from queue [Test] All" at bounding box center [116, 40] width 123 height 27
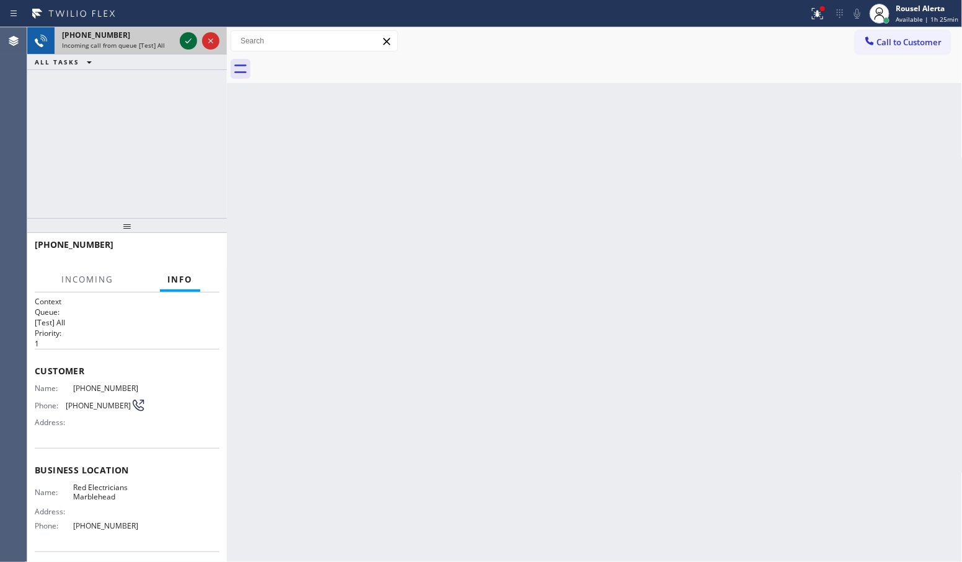
click at [184, 41] on icon at bounding box center [188, 40] width 15 height 15
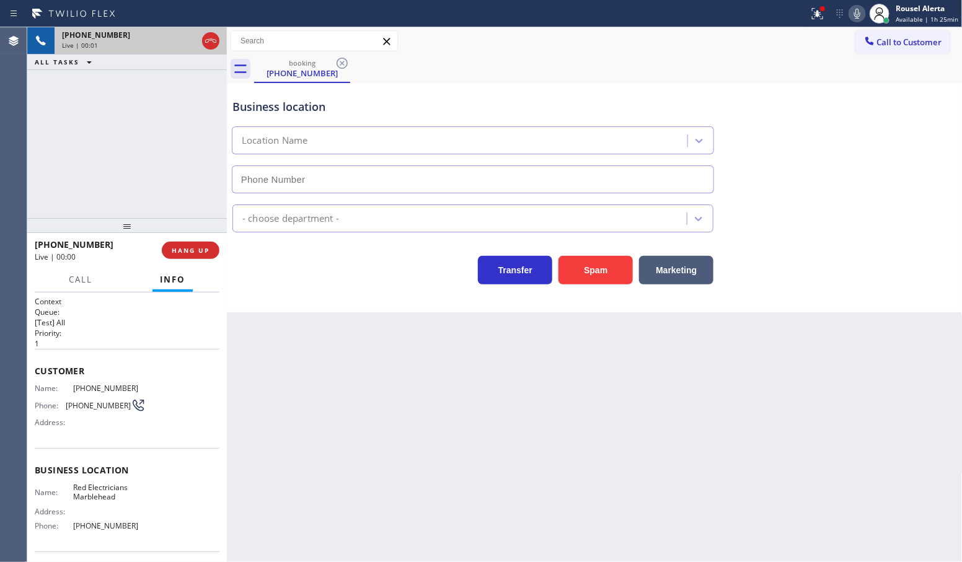
type input "[PHONE_NUMBER]"
click at [608, 261] on button "Spam" at bounding box center [596, 270] width 74 height 29
click at [813, 23] on button at bounding box center [817, 13] width 27 height 27
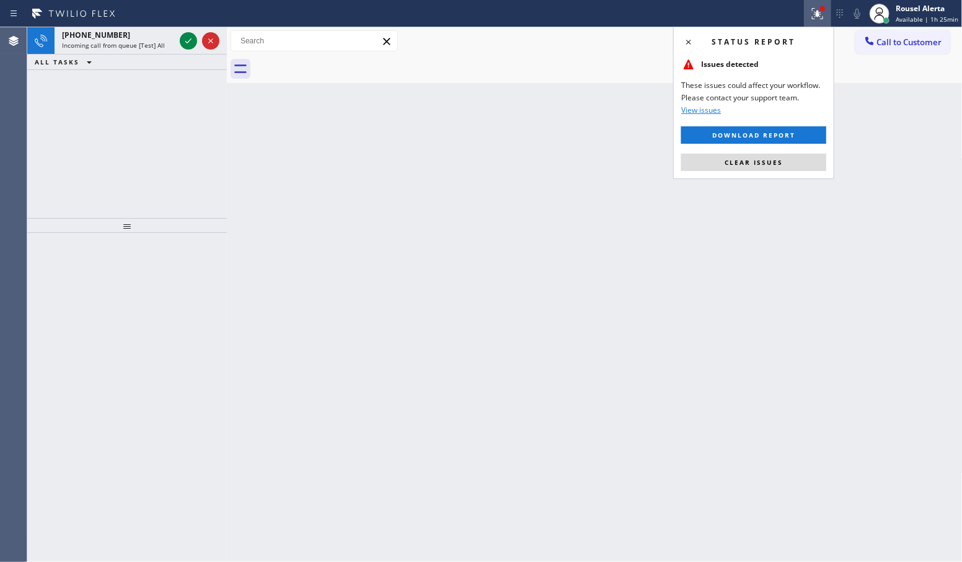
drag, startPoint x: 801, startPoint y: 158, endPoint x: 773, endPoint y: 156, distance: 28.0
click at [801, 158] on button "Clear issues" at bounding box center [753, 162] width 145 height 17
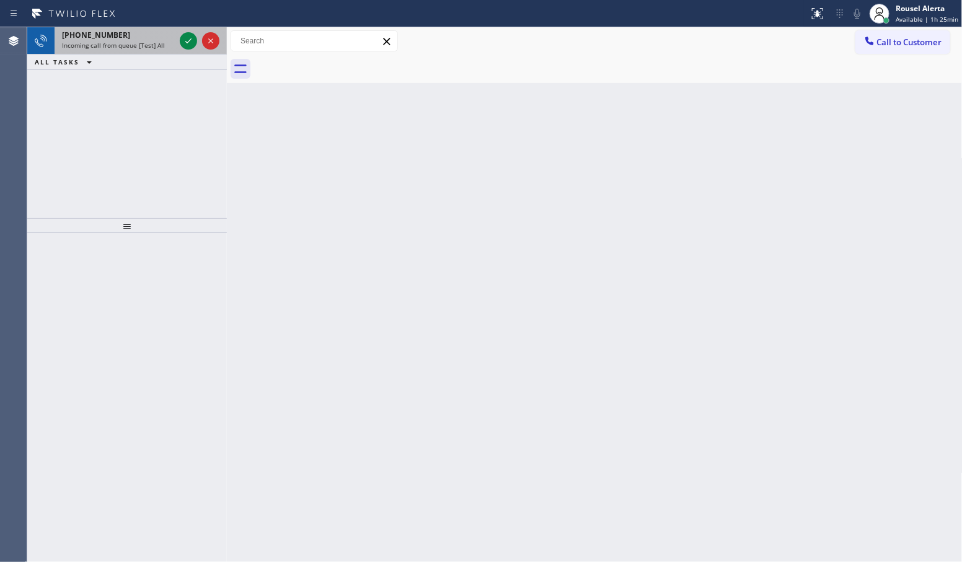
click at [156, 41] on span "Incoming call from queue [Test] All" at bounding box center [113, 45] width 103 height 9
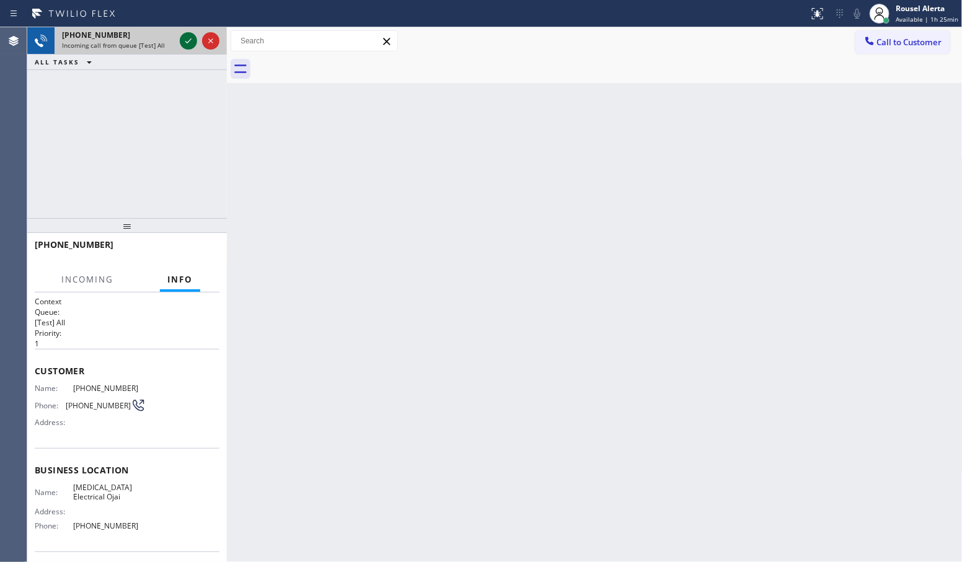
click at [183, 41] on icon at bounding box center [188, 40] width 15 height 15
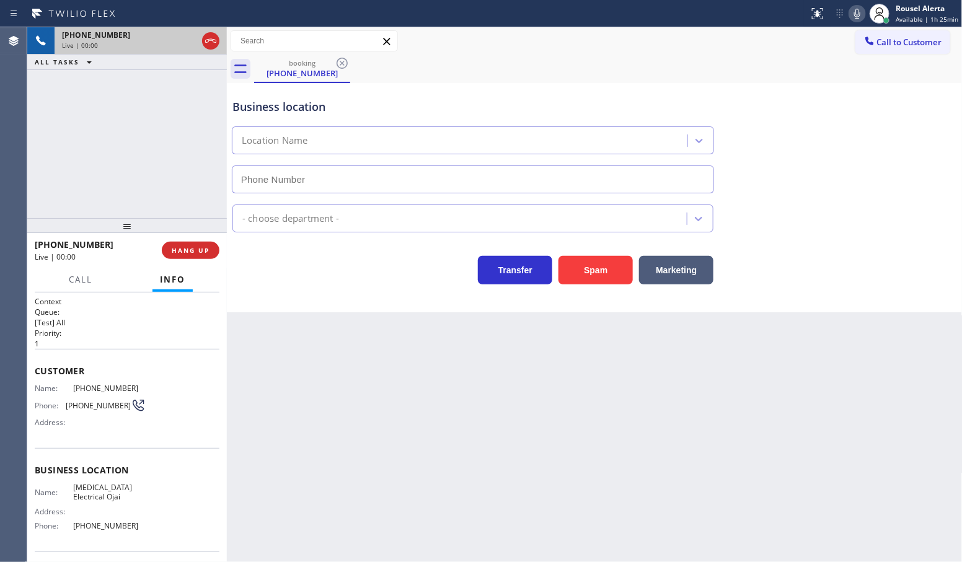
type input "[PHONE_NUMBER]"
click at [132, 122] on div "[PHONE_NUMBER] Live | 00:12 ALL TASKS ALL TASKS ACTIVE TASKS TASKS IN WRAP UP" at bounding box center [127, 122] width 200 height 191
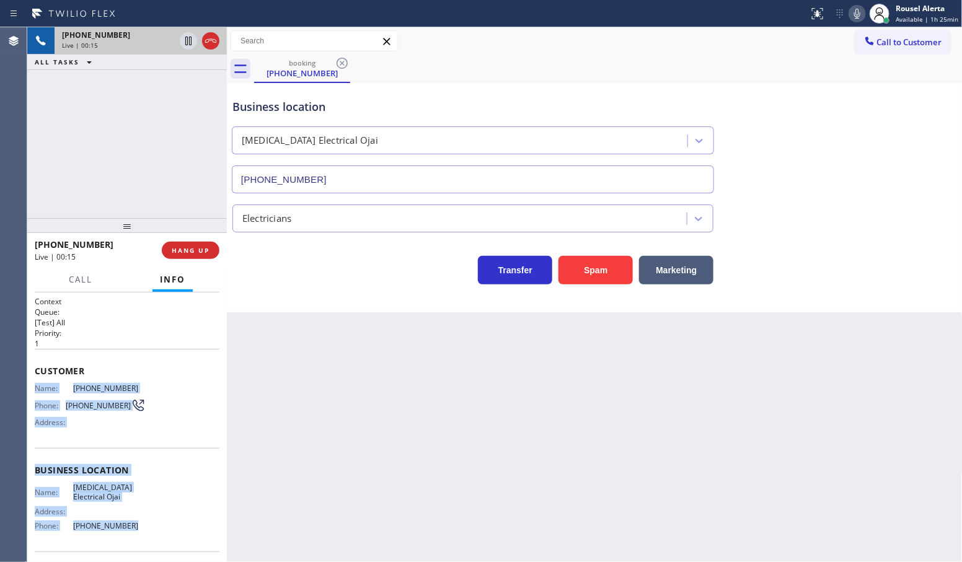
drag, startPoint x: 31, startPoint y: 388, endPoint x: 130, endPoint y: 522, distance: 166.7
click at [130, 522] on div "Context Queue: [Test] All Priority: 1 Customer Name: [PHONE_NUMBER] Phone: [PHO…" at bounding box center [127, 428] width 200 height 270
click at [188, 42] on icon at bounding box center [188, 40] width 15 height 15
click at [865, 8] on icon at bounding box center [857, 13] width 15 height 15
click at [188, 42] on icon at bounding box center [188, 40] width 15 height 15
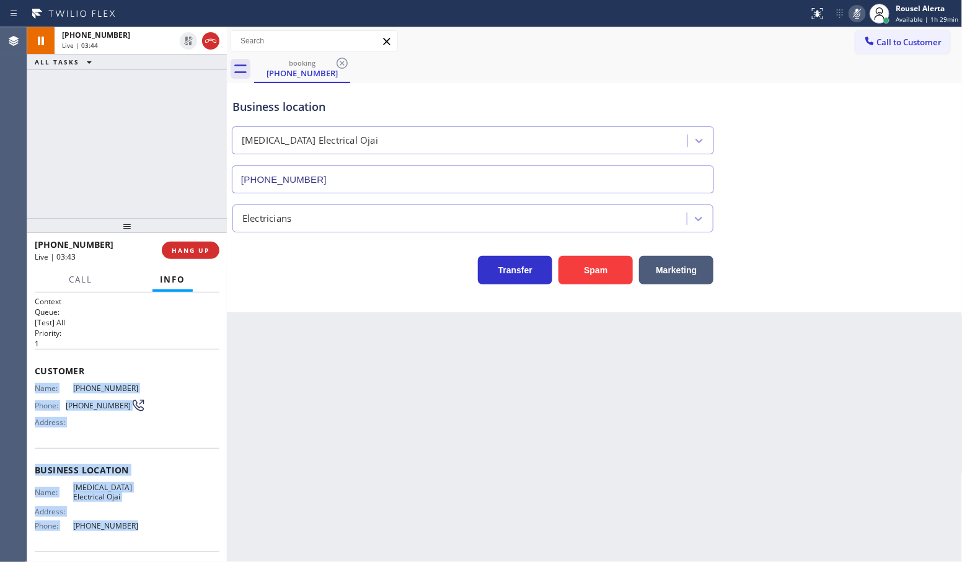
click at [859, 13] on icon at bounding box center [857, 13] width 15 height 15
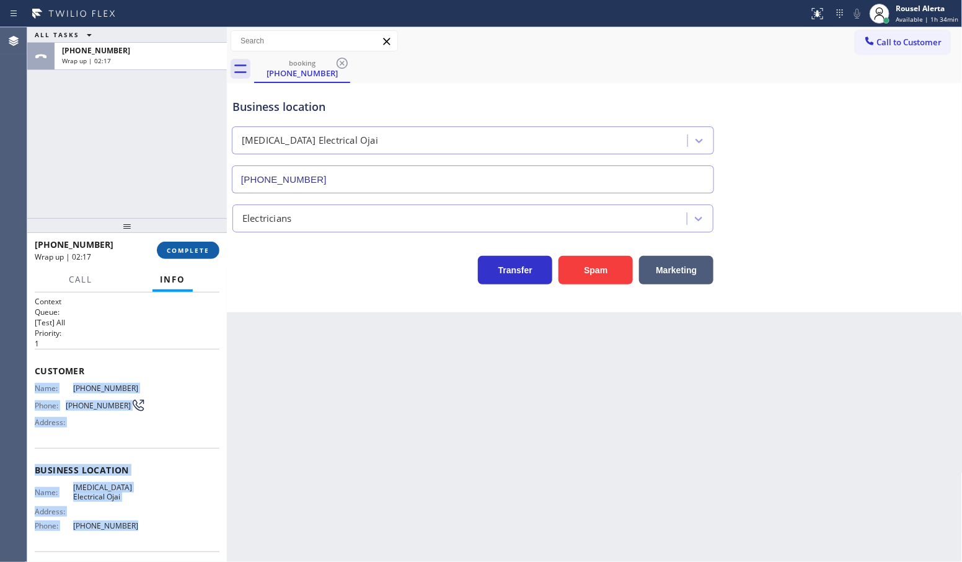
click at [184, 249] on span "COMPLETE" at bounding box center [188, 250] width 43 height 9
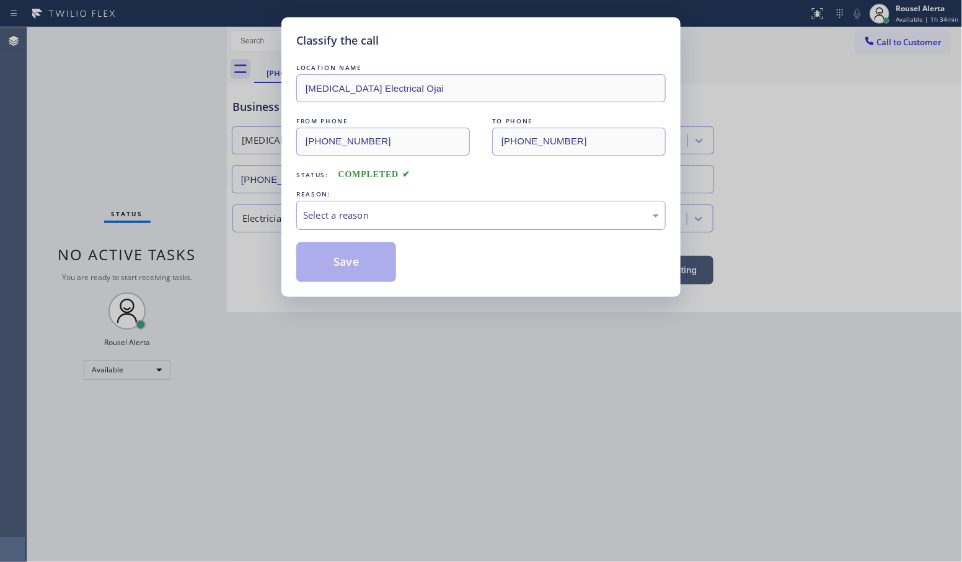
click at [346, 221] on div "Select a reason" at bounding box center [481, 215] width 356 height 14
click at [349, 272] on button "Save" at bounding box center [346, 262] width 100 height 40
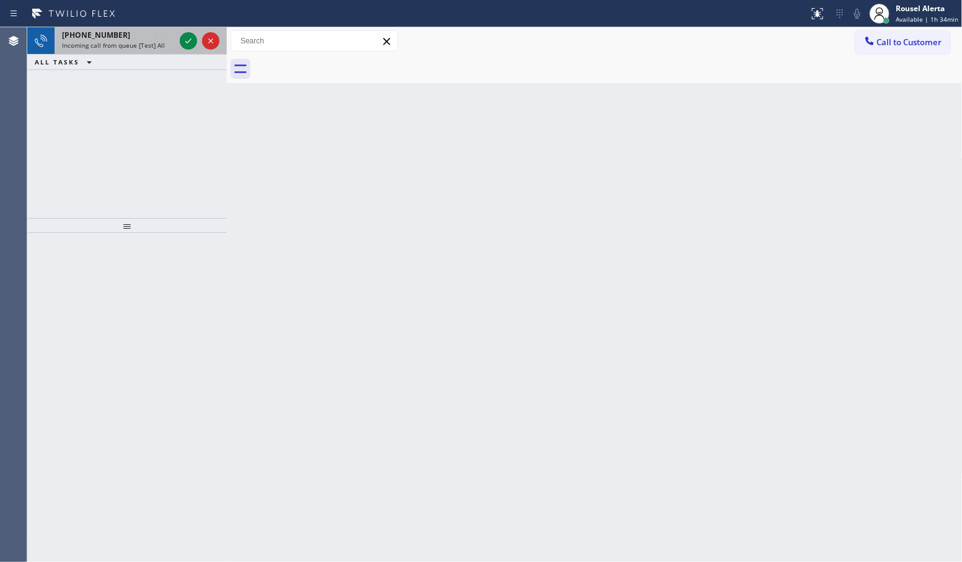
click at [151, 31] on div "[PHONE_NUMBER]" at bounding box center [118, 35] width 113 height 11
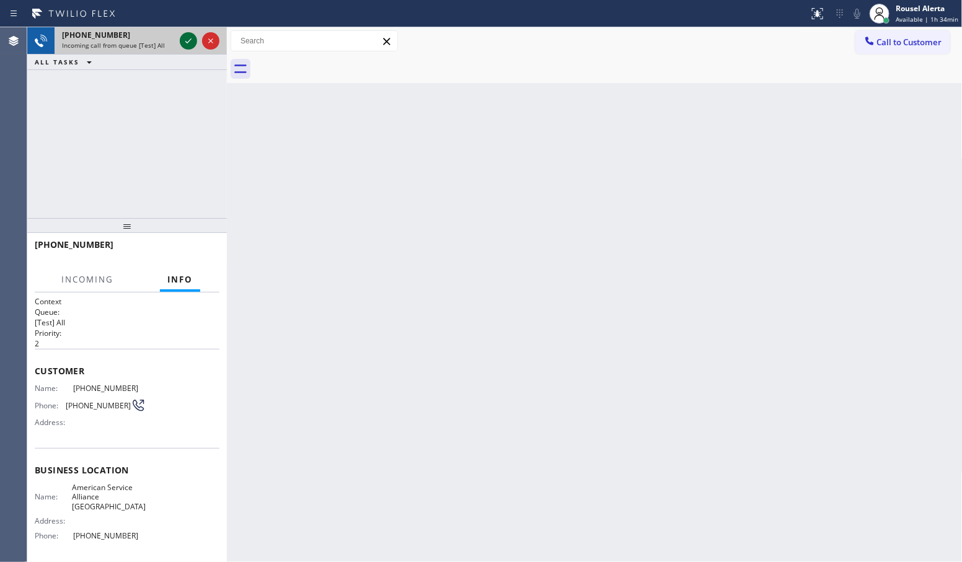
click at [181, 39] on icon at bounding box center [188, 40] width 15 height 15
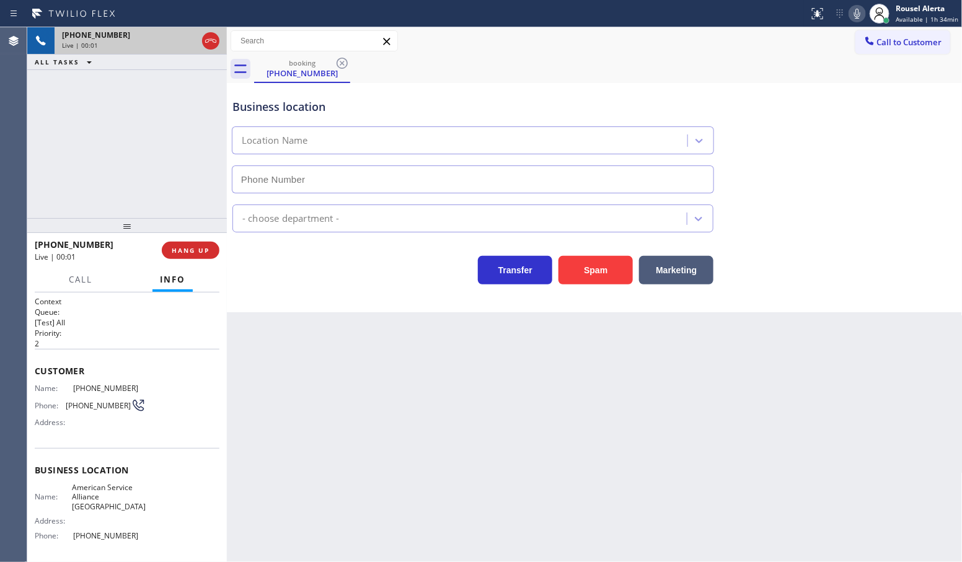
type input "[PHONE_NUMBER]"
click at [603, 280] on button "Spam" at bounding box center [596, 270] width 74 height 29
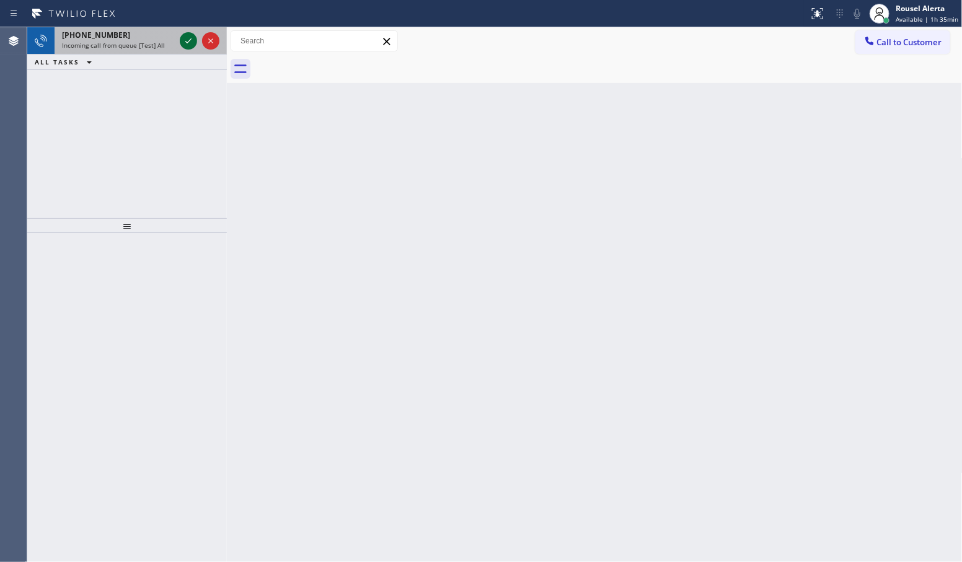
click at [182, 41] on icon at bounding box center [188, 40] width 15 height 15
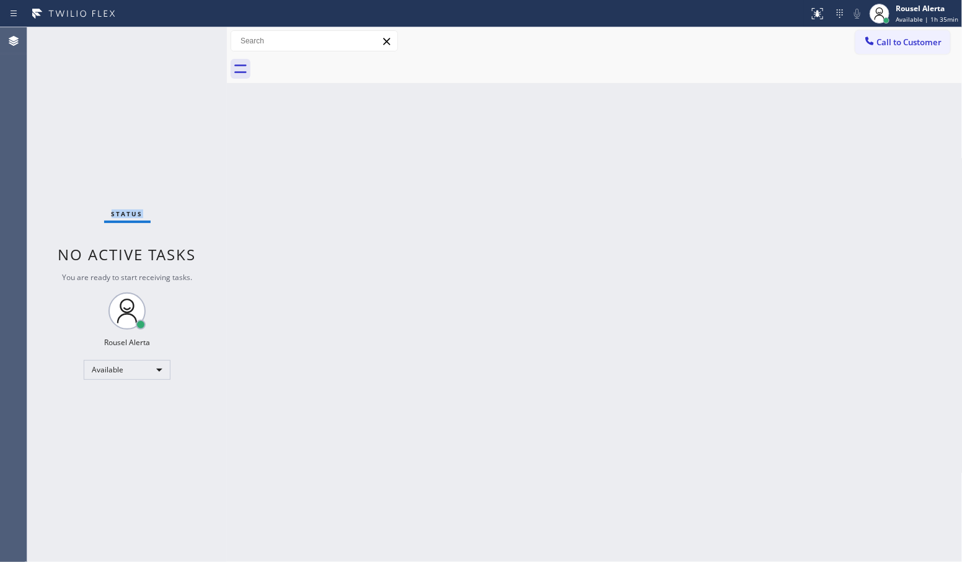
click at [182, 41] on div "Status No active tasks You are ready to start receiving tasks. Rousel Alerta Av…" at bounding box center [127, 294] width 200 height 535
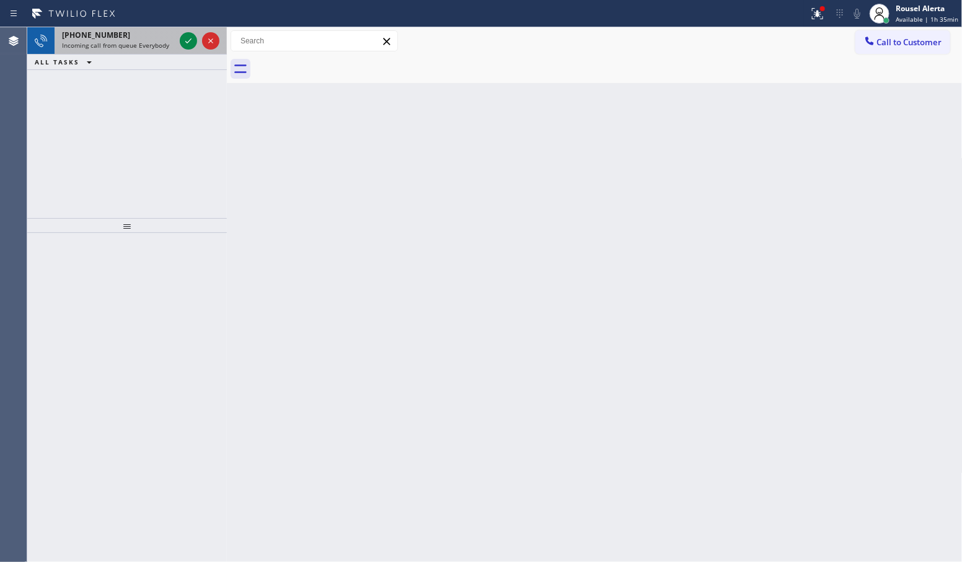
click at [115, 36] on div "[PHONE_NUMBER]" at bounding box center [118, 35] width 113 height 11
click at [155, 36] on div "[PHONE_NUMBER]" at bounding box center [118, 35] width 113 height 11
drag, startPoint x: 141, startPoint y: 44, endPoint x: 160, endPoint y: 41, distance: 18.9
click at [141, 44] on span "Incoming call from queue [Test] All" at bounding box center [113, 45] width 103 height 9
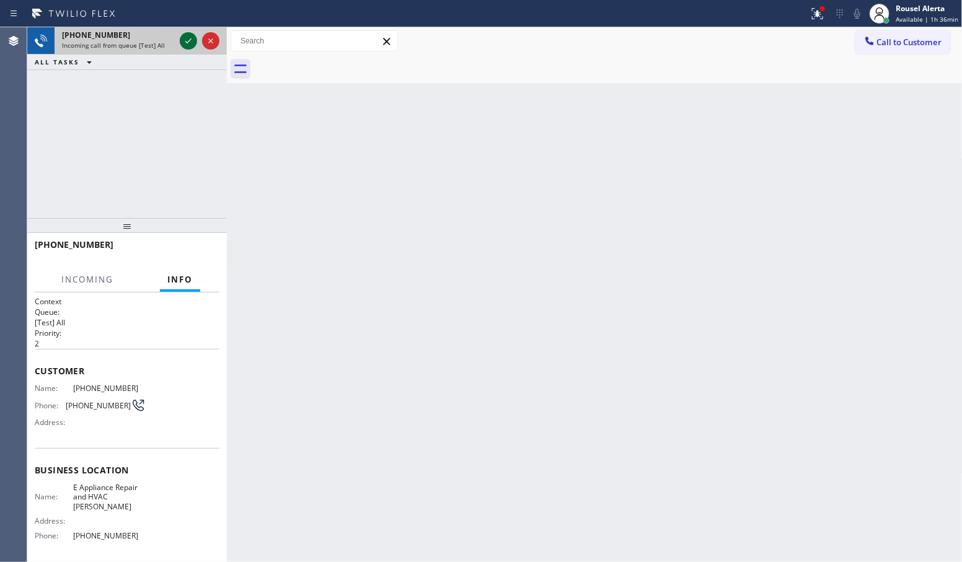
click at [186, 39] on icon at bounding box center [188, 40] width 15 height 15
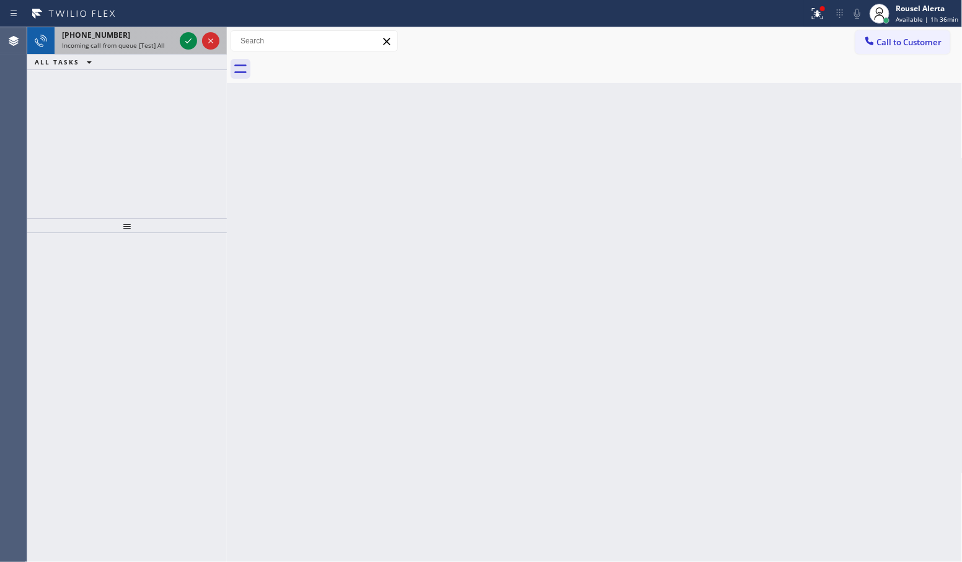
drag, startPoint x: 133, startPoint y: 38, endPoint x: 174, endPoint y: 39, distance: 40.9
click at [135, 38] on div "[PHONE_NUMBER]" at bounding box center [118, 35] width 113 height 11
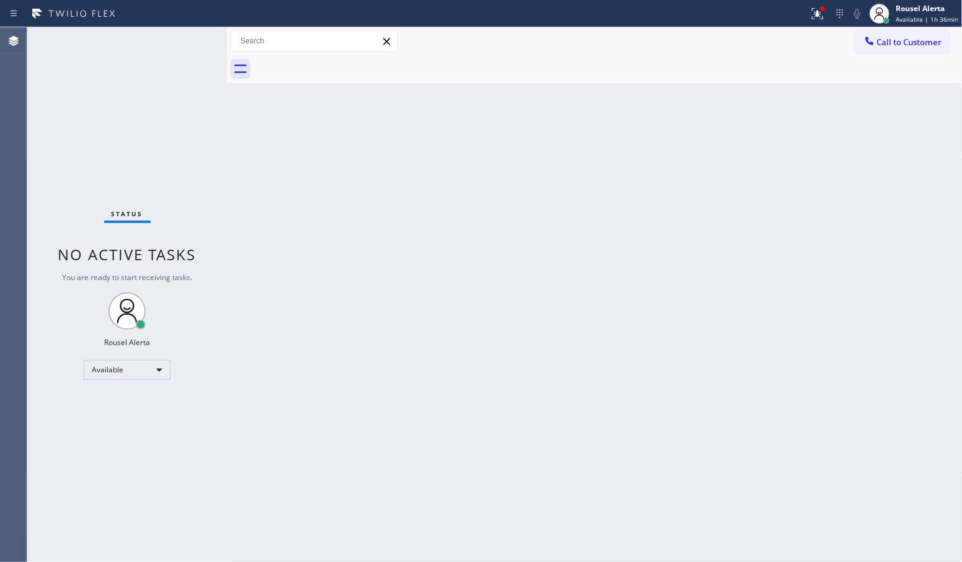
click at [182, 38] on div "Status No active tasks You are ready to start receiving tasks. Rousel Alerta Av…" at bounding box center [127, 294] width 200 height 535
drag, startPoint x: 376, startPoint y: 246, endPoint x: 459, endPoint y: 154, distance: 124.2
click at [383, 237] on div "Back to Dashboard Change Sender ID Customers Technicians Select a contact Outbo…" at bounding box center [595, 294] width 736 height 535
click at [823, 17] on icon at bounding box center [817, 13] width 15 height 15
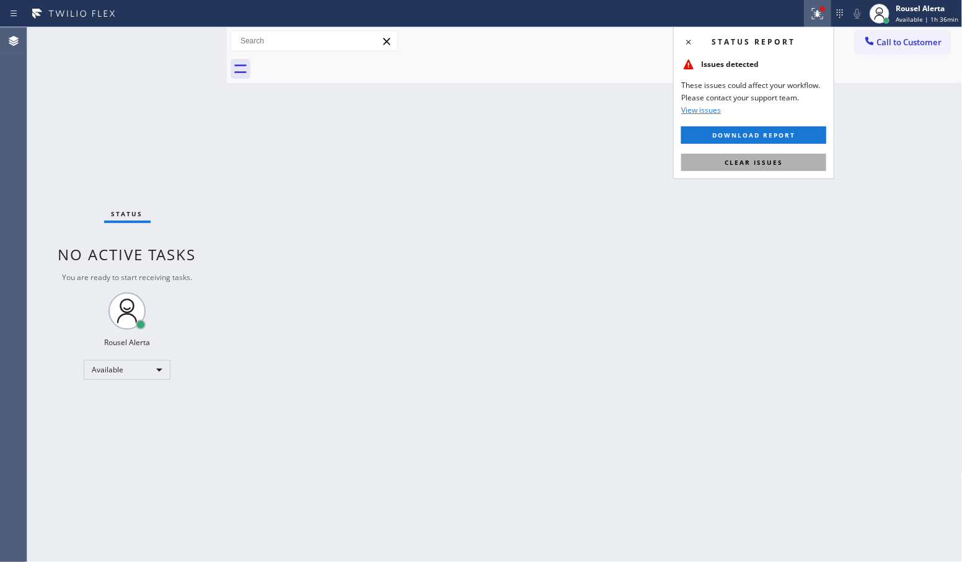
click at [808, 157] on button "Clear issues" at bounding box center [753, 162] width 145 height 17
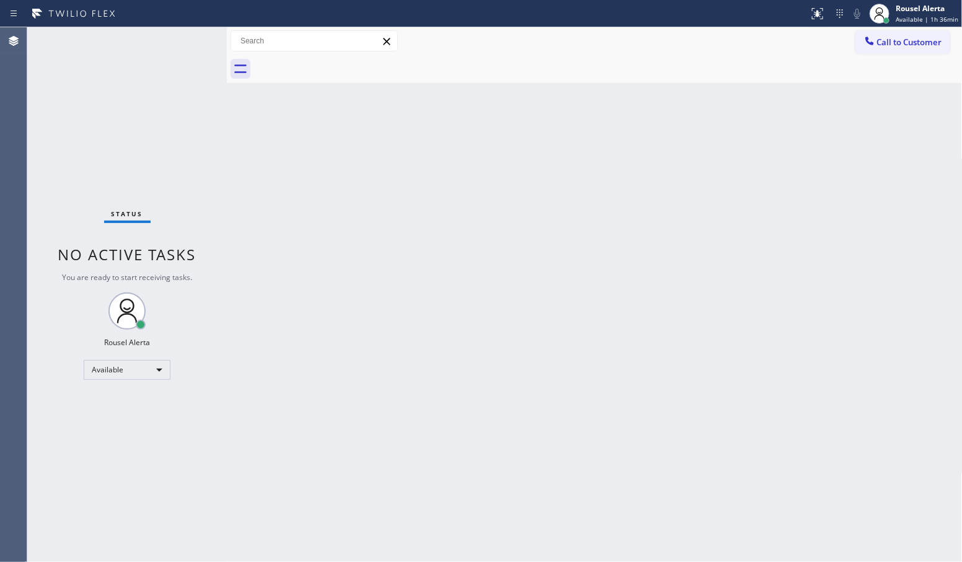
click at [819, 257] on div "Back to Dashboard Change Sender ID Customers Technicians Select a contact Outbo…" at bounding box center [595, 294] width 736 height 535
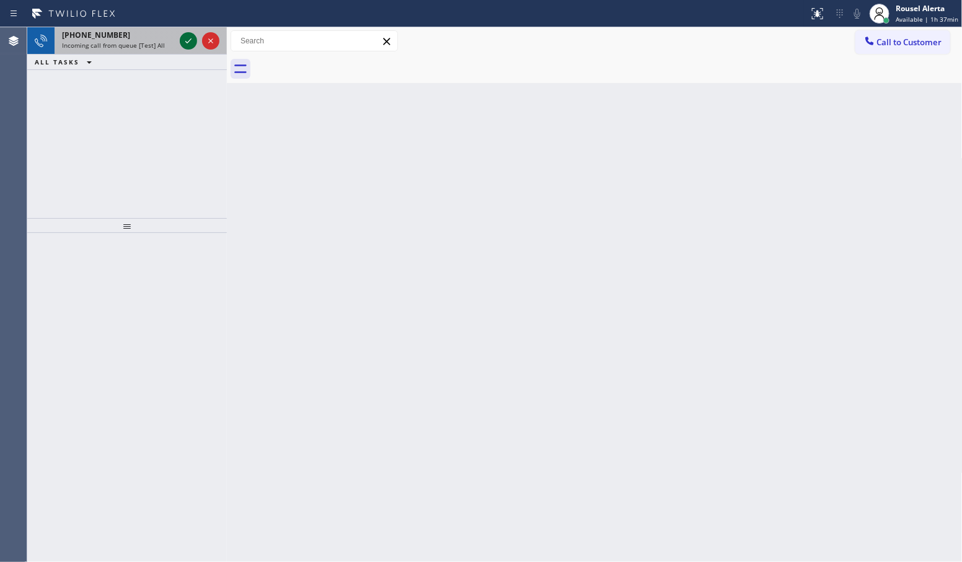
drag, startPoint x: 138, startPoint y: 50, endPoint x: 192, endPoint y: 45, distance: 54.2
click at [143, 50] on div "[PHONE_NUMBER] Incoming call from queue [Test] All" at bounding box center [116, 40] width 123 height 27
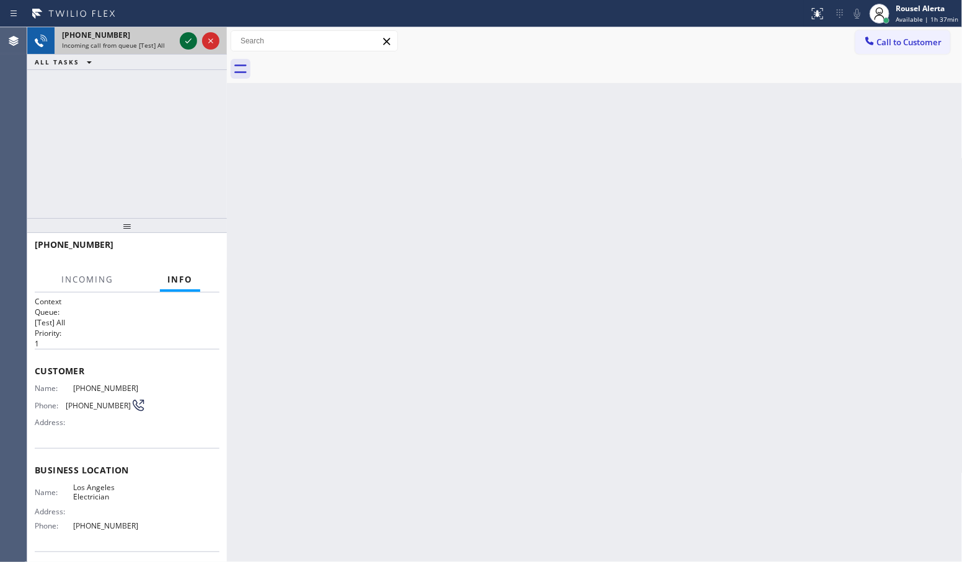
click at [189, 42] on icon at bounding box center [188, 40] width 15 height 15
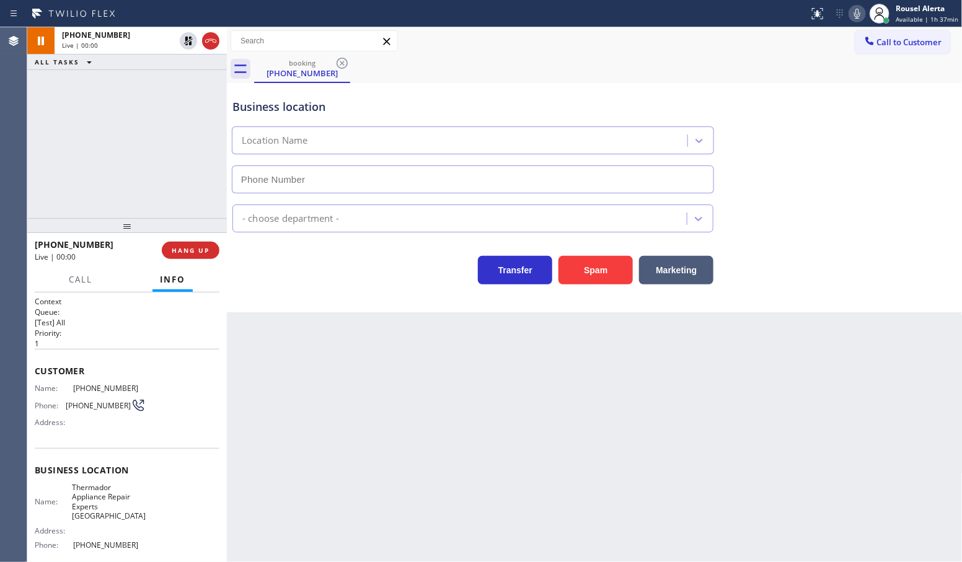
type input "[PHONE_NUMBER]"
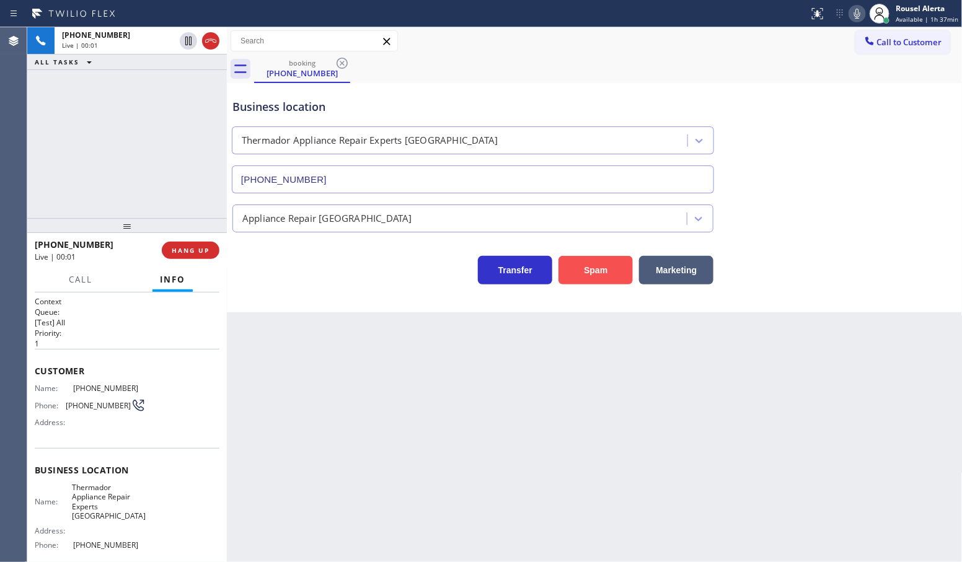
click at [592, 270] on button "Spam" at bounding box center [596, 270] width 74 height 29
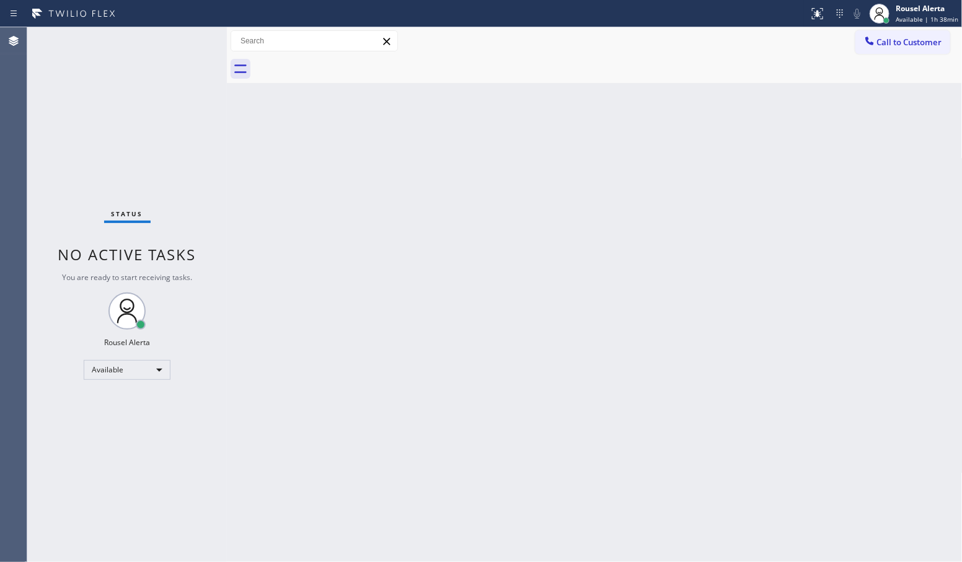
click at [470, 415] on div "Back to Dashboard Change Sender ID Customers Technicians Select a contact Outbo…" at bounding box center [595, 294] width 736 height 535
drag, startPoint x: 515, startPoint y: 125, endPoint x: 505, endPoint y: 118, distance: 12.4
click at [515, 125] on div "Back to Dashboard Change Sender ID Customers Technicians Select a contact Outbo…" at bounding box center [595, 294] width 736 height 535
click at [172, 40] on div "Status No active tasks You are ready to start receiving tasks. Rousel Alerta Av…" at bounding box center [127, 294] width 200 height 535
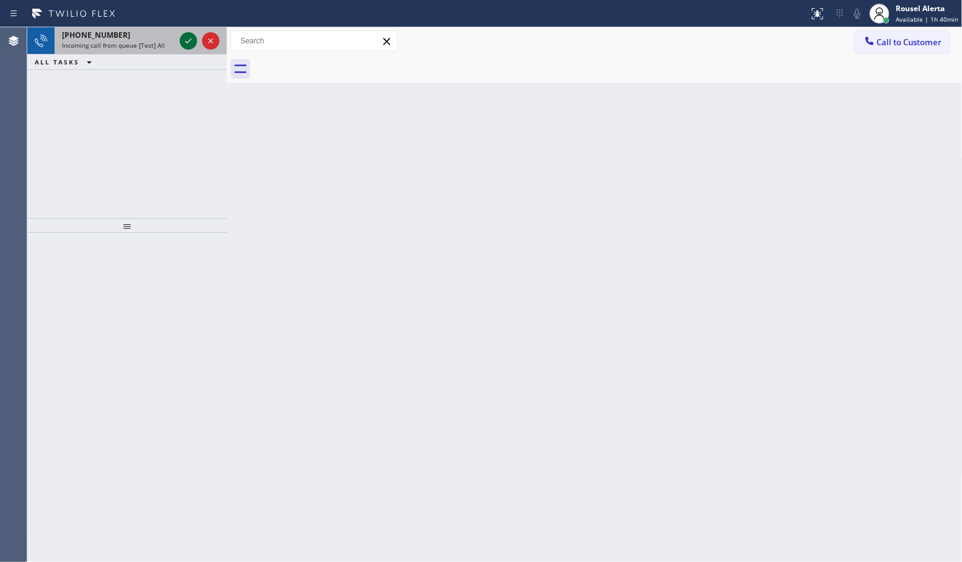
click at [190, 45] on icon at bounding box center [188, 40] width 15 height 15
click at [189, 43] on icon at bounding box center [188, 40] width 15 height 15
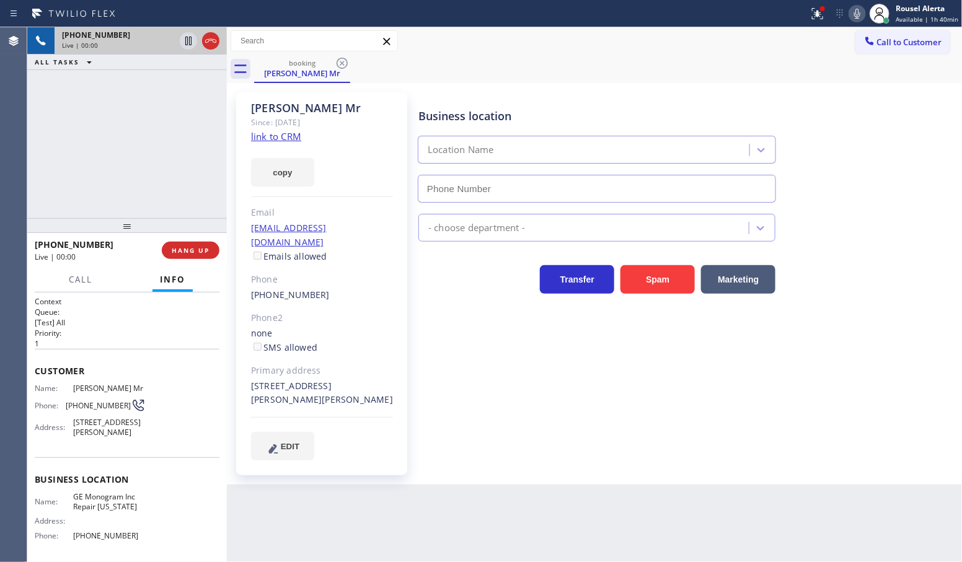
type input "[PHONE_NUMBER]"
click at [274, 135] on link "link to CRM" at bounding box center [276, 136] width 50 height 12
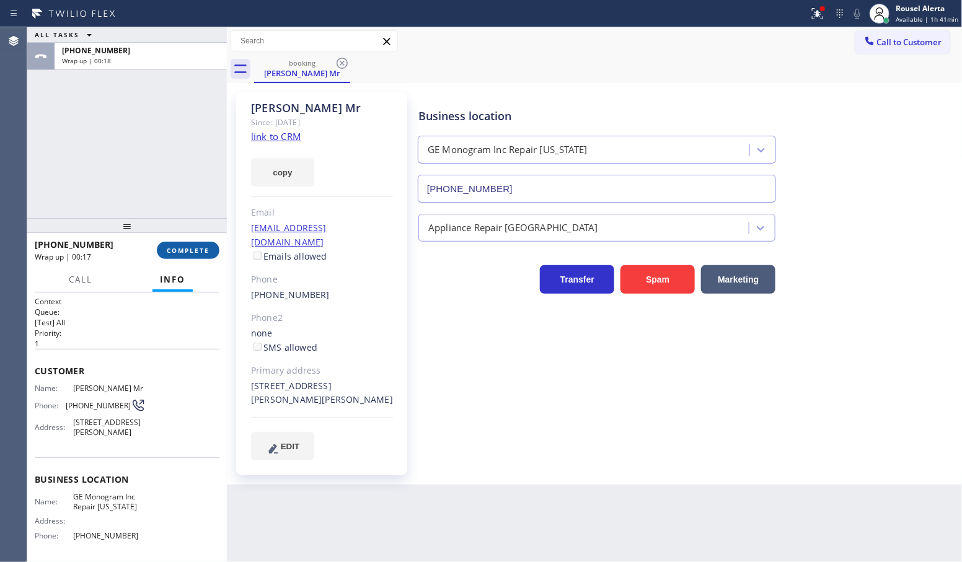
click at [206, 247] on span "COMPLETE" at bounding box center [188, 250] width 43 height 9
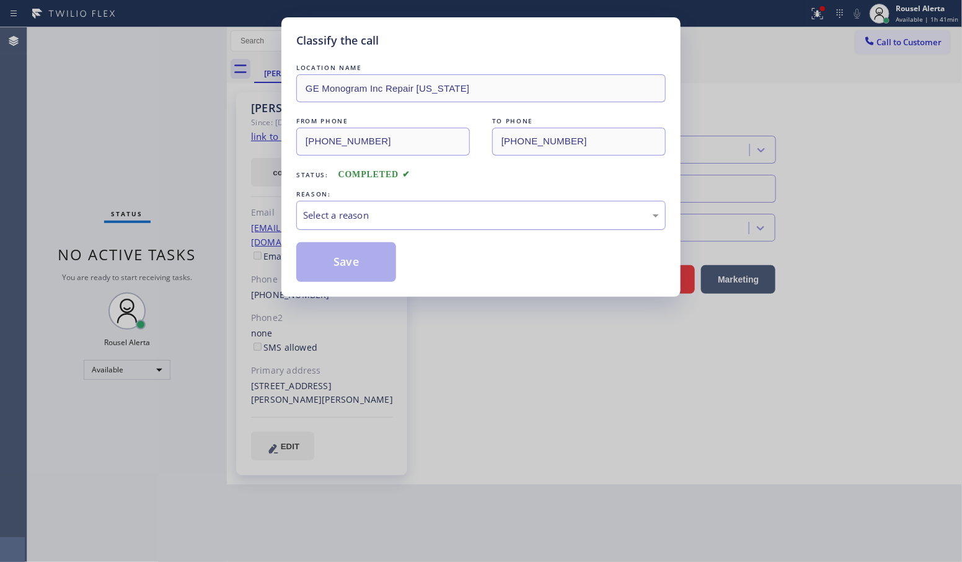
click at [317, 214] on div "Select a reason" at bounding box center [481, 215] width 356 height 14
click at [350, 261] on button "Save" at bounding box center [346, 262] width 100 height 40
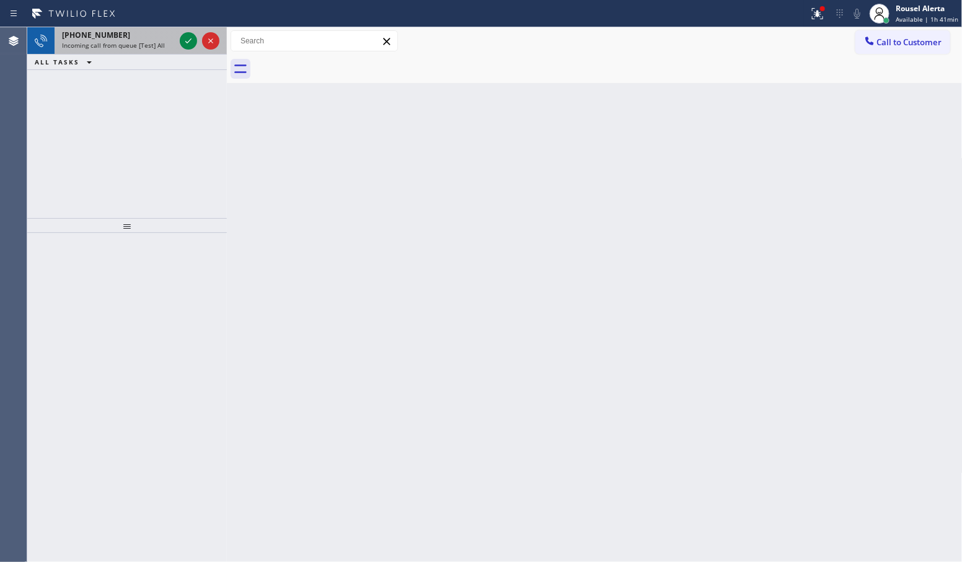
click at [164, 50] on div "[PHONE_NUMBER] Incoming call from queue [Test] All" at bounding box center [116, 40] width 123 height 27
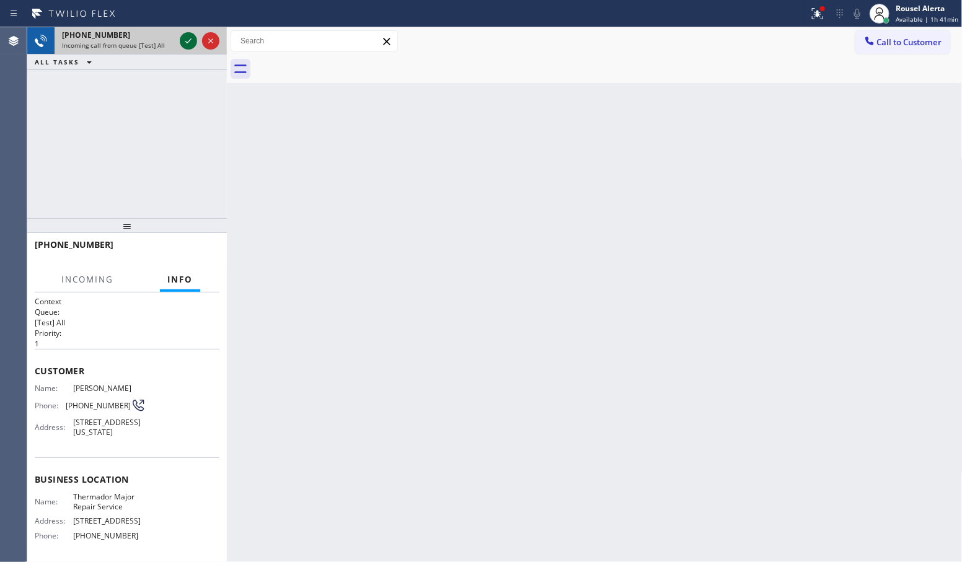
click at [184, 42] on icon at bounding box center [188, 40] width 15 height 15
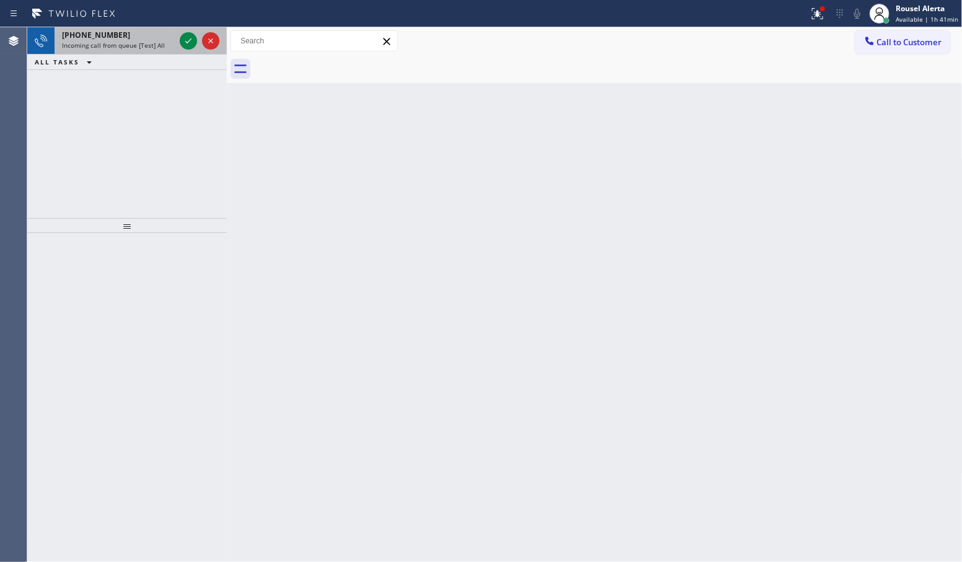
click at [143, 35] on div "[PHONE_NUMBER]" at bounding box center [118, 35] width 113 height 11
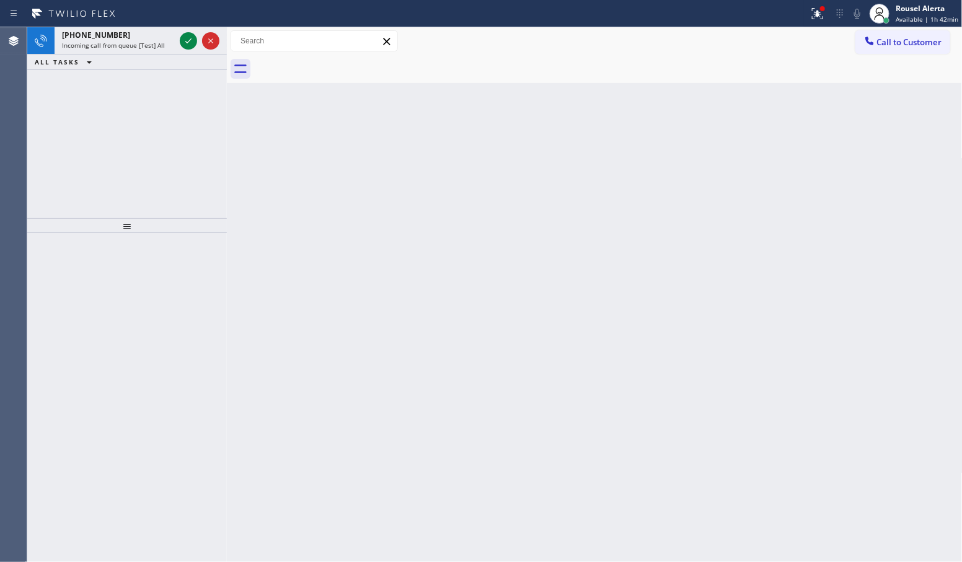
click at [181, 45] on icon at bounding box center [188, 40] width 15 height 15
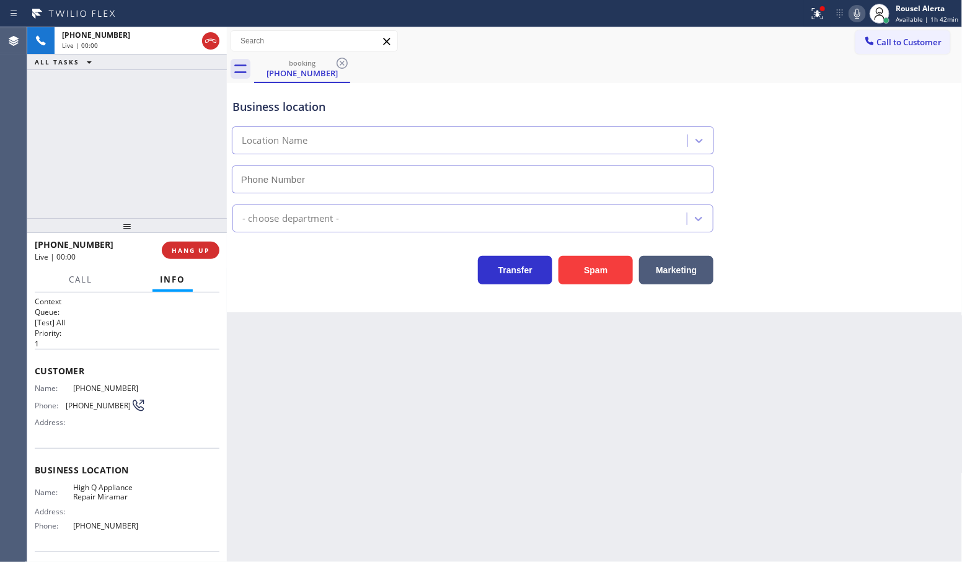
type input "[PHONE_NUMBER]"
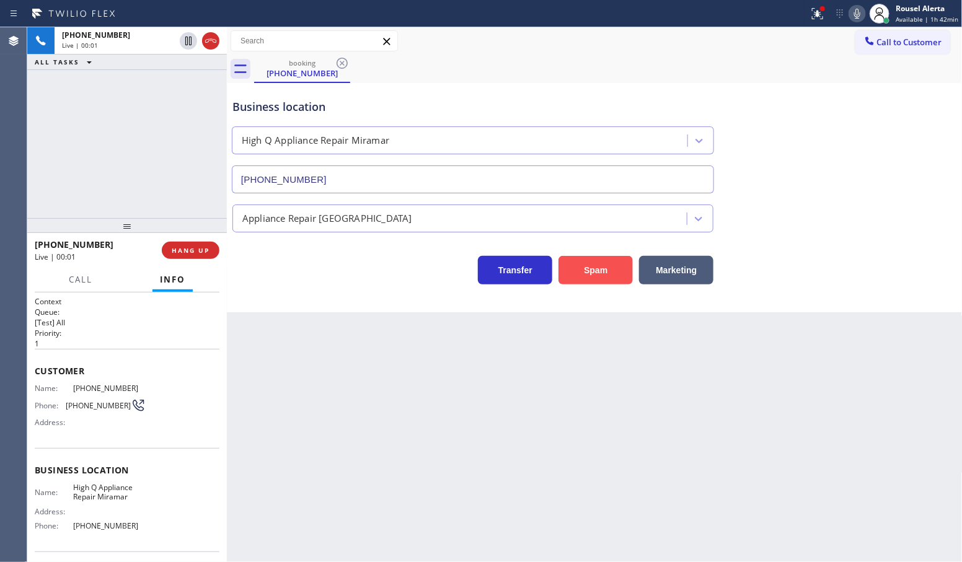
click at [588, 274] on button "Spam" at bounding box center [596, 270] width 74 height 29
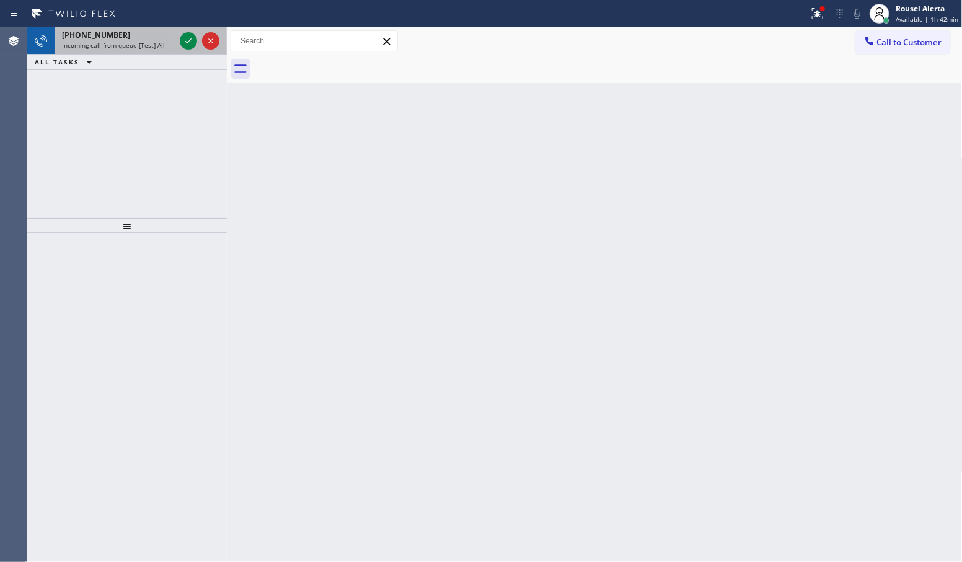
click at [146, 48] on span "Incoming call from queue [Test] All" at bounding box center [113, 45] width 103 height 9
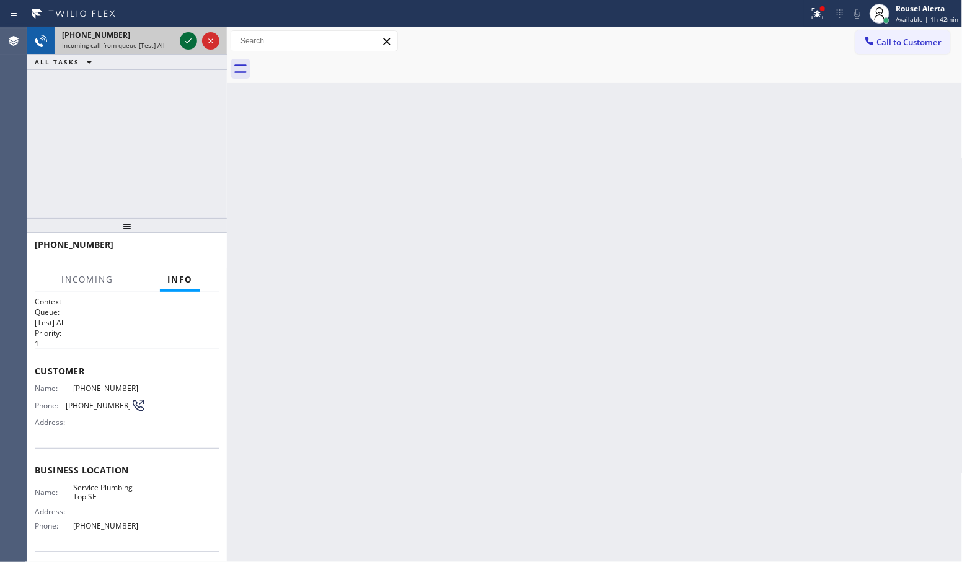
click at [187, 40] on icon at bounding box center [188, 40] width 15 height 15
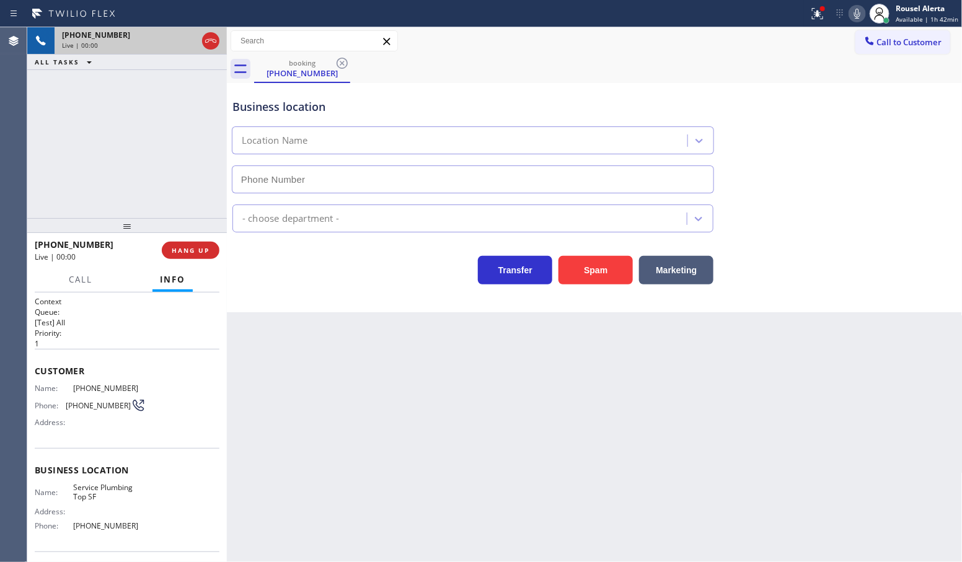
type input "[PHONE_NUMBER]"
click at [596, 281] on button "Spam" at bounding box center [596, 270] width 74 height 29
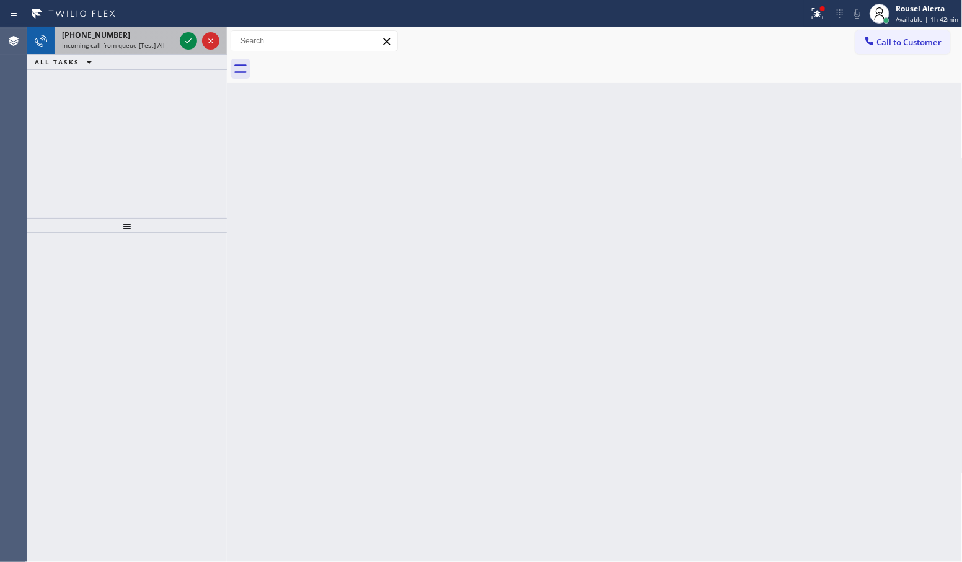
click at [160, 42] on span "Incoming call from queue [Test] All" at bounding box center [113, 45] width 103 height 9
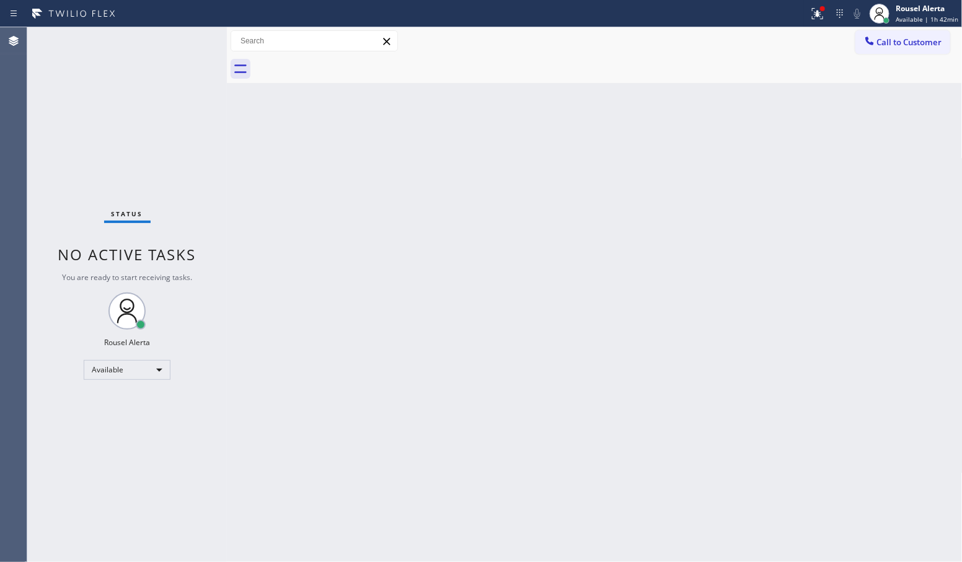
click at [190, 39] on div "Status No active tasks You are ready to start receiving tasks. Rousel Alerta Av…" at bounding box center [127, 294] width 200 height 535
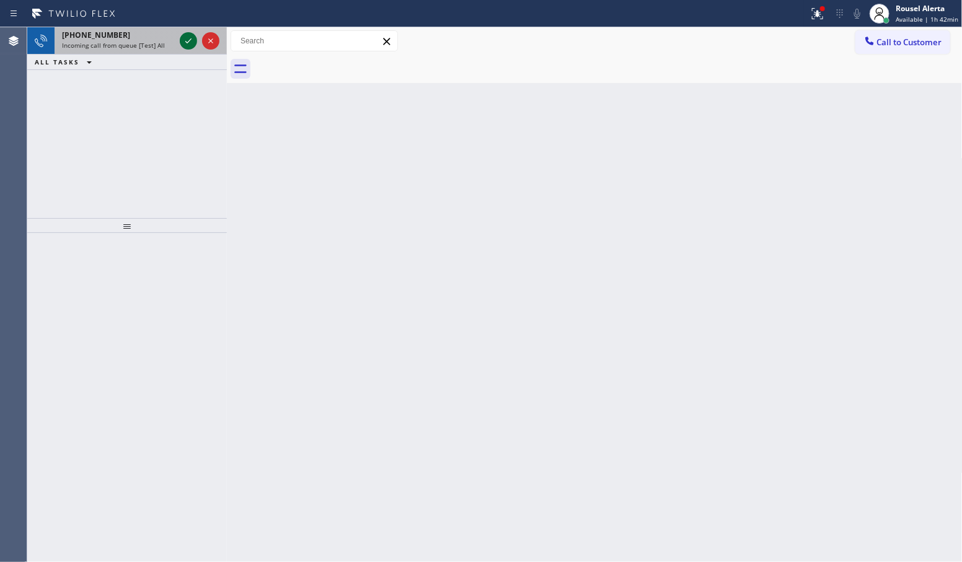
click at [192, 42] on icon at bounding box center [188, 40] width 15 height 15
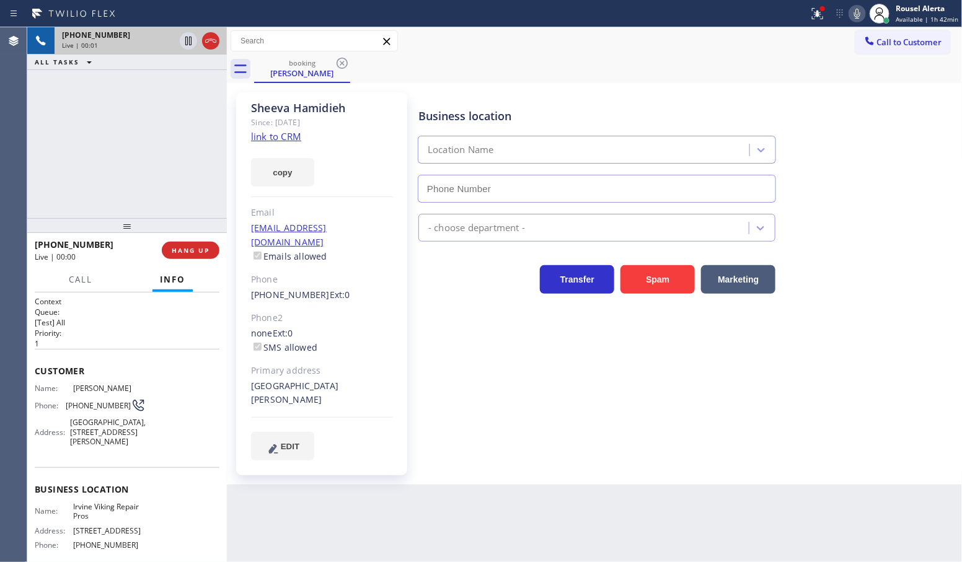
type input "[PHONE_NUMBER]"
click at [275, 138] on link "link to CRM" at bounding box center [276, 136] width 50 height 12
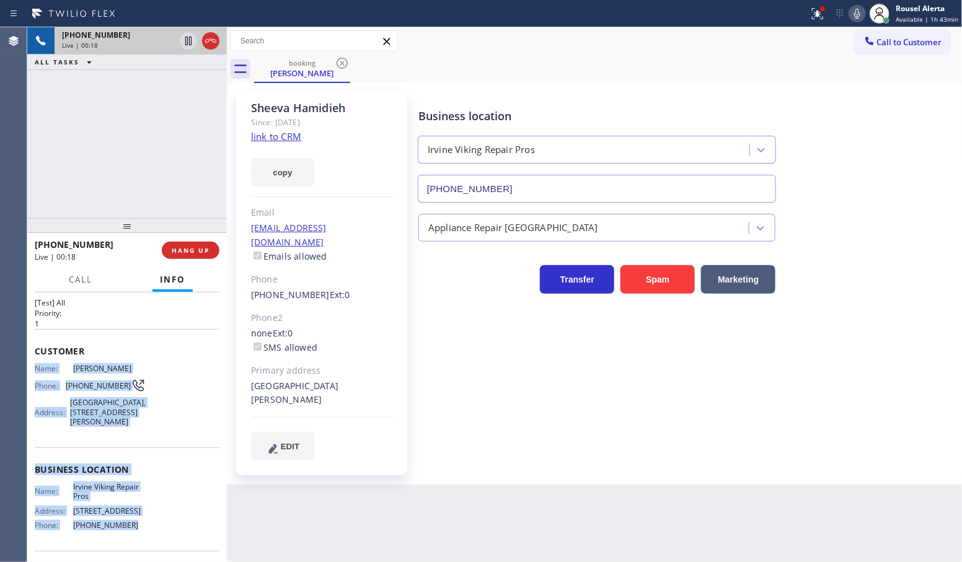
scroll to position [77, 0]
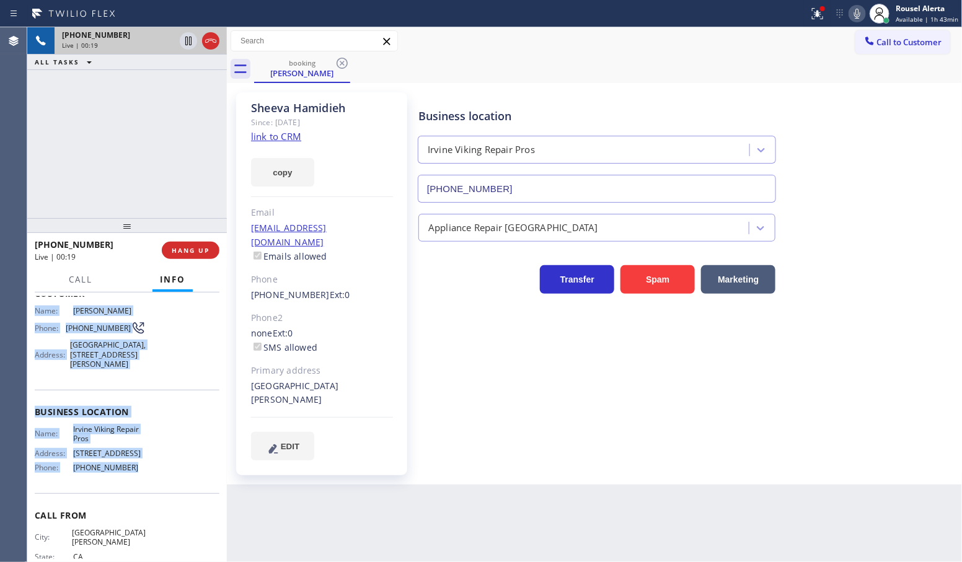
drag, startPoint x: 35, startPoint y: 385, endPoint x: 156, endPoint y: 497, distance: 164.1
click at [156, 497] on div "Context Queue: [Test] All Priority: 1 Customer Name: [PERSON_NAME] Phone: [PHON…" at bounding box center [127, 408] width 185 height 378
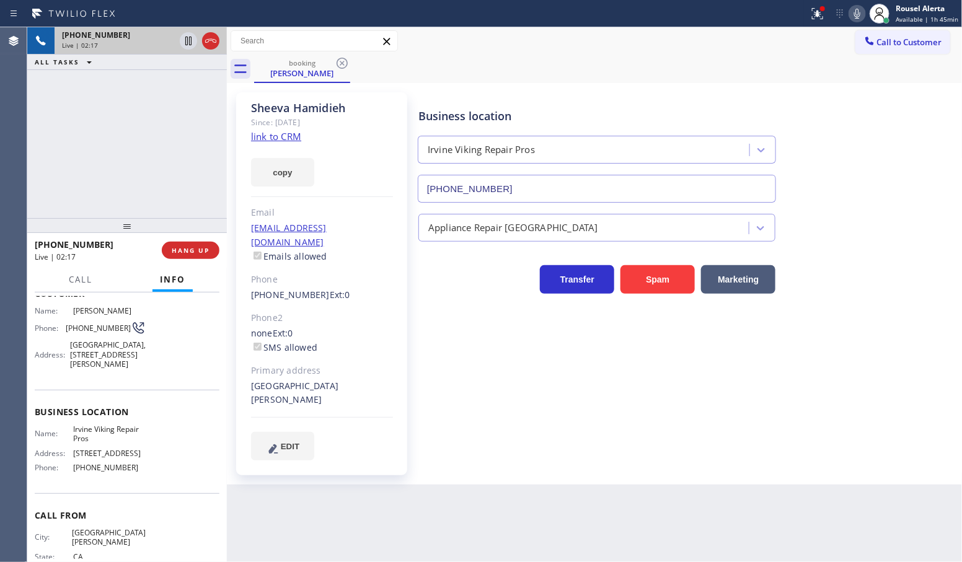
click at [169, 140] on div "[PHONE_NUMBER] Live | 02:17 ALL TASKS ALL TASKS ACTIVE TASKS TASKS IN WRAP UP" at bounding box center [127, 122] width 200 height 191
click at [185, 46] on icon at bounding box center [188, 40] width 15 height 15
click at [859, 11] on icon at bounding box center [857, 14] width 6 height 10
click at [823, 13] on icon at bounding box center [817, 13] width 15 height 15
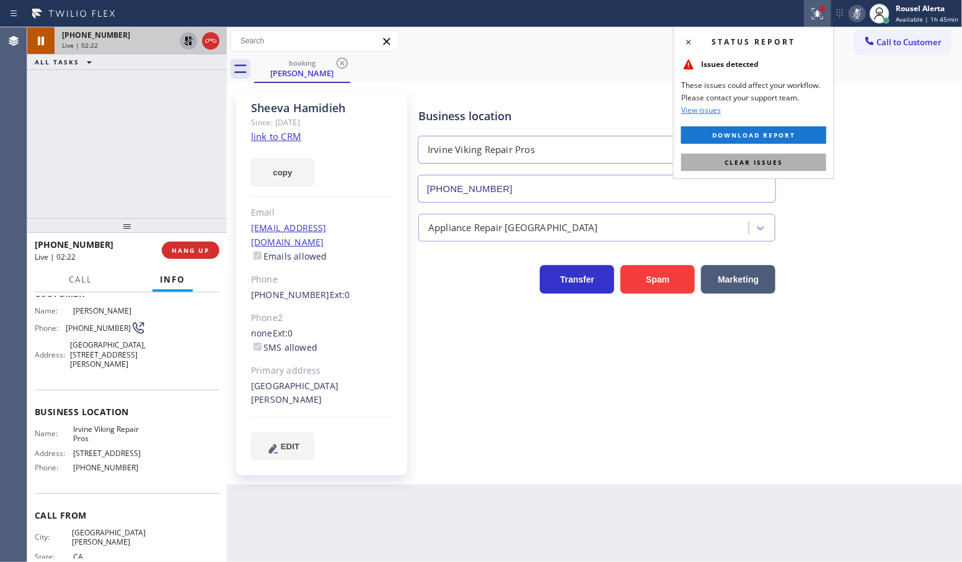
click at [782, 154] on button "Clear issues" at bounding box center [753, 162] width 145 height 17
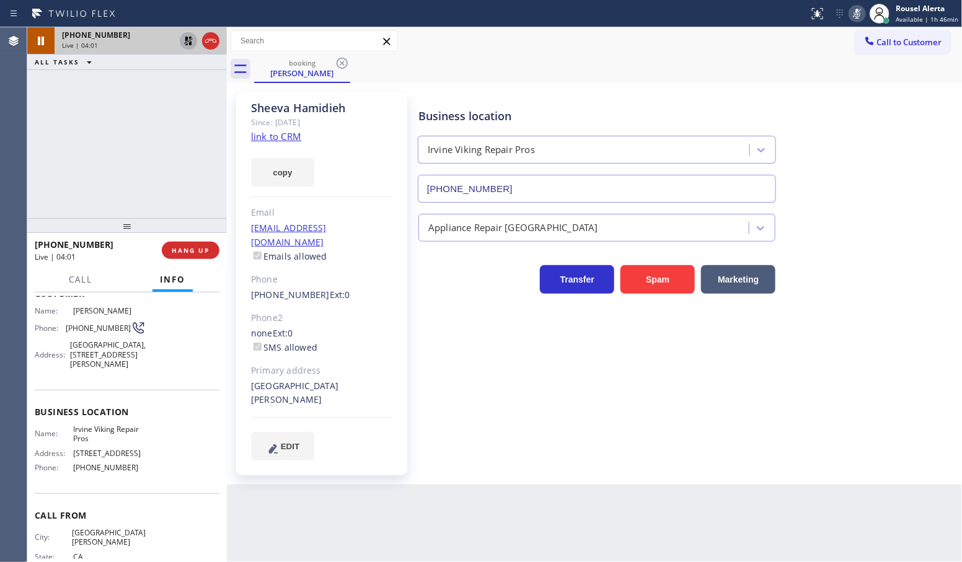
click at [189, 43] on icon at bounding box center [188, 40] width 15 height 15
click at [860, 17] on icon at bounding box center [857, 13] width 15 height 15
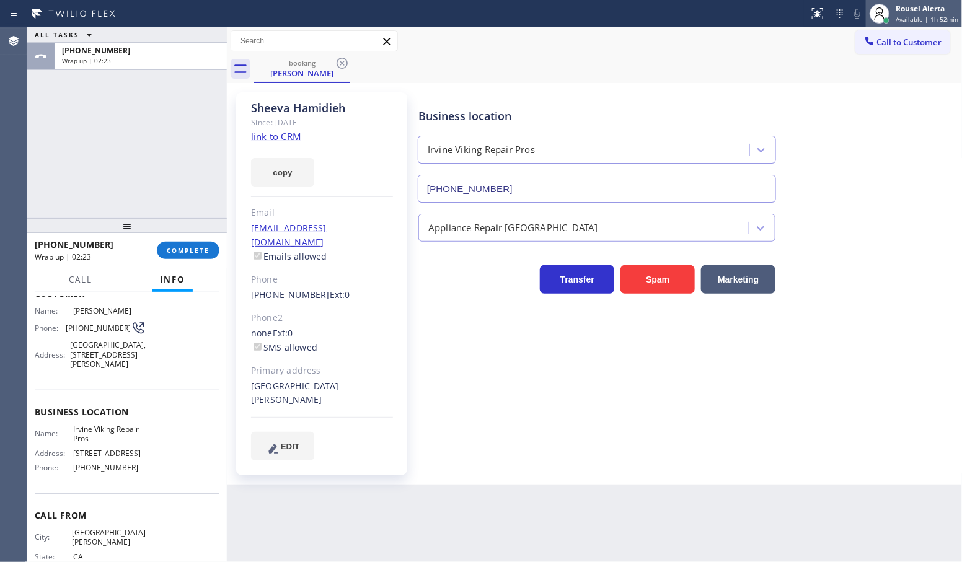
click at [934, 11] on div "Rousel Alerta" at bounding box center [927, 8] width 63 height 11
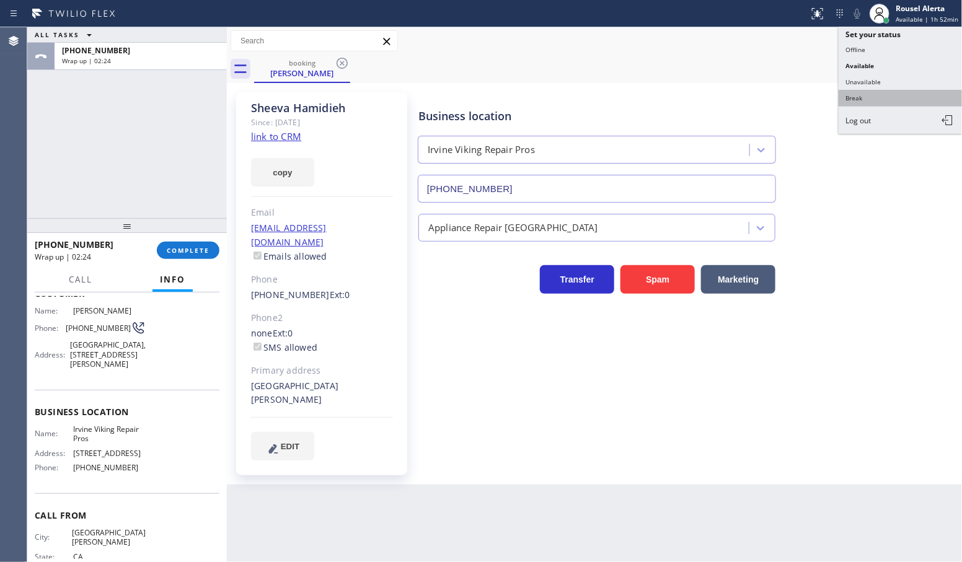
click at [898, 94] on button "Break" at bounding box center [901, 98] width 124 height 16
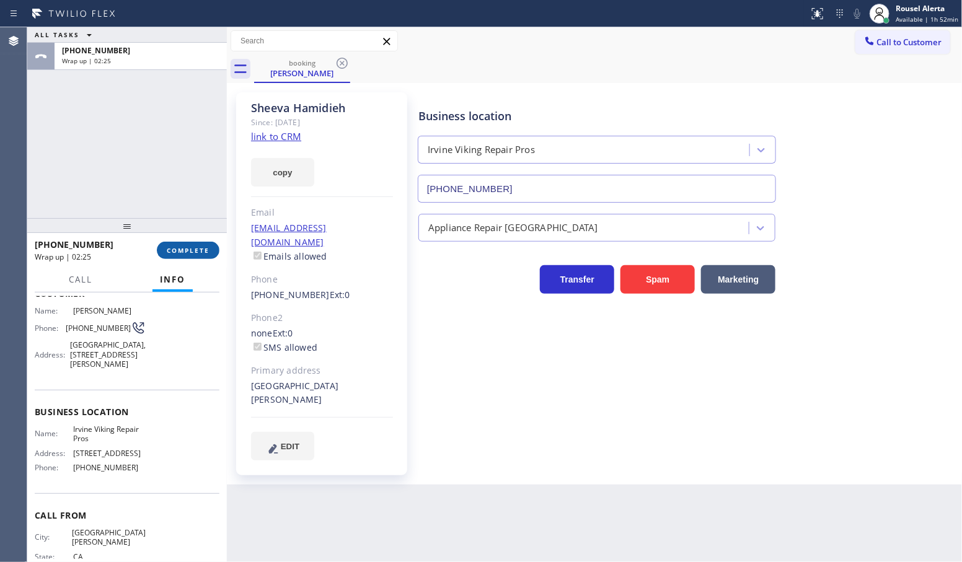
click at [190, 252] on span "COMPLETE" at bounding box center [188, 250] width 43 height 9
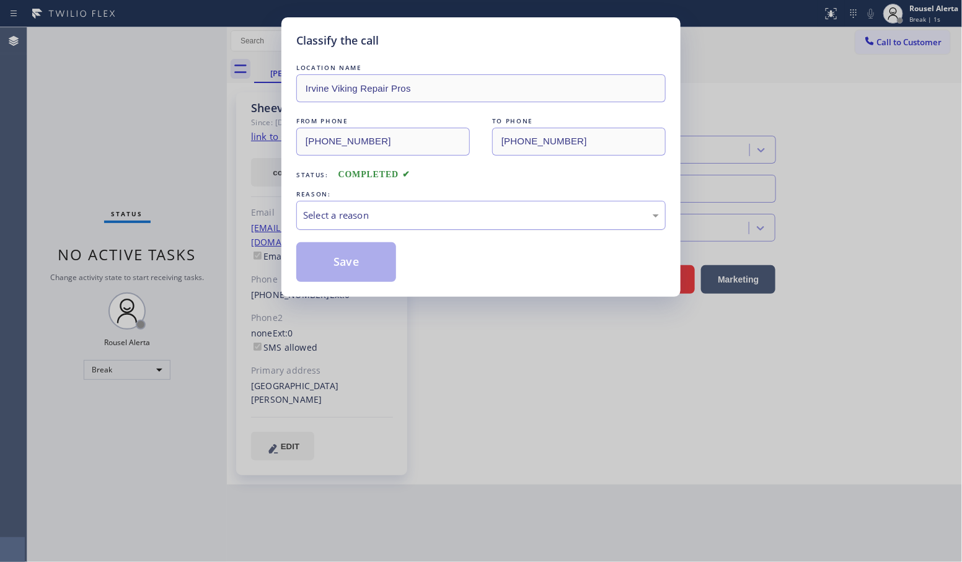
click at [405, 219] on div "Select a reason" at bounding box center [481, 215] width 356 height 14
click at [369, 267] on button "Save" at bounding box center [346, 262] width 100 height 40
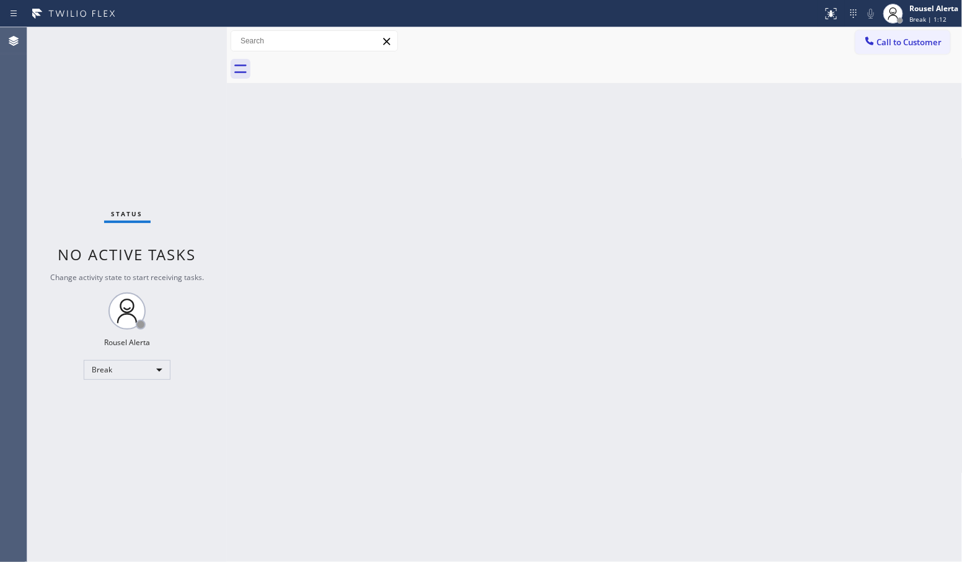
click at [287, 303] on div "Back to Dashboard Change Sender ID Customers Technicians Select a contact Outbo…" at bounding box center [595, 294] width 736 height 535
